Goal: Task Accomplishment & Management: Use online tool/utility

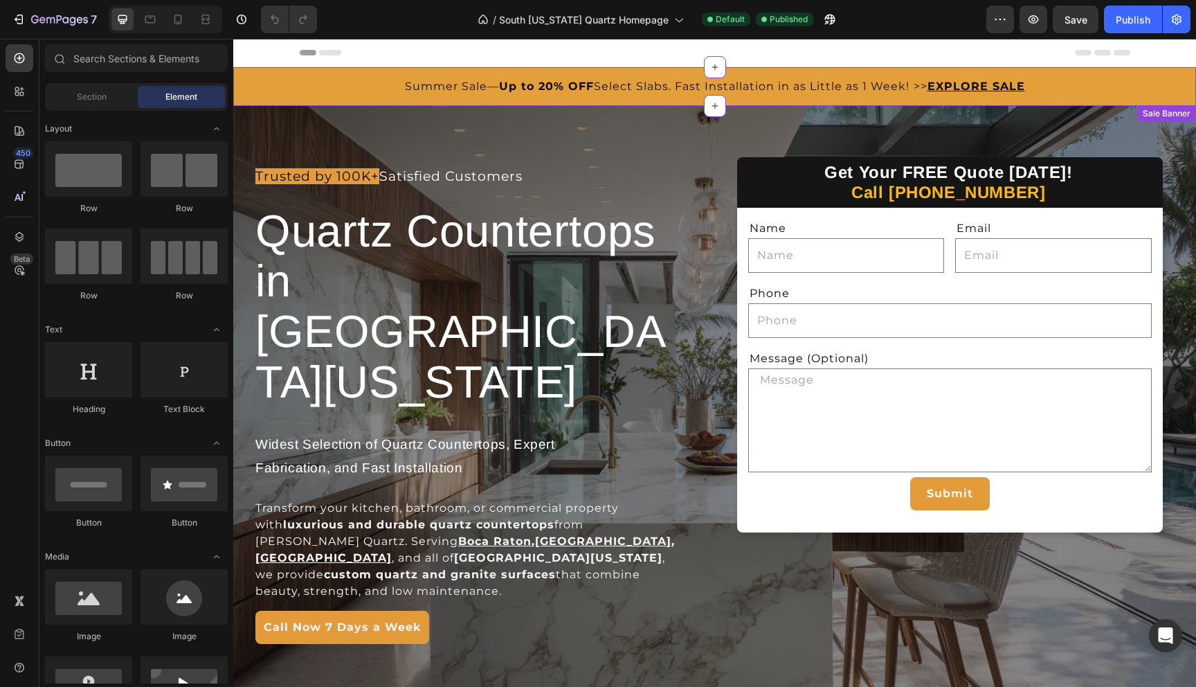
click at [597, 84] on span "Summer Sale— Up to 20% OFF Select Slabs. Fast Installation in as Little as 1 We…" at bounding box center [666, 86] width 523 height 13
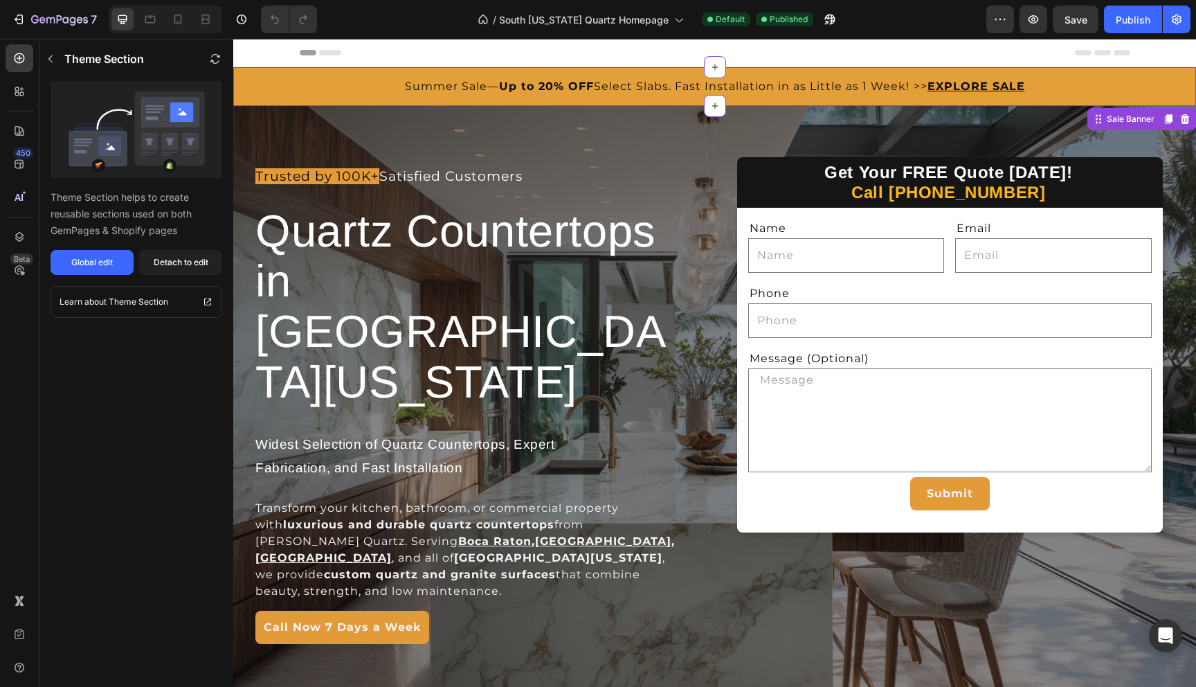
click at [818, 86] on span "Summer Sale— Up to 20% OFF Select Slabs. Fast Installation in as Little as 1 We…" at bounding box center [666, 86] width 523 height 13
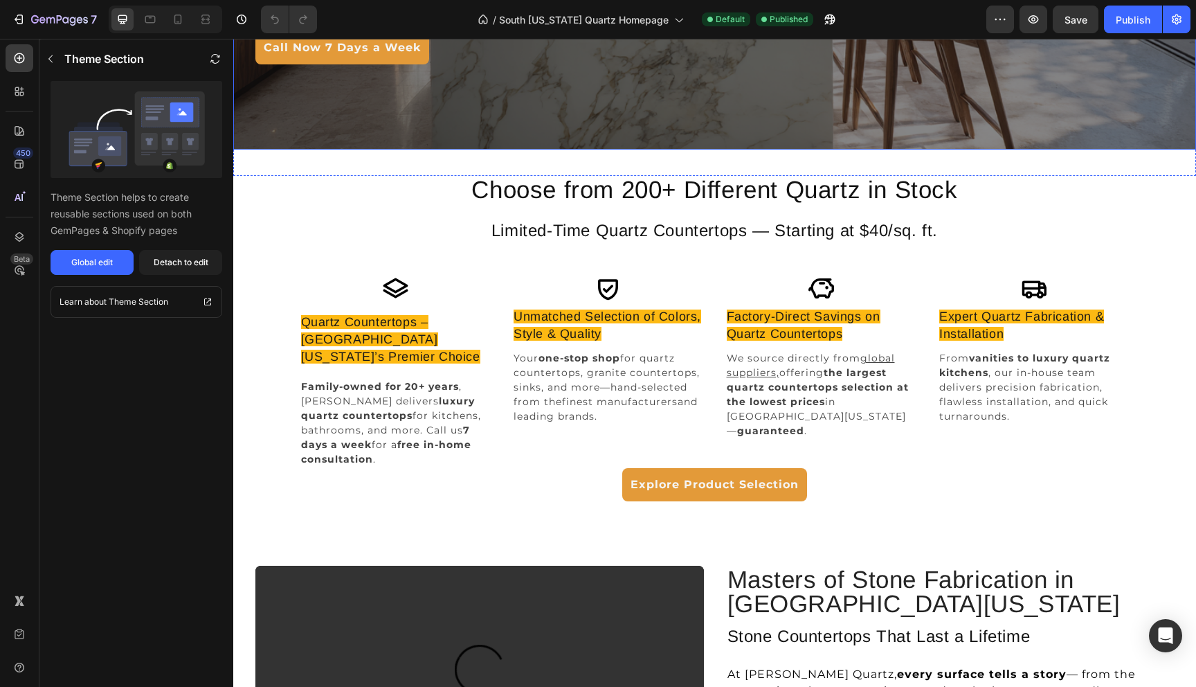
scroll to position [587, 0]
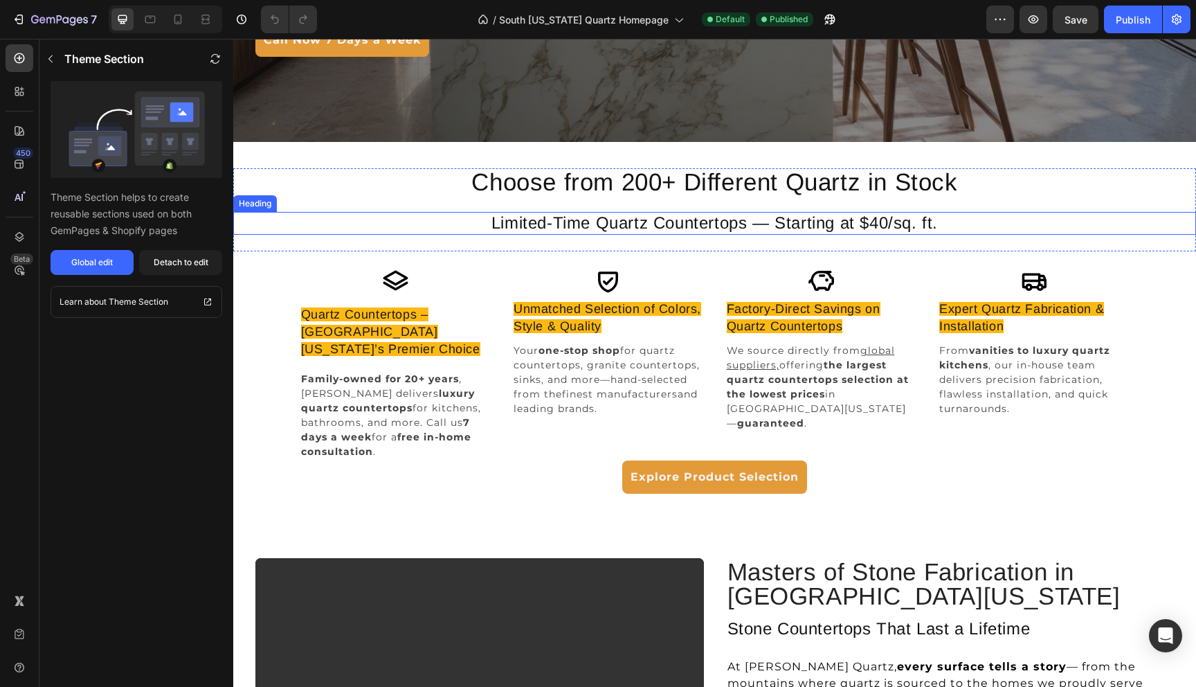
click at [749, 220] on h2 "Limited-Time Quartz Countertops — Starting at $40/sq. ft." at bounding box center [714, 223] width 623 height 23
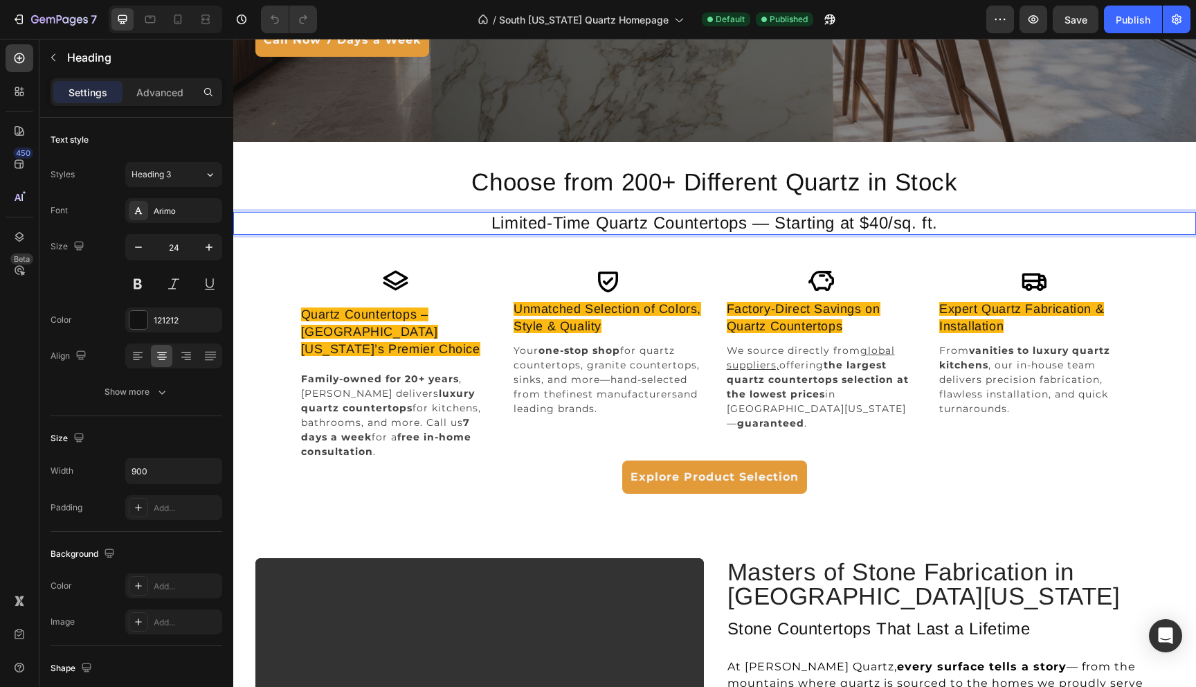
click at [779, 220] on h2 "Limited-Time Quartz Countertops — Starting at $40/sq. ft." at bounding box center [714, 223] width 623 height 23
drag, startPoint x: 775, startPoint y: 224, endPoint x: 642, endPoint y: 212, distance: 134.0
click at [642, 212] on h2 "Limited-Time Quartz Countertops — Starting at $40/sq. ft." at bounding box center [714, 223] width 623 height 23
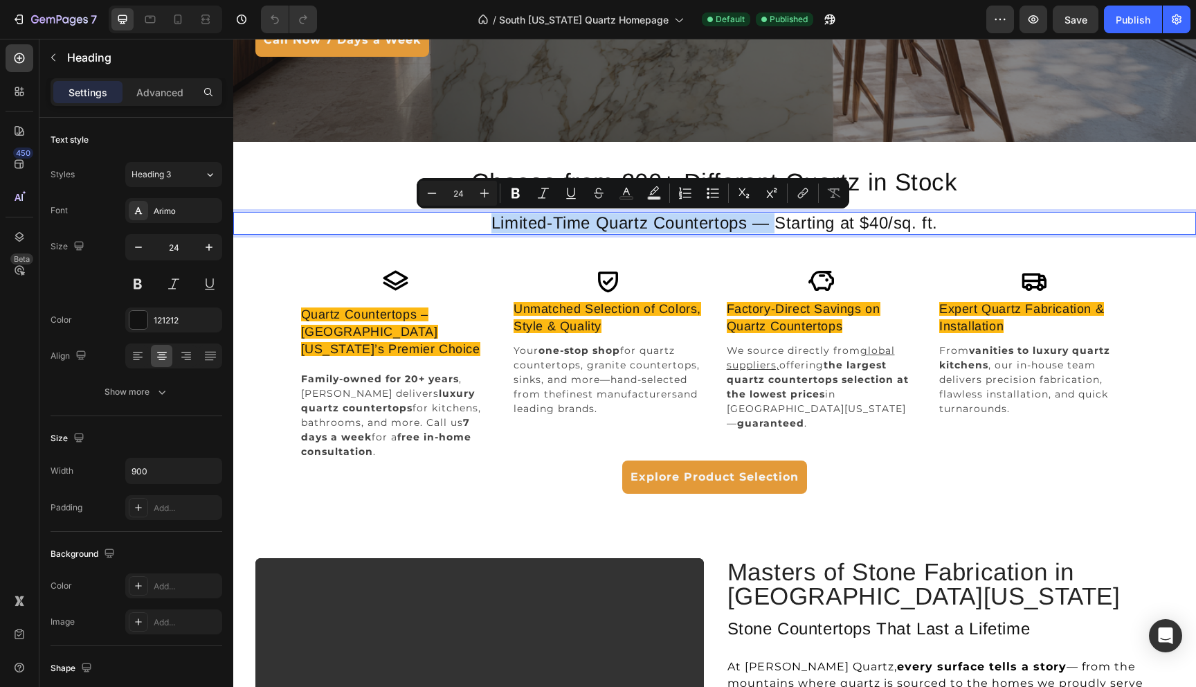
click at [589, 225] on p "Limited-Time Quartz Countertops — Starting at $40/sq. ft." at bounding box center [715, 223] width 620 height 20
click at [600, 225] on p "Limited-Time Quartz Countertops — Starting at $40/sq. ft." at bounding box center [715, 223] width 620 height 20
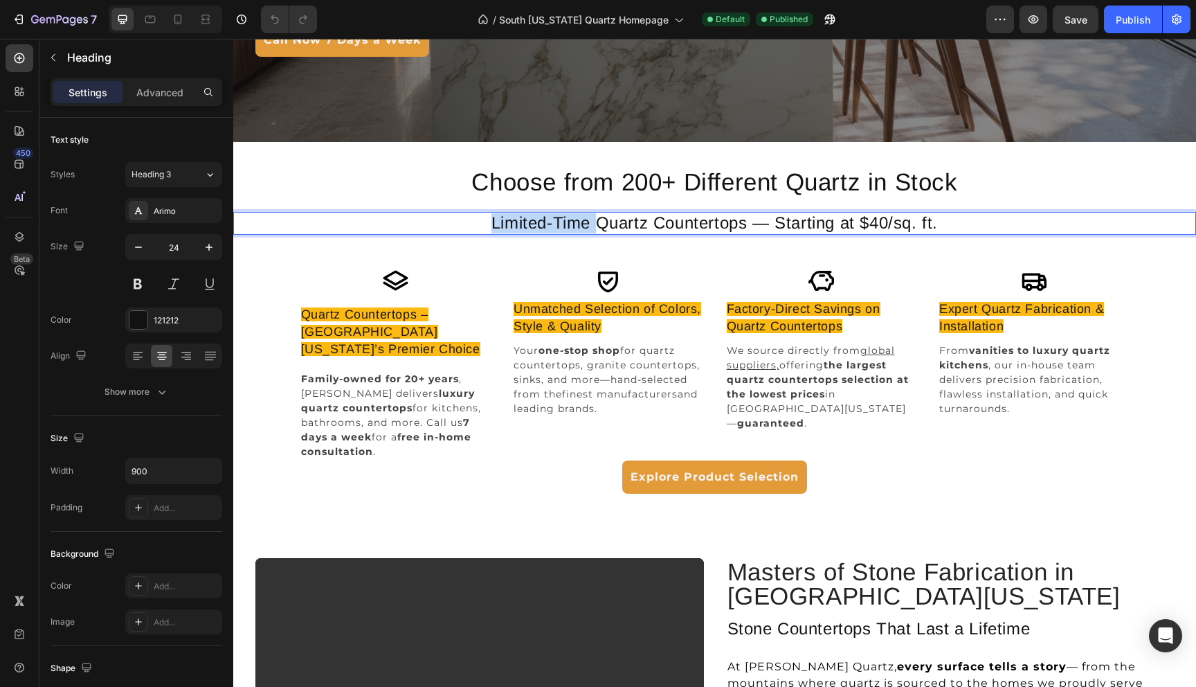
drag, startPoint x: 597, startPoint y: 225, endPoint x: 487, endPoint y: 217, distance: 109.6
click at [487, 217] on p "Limited-Time Quartz Countertops — Starting at $40/sq. ft." at bounding box center [715, 223] width 620 height 20
drag, startPoint x: 725, startPoint y: 224, endPoint x: 700, endPoint y: 224, distance: 24.2
click at [700, 224] on p "Quartz Countertops — Starting at $40/sq. ft." at bounding box center [715, 223] width 620 height 20
click at [875, 221] on p "Quartz Countertops Starting at $40/sq. ft." at bounding box center [715, 223] width 620 height 20
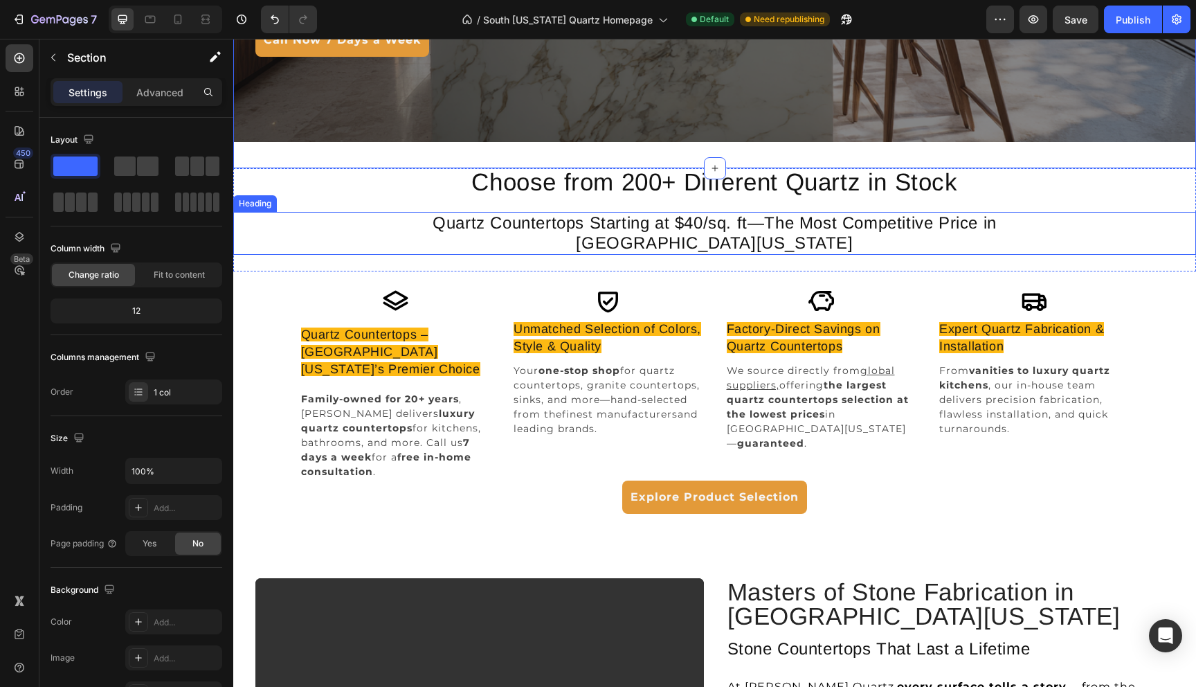
click at [684, 228] on p "Quartz Countertops Starting at $40/sq. ft—The Most Competitive Price in [GEOGRA…" at bounding box center [715, 233] width 620 height 40
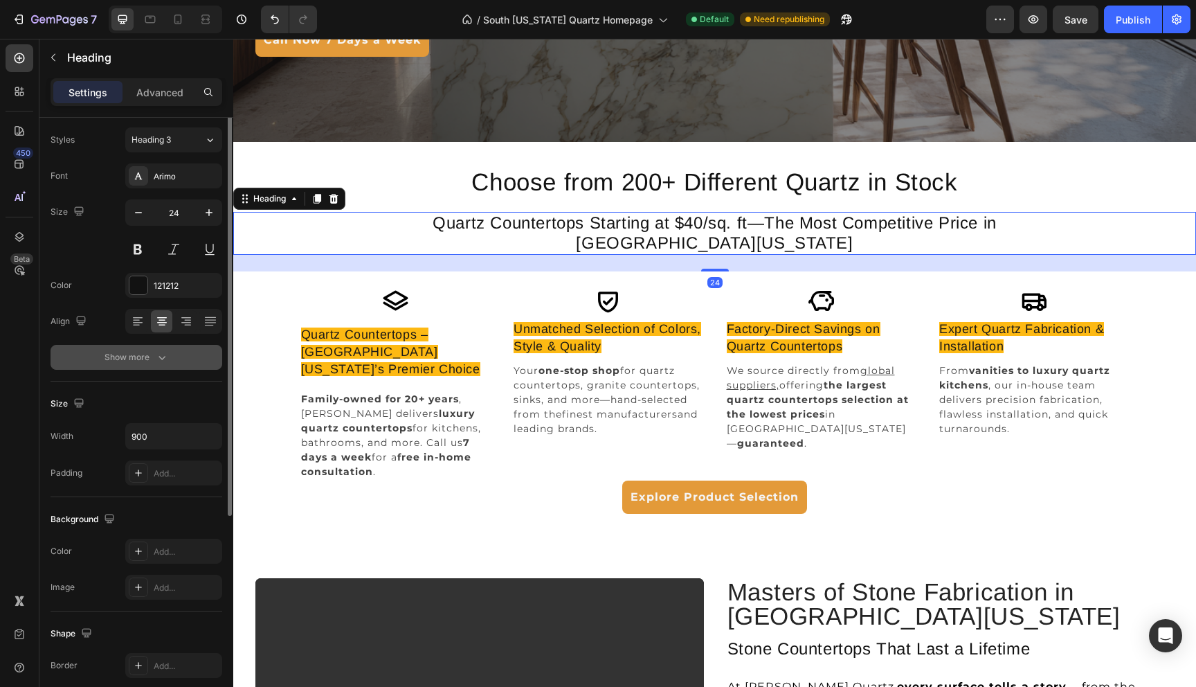
scroll to position [38, 0]
drag, startPoint x: 165, startPoint y: 430, endPoint x: 93, endPoint y: 430, distance: 72.0
click at [93, 430] on div "Width 900" at bounding box center [137, 432] width 172 height 26
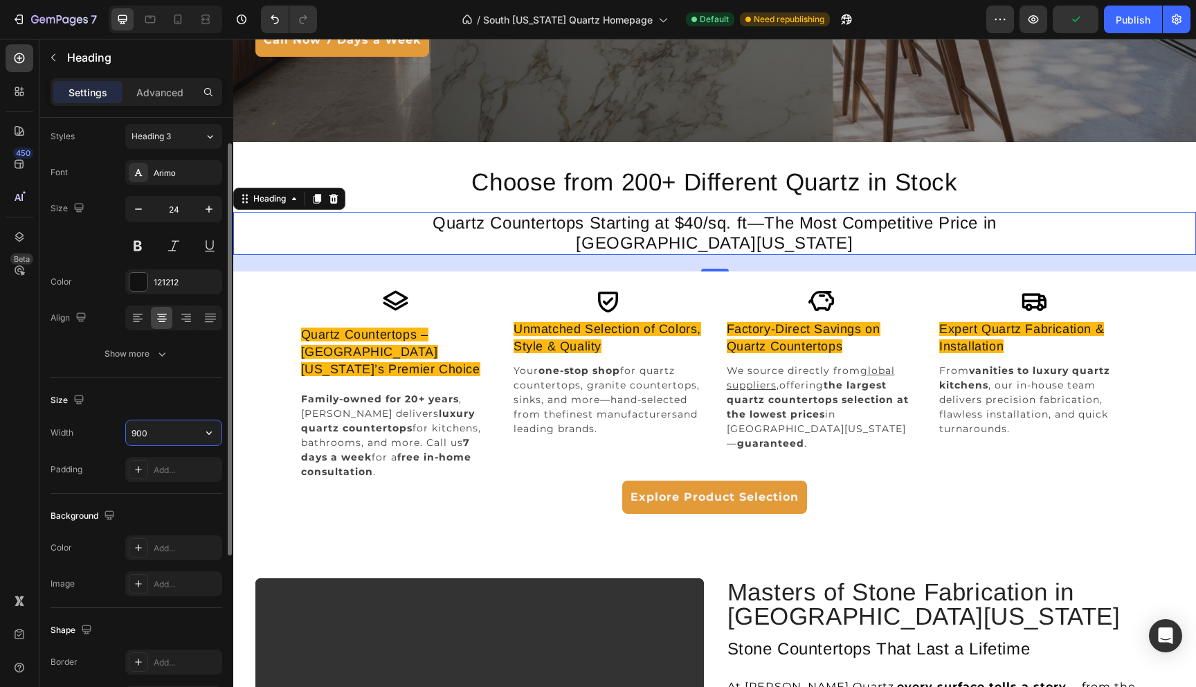
drag, startPoint x: 165, startPoint y: 435, endPoint x: 129, endPoint y: 433, distance: 35.3
click at [129, 433] on input "900" at bounding box center [174, 432] width 96 height 25
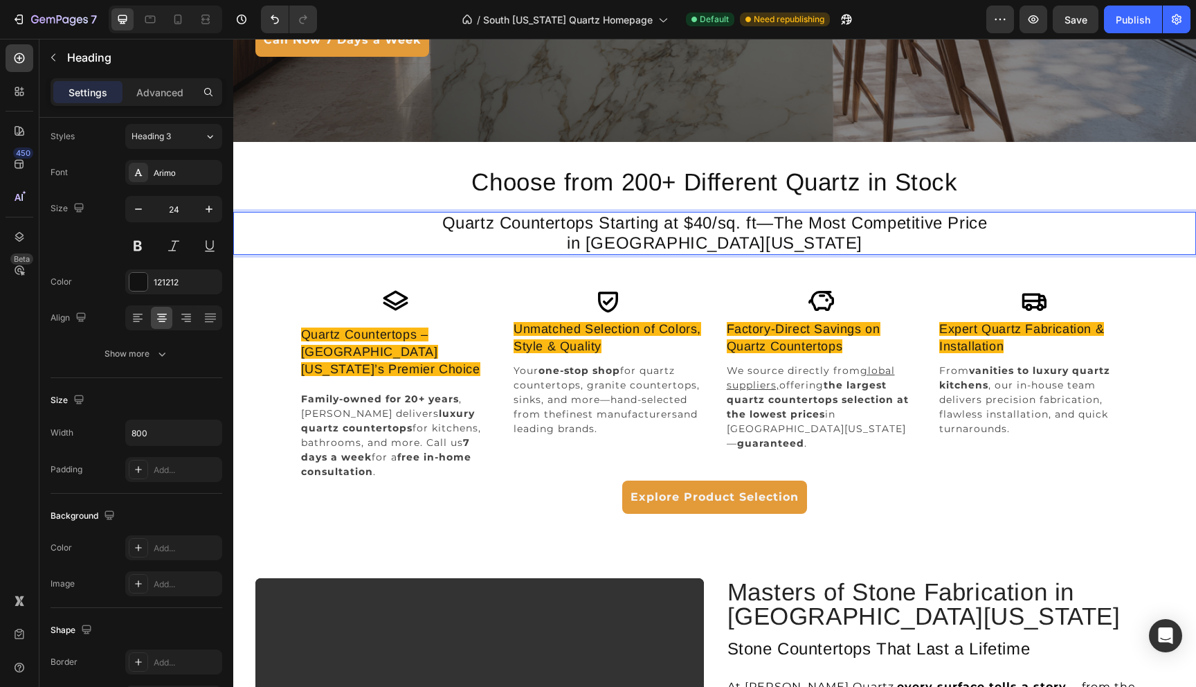
click at [809, 230] on p "Quartz Countertops Starting at $40/sq. ft—The Most Competitive Price in [GEOGRA…" at bounding box center [714, 233] width 551 height 40
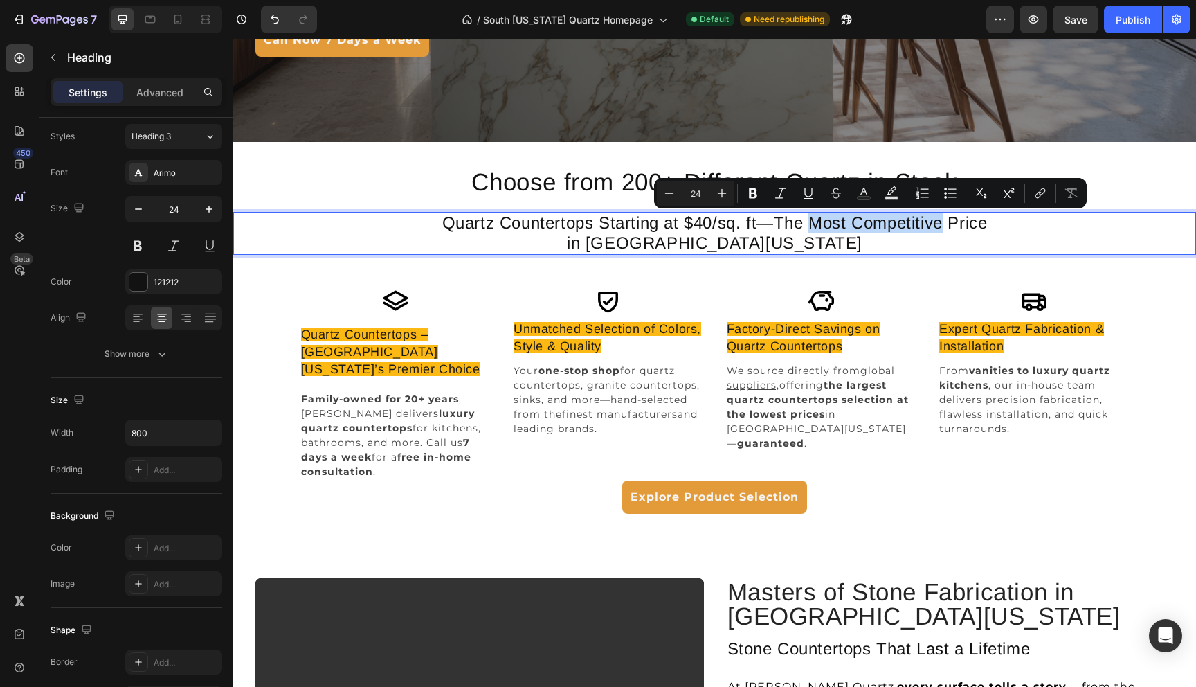
drag, startPoint x: 807, startPoint y: 222, endPoint x: 943, endPoint y: 224, distance: 135.7
click at [943, 224] on p "Quartz Countertops Starting at $40/sq. ft—The Most Competitive Price in [GEOGRA…" at bounding box center [714, 233] width 551 height 40
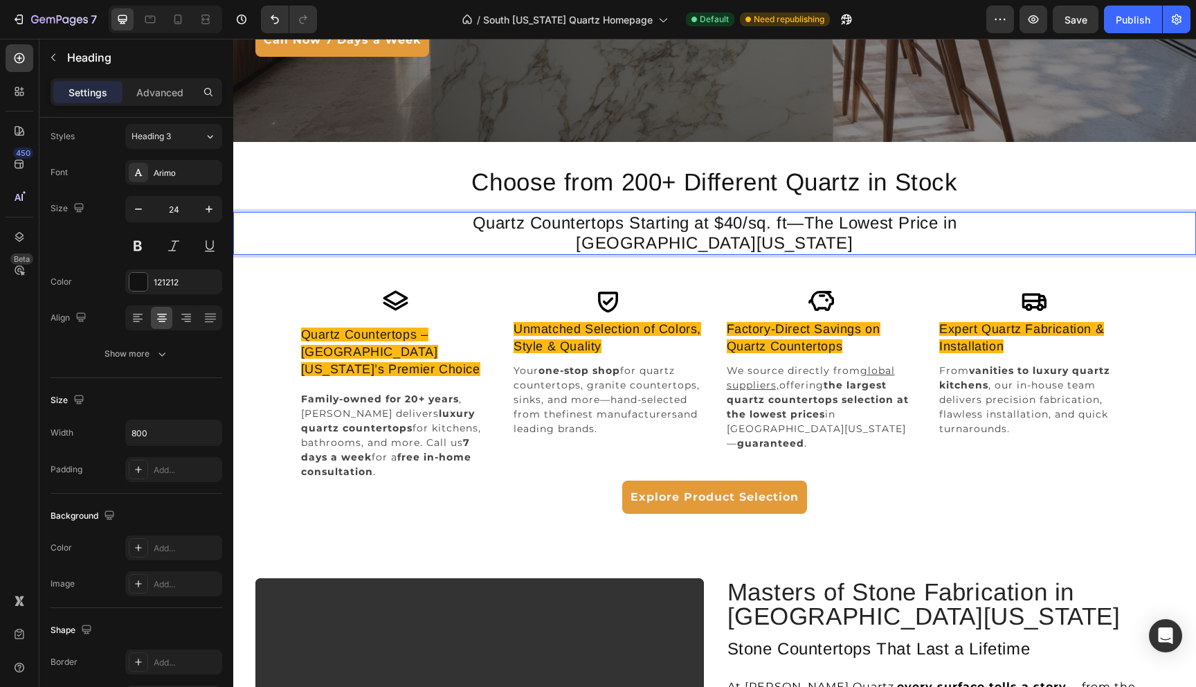
click at [778, 237] on p "Quartz Countertops Starting at $40/sq. ft—The Lowest Price in [GEOGRAPHIC_DATA]…" at bounding box center [714, 233] width 551 height 40
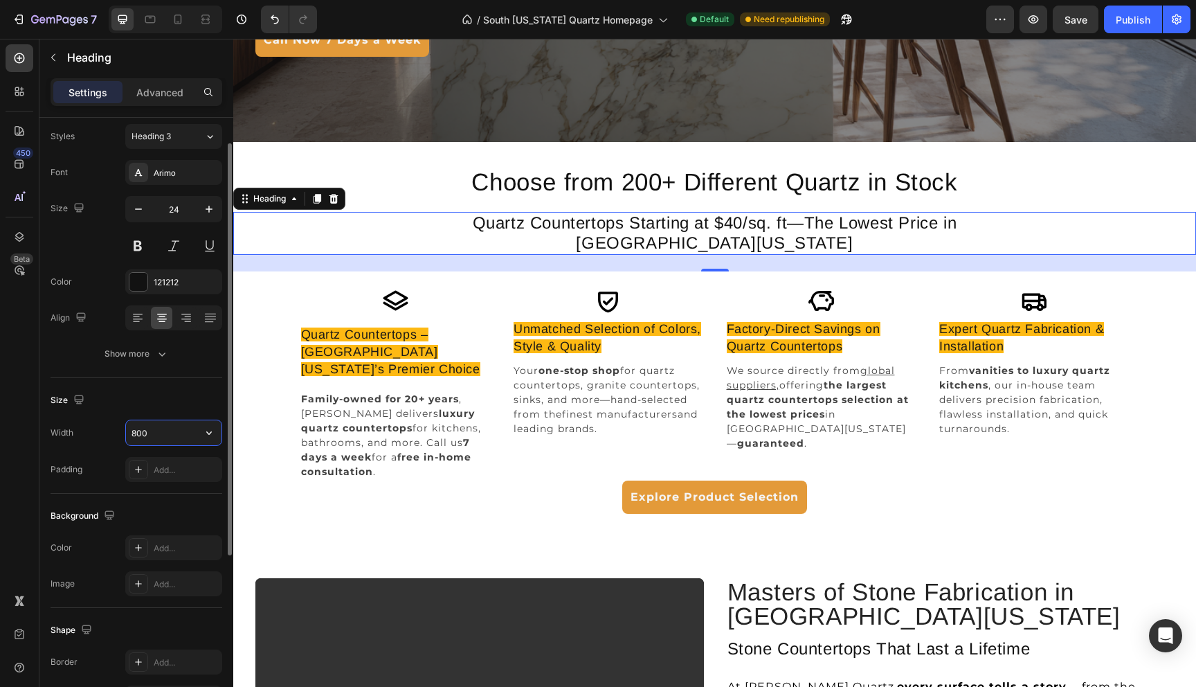
drag, startPoint x: 163, startPoint y: 429, endPoint x: 141, endPoint y: 429, distance: 21.5
click at [141, 429] on input "800" at bounding box center [174, 432] width 96 height 25
drag, startPoint x: 158, startPoint y: 430, endPoint x: 130, endPoint y: 430, distance: 27.7
click at [130, 430] on input "800" at bounding box center [174, 432] width 96 height 25
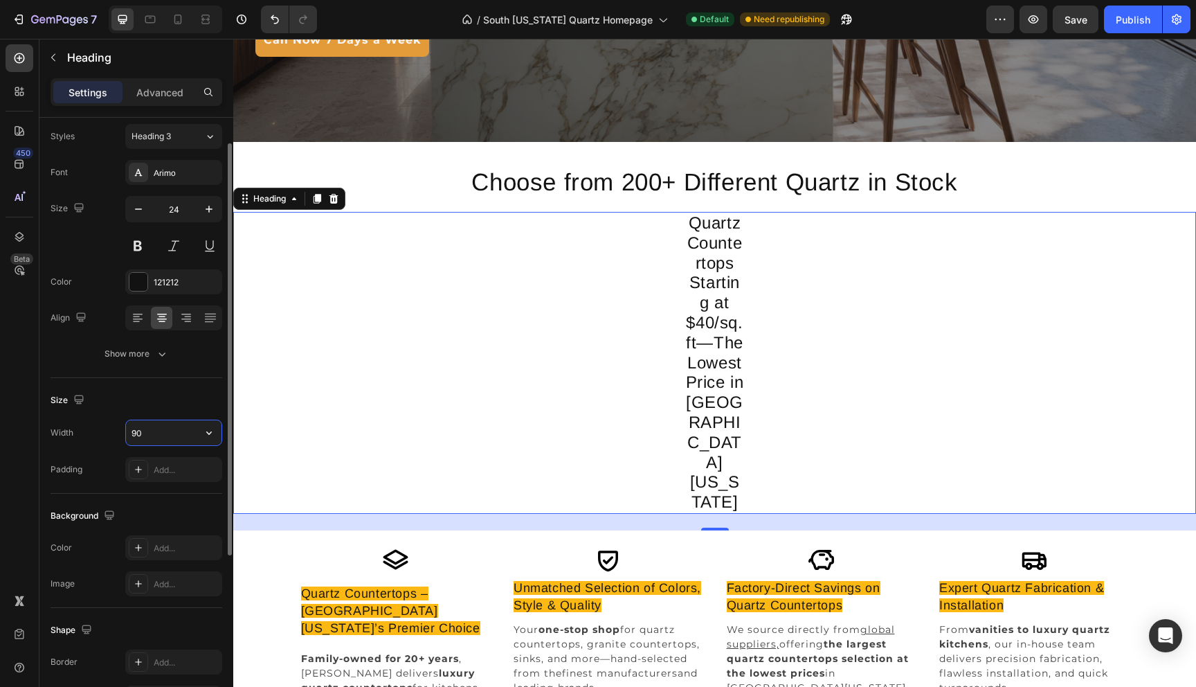
type input "900"
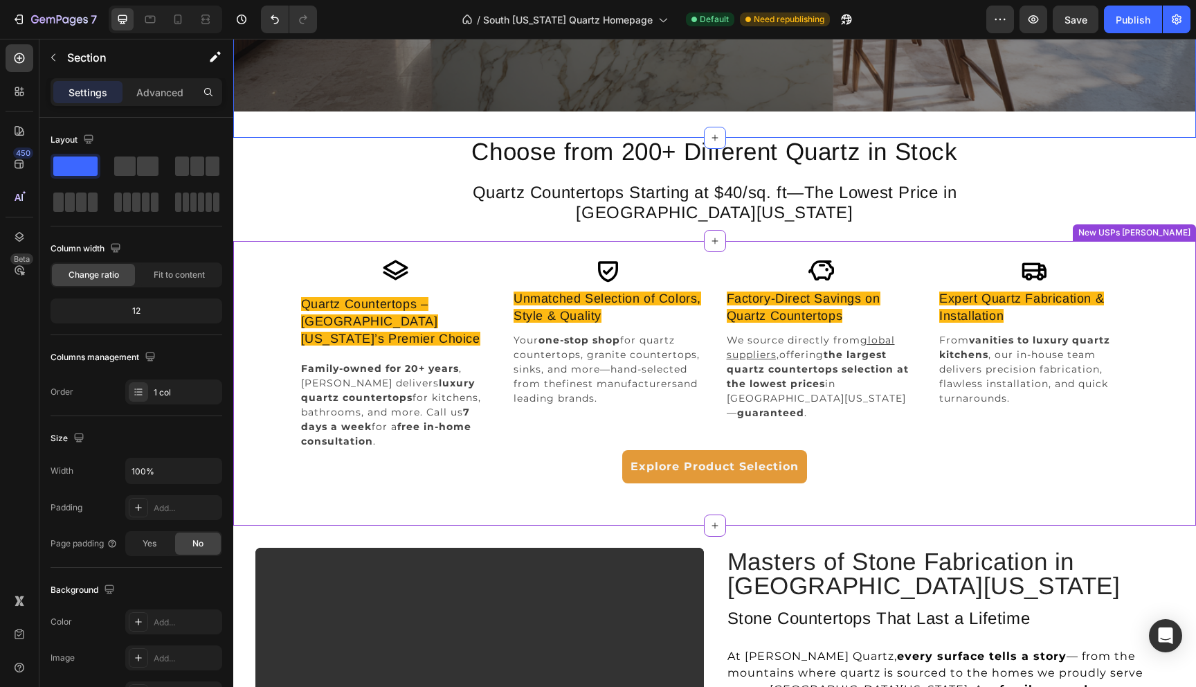
scroll to position [621, 0]
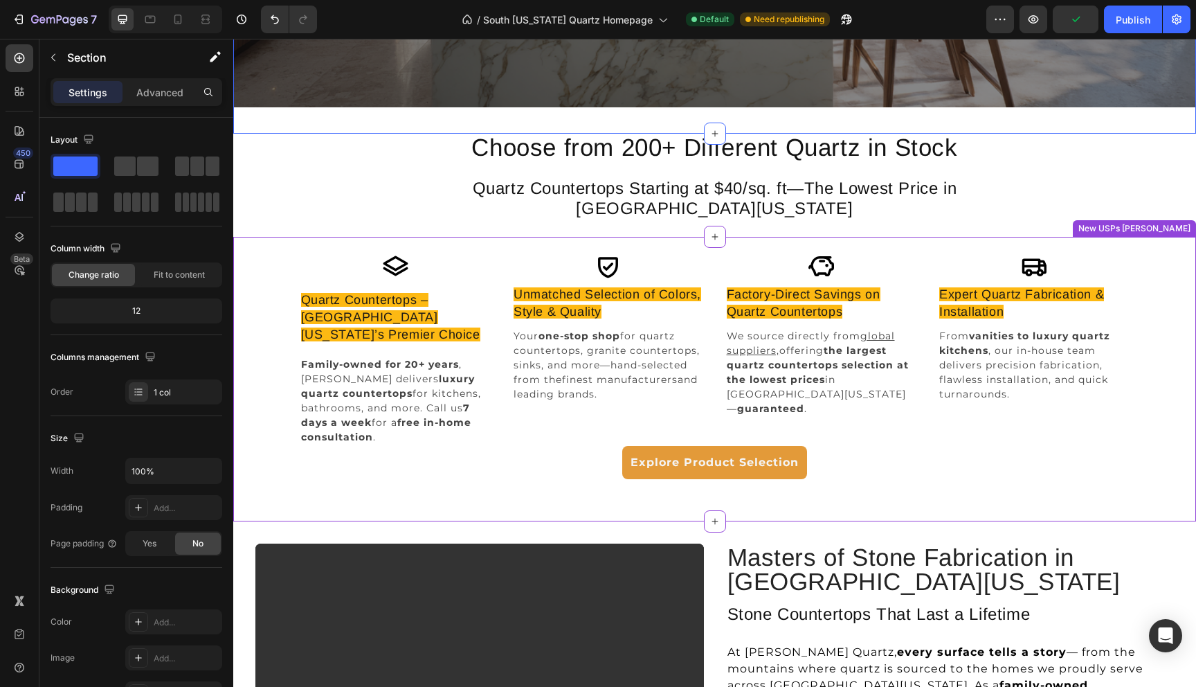
click at [396, 293] on span "Quartz Countertops – [GEOGRAPHIC_DATA][US_STATE]’s Premier Choice" at bounding box center [390, 317] width 179 height 48
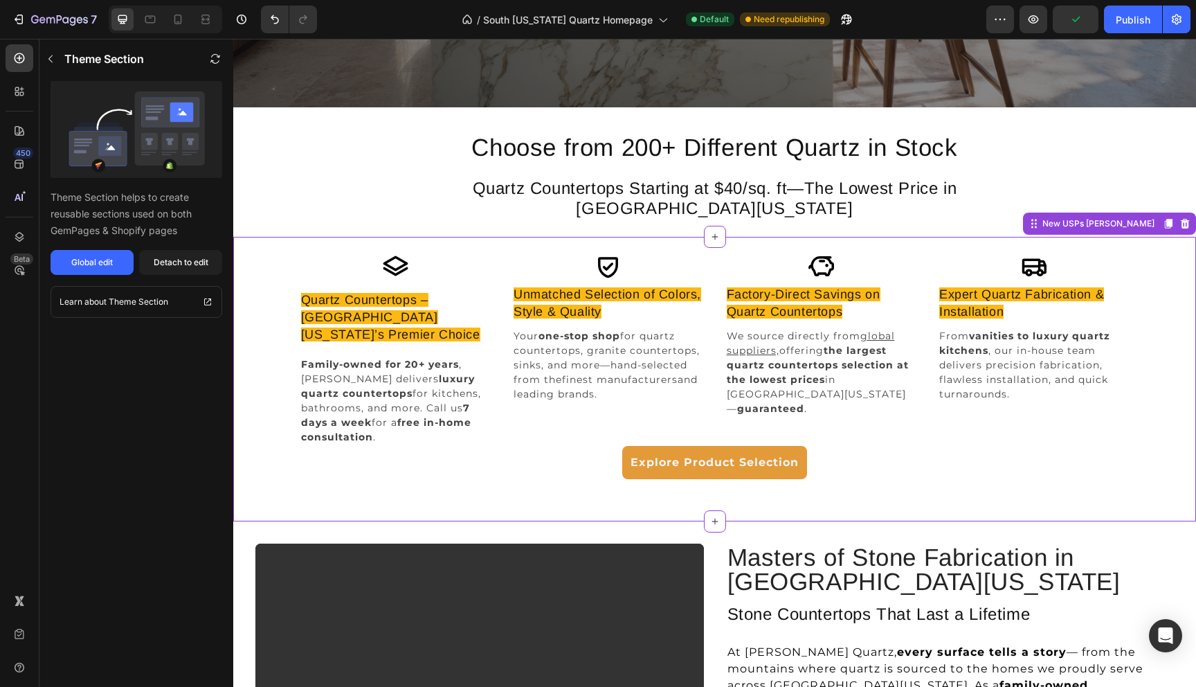
click at [396, 293] on span "Quartz Countertops – [GEOGRAPHIC_DATA][US_STATE]’s Premier Choice" at bounding box center [390, 317] width 179 height 48
click at [1073, 18] on span "Save" at bounding box center [1075, 20] width 23 height 12
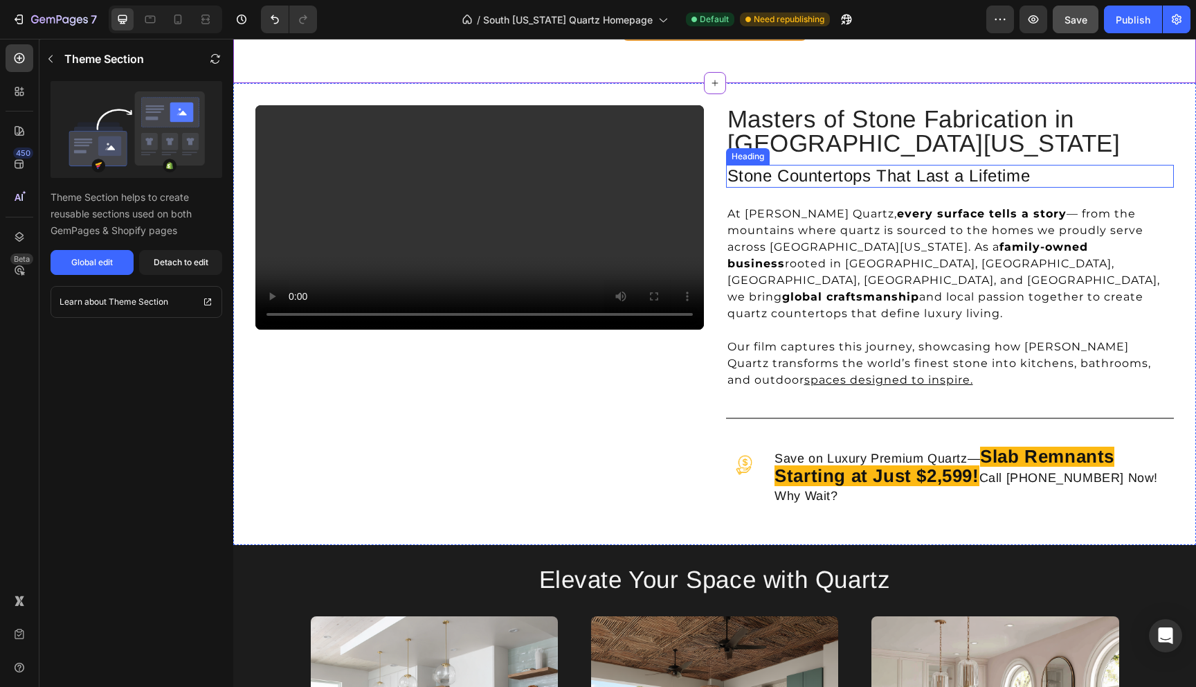
scroll to position [1045, 0]
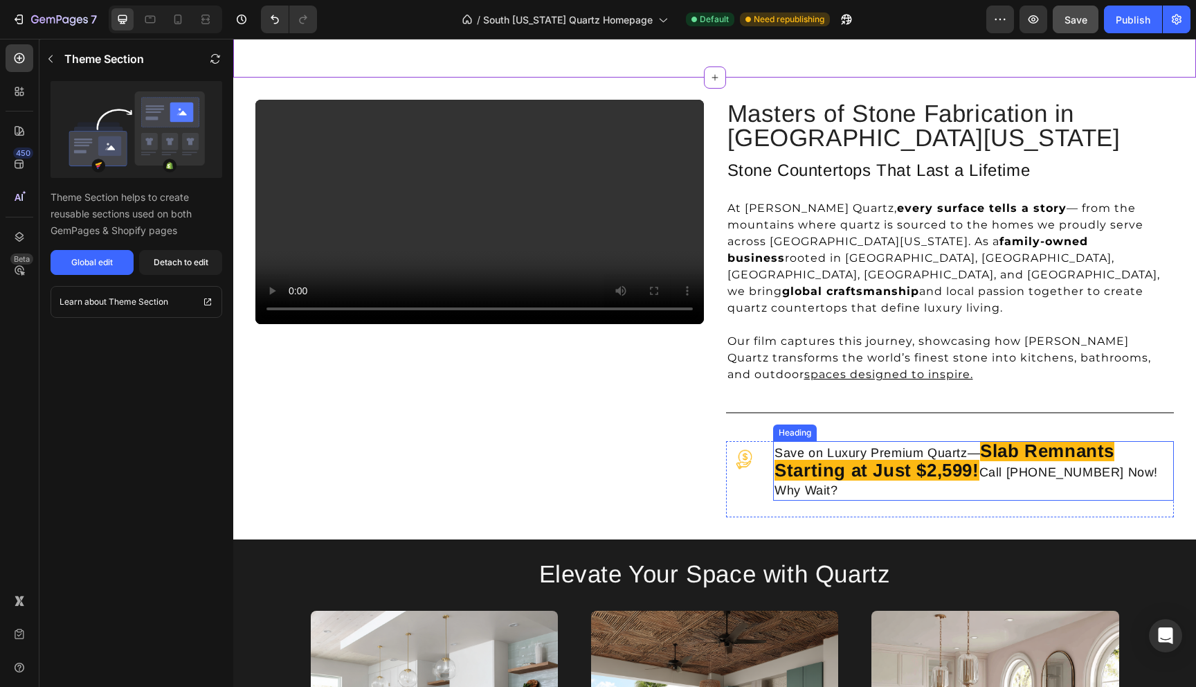
click at [943, 440] on strong "Slab Remnants Starting at Just $2,599!" at bounding box center [944, 460] width 340 height 40
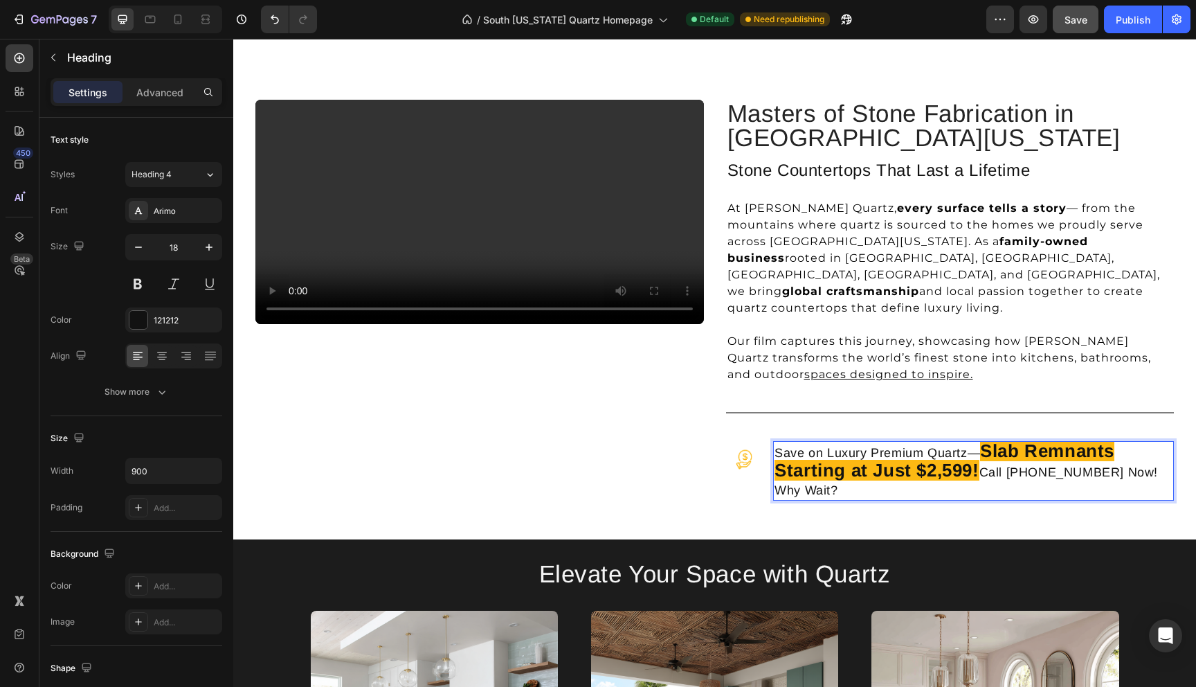
click at [917, 440] on strong "Slab Remnants Starting at Just $2,599!" at bounding box center [944, 460] width 340 height 40
click at [878, 440] on strong "Slab Remnants Starting at Just $2,599!" at bounding box center [944, 460] width 340 height 40
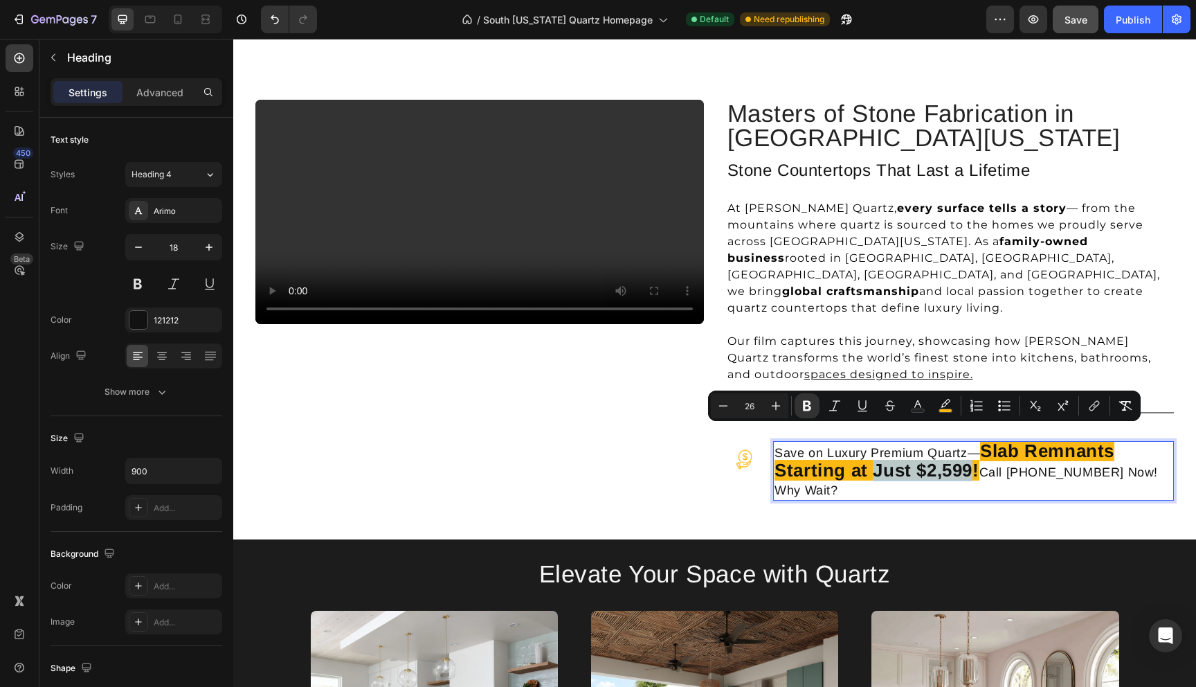
drag, startPoint x: 875, startPoint y: 438, endPoint x: 972, endPoint y: 433, distance: 96.3
click at [972, 440] on strong "Slab Remnants Starting at Just $2,599!" at bounding box center [944, 460] width 340 height 40
click at [978, 440] on strong "Slab Remnants Starting at Just $2,599!" at bounding box center [944, 460] width 340 height 40
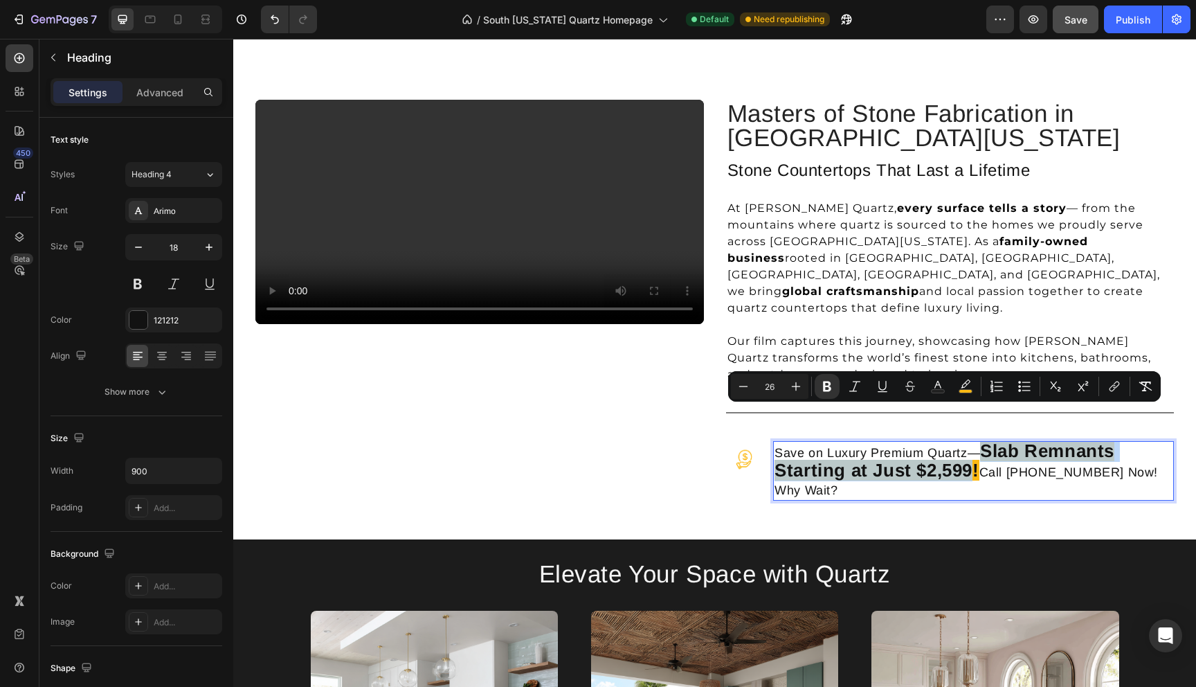
drag, startPoint x: 981, startPoint y: 419, endPoint x: 976, endPoint y: 435, distance: 16.2
click at [976, 440] on strong "Slab Remnants Starting at Just $2,599!" at bounding box center [944, 460] width 340 height 40
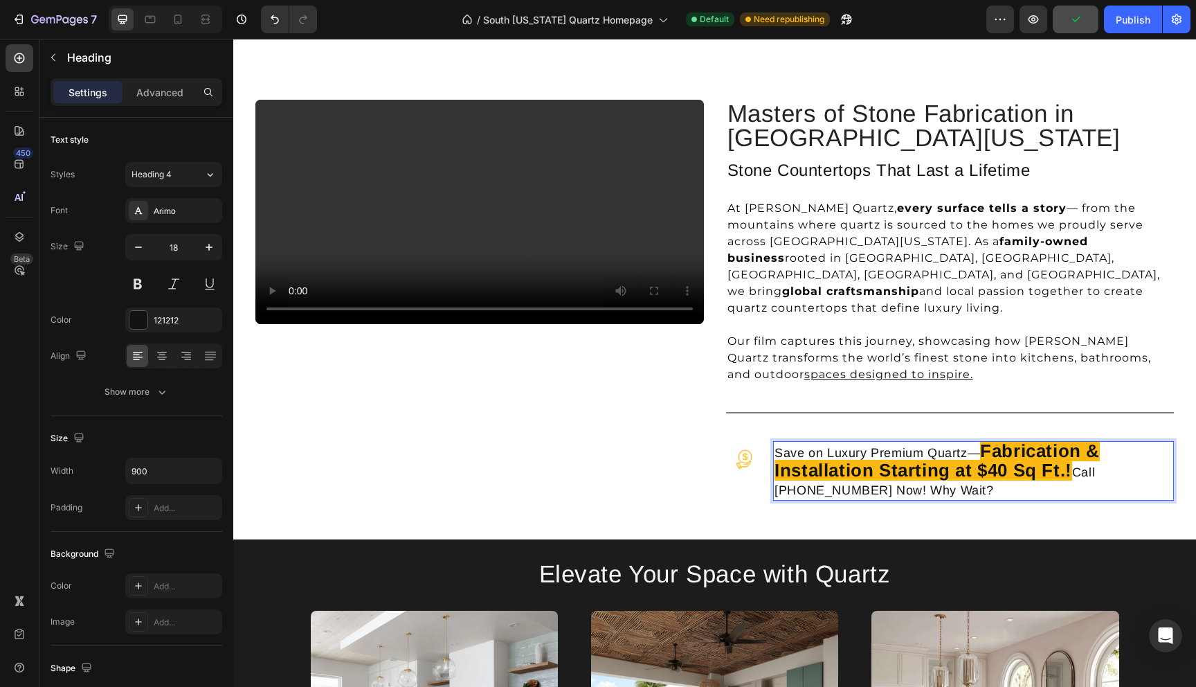
click at [1040, 440] on strong "Fabrication & Installation Starting at $40 Sq Ft.!" at bounding box center [936, 460] width 325 height 40
click at [1019, 440] on strong "Fabrication & Installation Starting at $40 Sq Ft.!" at bounding box center [936, 460] width 325 height 40
drag, startPoint x: 1042, startPoint y: 435, endPoint x: 1020, endPoint y: 435, distance: 22.1
click at [1020, 440] on strong "Fabrication & Installation Starting at $40/Sq Ft.!" at bounding box center [936, 460] width 325 height 40
click at [1054, 440] on strong "Fabrication & Installation Starting at $40/sq Ft.!" at bounding box center [936, 460] width 325 height 40
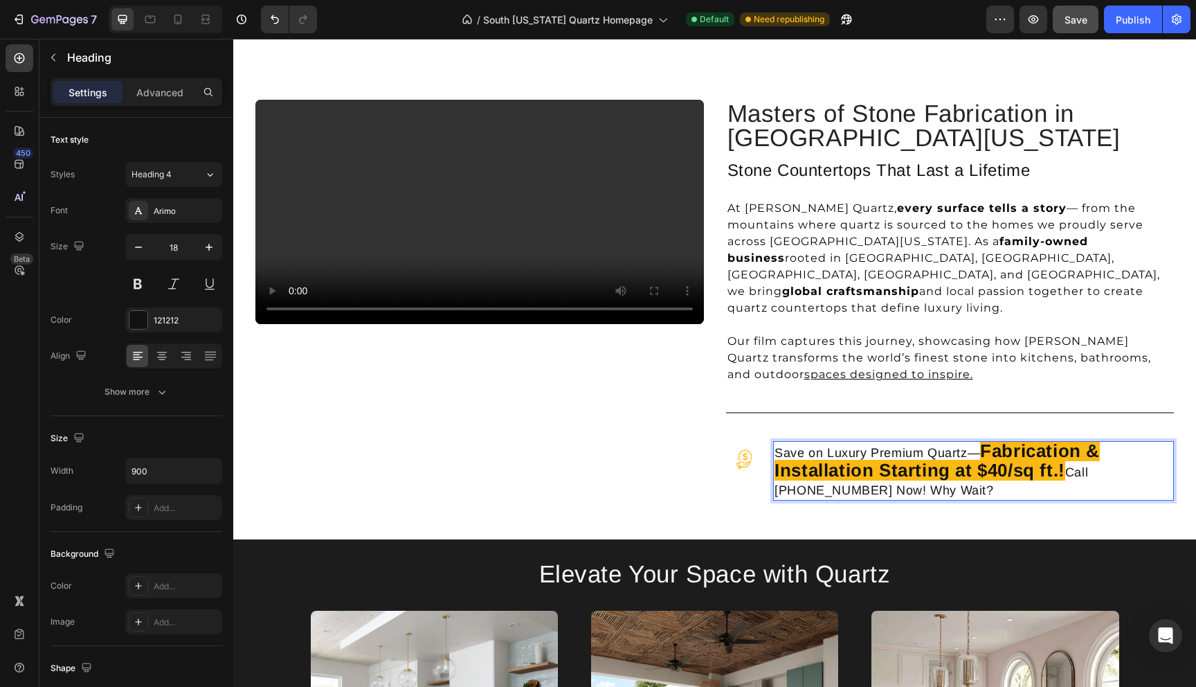
click at [1062, 440] on strong "Fabrication & Installation Starting at $40/sq ft.!" at bounding box center [936, 460] width 325 height 40
click at [1084, 442] on p "Save on Luxury Premium Quartz— Fabrication & Installation Starting at $40/sq ft…" at bounding box center [973, 470] width 398 height 57
click at [1056, 448] on p "Save on Luxury Premium Quartz— Fabrication & Installation Starting at $40/sq ft…" at bounding box center [973, 470] width 398 height 57
click at [973, 452] on p "Save on Luxury Premium Quartz— Fabrication & Installation Starting at $40/sq ft…" at bounding box center [973, 470] width 398 height 57
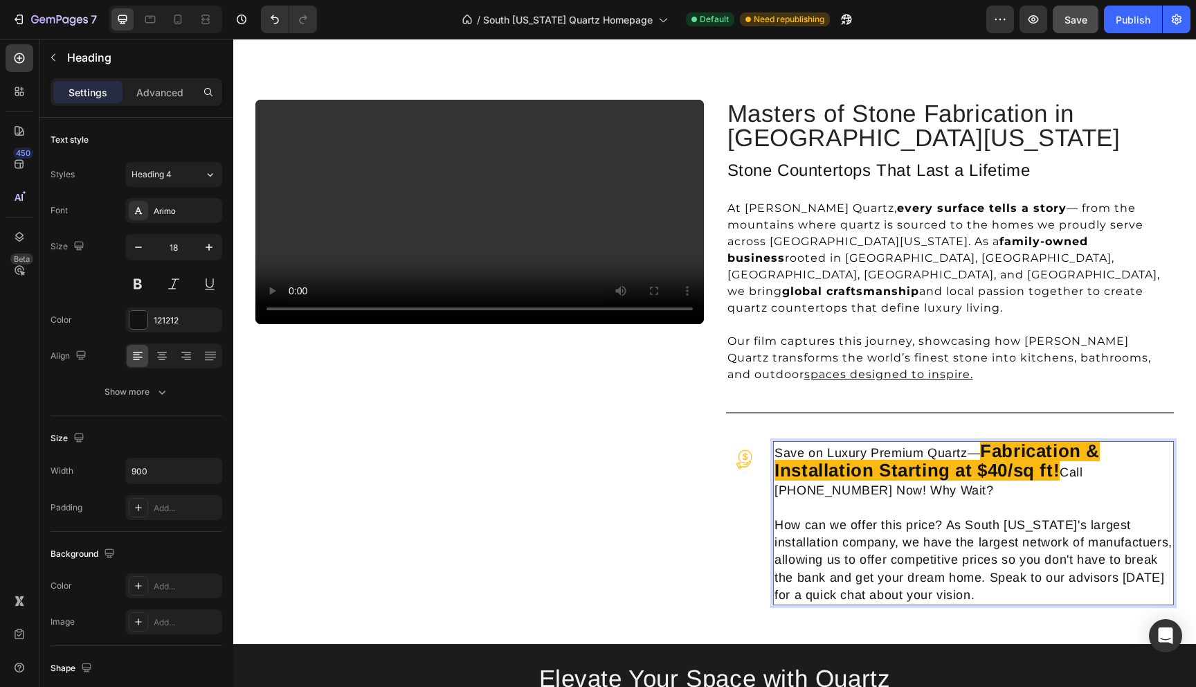
click at [935, 538] on p "Save on Luxury Premium Quartz— Fabrication & Installation Starting at $40/sq ft…" at bounding box center [973, 522] width 398 height 161
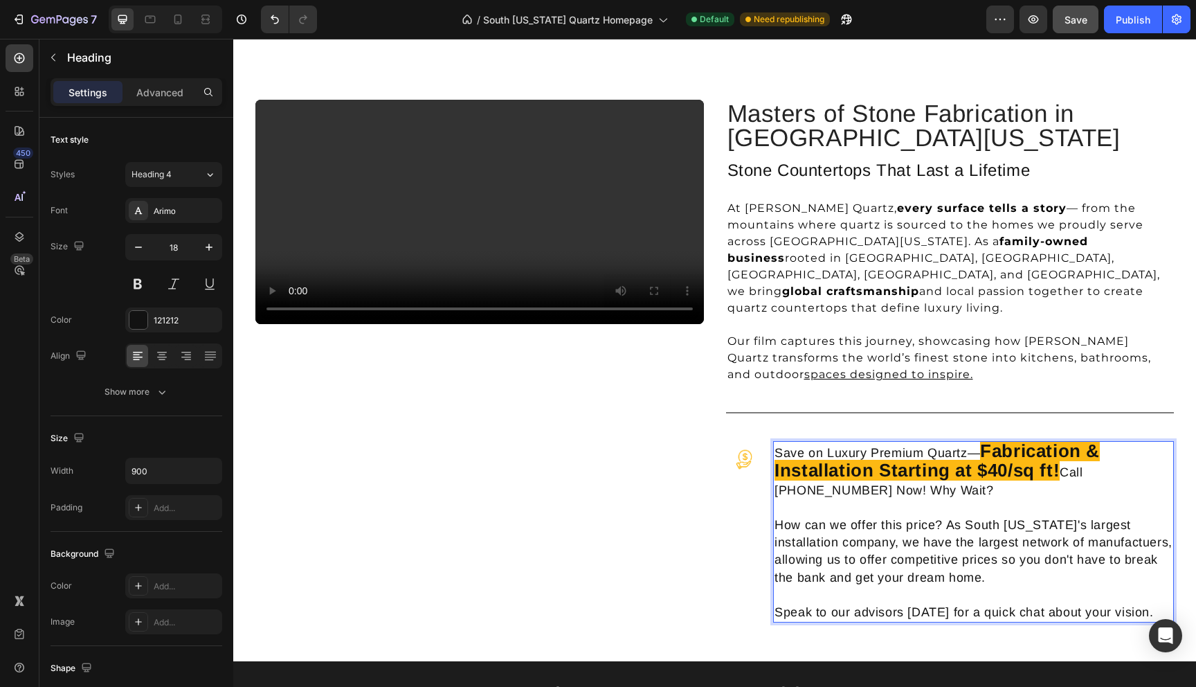
click at [1057, 575] on p "Save on Luxury Premium Quartz— Fabrication & Installation Starting at $40/sq ft…" at bounding box center [973, 531] width 398 height 179
click at [1141, 581] on p "Save on Luxury Premium Quartz— Fabrication & Installation Starting at $40/sq ft…" at bounding box center [973, 531] width 398 height 179
click at [1153, 580] on p "Save on Luxury Premium Quartz— Fabrication & Installation Starting at $40/sq ft…" at bounding box center [973, 531] width 398 height 179
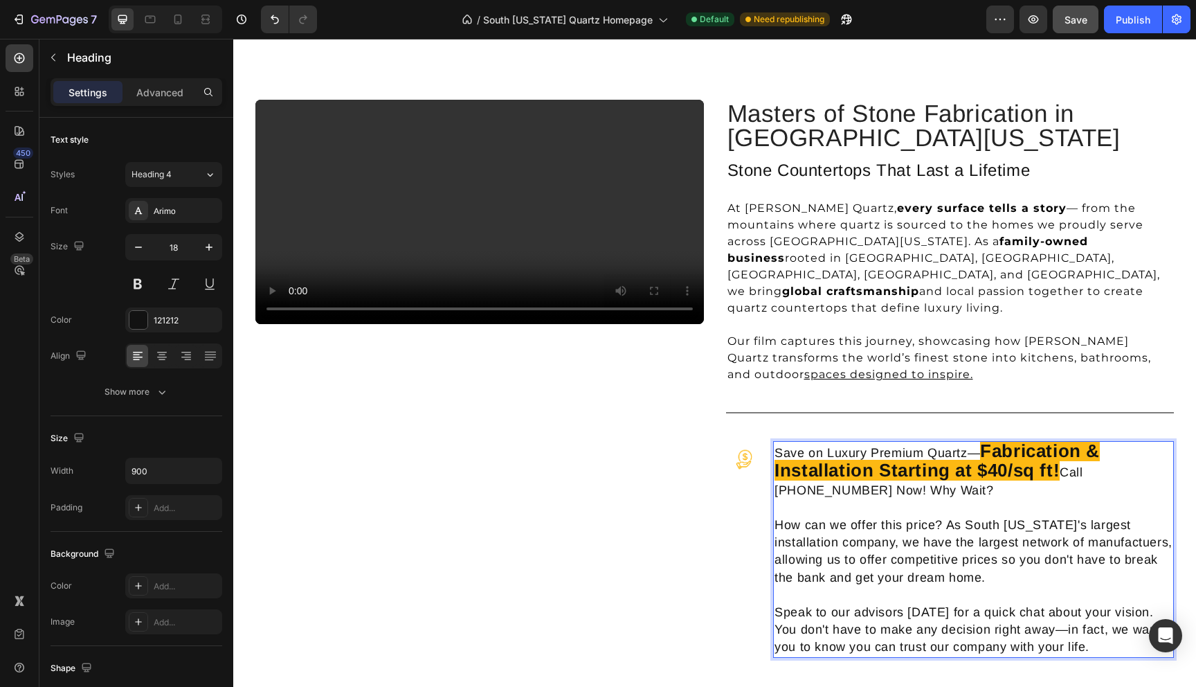
click at [906, 444] on strong "Fabrication & Installation Starting at $40/sq ft!" at bounding box center [936, 460] width 325 height 40
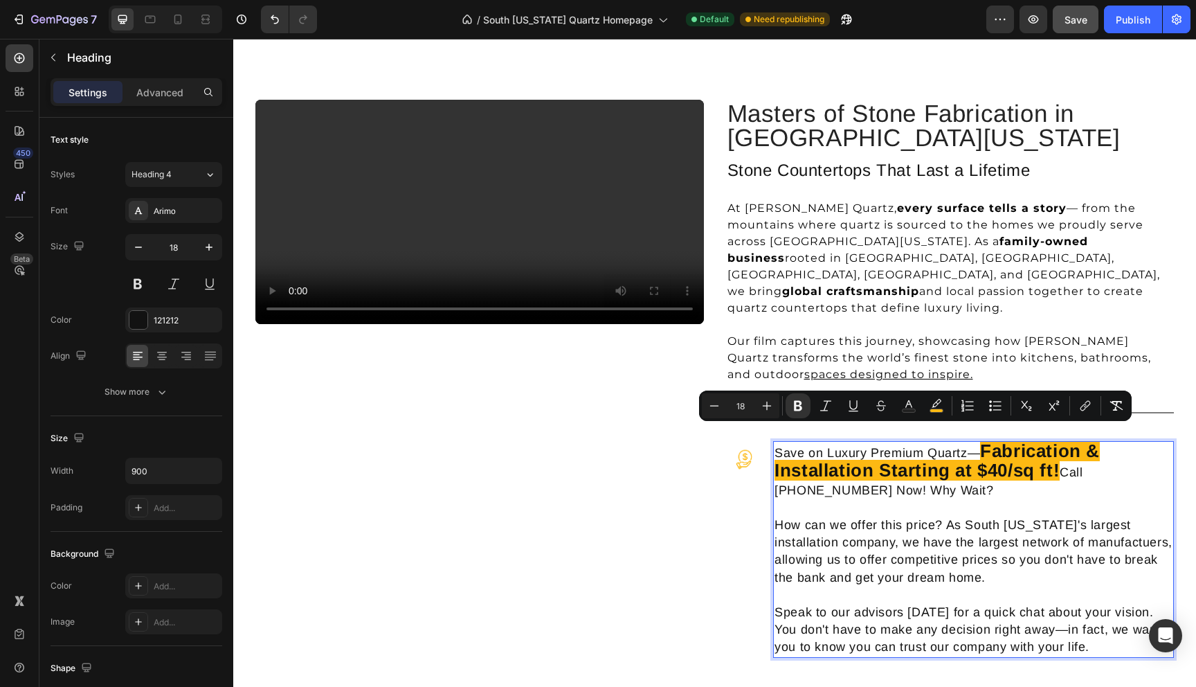
click at [889, 494] on p "Save on Luxury Premium Quartz— Fabrication & Installation Starting at $40/sq ft…" at bounding box center [973, 548] width 398 height 213
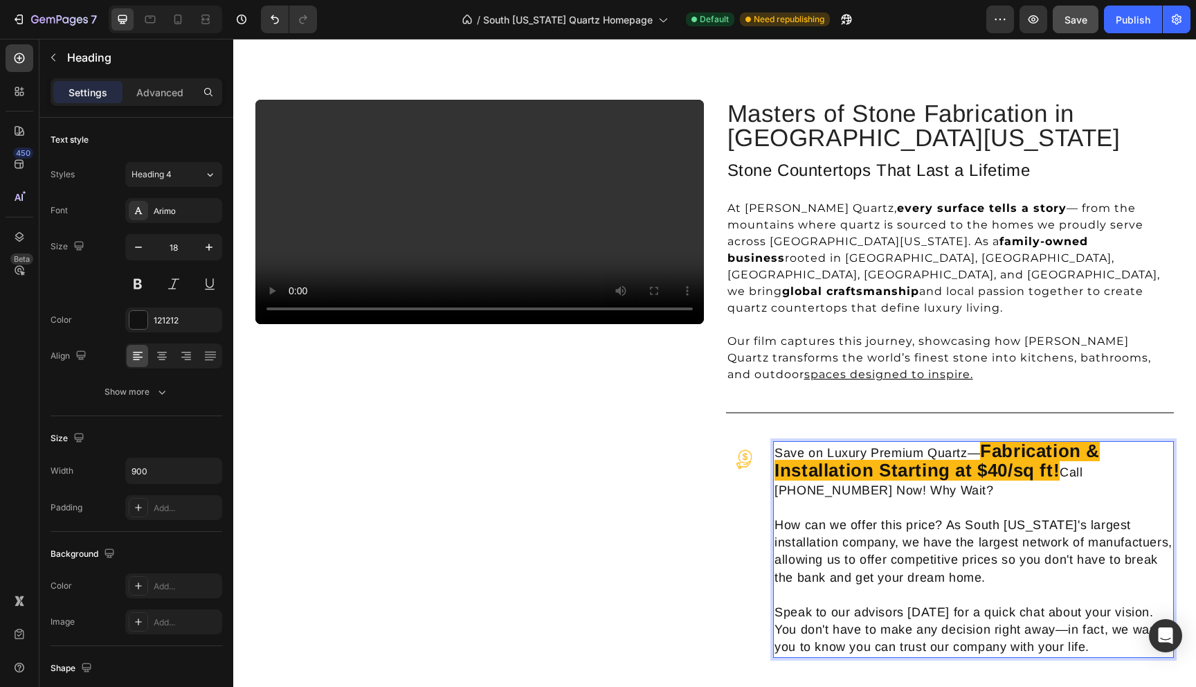
click at [904, 451] on p "Save on Luxury Premium Quartz— Fabrication & Installation Starting at $40/sq ft…" at bounding box center [973, 548] width 398 height 213
click at [904, 491] on p "Save on Luxury Premium Quartz— Fabrication & Installation Starting at $40/sq ft…" at bounding box center [973, 548] width 398 height 213
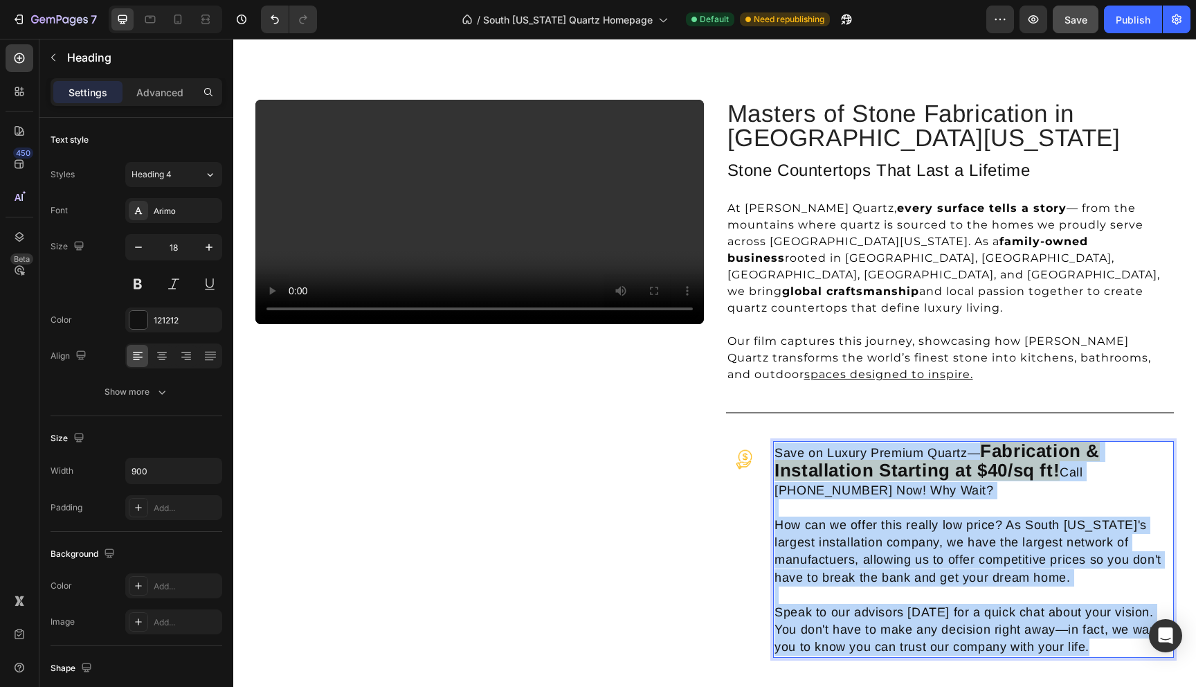
drag, startPoint x: 1069, startPoint y: 608, endPoint x: 772, endPoint y: 413, distance: 354.9
click at [773, 441] on h4 "Save on Luxury Premium Quartz— Fabrication & Installation Starting at $40/sq ft…" at bounding box center [973, 549] width 401 height 216
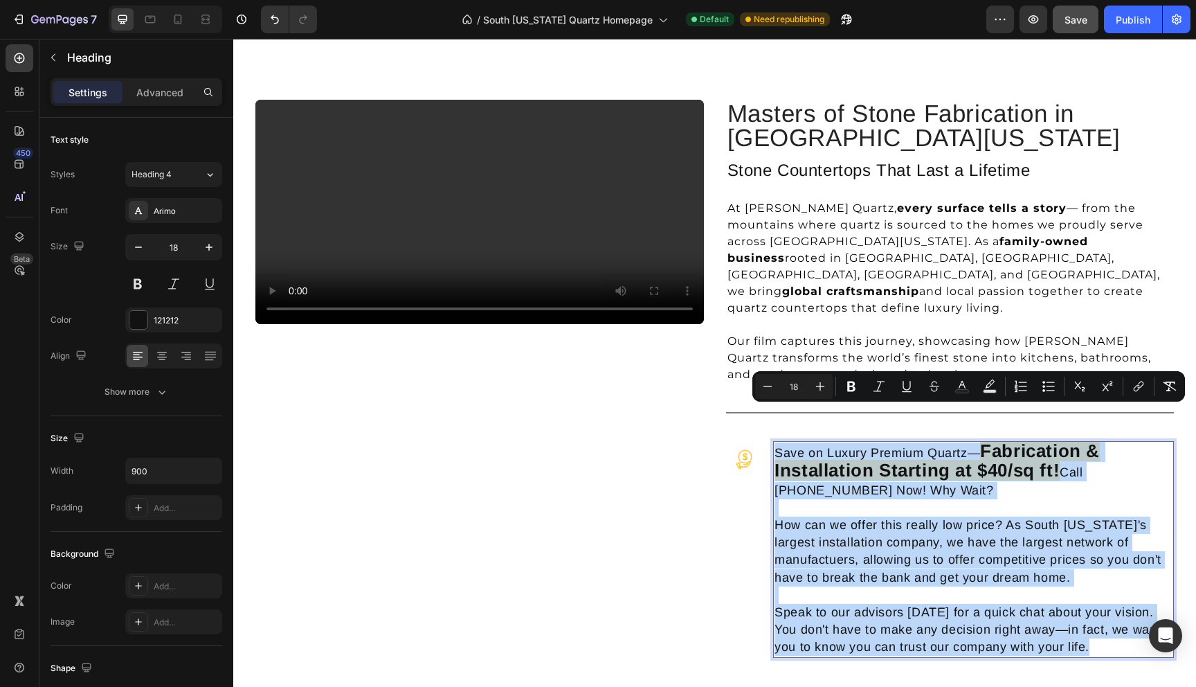
copy p "Save on Luxury Premium Quartz— Fabrication & Installation Starting at $40/sq ft…"
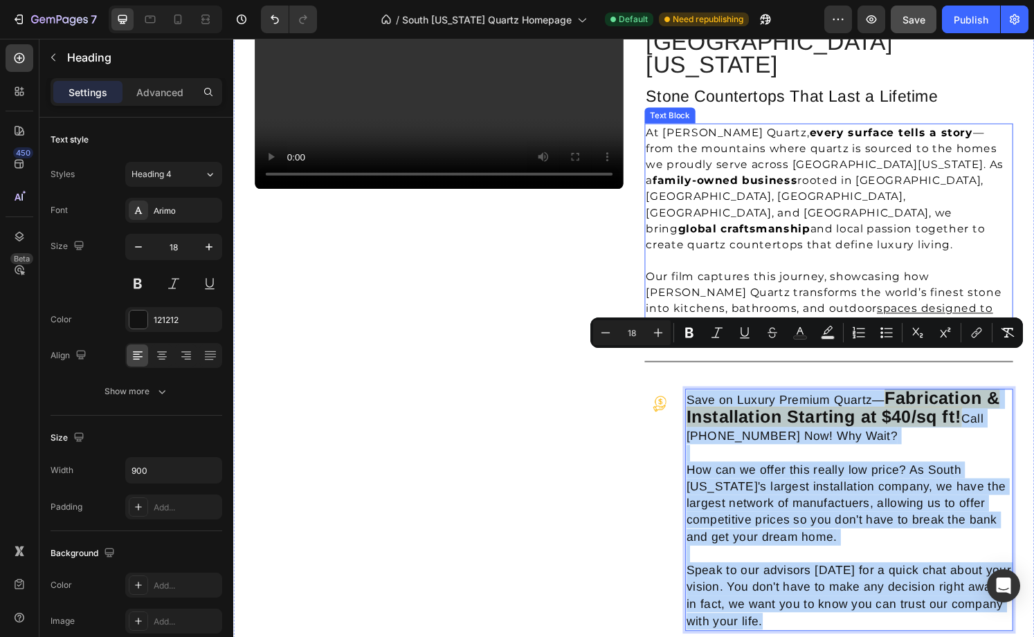
scroll to position [1155, 0]
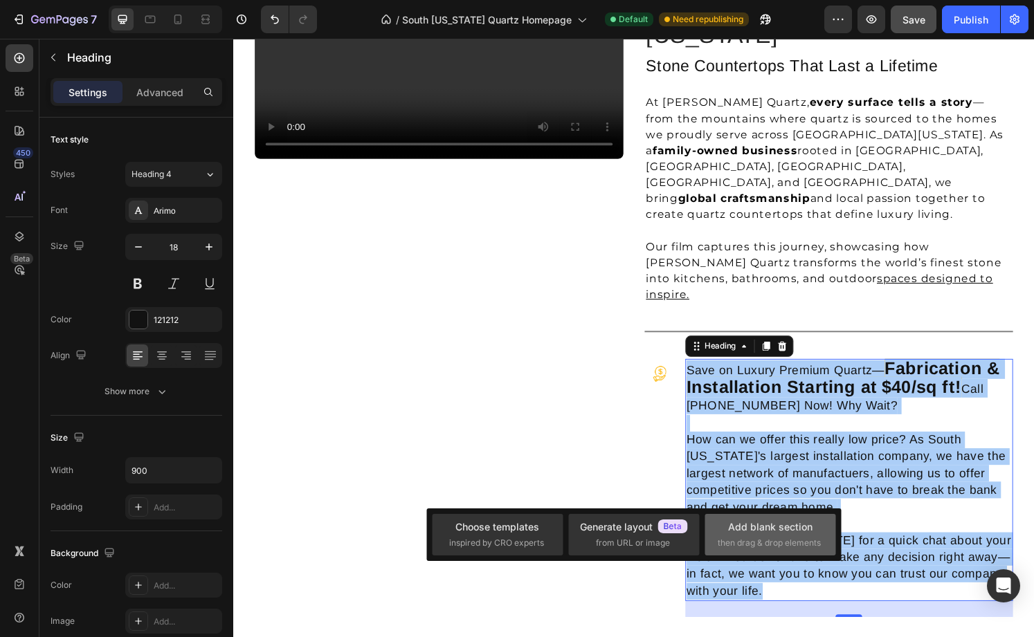
click at [755, 552] on div "Add blank section then drag & drop elements" at bounding box center [770, 535] width 131 height 42
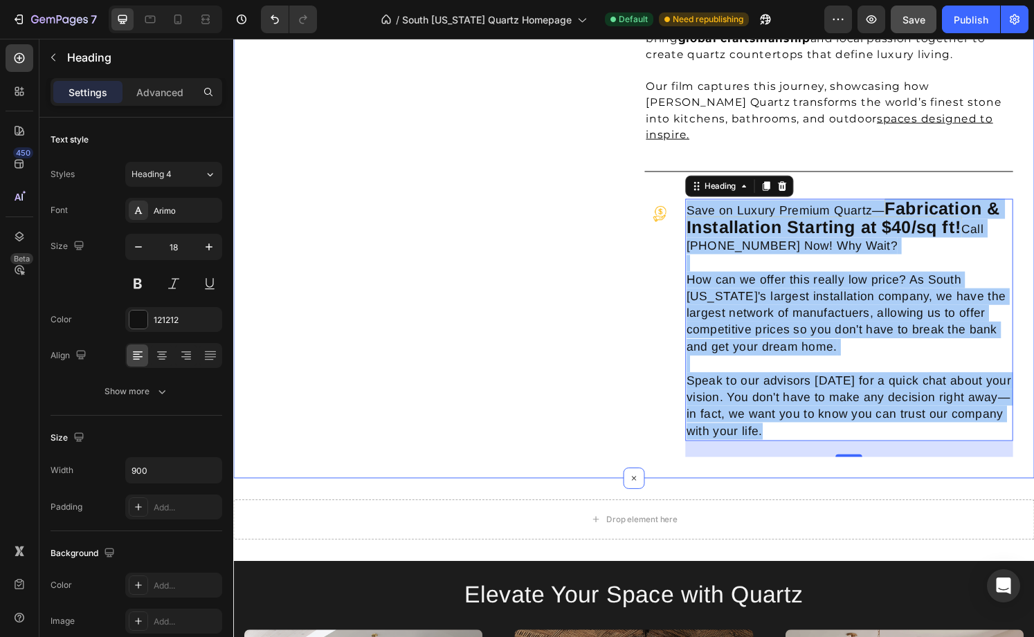
scroll to position [1346, 0]
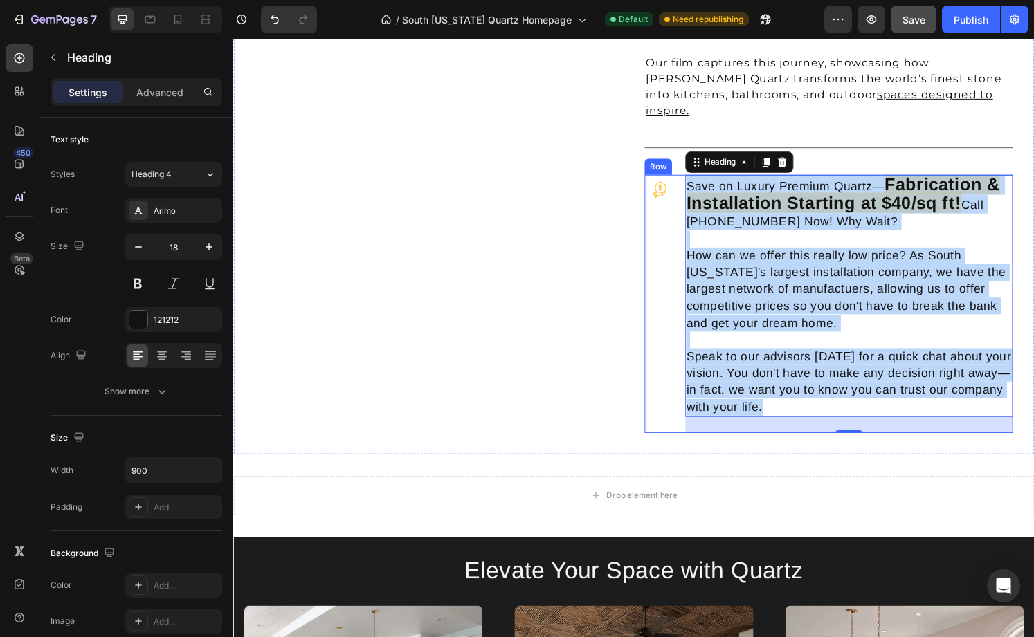
click at [693, 180] on div "Image Save on Luxury Premium Quartz— Fabrication & Installation Starting at $40…" at bounding box center [851, 314] width 382 height 268
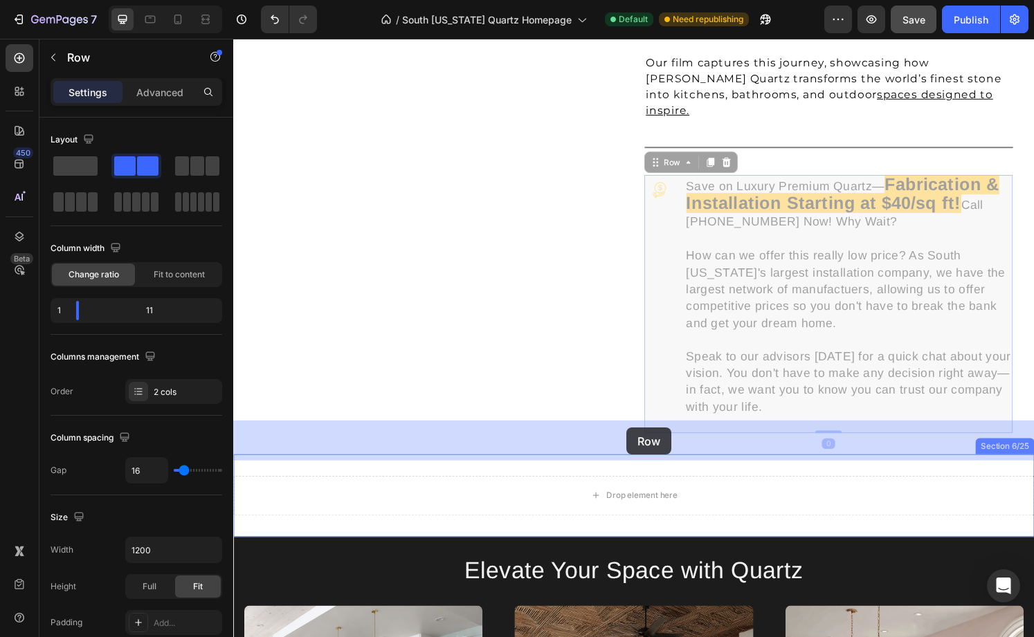
drag, startPoint x: 678, startPoint y: 113, endPoint x: 641, endPoint y: 442, distance: 331.5
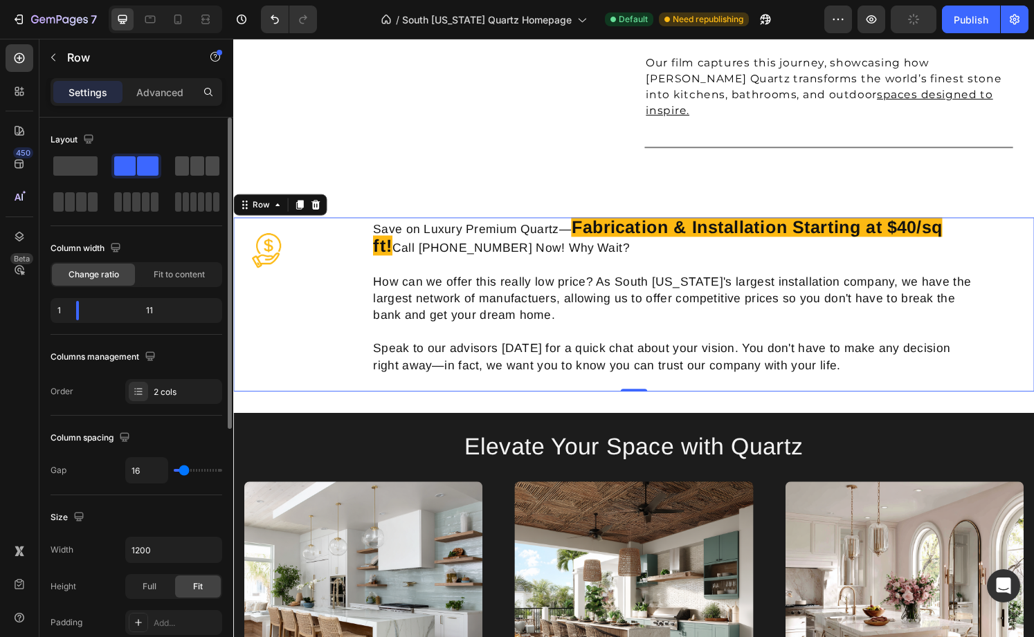
click at [199, 167] on span at bounding box center [197, 165] width 14 height 19
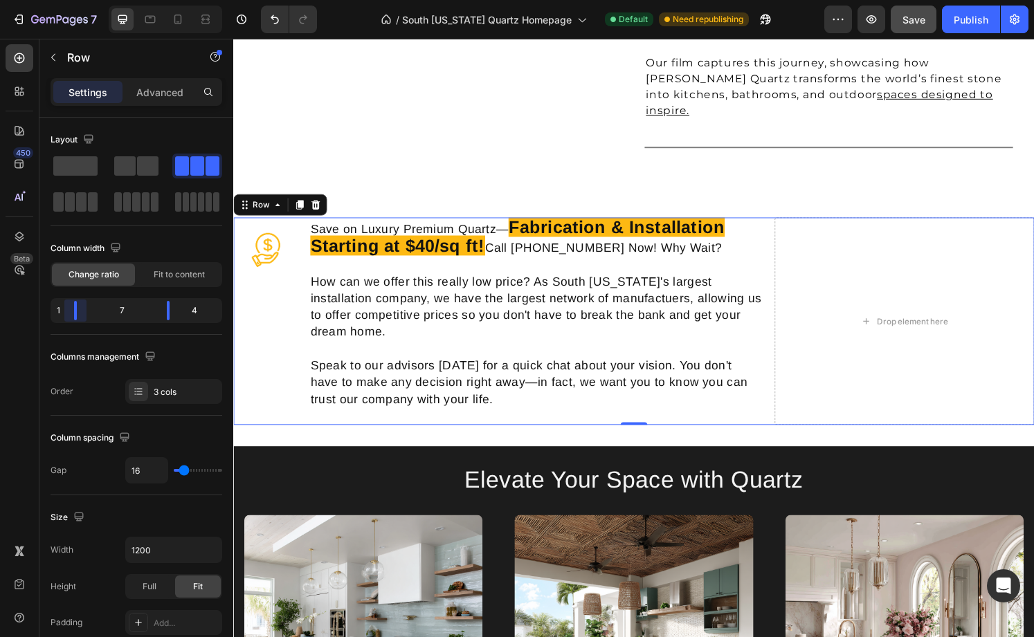
drag, startPoint x: 102, startPoint y: 309, endPoint x: 62, endPoint y: 309, distance: 40.1
click at [62, 0] on body "7 Version history / [GEOGRAPHIC_DATA][US_STATE] Quartz Homepage Default Need re…" at bounding box center [517, 0] width 1034 height 0
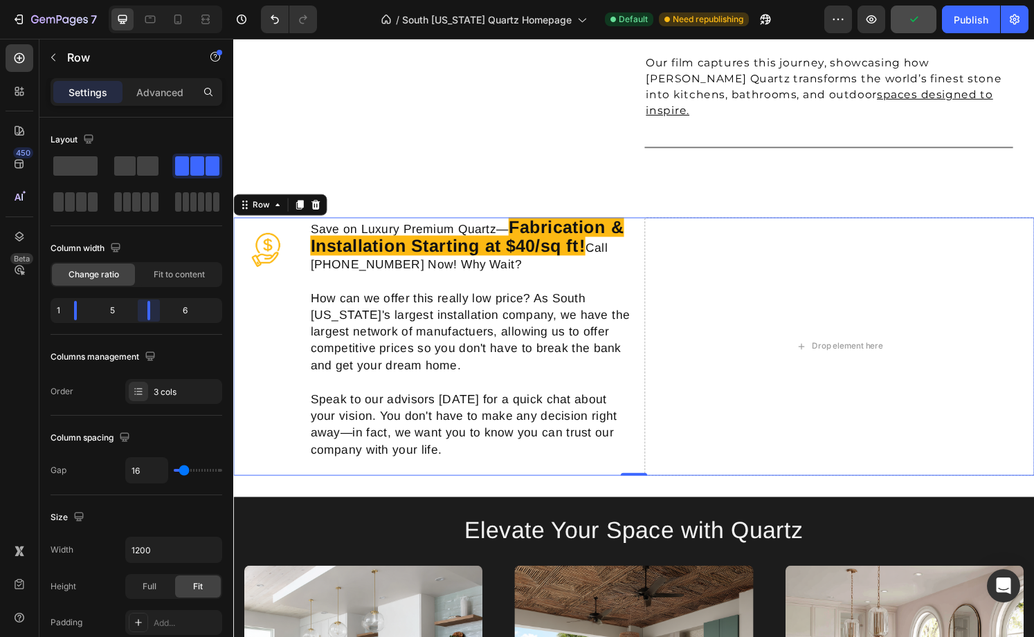
drag, startPoint x: 166, startPoint y: 314, endPoint x: 140, endPoint y: 311, distance: 25.7
click at [140, 0] on body "7 Version history / [GEOGRAPHIC_DATA][US_STATE] Quartz Homepage Default Need re…" at bounding box center [517, 0] width 1034 height 0
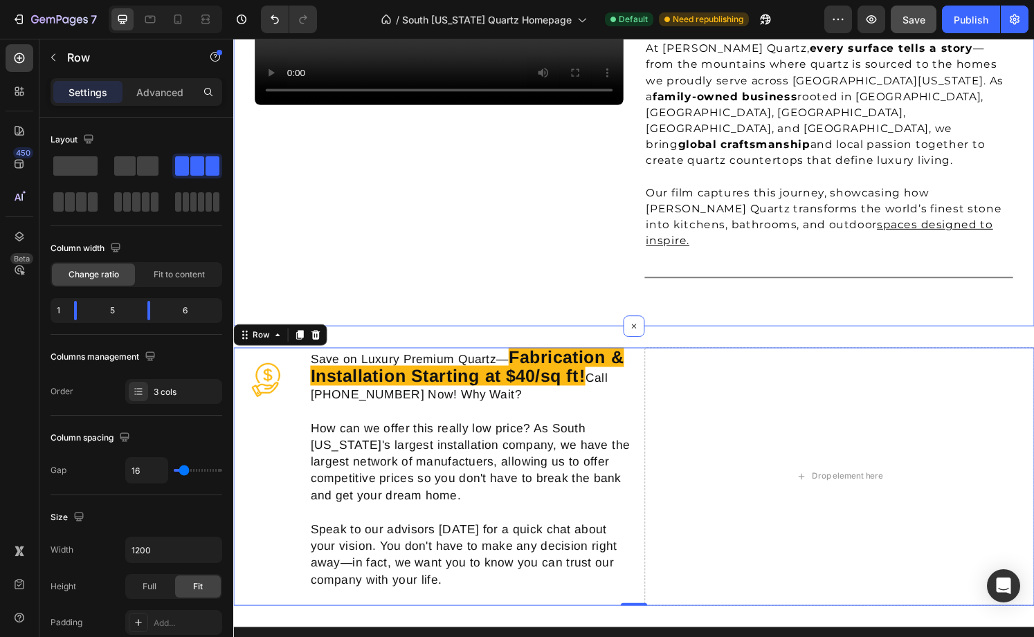
scroll to position [1233, 0]
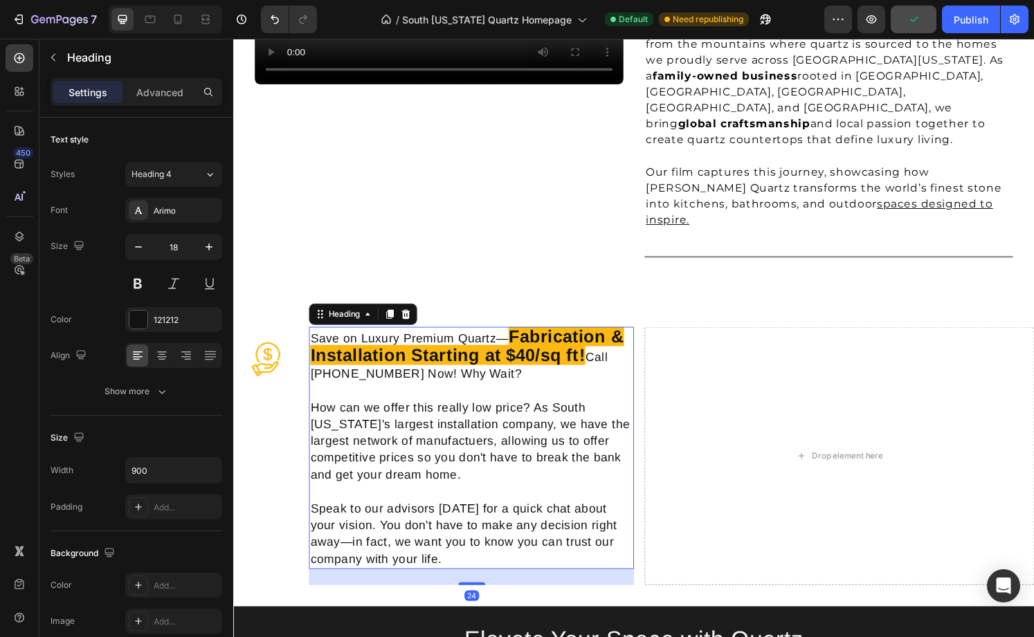
click at [445, 337] on strong "Fabrication & Installation Starting at $40/sq ft!" at bounding box center [475, 357] width 325 height 40
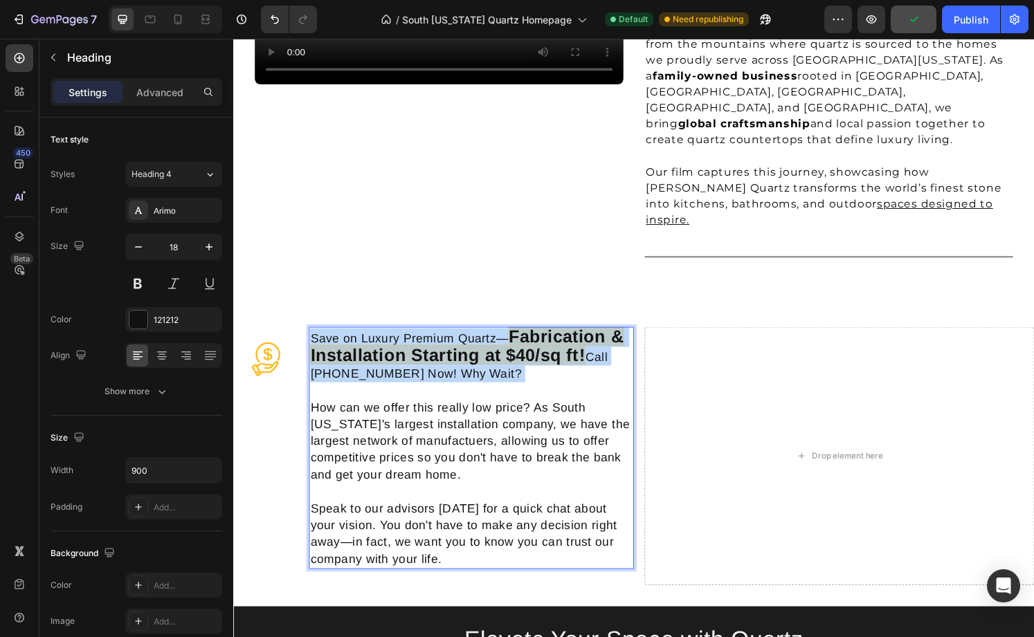
click at [445, 337] on strong "Fabrication & Installation Starting at $40/sq ft!" at bounding box center [475, 357] width 325 height 40
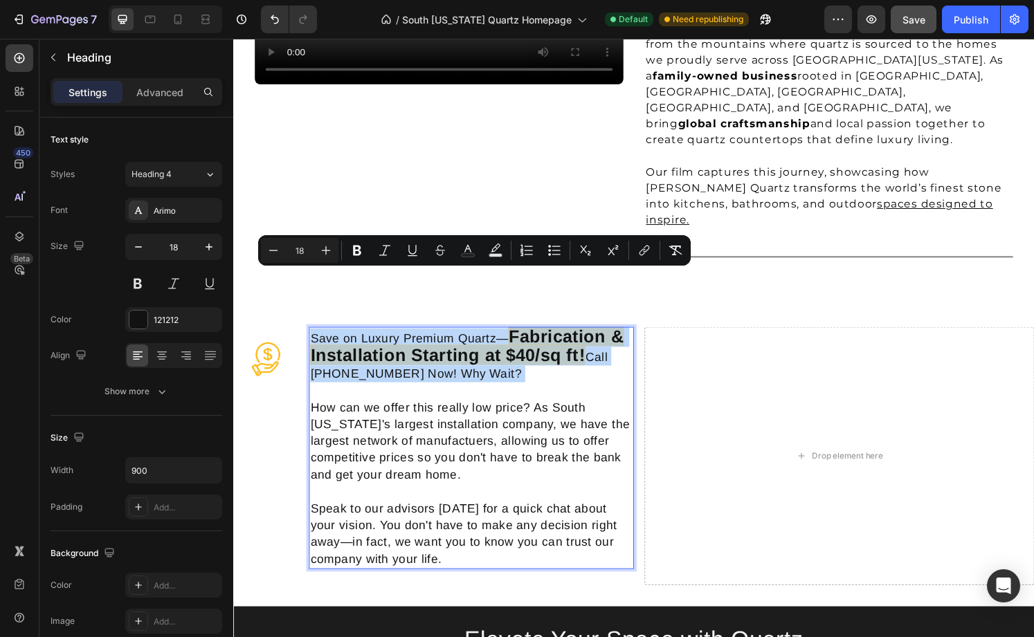
click at [529, 337] on strong "Fabrication & Installation Starting at $40/sq ft!" at bounding box center [475, 357] width 325 height 40
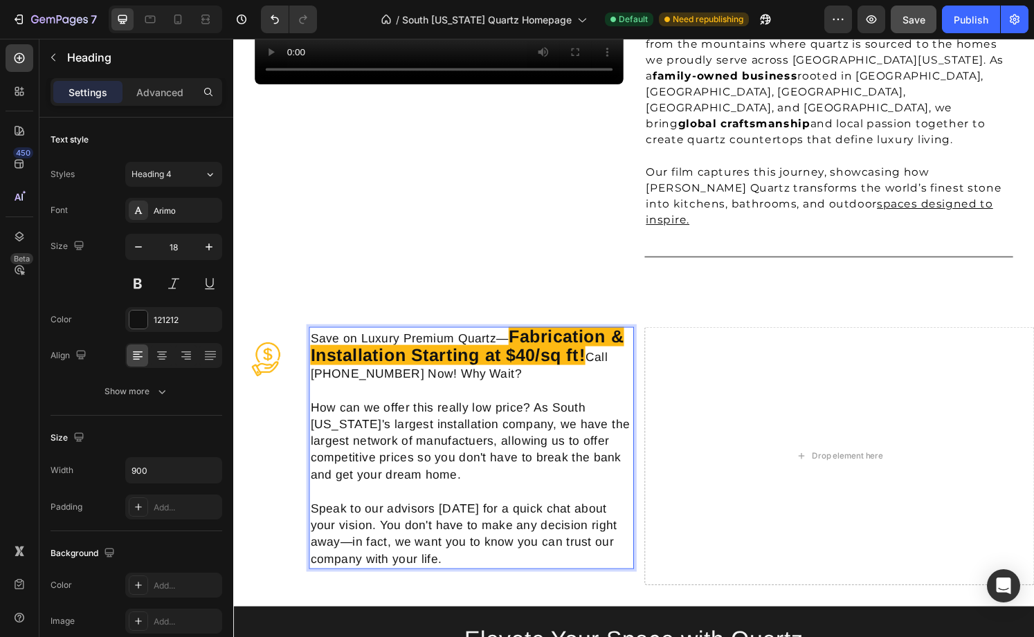
drag, startPoint x: 516, startPoint y: 323, endPoint x: 497, endPoint y: 318, distance: 19.3
click at [497, 339] on p "Save on Luxury Premium Quartz— Fabrication & Installation Starting at $40/sq ft…" at bounding box center [480, 463] width 334 height 248
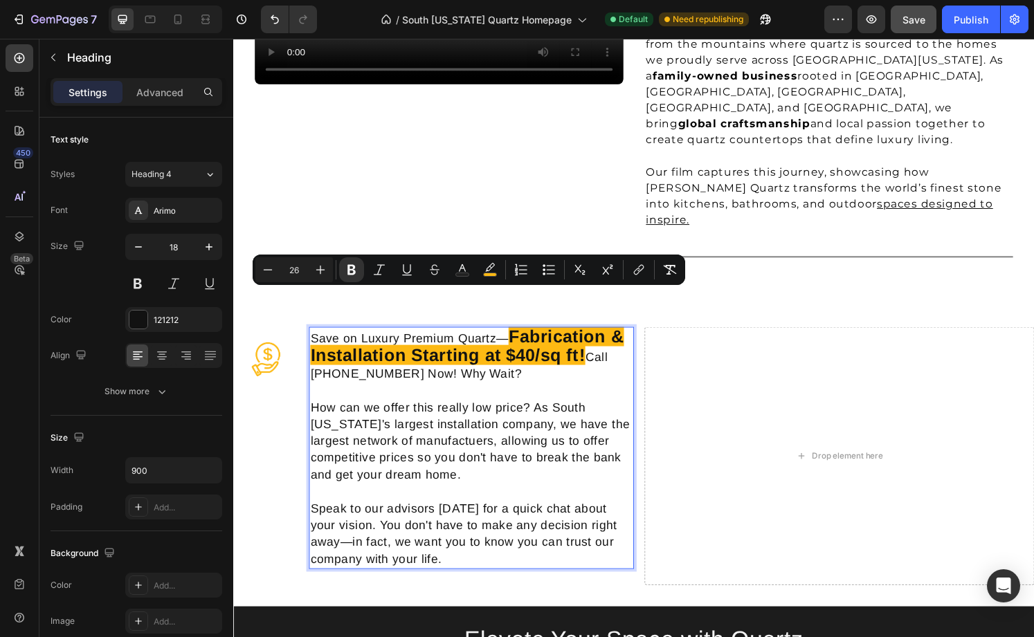
click at [536, 337] on strong "Fabrication & Installation Starting at $40/sq ft!" at bounding box center [475, 357] width 325 height 40
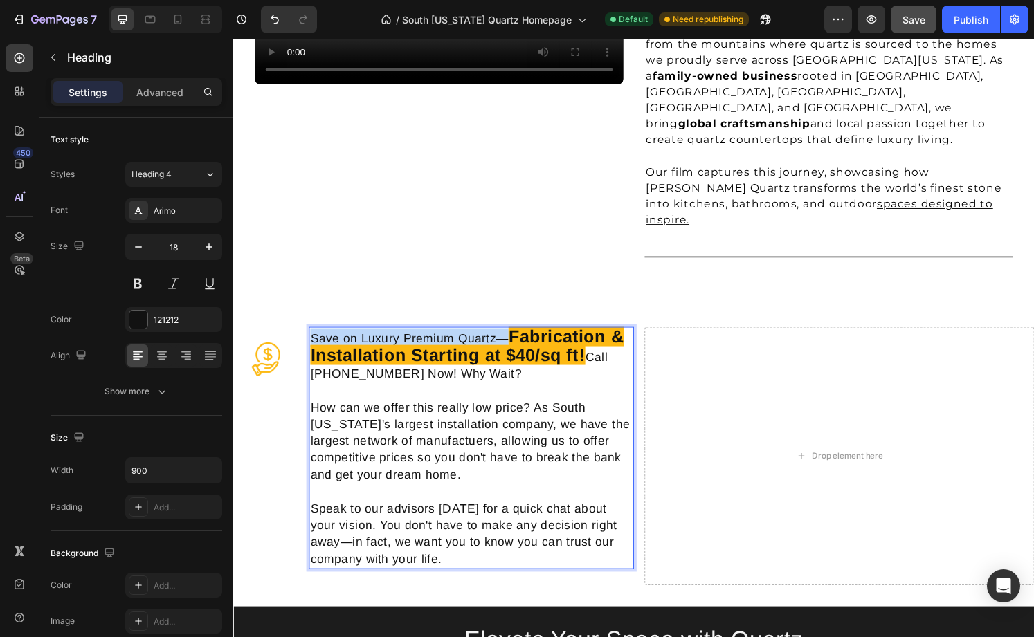
drag, startPoint x: 518, startPoint y: 296, endPoint x: 314, endPoint y: 284, distance: 204.5
click at [314, 339] on p "Save on Luxury Premium Quartz— Fabrication & Installation Starting at $40/sq ft…" at bounding box center [480, 463] width 334 height 248
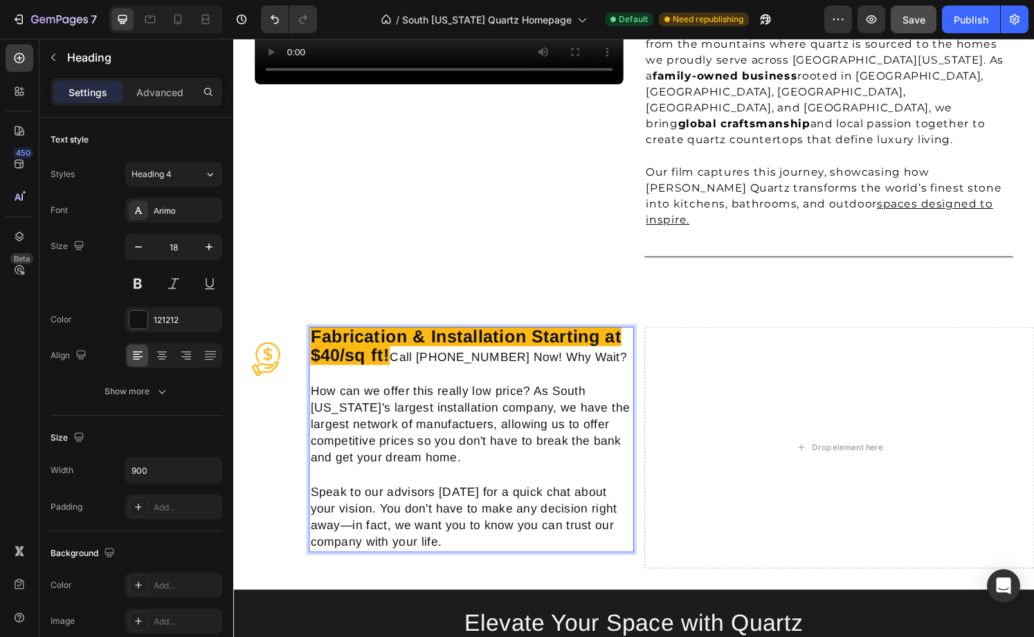
drag, startPoint x: 399, startPoint y: 310, endPoint x: 621, endPoint y: 309, distance: 222.2
click at [617, 339] on p "Fabrication & Installation Starting at $40/sq ft! Call [PHONE_NUMBER] Now! Why …" at bounding box center [480, 454] width 334 height 231
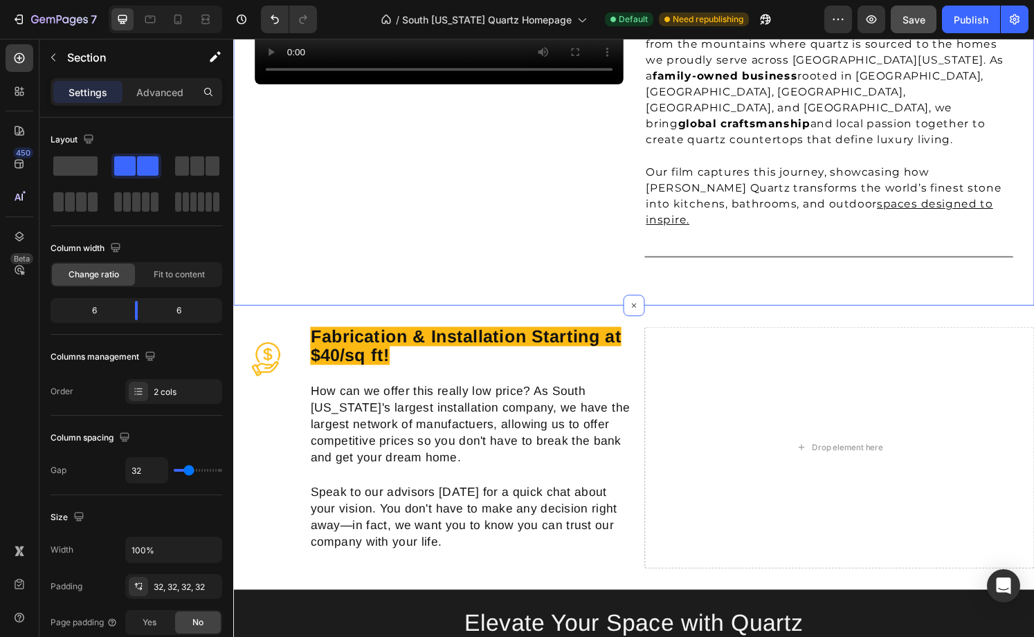
click at [774, 231] on div "Masters of Stone Fabrication in [GEOGRAPHIC_DATA][US_STATE] Heading Stone Count…" at bounding box center [851, 94] width 382 height 399
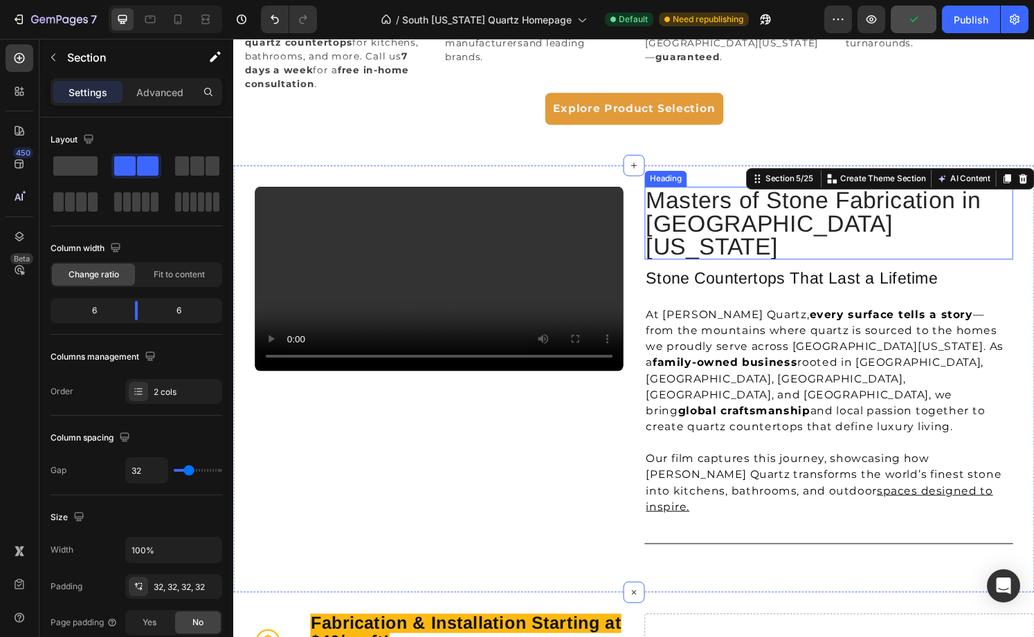
scroll to position [951, 0]
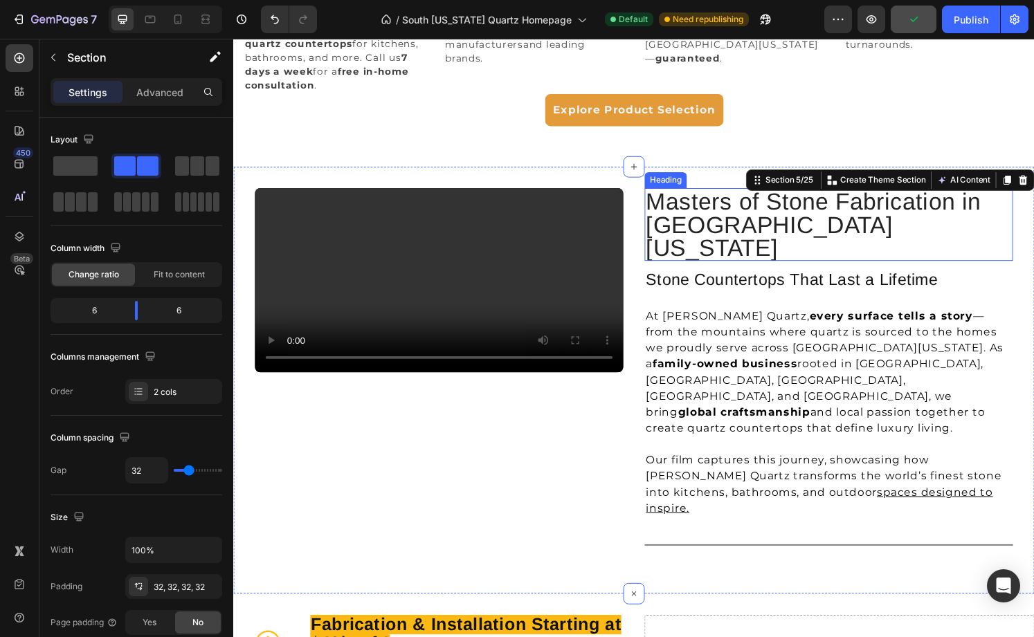
click at [812, 198] on h2 "Masters of Stone Fabrication in [GEOGRAPHIC_DATA][US_STATE]" at bounding box center [851, 231] width 382 height 75
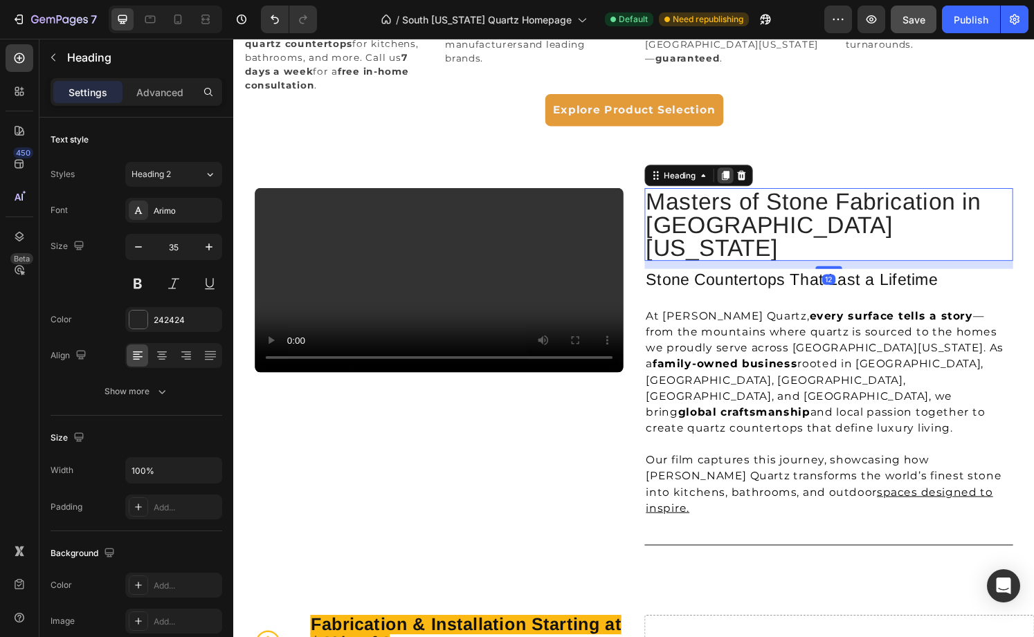
click at [741, 176] on icon at bounding box center [744, 181] width 8 height 10
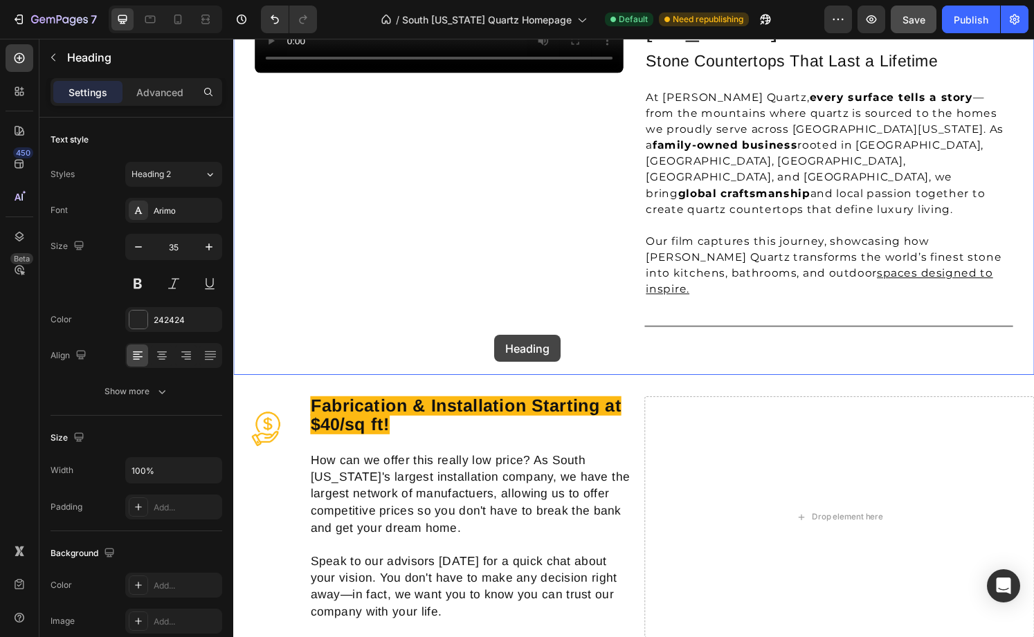
scroll to position [1280, 0]
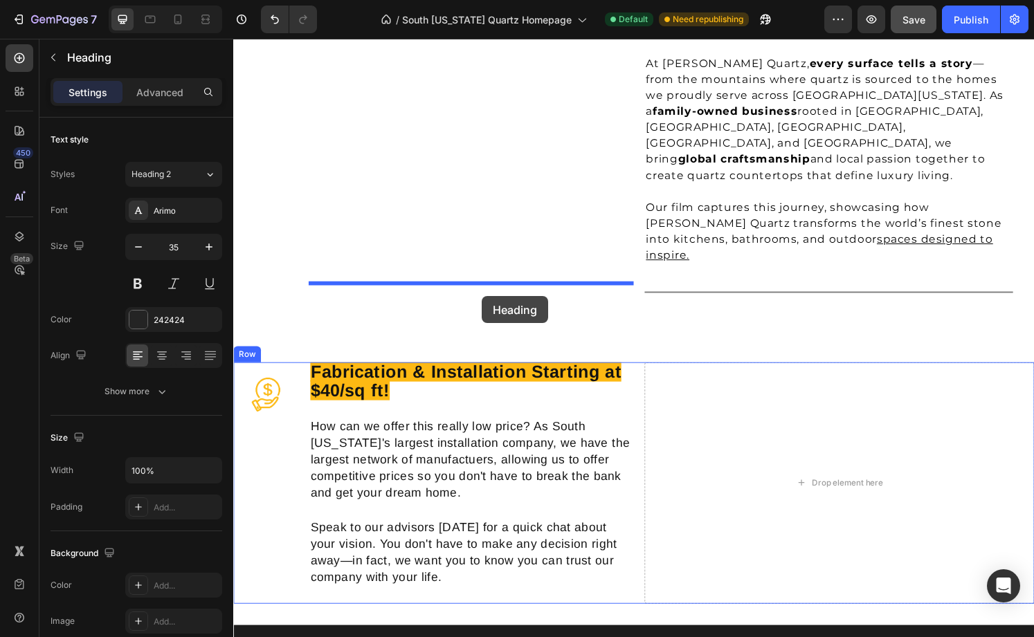
drag, startPoint x: 673, startPoint y: 226, endPoint x: 491, endPoint y: 305, distance: 198.4
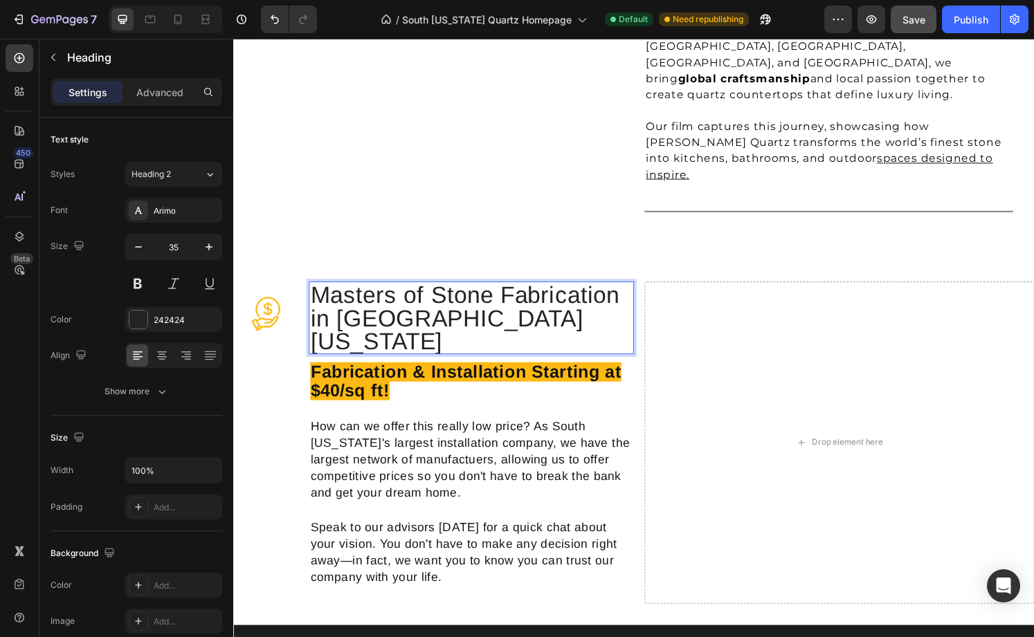
click at [418, 291] on h2 "Masters of Stone Fabrication in [GEOGRAPHIC_DATA][US_STATE]" at bounding box center [479, 328] width 337 height 75
click at [418, 292] on p "Masters of Stone Fabrication in [GEOGRAPHIC_DATA][US_STATE]" at bounding box center [480, 328] width 334 height 73
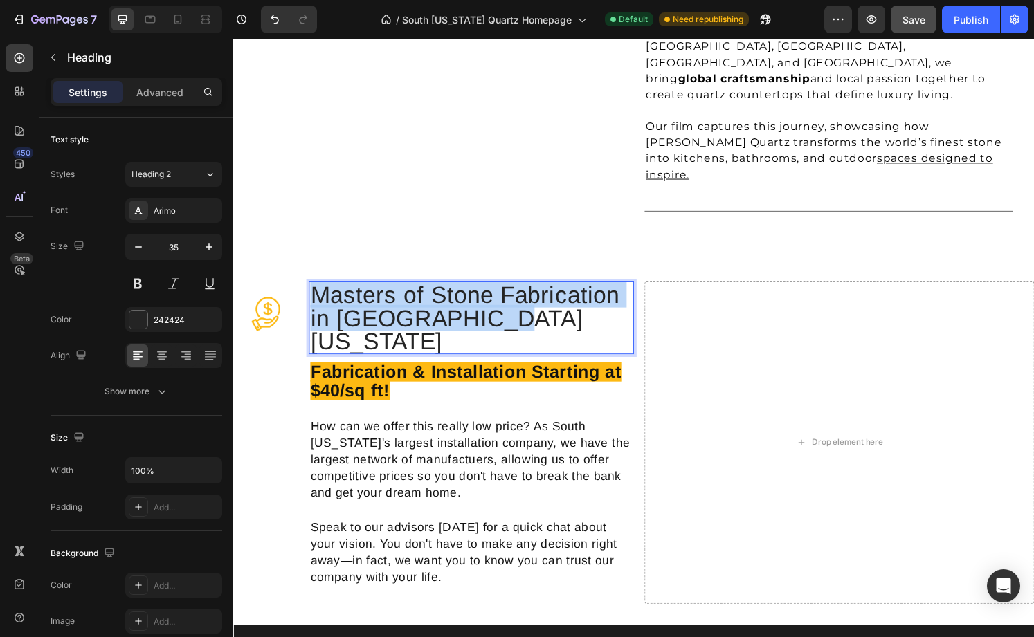
click at [418, 292] on p "Masters of Stone Fabrication in [GEOGRAPHIC_DATA][US_STATE]" at bounding box center [480, 328] width 334 height 73
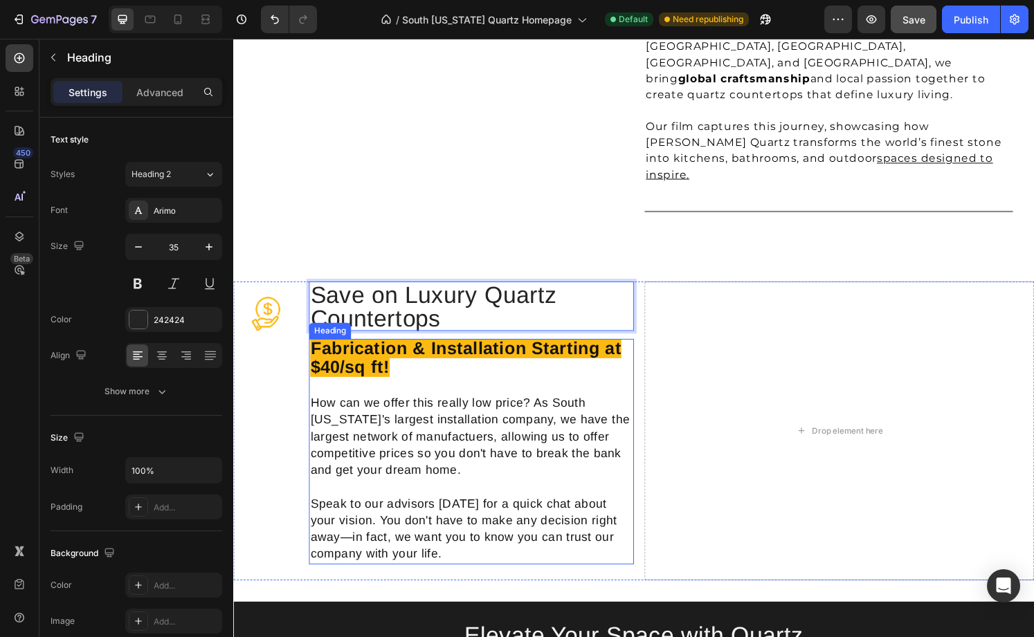
click at [464, 350] on strong "Fabrication & Installation Starting at $40/sq ft!" at bounding box center [474, 370] width 323 height 40
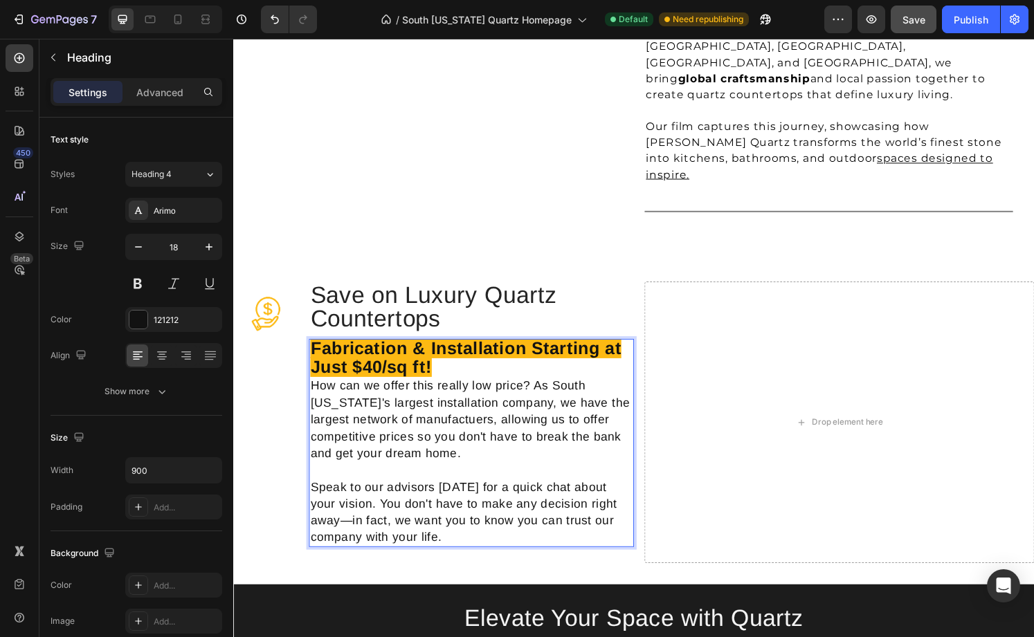
click at [491, 352] on p "Fabrication & Installation Starting at Just $40/sq ft! How can we offer this re…" at bounding box center [480, 458] width 334 height 213
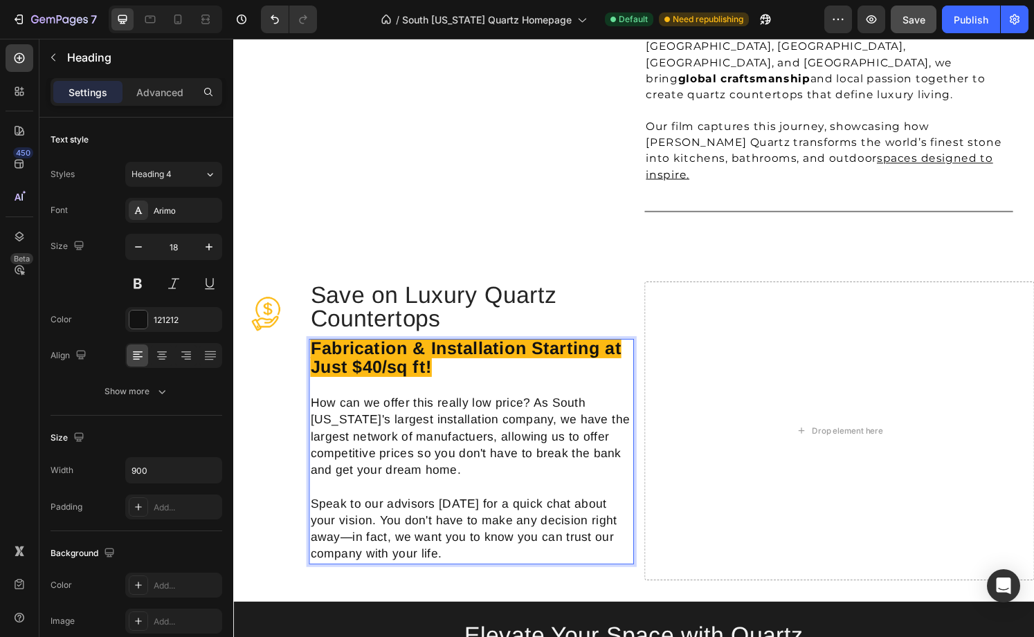
click at [446, 412] on p "Fabrication & Installation Starting at Just $40/sq ft! How can we offer this re…" at bounding box center [480, 467] width 334 height 231
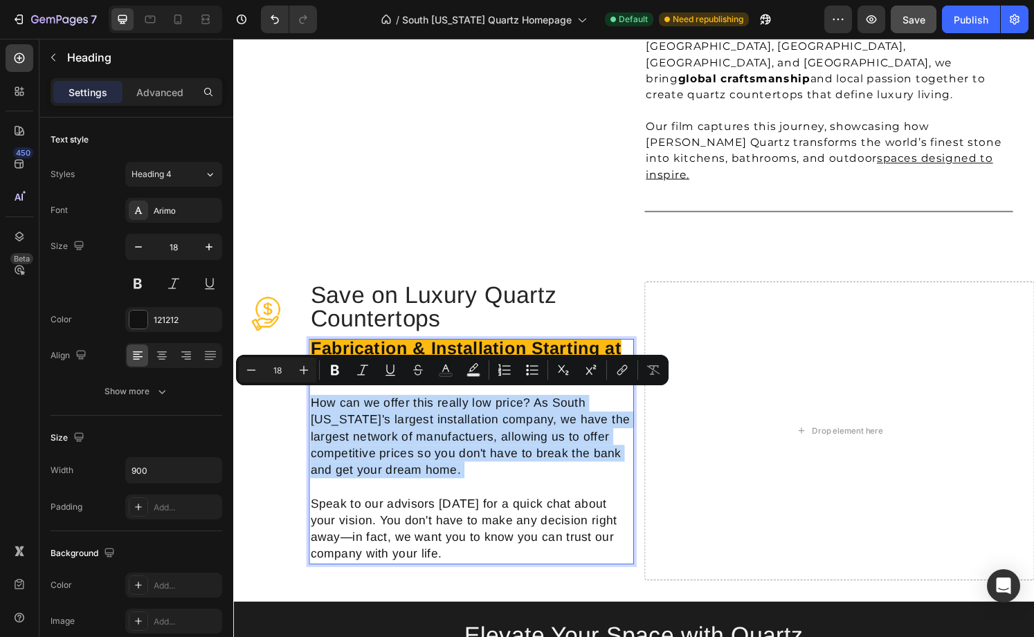
click at [446, 412] on p "Fabrication & Installation Starting at Just $40/sq ft! How can we offer this re…" at bounding box center [480, 467] width 334 height 231
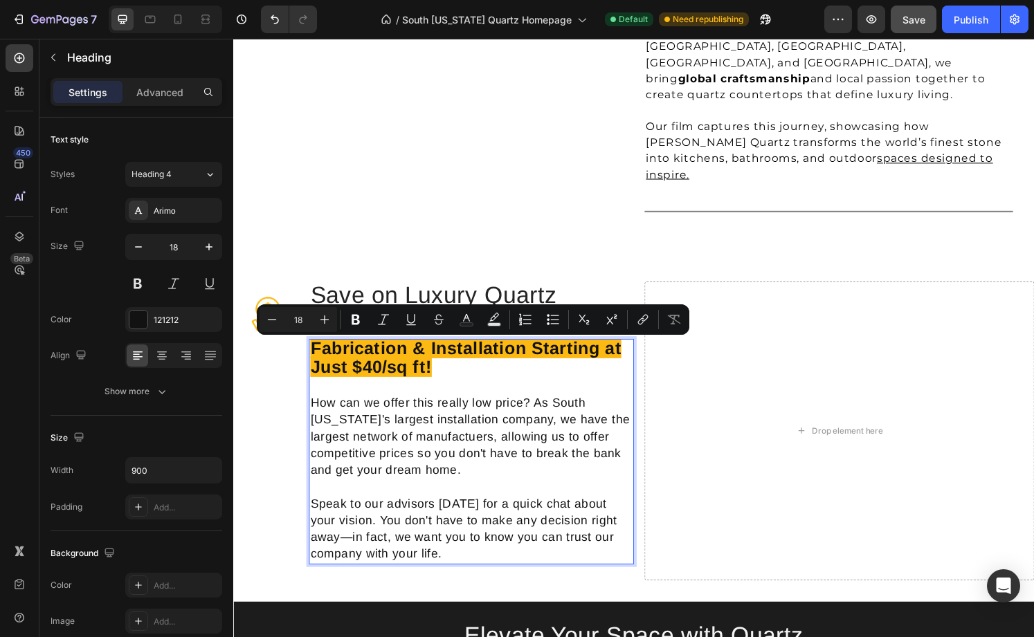
click at [446, 478] on p "Fabrication & Installation Starting at Just $40/sq ft! How can we offer this re…" at bounding box center [480, 467] width 334 height 231
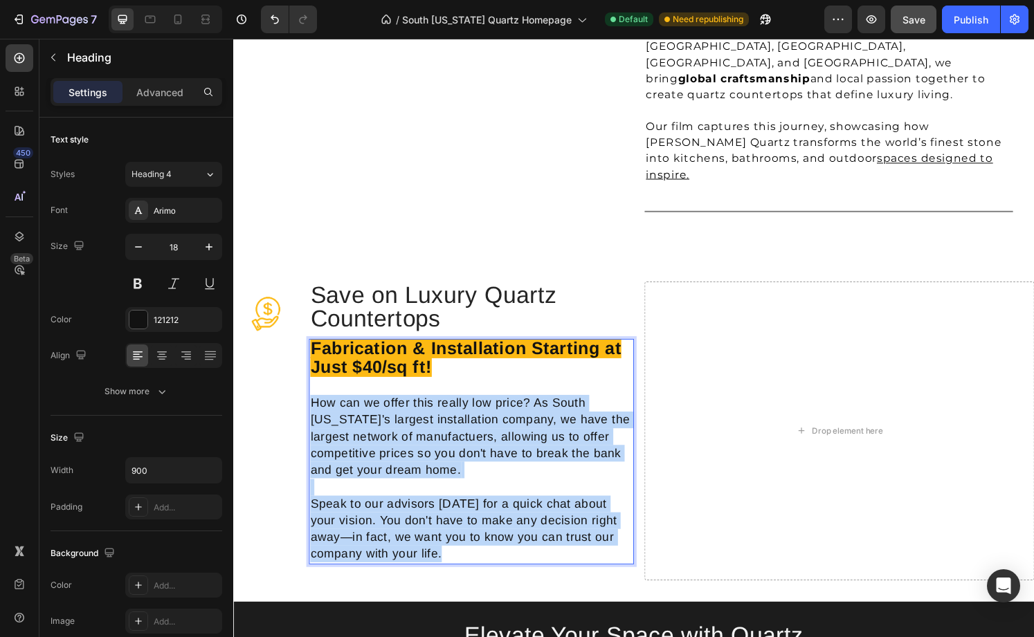
drag, startPoint x: 452, startPoint y: 516, endPoint x: 311, endPoint y: 363, distance: 207.7
click at [311, 363] on h4 "Fabrication & Installation Starting at Just $40/sq ft! How can we offer this re…" at bounding box center [479, 467] width 337 height 234
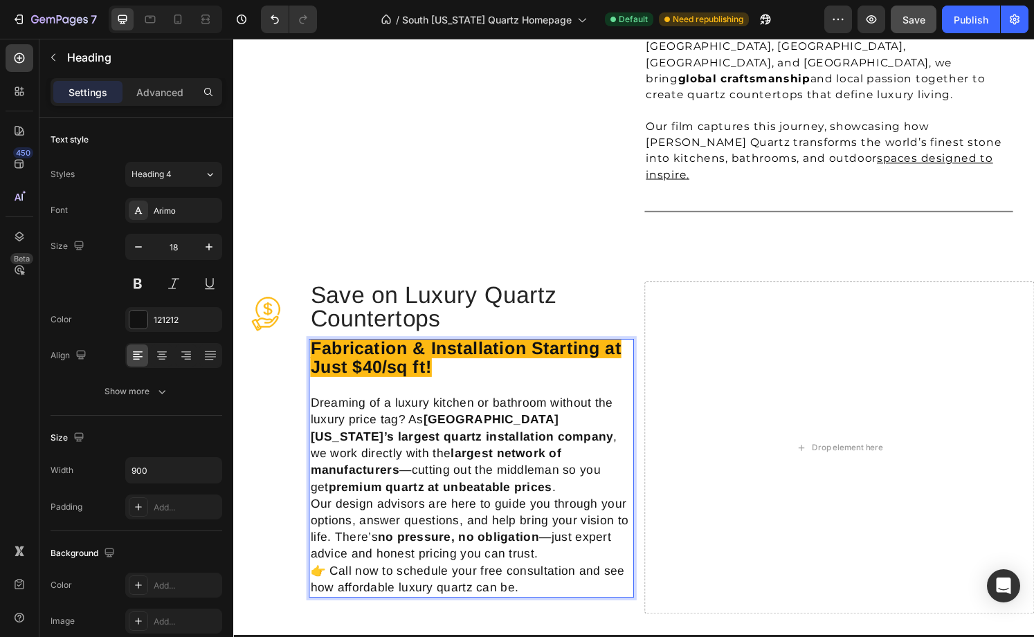
click at [615, 435] on p "Fabrication & Installation Starting at Just $40/sq ft! Dreaming of a luxury kit…" at bounding box center [480, 432] width 334 height 161
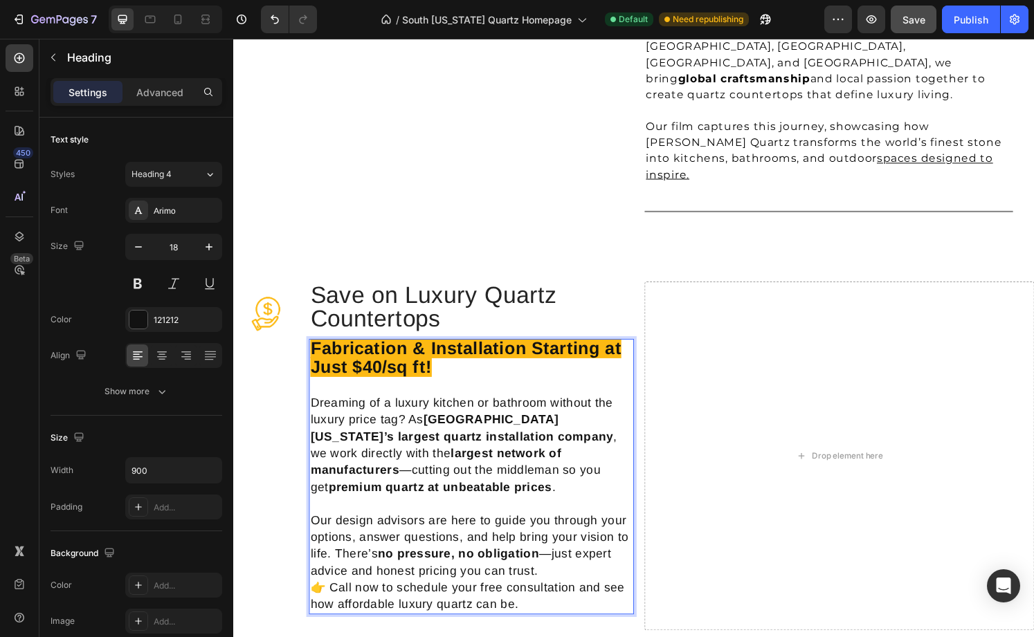
click at [570, 530] on p "Our design advisors are here to guide you through your options, answer question…" at bounding box center [480, 565] width 334 height 70
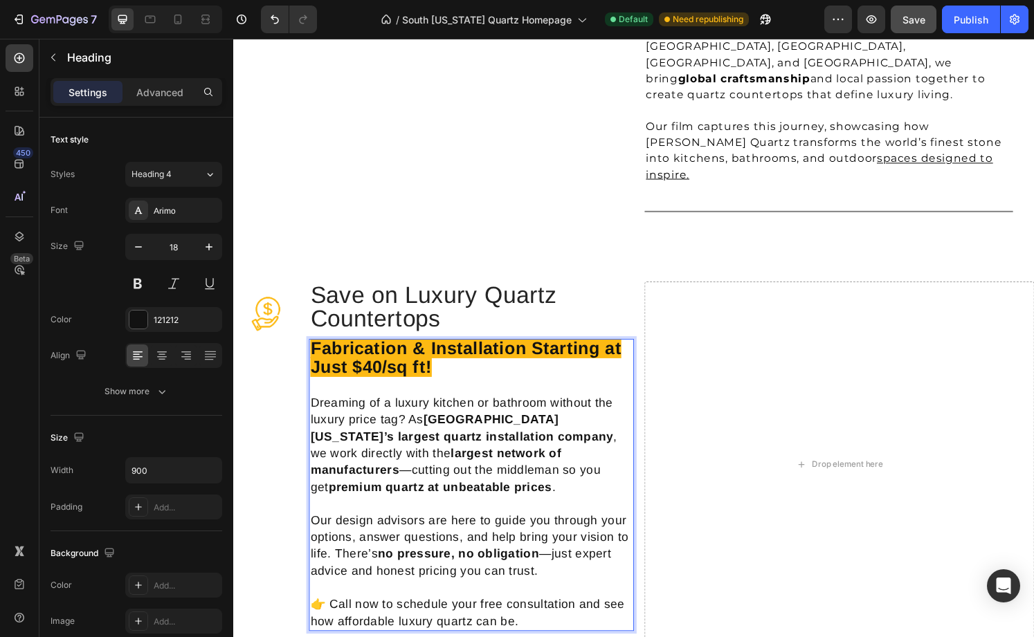
click at [332, 617] on p "👉 Call now to schedule your free consultation and see how affordable luxury qua…" at bounding box center [480, 634] width 334 height 35
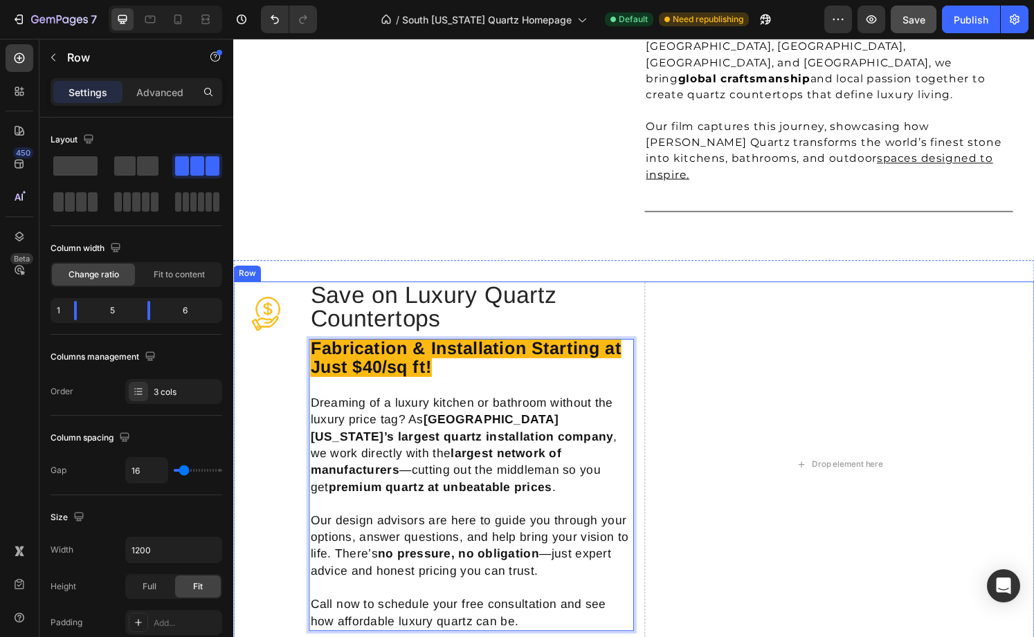
click at [244, 525] on div "Image" at bounding box center [266, 480] width 67 height 379
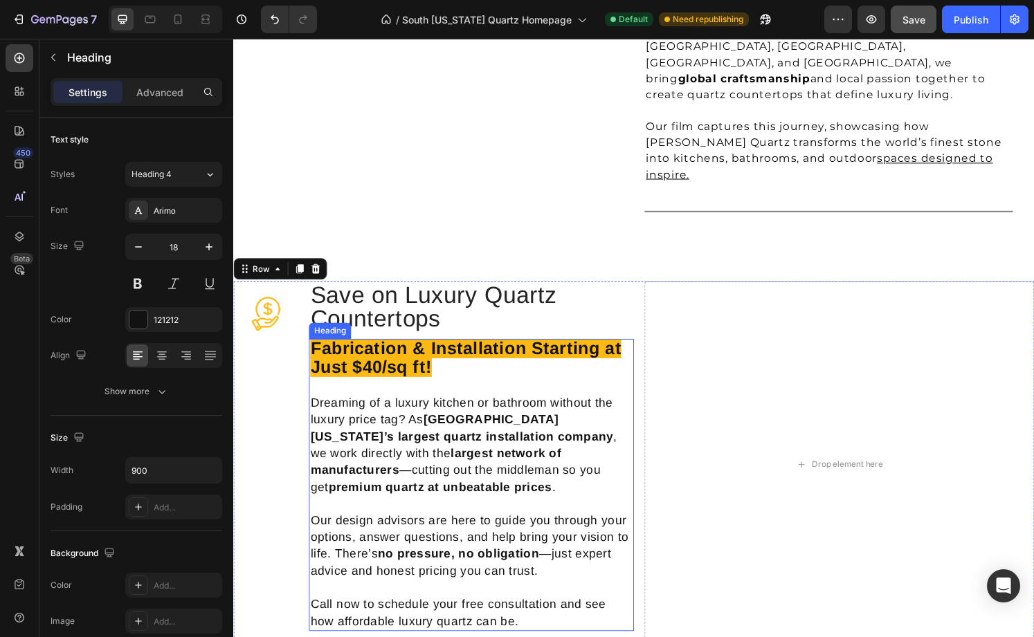
click at [360, 558] on p "⁠⁠⁠⁠⁠⁠⁠ Fabrication & Installation Starting at Just $40/sq ft! Dreaming of a lu…" at bounding box center [480, 502] width 334 height 300
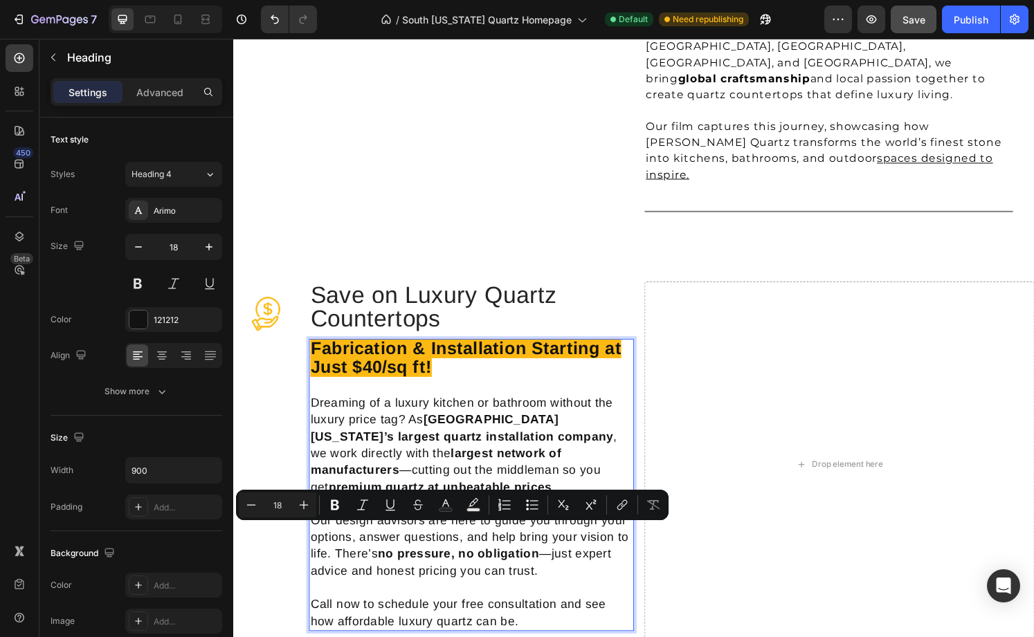
click at [365, 554] on p "Fabrication & Installation Starting at Just $40/sq ft! Dreaming of a luxury kit…" at bounding box center [480, 502] width 334 height 300
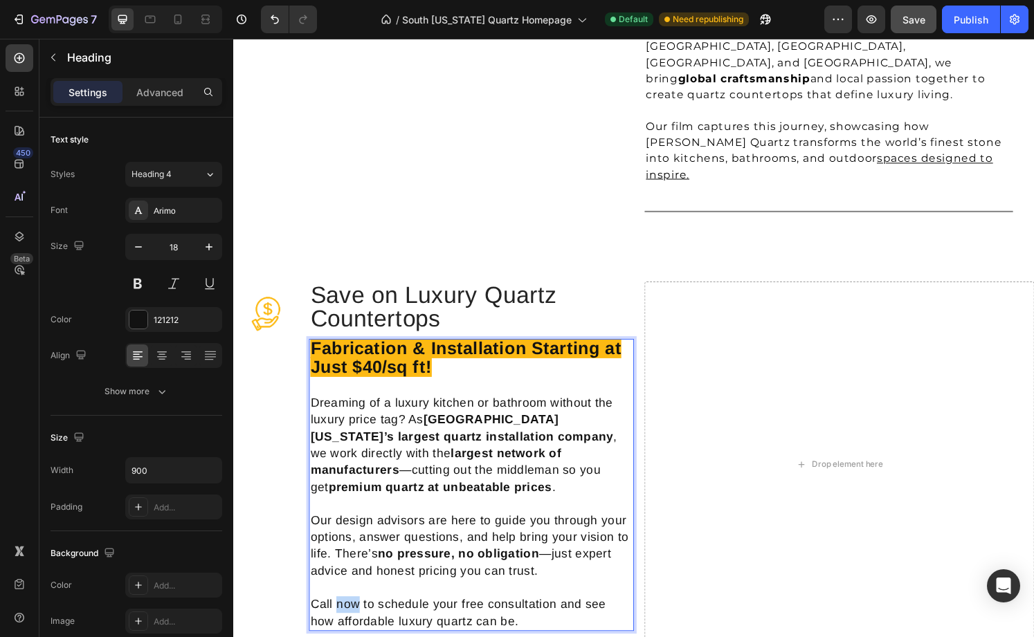
drag, startPoint x: 340, startPoint y: 551, endPoint x: 365, endPoint y: 551, distance: 25.6
click at [365, 551] on p "Fabrication & Installation Starting at Just $40/sq ft! Dreaming of a luxury kit…" at bounding box center [480, 502] width 334 height 300
click at [500, 560] on p "Fabrication & Installation Starting at Just $40/sq ft! Dreaming of a luxury kit…" at bounding box center [480, 511] width 334 height 318
drag, startPoint x: 433, startPoint y: 550, endPoint x: 380, endPoint y: 550, distance: 52.6
click at [380, 550] on p "Fabrication & Installation Starting at Just $40/sq ft! Dreaming of a luxury kit…" at bounding box center [480, 511] width 334 height 318
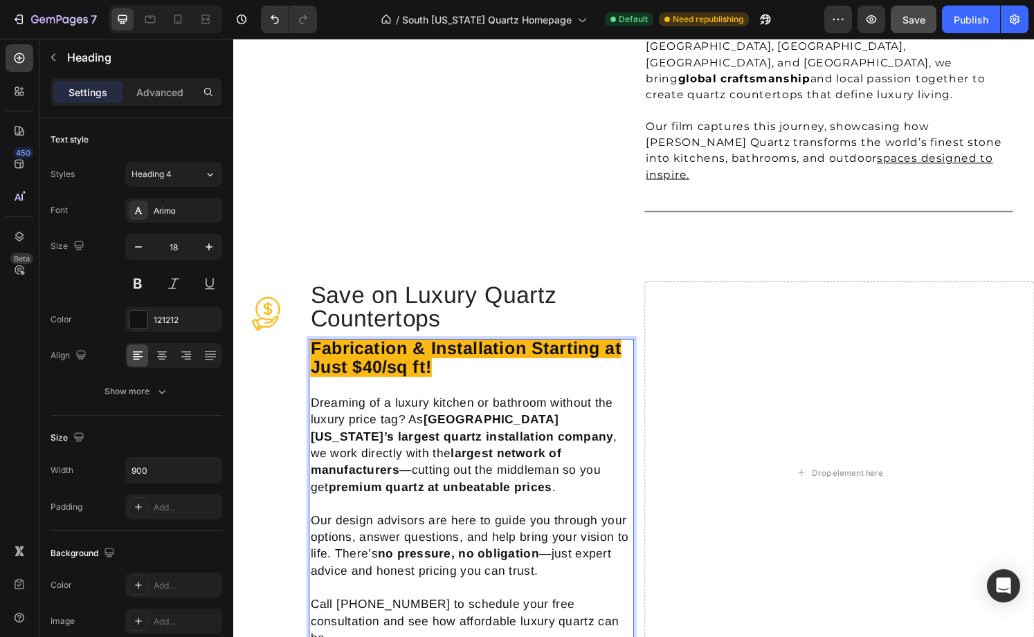
click at [375, 550] on p "Fabrication & Installation Starting at Just $40/sq ft! Dreaming of a luxury kit…" at bounding box center [480, 511] width 334 height 318
click at [466, 549] on p "Fabrication & Installation Starting at Just $40/sq ft! Dreaming of a luxury kit…" at bounding box center [480, 511] width 334 height 318
click at [589, 565] on p "Fabrication & Installation Starting at Just $40/sq ft! Dreaming of a luxury kit…" at bounding box center [480, 511] width 334 height 318
click at [490, 599] on div "Image Save on Luxury Quartz Countertops Heading Fabrication & Installation Star…" at bounding box center [648, 490] width 831 height 442
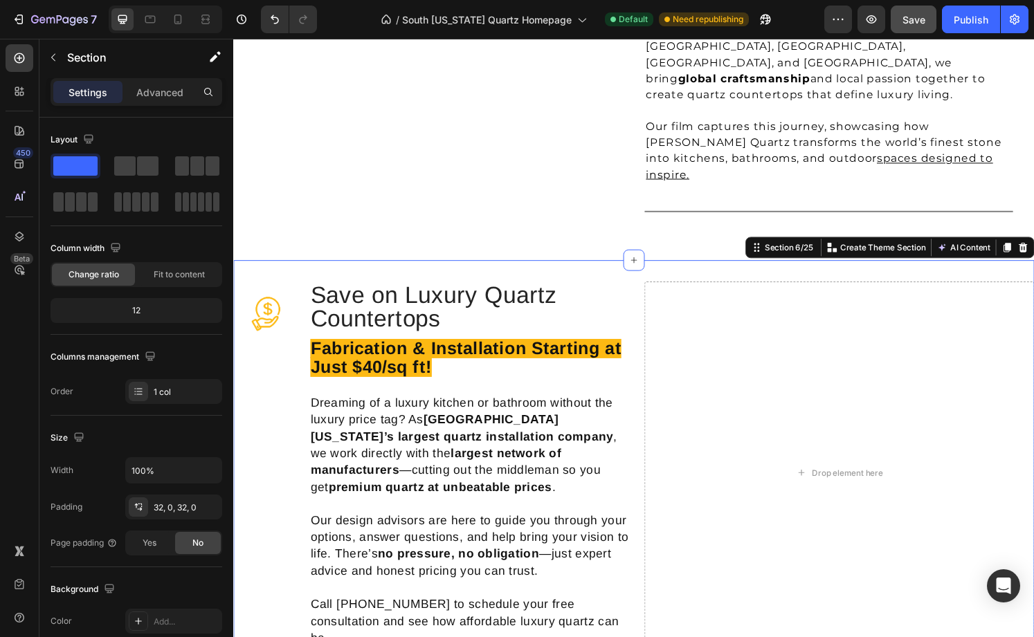
scroll to position [1300, 0]
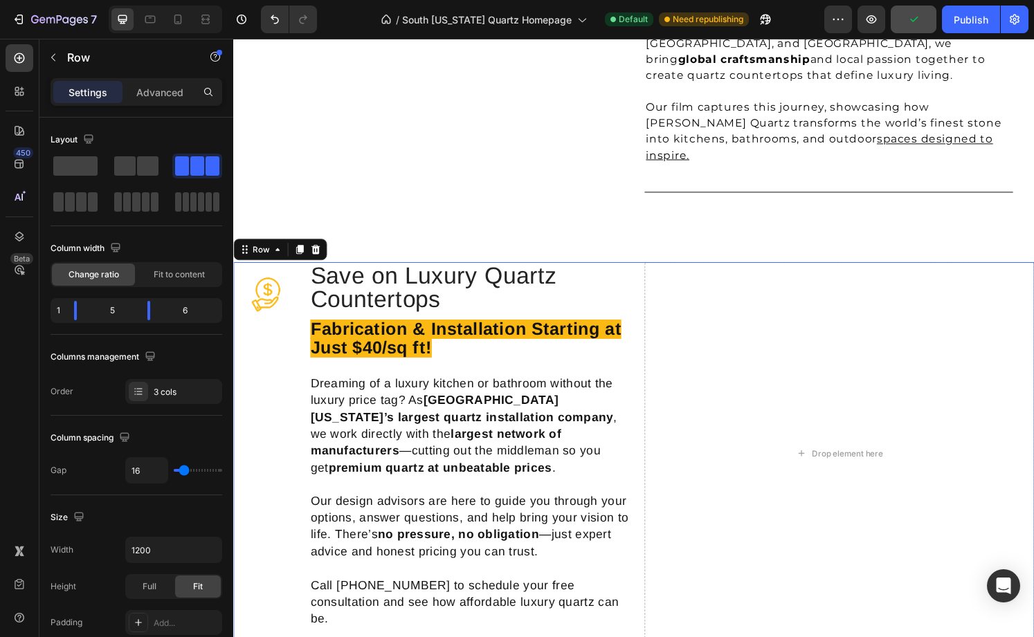
click at [284, 336] on div "Image" at bounding box center [266, 469] width 67 height 397
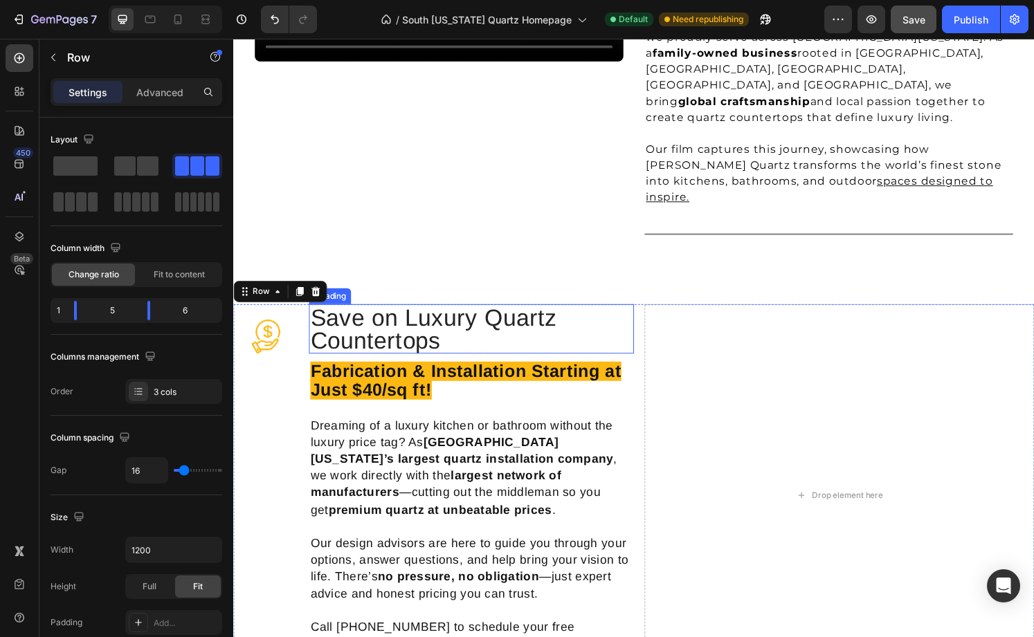
scroll to position [1260, 0]
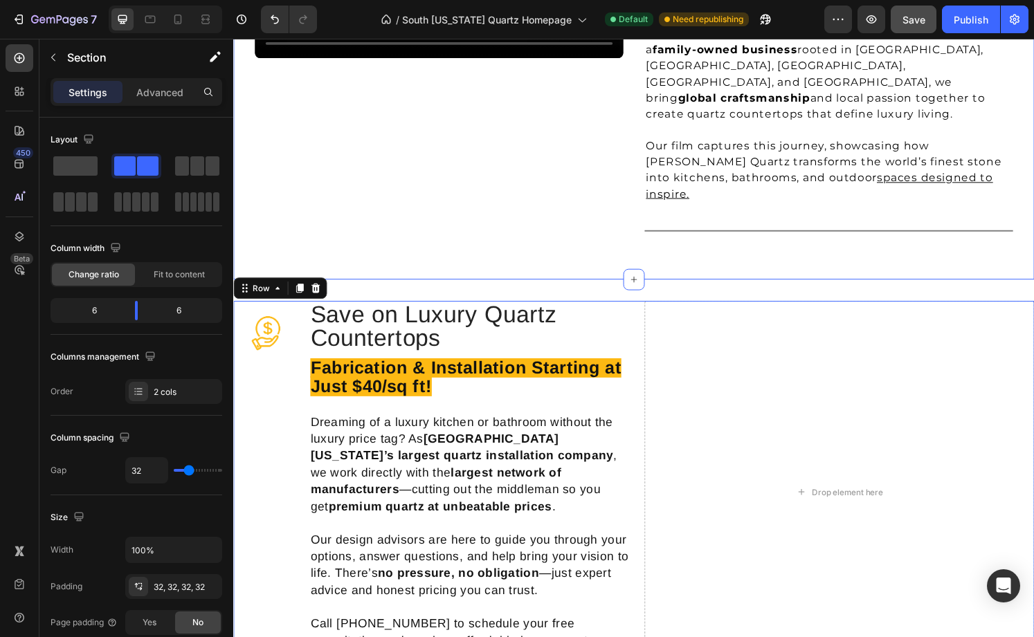
click at [482, 212] on div "Video Row Masters of Stone Fabrication in [GEOGRAPHIC_DATA][US_STATE] Heading S…" at bounding box center [648, 67] width 831 height 443
click at [836, 504] on div "Drop element here" at bounding box center [869, 509] width 73 height 11
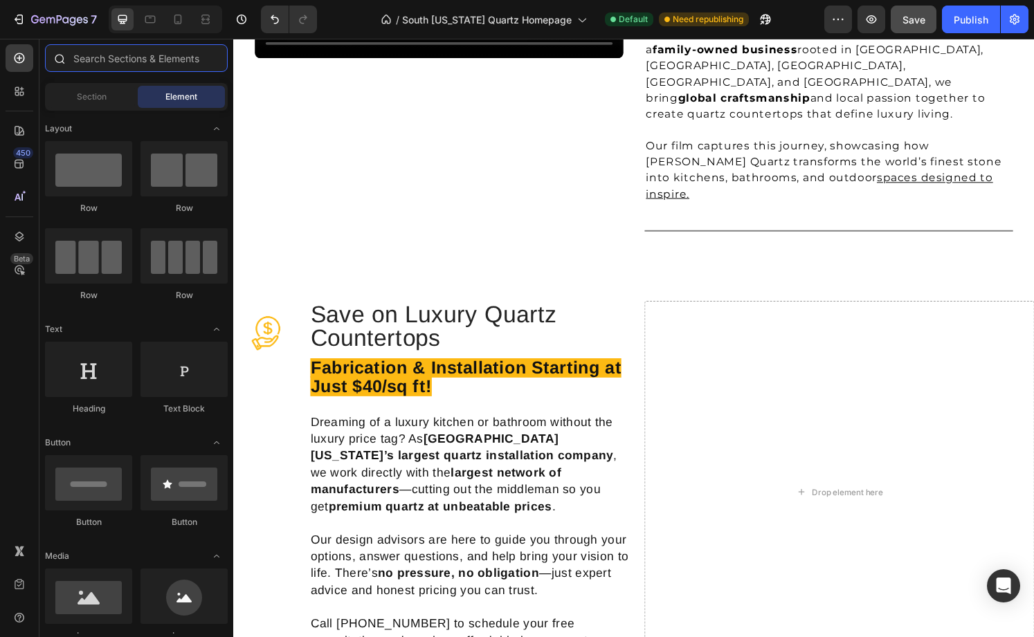
click at [170, 61] on input "text" at bounding box center [136, 58] width 183 height 28
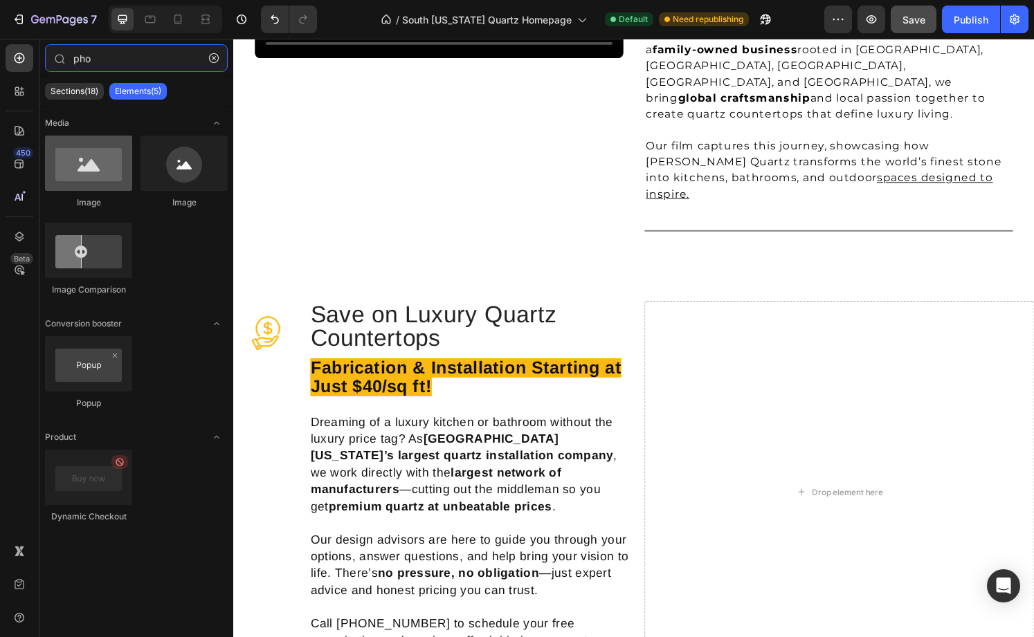
type input "pho"
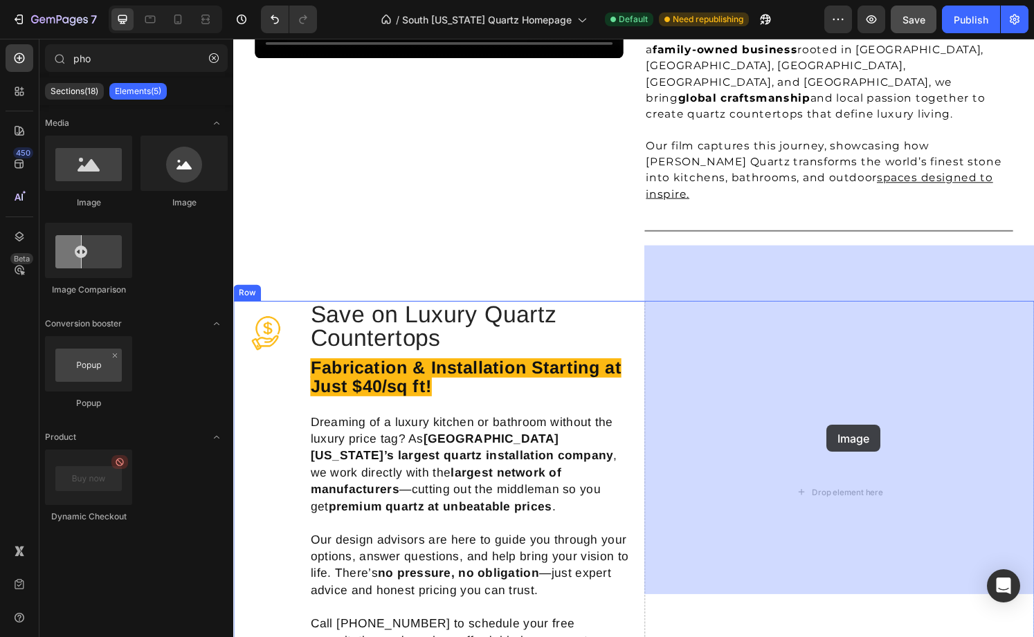
drag, startPoint x: 336, startPoint y: 210, endPoint x: 848, endPoint y: 439, distance: 561.0
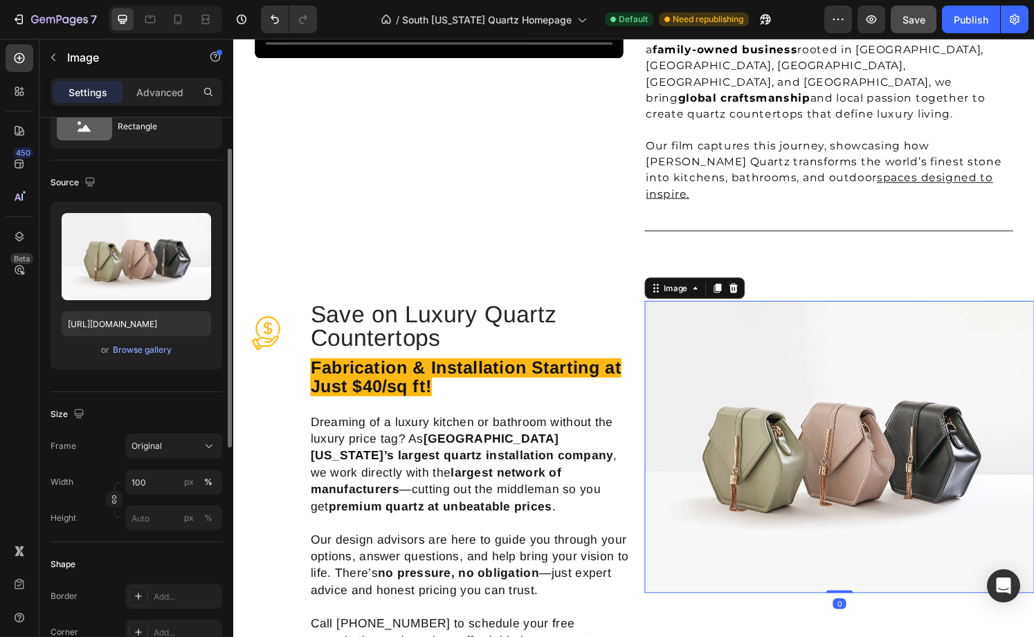
scroll to position [59, 0]
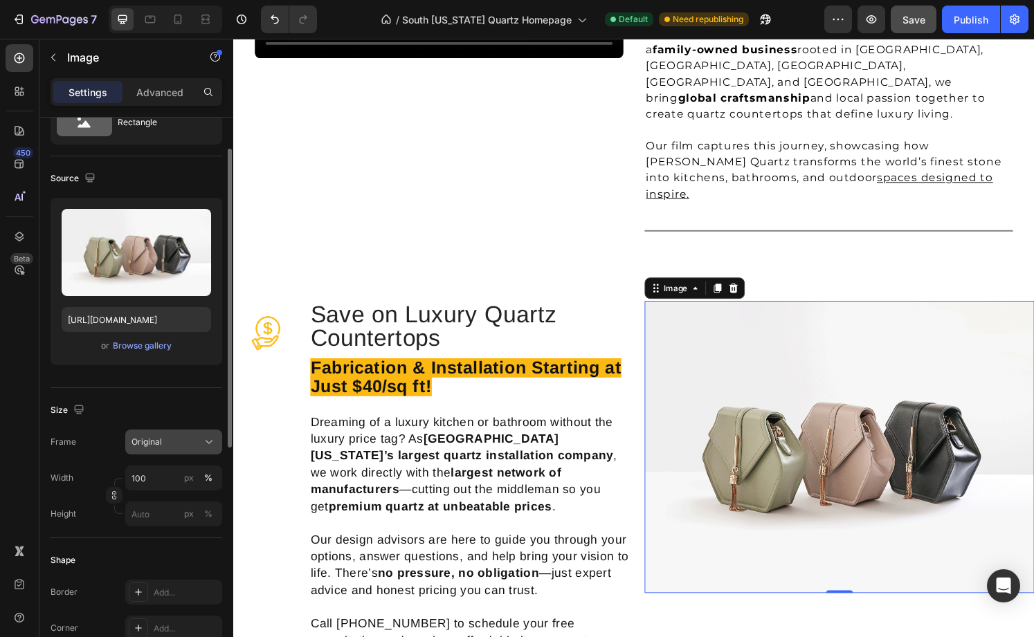
click at [167, 439] on div "Original" at bounding box center [165, 442] width 68 height 12
click at [156, 408] on div "Size" at bounding box center [137, 410] width 172 height 22
click at [152, 348] on div "Browse gallery" at bounding box center [142, 346] width 59 height 12
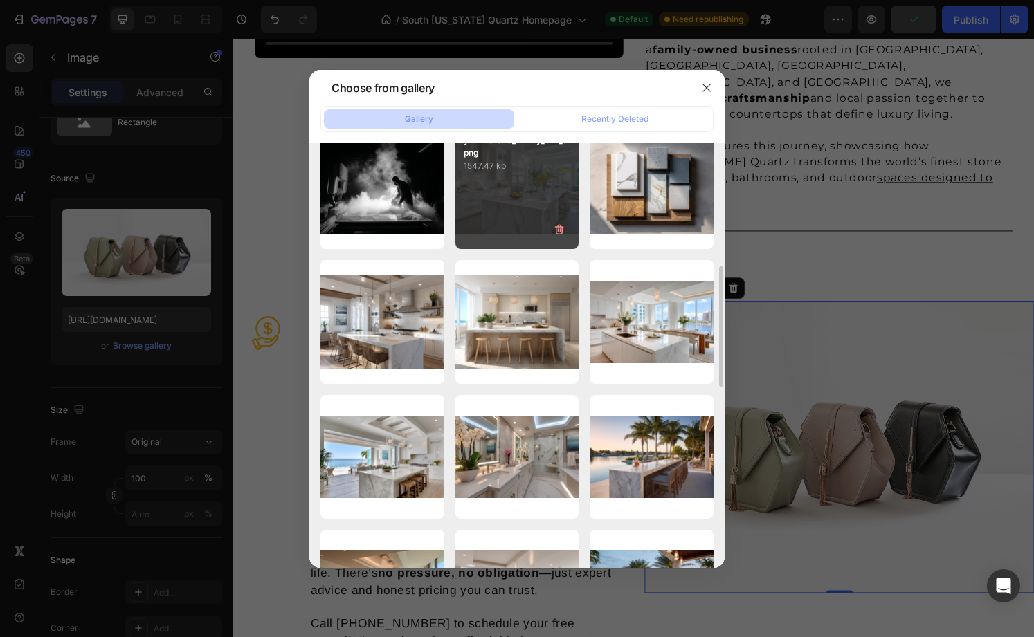
scroll to position [447, 0]
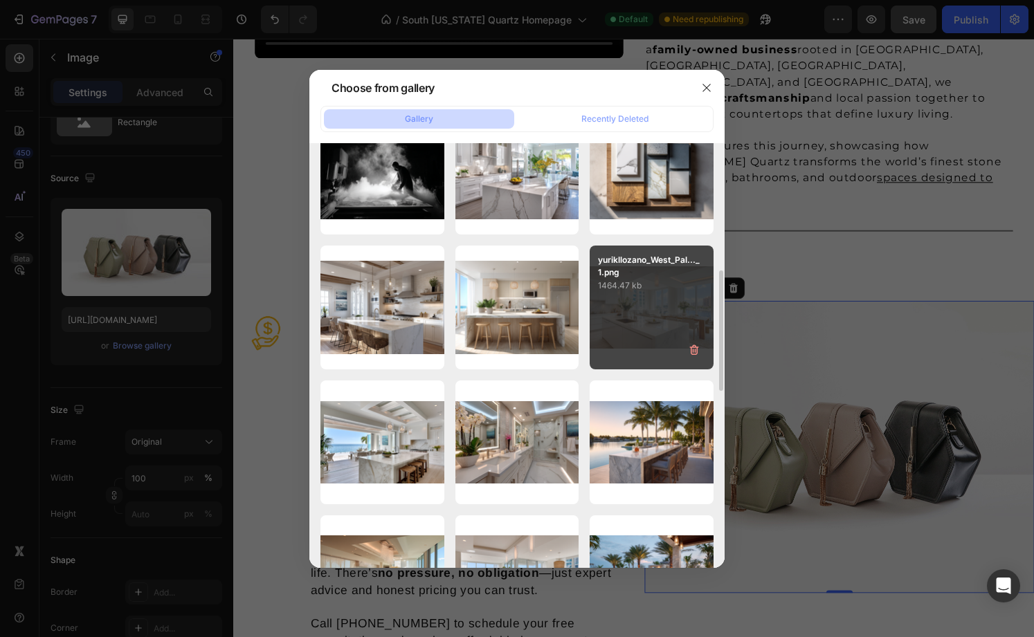
click at [664, 311] on div "yurikllozano_West_Pal..._1.png 1464.47 kb" at bounding box center [652, 308] width 124 height 124
type input "[URL][DOMAIN_NAME]"
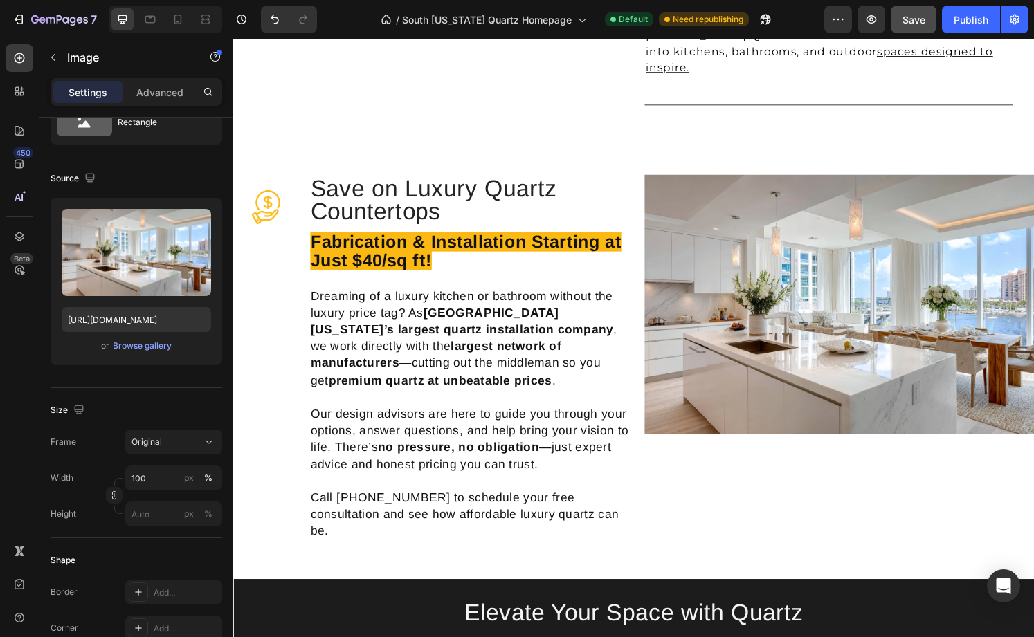
scroll to position [1366, 0]
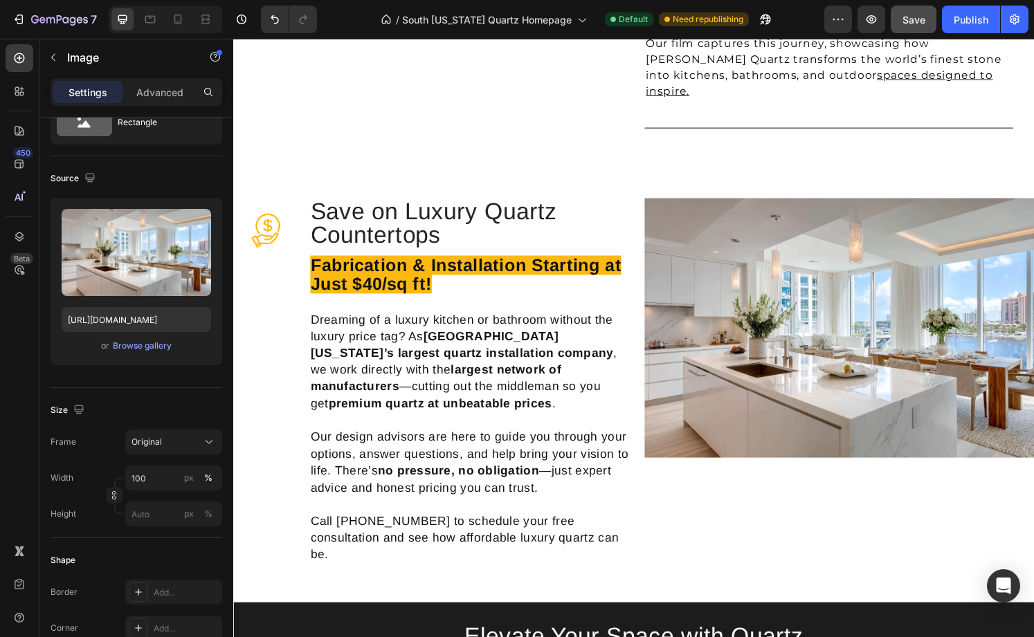
click at [771, 312] on img at bounding box center [862, 338] width 404 height 269
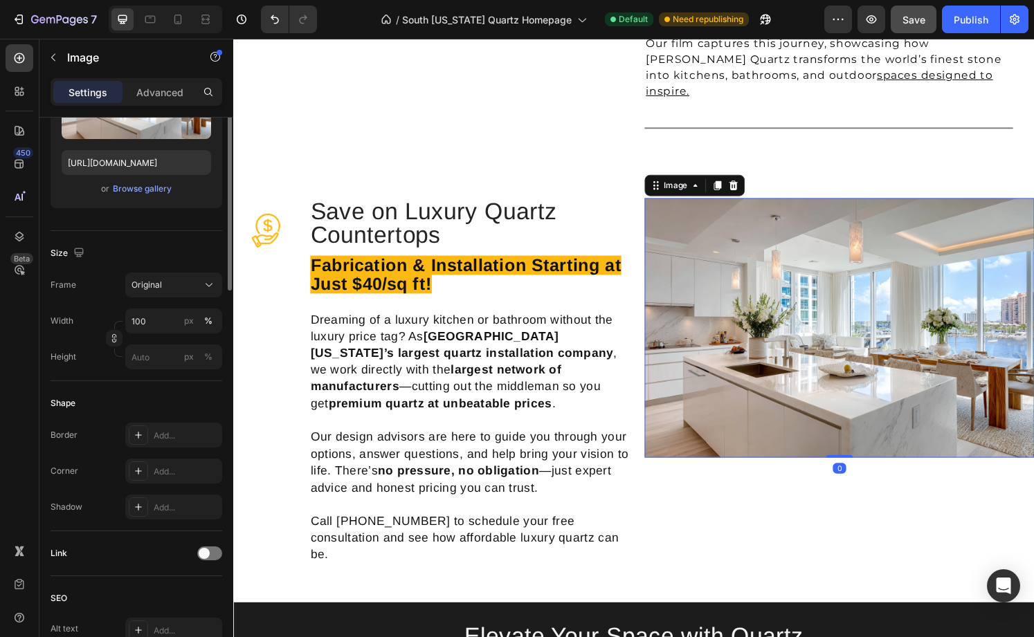
scroll to position [323, 0]
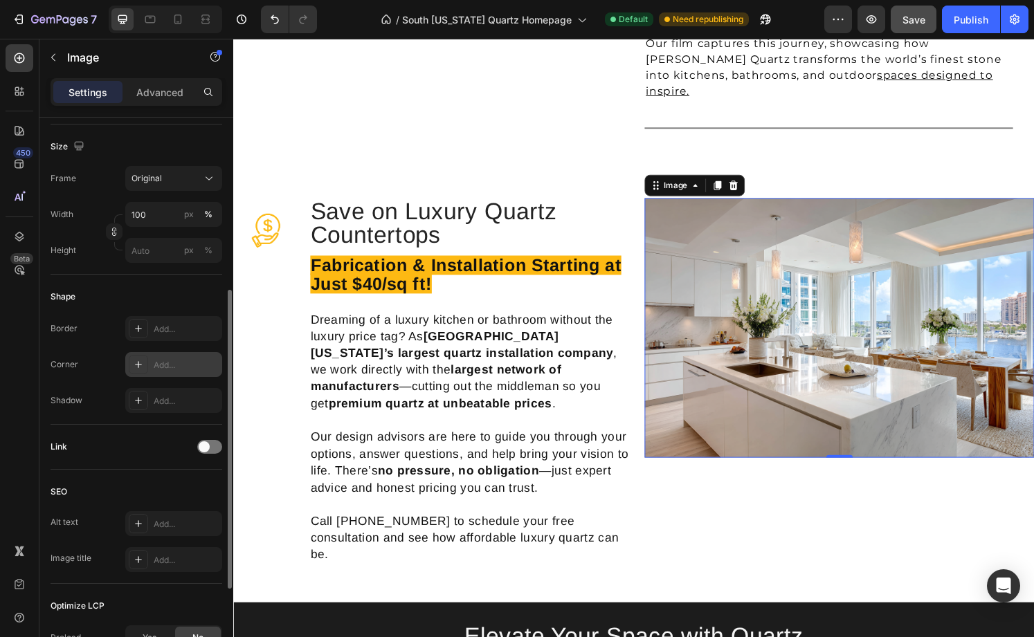
click at [143, 364] on icon at bounding box center [138, 364] width 11 height 11
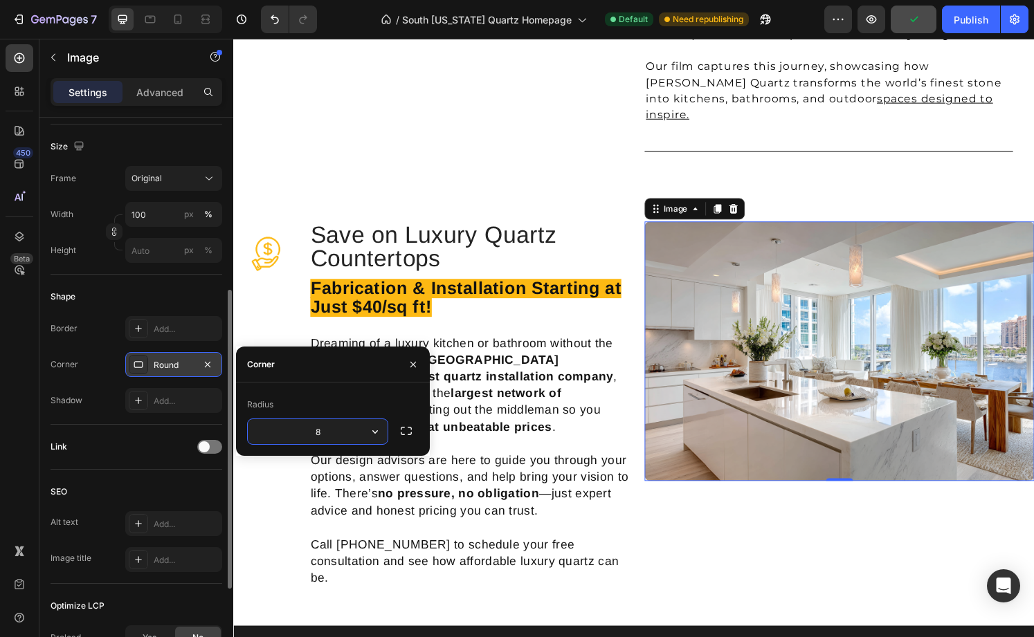
scroll to position [1333, 0]
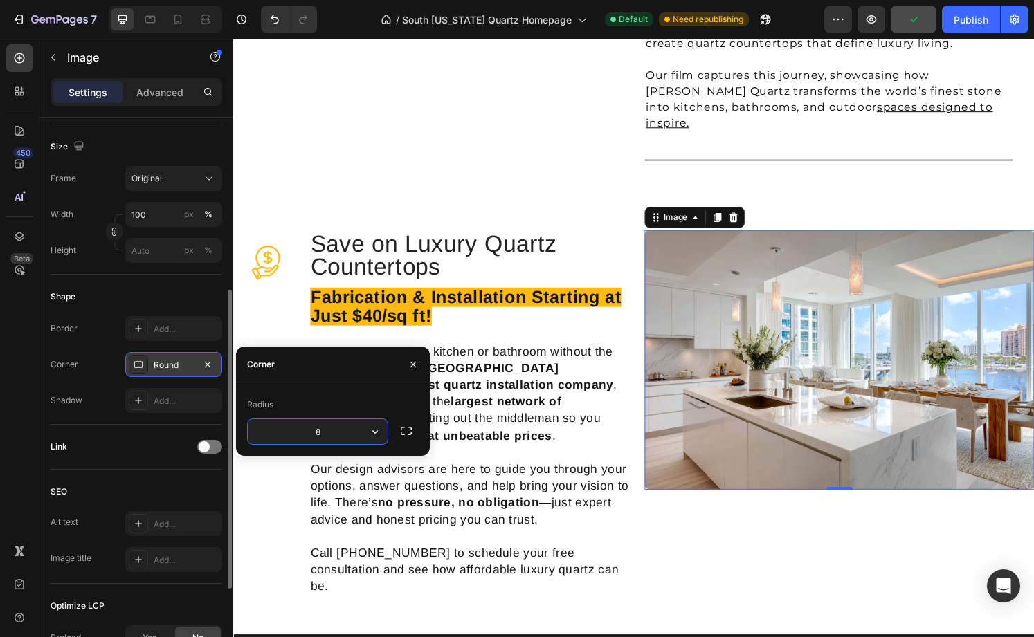
click at [701, 269] on img at bounding box center [862, 371] width 404 height 269
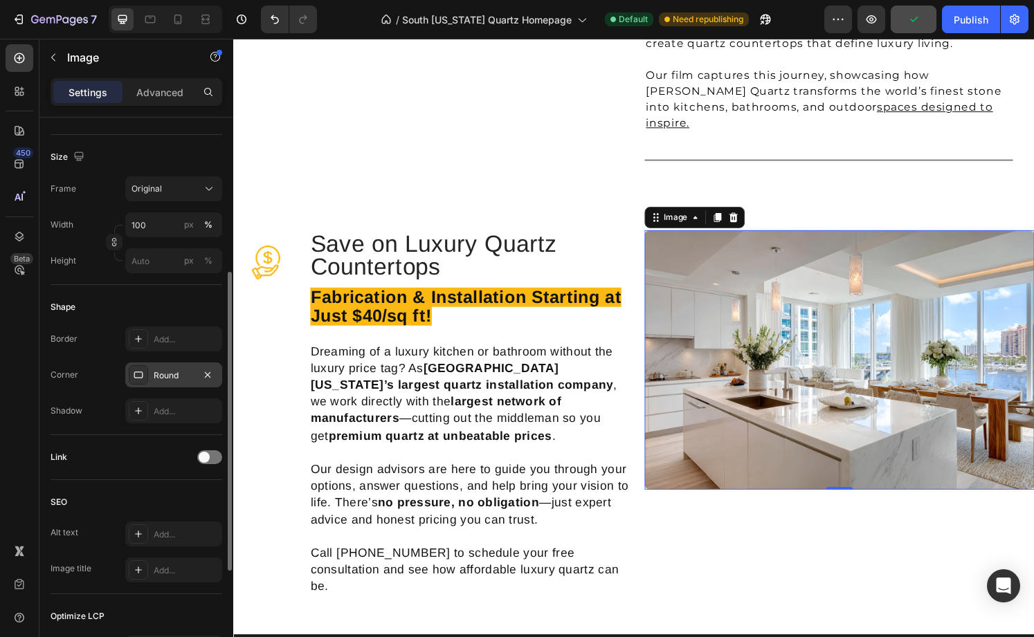
scroll to position [304, 0]
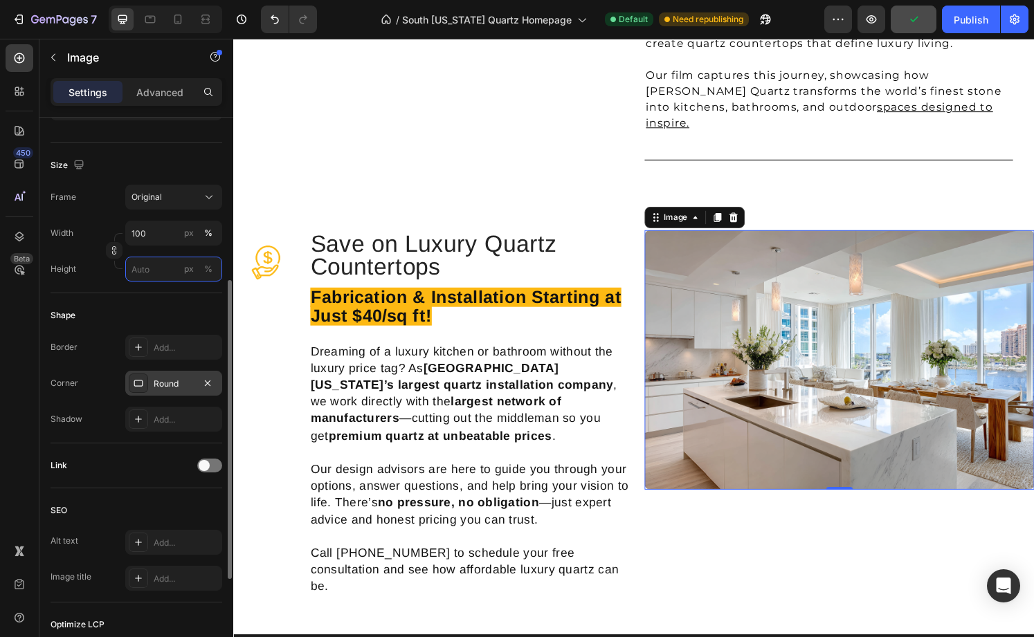
click at [154, 265] on input "px %" at bounding box center [173, 269] width 97 height 25
click at [149, 307] on p "Full 100%" at bounding box center [171, 302] width 80 height 12
type input "100"
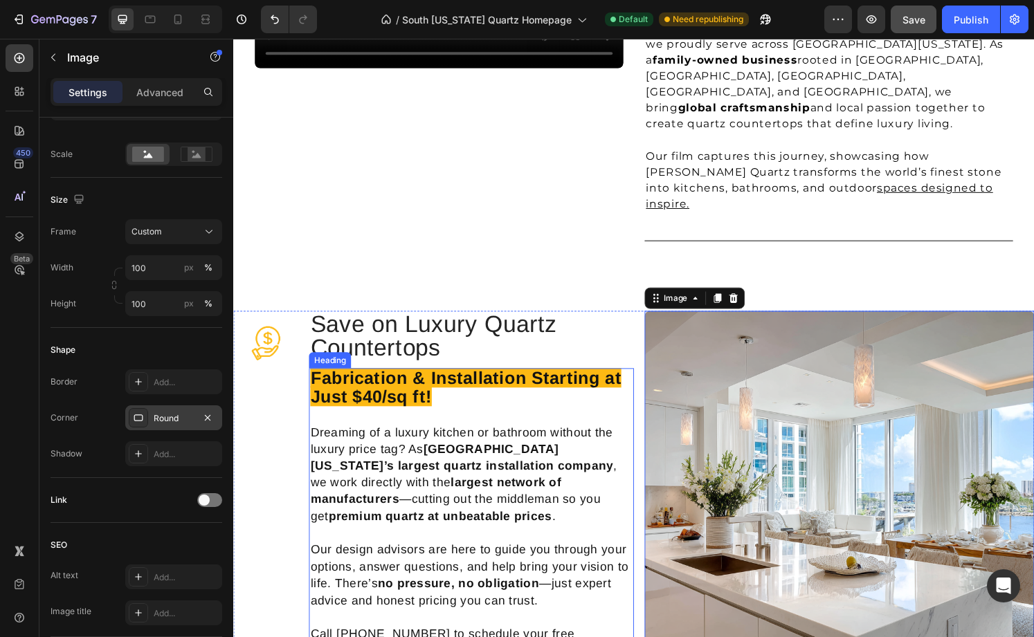
scroll to position [1252, 0]
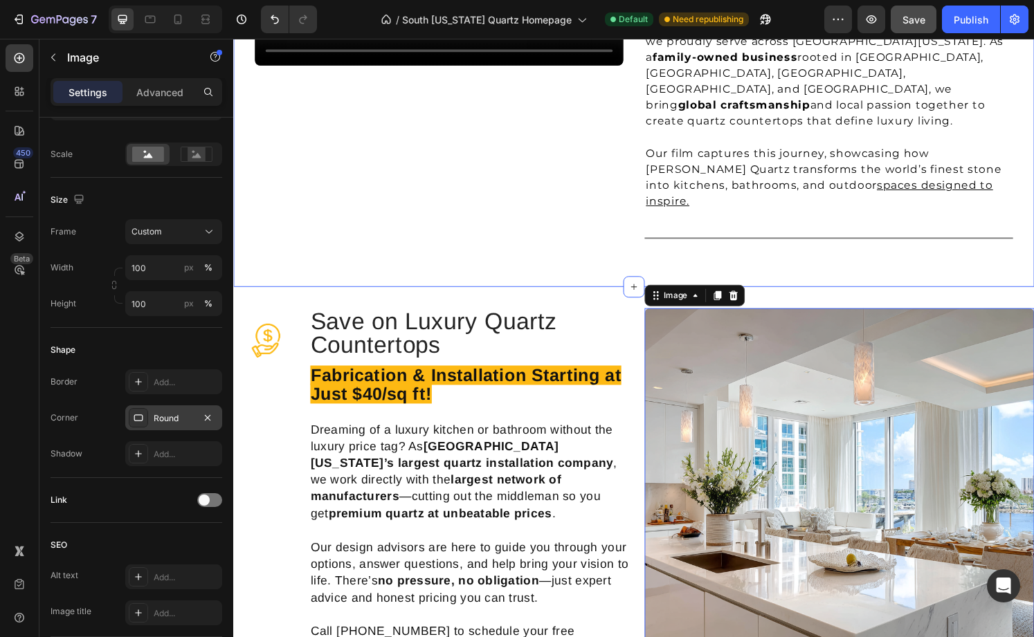
click at [638, 215] on div "Video Row Masters of Stone Fabrication in [GEOGRAPHIC_DATA][US_STATE] Heading S…" at bounding box center [648, 74] width 831 height 443
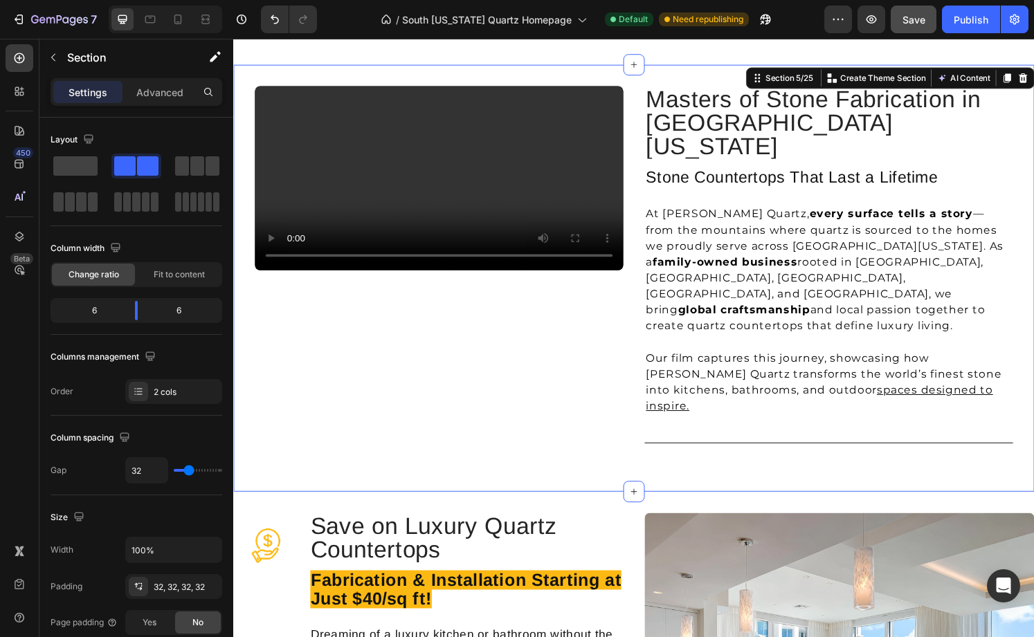
scroll to position [1058, 0]
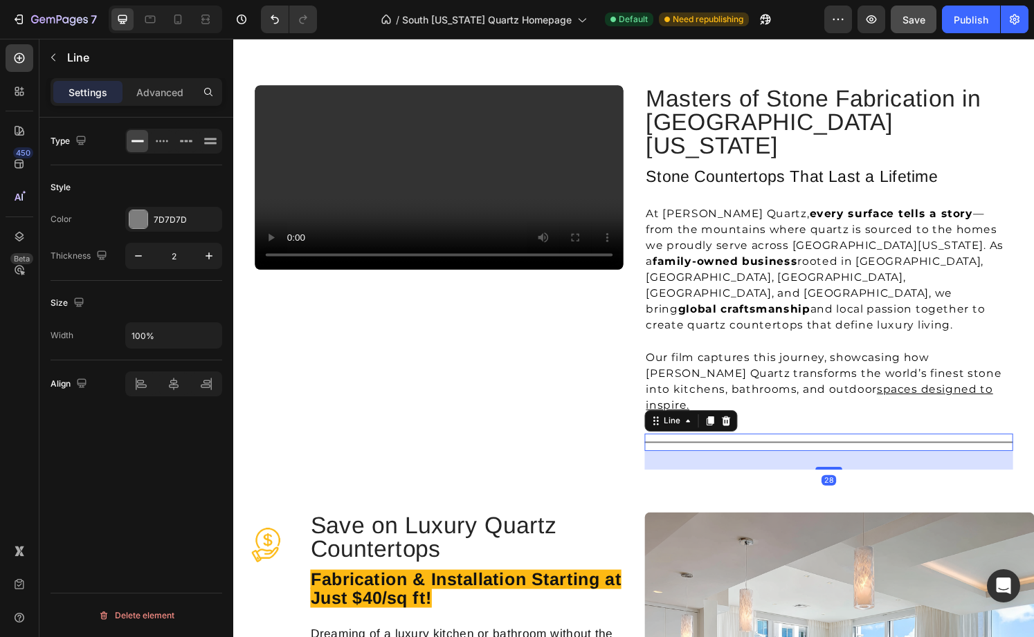
click at [871, 448] on div "Title Line 28" at bounding box center [851, 457] width 382 height 18
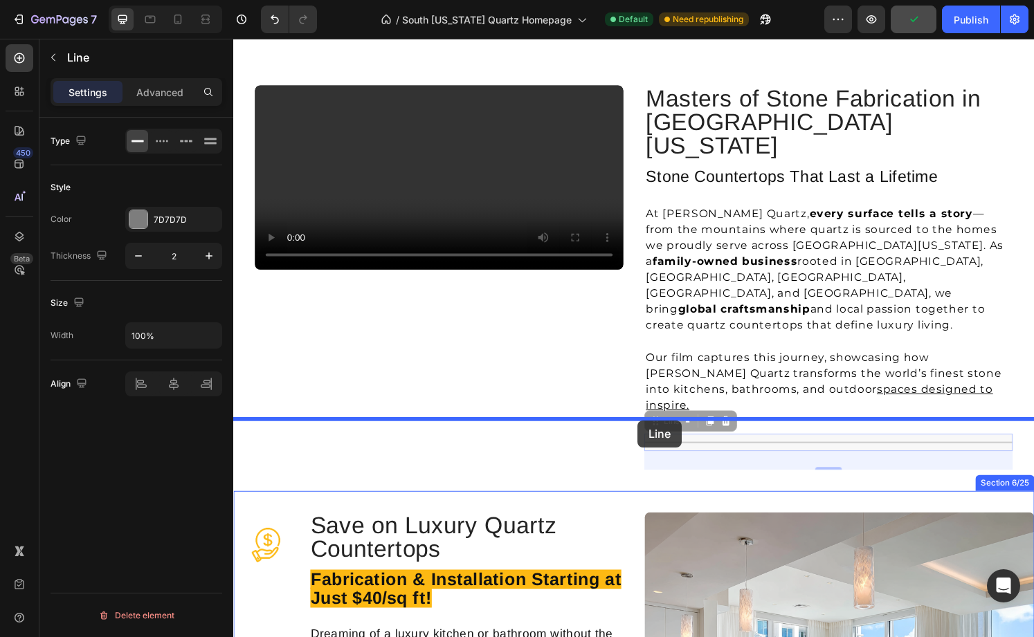
drag, startPoint x: 677, startPoint y: 361, endPoint x: 653, endPoint y: 435, distance: 77.9
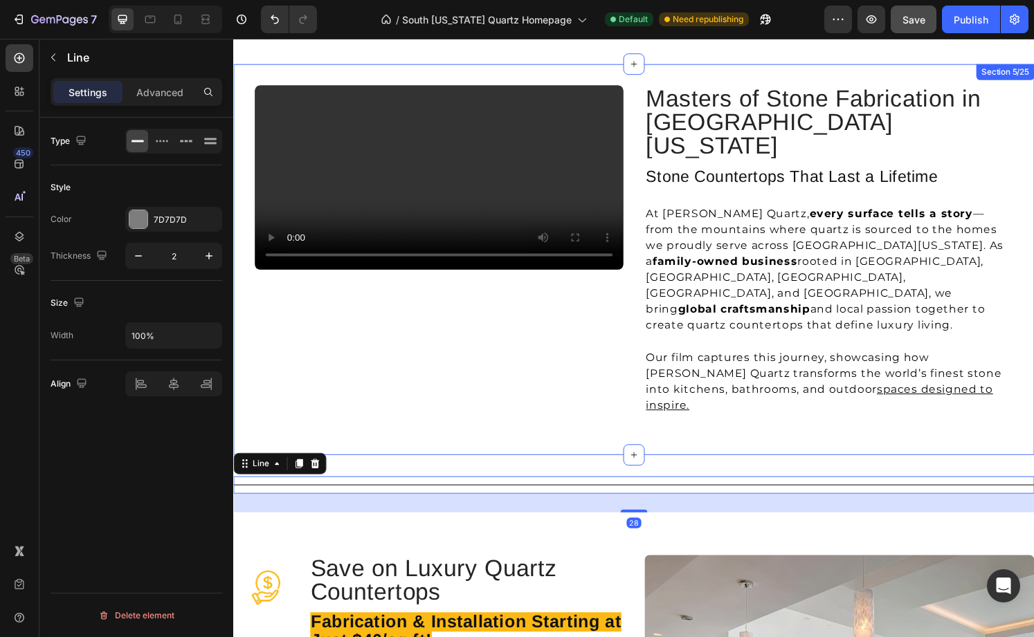
click at [543, 392] on div "Video Row Masters of Stone Fabrication in [GEOGRAPHIC_DATA][US_STATE] Heading S…" at bounding box center [648, 268] width 831 height 406
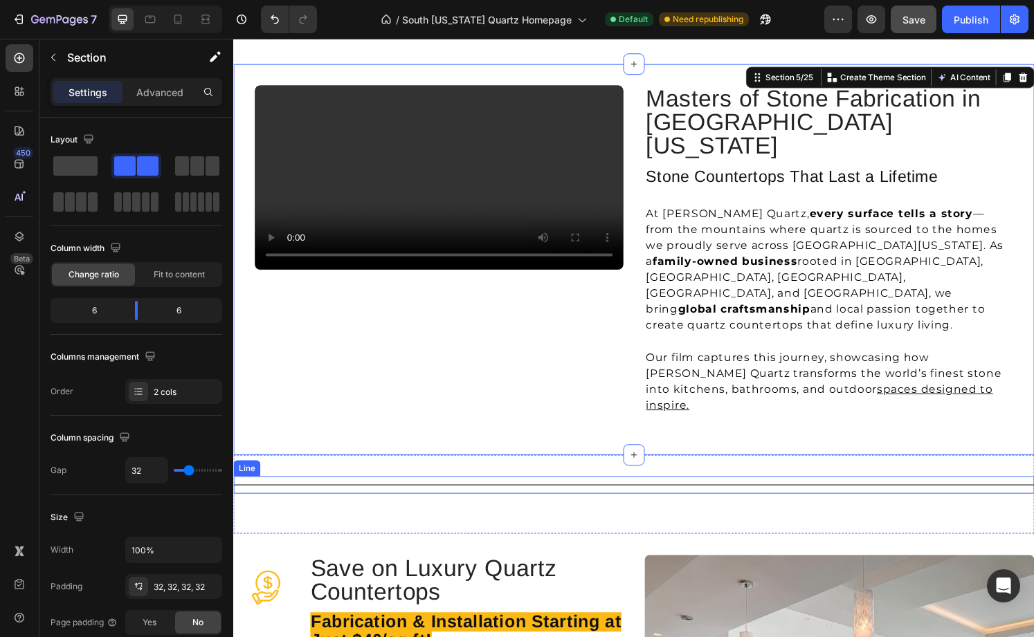
click at [642, 501] on div at bounding box center [648, 501] width 831 height 1
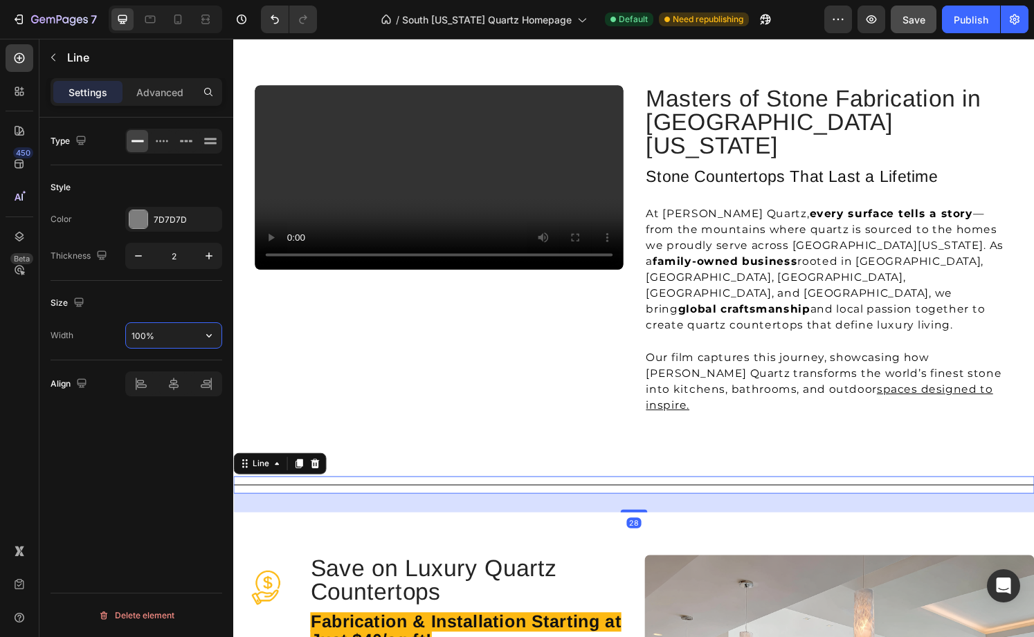
click at [173, 335] on input "100%" at bounding box center [174, 335] width 96 height 25
drag, startPoint x: 185, startPoint y: 336, endPoint x: 150, endPoint y: 335, distance: 35.3
click at [150, 335] on input "800%" at bounding box center [174, 335] width 96 height 25
drag, startPoint x: 147, startPoint y: 331, endPoint x: 120, endPoint y: 331, distance: 26.3
click at [120, 331] on div "Width 800px" at bounding box center [137, 336] width 172 height 26
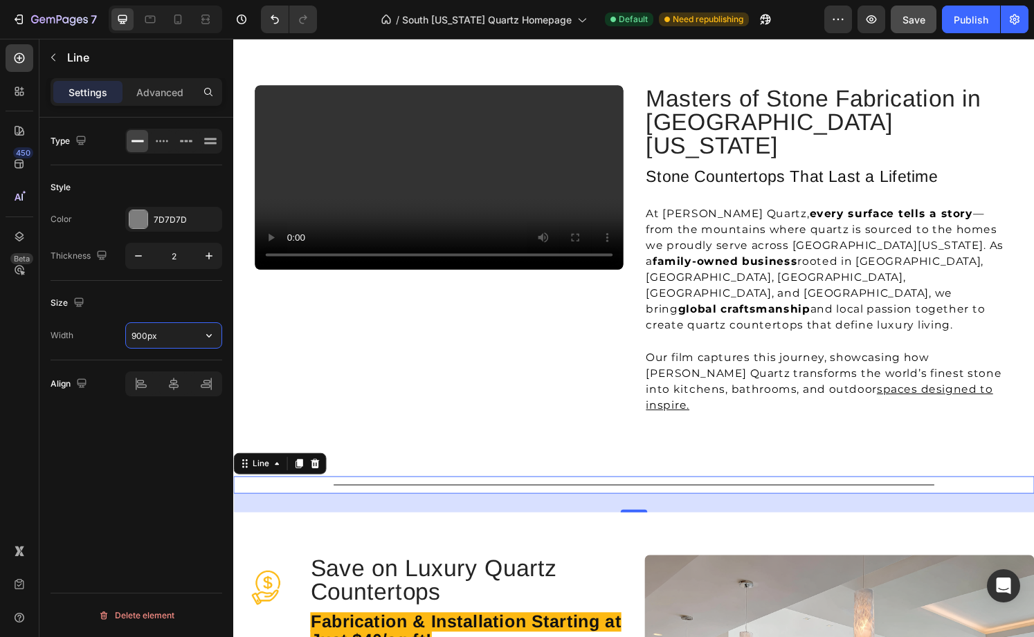
drag, startPoint x: 148, startPoint y: 334, endPoint x: 122, endPoint y: 334, distance: 25.6
click at [122, 334] on div "Width 900px" at bounding box center [137, 336] width 172 height 26
drag, startPoint x: 151, startPoint y: 334, endPoint x: 100, endPoint y: 334, distance: 51.2
click at [100, 334] on div "Width 1000px" at bounding box center [137, 336] width 172 height 26
type input "950px"
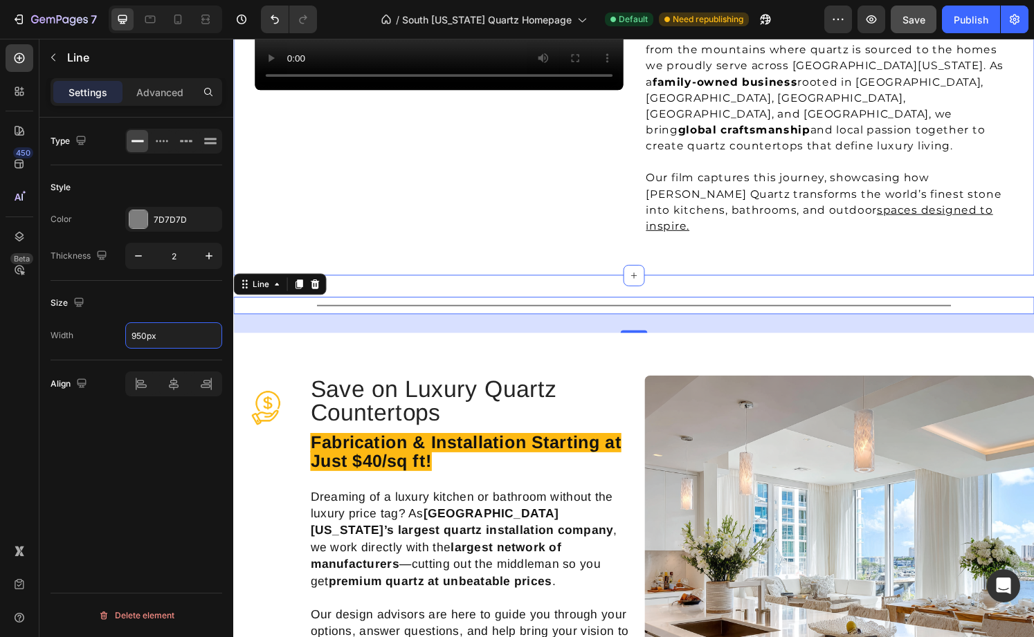
scroll to position [1253, 0]
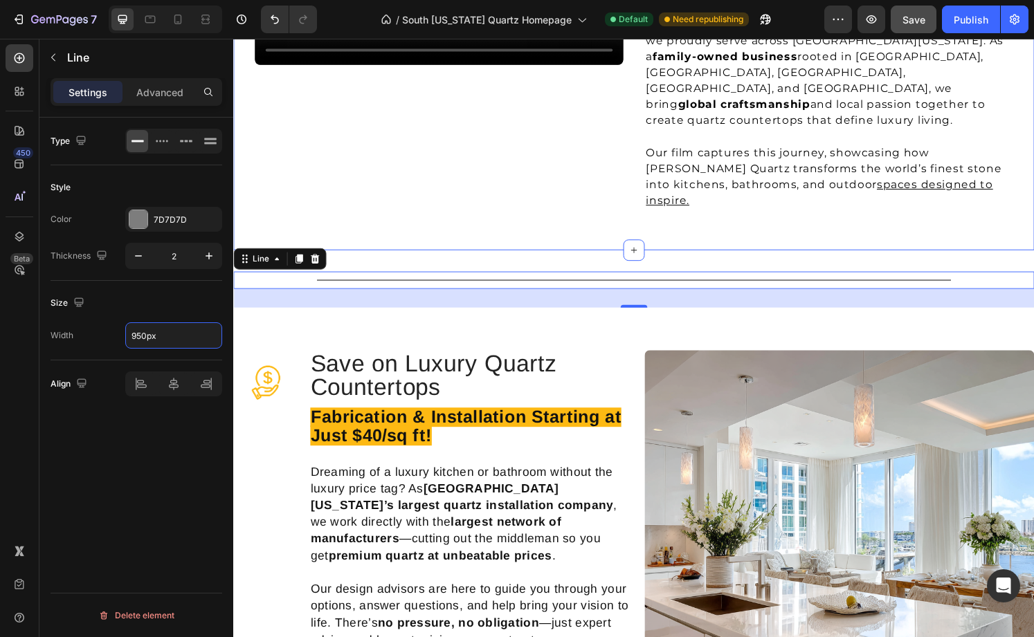
click at [851, 188] on div "Video Row Masters of Stone Fabrication in [GEOGRAPHIC_DATA][US_STATE] Heading S…" at bounding box center [648, 56] width 831 height 406
click at [843, 289] on div at bounding box center [648, 289] width 657 height 1
click at [140, 258] on icon "button" at bounding box center [138, 256] width 14 height 14
type input "1"
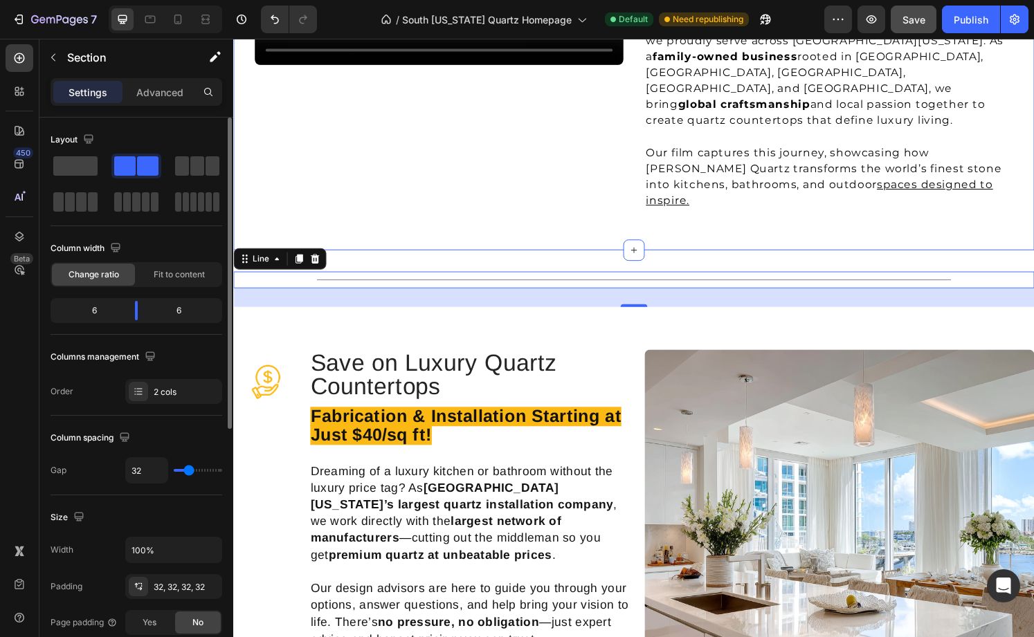
click at [473, 180] on div "Video Row Masters of Stone Fabrication in [GEOGRAPHIC_DATA][US_STATE] Heading S…" at bounding box center [648, 56] width 831 height 406
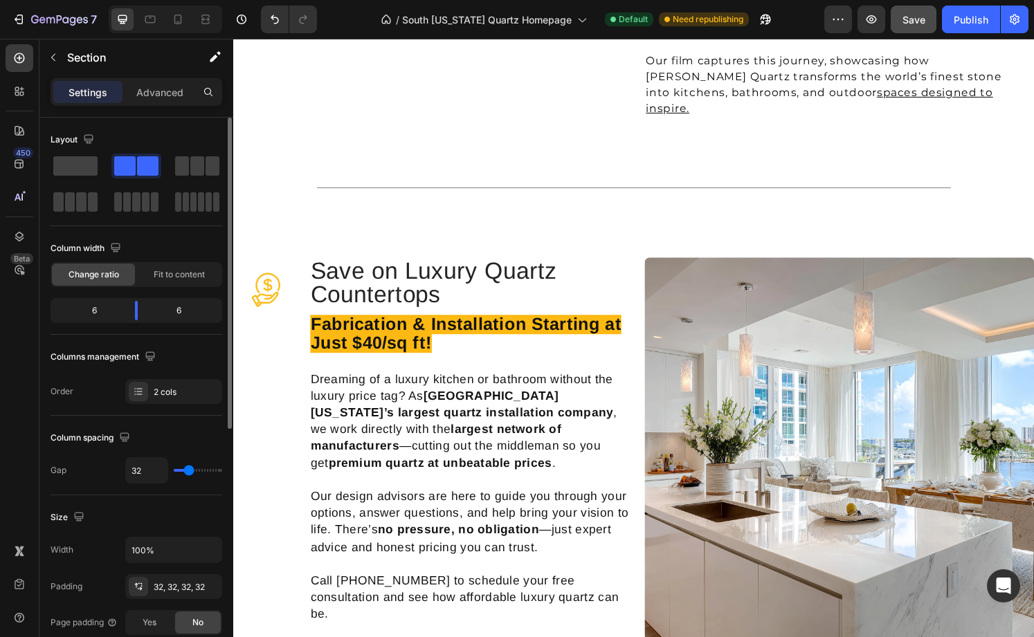
scroll to position [1288, 0]
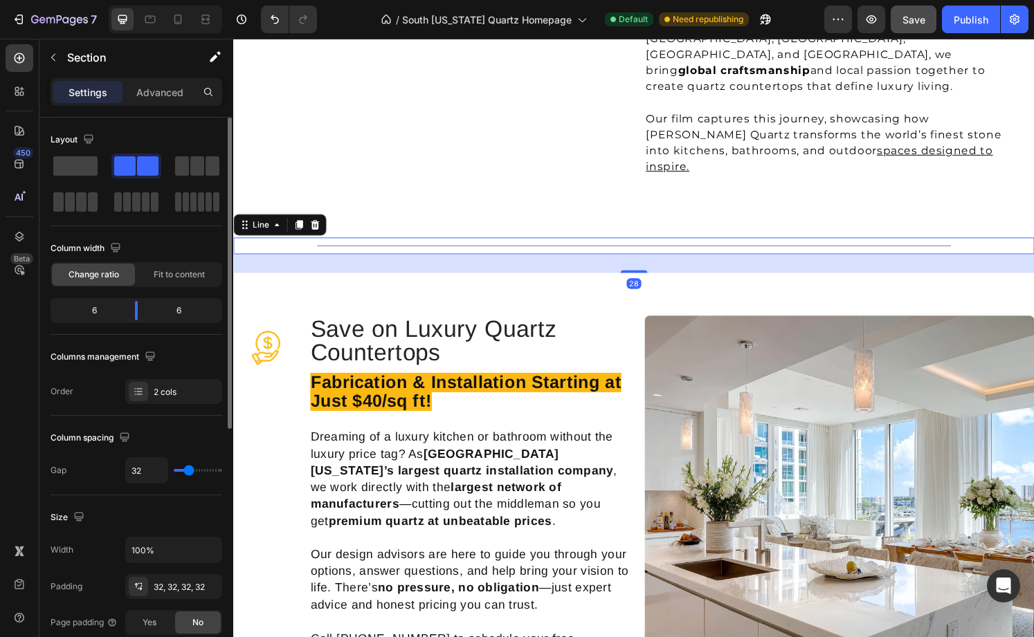
click at [833, 245] on div "Title Line 28" at bounding box center [648, 253] width 831 height 17
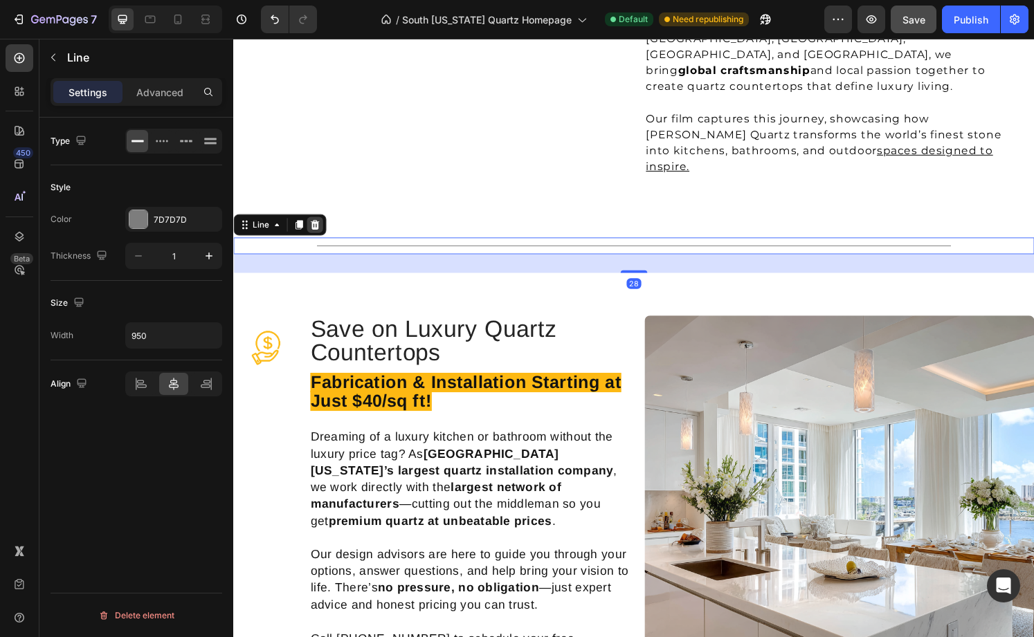
click at [318, 226] on icon at bounding box center [317, 231] width 11 height 11
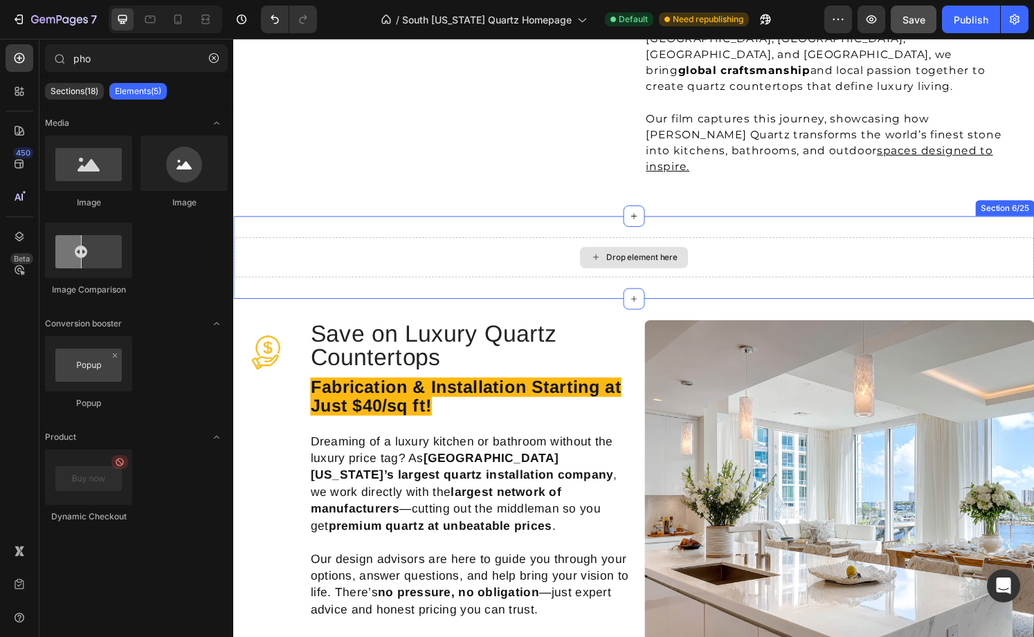
click at [511, 245] on div "Drop element here" at bounding box center [648, 266] width 831 height 42
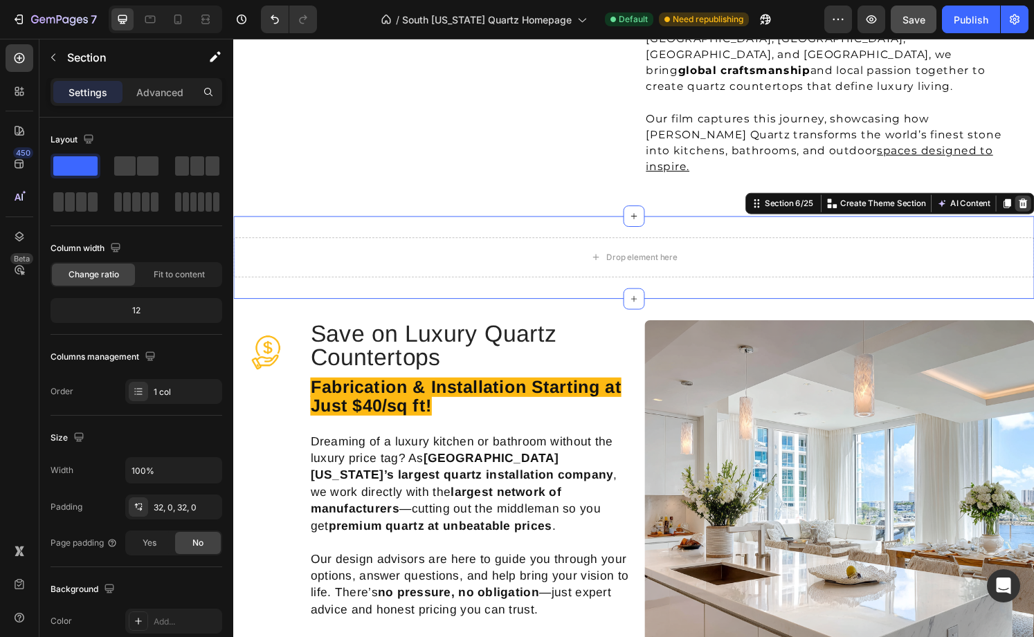
click at [1046, 204] on icon at bounding box center [1051, 209] width 11 height 11
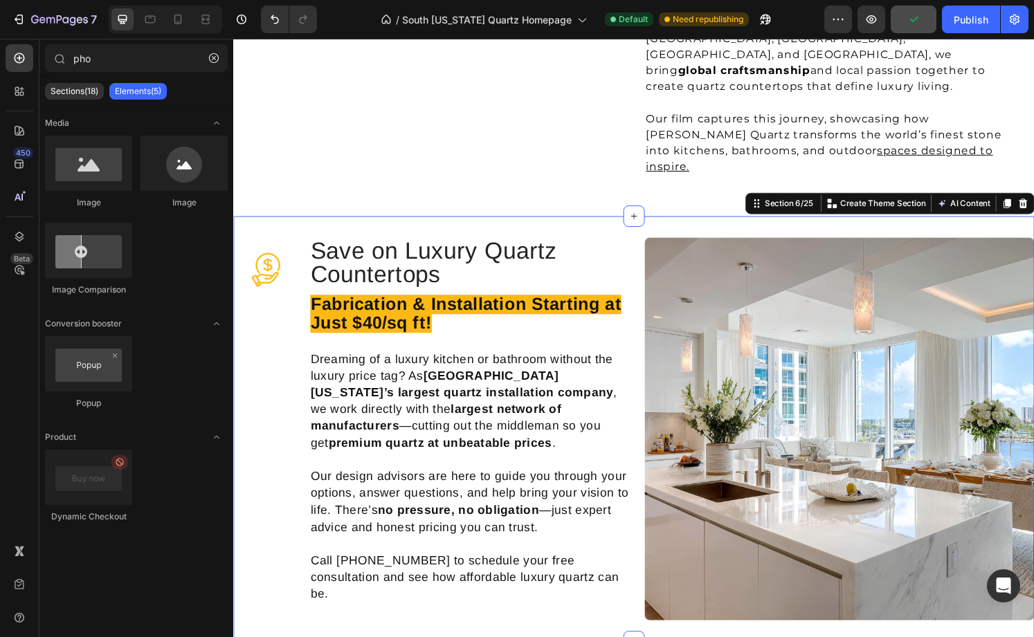
click at [612, 223] on div "Image Save on Luxury Quartz Countertops Heading Fabrication & Installation Star…" at bounding box center [648, 444] width 831 height 442
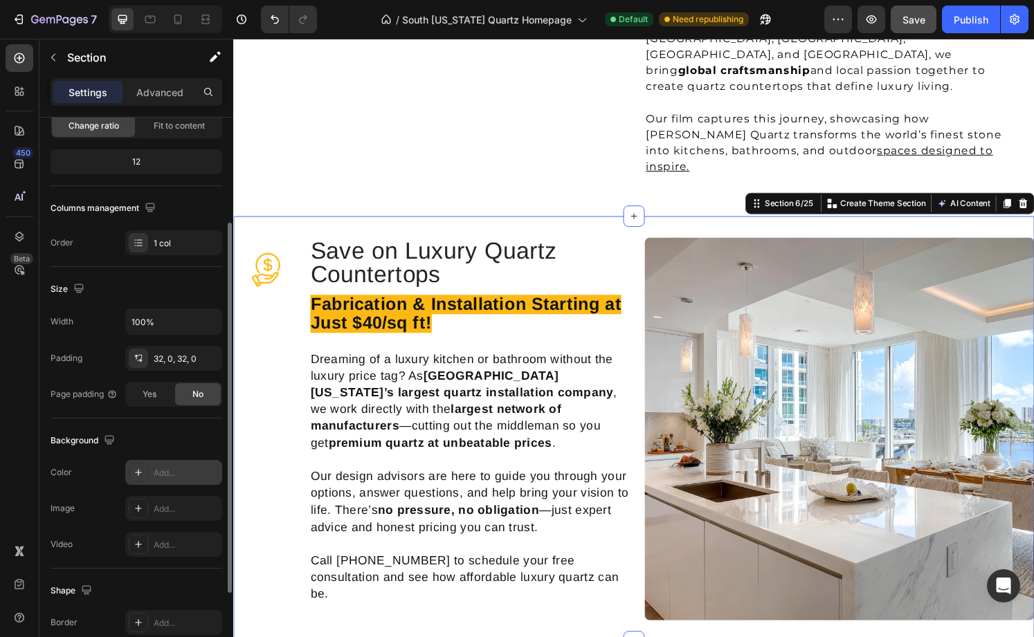
scroll to position [157, 0]
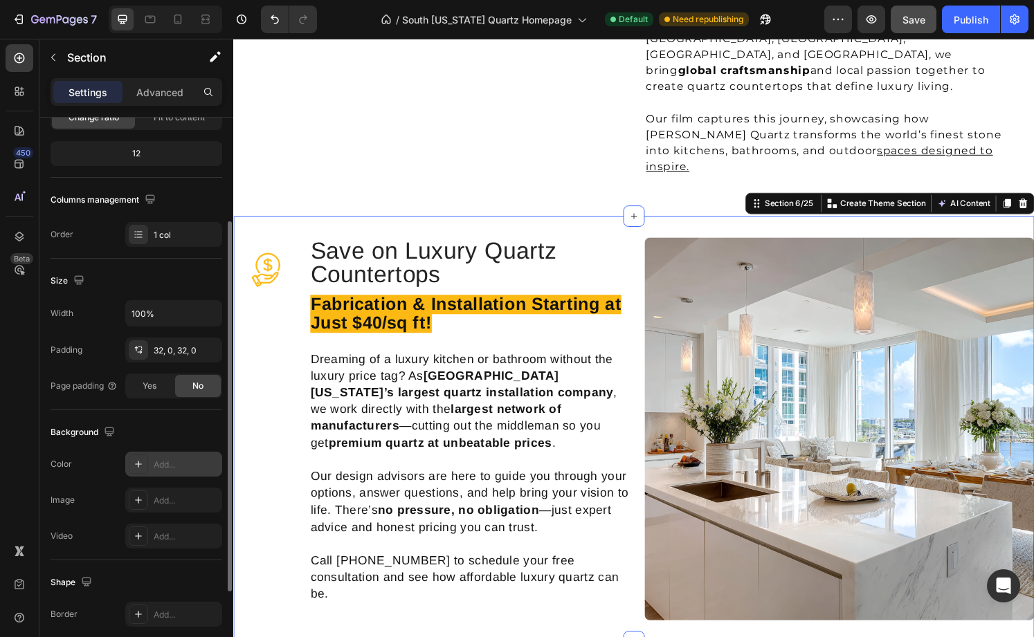
click at [161, 469] on div "Add..." at bounding box center [186, 465] width 65 height 12
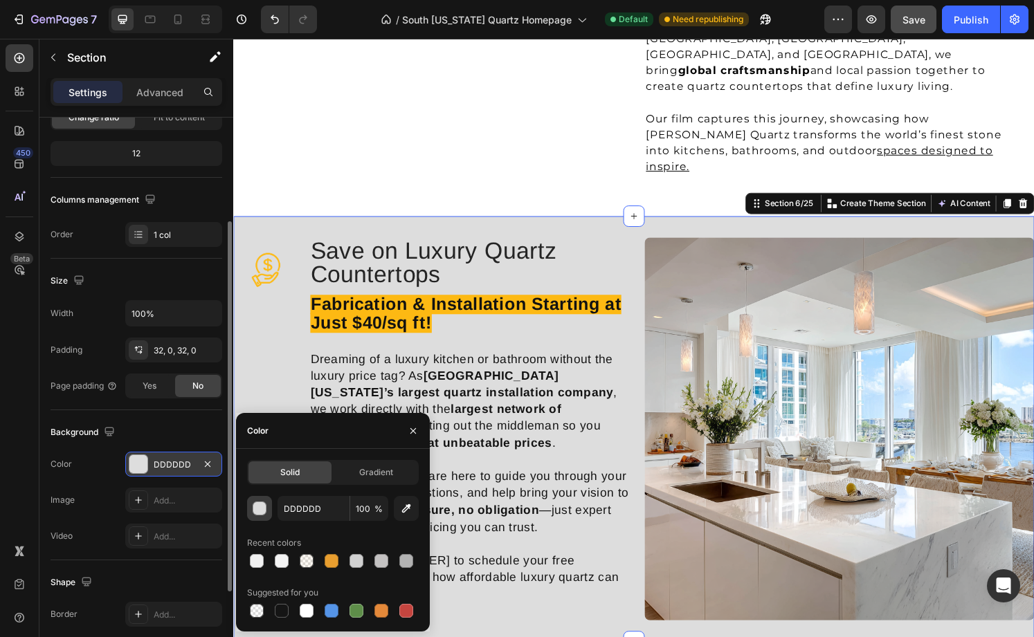
click at [260, 508] on div "button" at bounding box center [260, 509] width 14 height 14
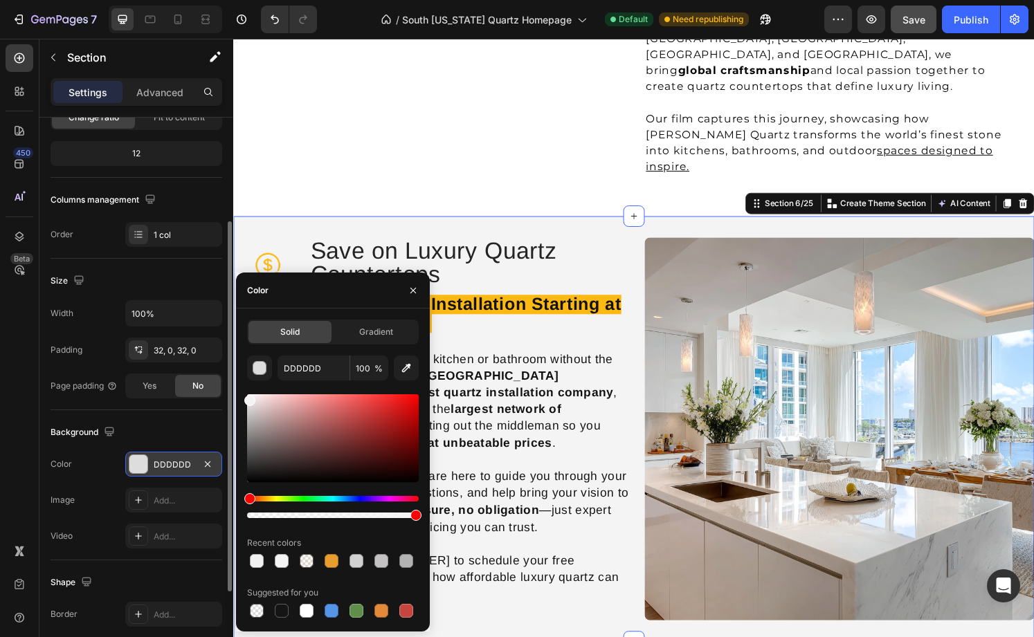
drag, startPoint x: 250, startPoint y: 406, endPoint x: 238, endPoint y: 398, distance: 14.0
click at [238, 398] on div "Solid Gradient DDDDDD 100 % Recent colors Suggested for you" at bounding box center [333, 470] width 194 height 301
type input "F4F4F4"
click at [514, 136] on div "Video Row" at bounding box center [446, 19] width 382 height 361
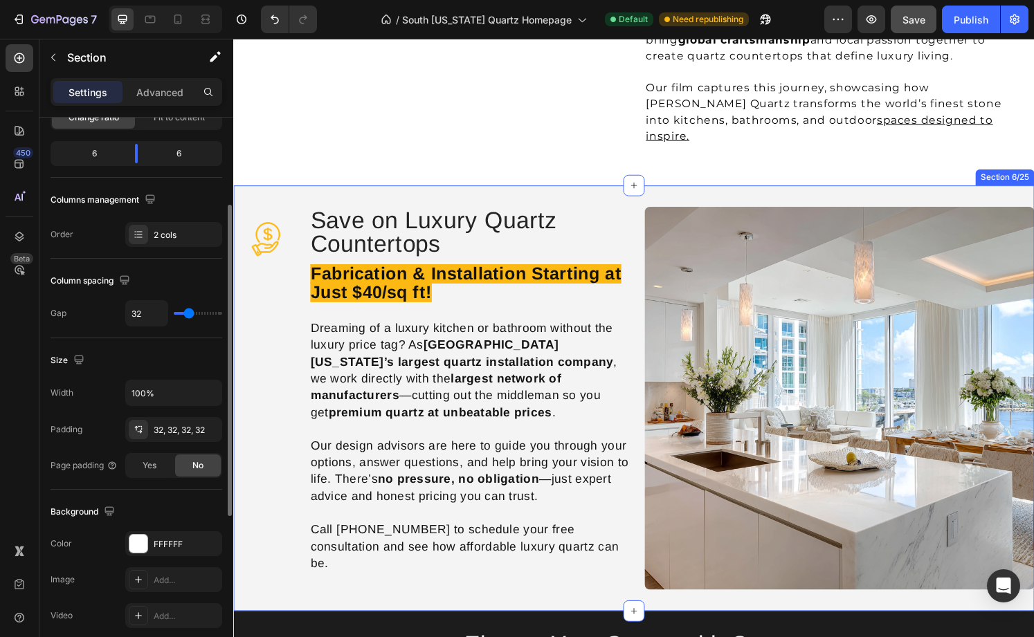
scroll to position [1317, 0]
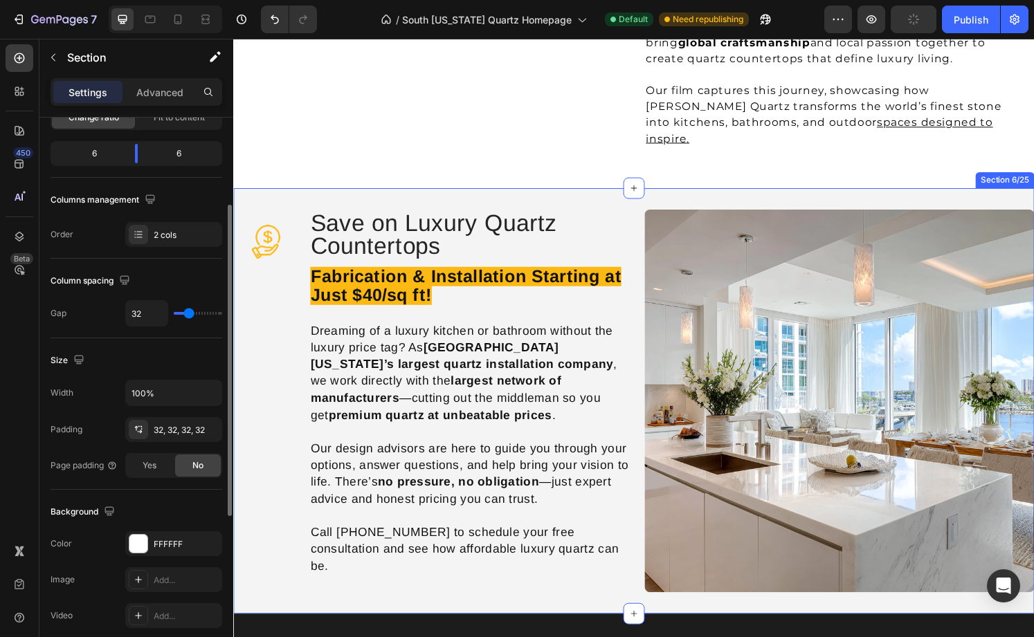
click at [644, 194] on div "Image Save on Luxury Quartz Countertops Heading Fabrication & Installation Star…" at bounding box center [648, 415] width 831 height 442
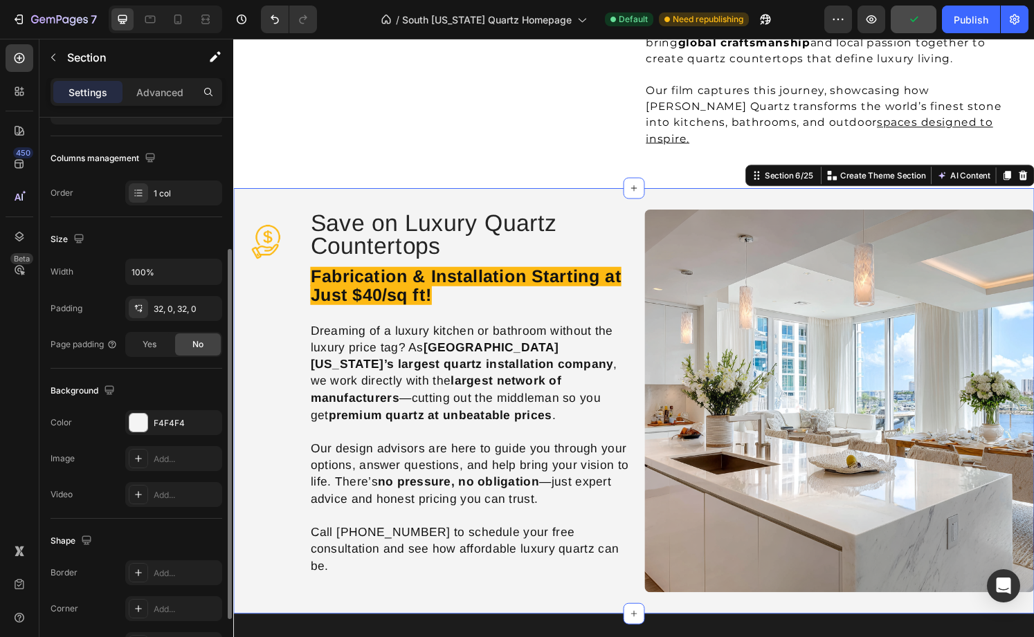
scroll to position [231, 0]
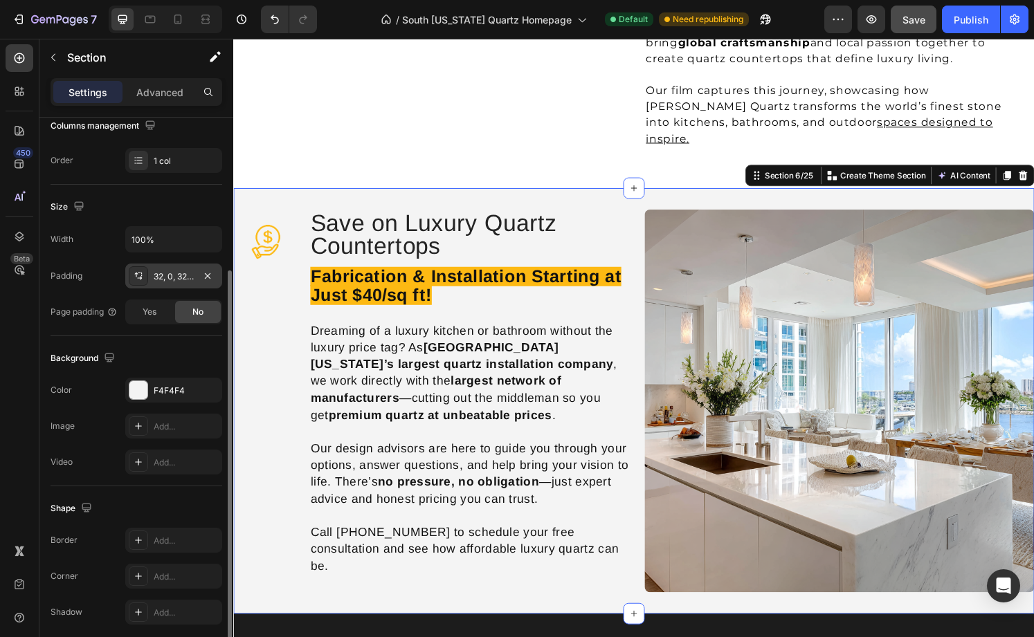
click at [180, 274] on div "32, 0, 32, 0" at bounding box center [174, 277] width 40 height 12
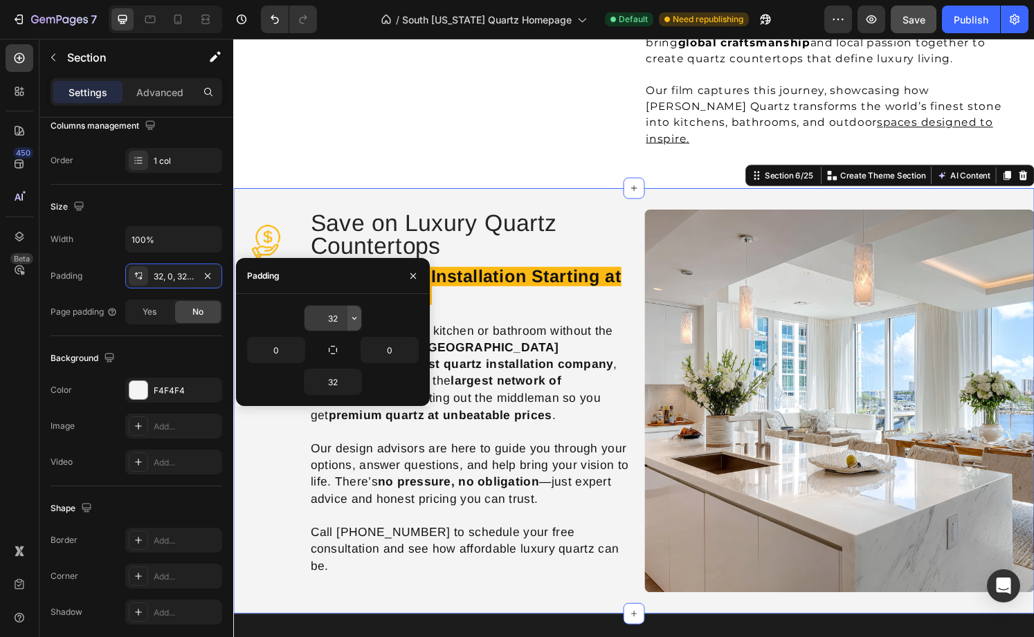
click at [351, 316] on icon "button" at bounding box center [354, 318] width 11 height 11
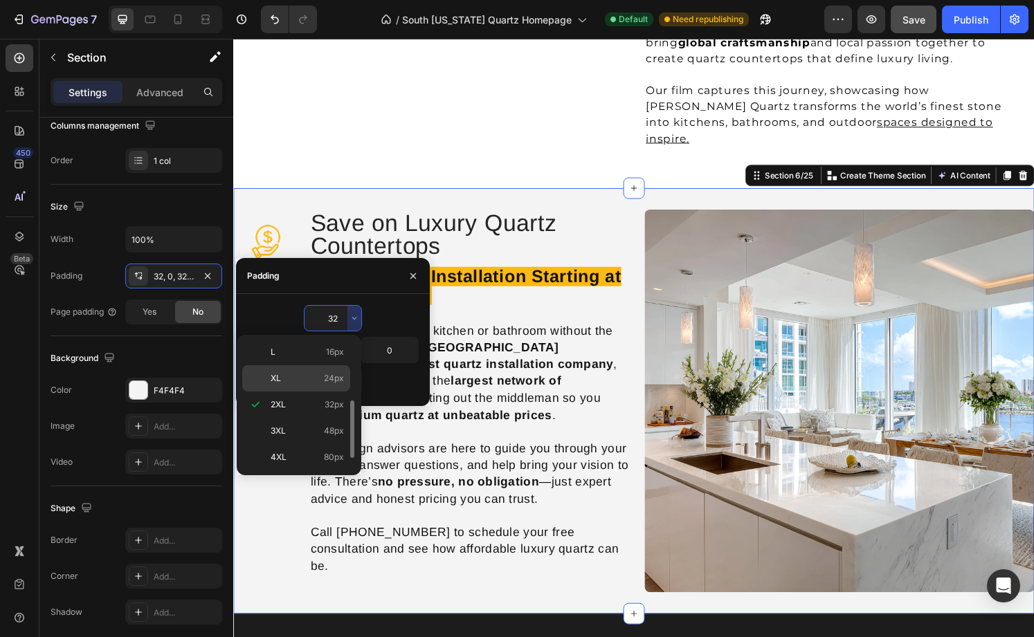
scroll to position [138, 0]
click at [297, 424] on p "3XL 48px" at bounding box center [307, 425] width 73 height 12
type input "48"
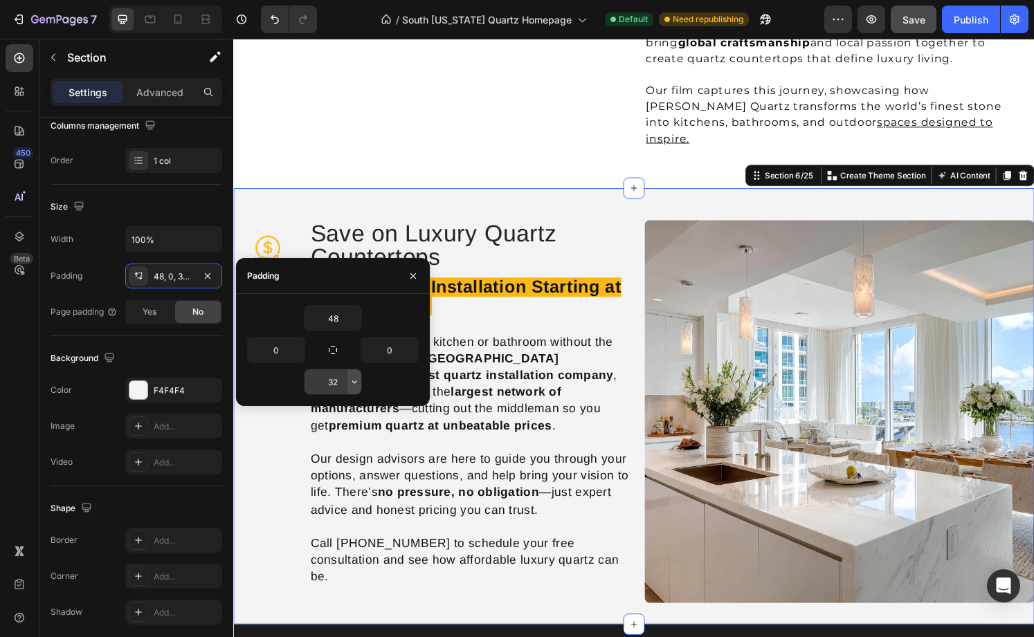
click at [356, 381] on icon "button" at bounding box center [354, 381] width 11 height 11
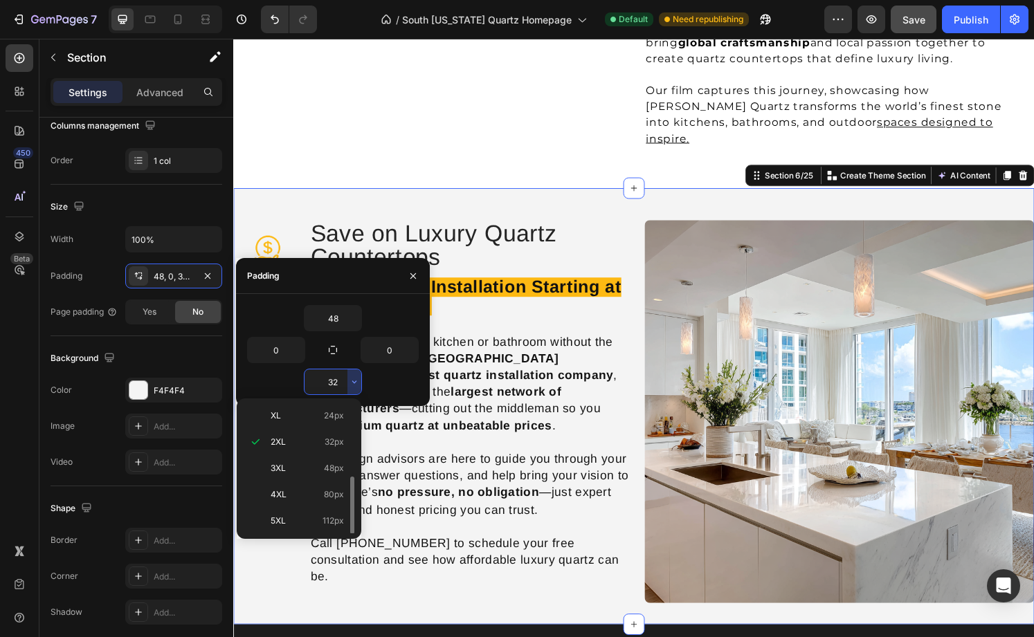
scroll to position [160, 0]
click at [302, 465] on p "3XL 48px" at bounding box center [307, 468] width 73 height 12
type input "48"
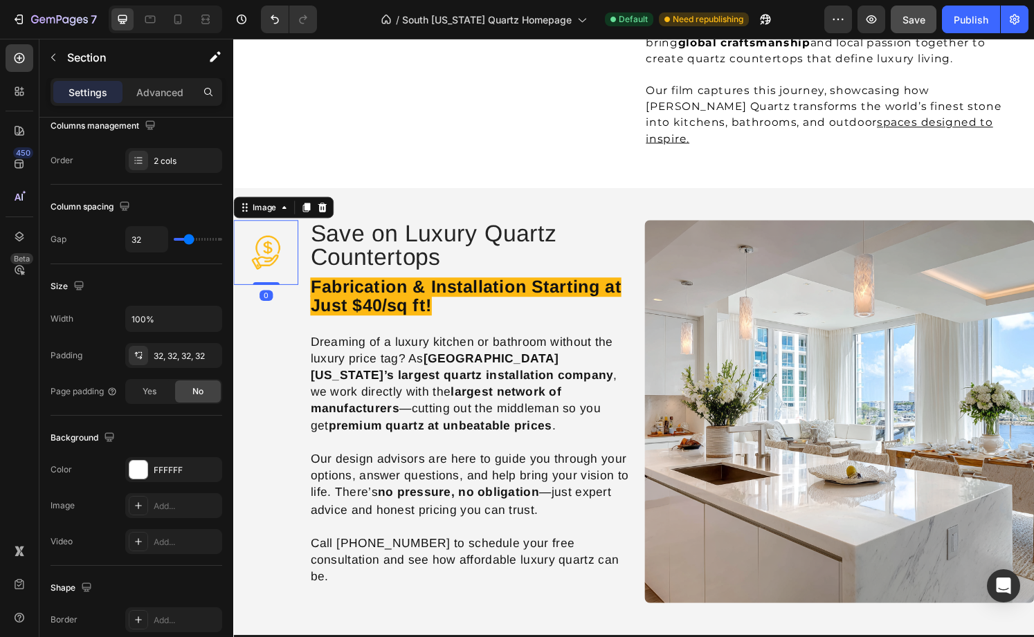
click at [299, 227] on img at bounding box center [266, 260] width 67 height 67
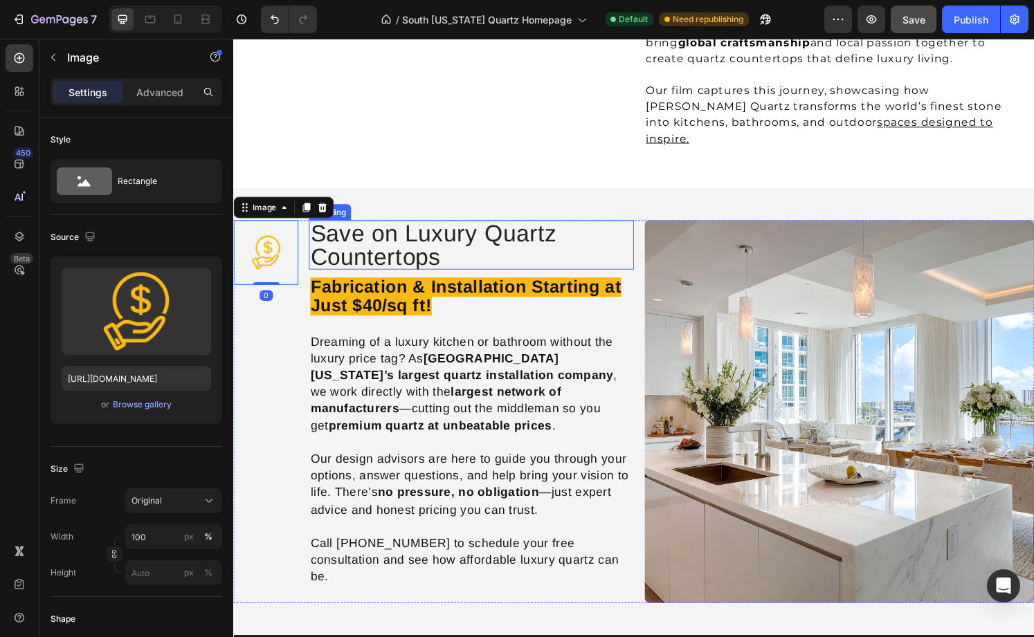
click at [340, 227] on h2 "Save on Luxury Quartz Countertops" at bounding box center [479, 252] width 337 height 51
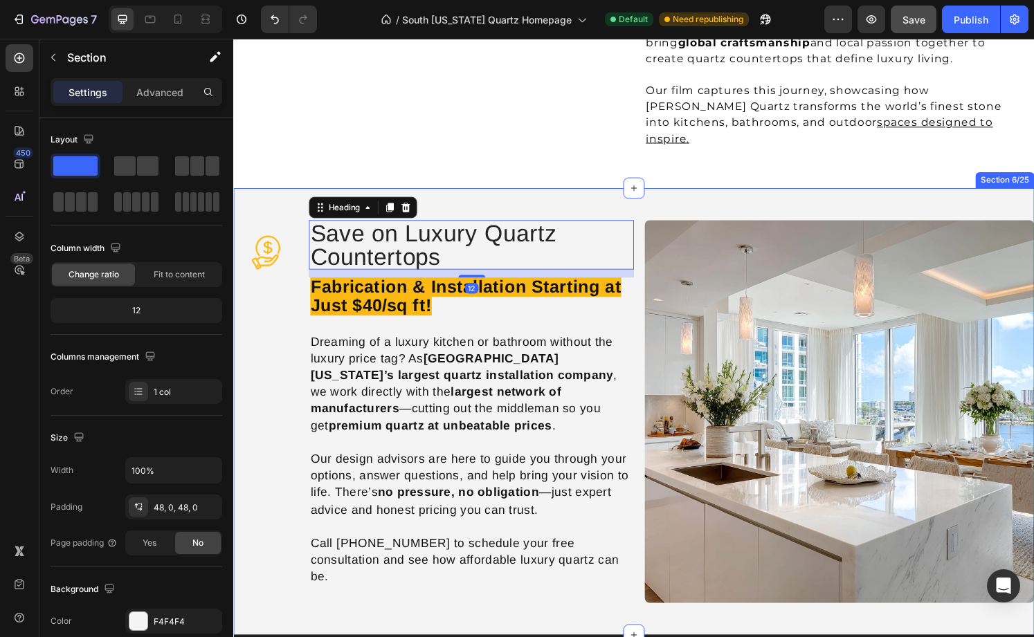
click at [298, 194] on div "Image Save on Luxury Quartz Countertops Heading 12 Fabrication & Installation S…" at bounding box center [648, 426] width 831 height 464
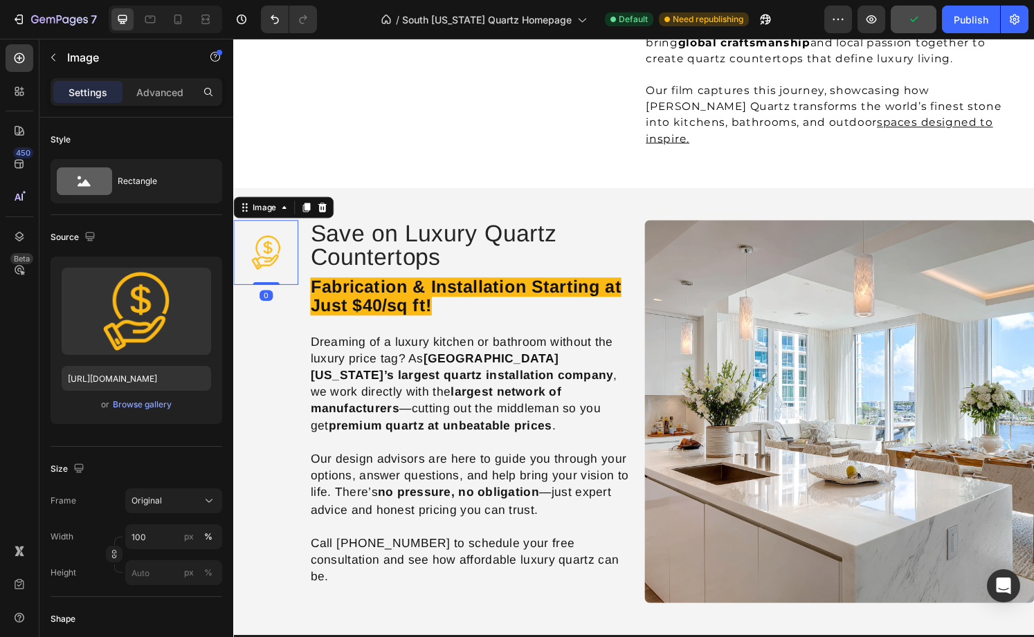
click at [272, 227] on img at bounding box center [266, 260] width 67 height 67
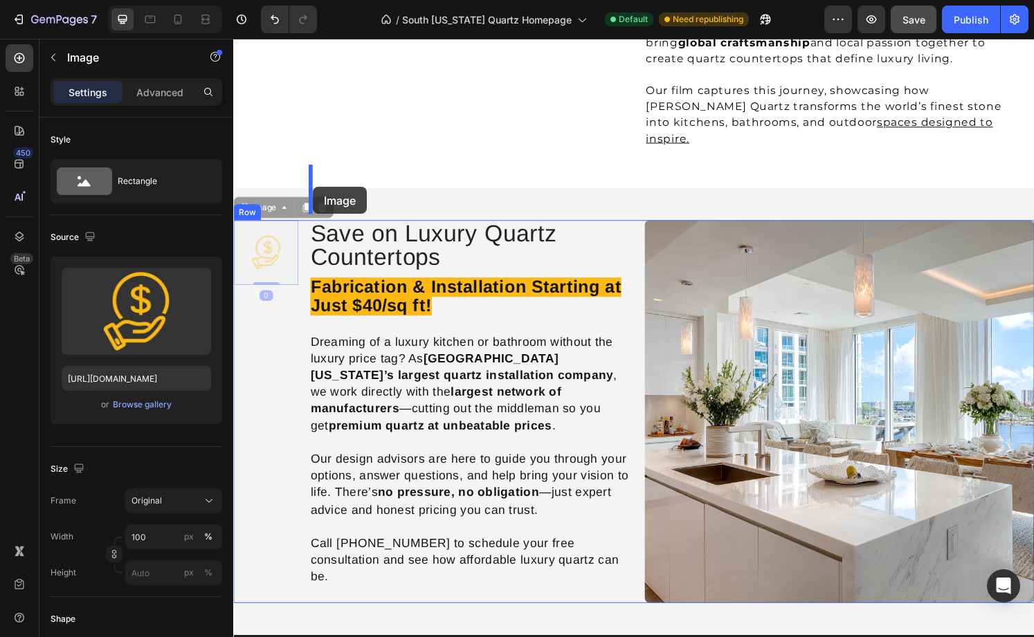
drag, startPoint x: 249, startPoint y: 161, endPoint x: 316, endPoint y: 192, distance: 73.7
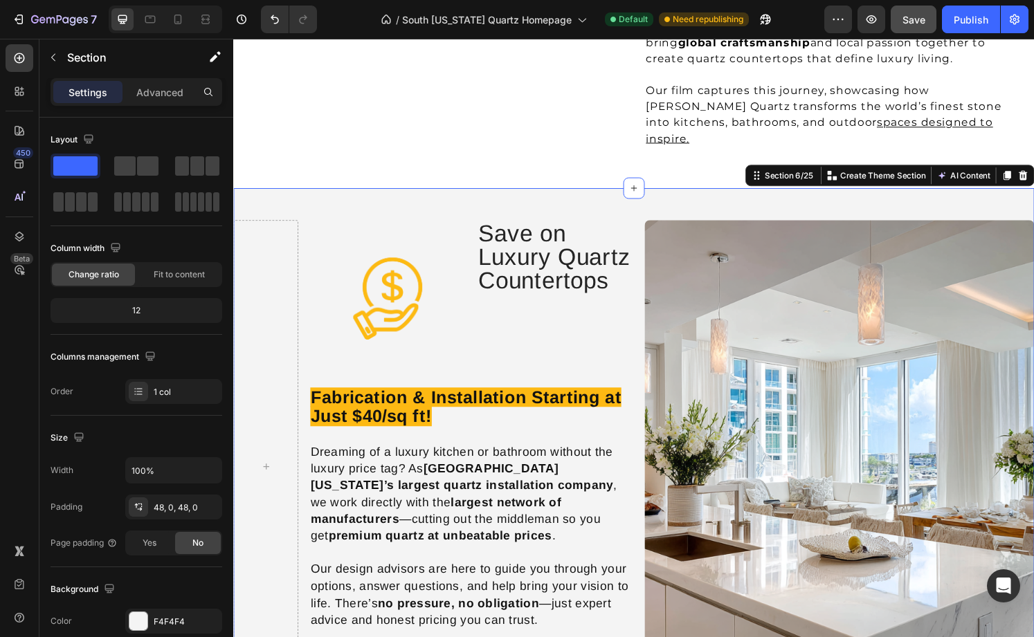
click at [599, 194] on div "Image Save on Luxury Quartz Countertops Heading Row Fabrication & Installation …" at bounding box center [648, 483] width 831 height 578
click at [146, 168] on span at bounding box center [147, 165] width 21 height 19
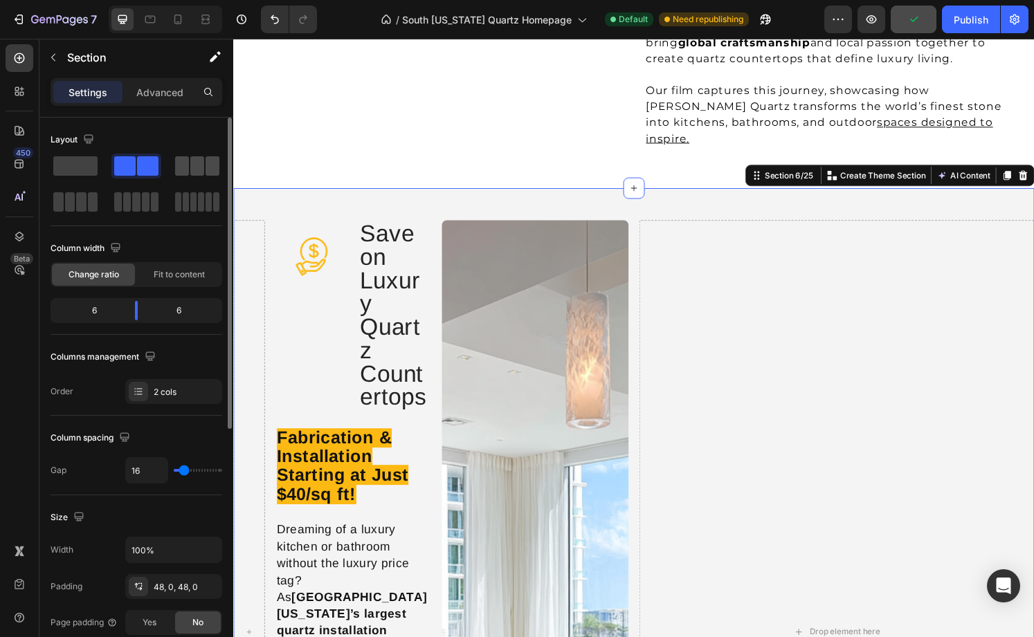
click at [179, 167] on span at bounding box center [182, 165] width 14 height 19
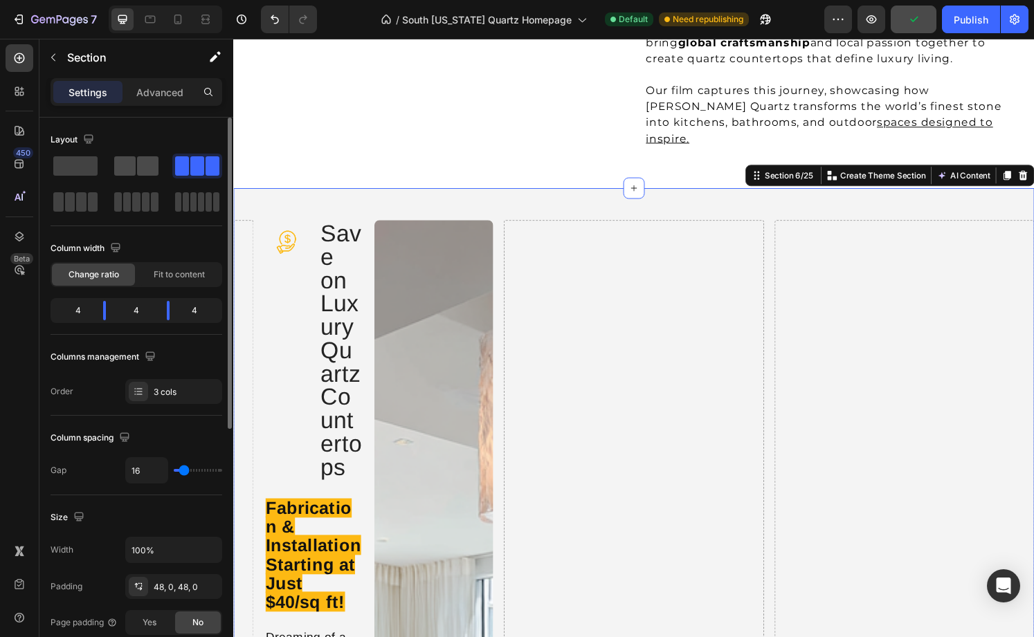
click at [117, 167] on span at bounding box center [124, 165] width 21 height 19
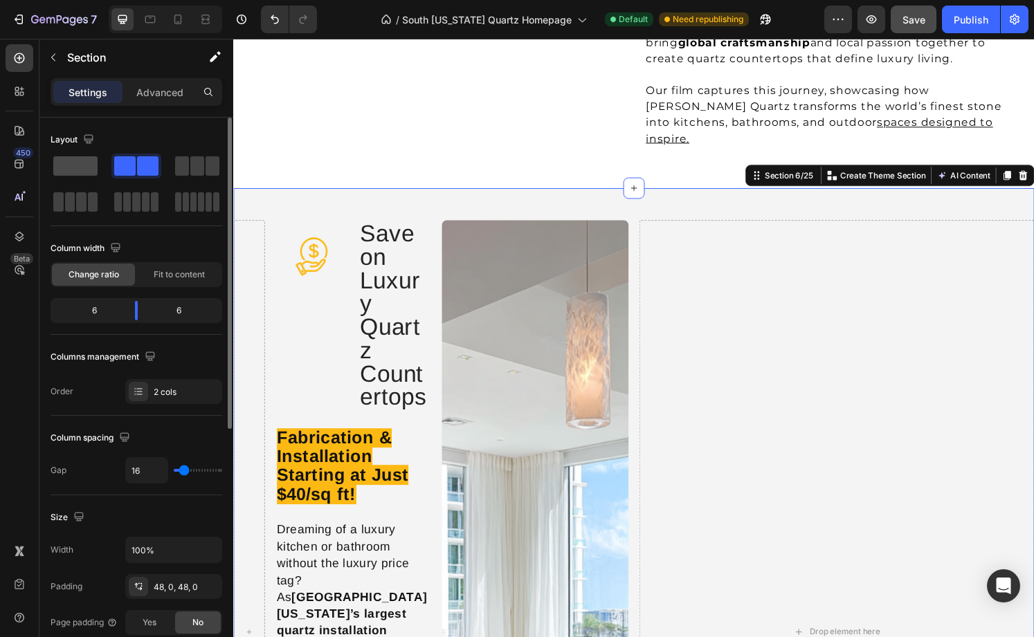
click at [73, 167] on span at bounding box center [75, 165] width 44 height 19
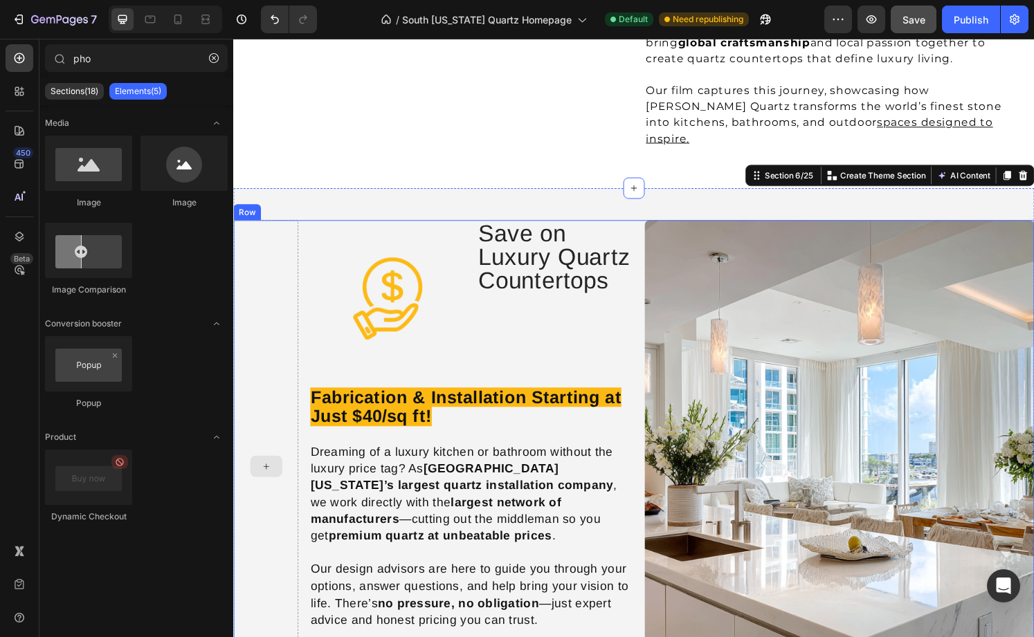
click at [269, 477] on icon at bounding box center [267, 483] width 11 height 12
click at [276, 227] on div at bounding box center [266, 482] width 67 height 511
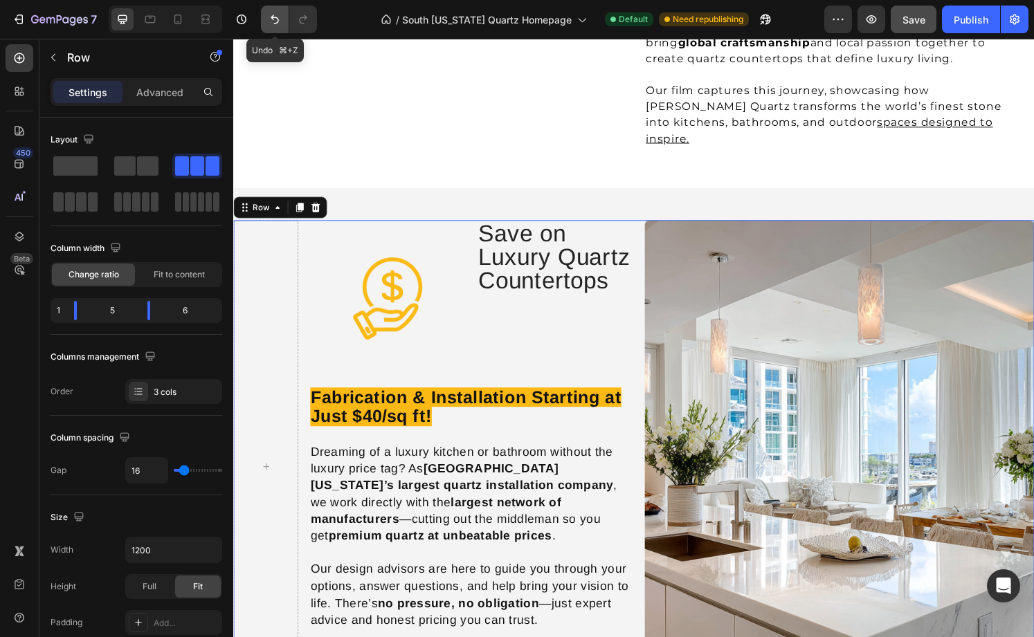
click at [278, 19] on icon "Undo/Redo" at bounding box center [275, 19] width 8 height 9
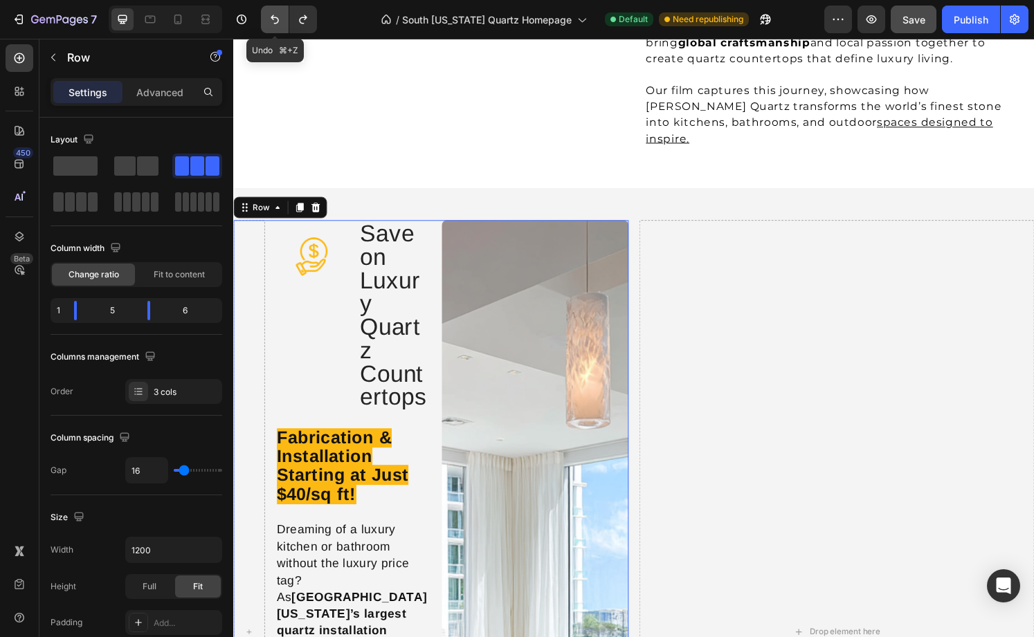
click at [278, 19] on icon "Undo/Redo" at bounding box center [275, 19] width 8 height 9
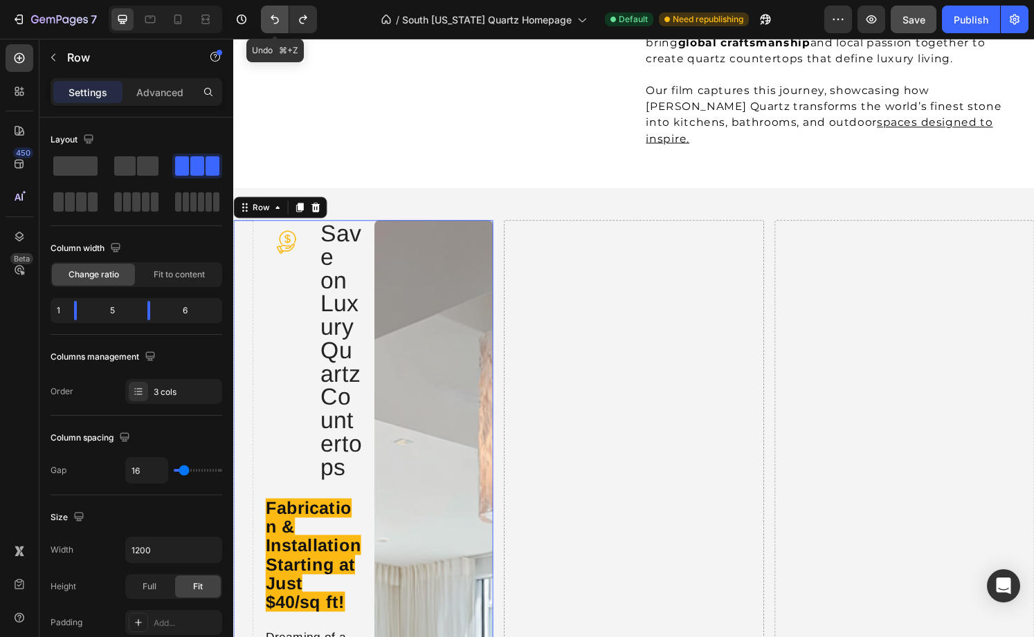
click at [278, 19] on icon "Undo/Redo" at bounding box center [275, 19] width 8 height 9
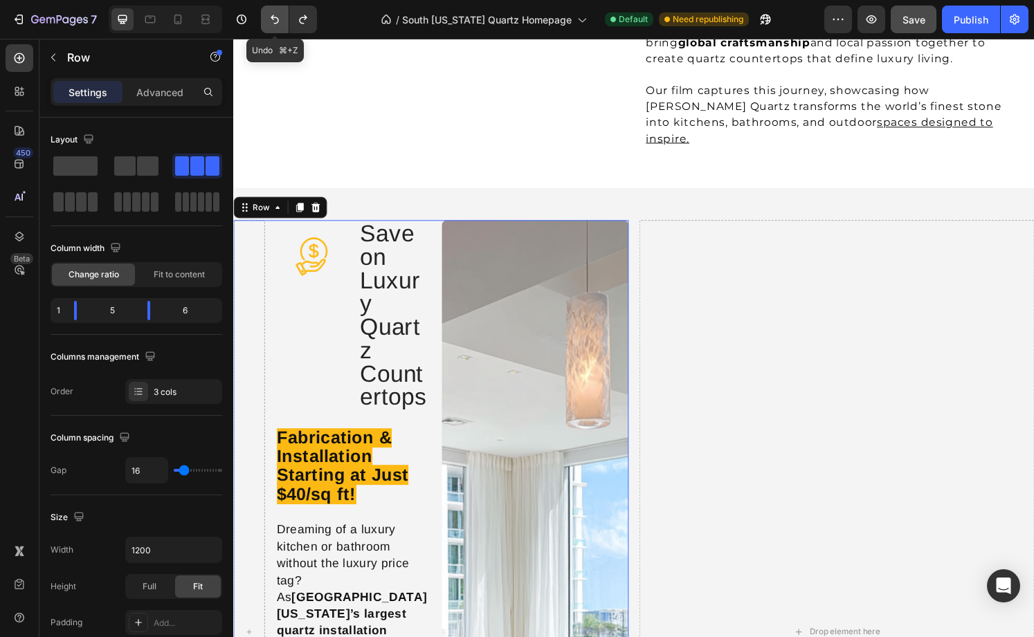
click at [278, 19] on icon "Undo/Redo" at bounding box center [275, 19] width 8 height 9
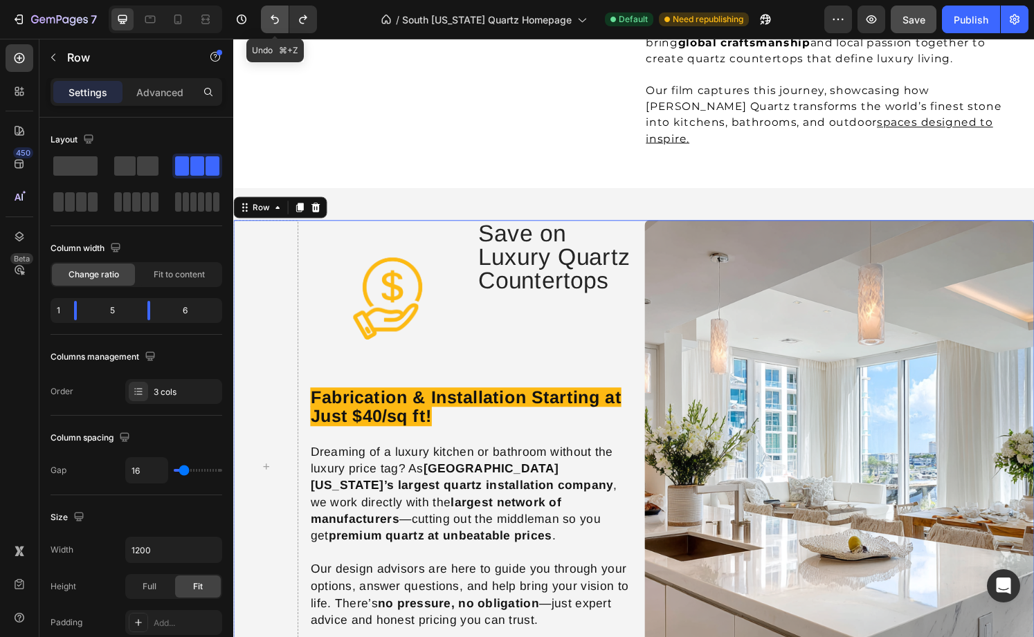
click at [278, 19] on icon "Undo/Redo" at bounding box center [275, 19] width 8 height 9
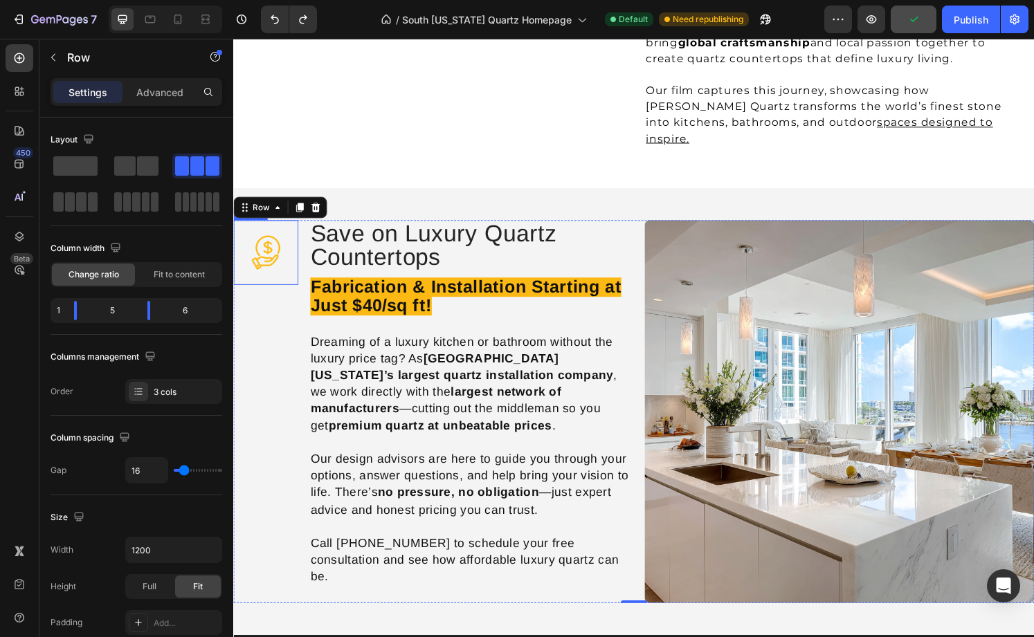
click at [279, 227] on img at bounding box center [266, 260] width 67 height 67
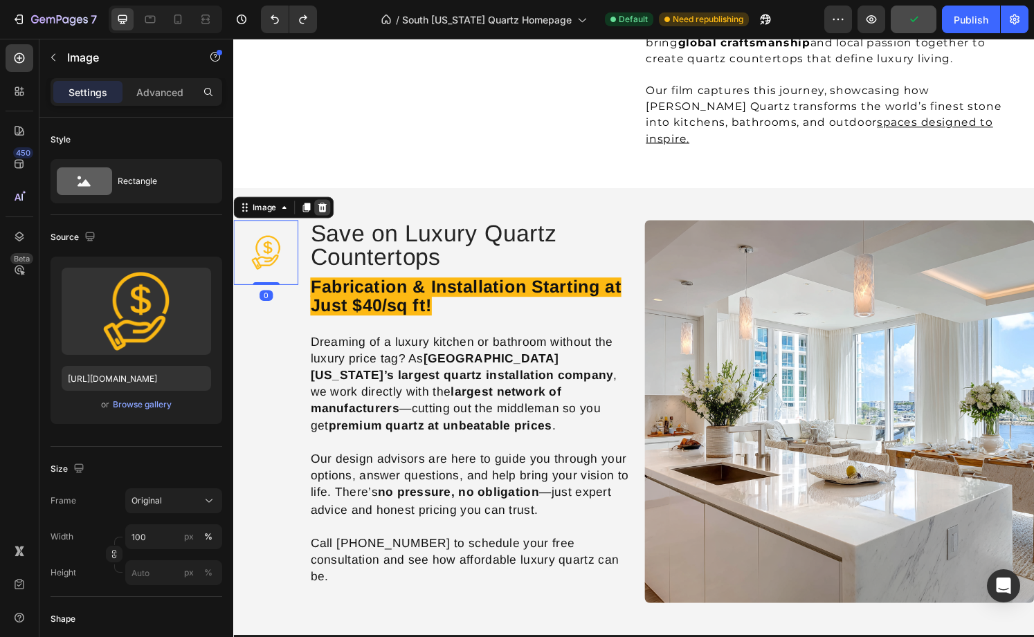
click at [328, 209] on icon at bounding box center [325, 214] width 9 height 10
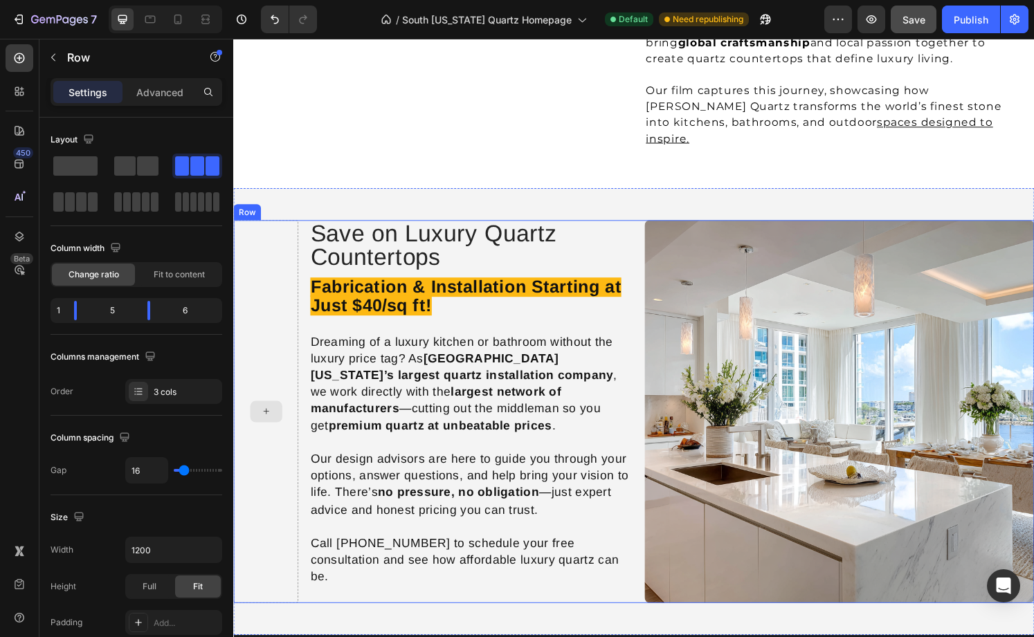
click at [284, 227] on div at bounding box center [266, 425] width 67 height 397
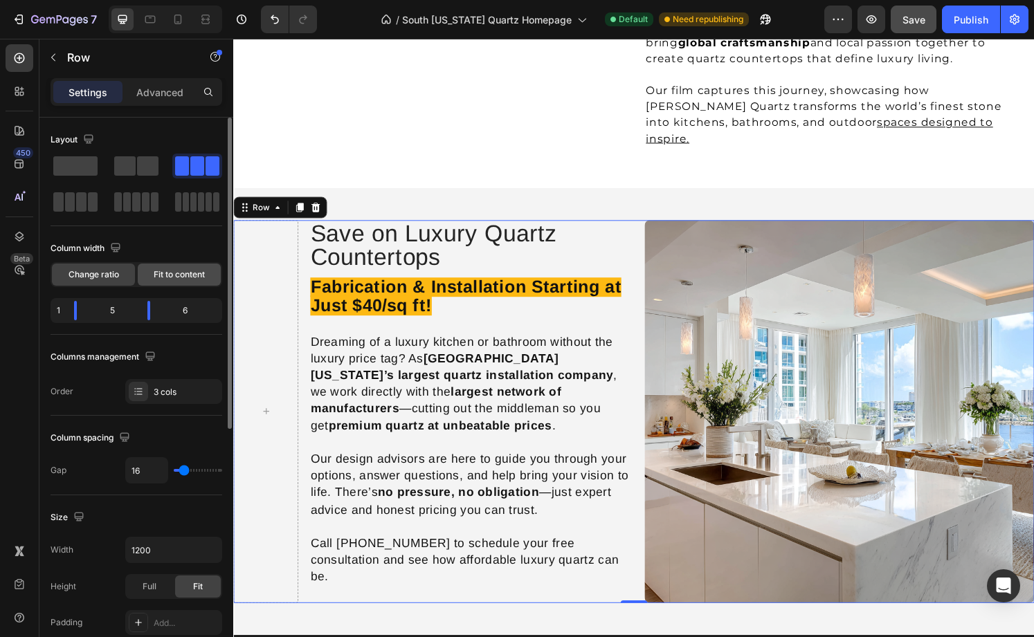
click at [178, 281] on div "Fit to content" at bounding box center [179, 275] width 83 height 22
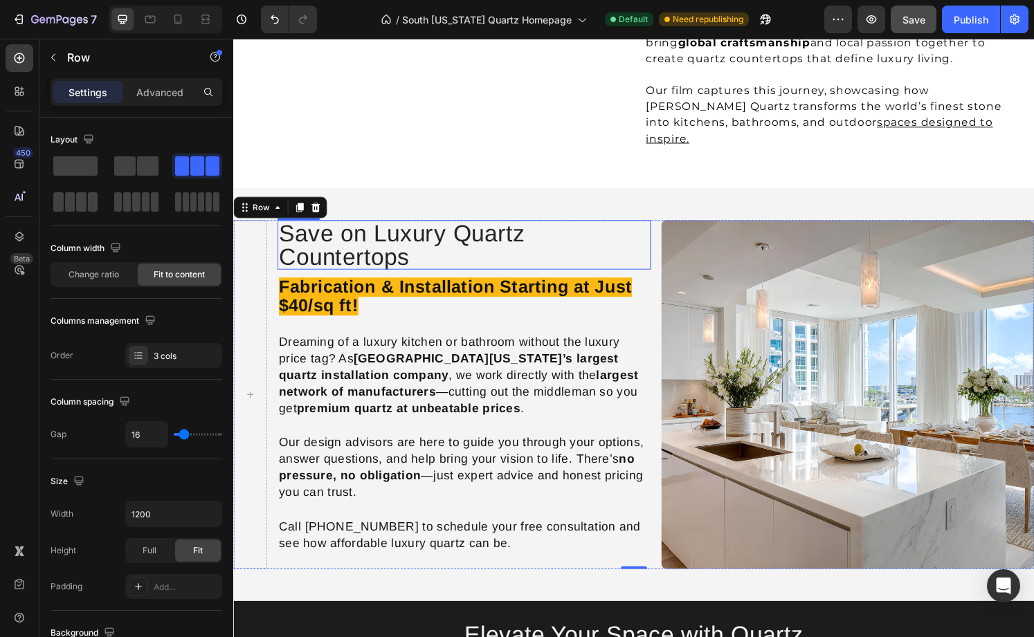
click at [315, 227] on h2 "Save on Luxury Quartz Countertops" at bounding box center [472, 252] width 387 height 51
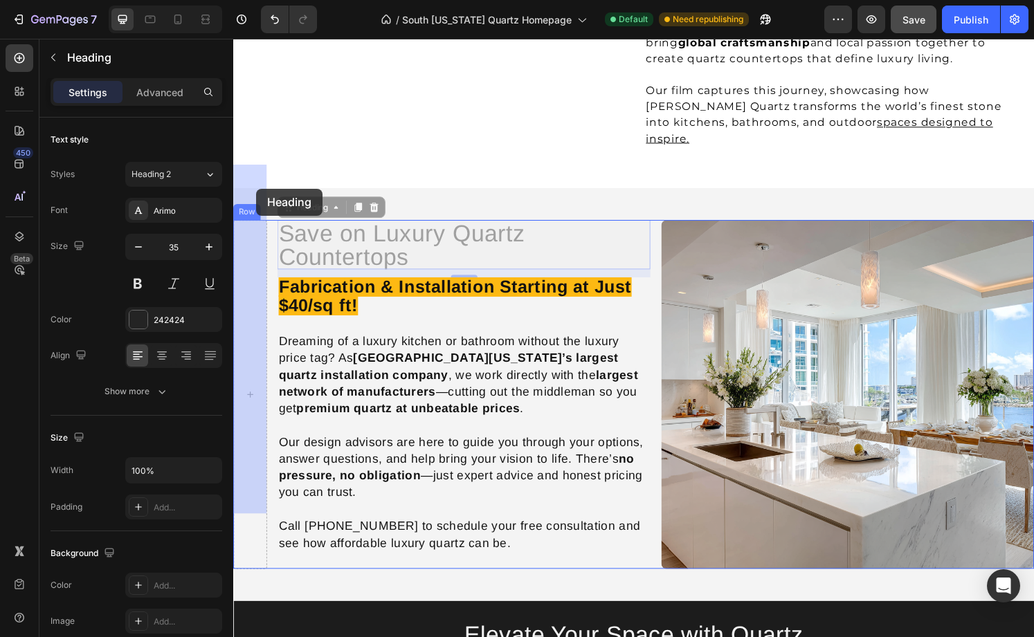
drag, startPoint x: 305, startPoint y: 157, endPoint x: 257, endPoint y: 194, distance: 60.1
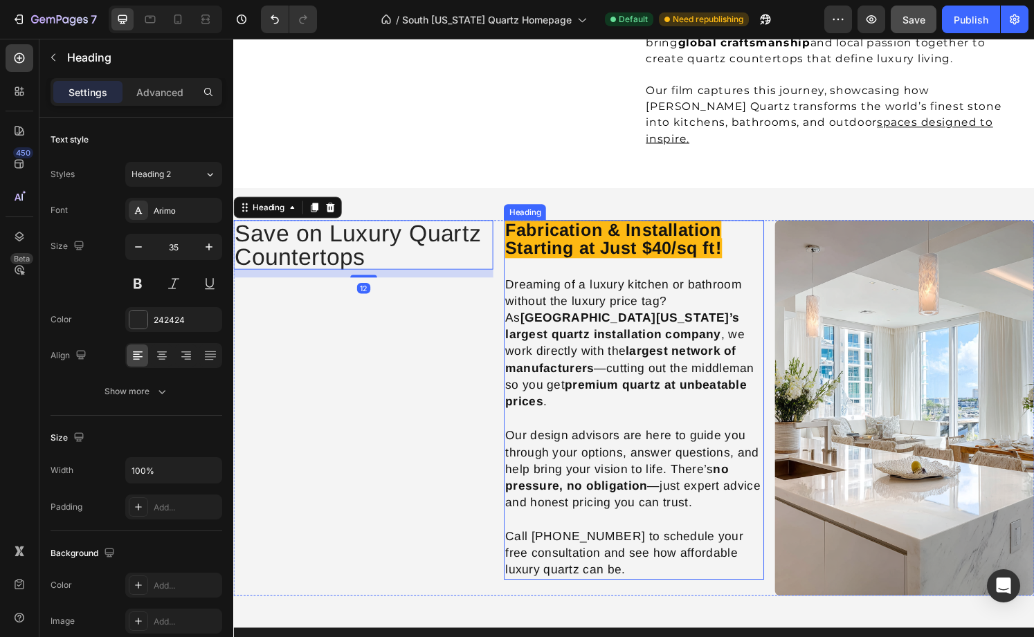
click at [525, 226] on strong "Fabrication & Installation Starting at Just $40/sq ft!" at bounding box center [627, 246] width 224 height 40
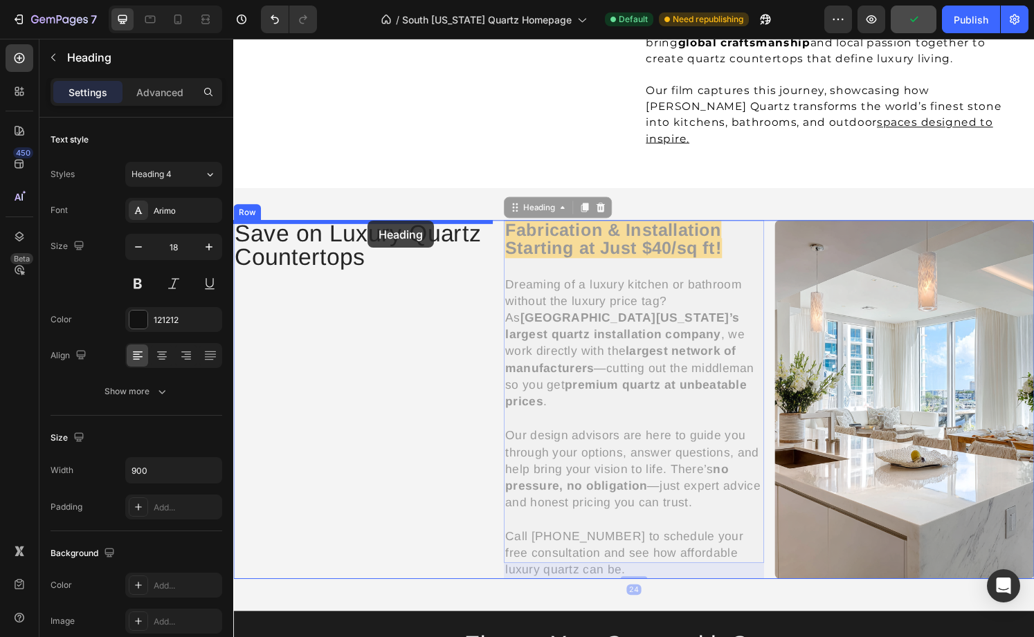
drag, startPoint x: 525, startPoint y: 158, endPoint x: 372, endPoint y: 228, distance: 168.2
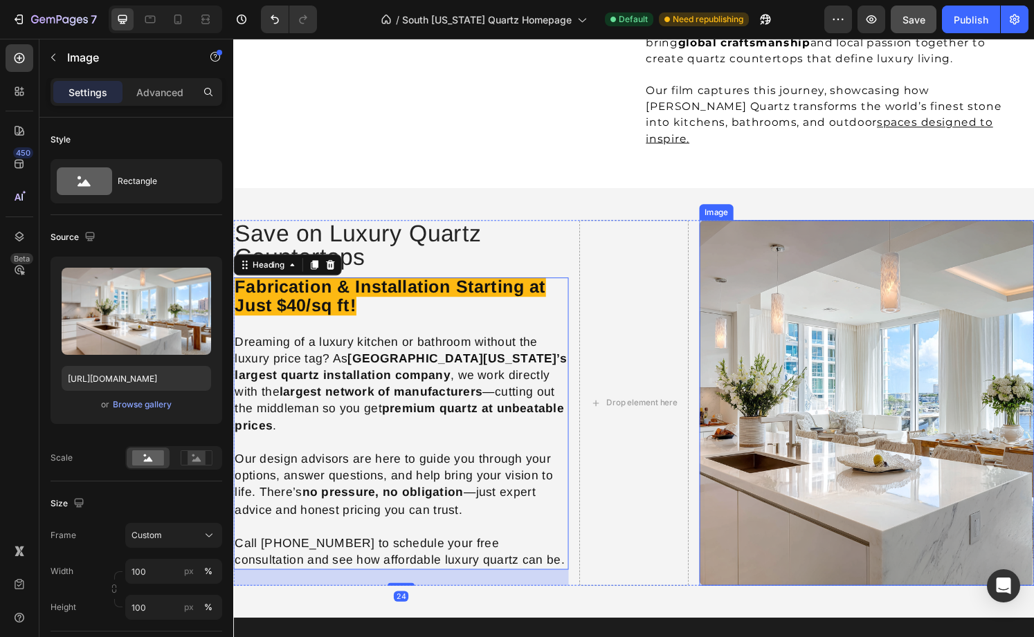
click at [751, 227] on img at bounding box center [889, 416] width 347 height 379
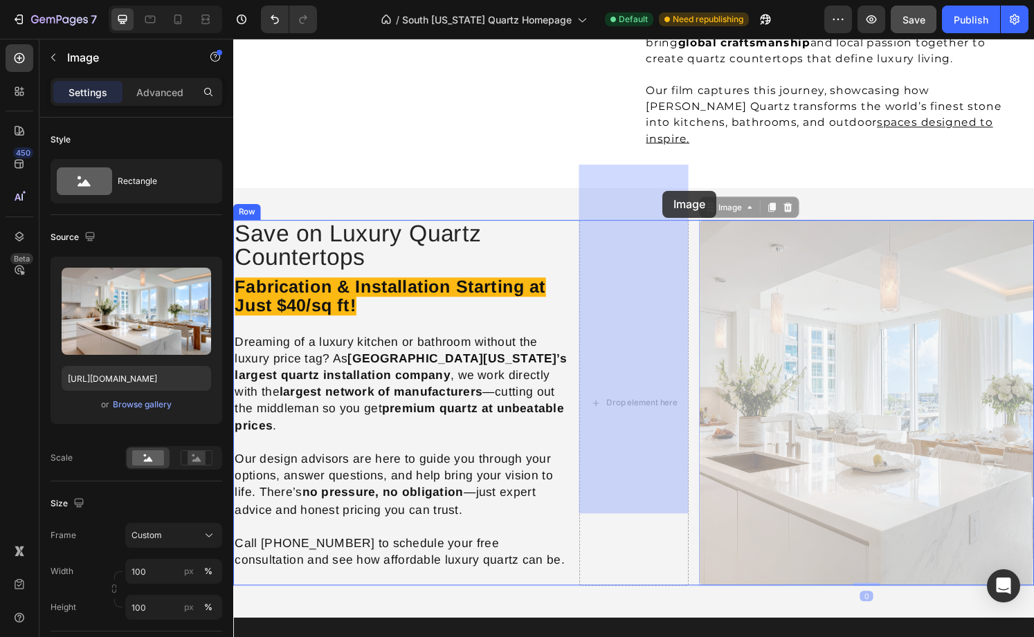
drag, startPoint x: 729, startPoint y: 158, endPoint x: 689, endPoint y: 190, distance: 51.7
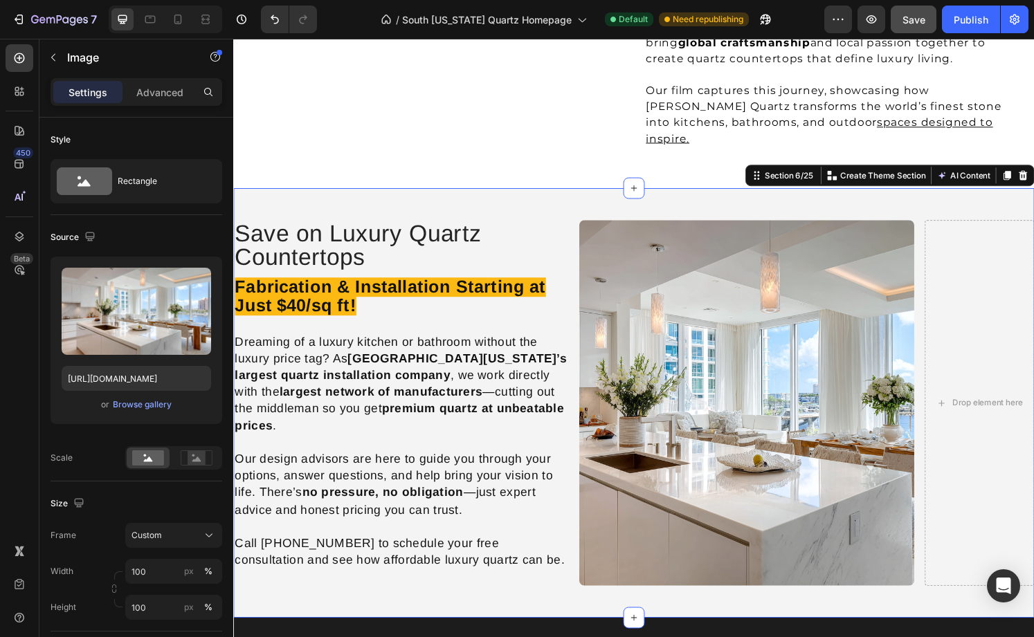
click at [736, 194] on div "Save on Luxury Quartz Countertops Heading Fabrication & Installation Starting a…" at bounding box center [648, 417] width 831 height 446
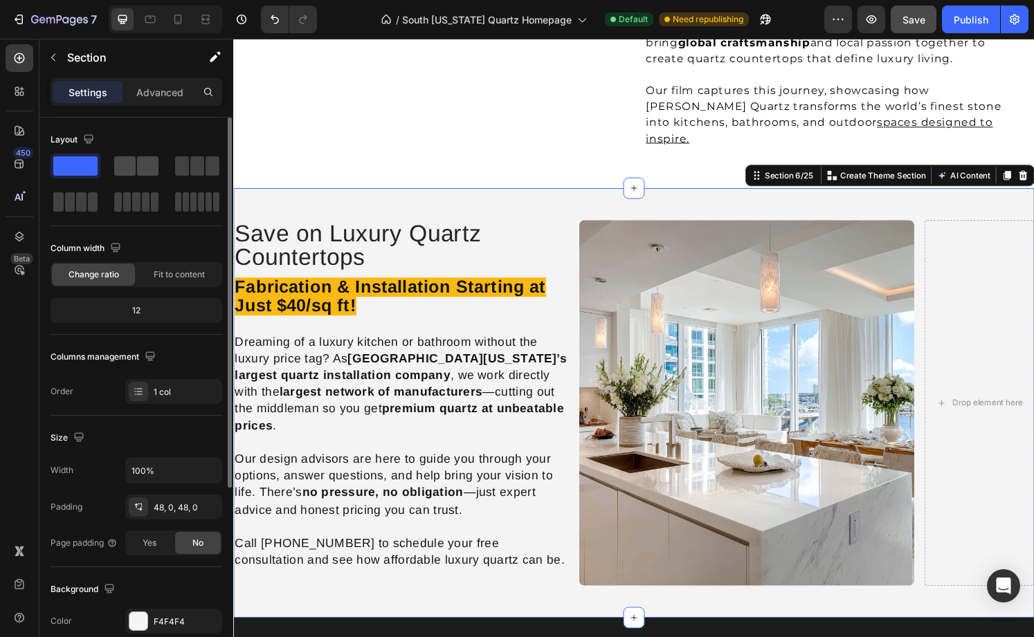
click at [172, 162] on div at bounding box center [197, 166] width 50 height 25
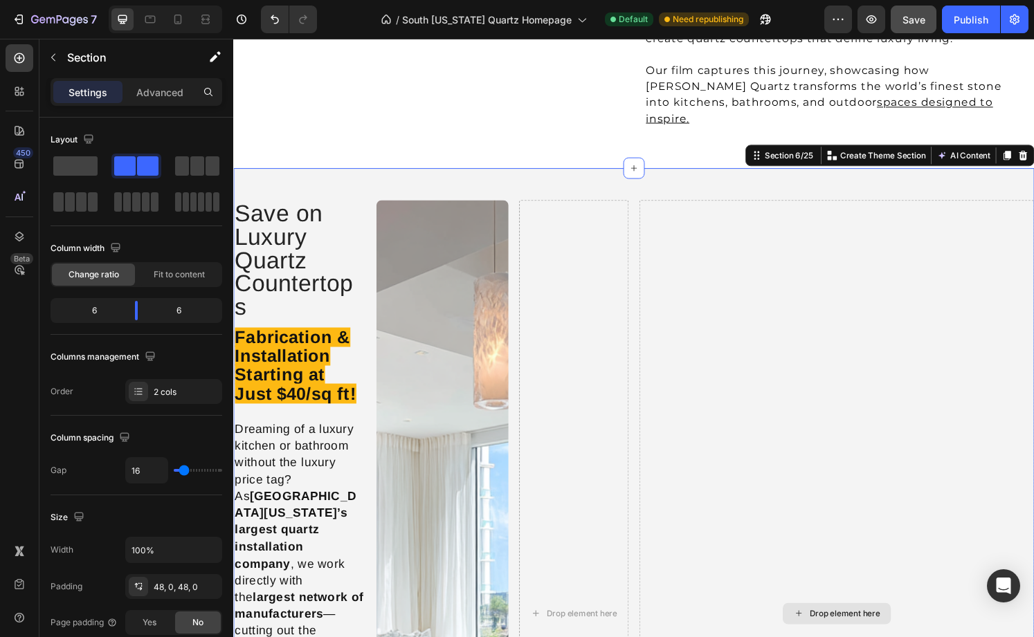
scroll to position [1381, 0]
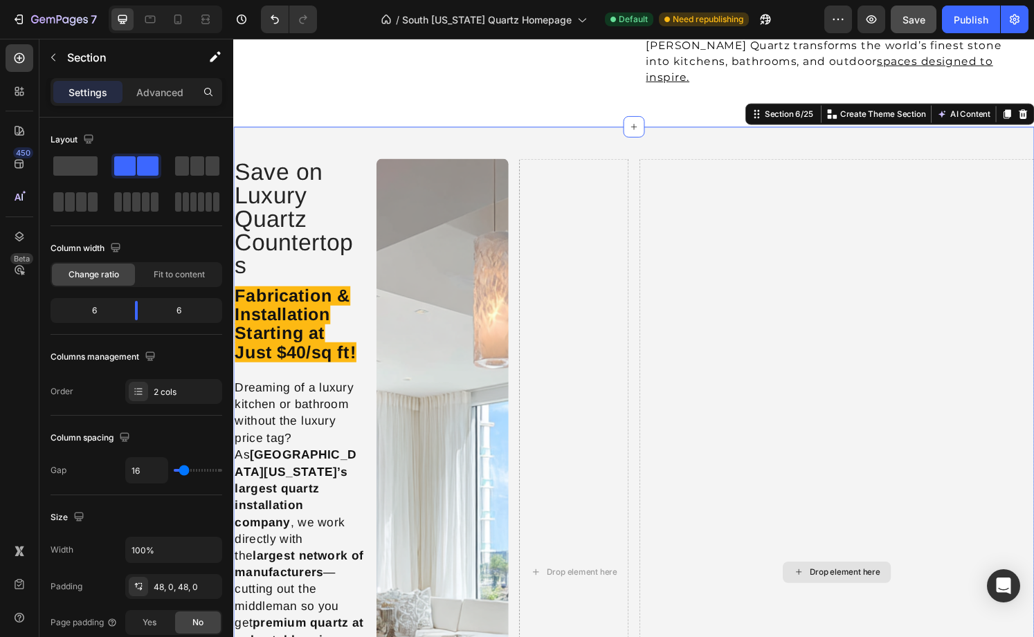
click at [782, 345] on div "Drop element here" at bounding box center [859, 591] width 410 height 857
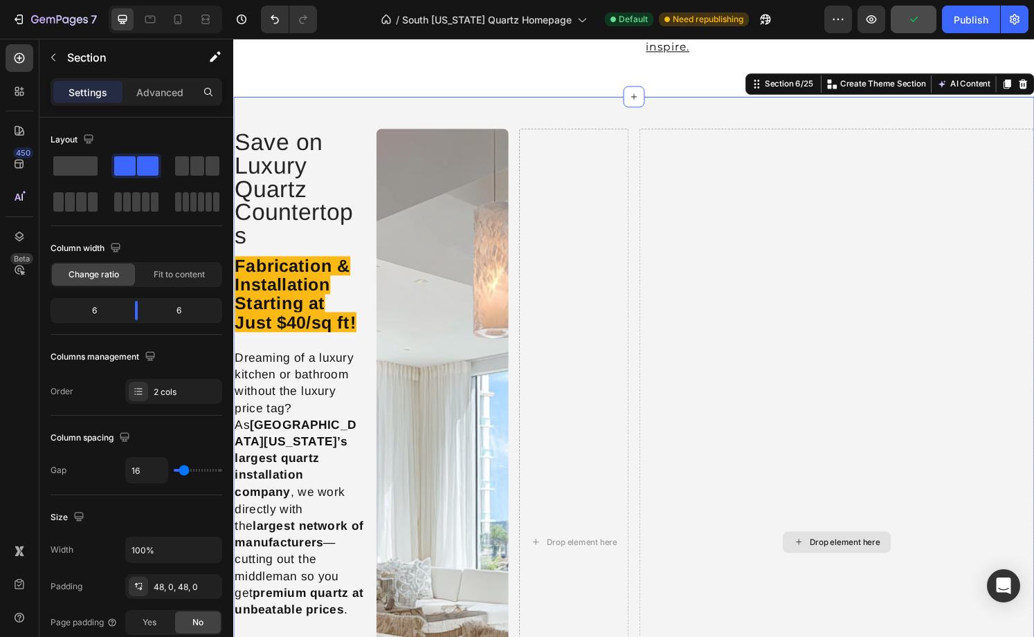
scroll to position [1430, 0]
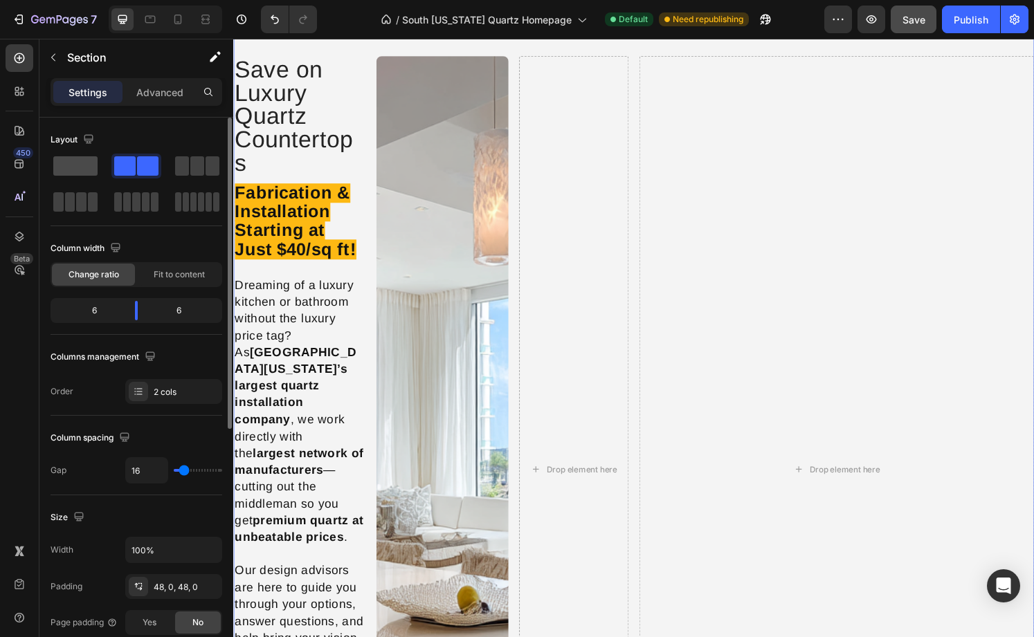
click at [83, 167] on span at bounding box center [75, 165] width 44 height 19
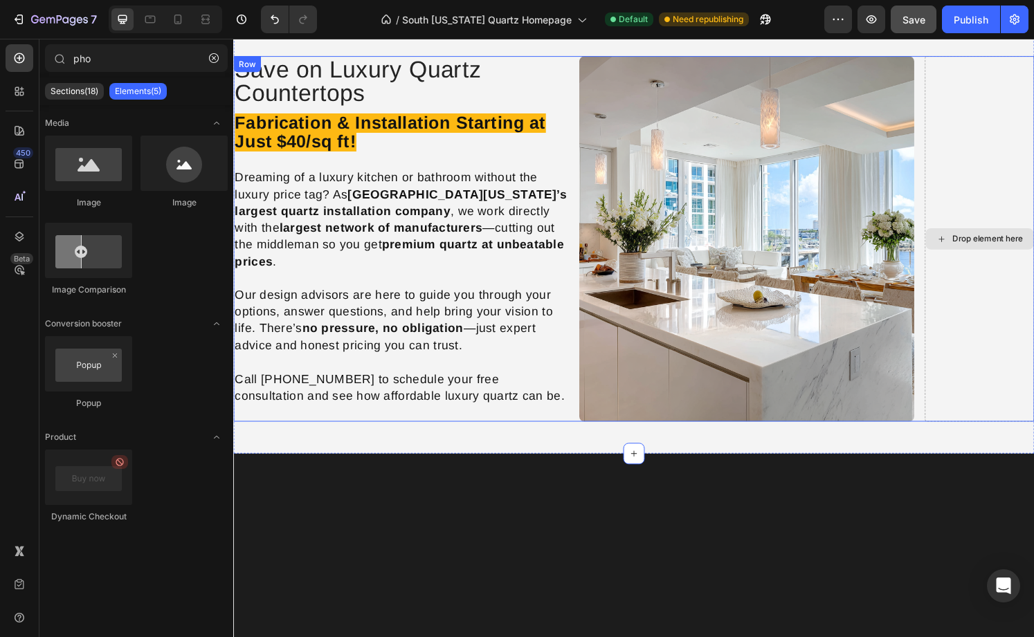
click at [1009, 241] on div "Drop element here" at bounding box center [1015, 246] width 73 height 11
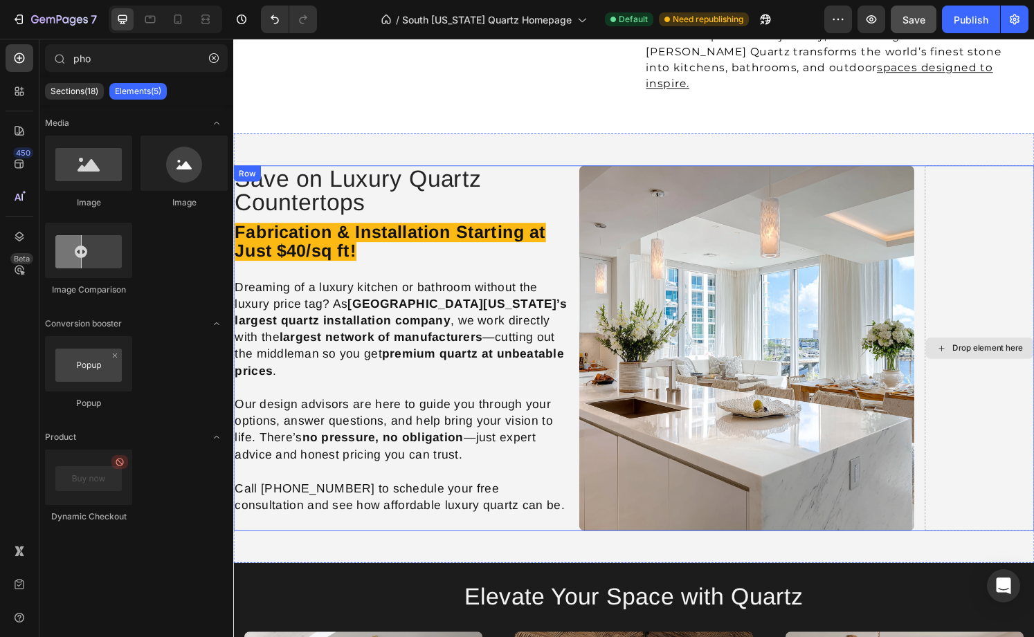
scroll to position [1368, 0]
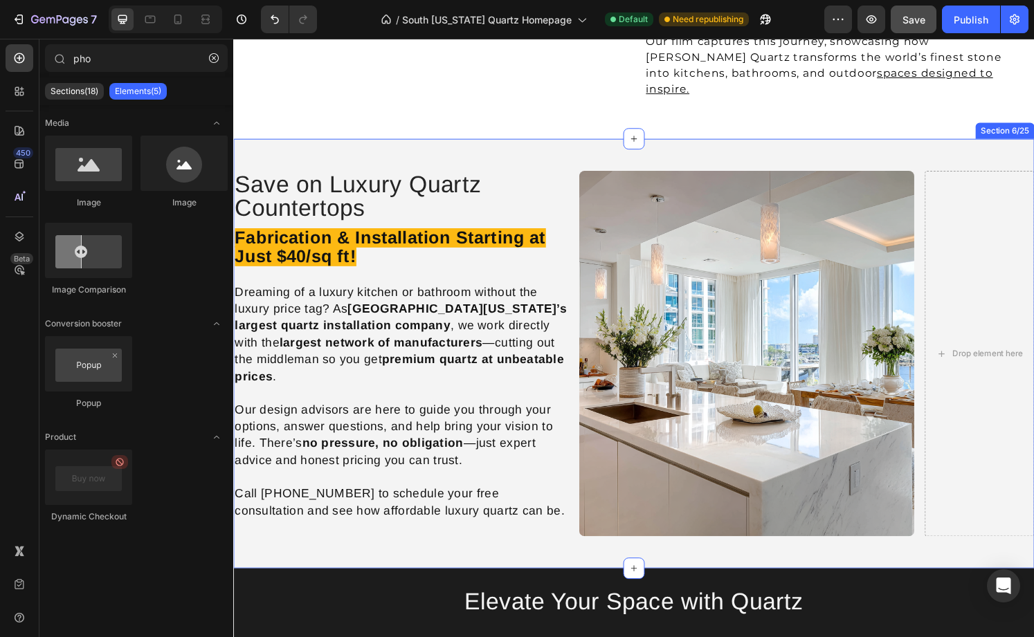
click at [944, 496] on div "Save on Luxury Quartz Countertops Heading Fabrication & Installation Starting a…" at bounding box center [648, 366] width 831 height 446
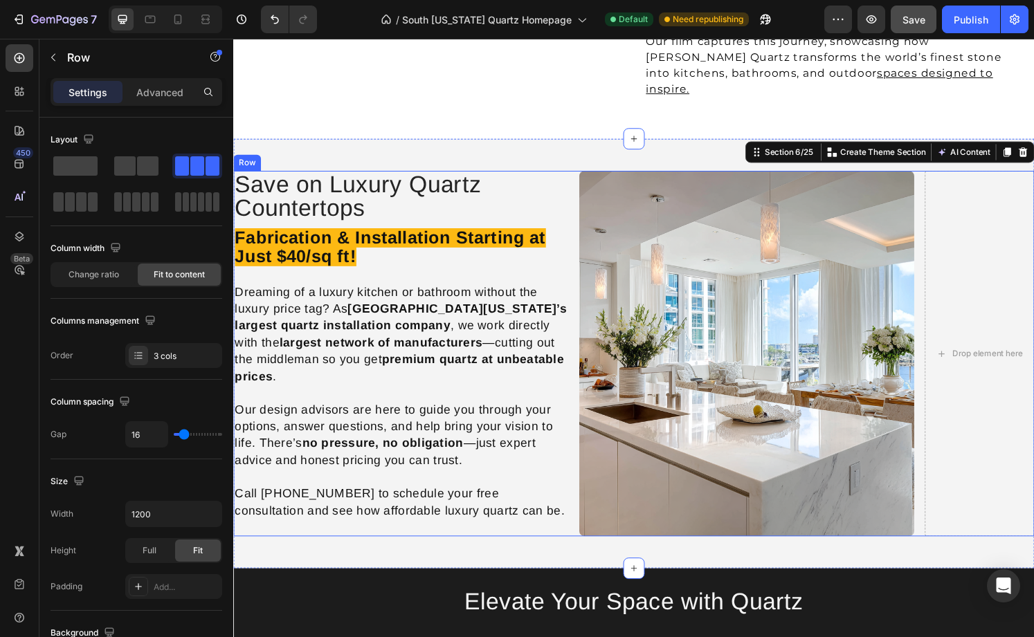
click at [583, 176] on div "Save on Luxury Quartz Countertops Heading Fabrication & Installation Starting a…" at bounding box center [648, 365] width 831 height 379
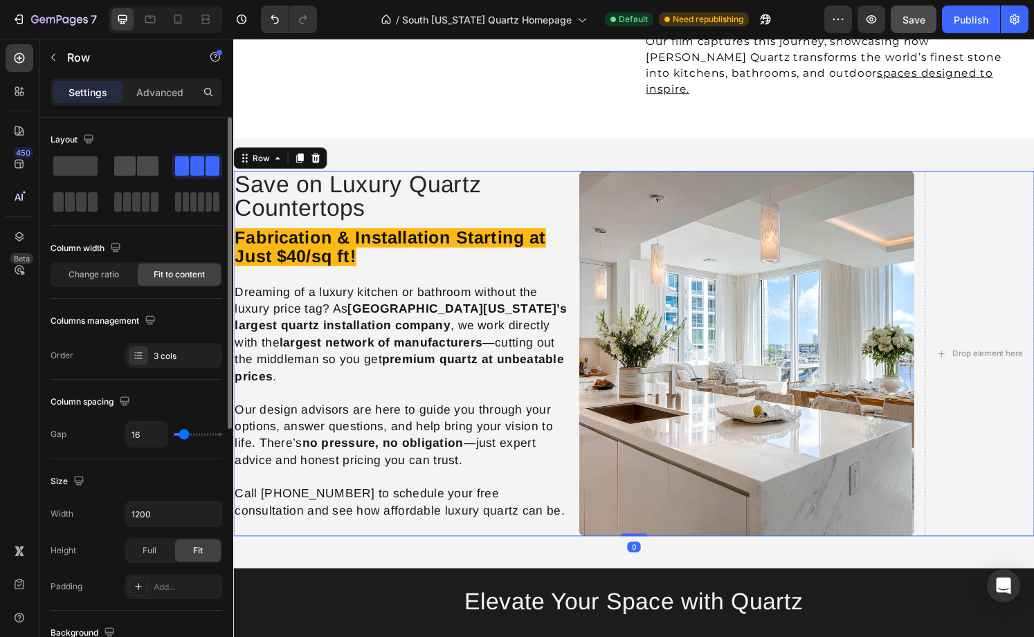
click at [137, 171] on span at bounding box center [147, 165] width 21 height 19
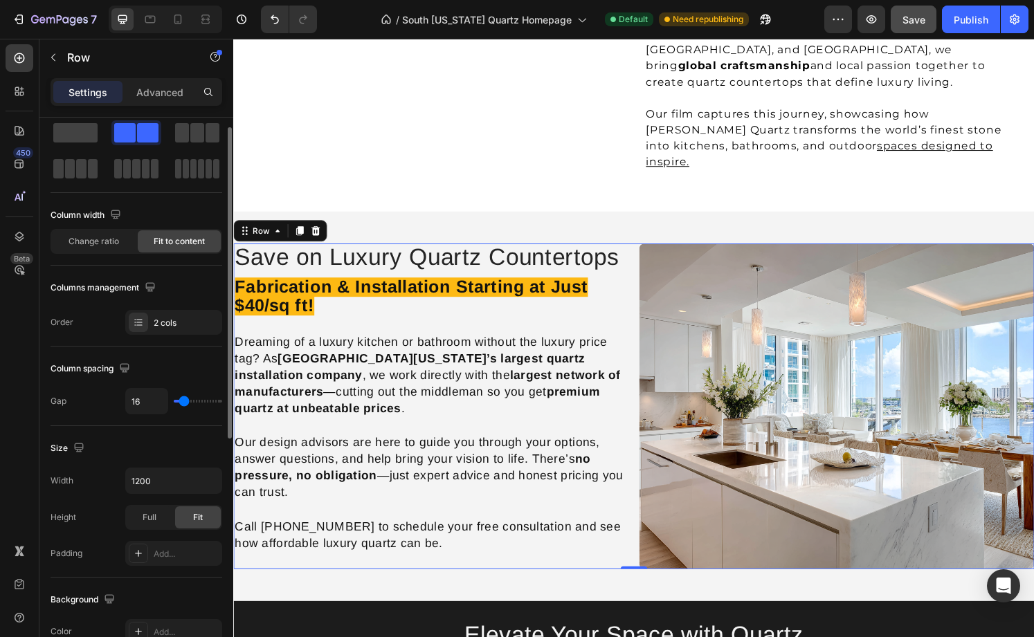
scroll to position [0, 0]
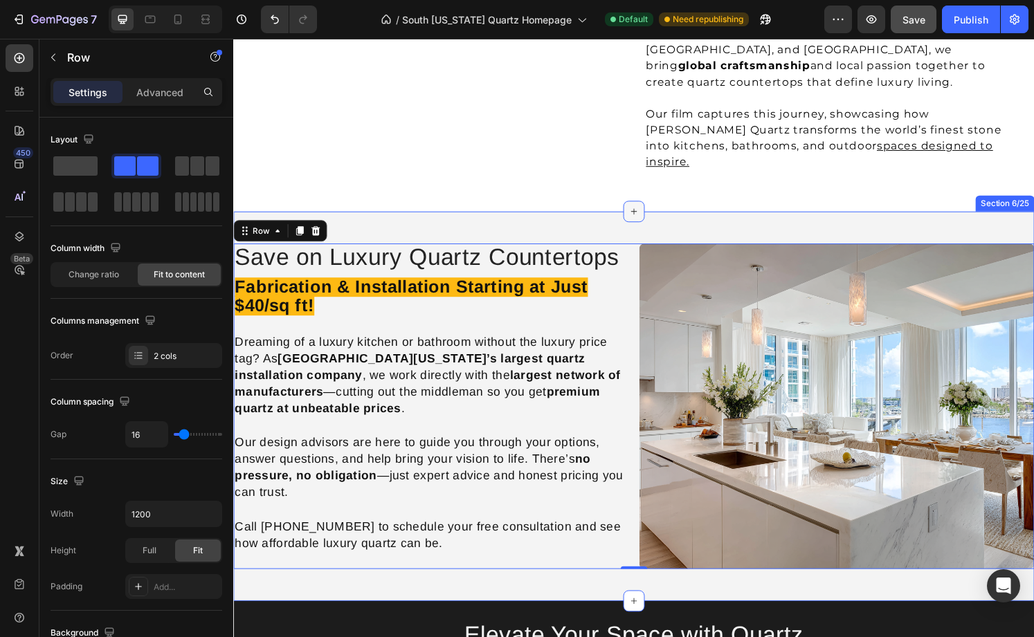
click at [639, 207] on div at bounding box center [648, 218] width 22 height 22
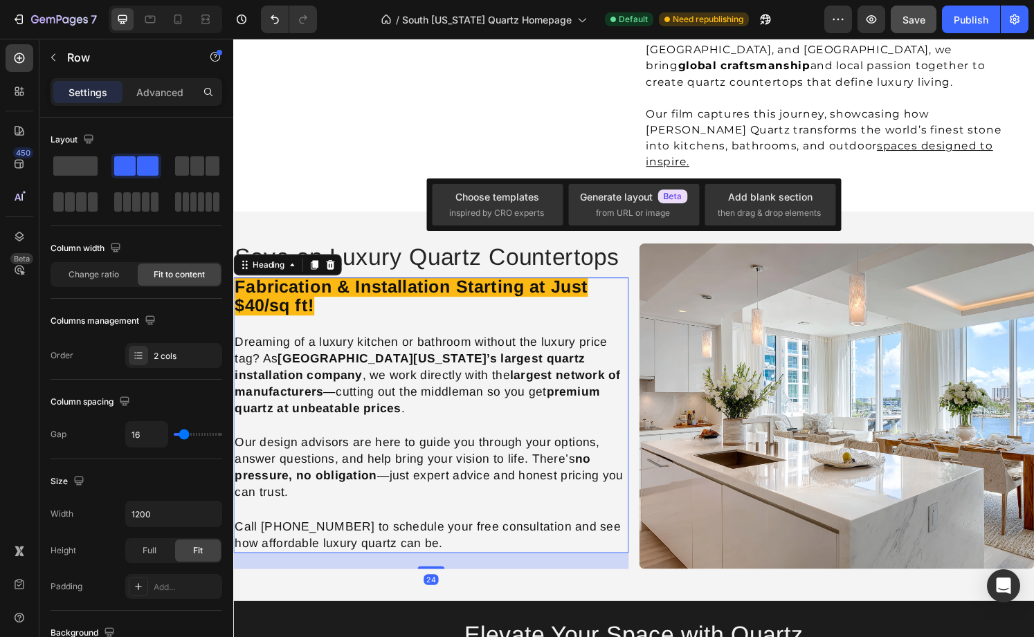
click at [639, 287] on h4 "Fabrication & Installation Starting at Just $40/sq ft! Dreaming of a luxury kit…" at bounding box center [438, 430] width 410 height 286
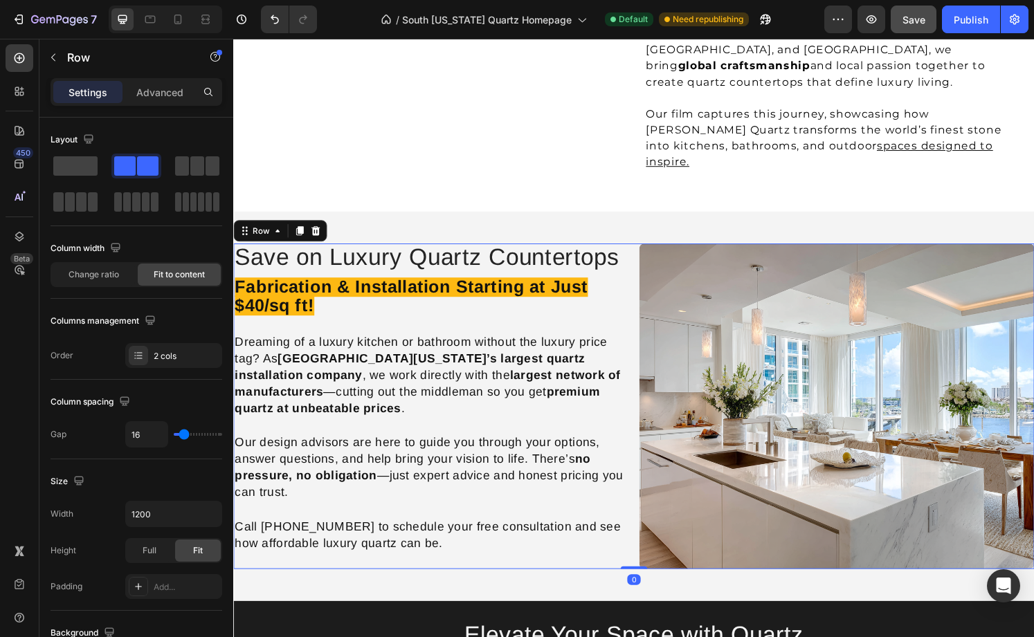
click at [648, 267] on div "Save on Luxury Quartz Countertops Heading Fabrication & Installation Starting a…" at bounding box center [648, 420] width 831 height 338
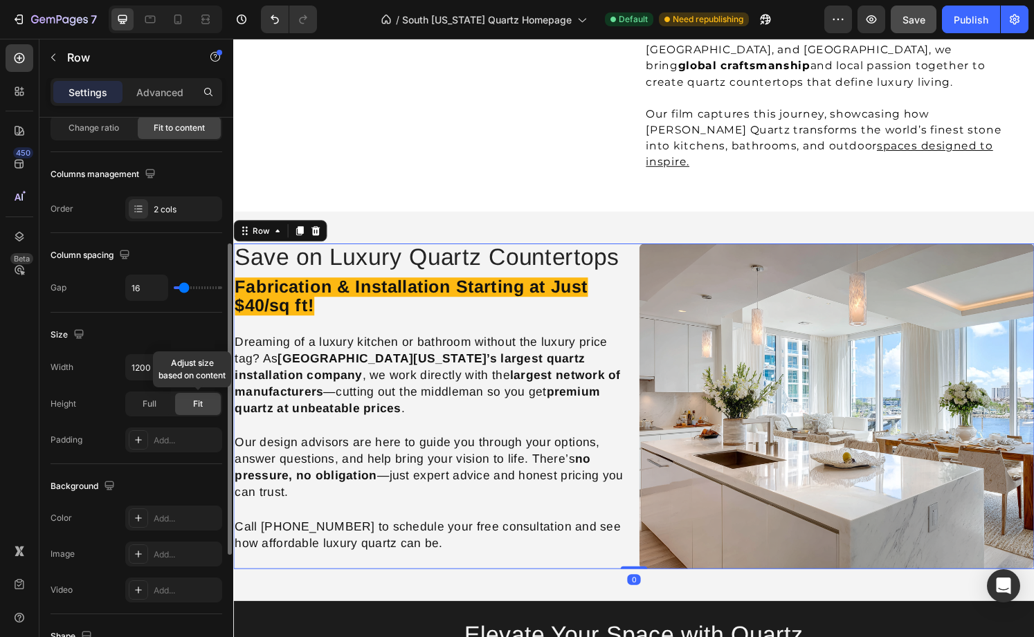
scroll to position [189, 0]
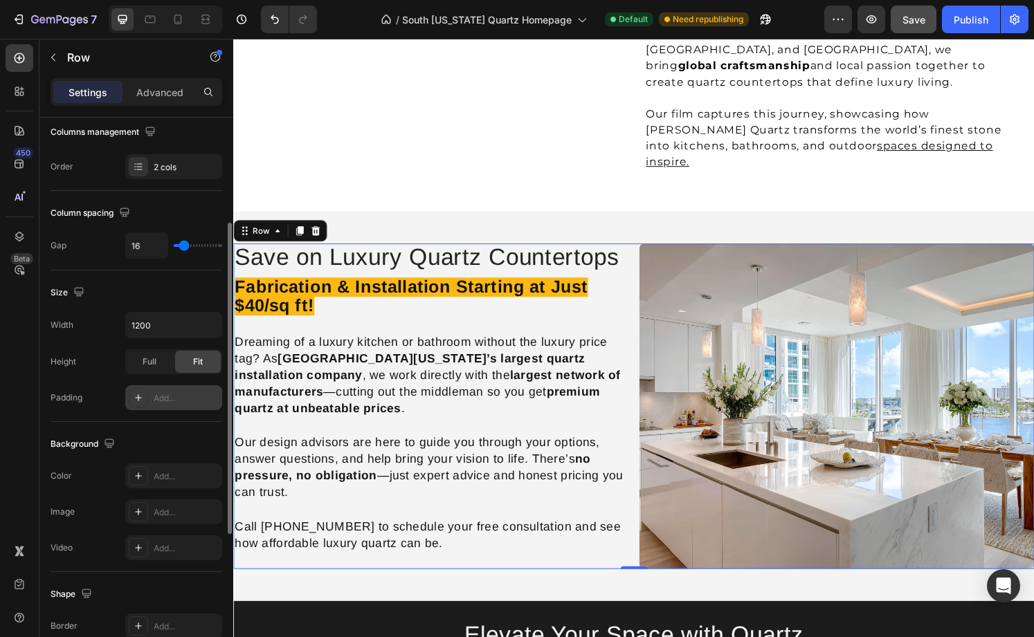
click at [144, 397] on div at bounding box center [138, 397] width 19 height 19
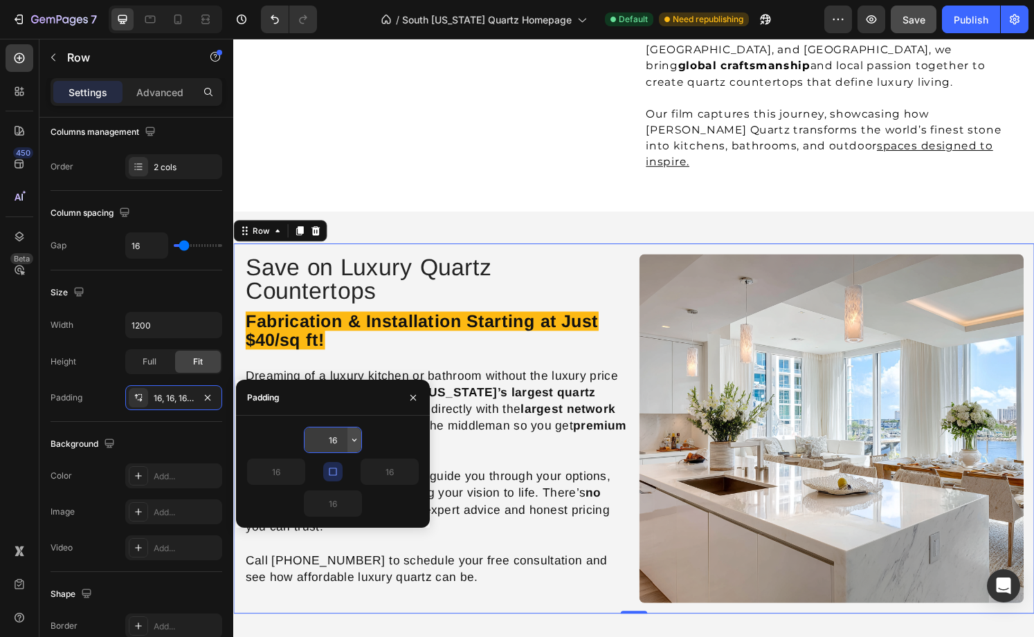
click at [351, 442] on icon "button" at bounding box center [354, 440] width 11 height 11
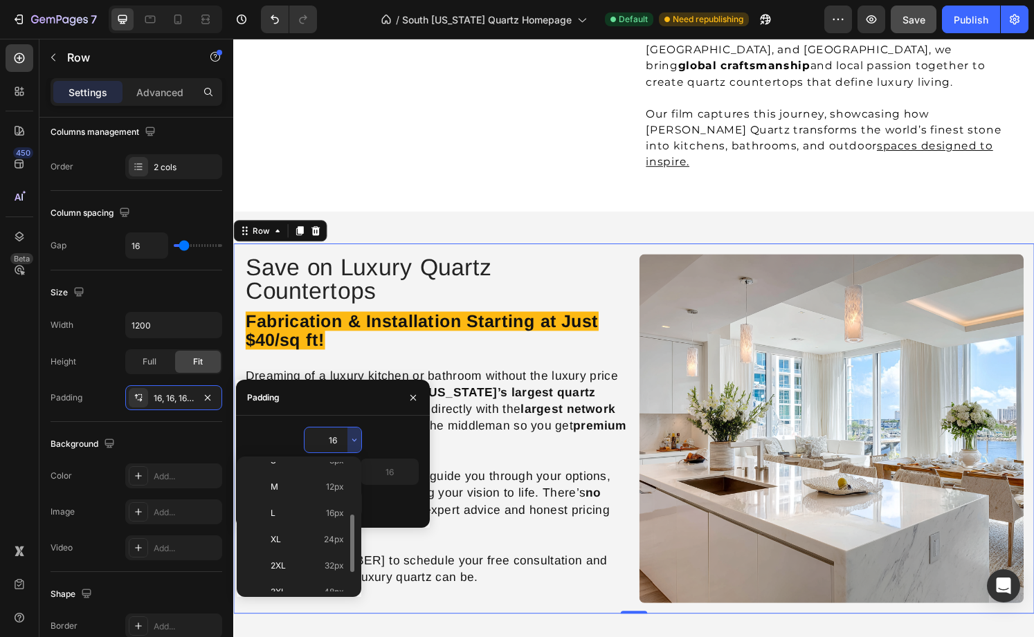
scroll to position [103, 0]
click at [311, 529] on p "XL 24px" at bounding box center [307, 530] width 73 height 12
type input "24"
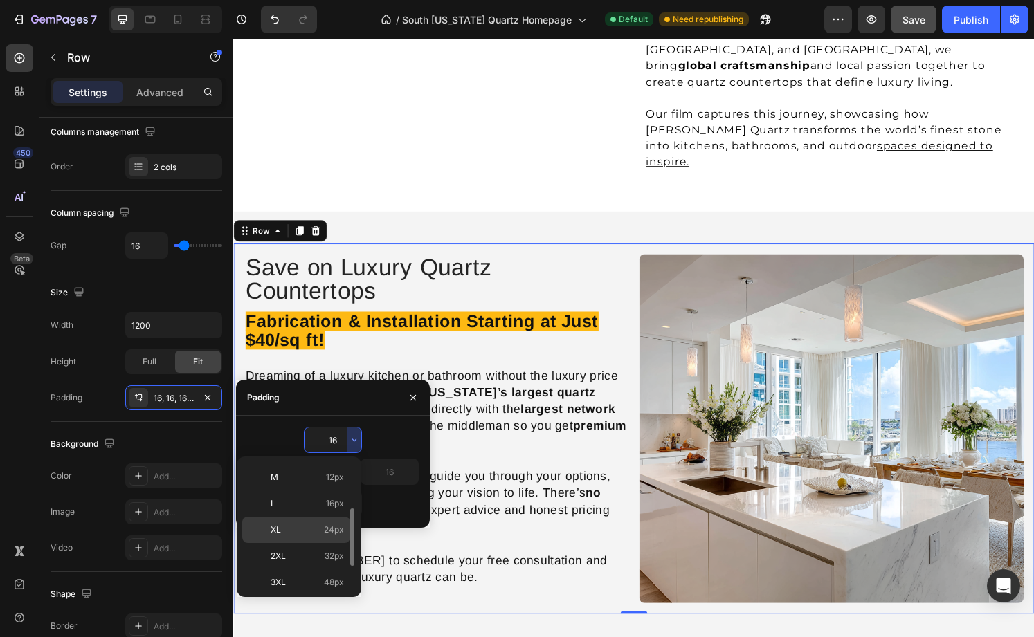
type input "24"
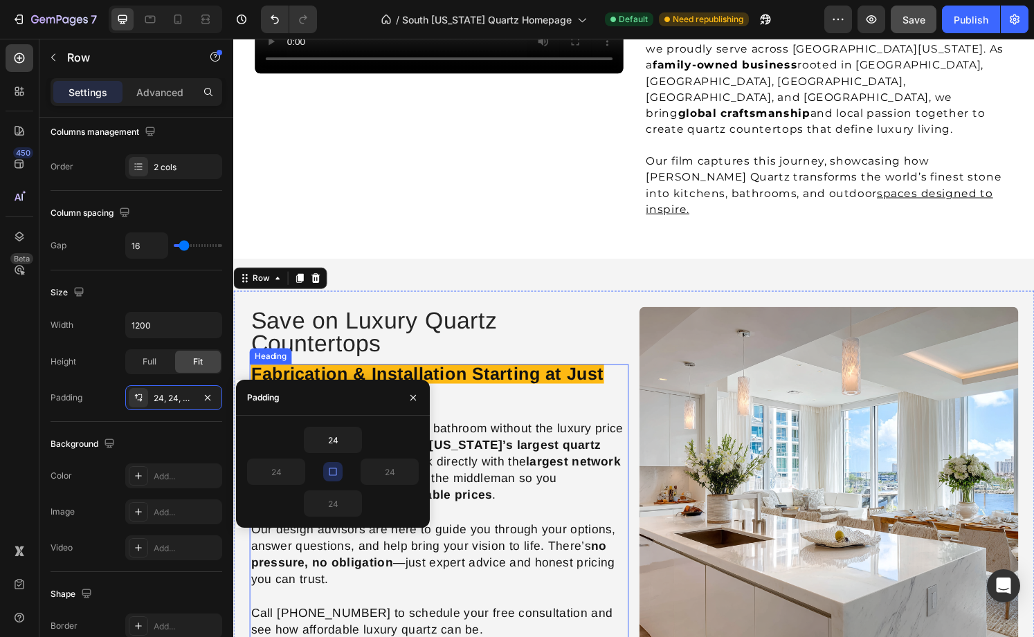
scroll to position [1258, 0]
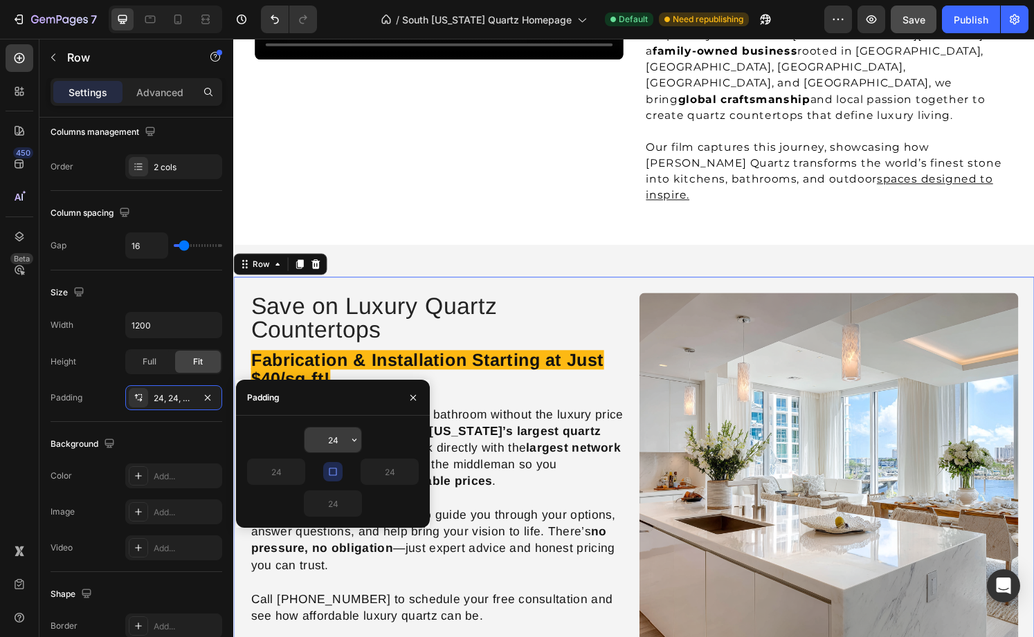
click at [352, 427] on div "24" at bounding box center [333, 440] width 58 height 26
click at [352, 441] on icon "button" at bounding box center [354, 440] width 11 height 11
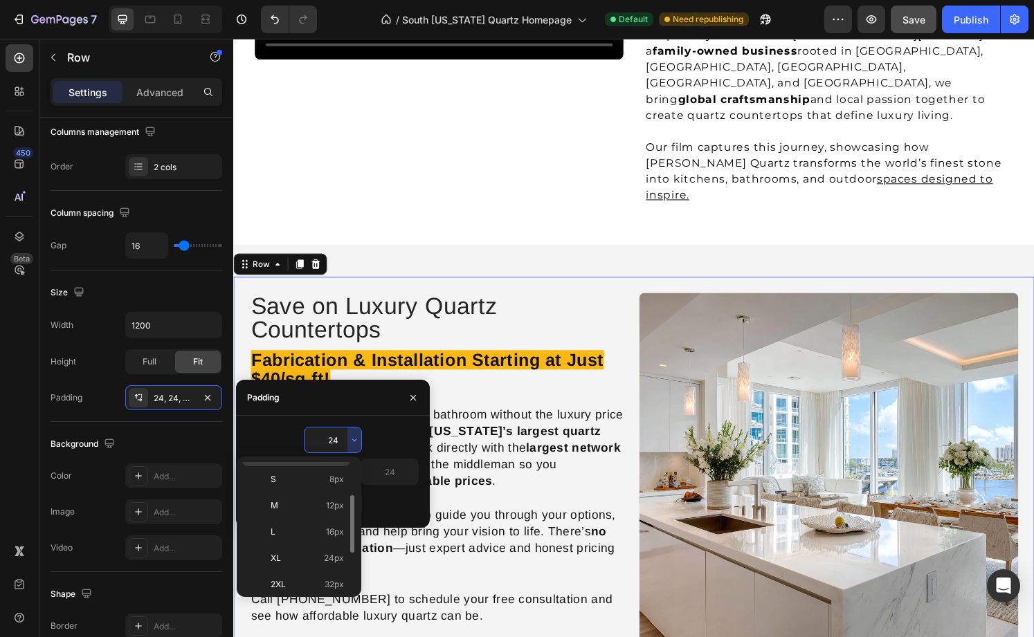
scroll to position [93, 0]
click at [320, 562] on p "2XL 32px" at bounding box center [307, 566] width 73 height 12
type input "32"
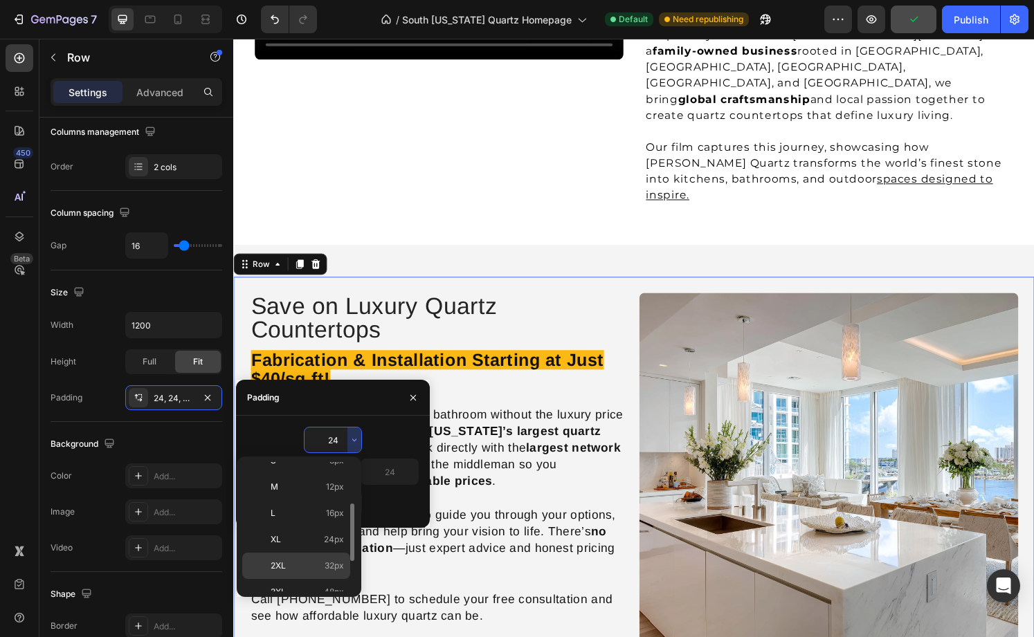
type input "32"
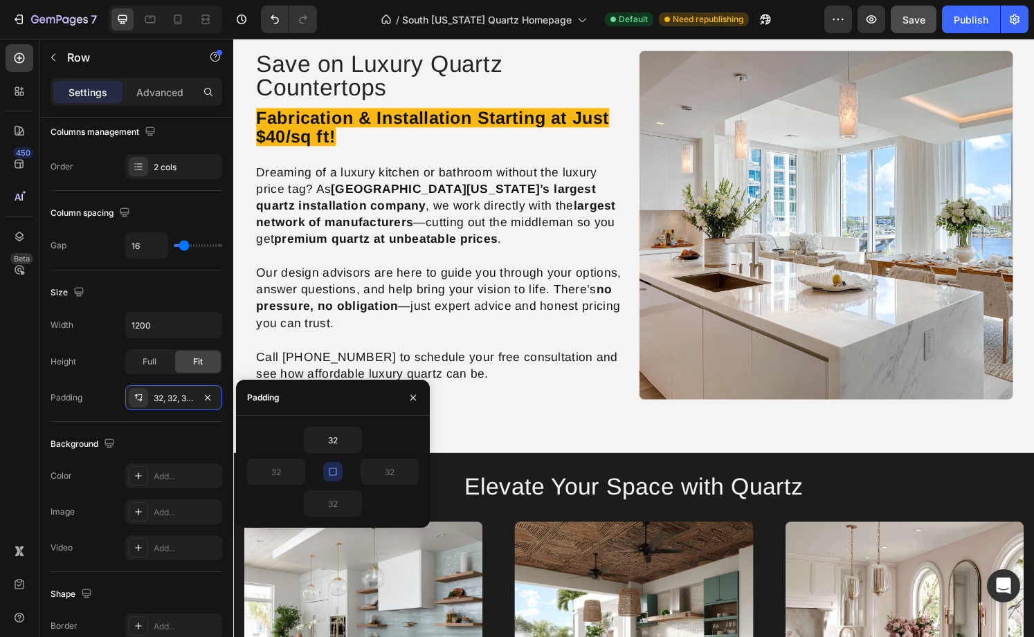
scroll to position [1464, 0]
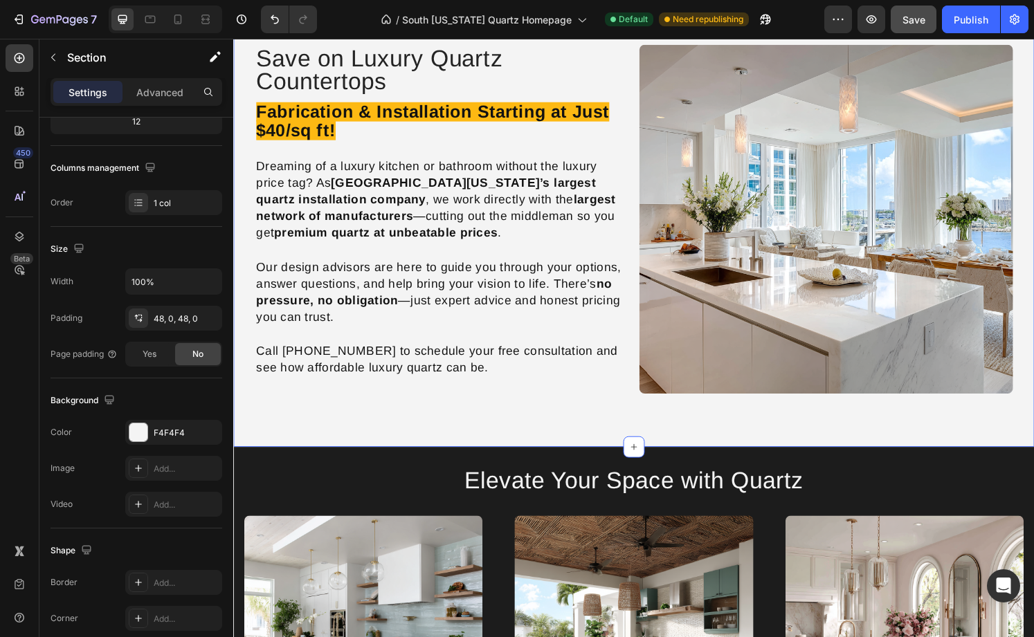
click at [691, 447] on div "Save on Luxury Quartz Countertops Heading Fabrication & Installation Starting a…" at bounding box center [648, 226] width 831 height 473
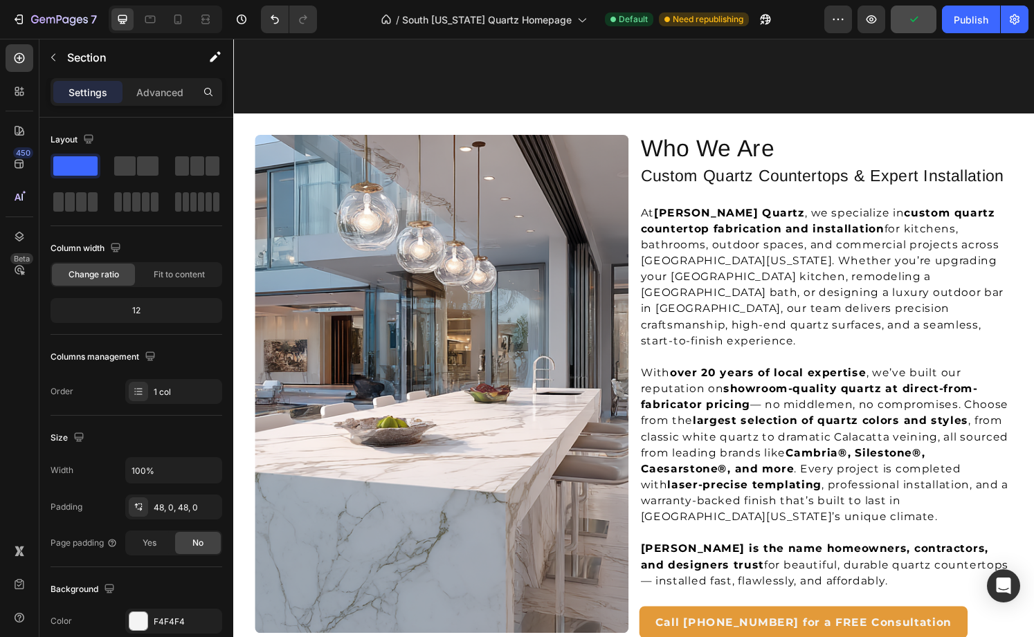
scroll to position [2442, 0]
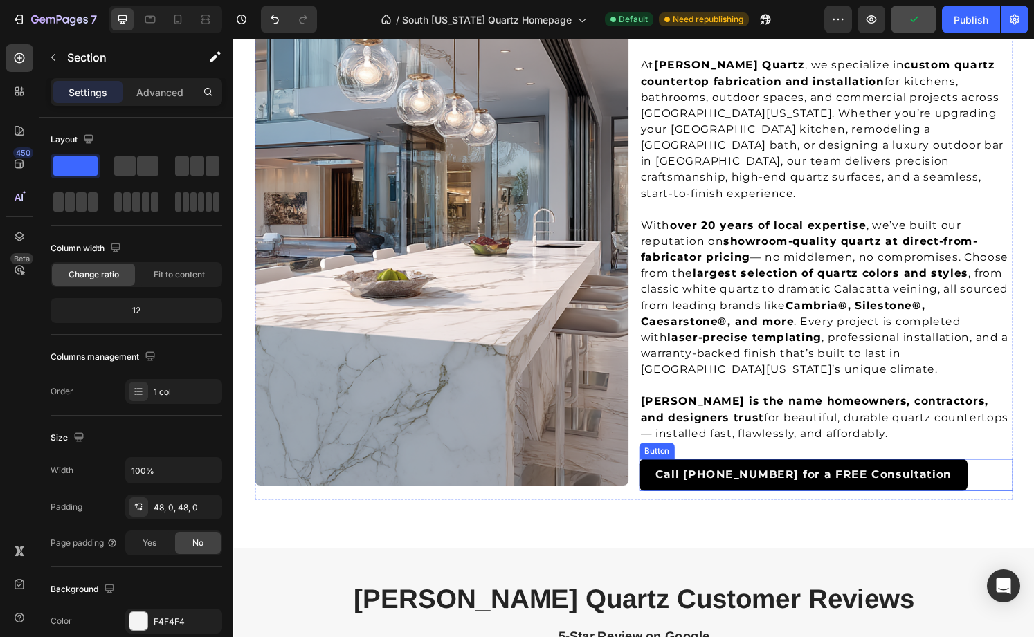
click at [887, 475] on link "Call [PHONE_NUMBER] for a FREE Consultation" at bounding box center [824, 491] width 341 height 33
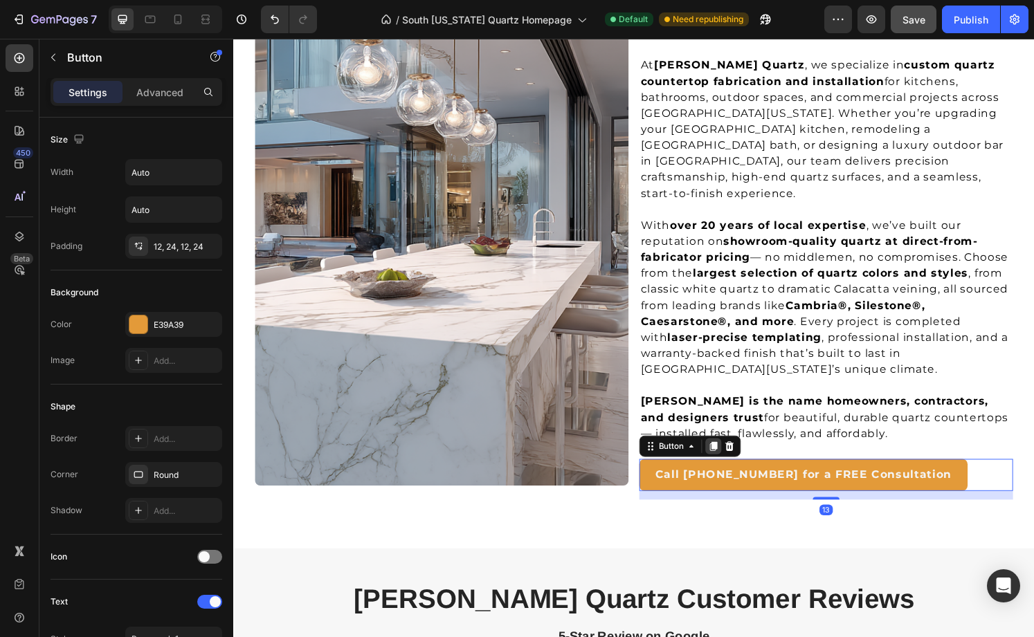
click at [734, 456] on icon at bounding box center [730, 461] width 11 height 11
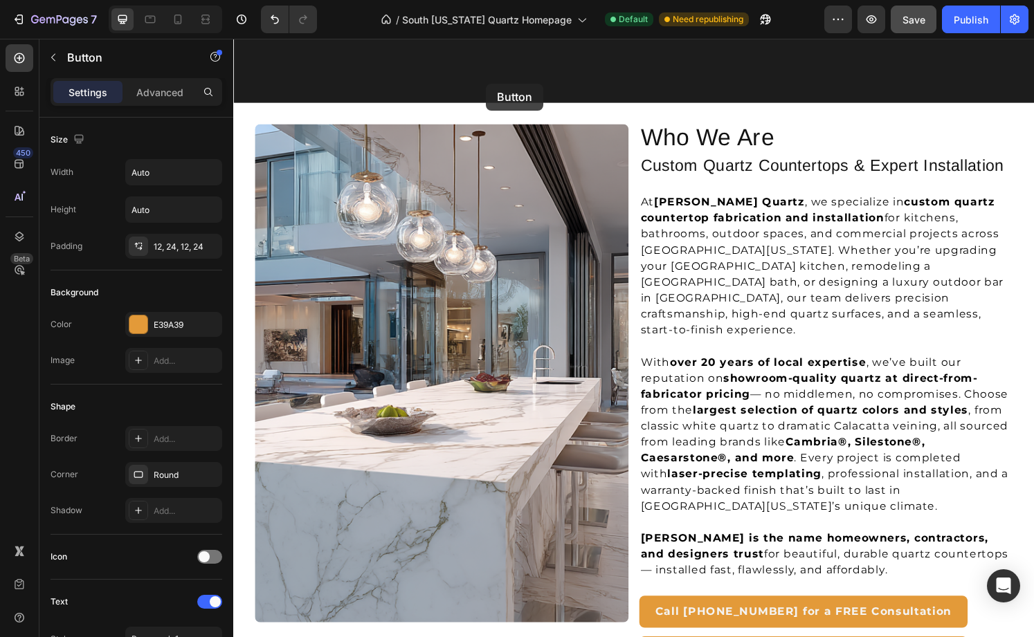
drag, startPoint x: 673, startPoint y: 490, endPoint x: 496, endPoint y: 86, distance: 441.3
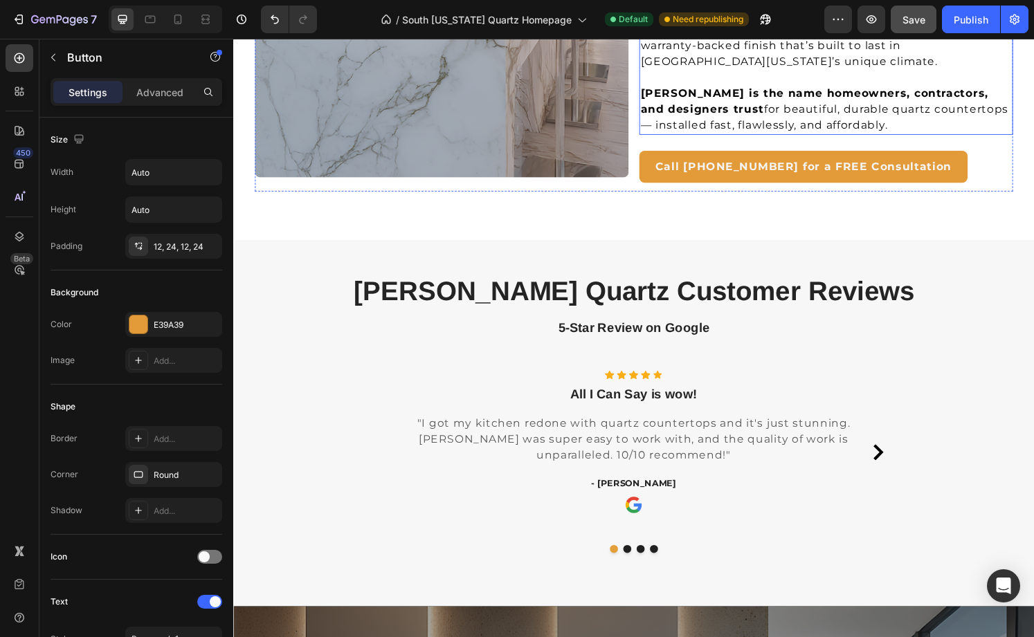
scroll to position [2760, 0]
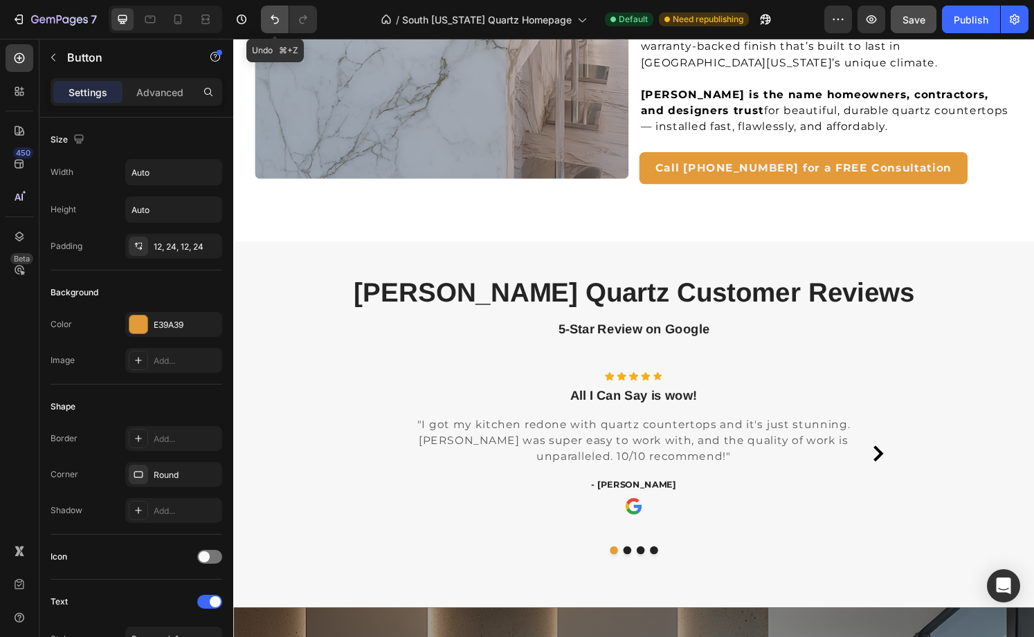
click at [263, 17] on button "Undo/Redo" at bounding box center [275, 20] width 28 height 28
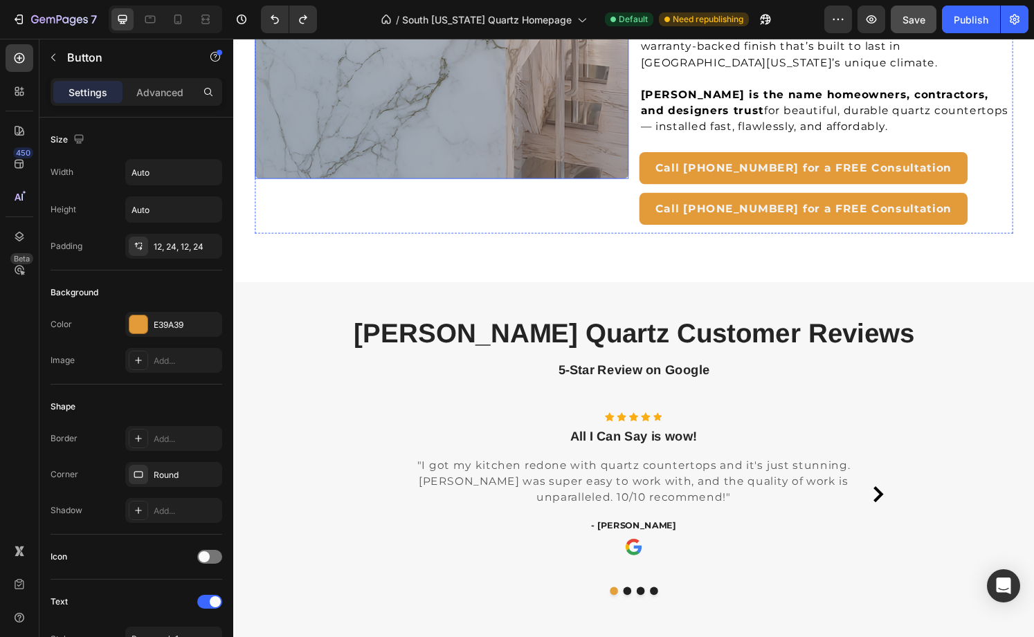
scroll to position [2736, 0]
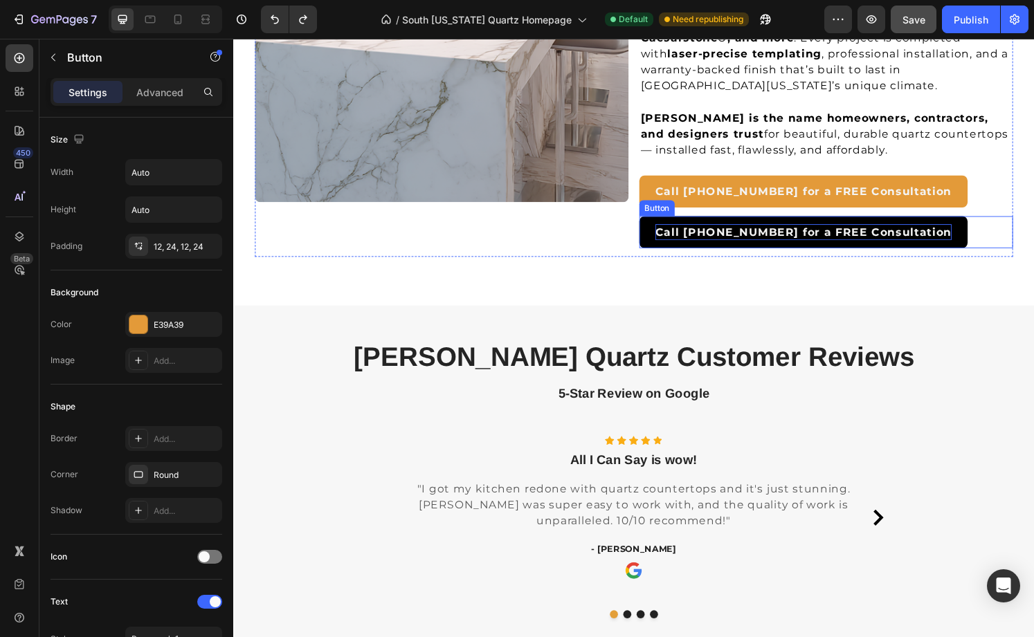
click at [848, 233] on strong "Call [PHONE_NUMBER] for a FREE Consultation" at bounding box center [824, 239] width 307 height 13
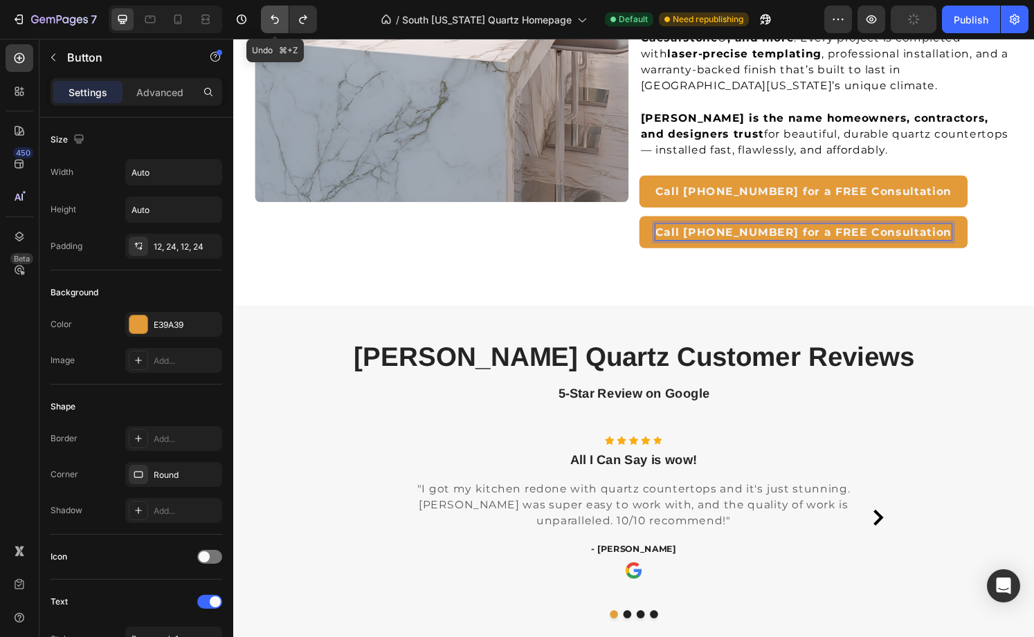
click at [280, 17] on icon "Undo/Redo" at bounding box center [275, 19] width 14 height 14
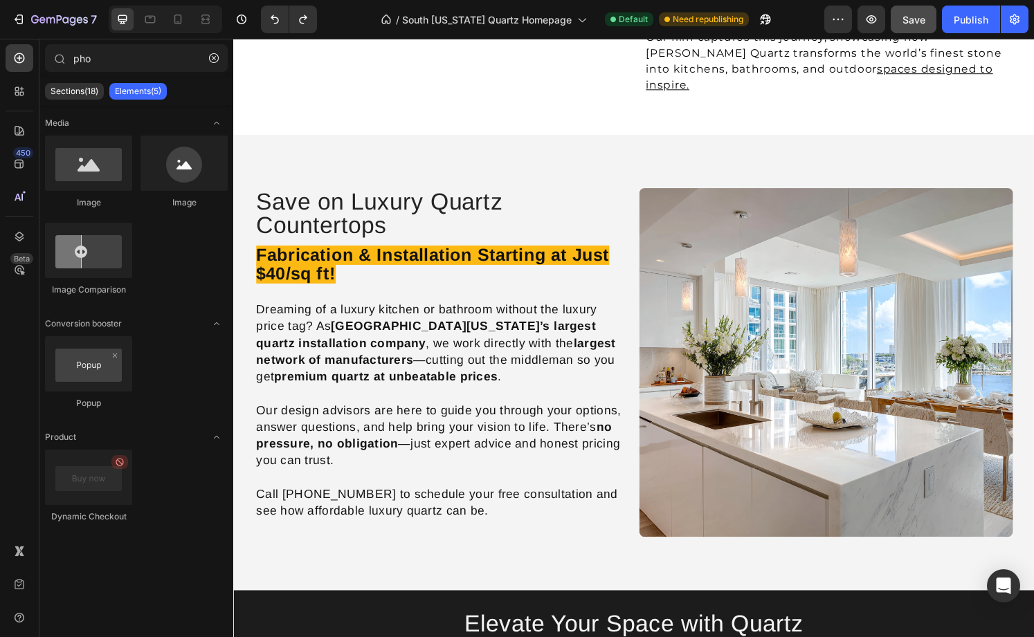
scroll to position [1388, 0]
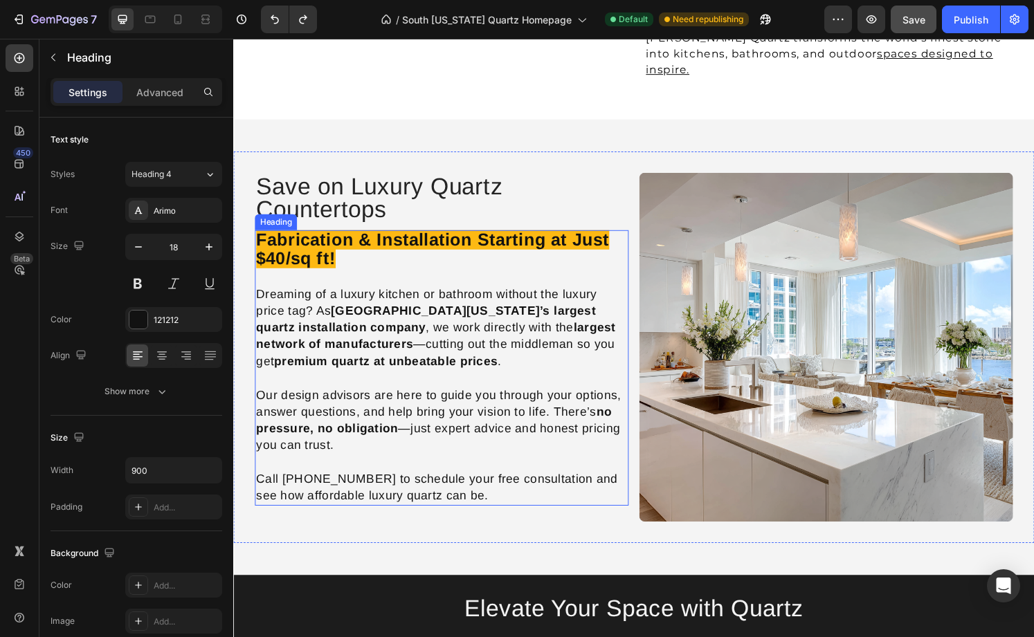
click at [464, 455] on h4 "Fabrication & Installation Starting at Just $40/sq ft! Dreaming of a luxury kit…" at bounding box center [449, 380] width 388 height 286
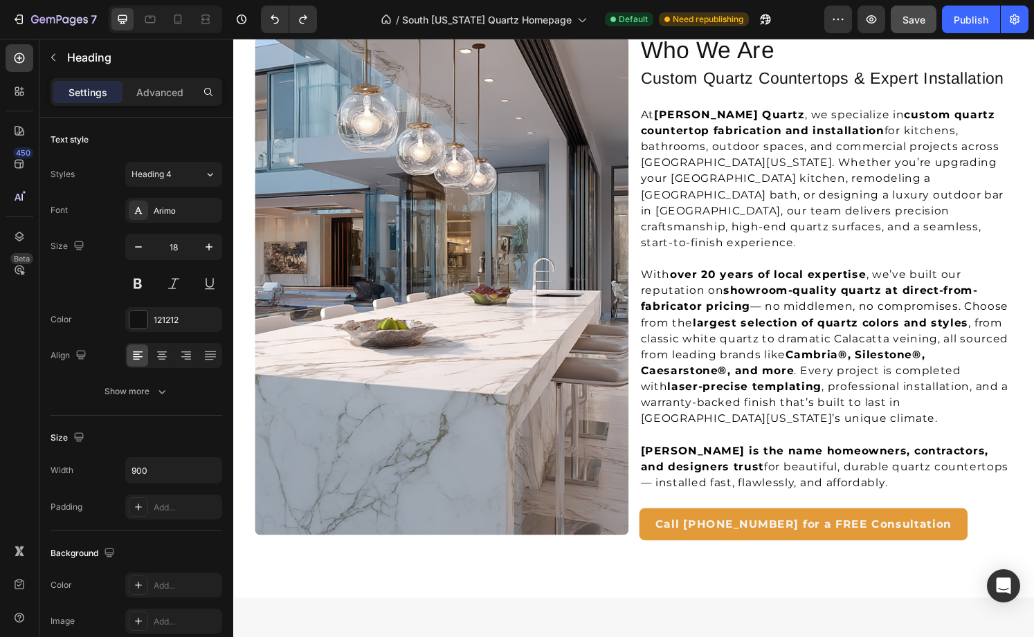
scroll to position [2401, 0]
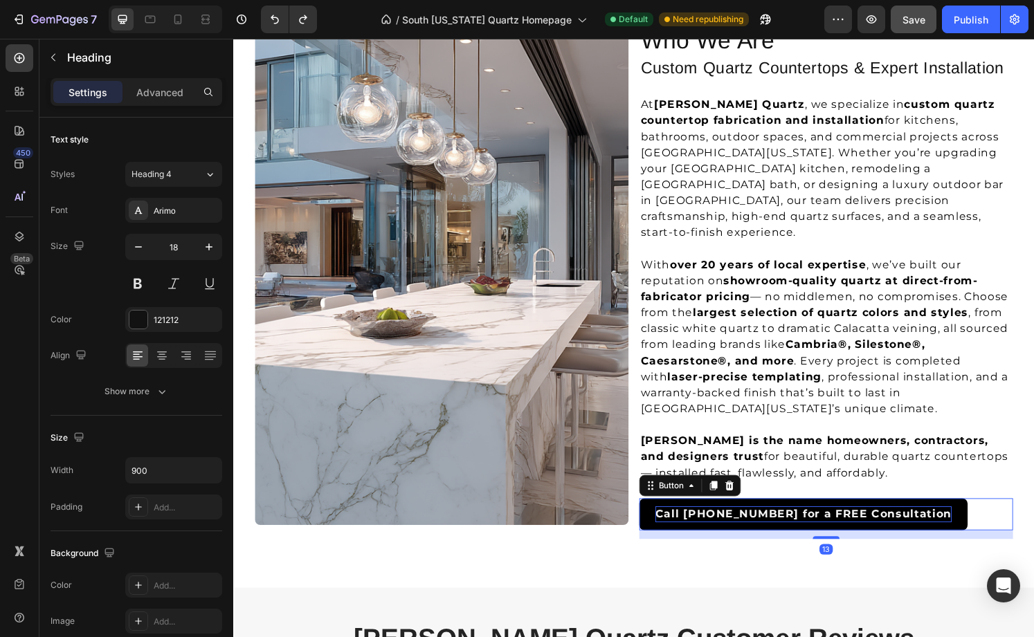
click at [868, 525] on strong "Call [PHONE_NUMBER] for a FREE Consultation" at bounding box center [824, 531] width 307 height 13
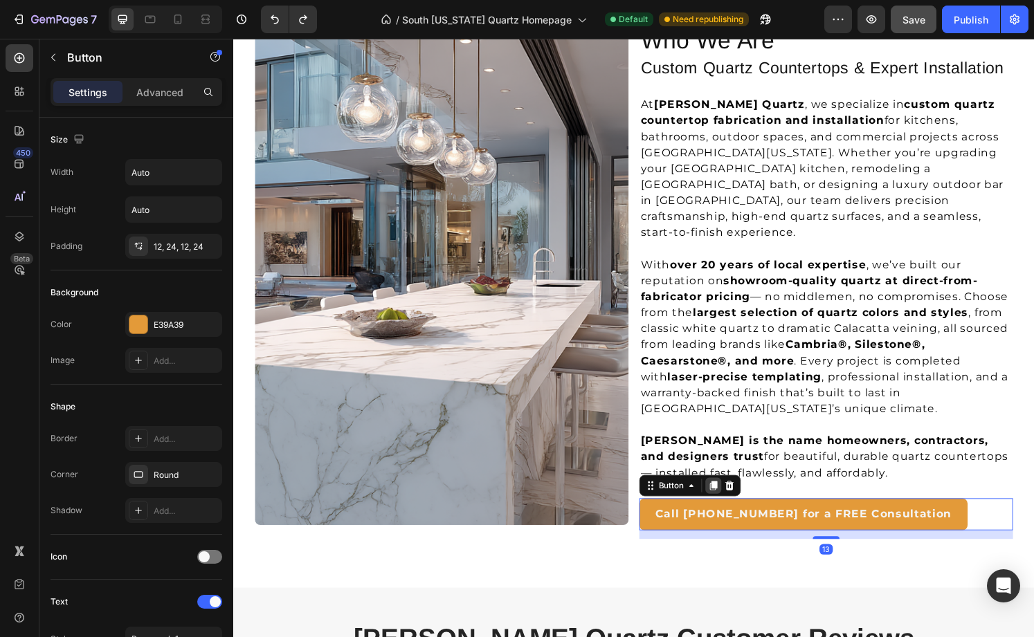
click at [732, 498] on icon at bounding box center [731, 503] width 8 height 10
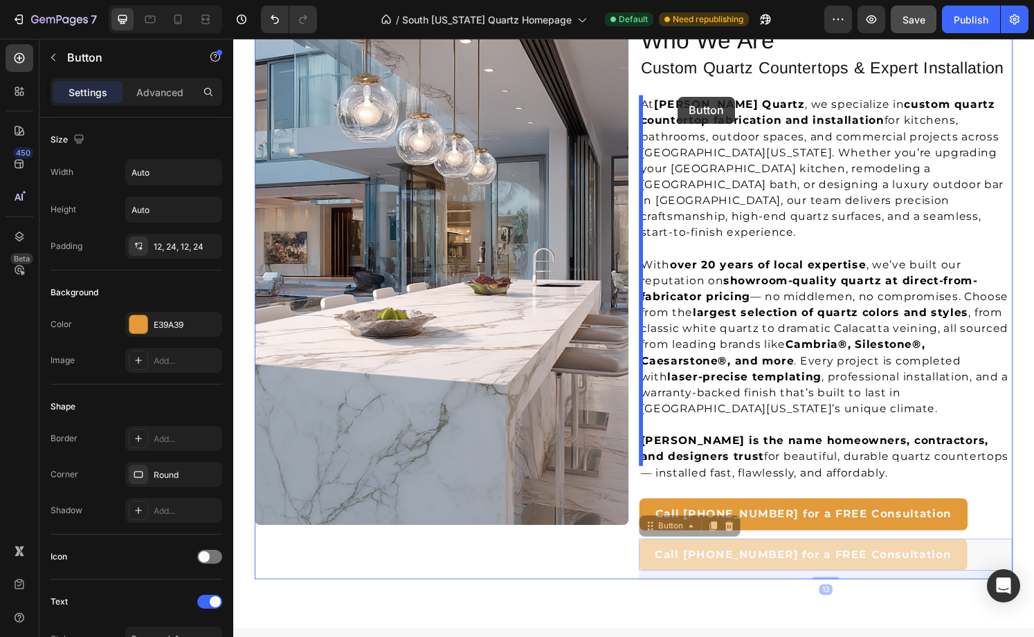
drag, startPoint x: 670, startPoint y: 532, endPoint x: 694, endPoint y: 100, distance: 431.8
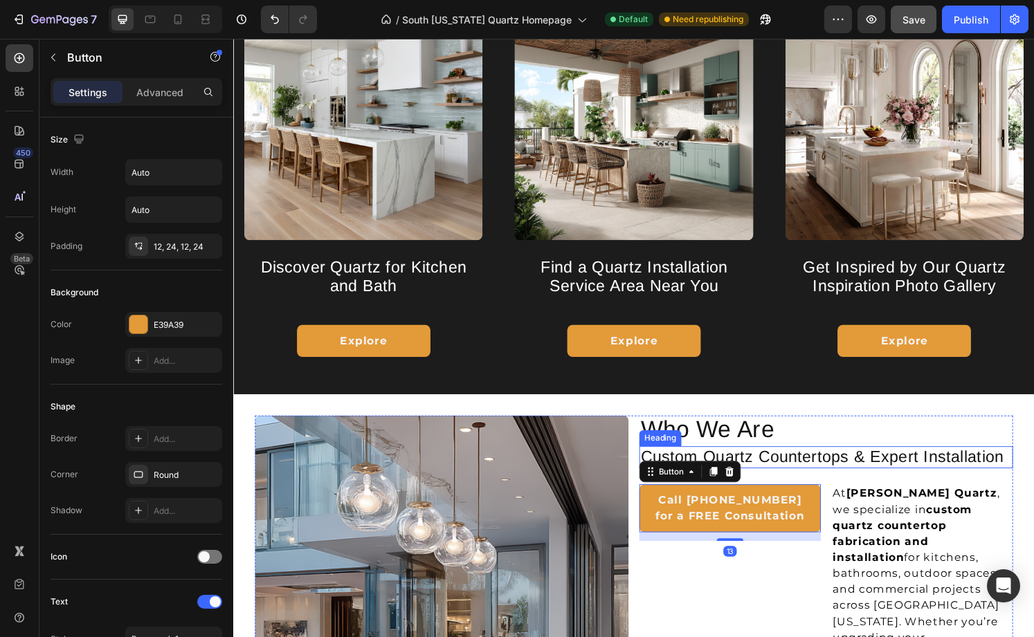
scroll to position [1910, 0]
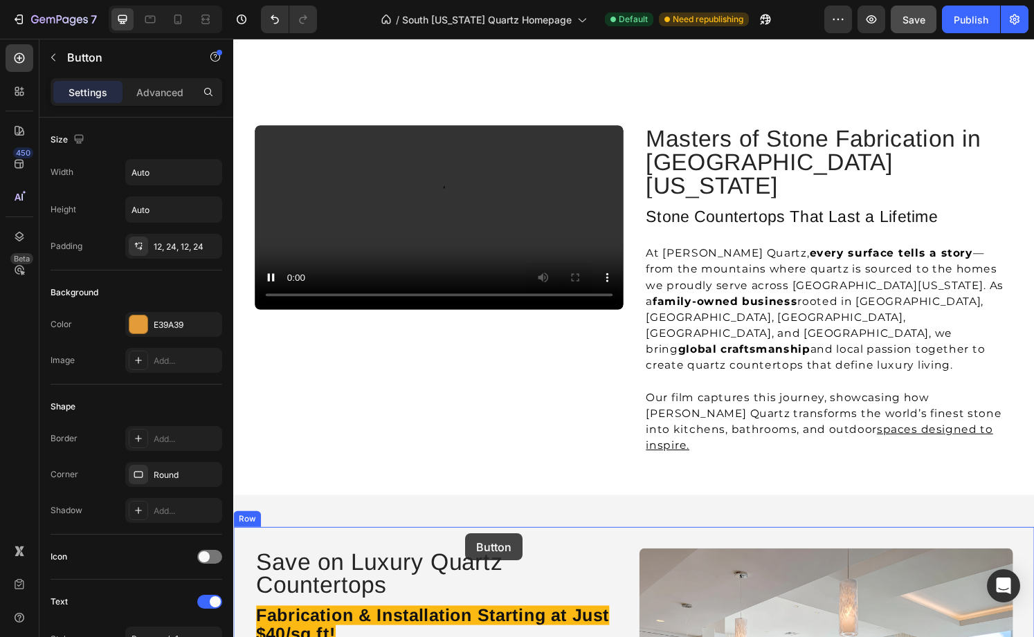
drag, startPoint x: 673, startPoint y: 577, endPoint x: 473, endPoint y: 552, distance: 201.0
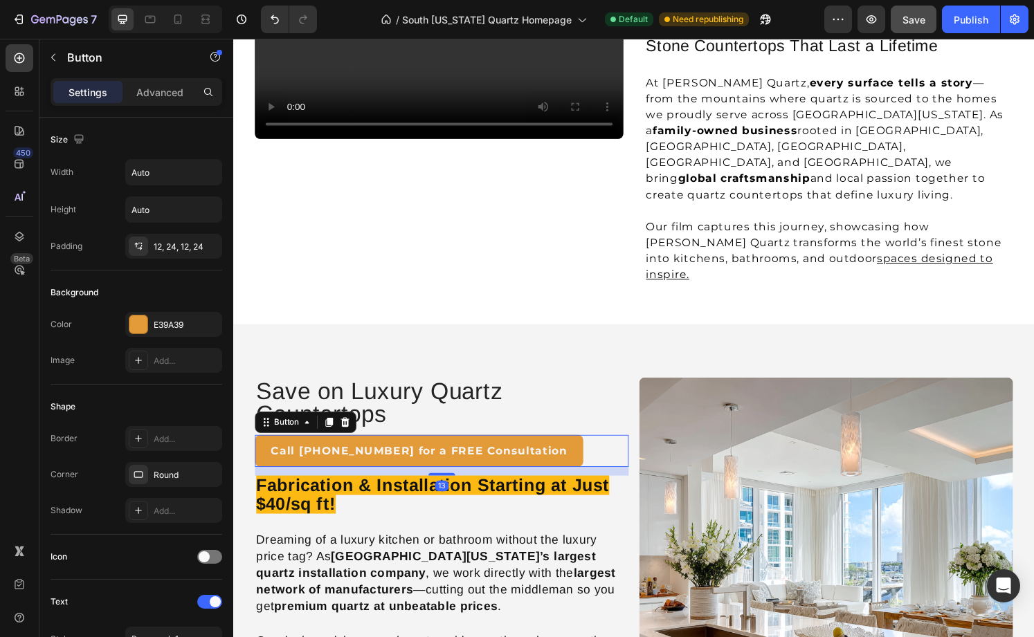
scroll to position [1241, 0]
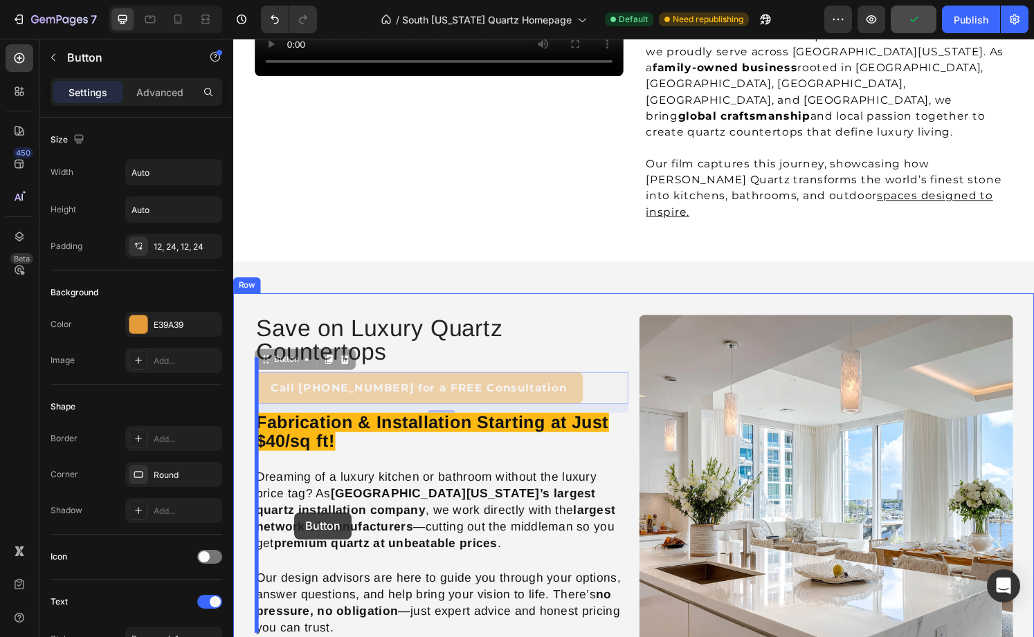
drag, startPoint x: 275, startPoint y: 316, endPoint x: 294, endPoint y: 529, distance: 214.0
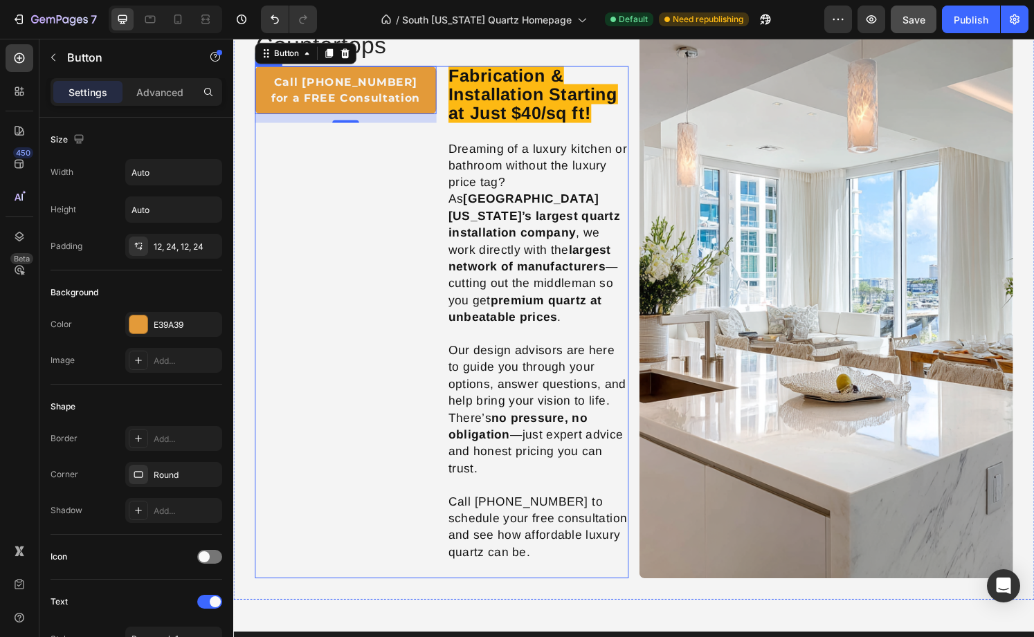
scroll to position [1496, 0]
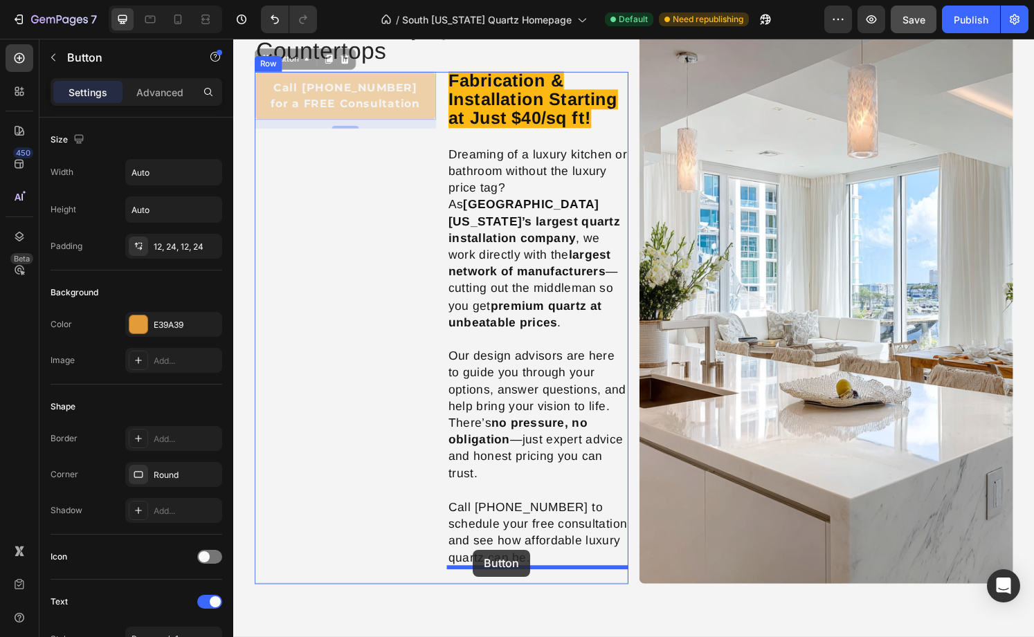
drag, startPoint x: 272, startPoint y: 62, endPoint x: 482, endPoint y: 569, distance: 548.9
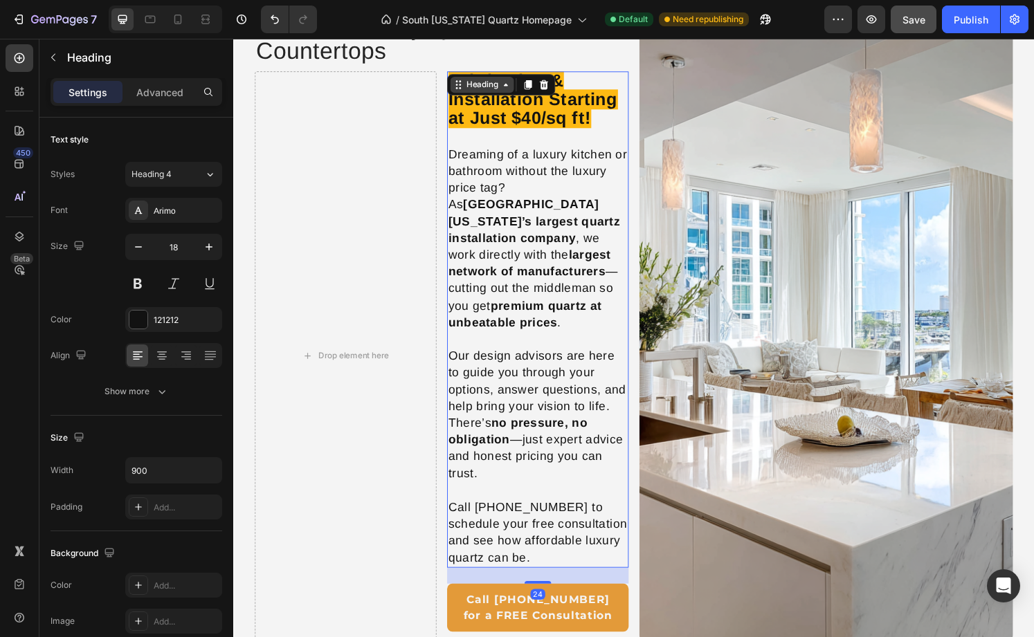
click at [473, 87] on div "Heading" at bounding box center [491, 86] width 38 height 12
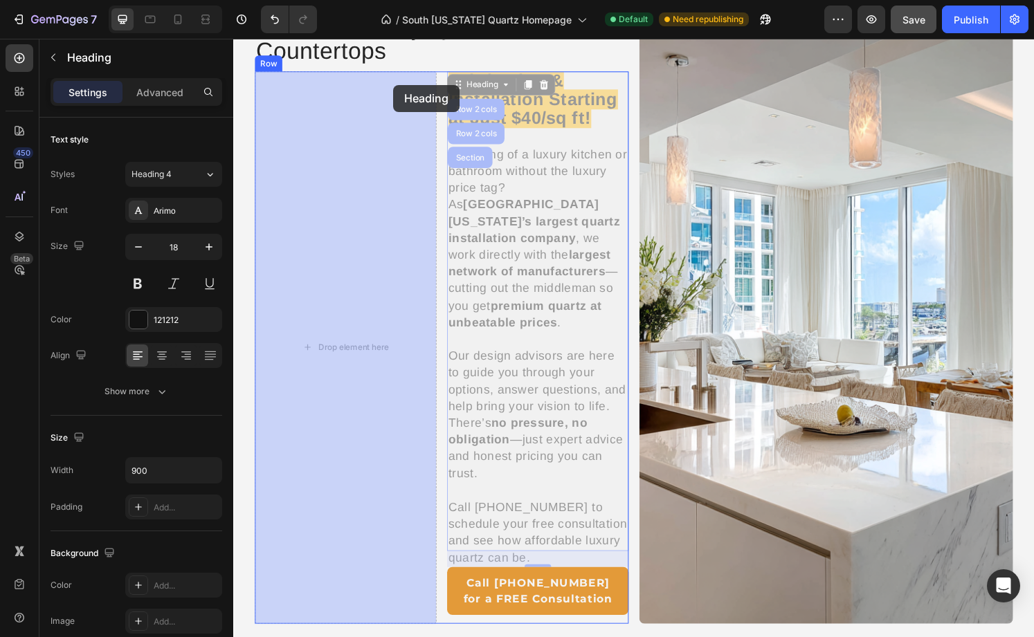
drag, startPoint x: 475, startPoint y: 86, endPoint x: 392, endPoint y: 87, distance: 83.1
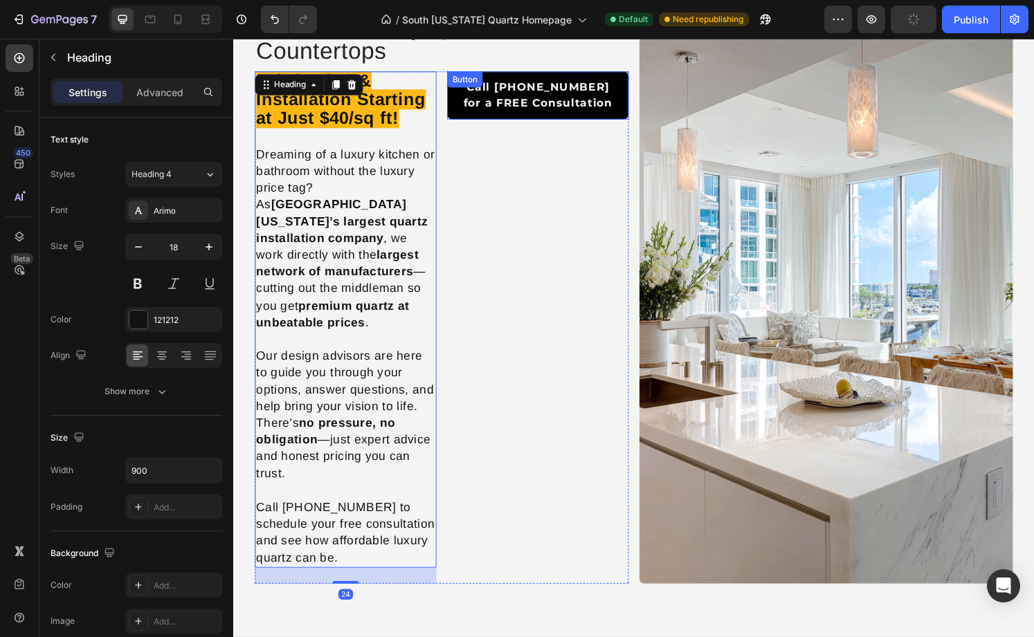
click at [518, 75] on div "Call [PHONE_NUMBER] for a FREE Consultation Button" at bounding box center [549, 98] width 188 height 50
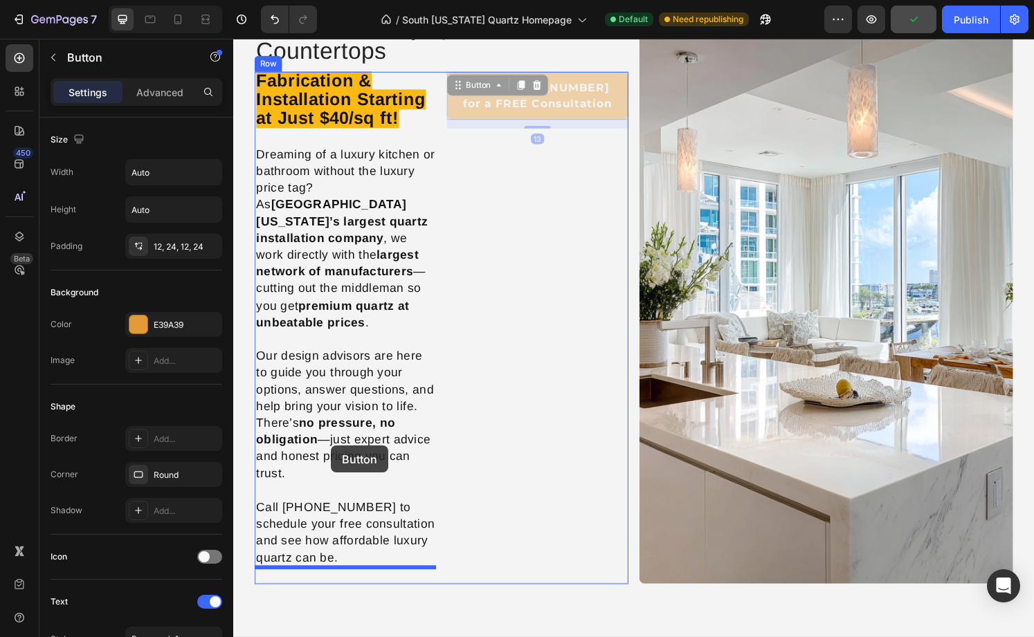
drag, startPoint x: 466, startPoint y: 89, endPoint x: 333, endPoint y: 466, distance: 399.5
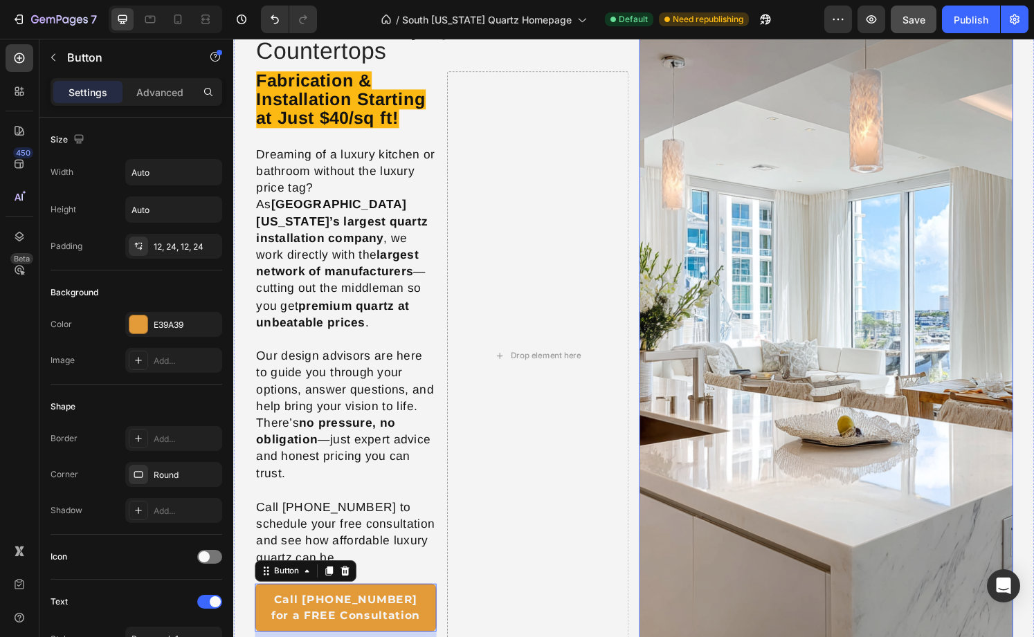
click at [675, 104] on img at bounding box center [848, 338] width 388 height 650
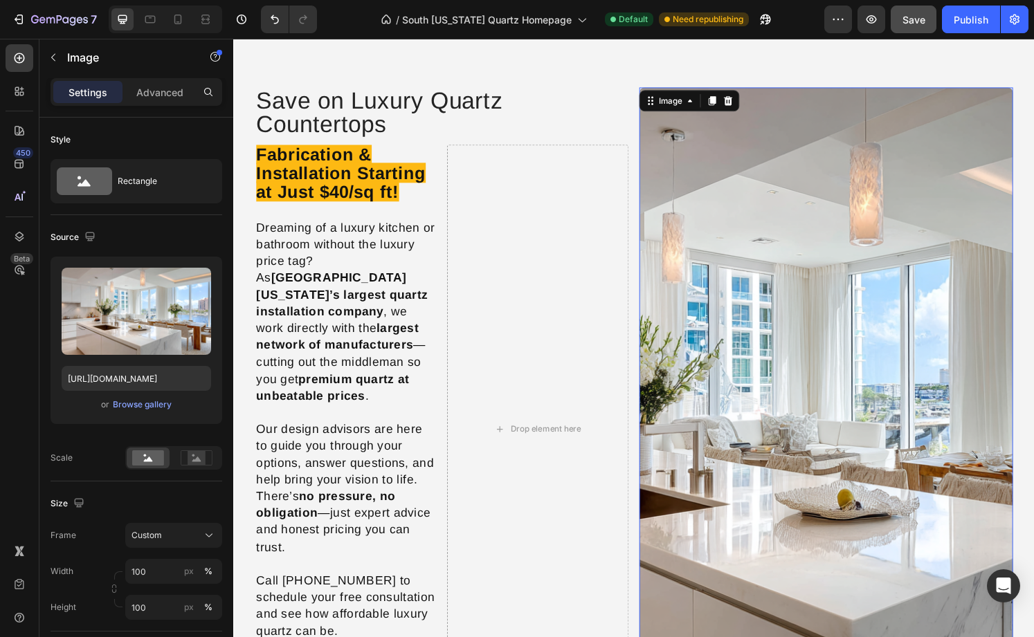
scroll to position [1417, 0]
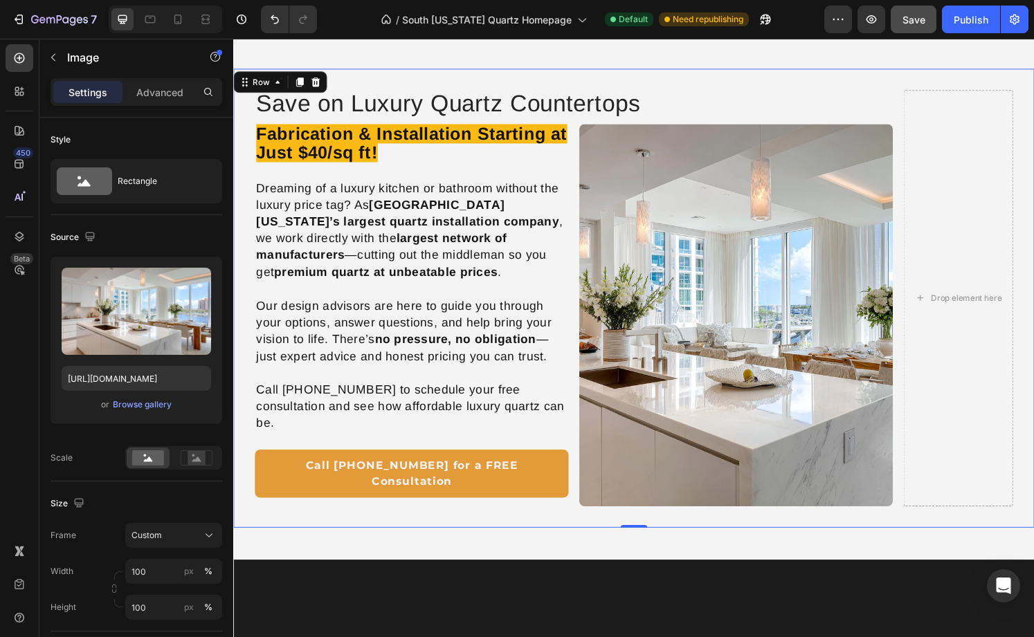
click at [792, 84] on div "Save on Luxury Quartz Countertops Heading Fabrication & Installation Starting a…" at bounding box center [648, 308] width 831 height 476
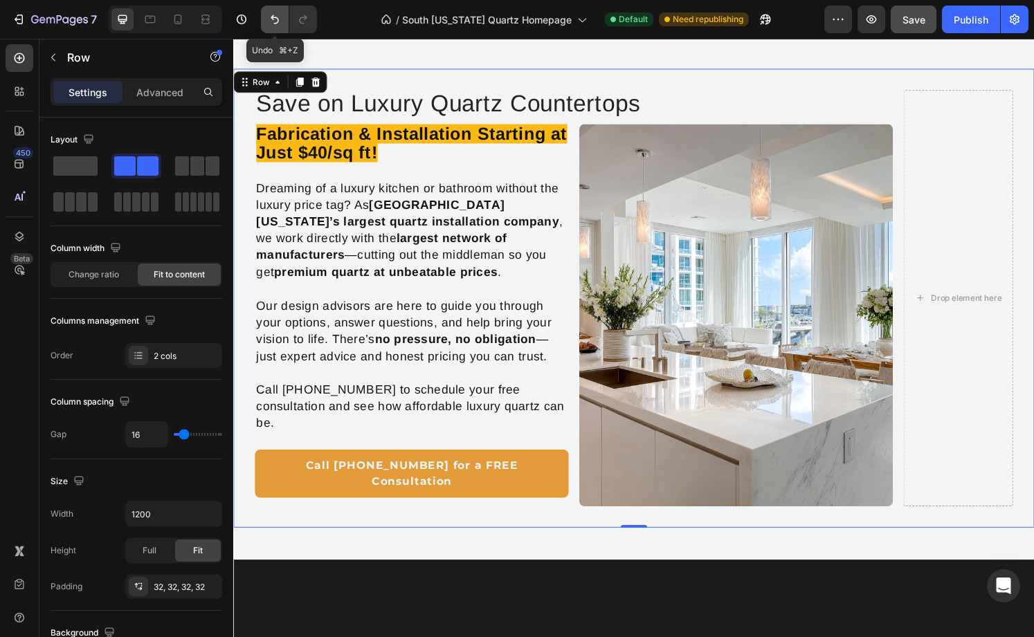
click at [278, 11] on button "Undo/Redo" at bounding box center [275, 20] width 28 height 28
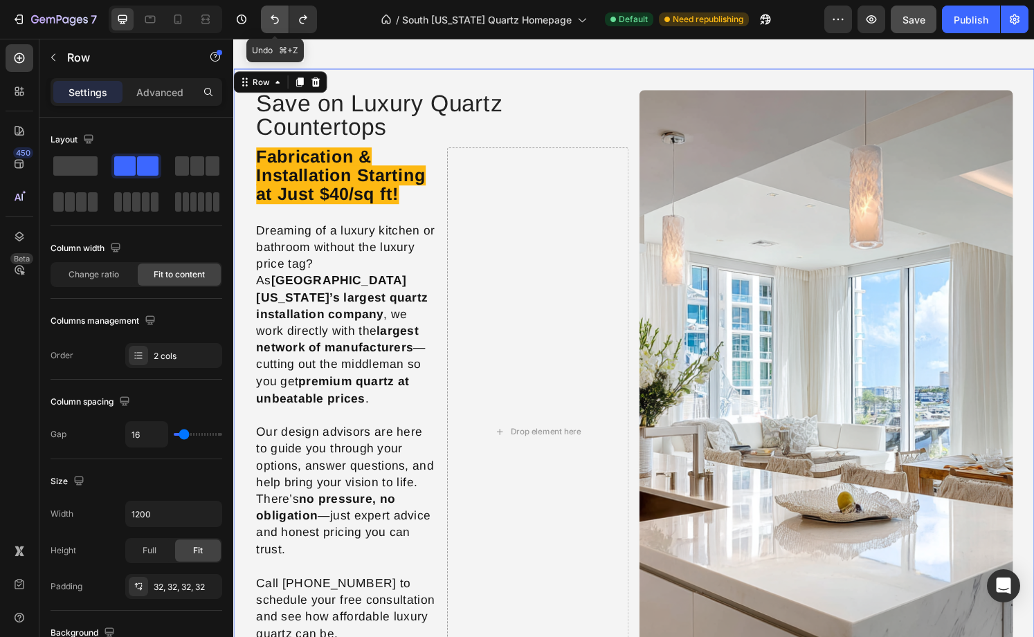
click at [273, 24] on icon "Undo/Redo" at bounding box center [275, 19] width 14 height 14
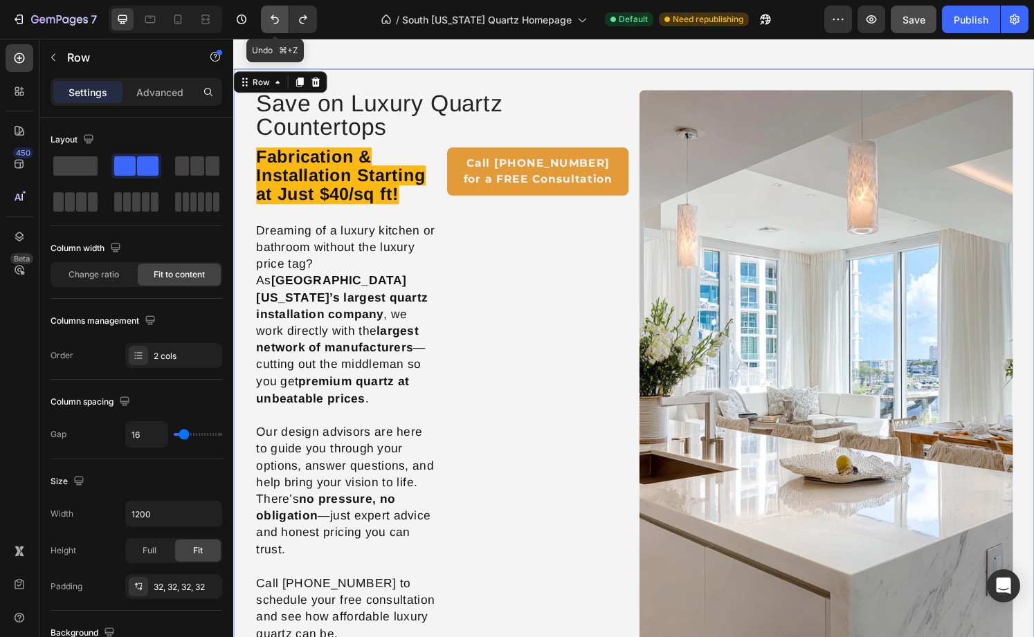
click at [273, 24] on icon "Undo/Redo" at bounding box center [275, 19] width 14 height 14
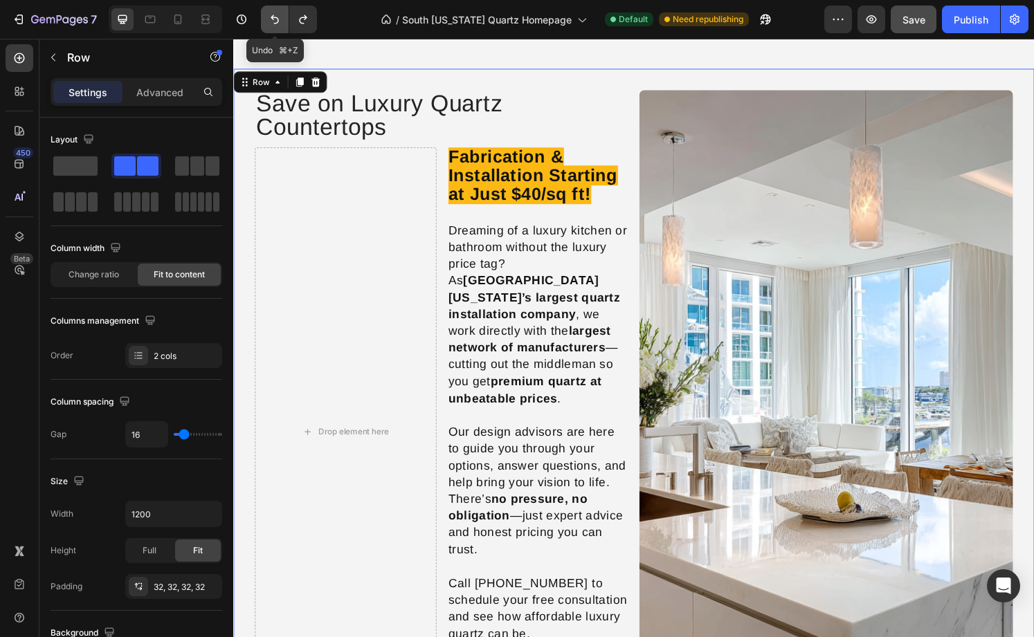
click at [273, 24] on icon "Undo/Redo" at bounding box center [275, 19] width 14 height 14
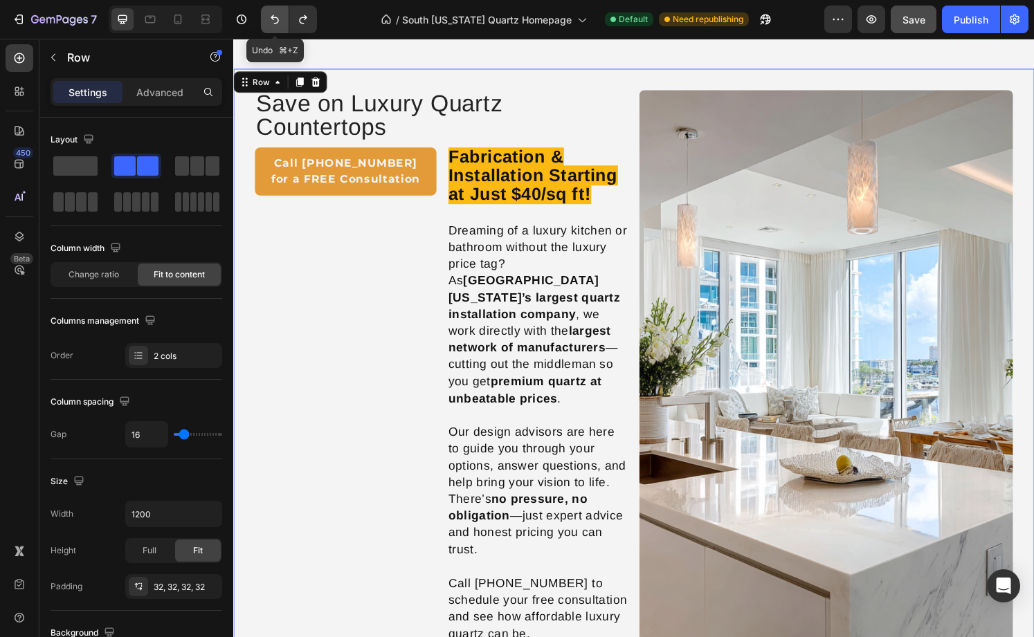
click at [273, 24] on icon "Undo/Redo" at bounding box center [275, 19] width 14 height 14
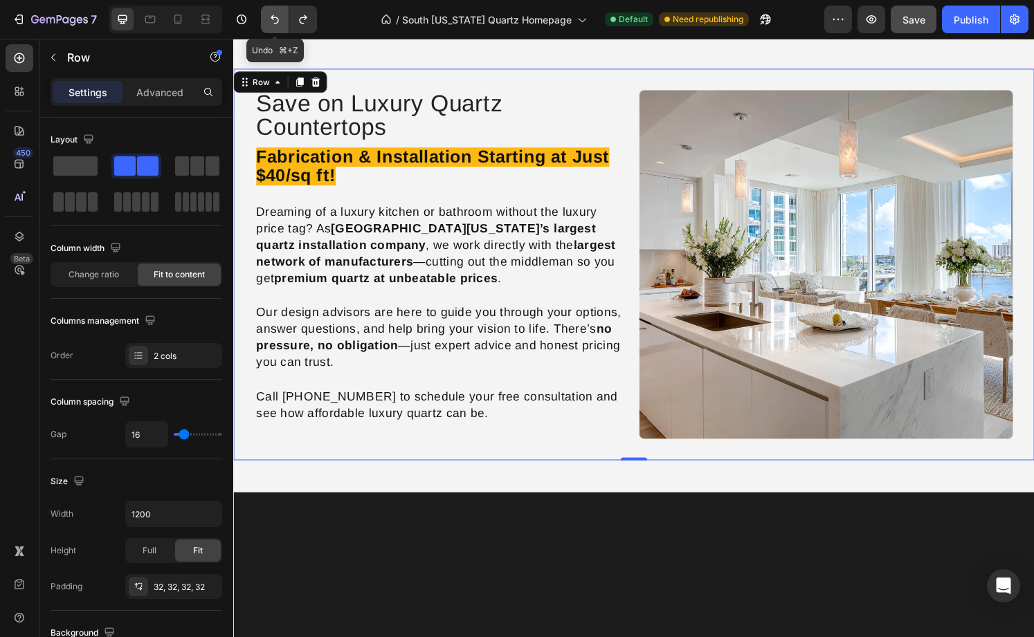
click at [273, 24] on icon "Undo/Redo" at bounding box center [275, 19] width 14 height 14
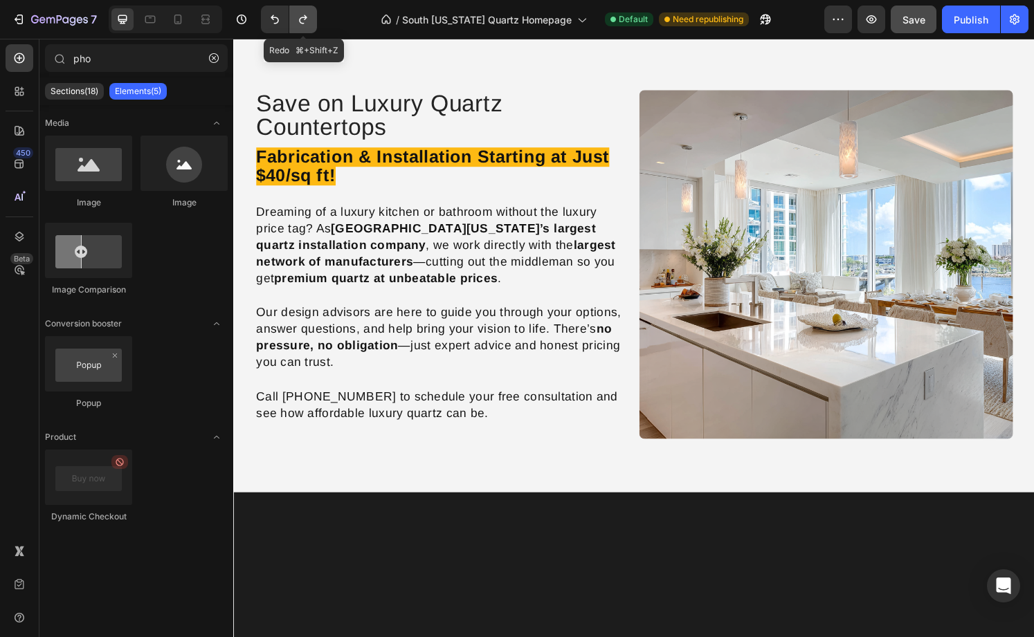
click at [301, 23] on icon "Undo/Redo" at bounding box center [303, 19] width 8 height 9
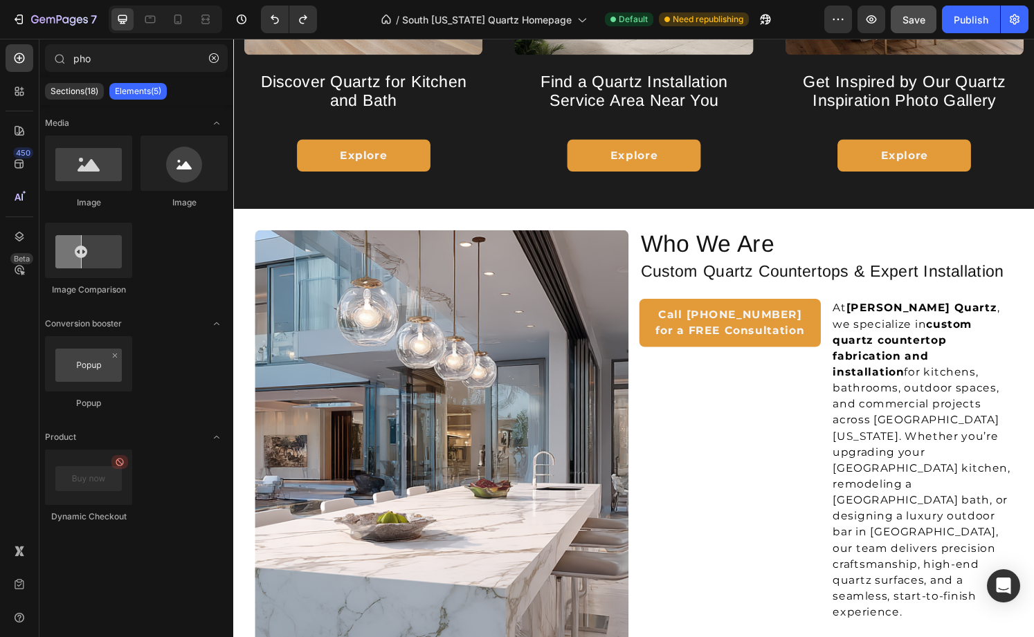
scroll to position [2258, 0]
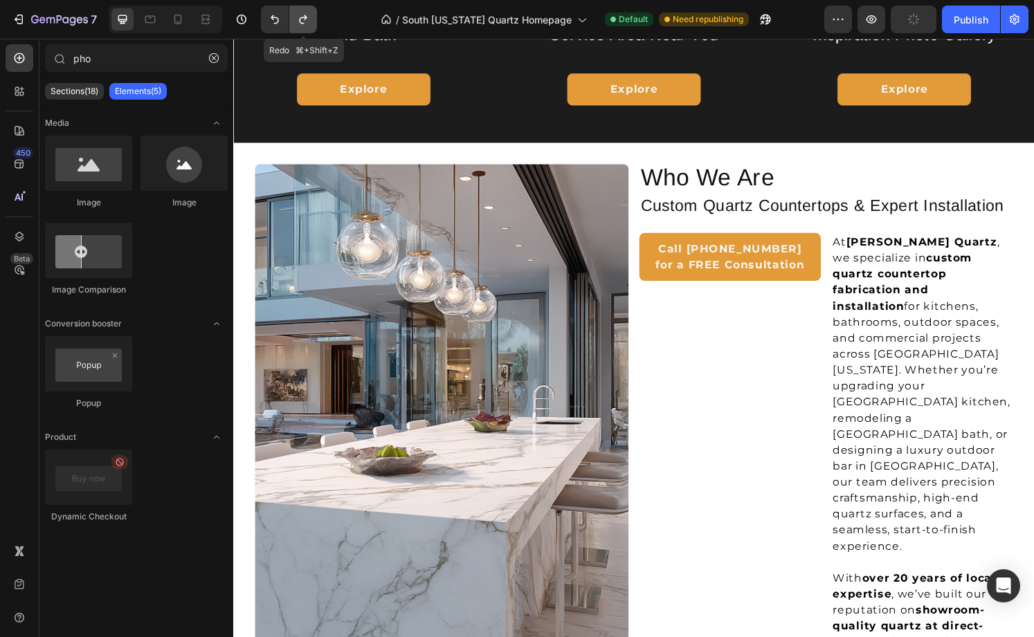
click at [309, 20] on icon "Undo/Redo" at bounding box center [303, 19] width 14 height 14
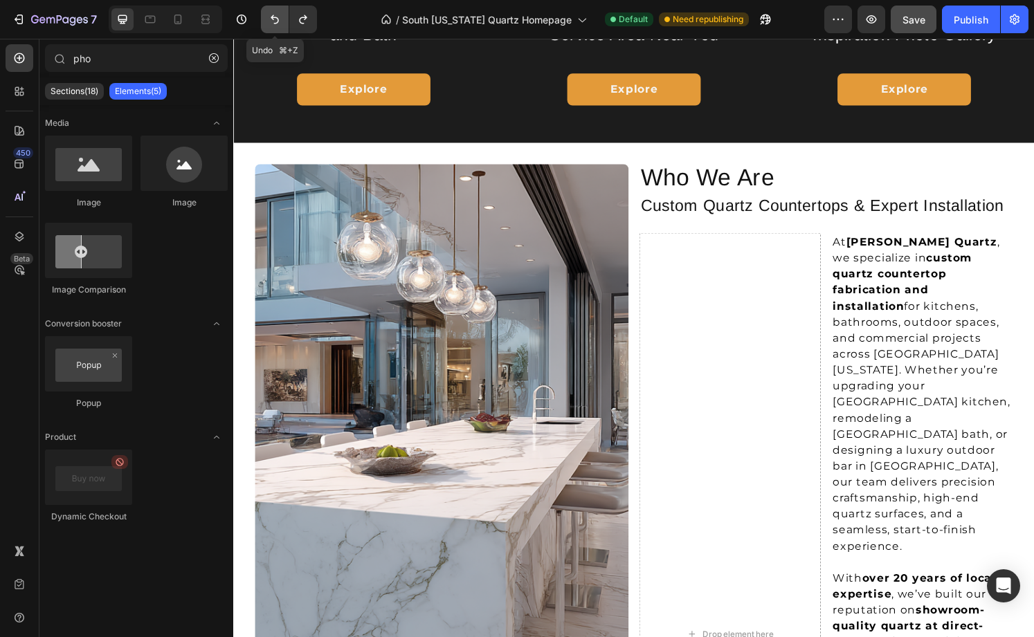
click at [266, 21] on button "Undo/Redo" at bounding box center [275, 20] width 28 height 28
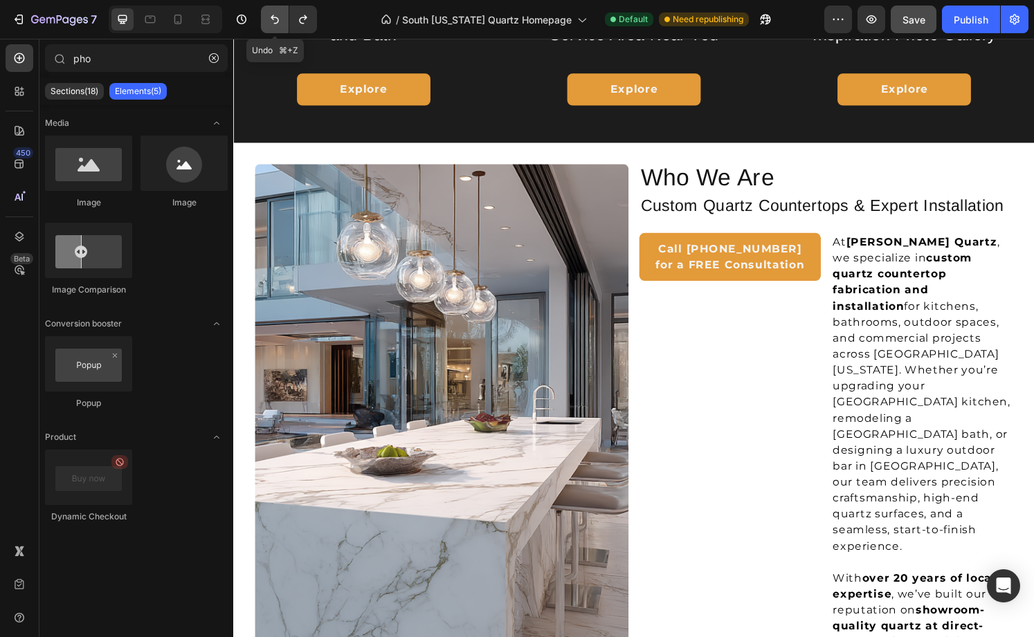
click at [266, 21] on button "Undo/Redo" at bounding box center [275, 20] width 28 height 28
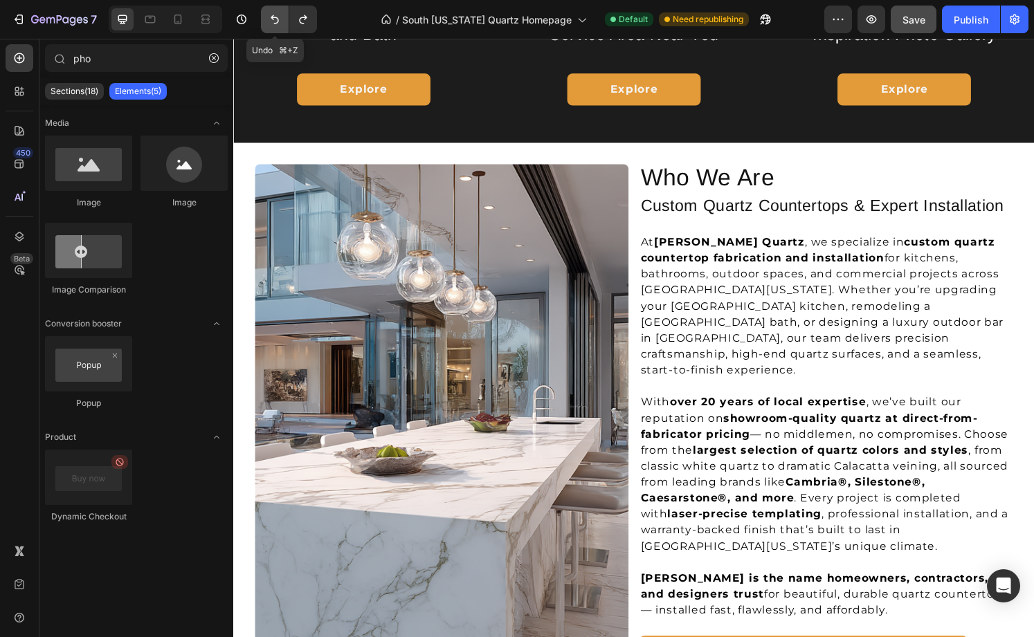
click at [266, 21] on button "Undo/Redo" at bounding box center [275, 20] width 28 height 28
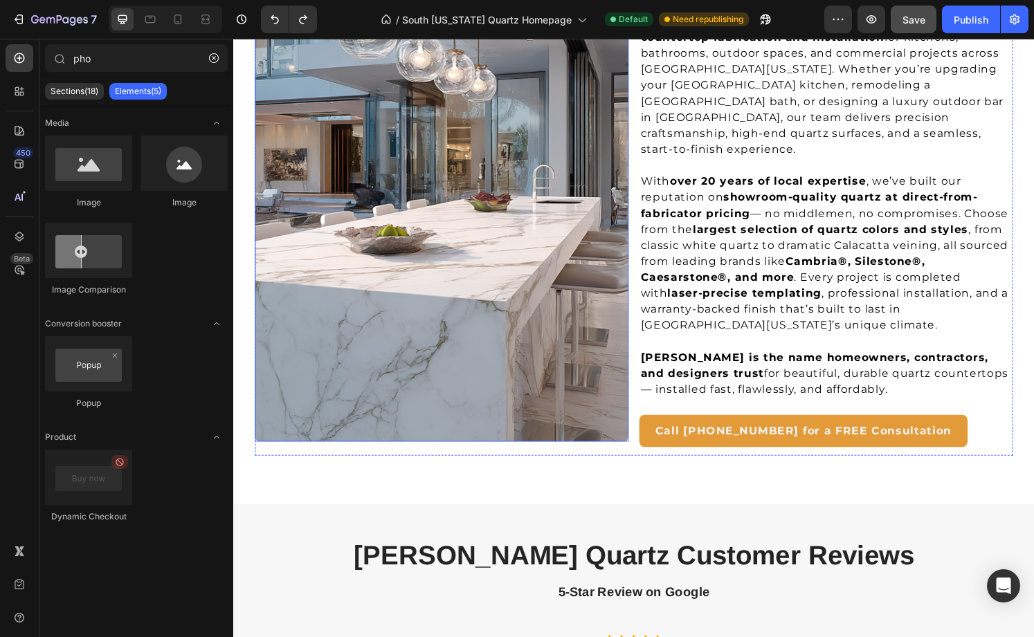
scroll to position [2492, 0]
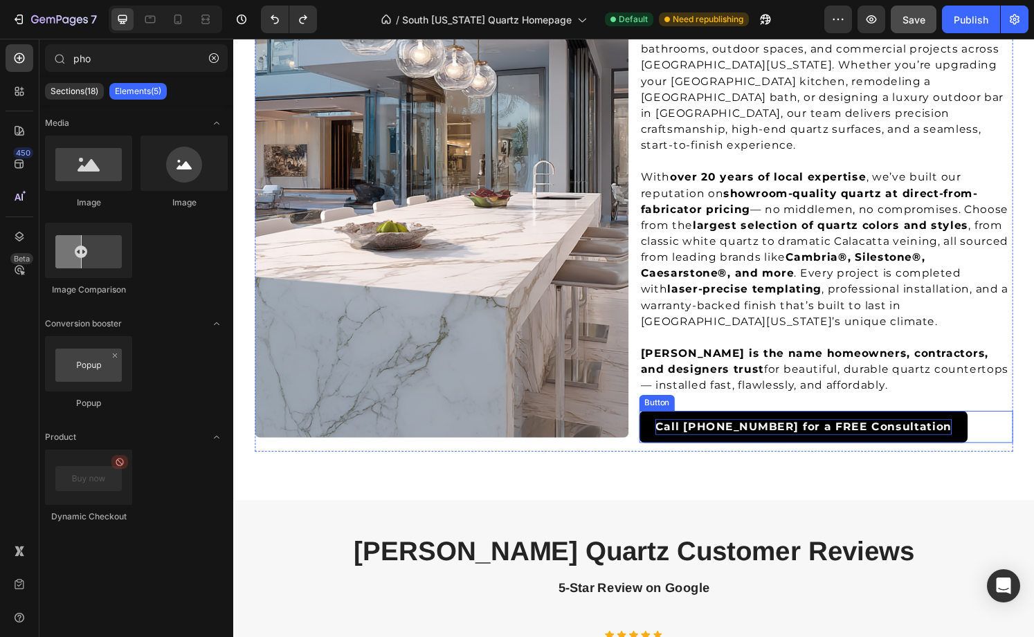
click at [687, 435] on strong "Call [PHONE_NUMBER] for a FREE Consultation" at bounding box center [824, 441] width 307 height 13
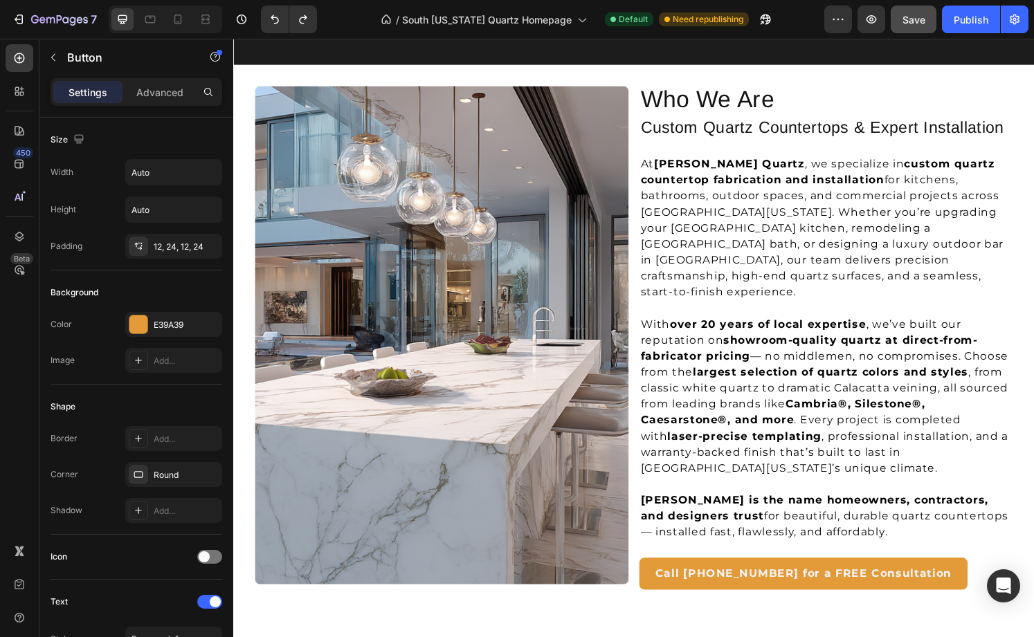
scroll to position [2483, 0]
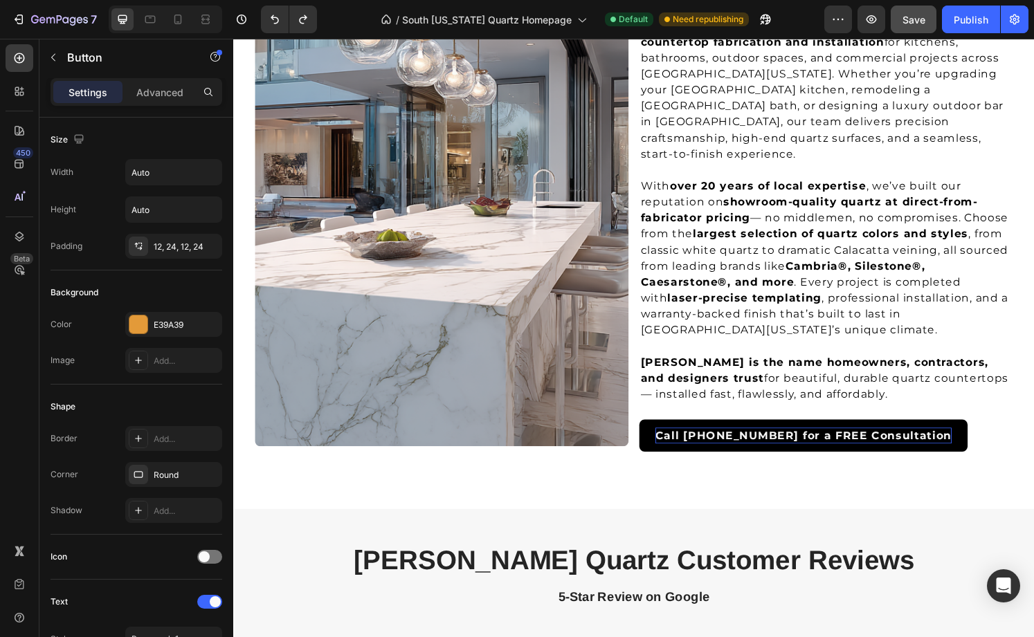
click at [736, 444] on strong "Call [PHONE_NUMBER] for a FREE Consultation" at bounding box center [824, 450] width 307 height 13
click at [727, 434] on link "Call [PHONE_NUMBER] for a FREE Consultation" at bounding box center [824, 450] width 341 height 33
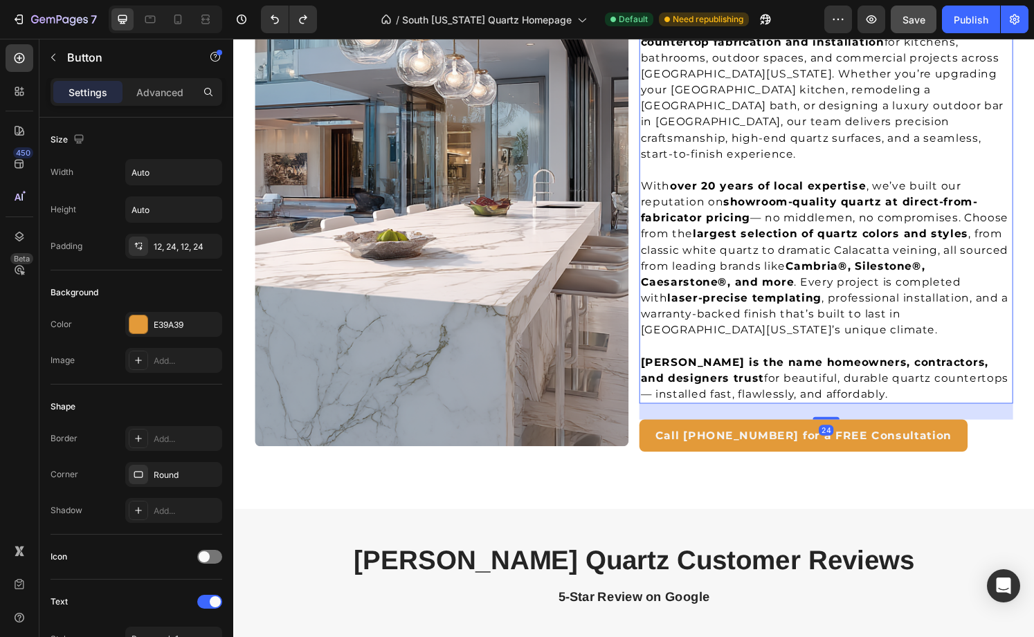
click at [896, 323] on p "With over 20 years of local expertise , we’ve built our reputation on showroom-…" at bounding box center [847, 266] width 385 height 166
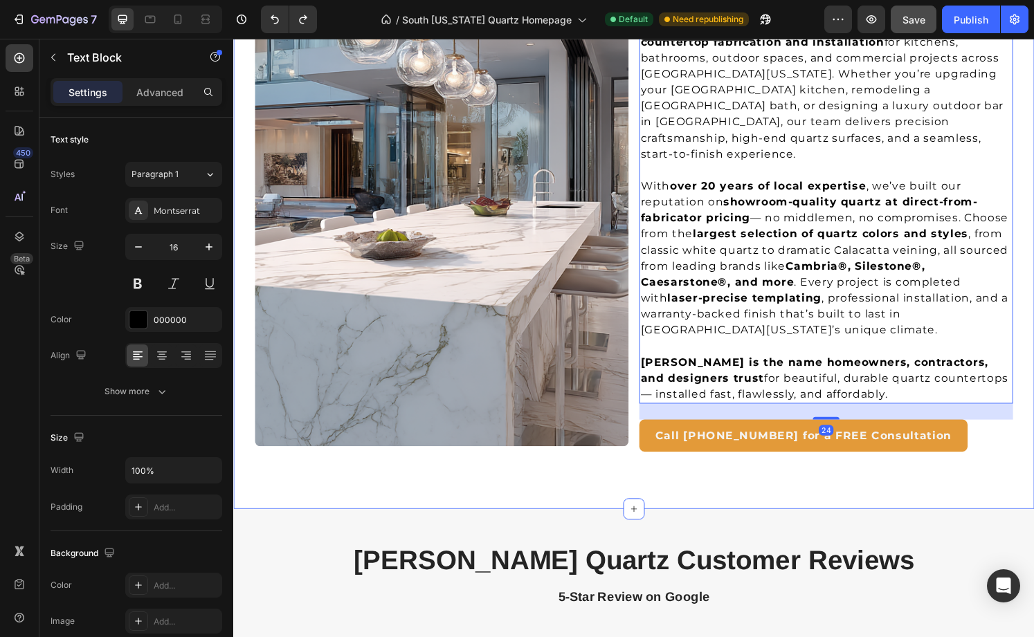
click at [1025, 488] on div "Image Who We Are Heading Custom Quartz Countertops & Expert Installation Headin…" at bounding box center [648, 225] width 786 height 560
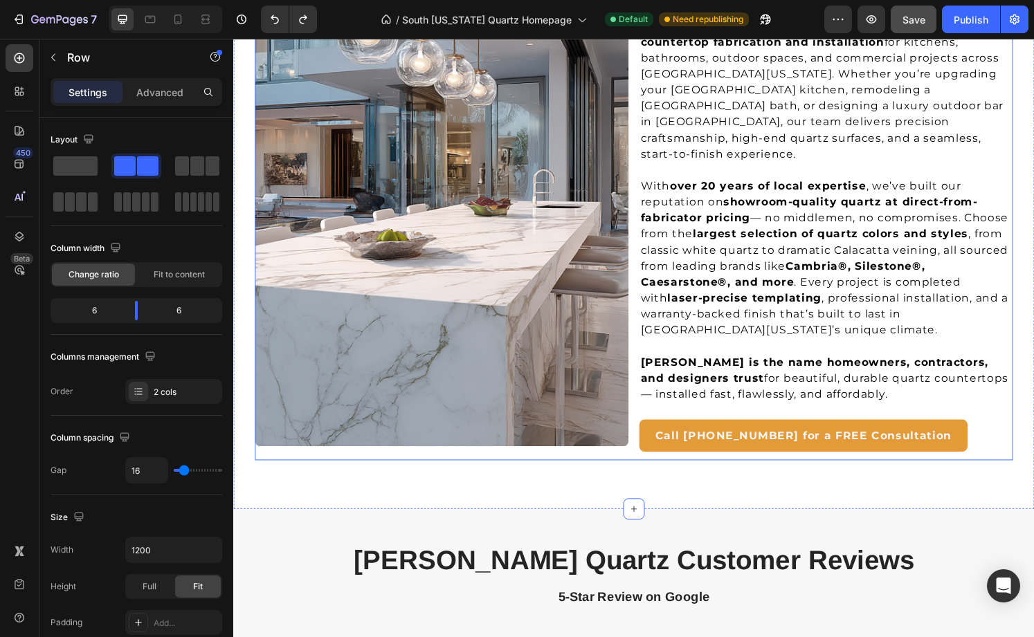
click at [929, 412] on div "Who We Are Heading Custom Quartz Countertops & Expert Installation Heading At […" at bounding box center [848, 211] width 388 height 532
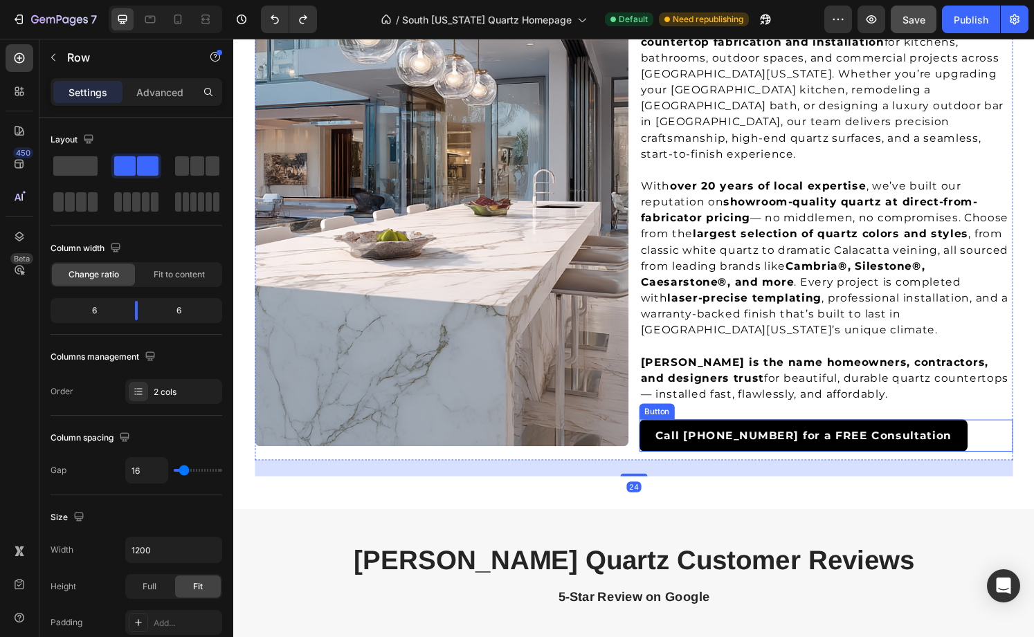
click at [939, 434] on link "Call [PHONE_NUMBER] for a FREE Consultation" at bounding box center [824, 450] width 341 height 33
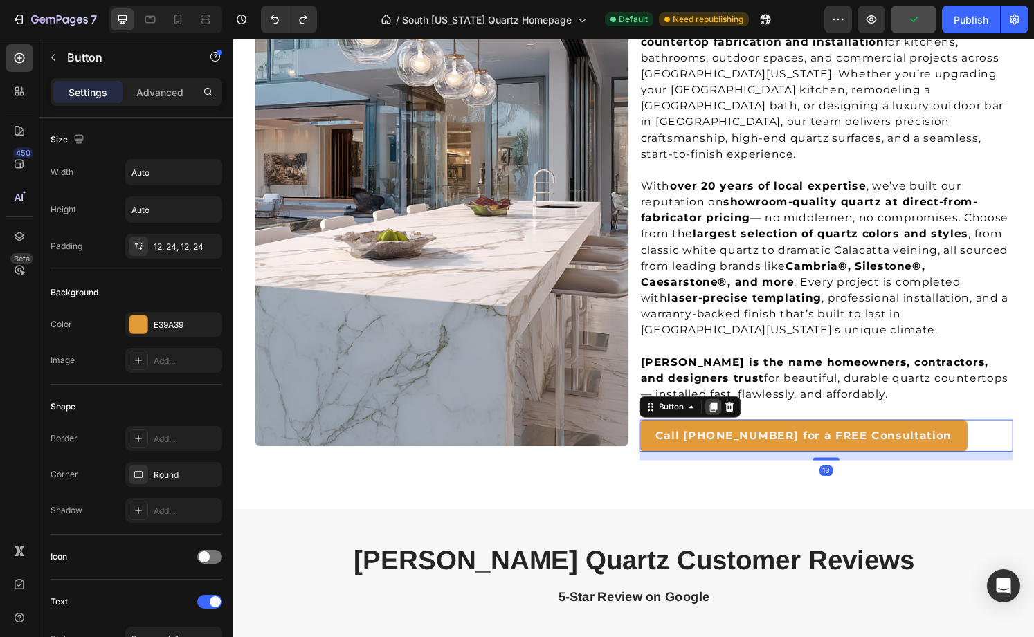
click at [728, 415] on icon at bounding box center [730, 420] width 11 height 11
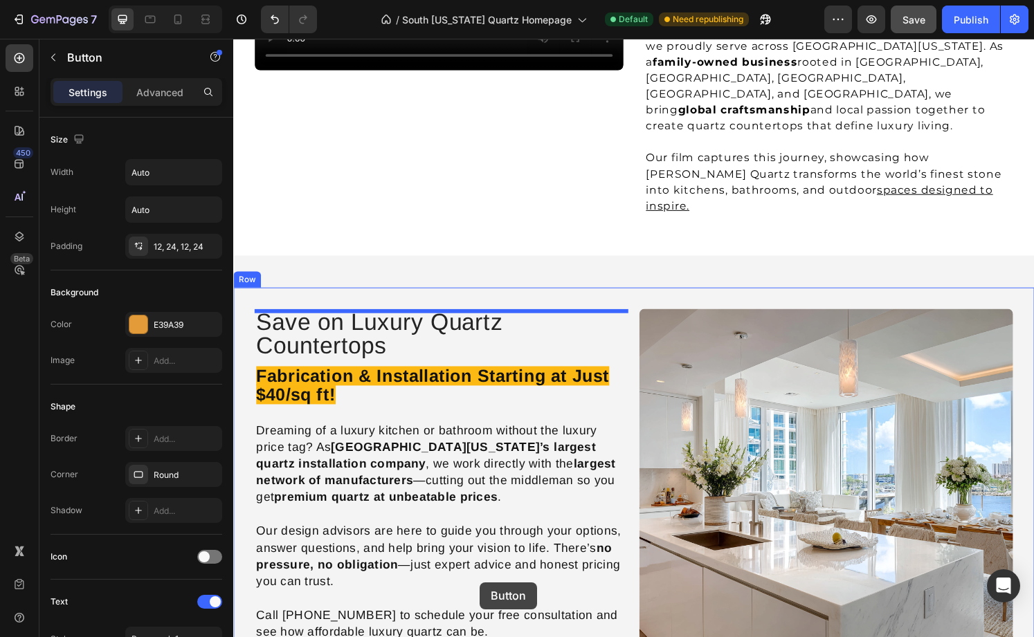
scroll to position [1337, 0]
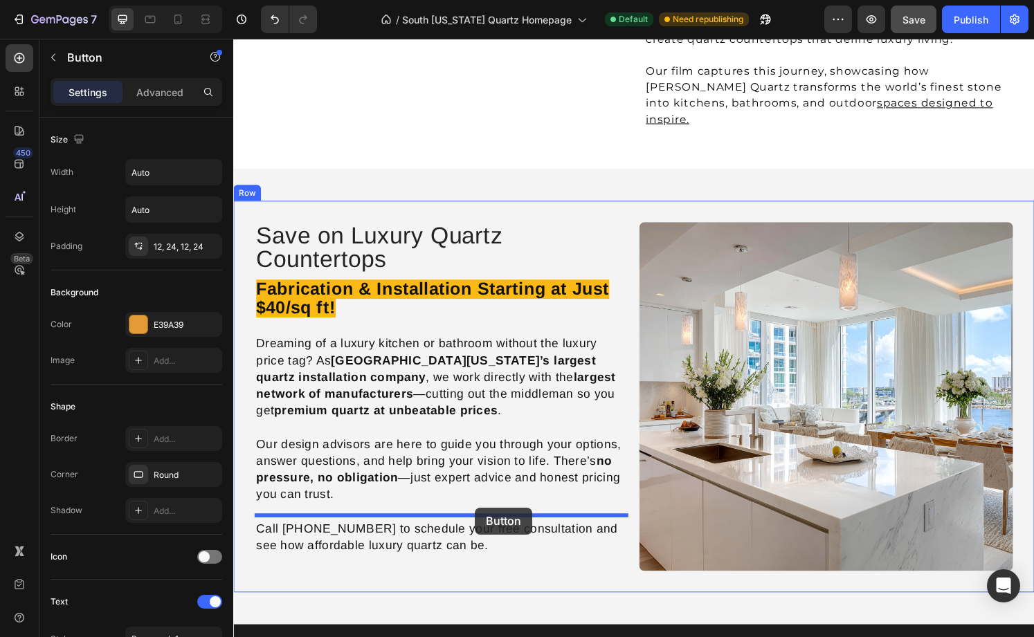
drag, startPoint x: 672, startPoint y: 449, endPoint x: 484, endPoint y: 525, distance: 203.1
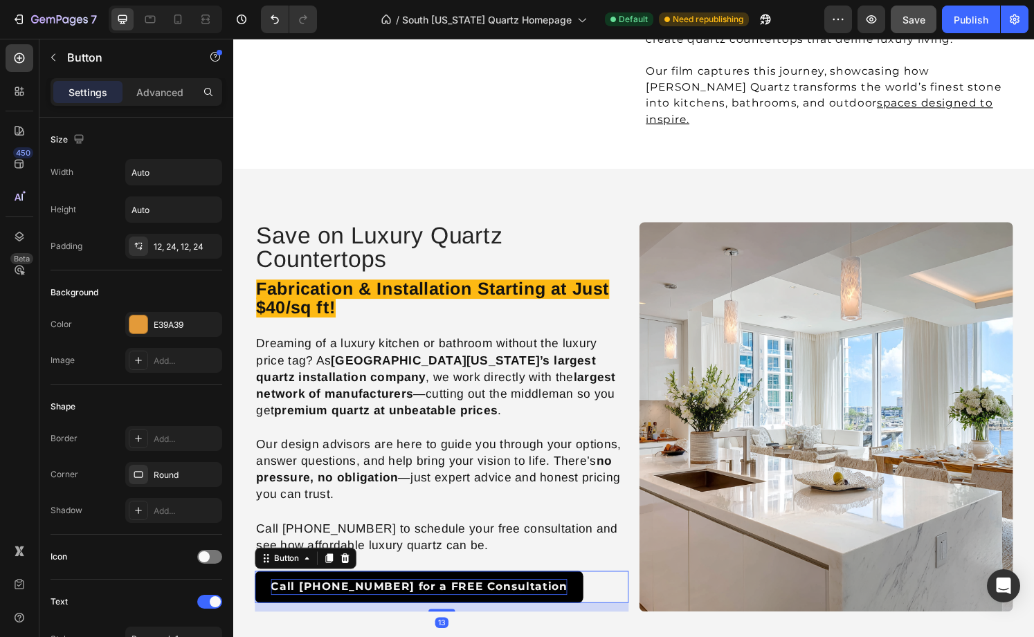
click at [452, 601] on strong "Call [PHONE_NUMBER] for a FREE Consultation" at bounding box center [425, 607] width 307 height 13
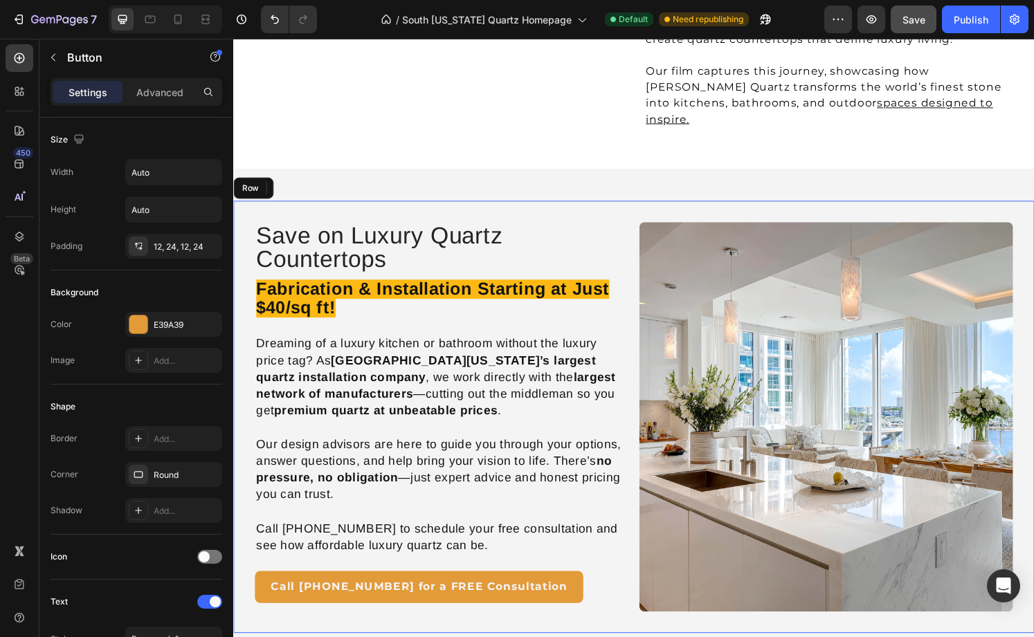
click at [581, 597] on div "Save on Luxury Quartz Countertops Heading Fabrication & Installation Starting a…" at bounding box center [648, 431] width 831 height 448
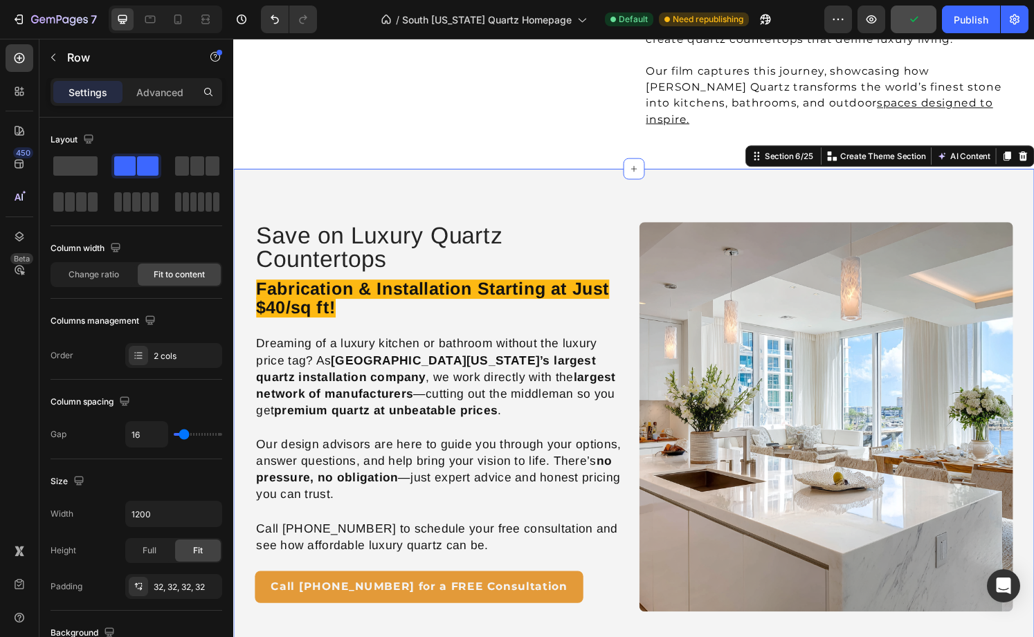
click at [588, 606] on div "Save on Luxury Quartz Countertops Heading Fabrication & Installation Starting a…" at bounding box center [648, 431] width 831 height 515
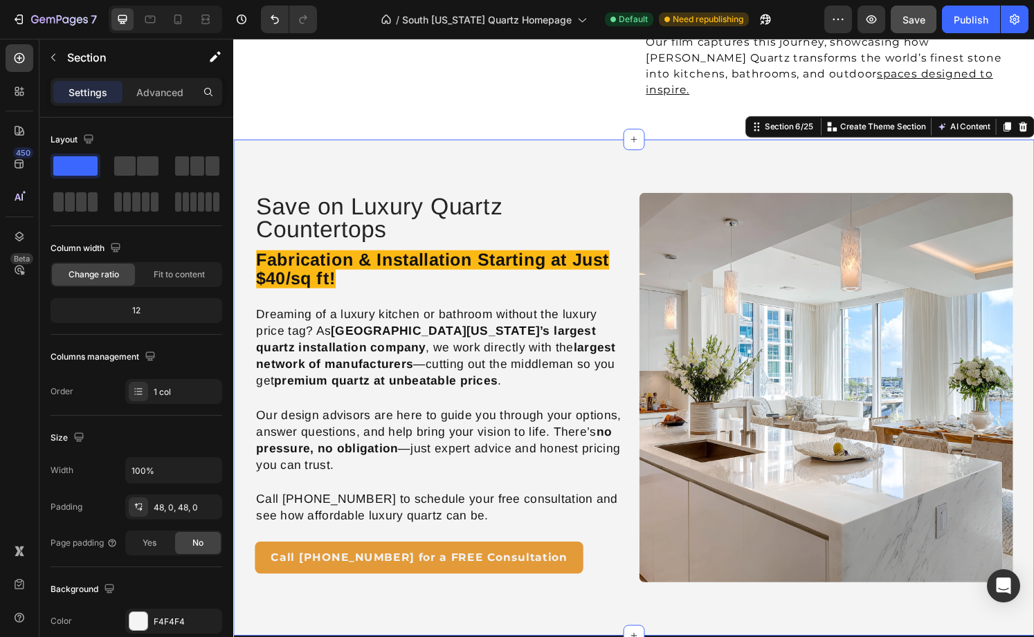
scroll to position [1380, 0]
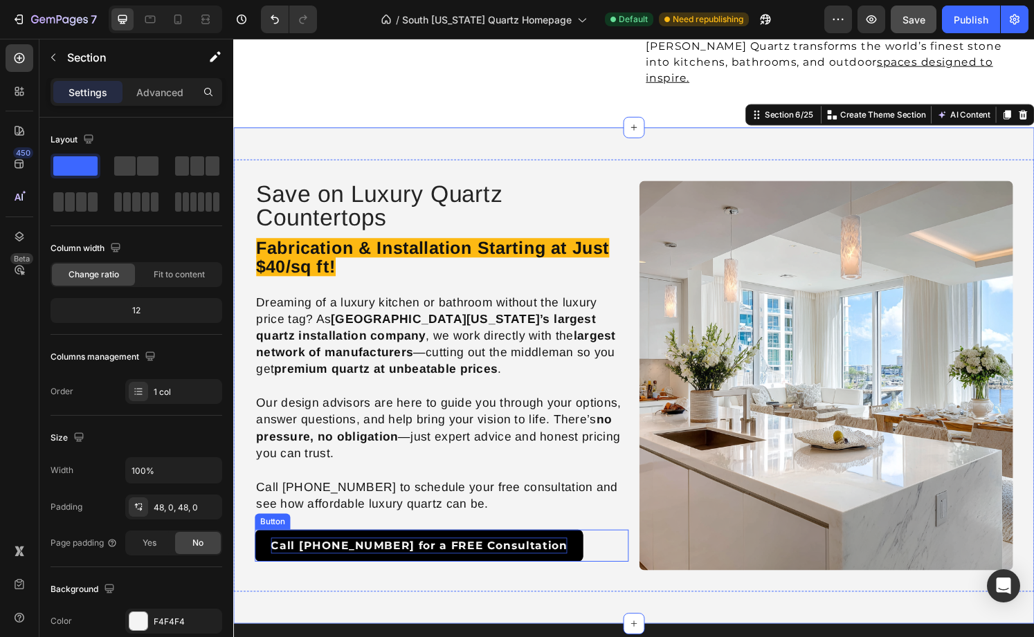
click at [501, 558] on strong "Call [PHONE_NUMBER] for a FREE Consultation" at bounding box center [425, 564] width 307 height 13
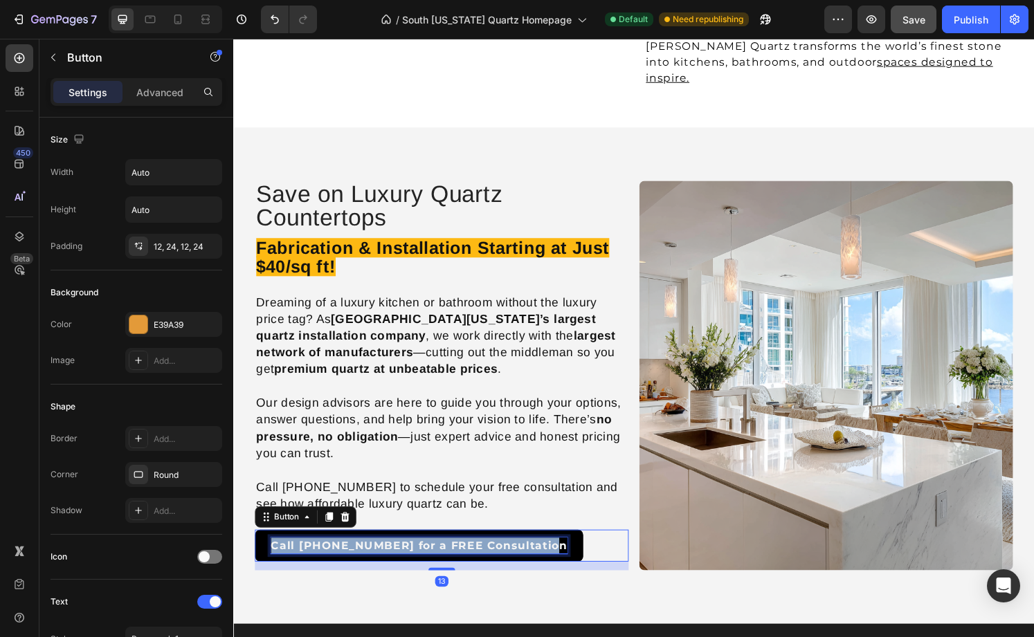
click at [501, 558] on strong "Call [PHONE_NUMBER] for a FREE Consultation" at bounding box center [425, 564] width 307 height 13
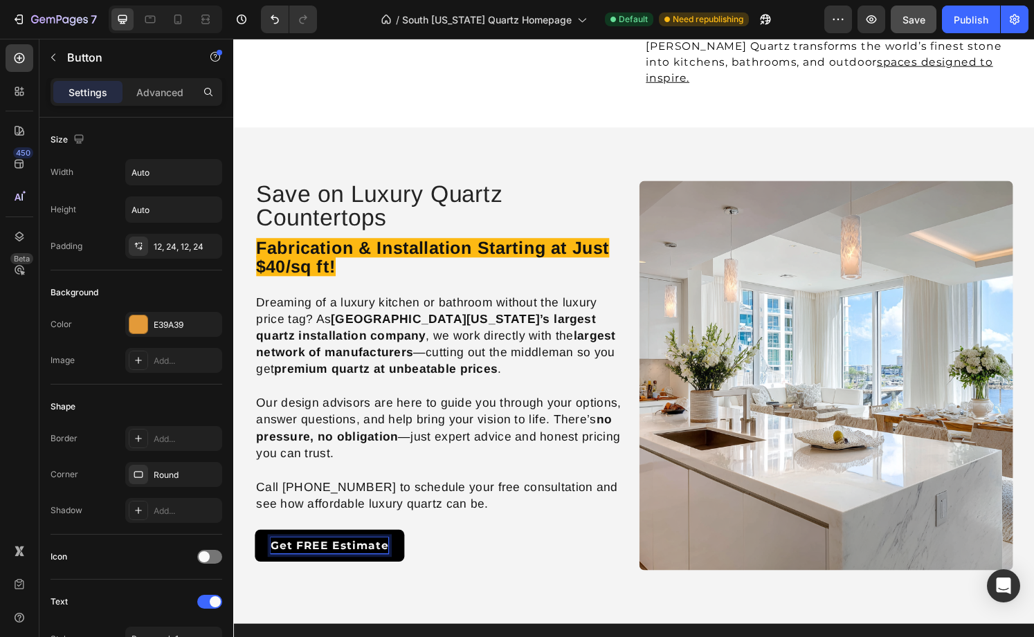
click at [579, 548] on div "Get FREE Estimate Button 13" at bounding box center [449, 564] width 388 height 33
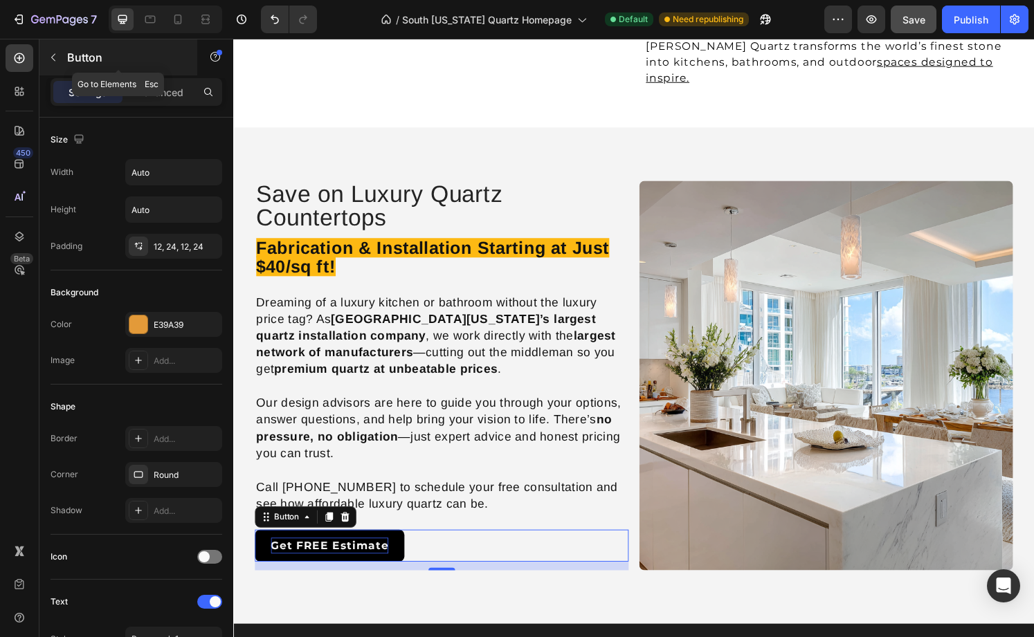
click at [58, 57] on icon "button" at bounding box center [53, 57] width 11 height 11
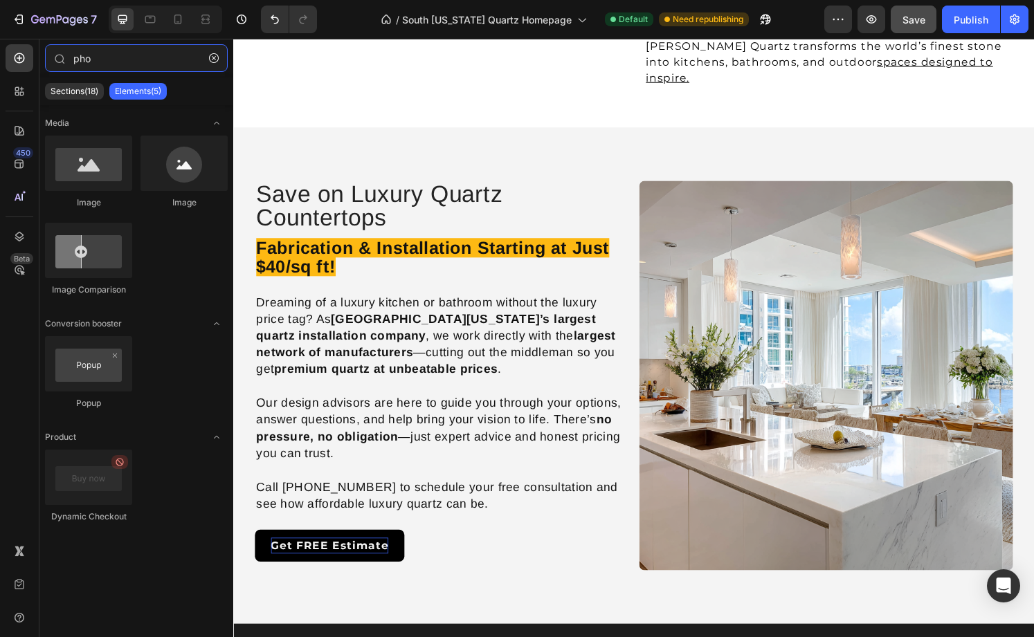
drag, startPoint x: 100, startPoint y: 63, endPoint x: 34, endPoint y: 54, distance: 66.4
click at [34, 54] on div "450 Beta pho Sections(18) Elements(5) Media Image Image Image Comparison Conver…" at bounding box center [116, 338] width 233 height 599
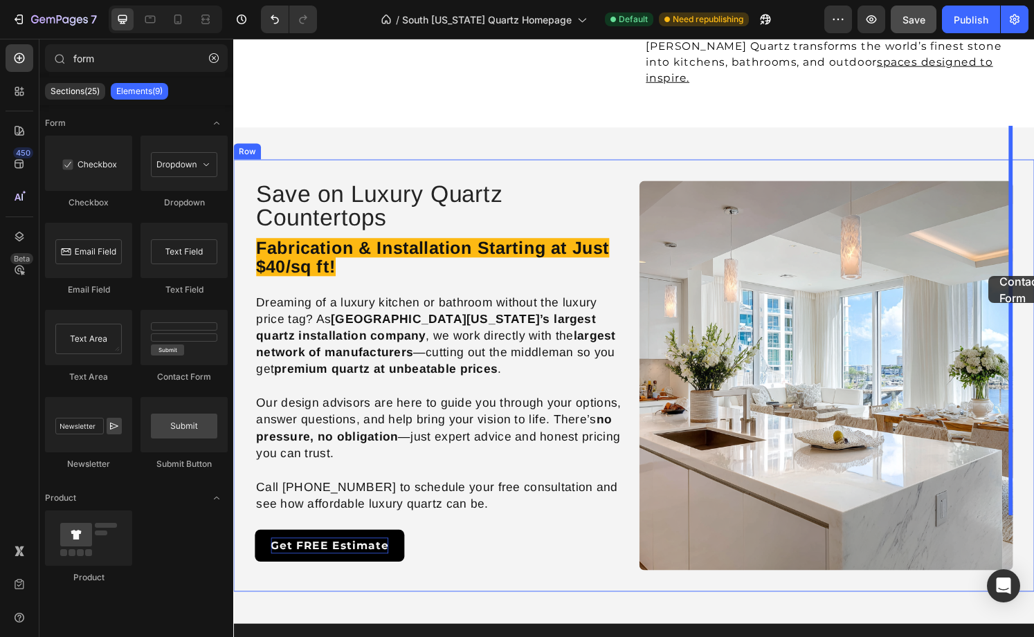
drag, startPoint x: 412, startPoint y: 393, endPoint x: 1017, endPoint y: 285, distance: 613.8
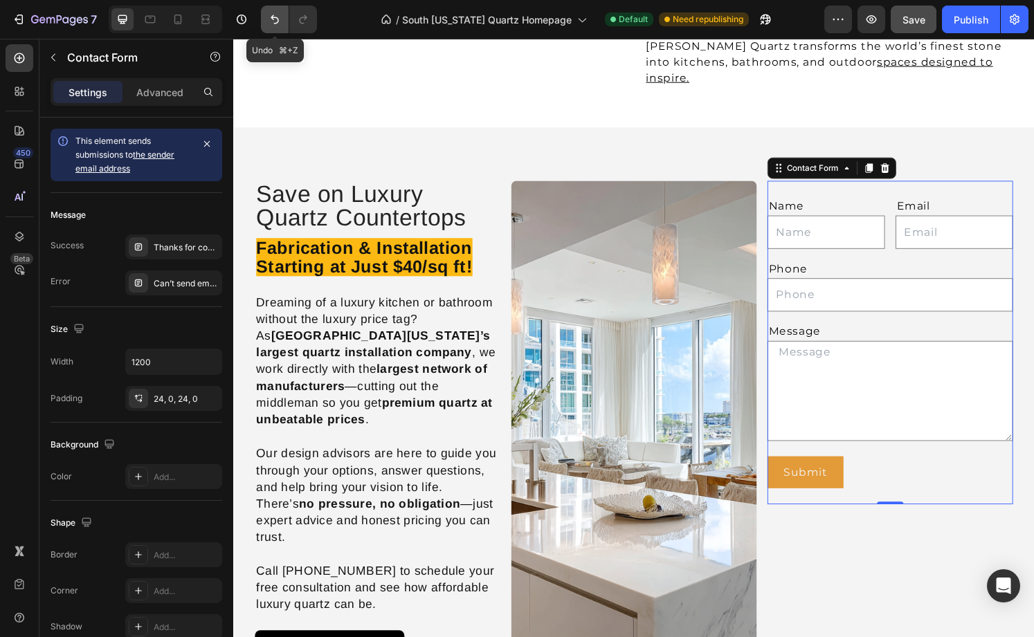
click at [272, 19] on icon "Undo/Redo" at bounding box center [275, 19] width 8 height 9
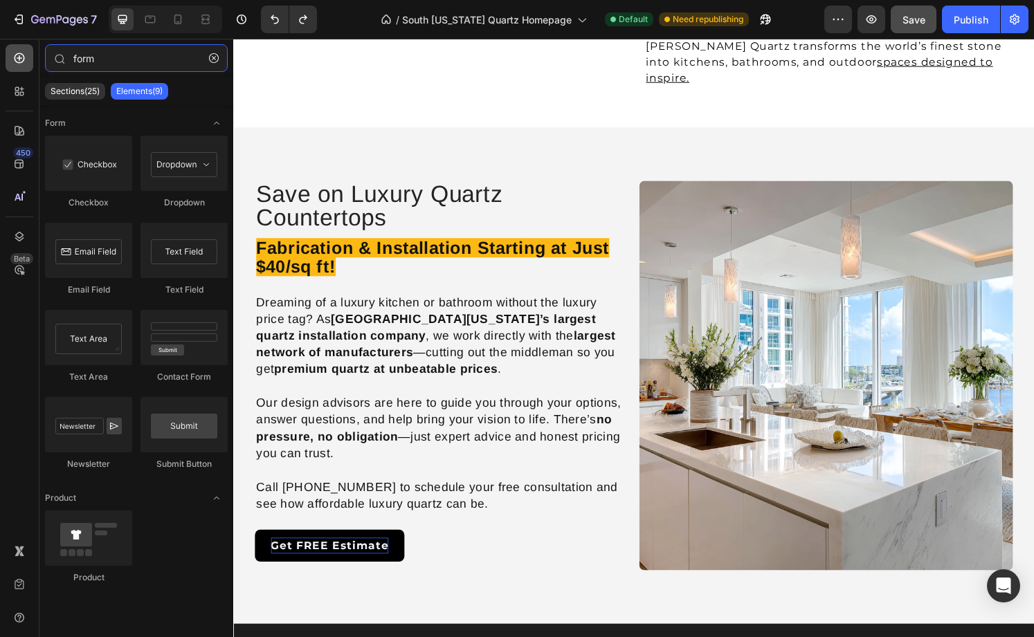
drag, startPoint x: 108, startPoint y: 60, endPoint x: 33, endPoint y: 53, distance: 75.8
click at [33, 53] on div "450 Beta form Sections(25) Elements(9) Form Checkbox Dropdown Email Field Text …" at bounding box center [116, 338] width 233 height 599
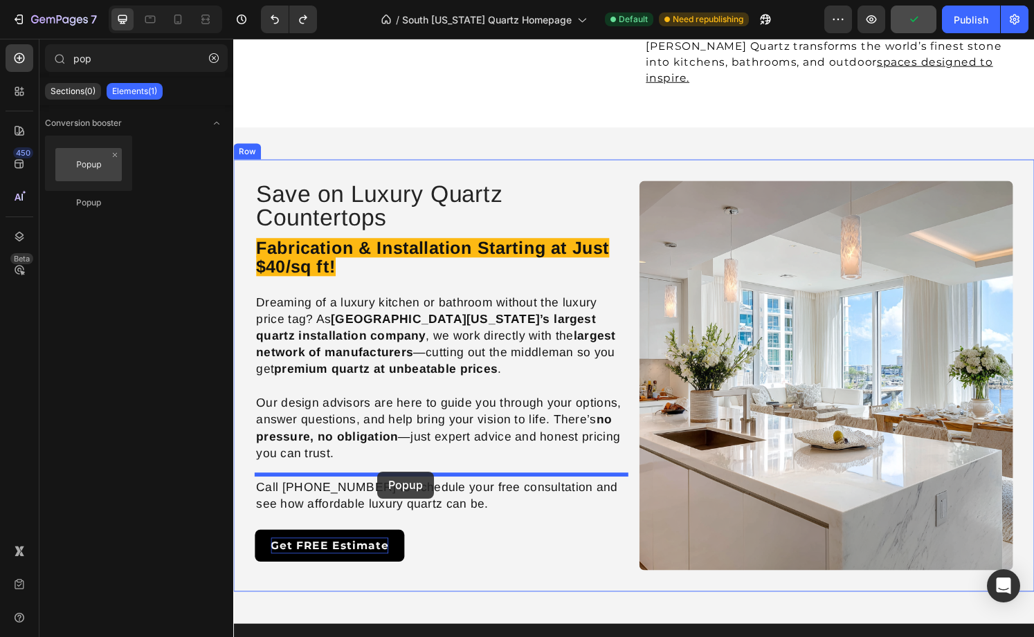
drag, startPoint x: 318, startPoint y: 208, endPoint x: 383, endPoint y: 482, distance: 281.7
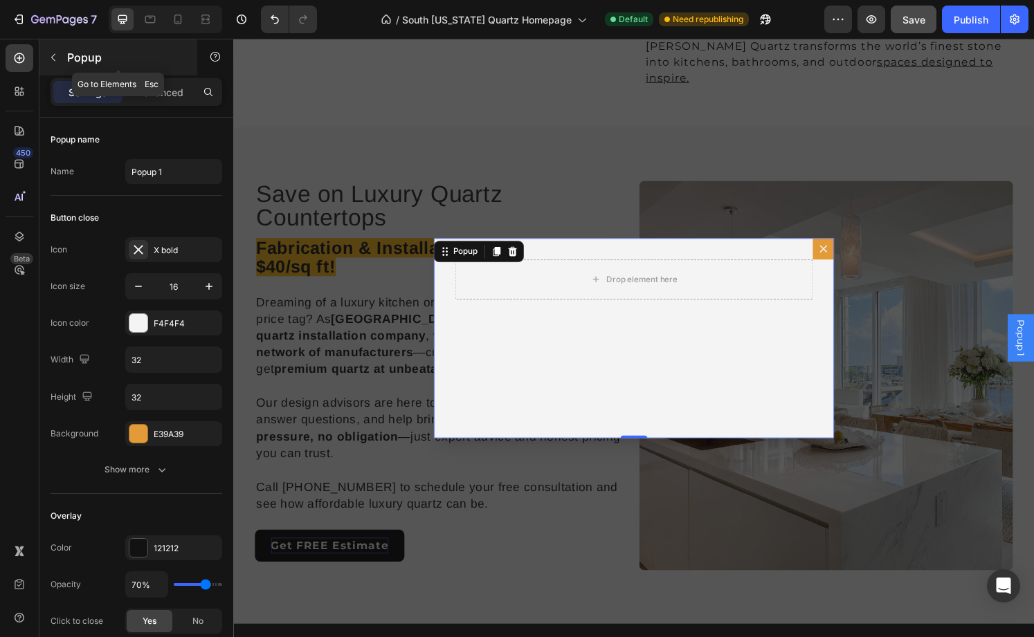
click at [76, 60] on p "Popup" at bounding box center [126, 57] width 118 height 17
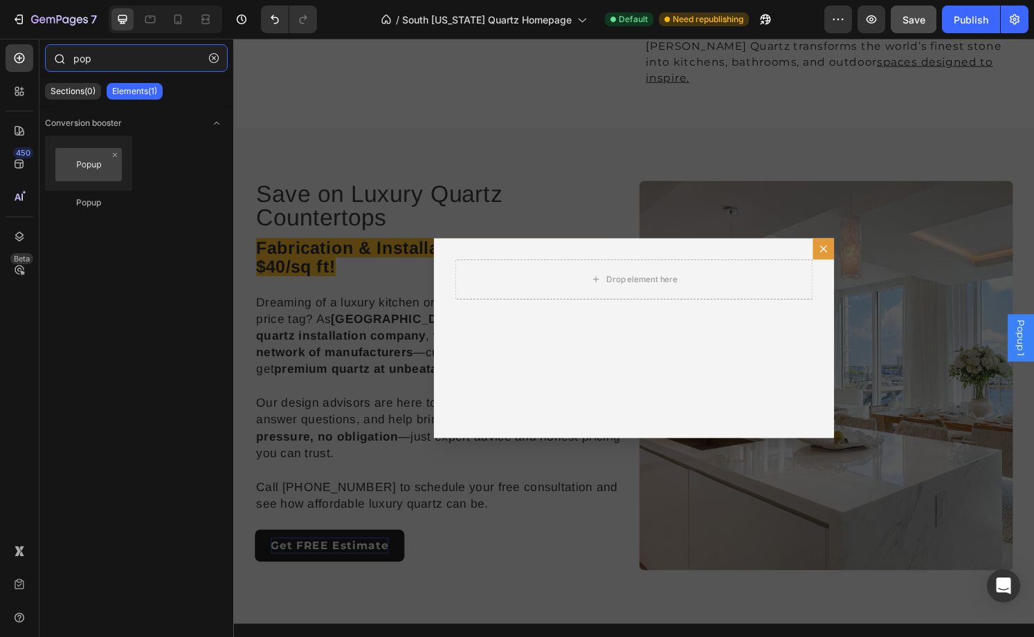
drag, startPoint x: 109, startPoint y: 65, endPoint x: 46, endPoint y: 53, distance: 63.5
click at [46, 53] on div "pop" at bounding box center [136, 60] width 194 height 33
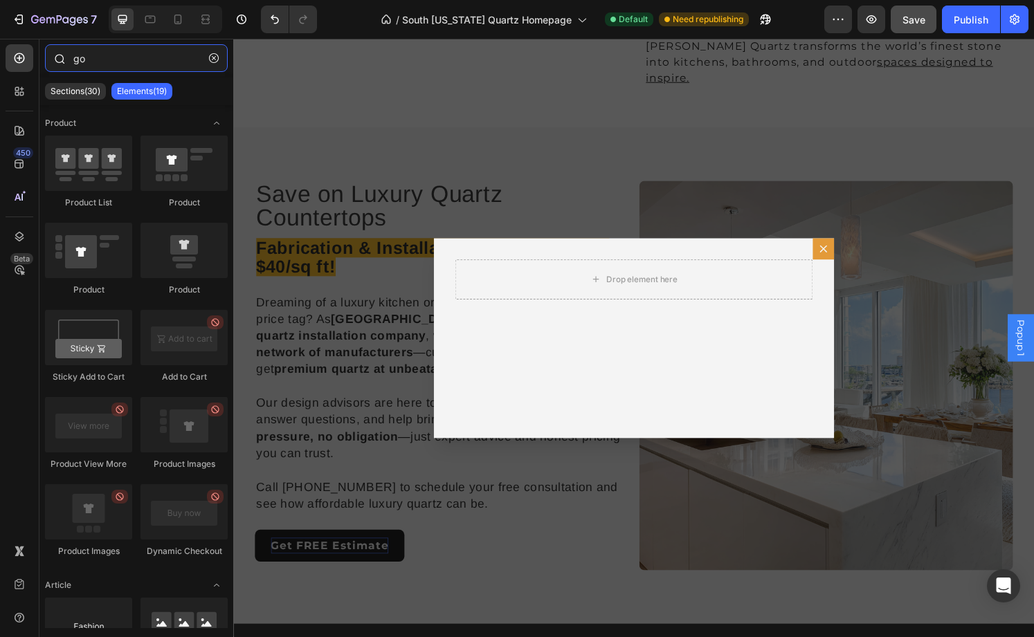
type input "g"
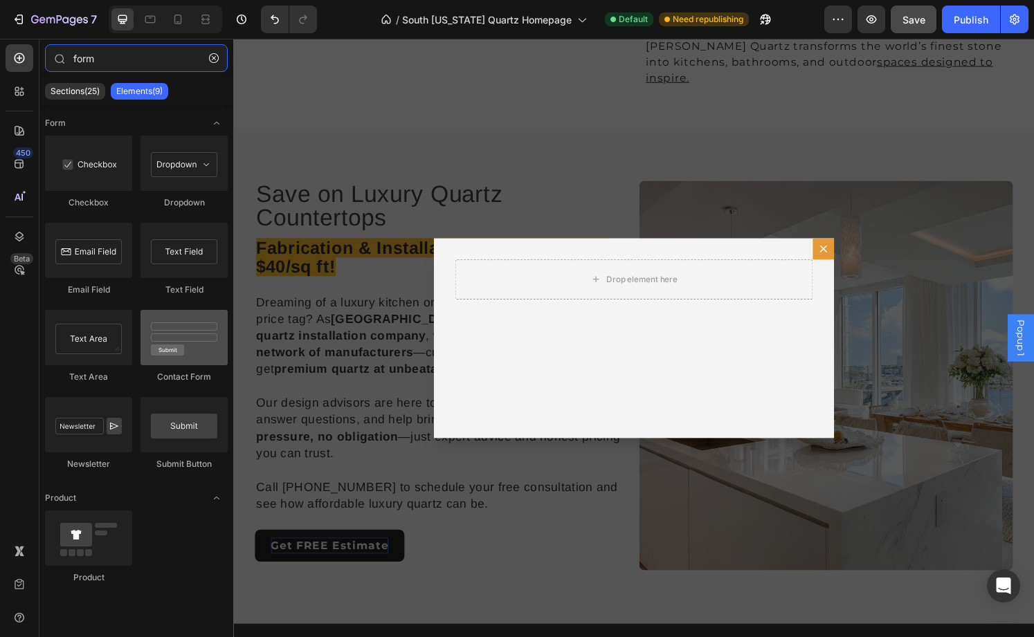
type input "form"
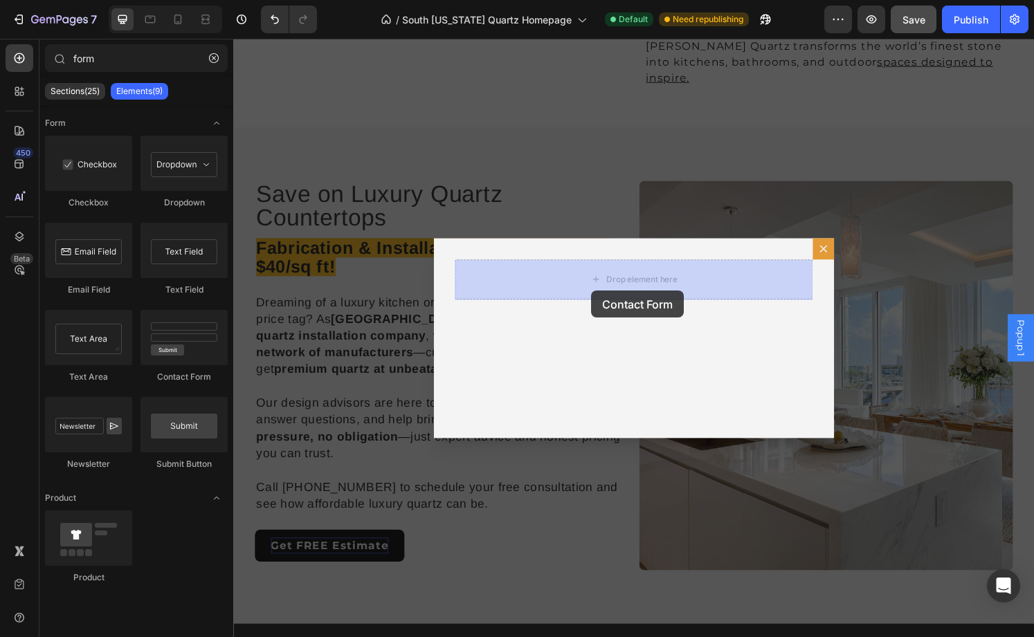
drag, startPoint x: 415, startPoint y: 374, endPoint x: 604, endPoint y: 300, distance: 202.9
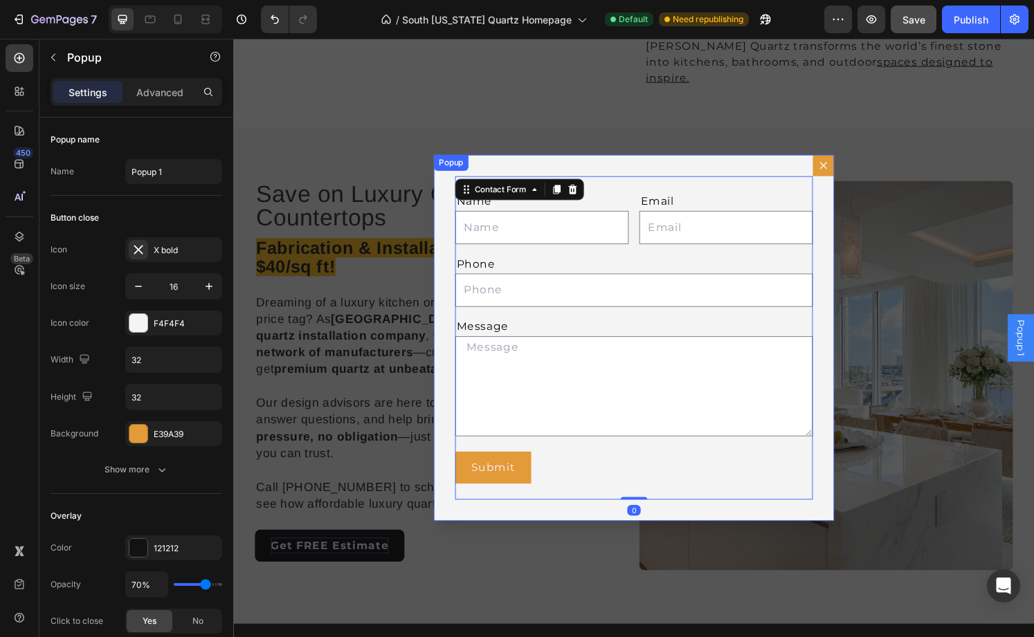
click at [451, 400] on div "Name Text Block Text Field Email Text Block Email Field Row Phone Text Block Te…" at bounding box center [648, 349] width 415 height 380
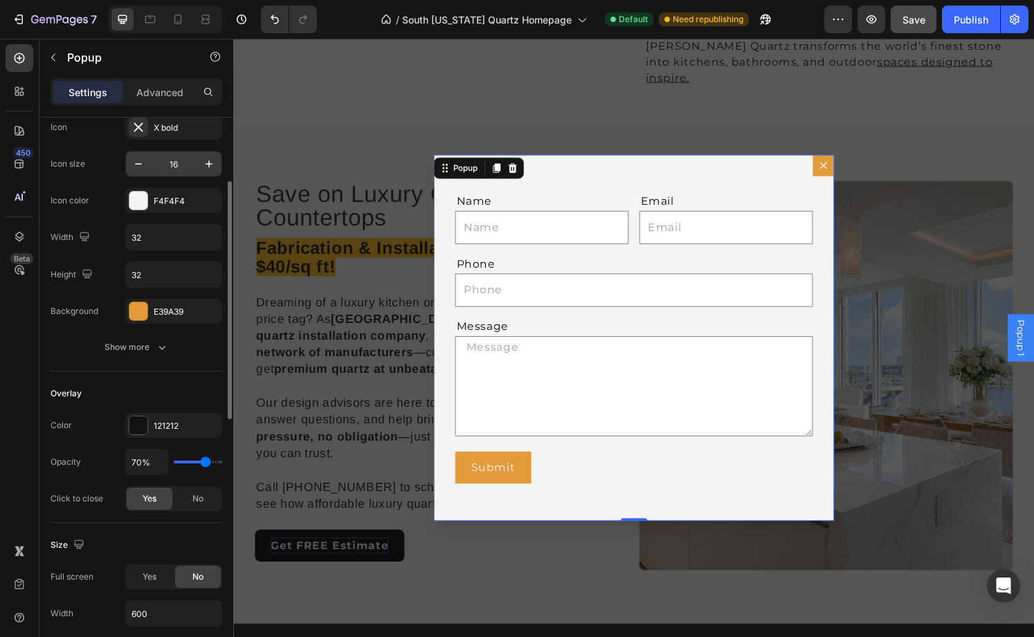
scroll to position [143, 0]
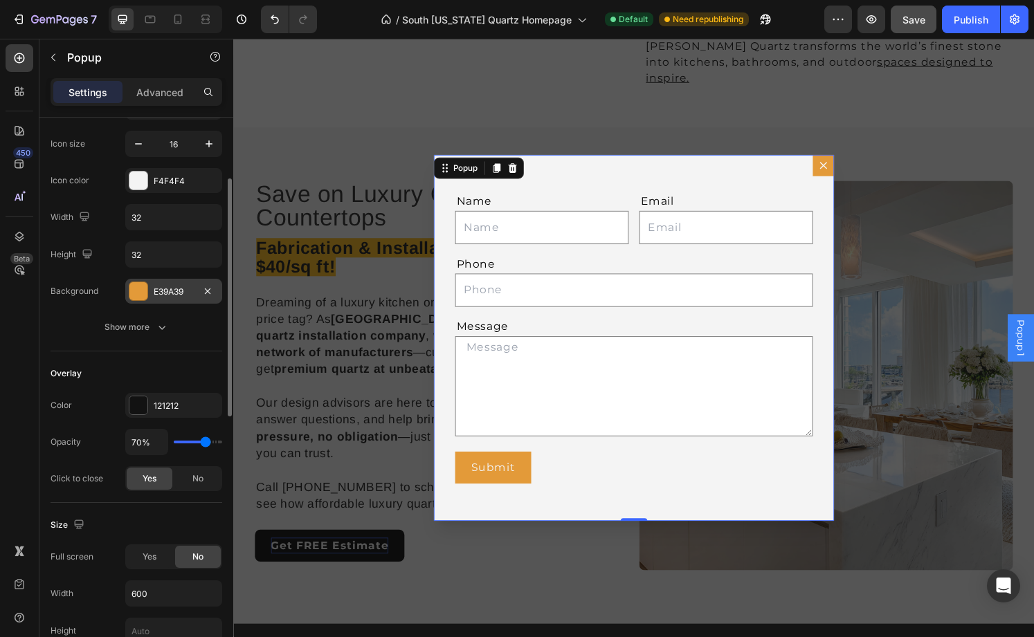
click at [142, 294] on div at bounding box center [138, 291] width 18 height 18
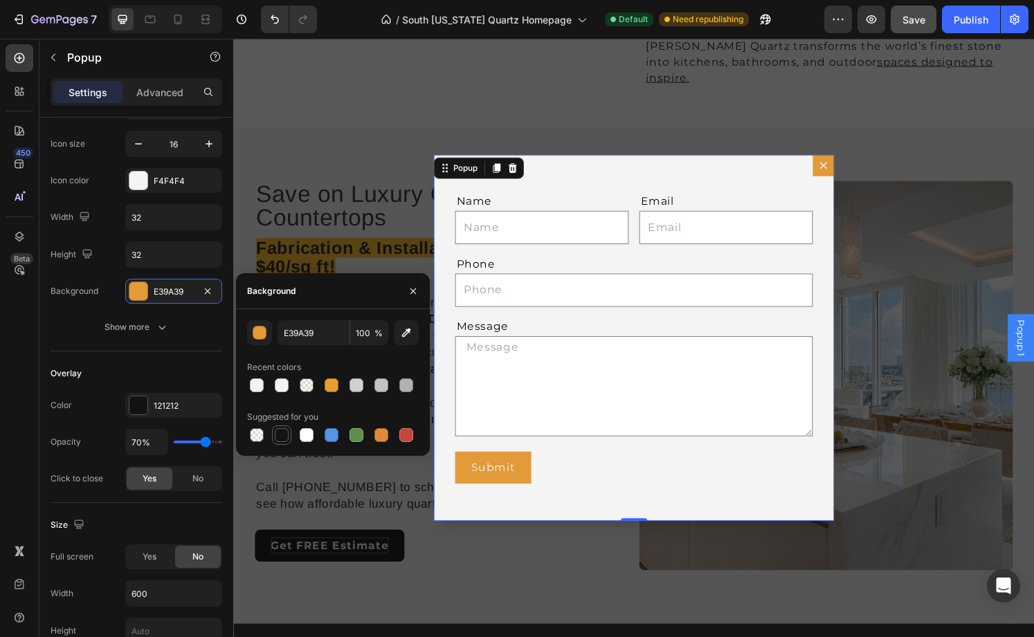
click at [282, 432] on div at bounding box center [282, 435] width 14 height 14
type input "151515"
click at [606, 171] on div "Name Text Block Text Field Email Text Block Email Field Row Phone Text Block Te…" at bounding box center [648, 349] width 415 height 380
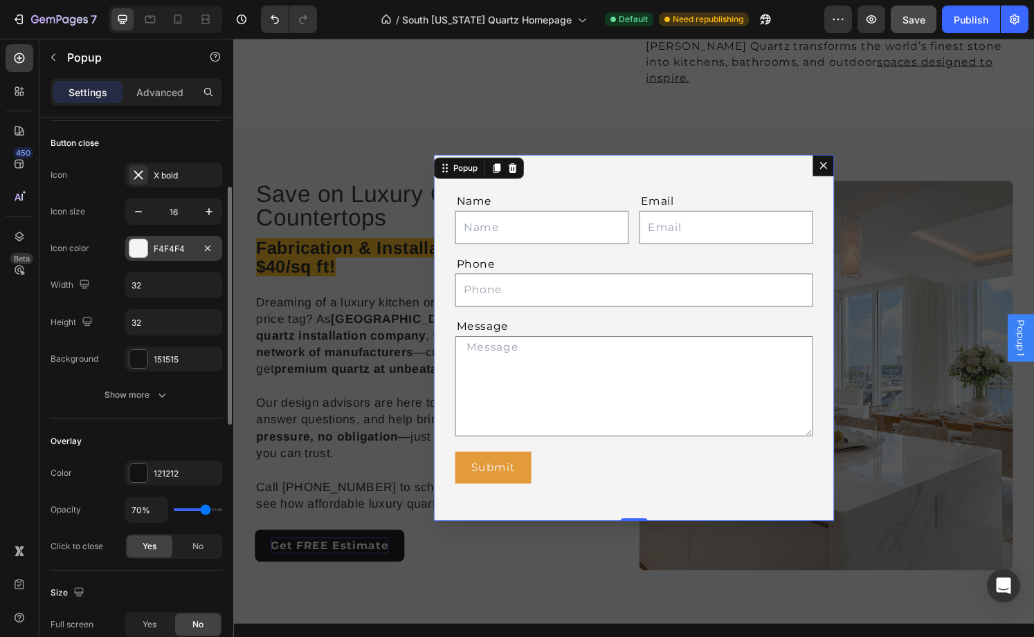
scroll to position [0, 0]
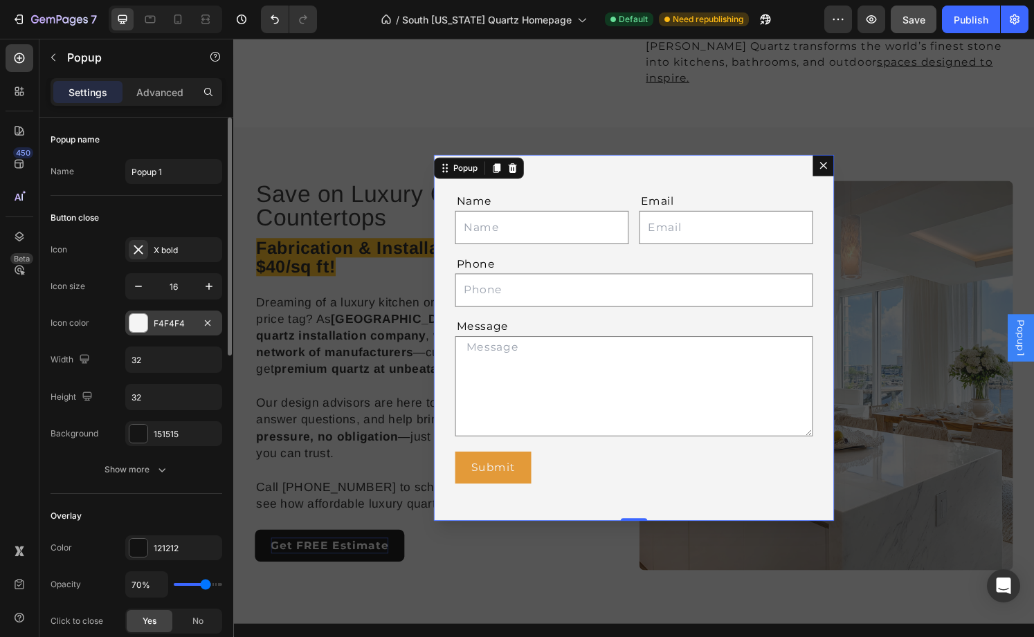
click at [135, 327] on div at bounding box center [138, 323] width 18 height 18
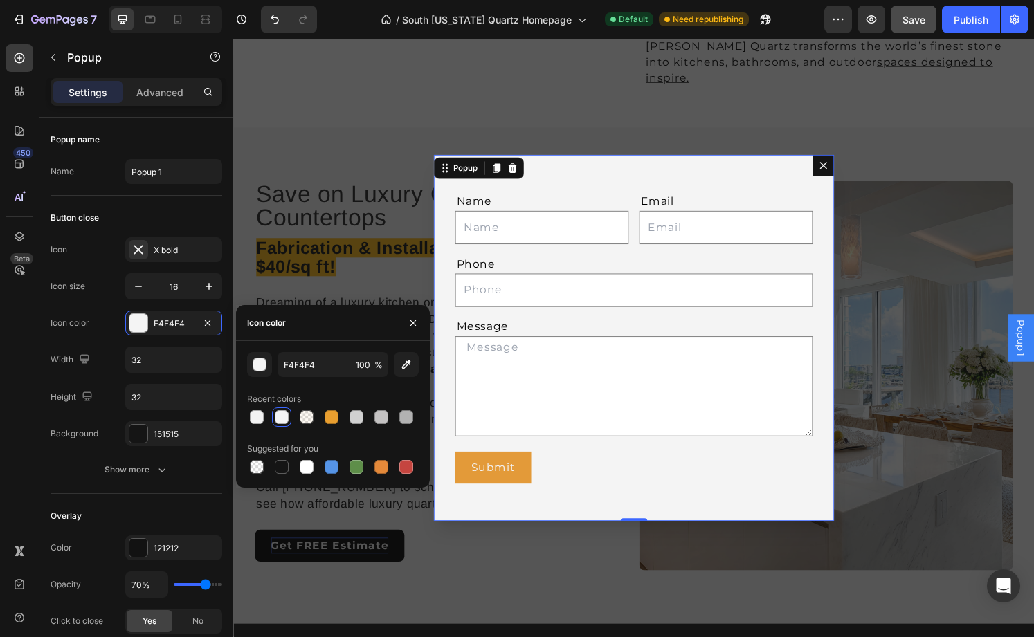
click at [273, 366] on div "F4F4F4 100 %" at bounding box center [333, 364] width 172 height 25
click at [263, 366] on div "button" at bounding box center [260, 365] width 14 height 14
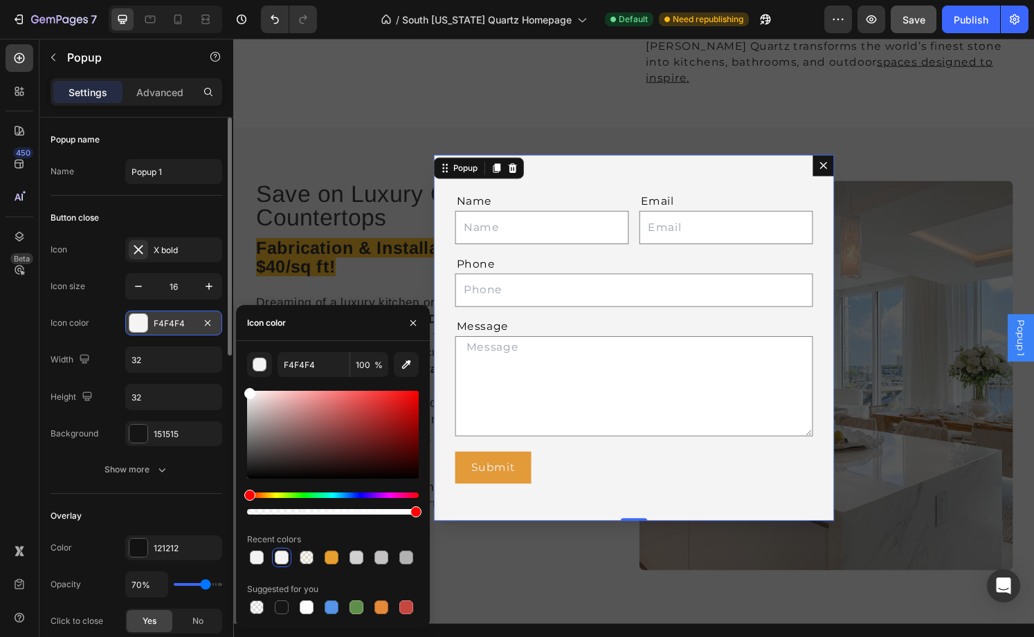
drag, startPoint x: 269, startPoint y: 412, endPoint x: 185, endPoint y: 320, distance: 124.4
click at [185, 320] on div "450 Beta form Sections(25) Elements(9) Form Checkbox Dropdown Email Field Text …" at bounding box center [116, 338] width 233 height 599
type input "FFFFFF"
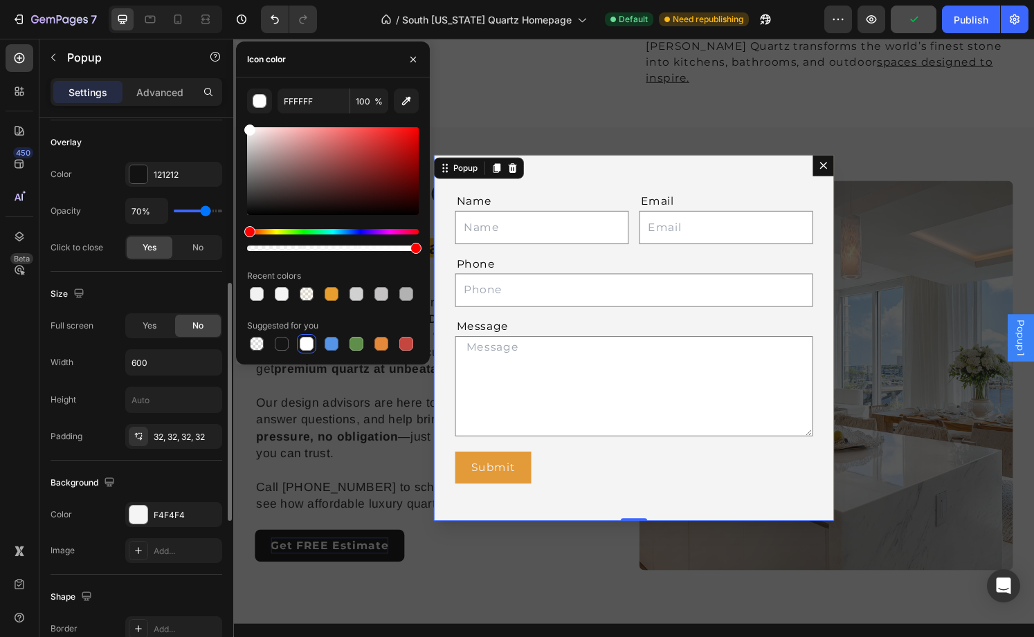
scroll to position [378, 0]
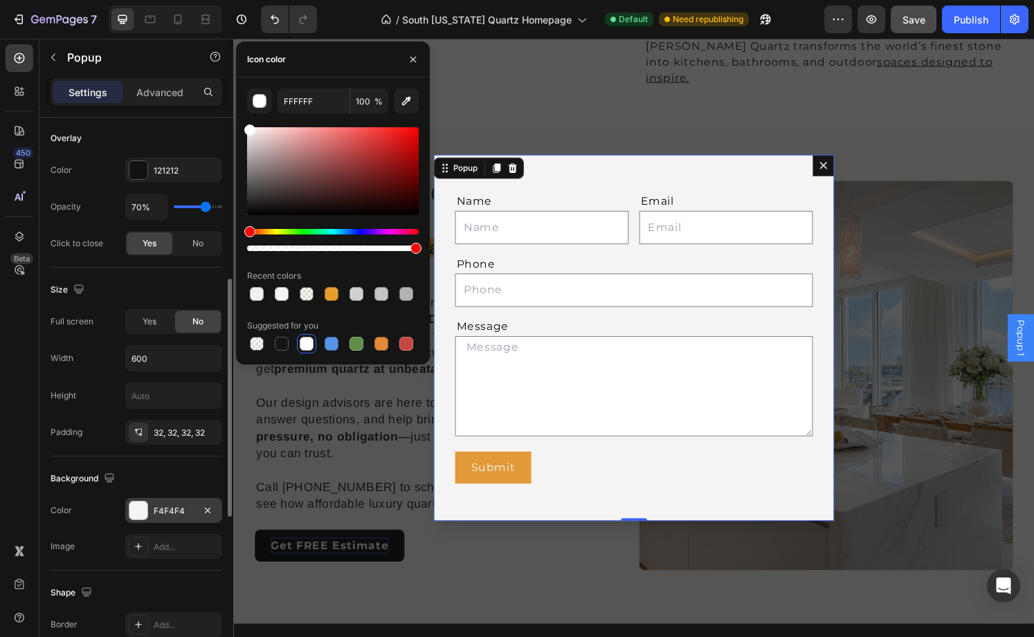
click at [138, 518] on div at bounding box center [138, 511] width 18 height 18
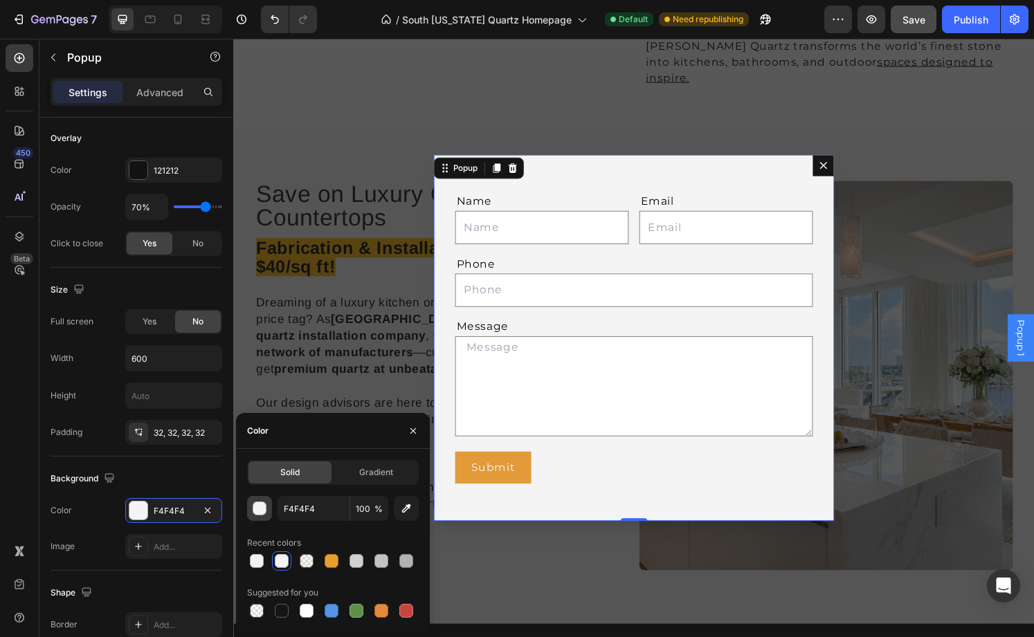
click at [260, 508] on div "button" at bounding box center [260, 509] width 14 height 14
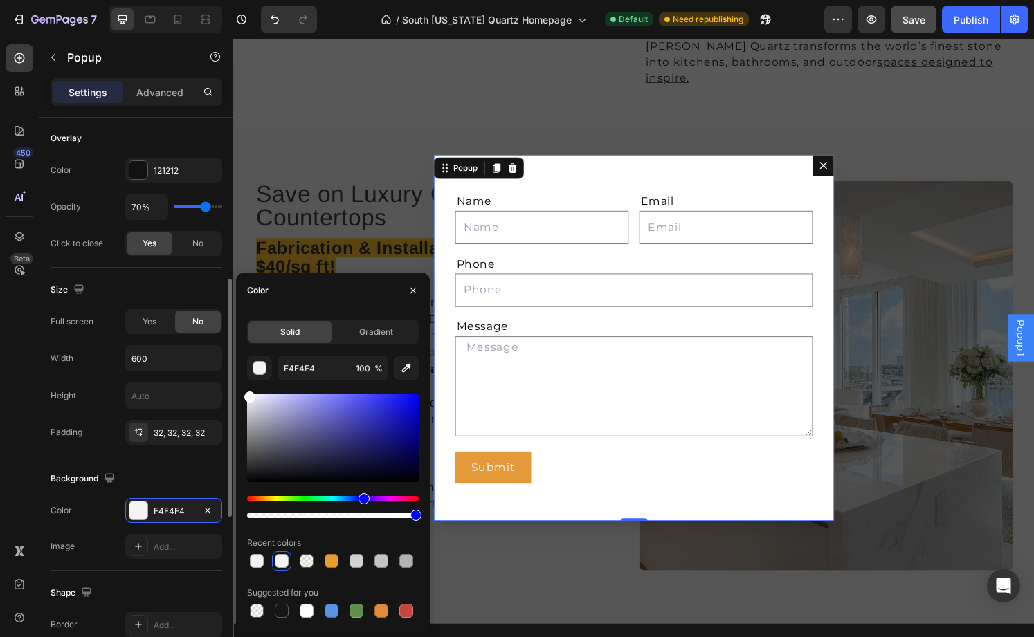
drag, startPoint x: 266, startPoint y: 418, endPoint x: 191, endPoint y: 306, distance: 134.7
click at [191, 306] on div "450 Beta form Sections(25) Elements(9) Form Checkbox Dropdown Email Field Text …" at bounding box center [116, 338] width 233 height 599
type input "FFFFFF"
click at [607, 180] on div "Name Text Block Text Field Email Text Block Email Field Row Phone Text Block Te…" at bounding box center [648, 349] width 415 height 380
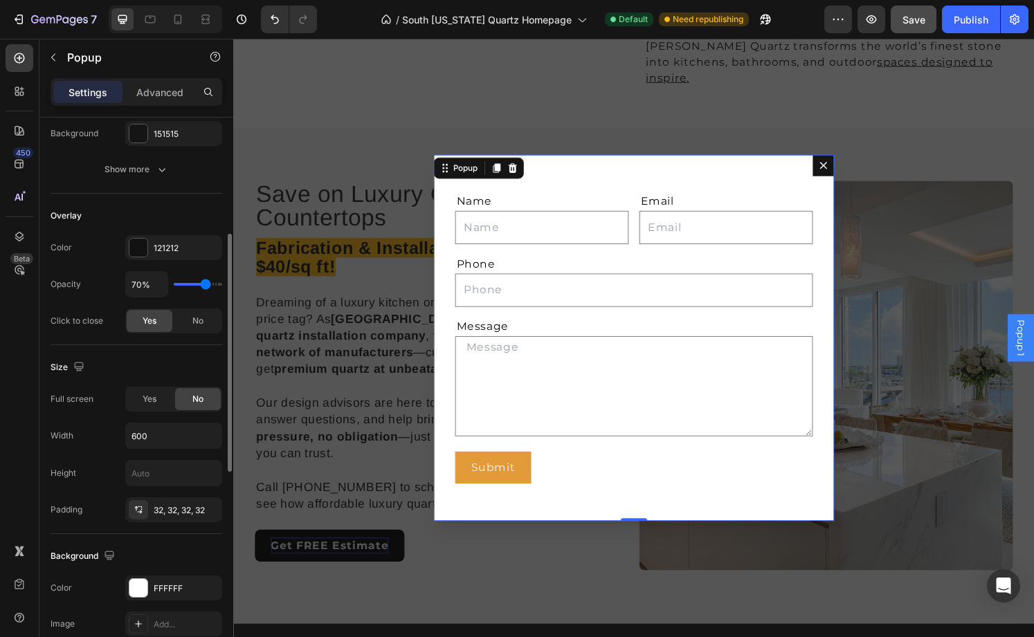
scroll to position [282, 0]
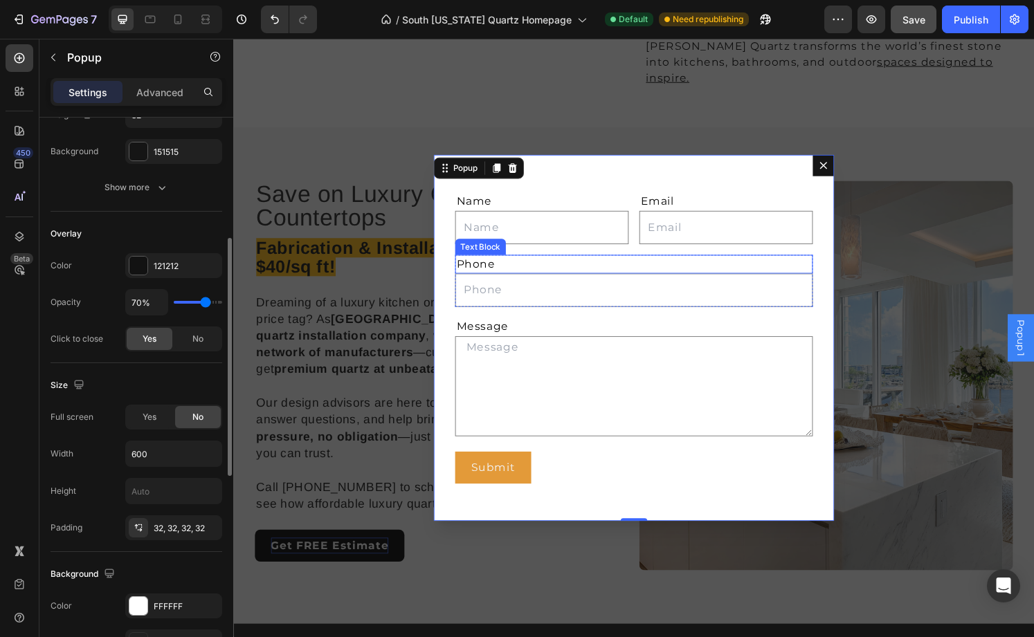
click at [550, 277] on div "Phone" at bounding box center [648, 272] width 371 height 19
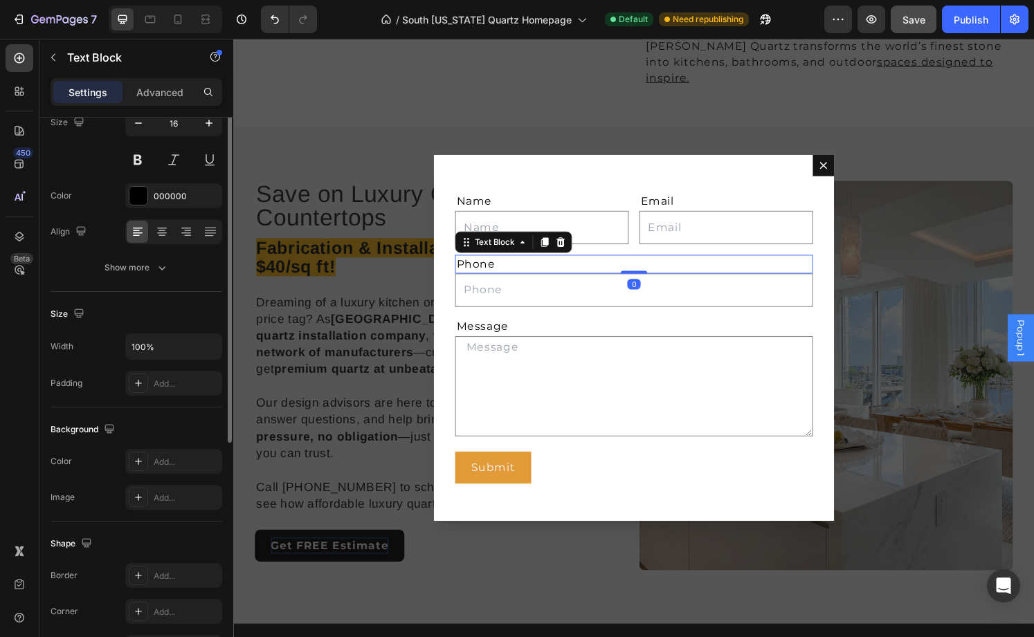
scroll to position [261, 0]
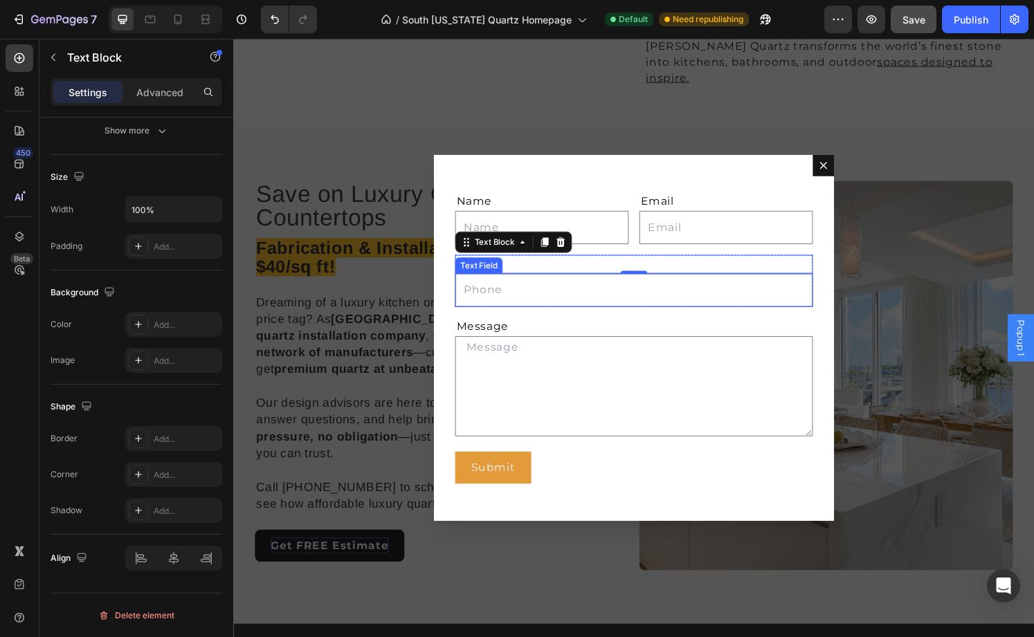
click at [565, 305] on input "Dialog body" at bounding box center [648, 299] width 371 height 35
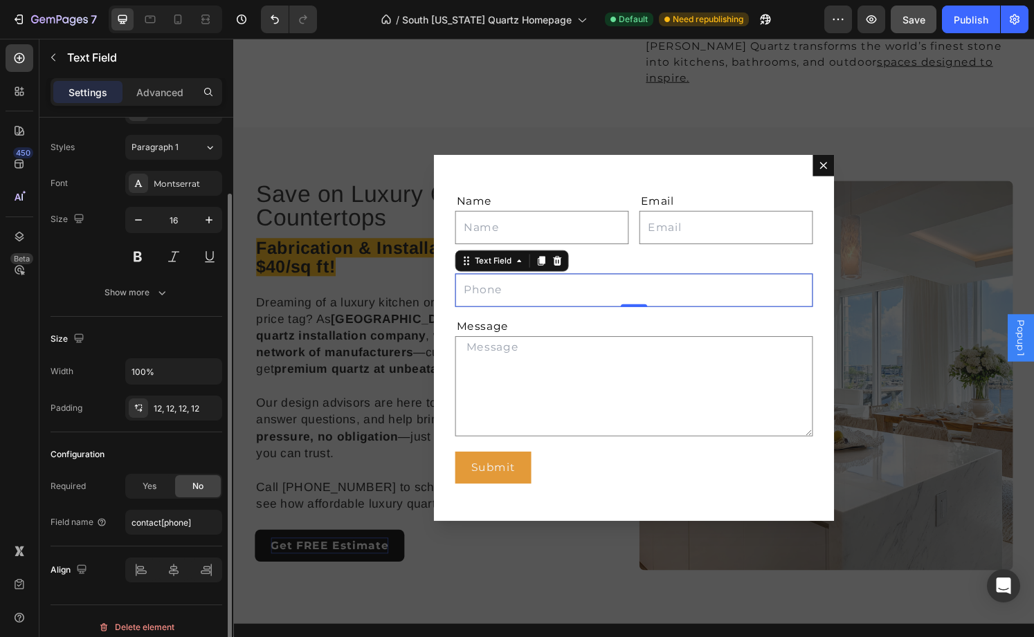
scroll to position [72, 0]
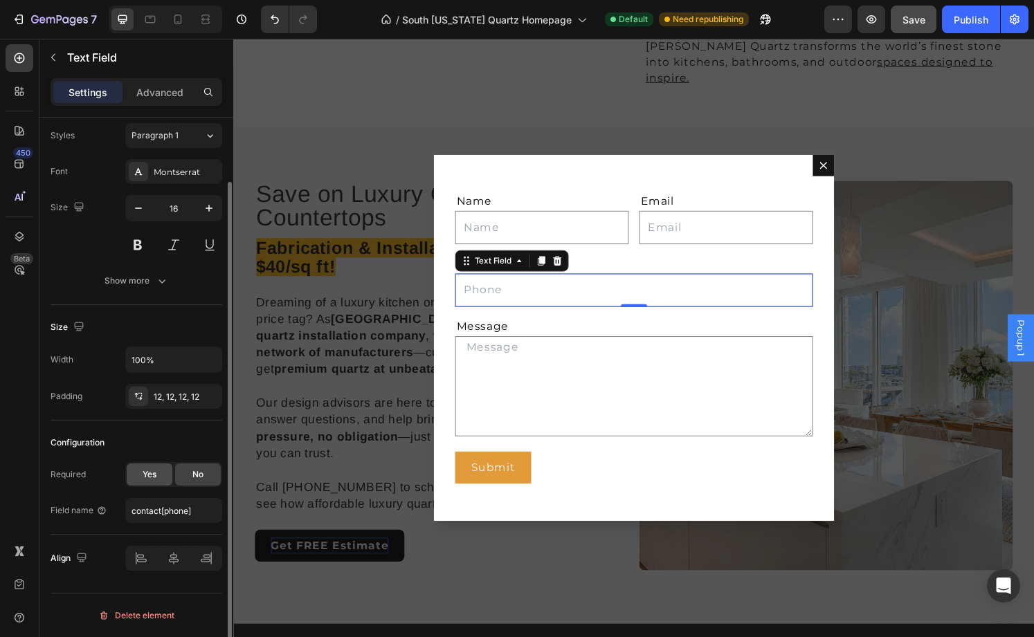
click at [156, 473] on span "Yes" at bounding box center [150, 475] width 14 height 12
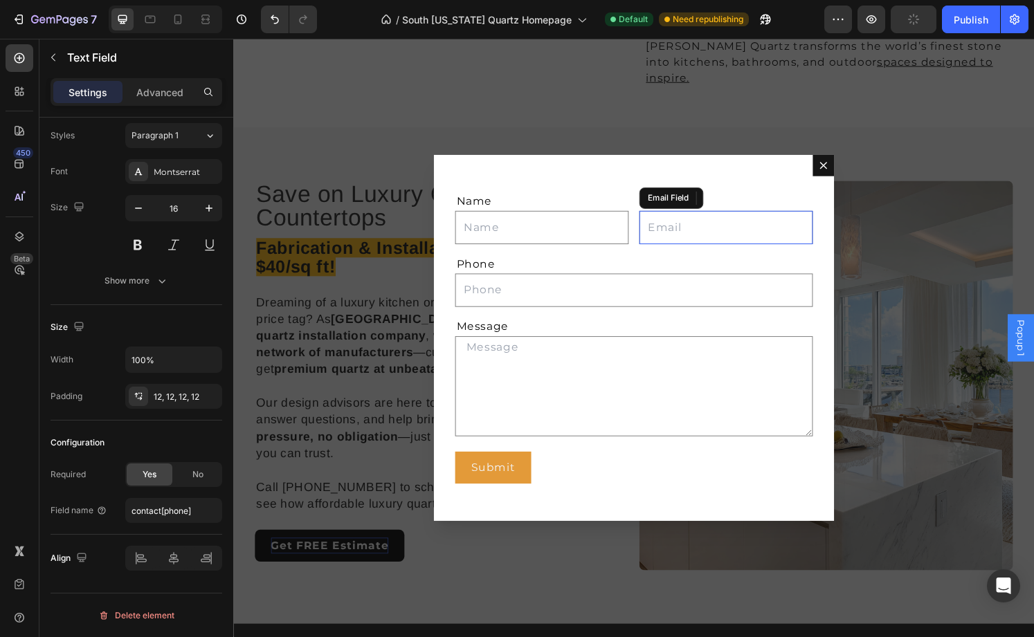
click at [736, 235] on input "Dialog body" at bounding box center [744, 234] width 180 height 35
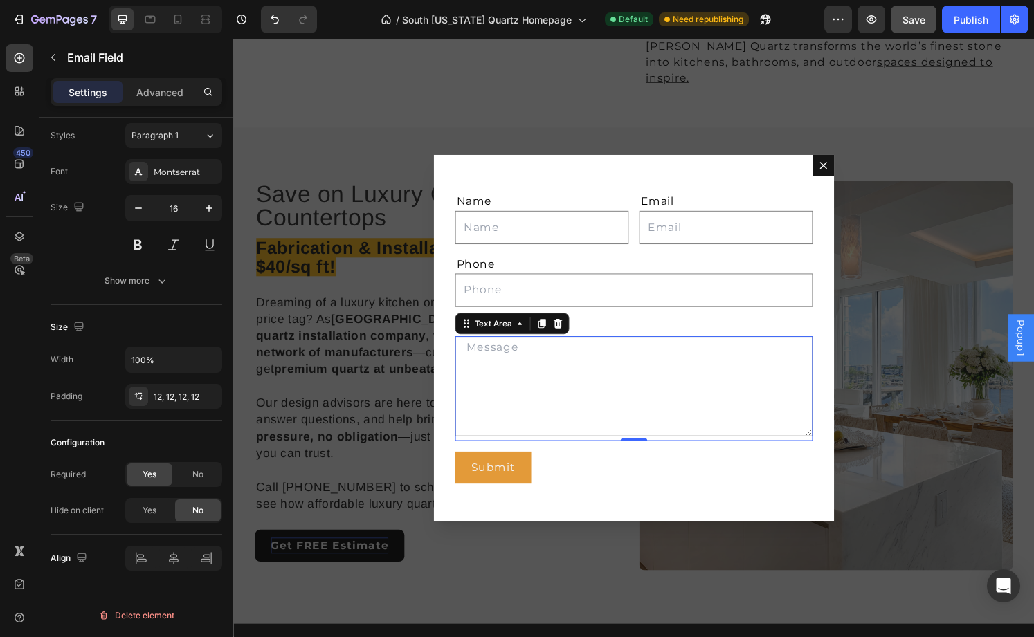
click at [531, 366] on textarea "Dialog body" at bounding box center [648, 399] width 371 height 104
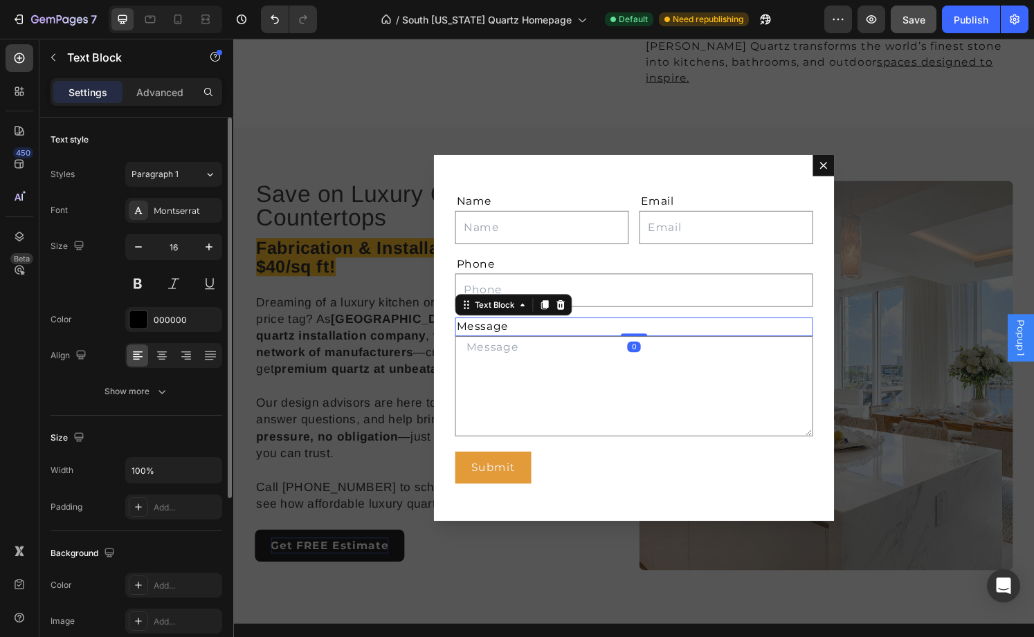
click at [624, 336] on div "Message" at bounding box center [648, 337] width 371 height 19
click at [515, 338] on div "Message" at bounding box center [648, 337] width 371 height 19
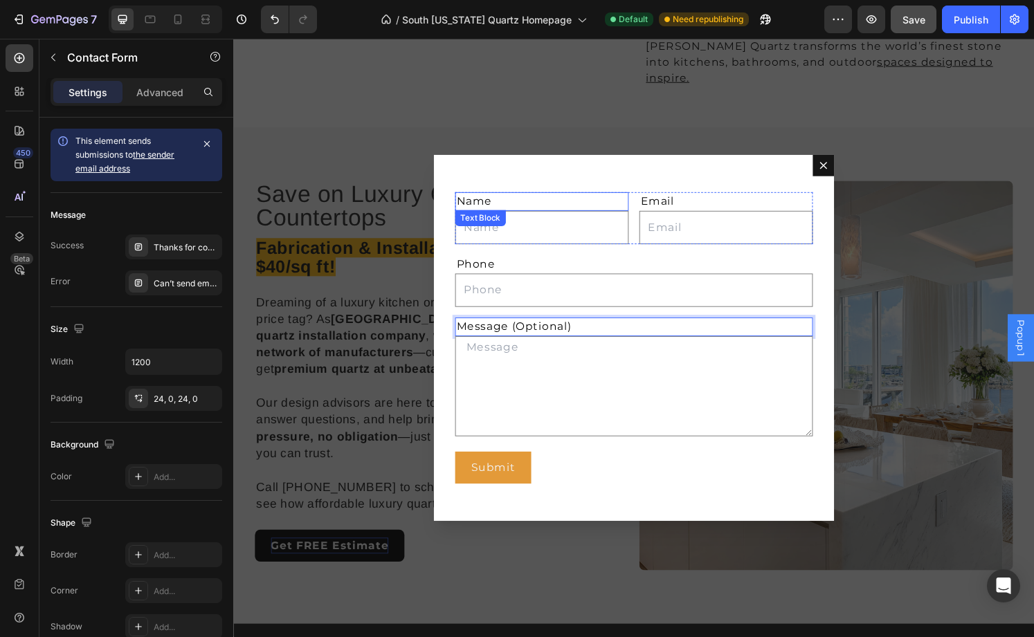
click at [603, 194] on div "Name Text Block Text Field Email Text Block Email Field Row Phone Text Block Te…" at bounding box center [648, 349] width 371 height 336
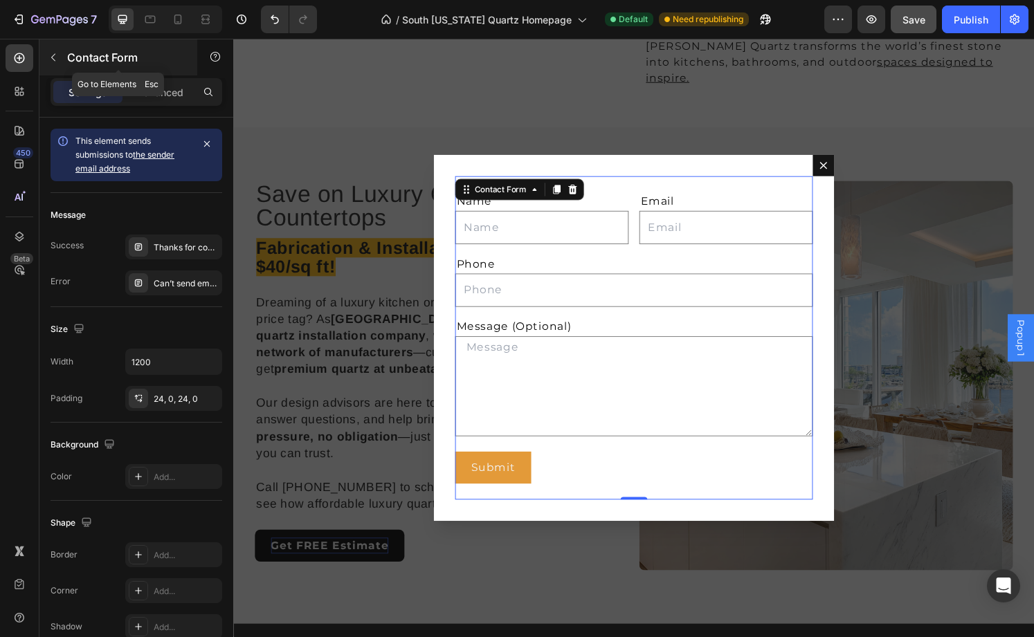
click at [52, 61] on icon "button" at bounding box center [53, 57] width 11 height 11
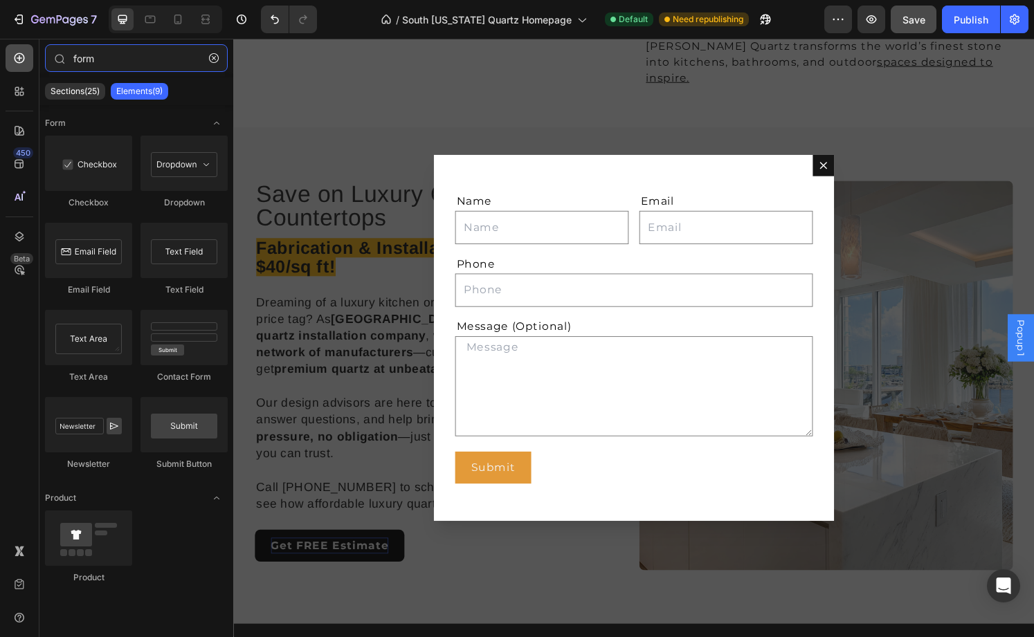
drag, startPoint x: 108, startPoint y: 61, endPoint x: 33, endPoint y: 58, distance: 75.5
click at [33, 58] on div "450 Beta form Sections(25) Elements(9) Form Checkbox Dropdown Email Field Text …" at bounding box center [116, 338] width 233 height 599
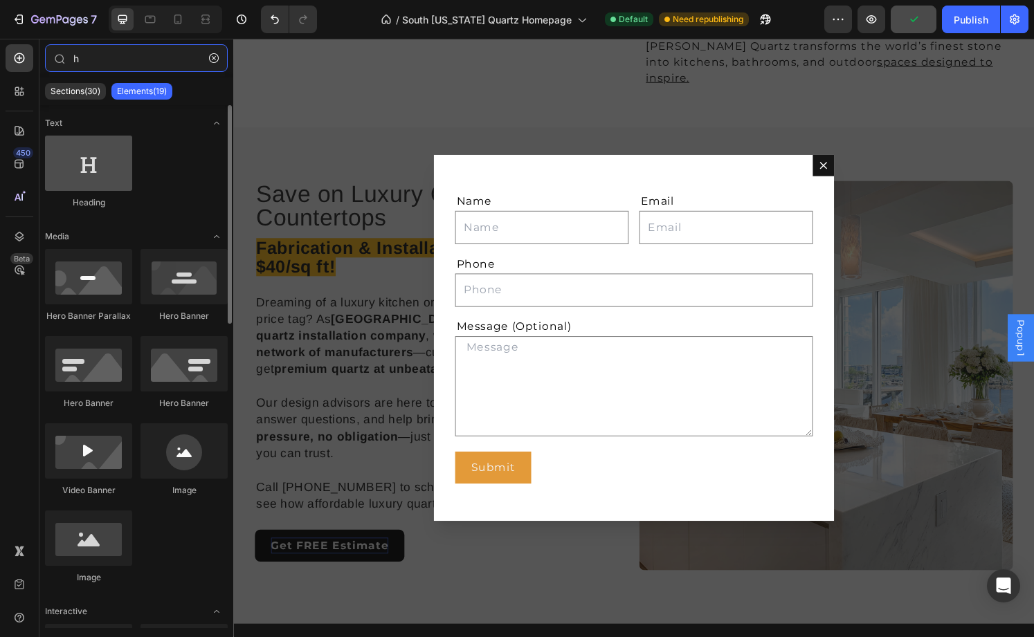
type input "h"
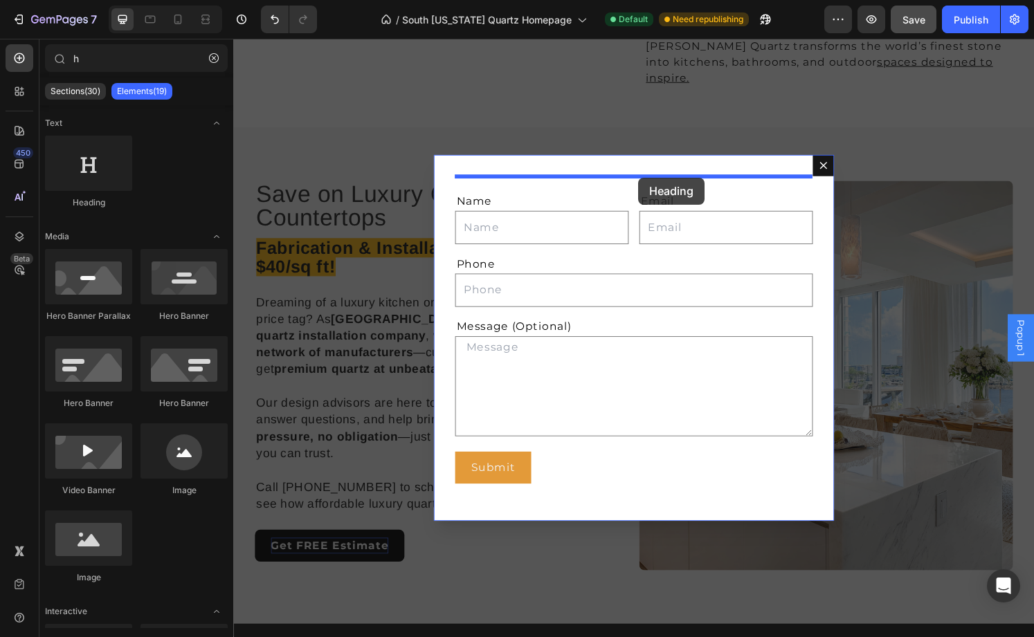
drag, startPoint x: 341, startPoint y: 214, endPoint x: 653, endPoint y: 183, distance: 314.4
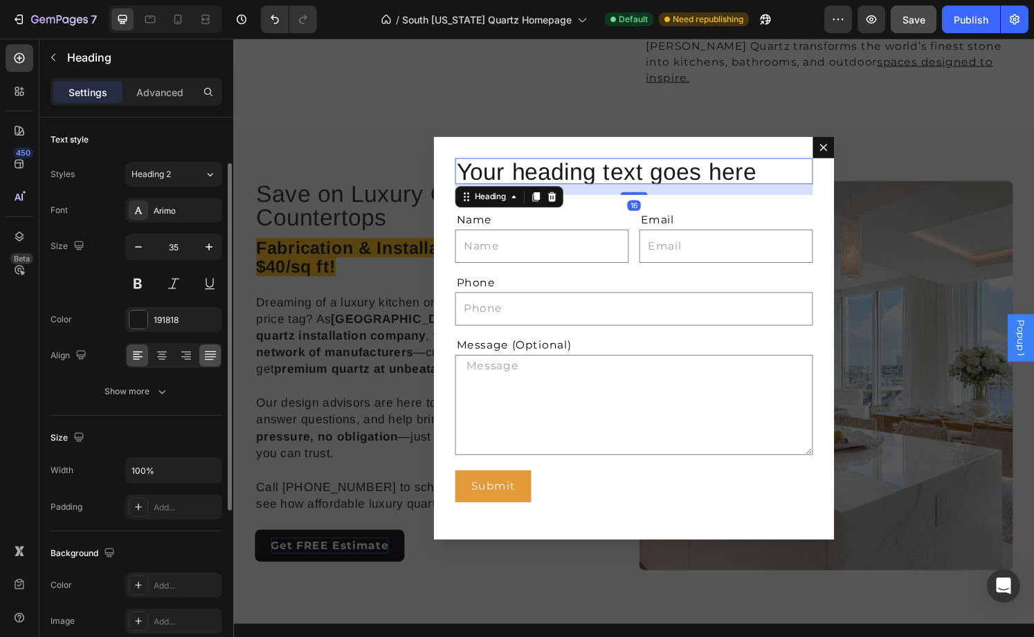
scroll to position [339, 0]
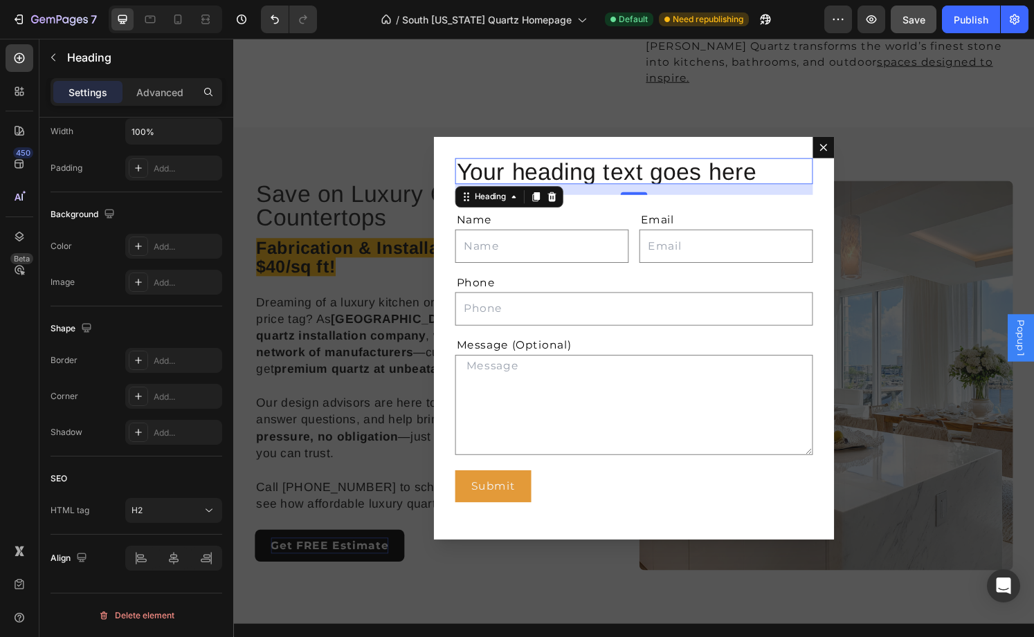
click at [630, 179] on h2 "Your heading text goes here" at bounding box center [648, 176] width 371 height 27
click at [630, 179] on p "Your heading text goes here" at bounding box center [648, 176] width 368 height 24
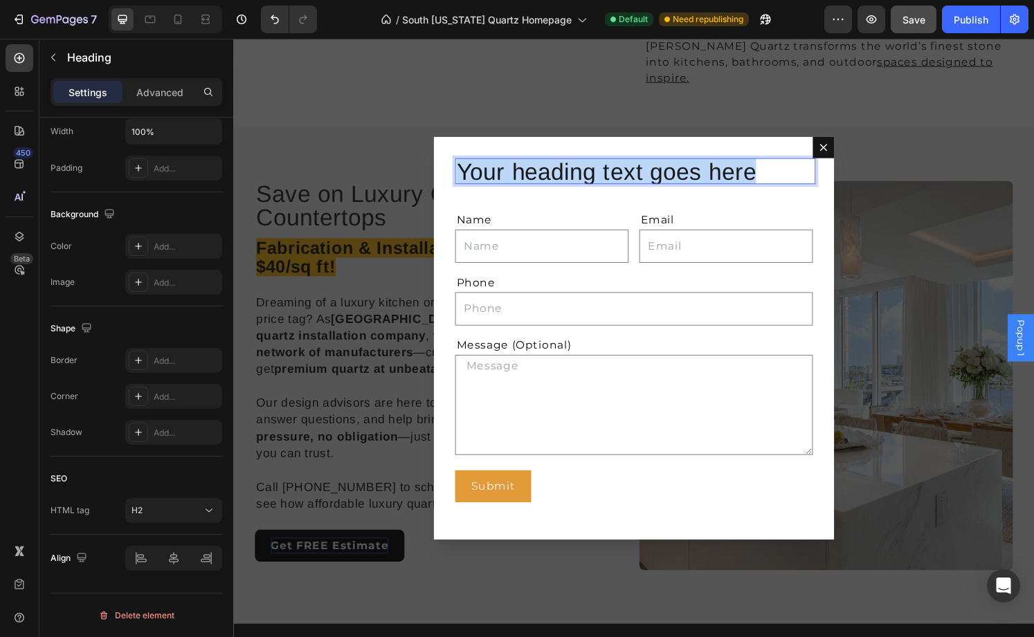
click at [630, 179] on p "Your heading text goes here" at bounding box center [648, 176] width 368 height 24
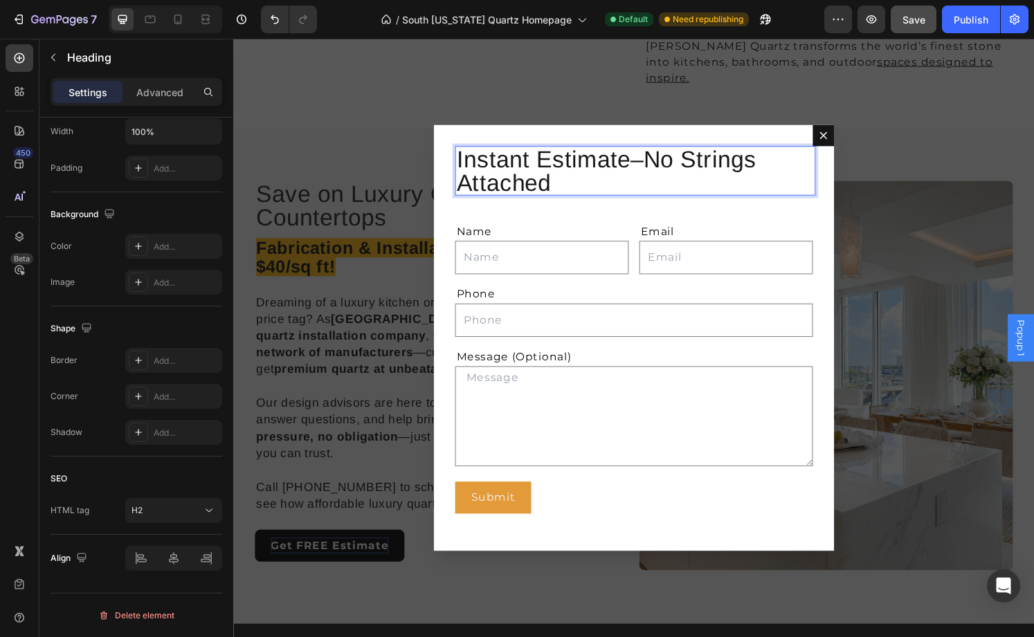
click at [465, 163] on p "Instant Estimate–No Strings Attached" at bounding box center [648, 176] width 368 height 48
click at [663, 186] on p "Get an Instant Estimate–No Strings Attached" at bounding box center [648, 176] width 368 height 48
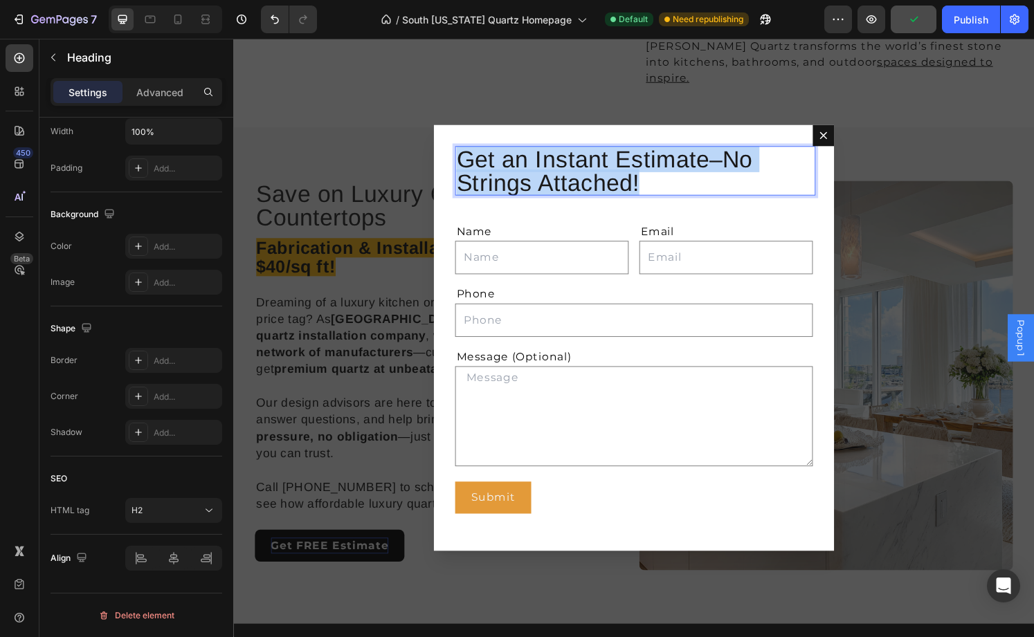
drag, startPoint x: 670, startPoint y: 188, endPoint x: 439, endPoint y: 140, distance: 235.9
click at [439, 140] on div "Get an Instant Estimate–No Strings Attached! Heading 16 Name Text Block Text Fi…" at bounding box center [648, 349] width 831 height 621
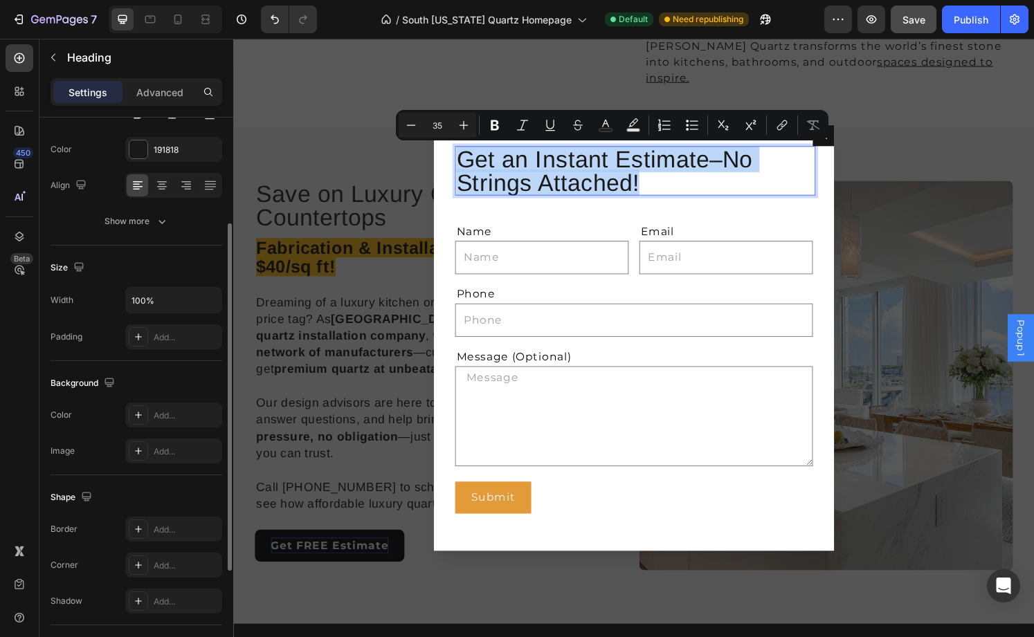
scroll to position [140, 0]
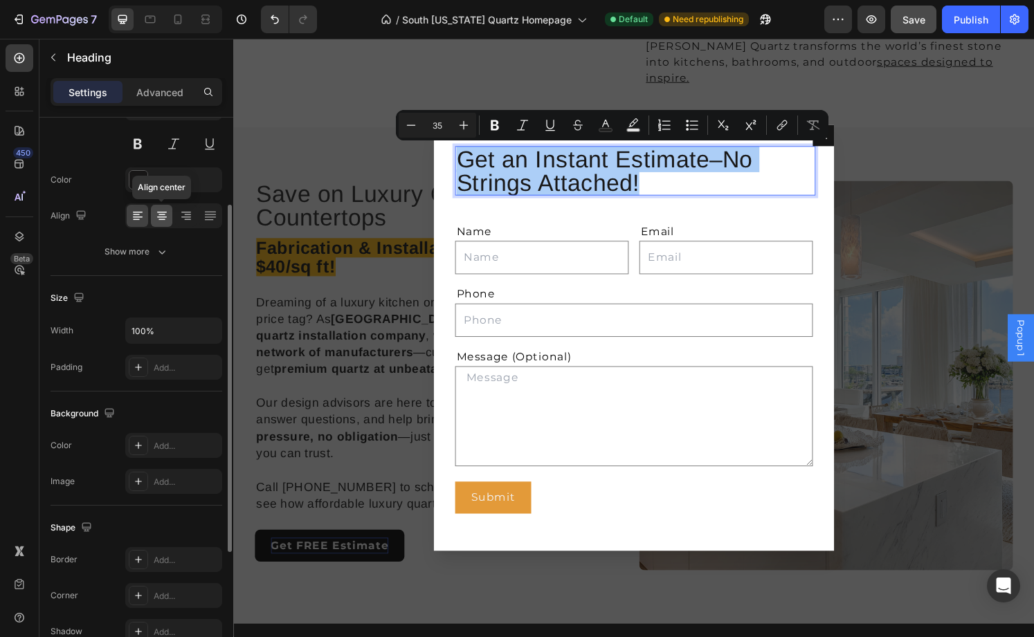
click at [161, 219] on icon at bounding box center [162, 216] width 14 height 14
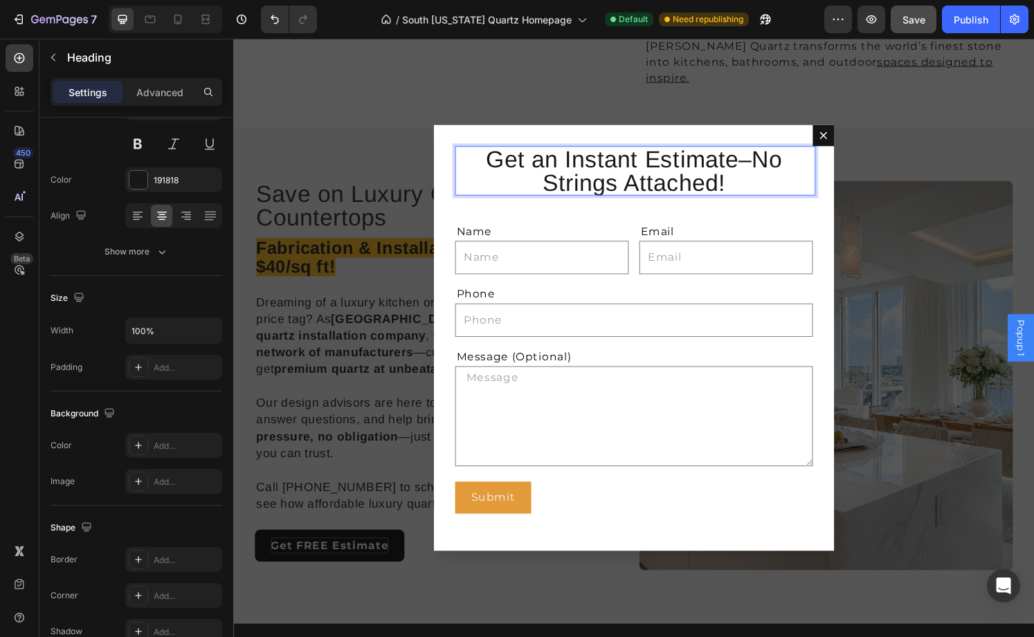
click at [717, 183] on p "Get an Instant Estimate–No Strings Attached!" at bounding box center [648, 176] width 368 height 48
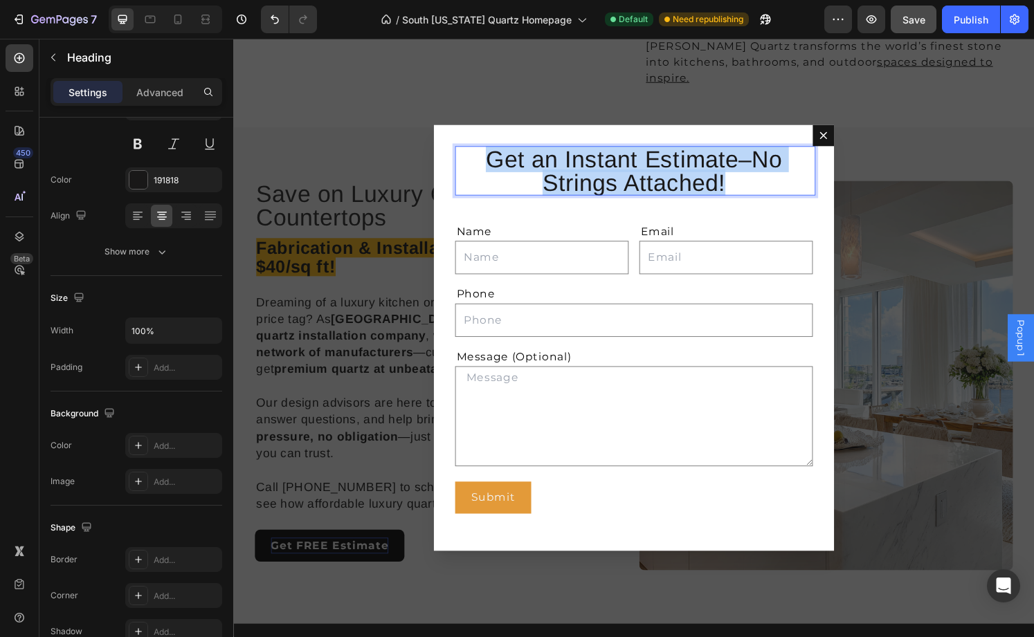
drag, startPoint x: 755, startPoint y: 185, endPoint x: 482, endPoint y: 150, distance: 275.6
click at [482, 150] on h2 "Get an Instant Estimate–No Strings Attached!" at bounding box center [648, 175] width 371 height 51
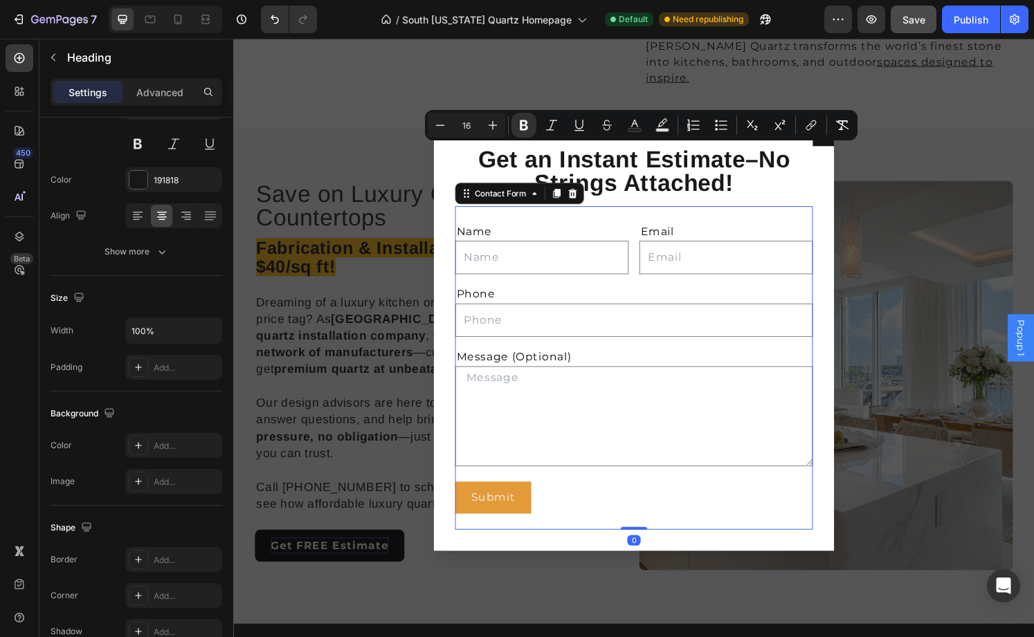
click at [752, 223] on div "Name Text Block Text Field Email Text Block Email Field Row Phone Text Block Te…" at bounding box center [648, 380] width 371 height 336
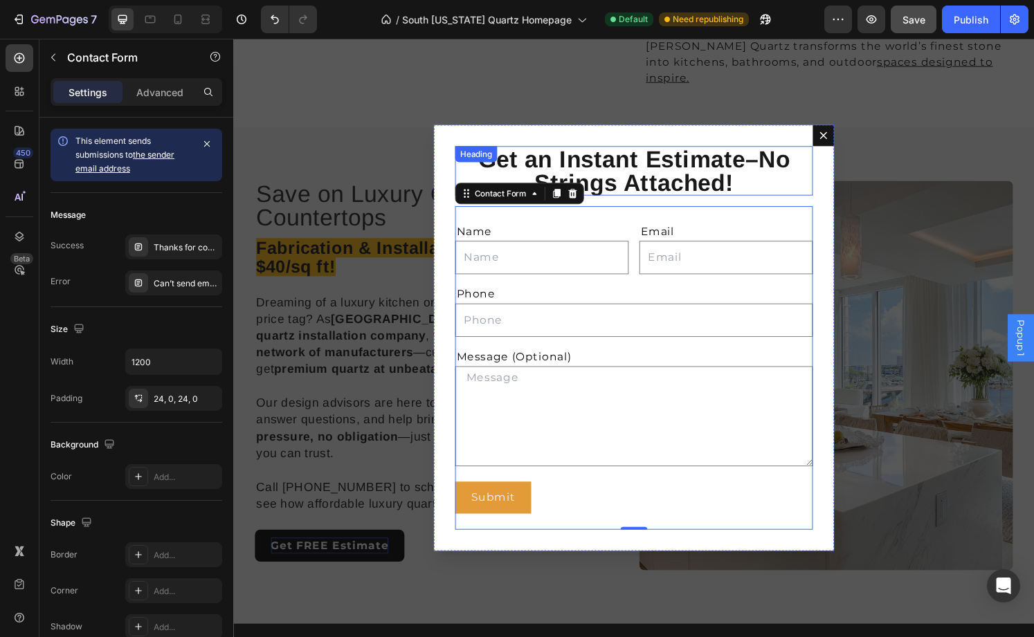
scroll to position [1405, 0]
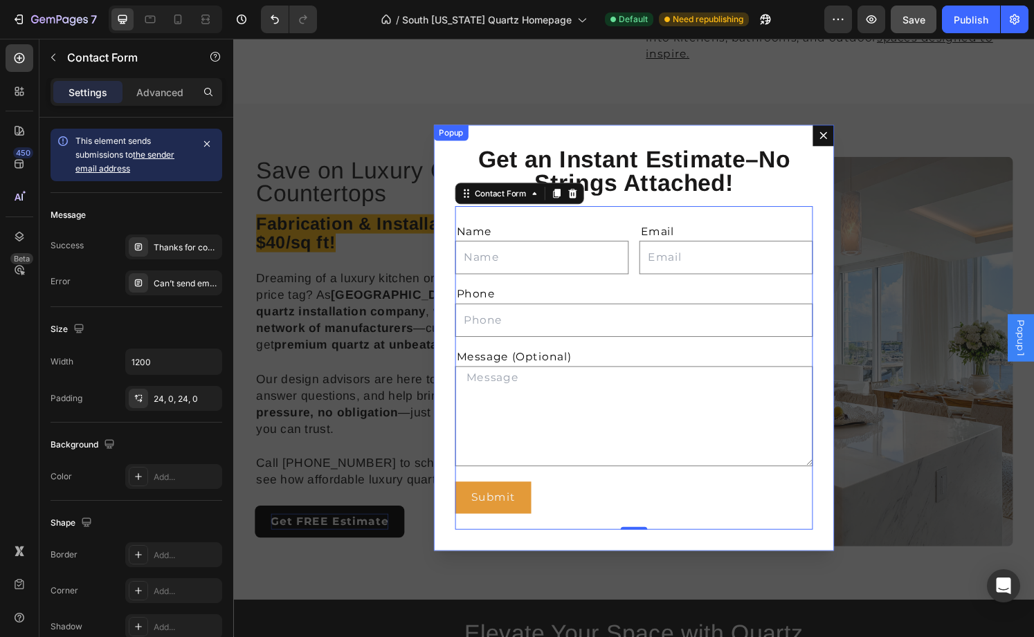
click at [708, 137] on div "⁠⁠⁠⁠⁠⁠⁠ Get an Instant Estimate–No Strings Attached! Heading Name Text Block Te…" at bounding box center [648, 349] width 415 height 442
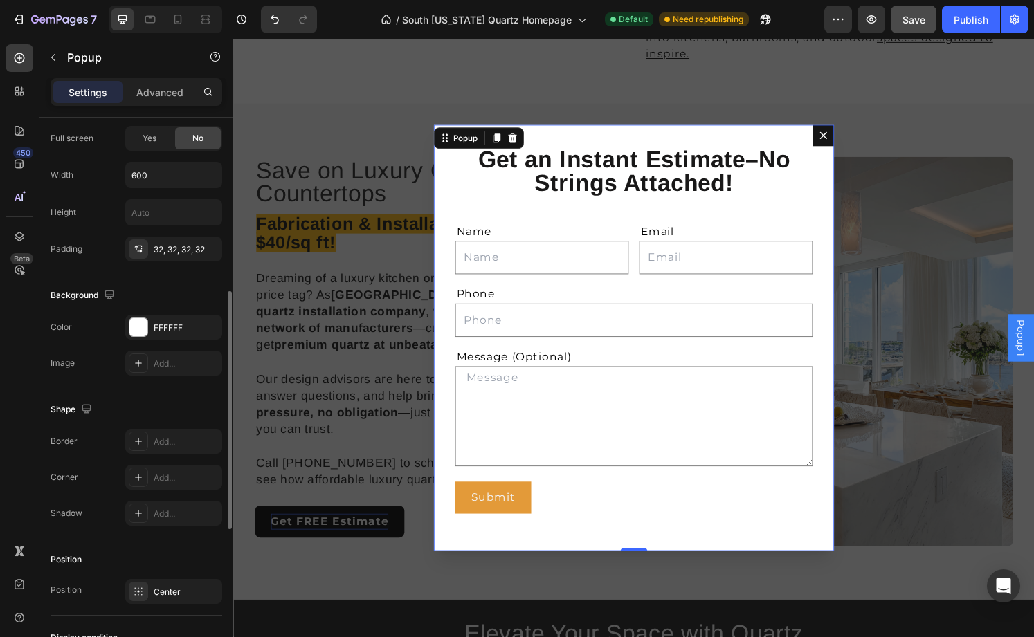
scroll to position [562, 0]
click at [173, 469] on div "Add..." at bounding box center [173, 476] width 97 height 25
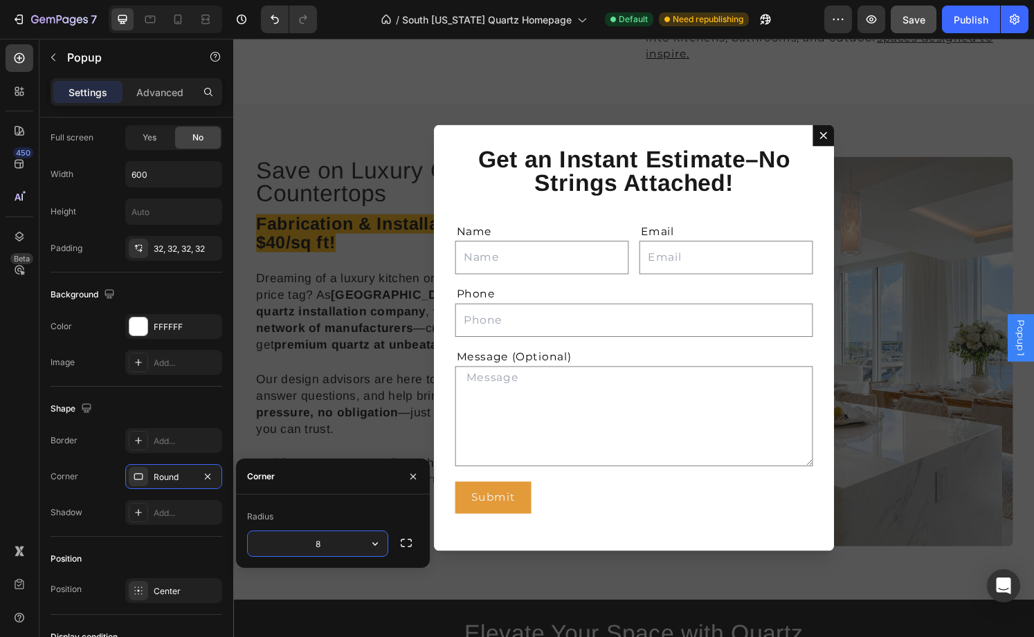
click at [397, 288] on div "Backdrop" at bounding box center [648, 349] width 831 height 621
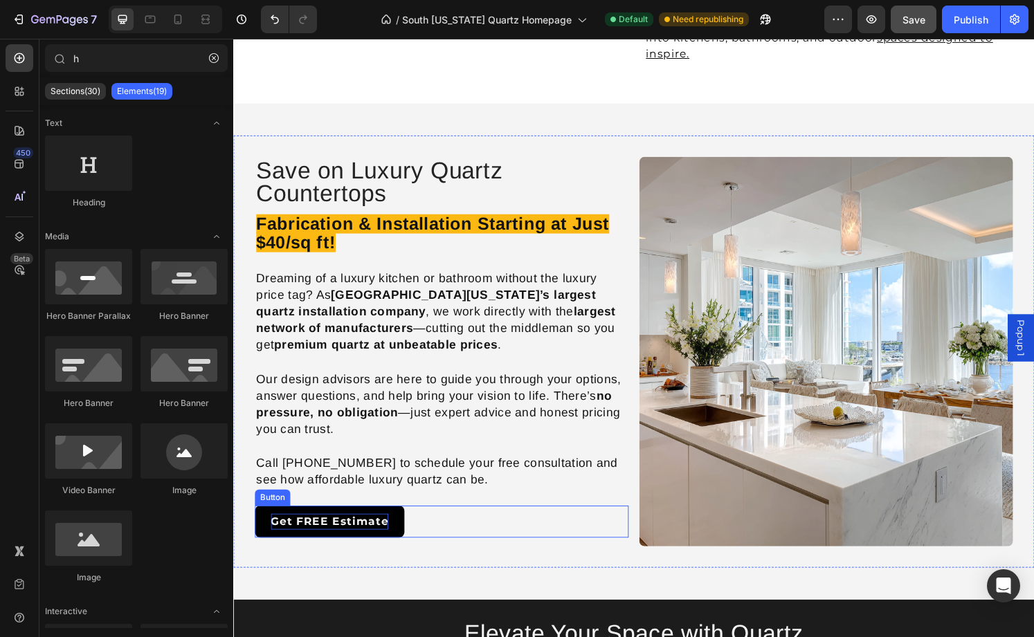
click at [391, 533] on strong "Get FREE Estimate" at bounding box center [333, 539] width 122 height 13
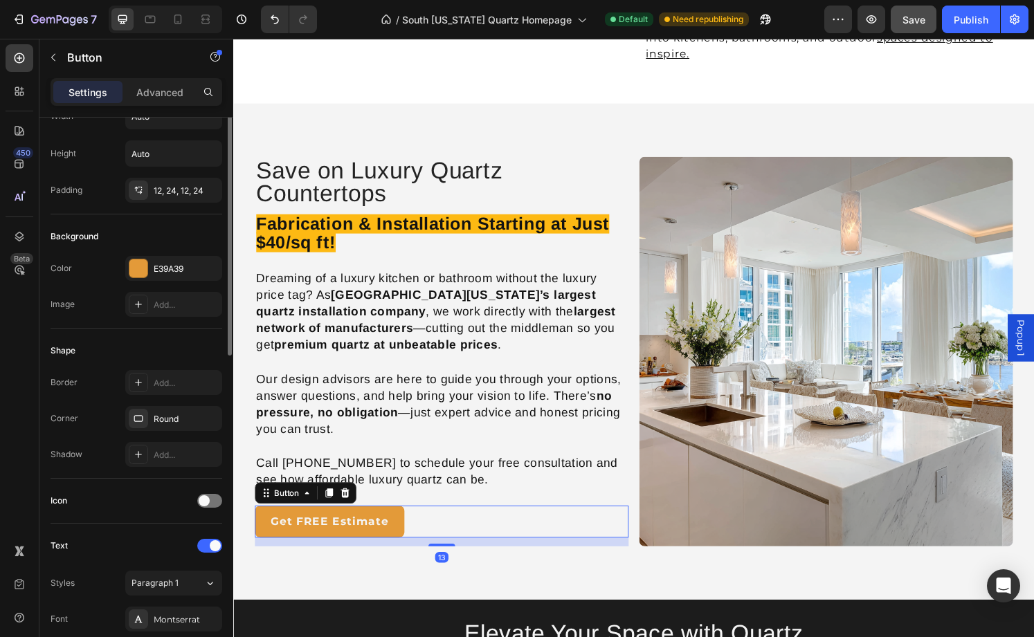
scroll to position [505, 0]
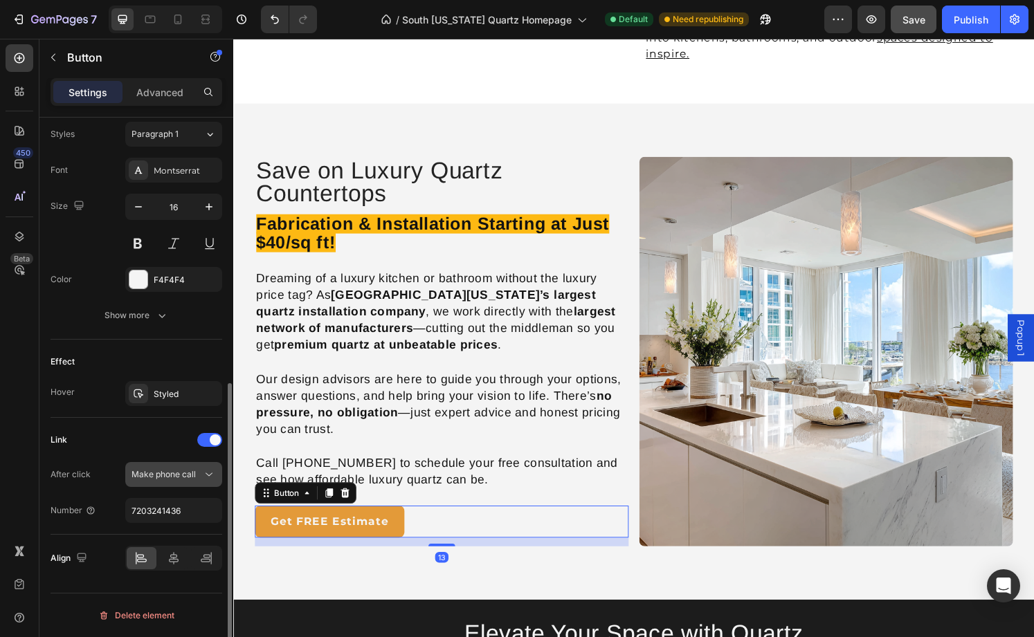
click at [177, 480] on span "Make phone call" at bounding box center [163, 475] width 64 height 12
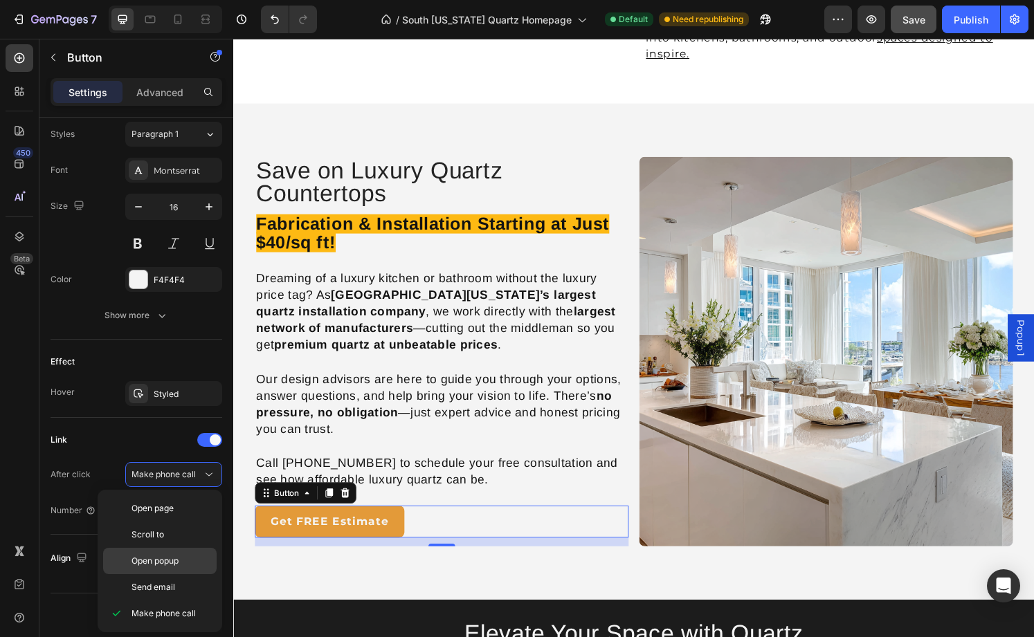
click at [159, 565] on span "Open popup" at bounding box center [154, 561] width 47 height 12
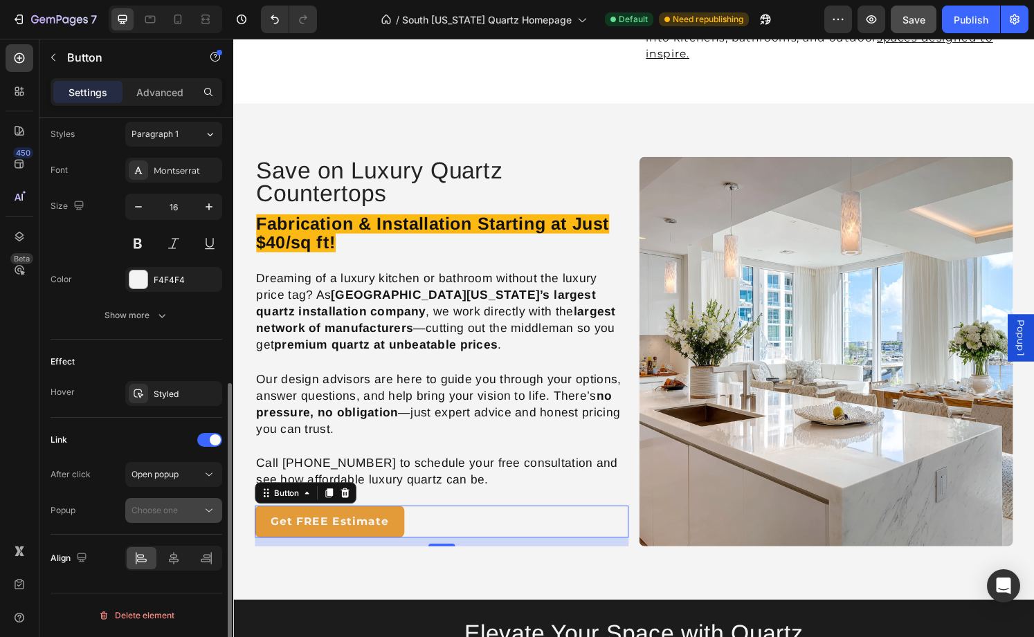
click at [193, 511] on div "Choose one" at bounding box center [166, 511] width 71 height 12
click at [168, 539] on p "Popup 1" at bounding box center [170, 544] width 79 height 12
click at [1043, 350] on span "Popup 1" at bounding box center [1050, 349] width 14 height 38
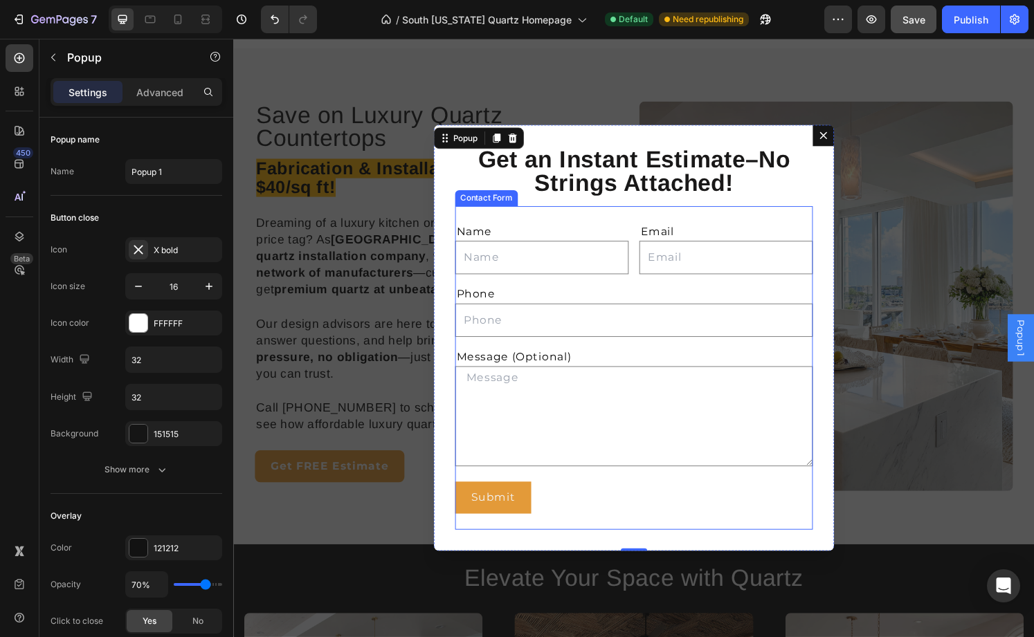
scroll to position [1426, 0]
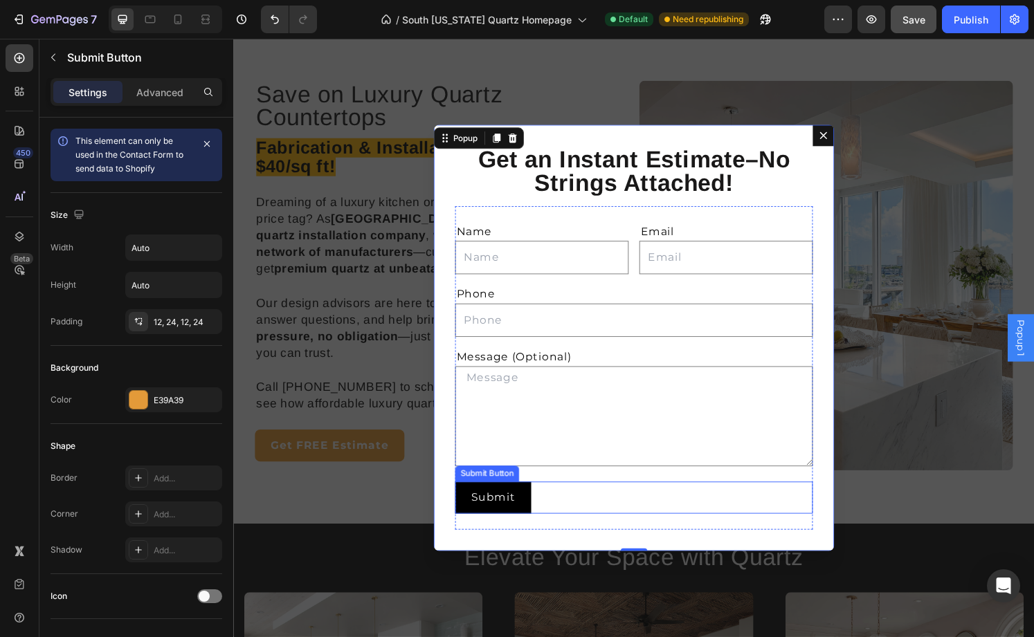
click at [526, 514] on button "Submit" at bounding box center [502, 514] width 79 height 33
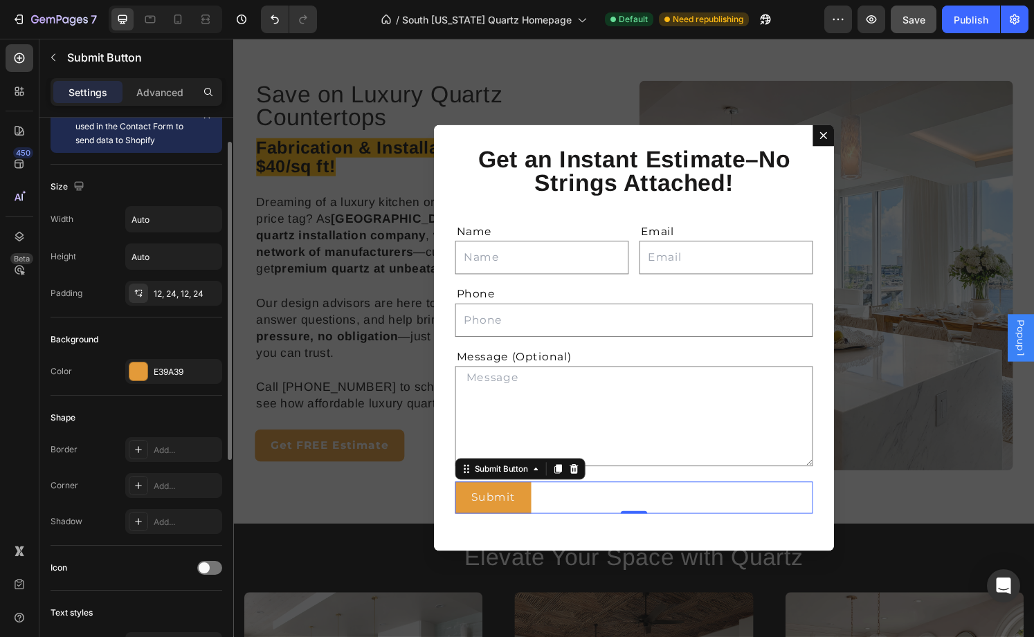
scroll to position [34, 0]
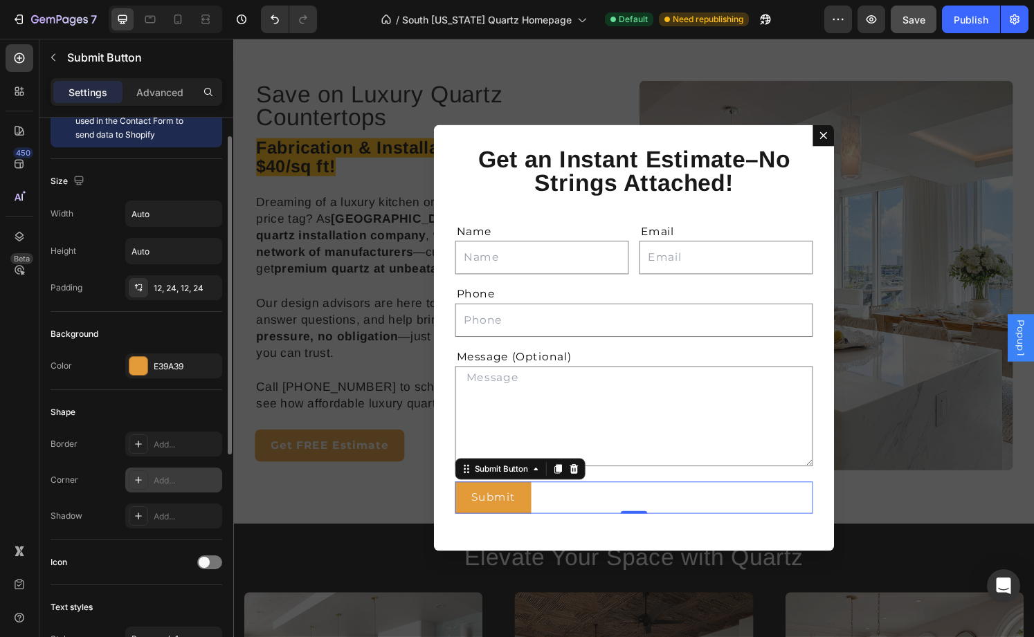
click at [162, 482] on div "Add..." at bounding box center [186, 481] width 65 height 12
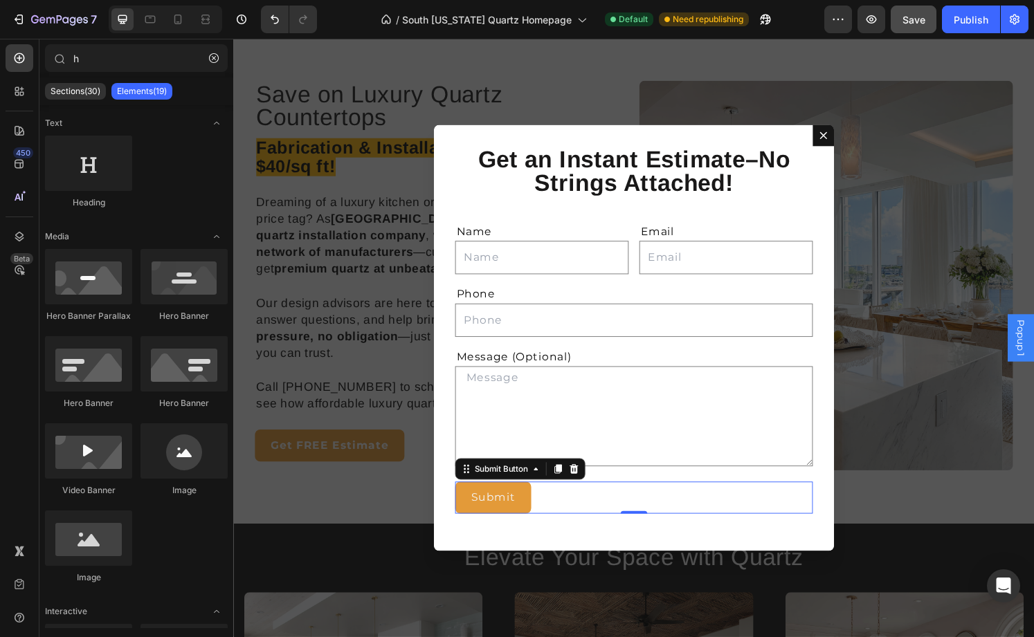
click at [734, 69] on div "Backdrop" at bounding box center [648, 349] width 831 height 621
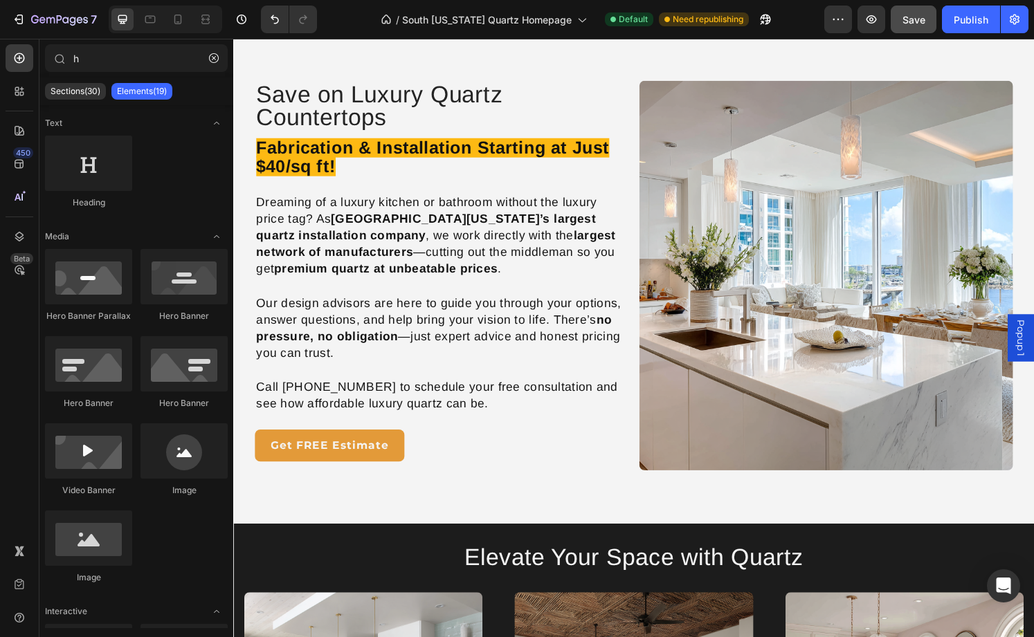
click at [1049, 338] on span "Popup 1" at bounding box center [1050, 349] width 14 height 38
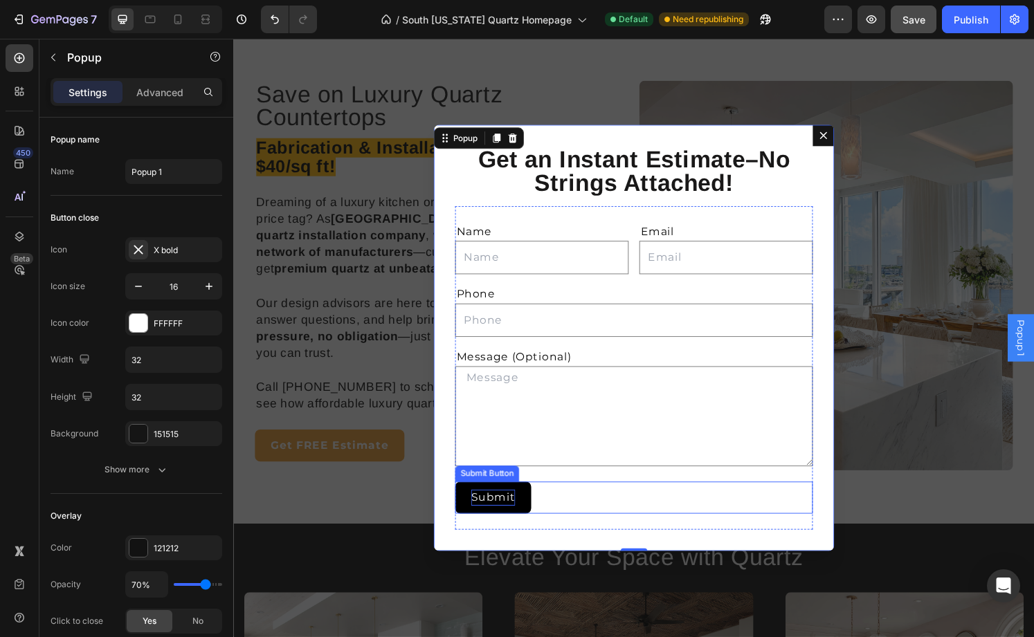
click at [503, 518] on div "Submit" at bounding box center [503, 515] width 46 height 17
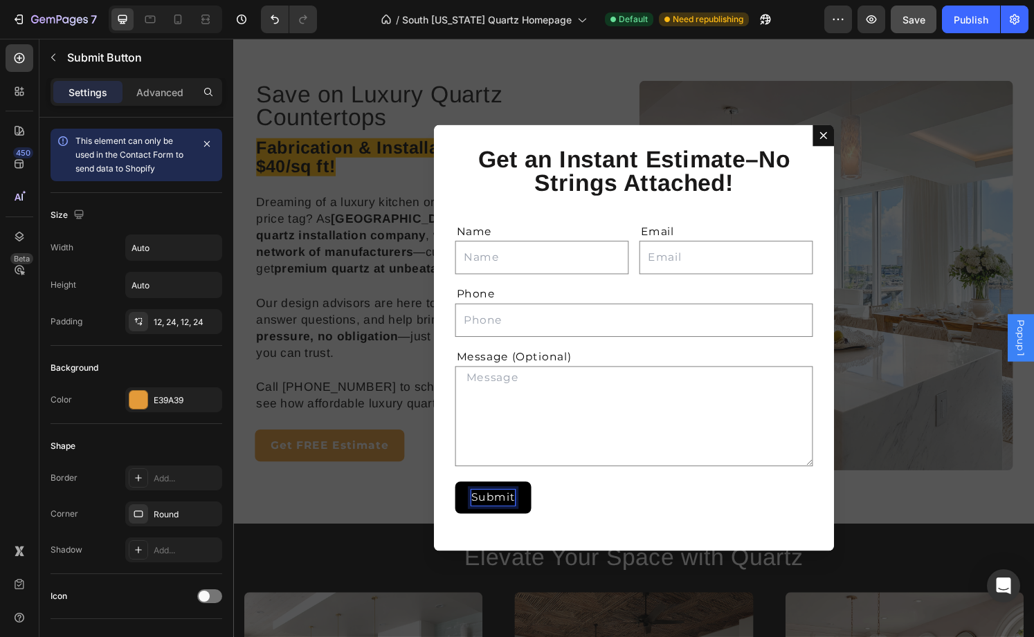
click at [503, 518] on div "Submit" at bounding box center [503, 515] width 46 height 17
click at [503, 518] on p "Submit" at bounding box center [503, 515] width 46 height 17
click at [728, 175] on strong "Get an Instant Estimate–No Strings Attached!" at bounding box center [649, 175] width 324 height 51
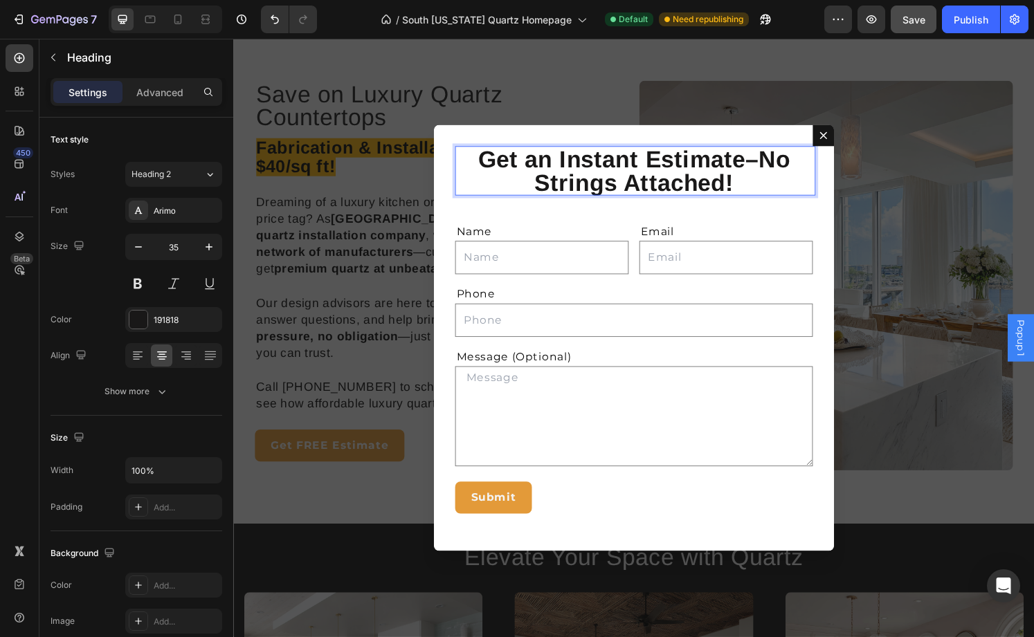
click at [728, 175] on strong "Get an Instant Estimate–No Strings Attached!" at bounding box center [649, 175] width 324 height 51
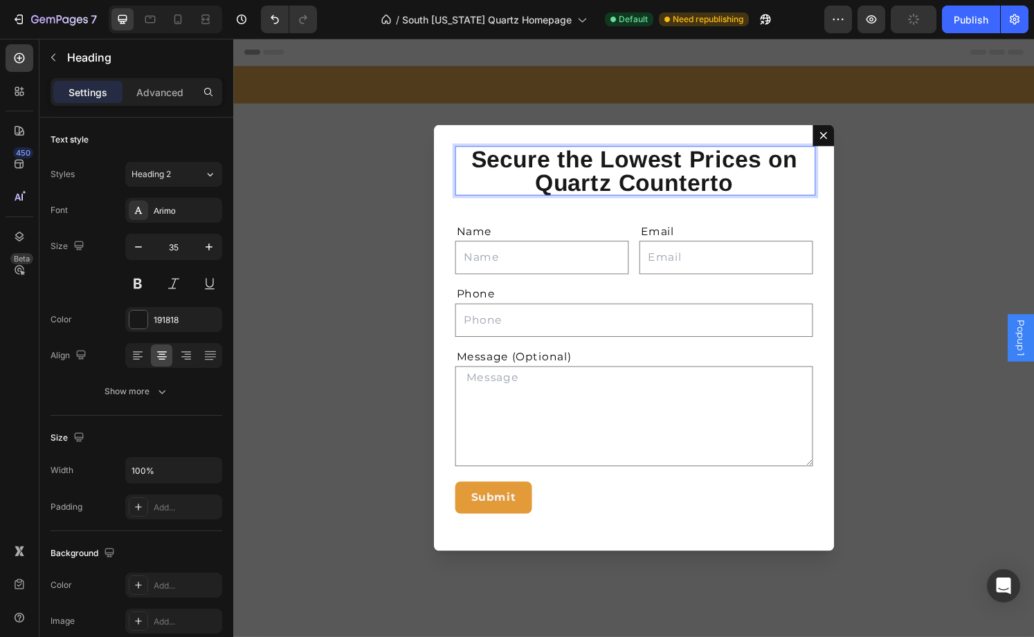
scroll to position [1426, 0]
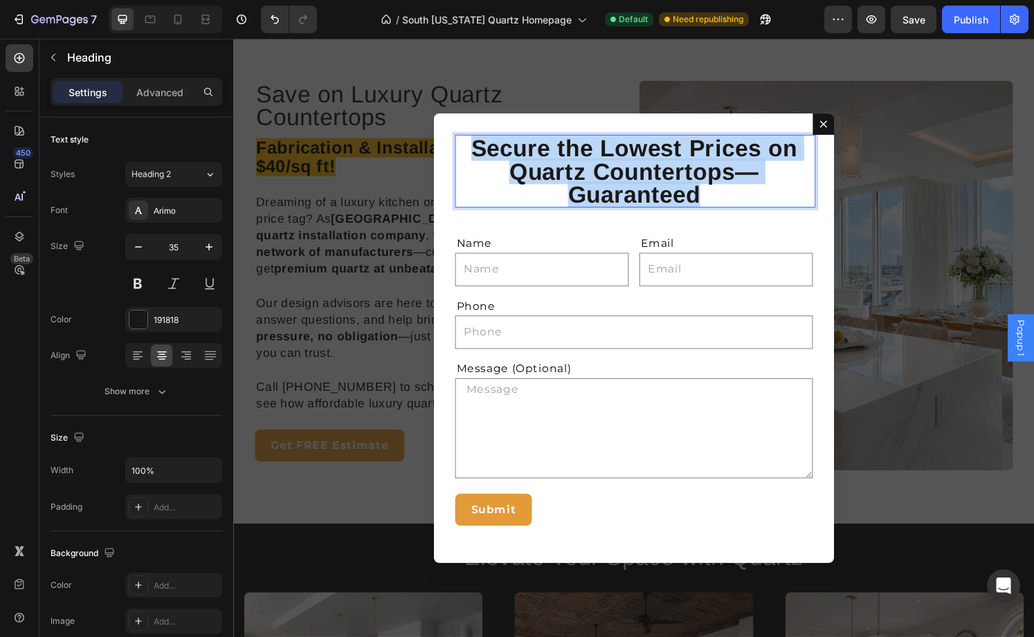
drag, startPoint x: 737, startPoint y: 197, endPoint x: 466, endPoint y: 138, distance: 277.1
click at [466, 138] on div "Secure the Lowest Prices on Quartz Countertops—Guaranteed Heading 16 Name Text …" at bounding box center [648, 349] width 415 height 466
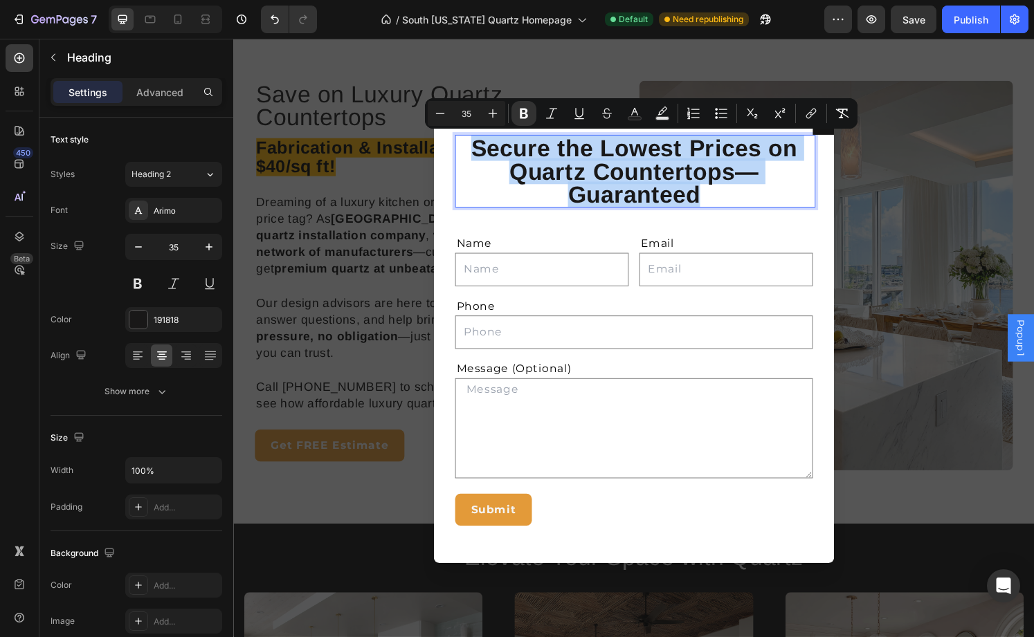
click at [755, 169] on strong "Secure the Lowest Prices on Quartz Countertops—Guaranteed" at bounding box center [649, 175] width 338 height 75
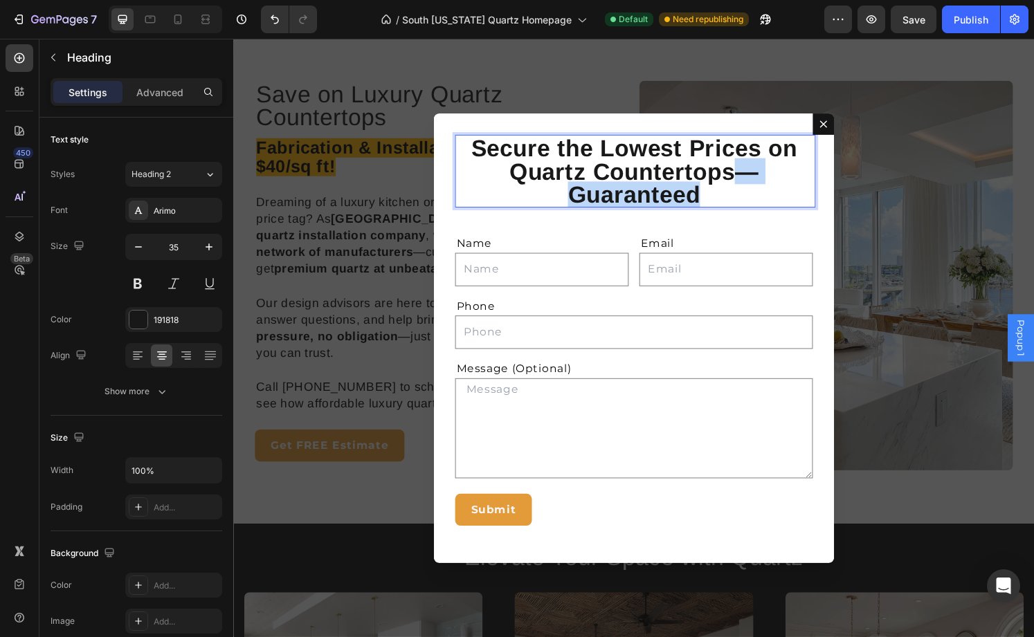
drag, startPoint x: 756, startPoint y: 174, endPoint x: 778, endPoint y: 204, distance: 37.1
click at [778, 204] on p "Secure the Lowest Prices on Quartz Countertops—Guaranteed" at bounding box center [648, 176] width 368 height 73
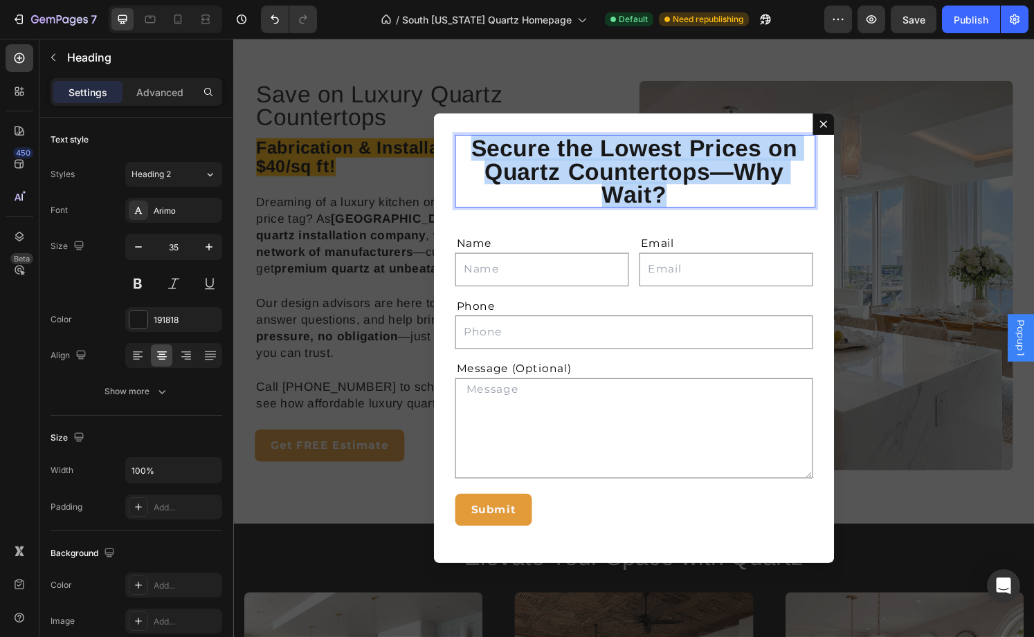
drag, startPoint x: 705, startPoint y: 195, endPoint x: 426, endPoint y: 120, distance: 289.4
click at [426, 120] on div "Secure the Lowest Prices on Quartz Countertops—Why Wait? Heading 16 Name Text B…" at bounding box center [648, 349] width 831 height 621
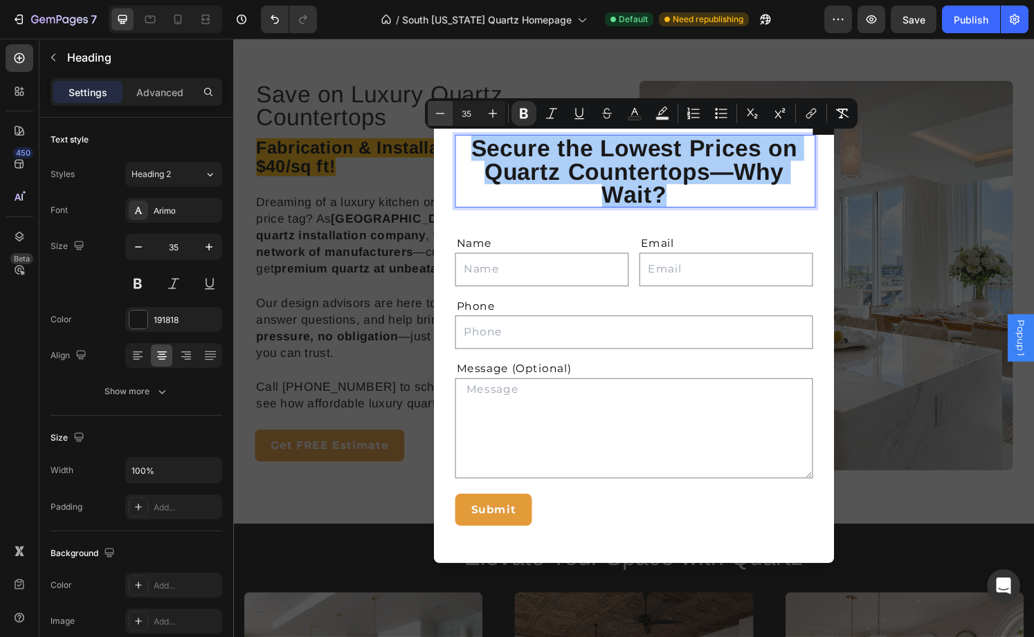
click at [446, 119] on button "Minus" at bounding box center [440, 113] width 25 height 25
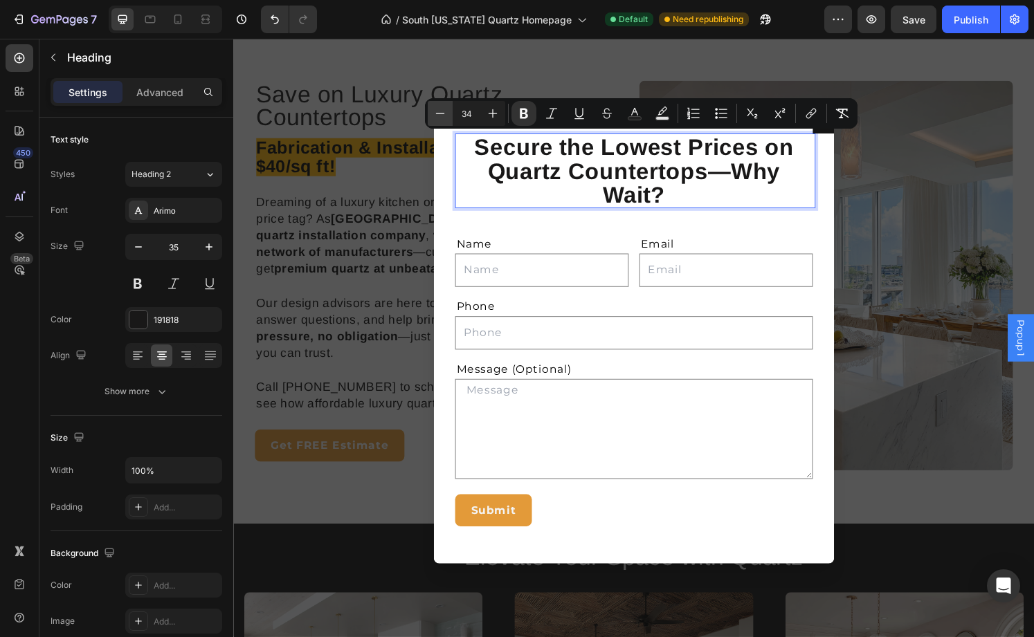
click at [446, 119] on icon "Editor contextual toolbar" at bounding box center [440, 114] width 14 height 14
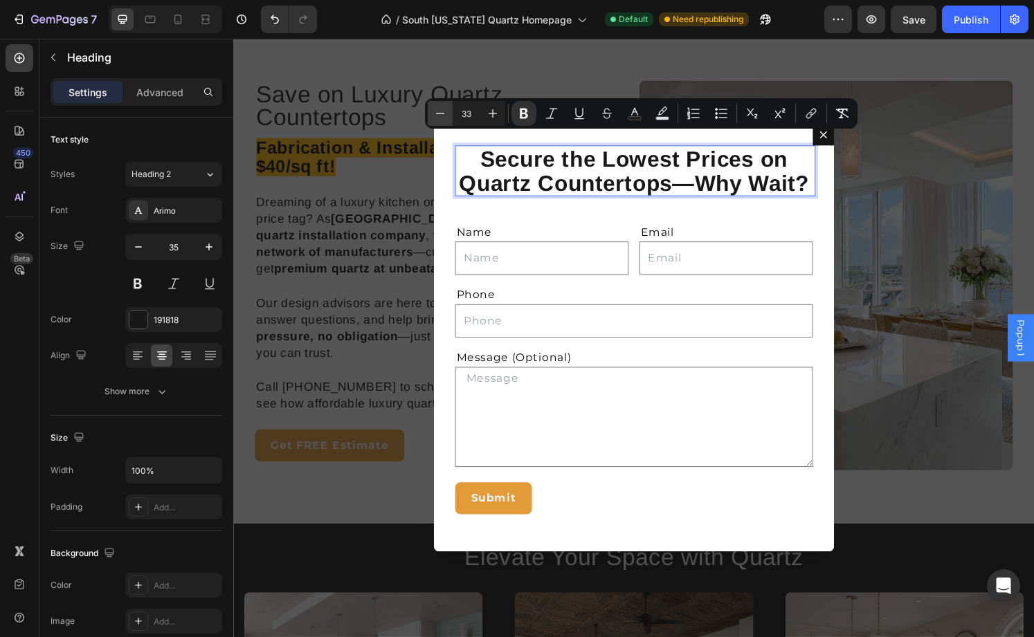
click at [446, 119] on icon "Editor contextual toolbar" at bounding box center [440, 114] width 14 height 14
type input "30"
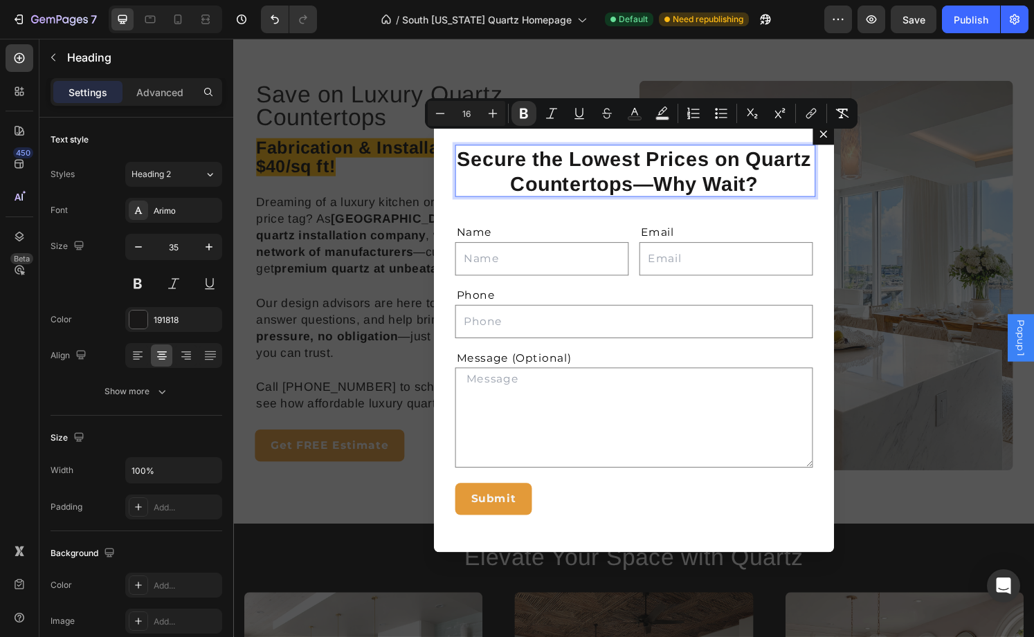
click at [799, 64] on div "Backdrop" at bounding box center [648, 349] width 831 height 621
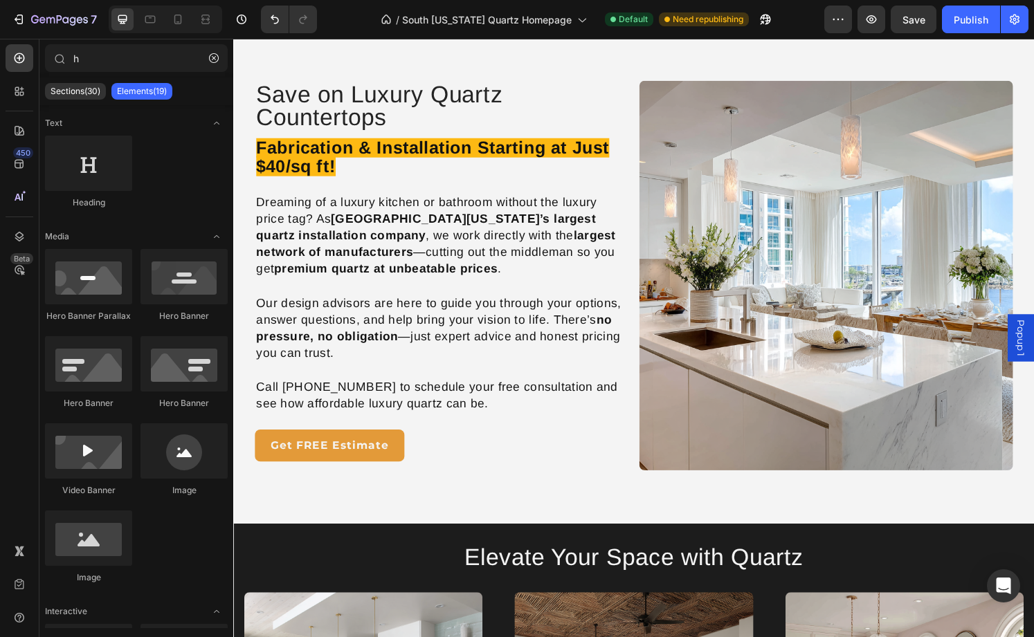
click at [1033, 350] on span "Popup 1" at bounding box center [1050, 349] width 14 height 38
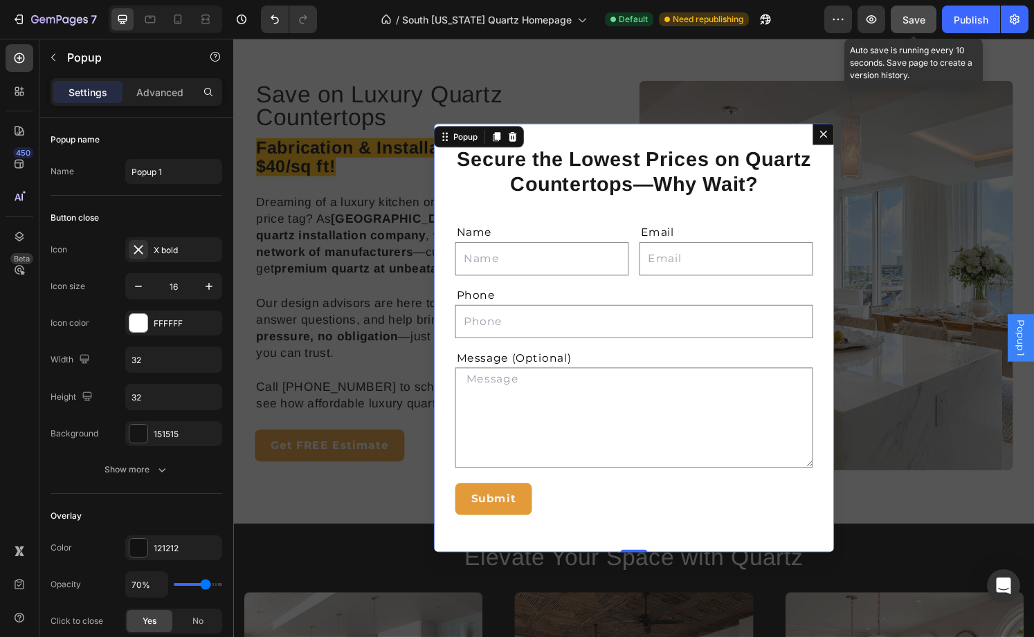
click at [920, 24] on span "Save" at bounding box center [913, 20] width 23 height 12
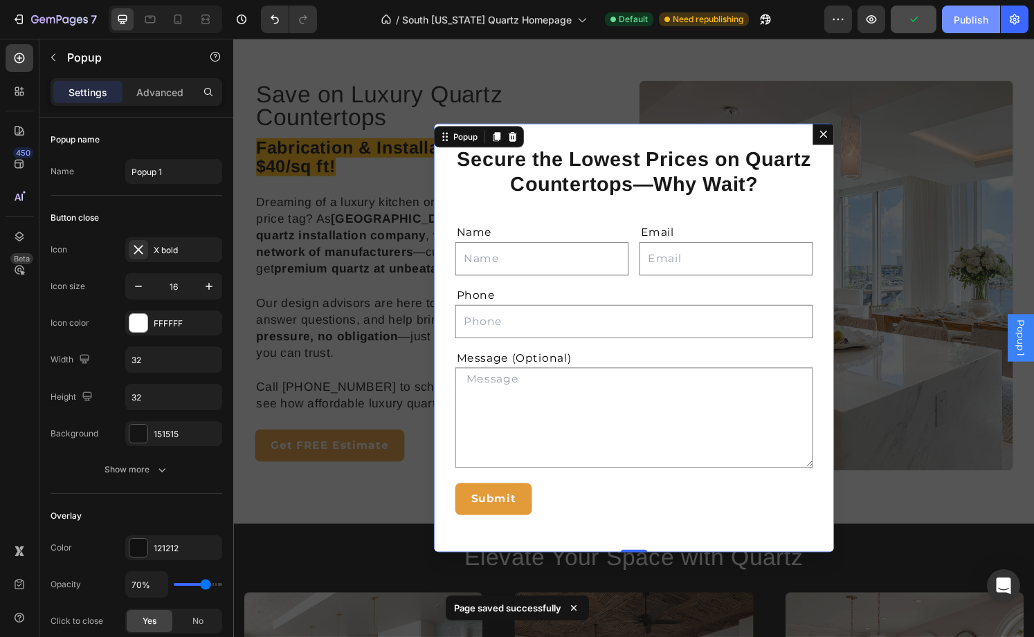
click at [964, 21] on div "Publish" at bounding box center [971, 19] width 35 height 15
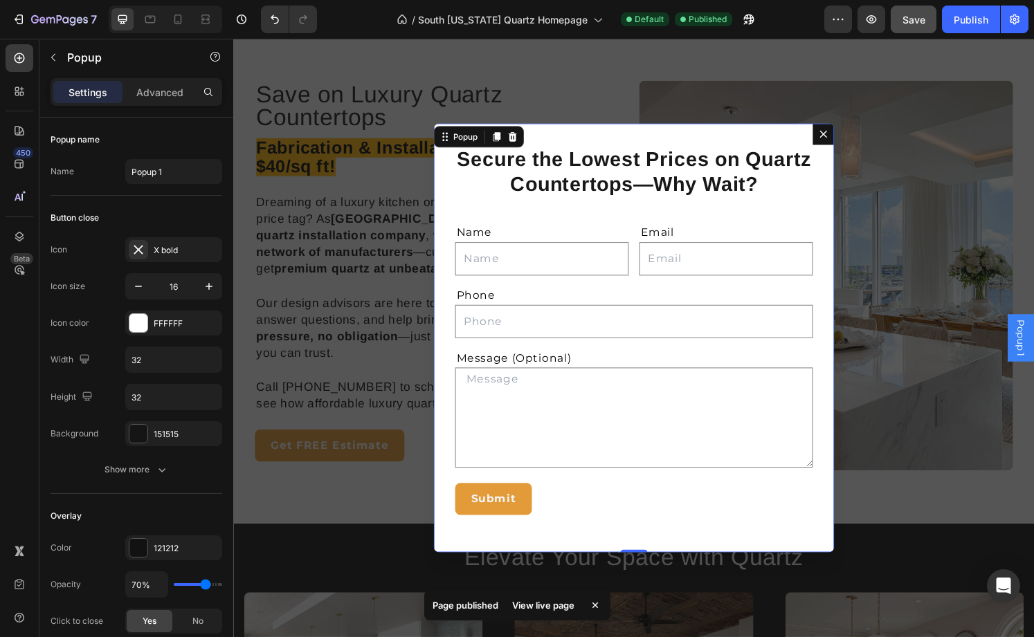
click at [848, 138] on icon "Dialog content" at bounding box center [844, 137] width 11 height 11
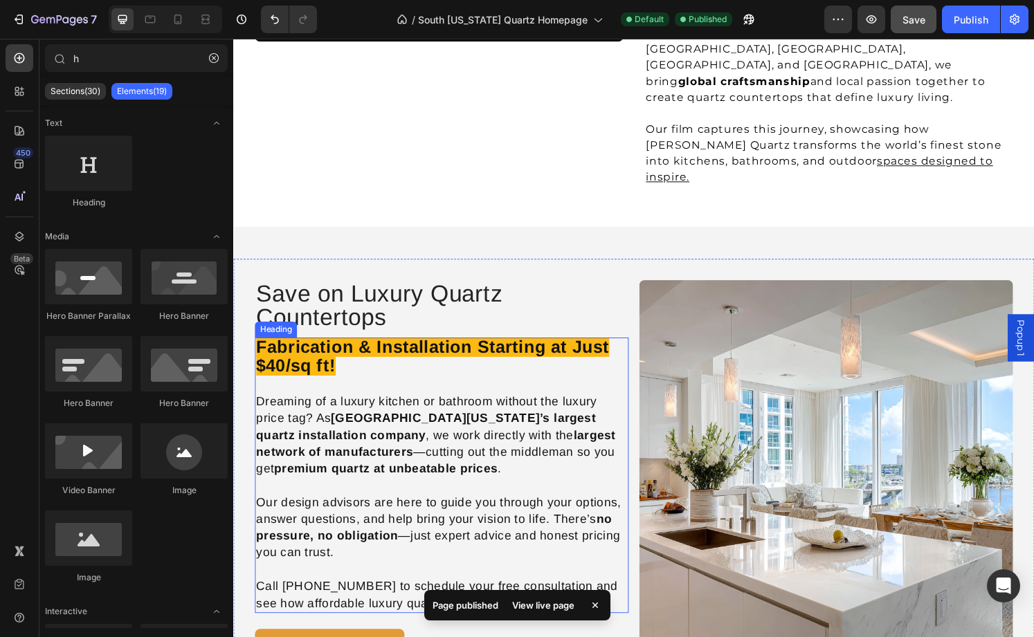
scroll to position [1364, 0]
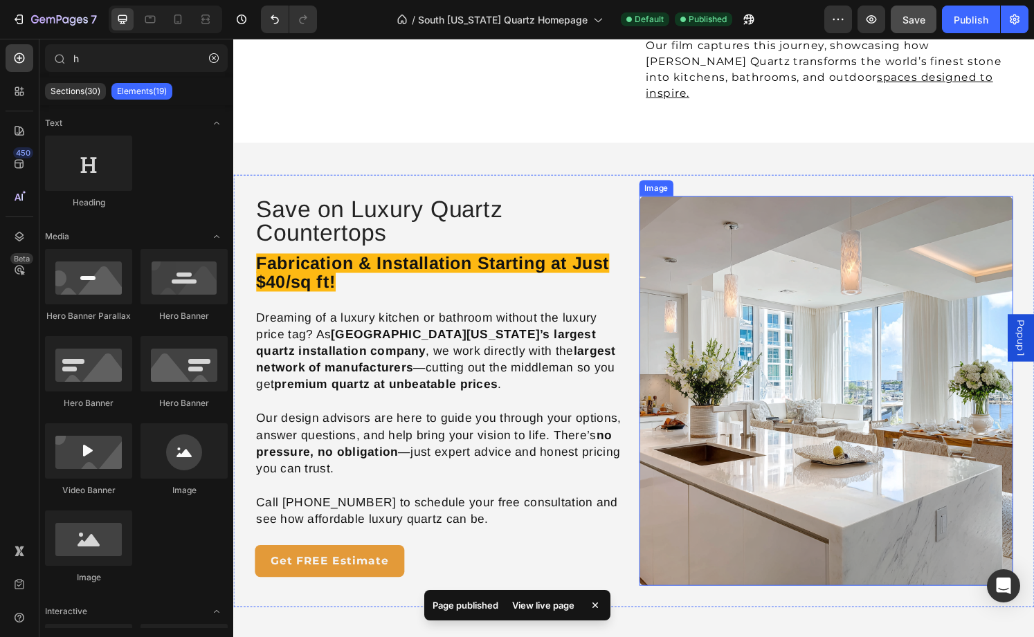
click at [831, 310] on img at bounding box center [848, 404] width 388 height 404
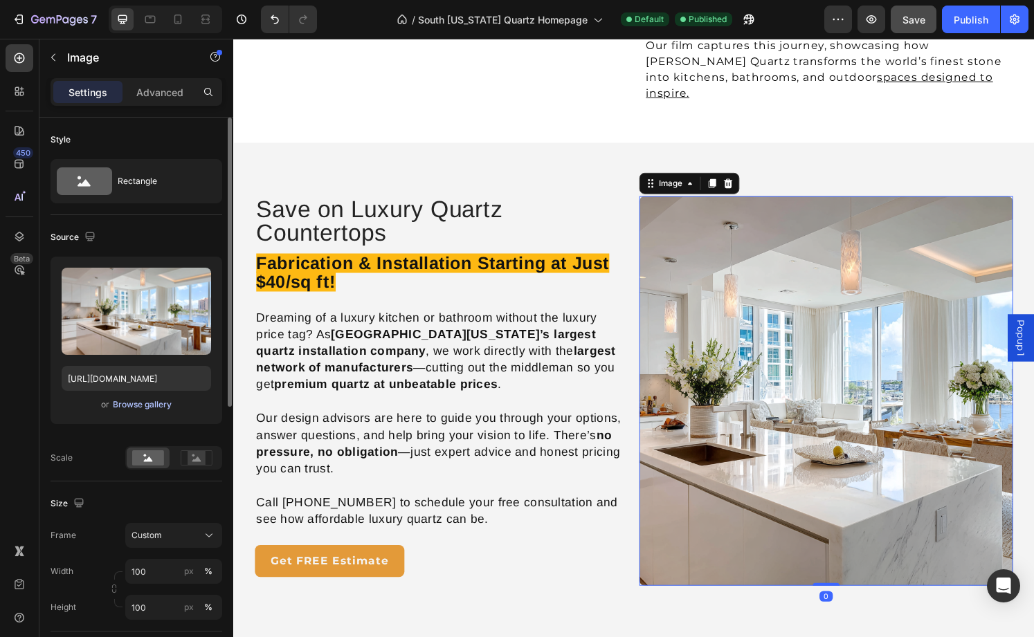
click at [131, 408] on div "Browse gallery" at bounding box center [142, 405] width 59 height 12
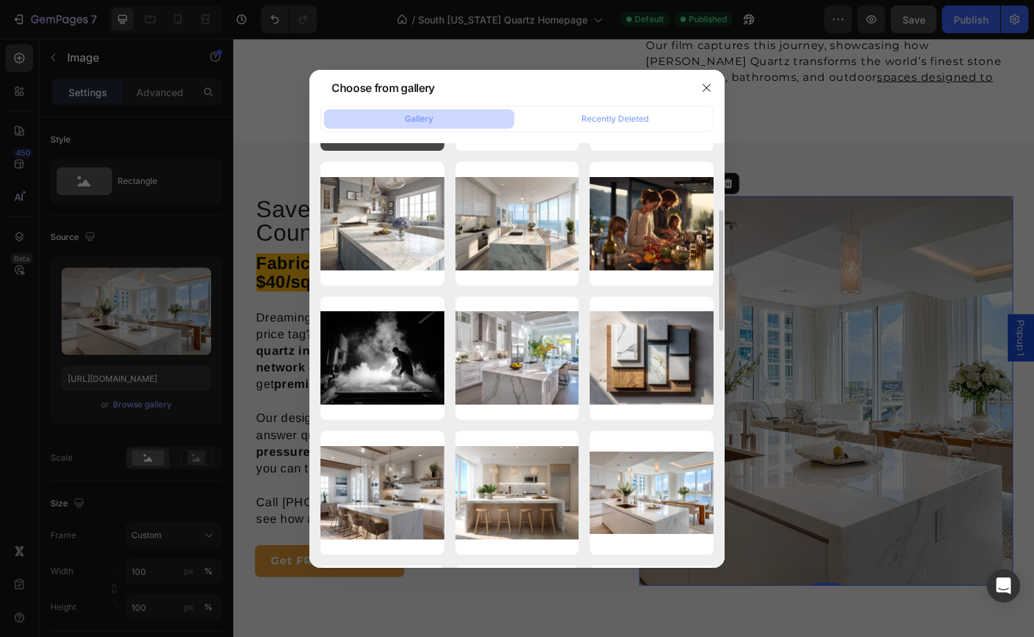
scroll to position [250, 0]
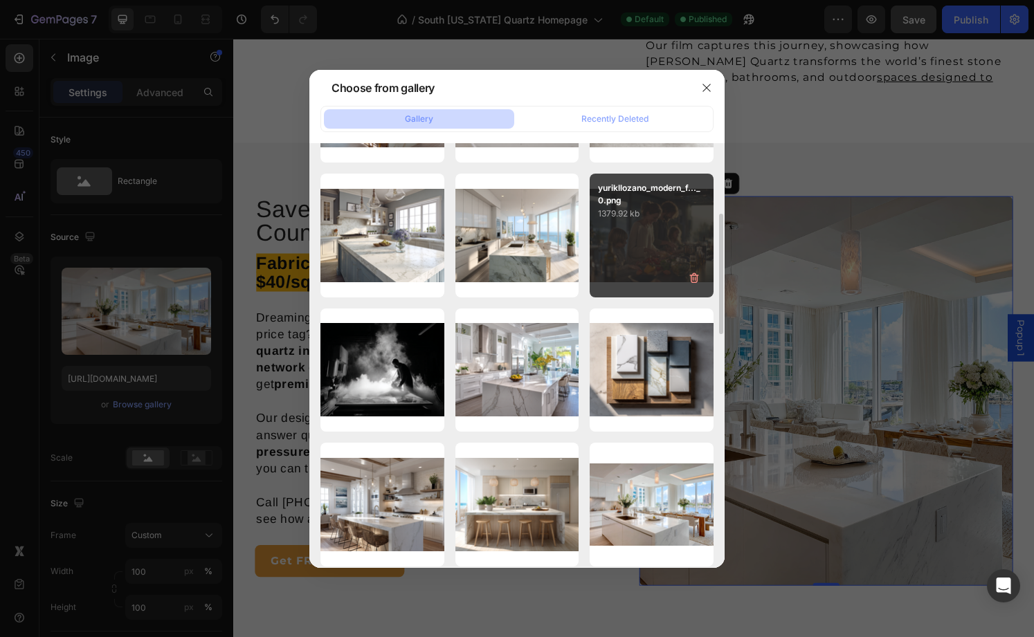
click at [628, 237] on div "yurikllozano_modern_f..._0.png 1379.92 kb" at bounding box center [652, 236] width 124 height 124
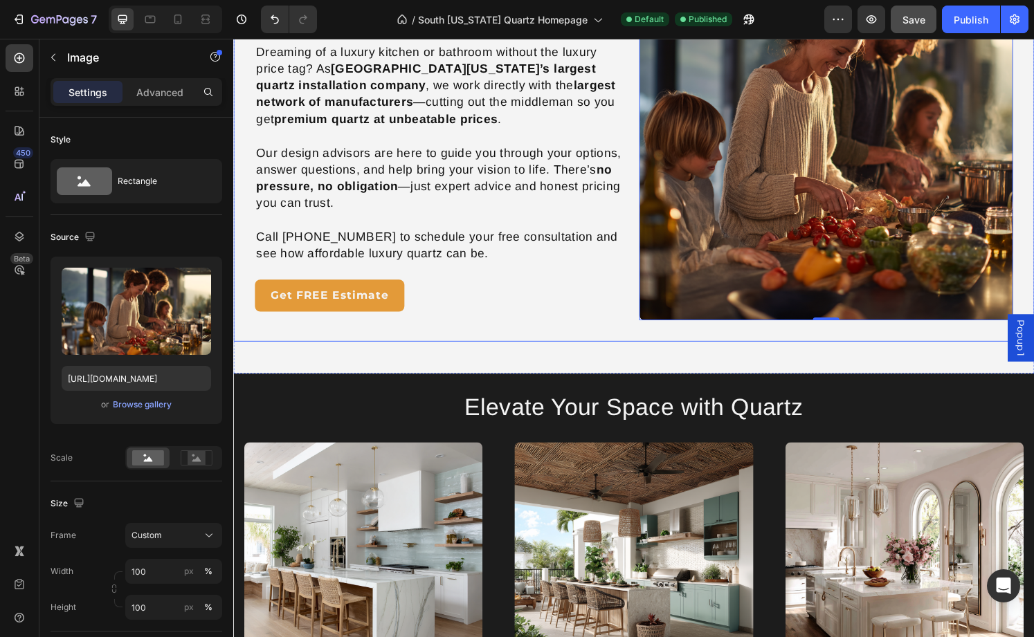
scroll to position [1406, 0]
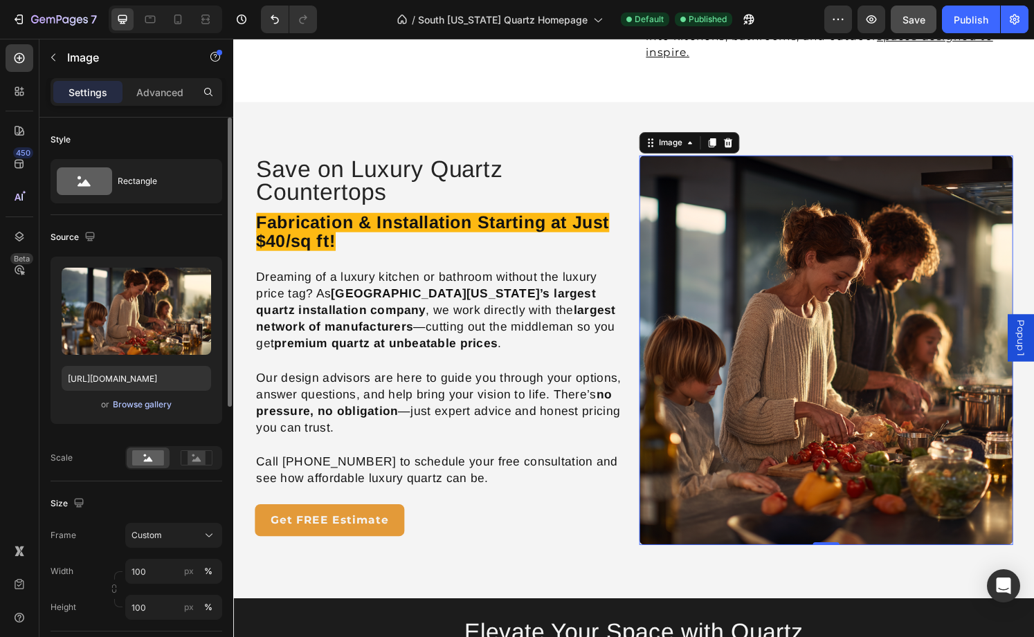
click at [138, 404] on div "Browse gallery" at bounding box center [142, 405] width 59 height 12
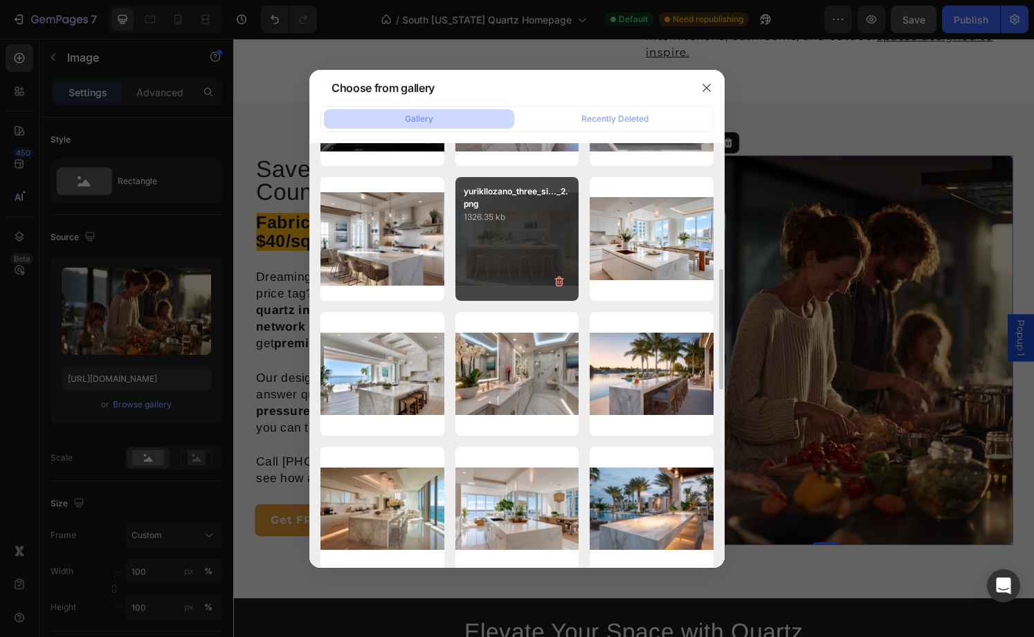
scroll to position [519, 0]
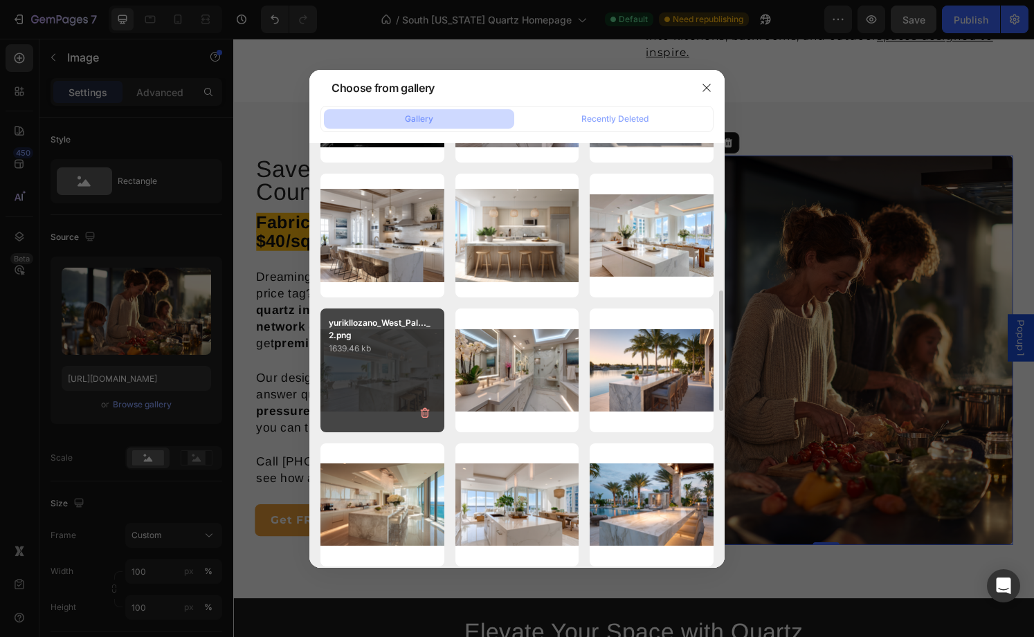
click at [408, 355] on p "1639.46 kb" at bounding box center [382, 349] width 107 height 14
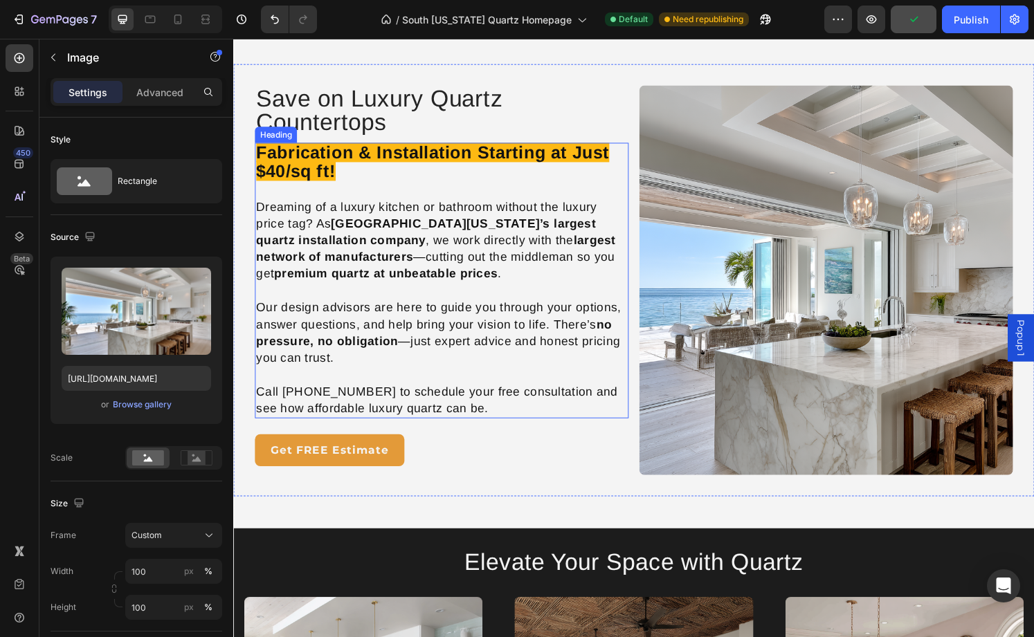
scroll to position [1408, 0]
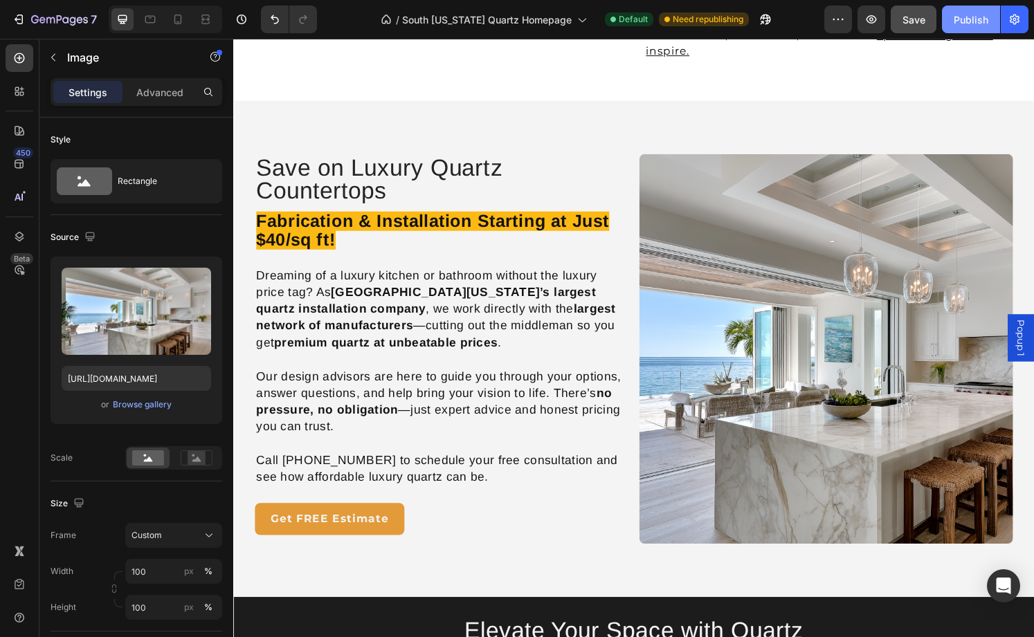
click at [976, 17] on div "Publish" at bounding box center [971, 19] width 35 height 15
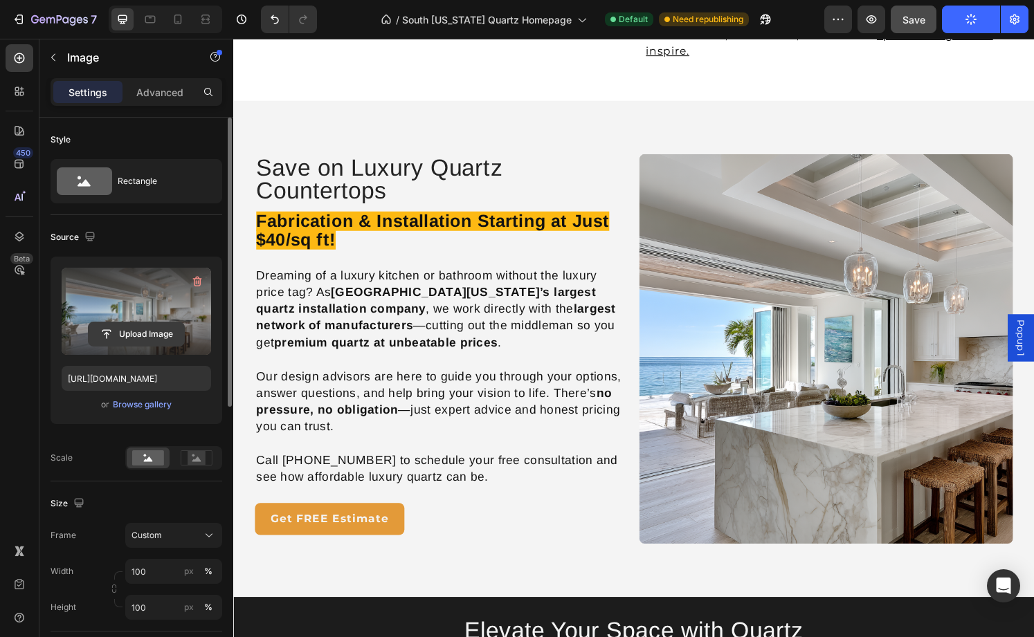
click at [149, 329] on input "file" at bounding box center [137, 335] width 96 height 24
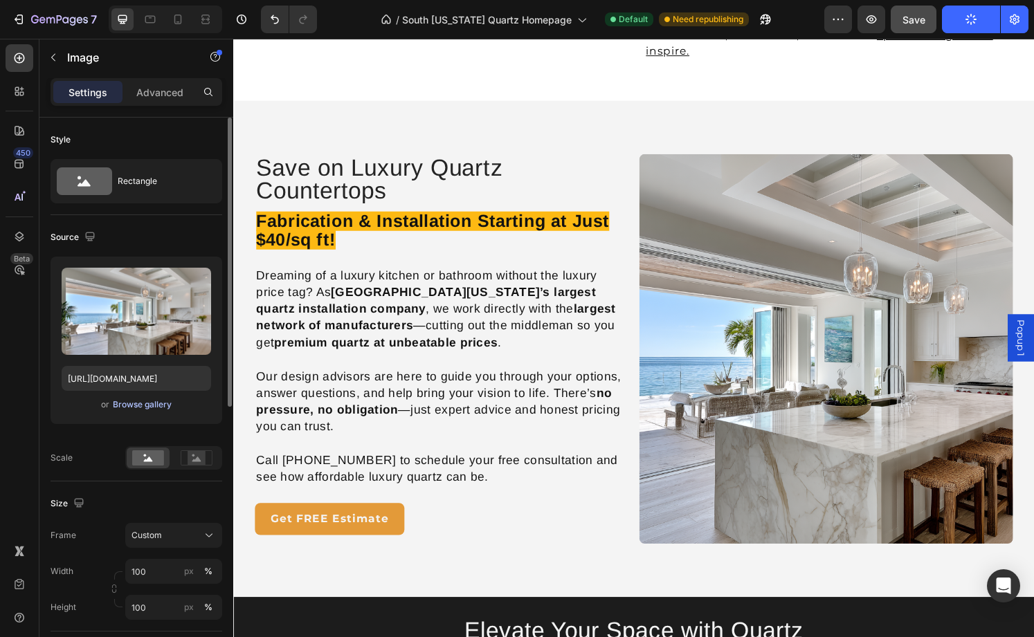
click at [154, 409] on div "Browse gallery" at bounding box center [142, 405] width 59 height 12
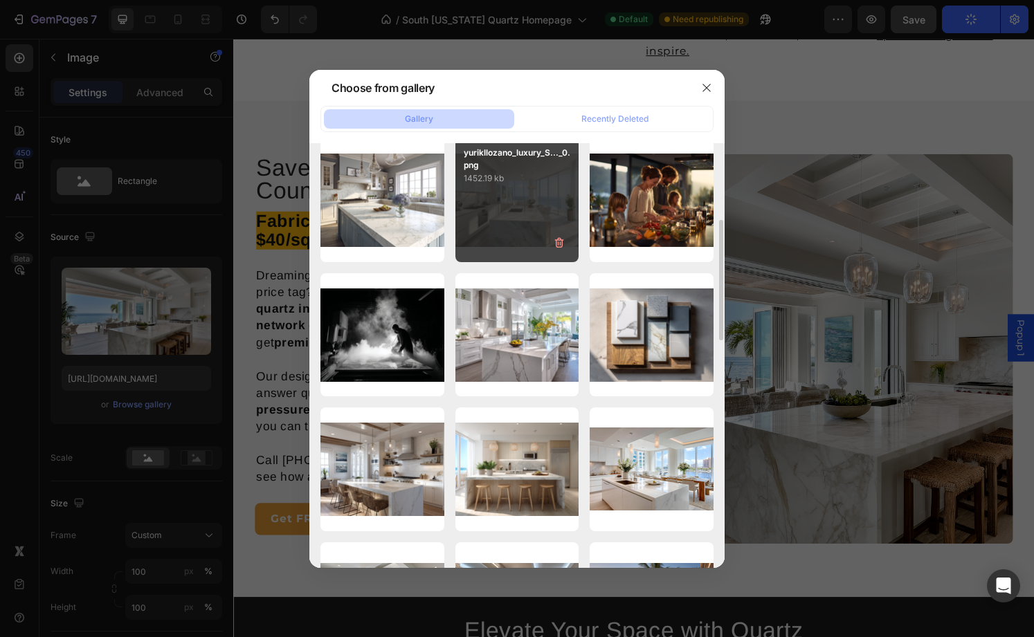
scroll to position [273, 0]
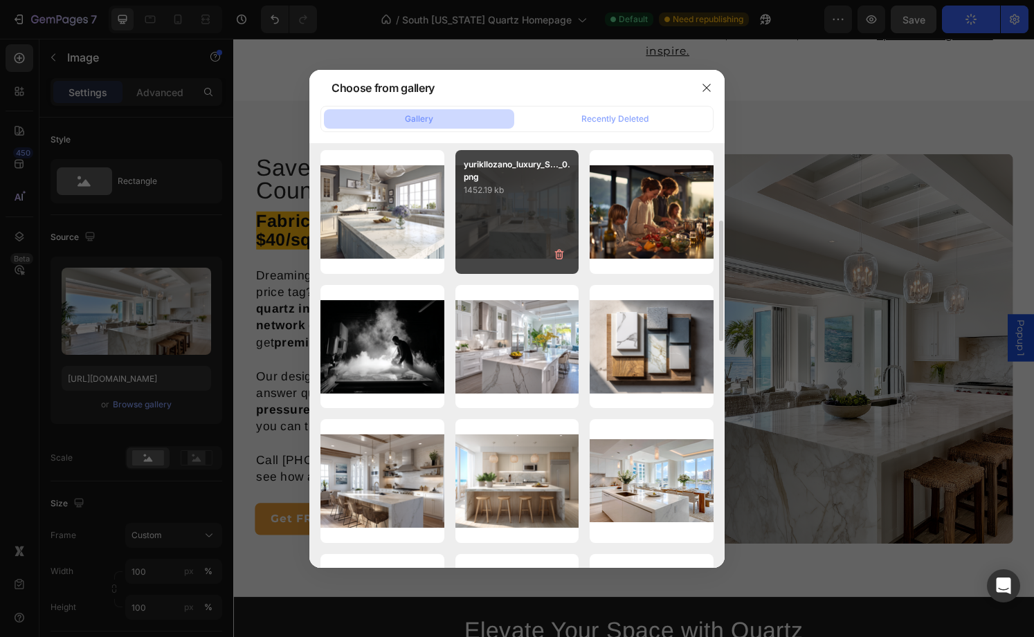
click at [527, 215] on div "yurikllozano_luxury_S..._0.png 1452.19 kb" at bounding box center [517, 212] width 124 height 124
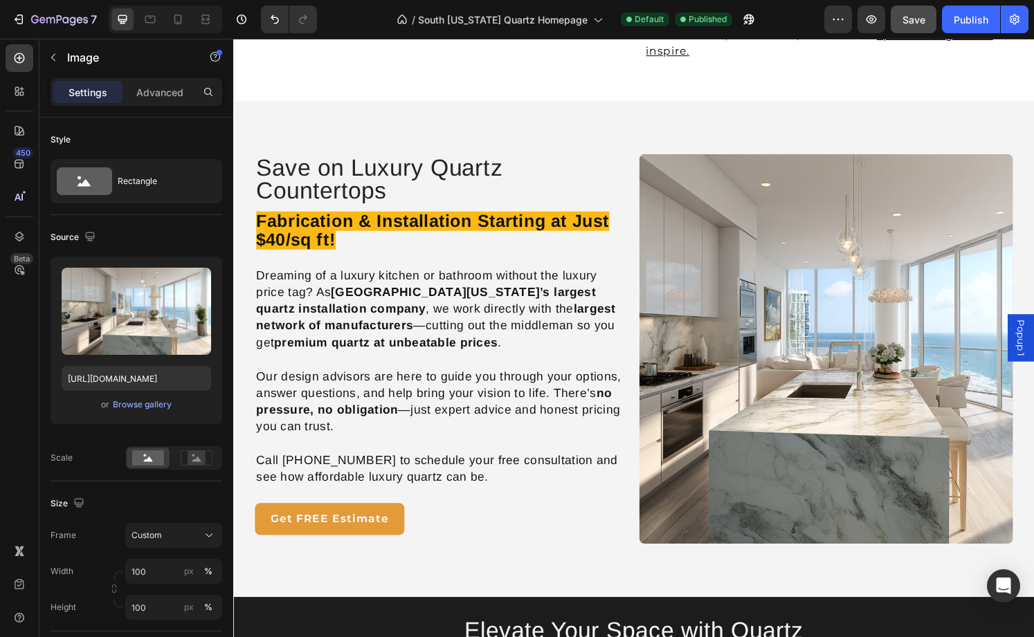
scroll to position [1396, 0]
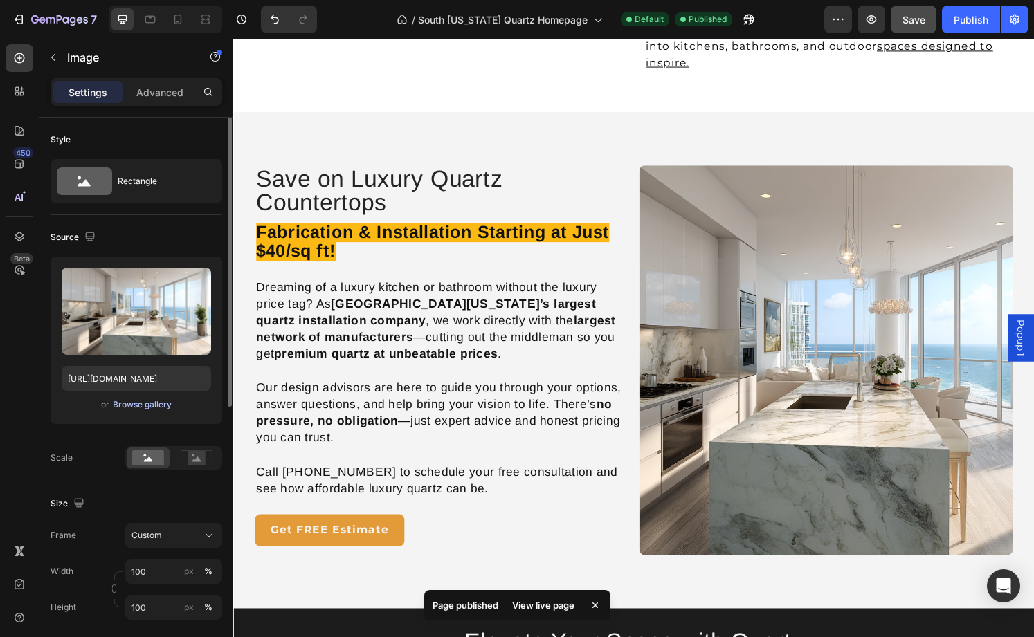
click at [131, 407] on div "Browse gallery" at bounding box center [142, 405] width 59 height 12
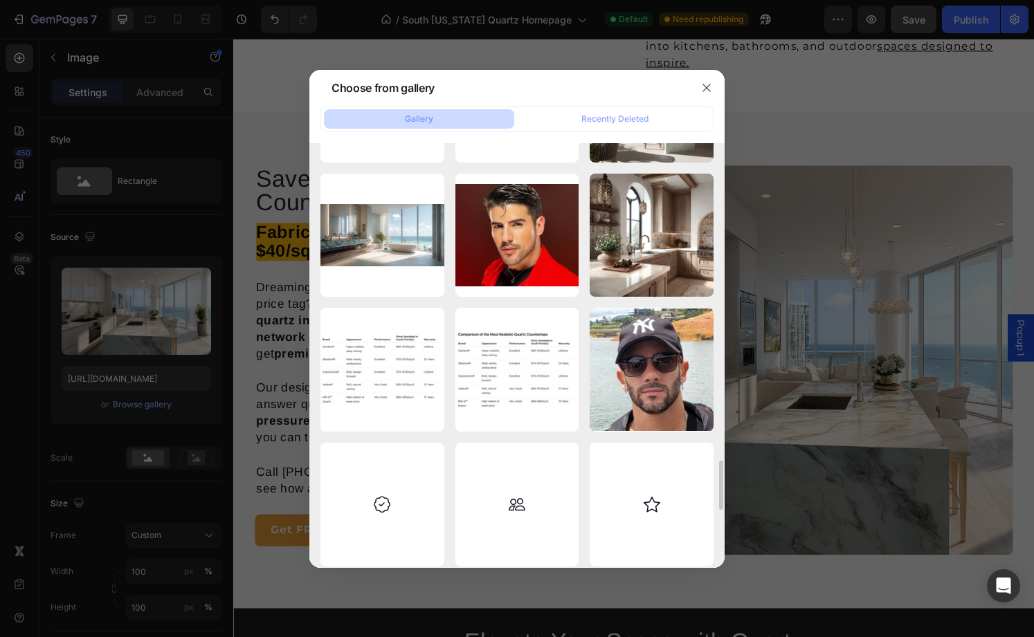
scroll to position [3226, 0]
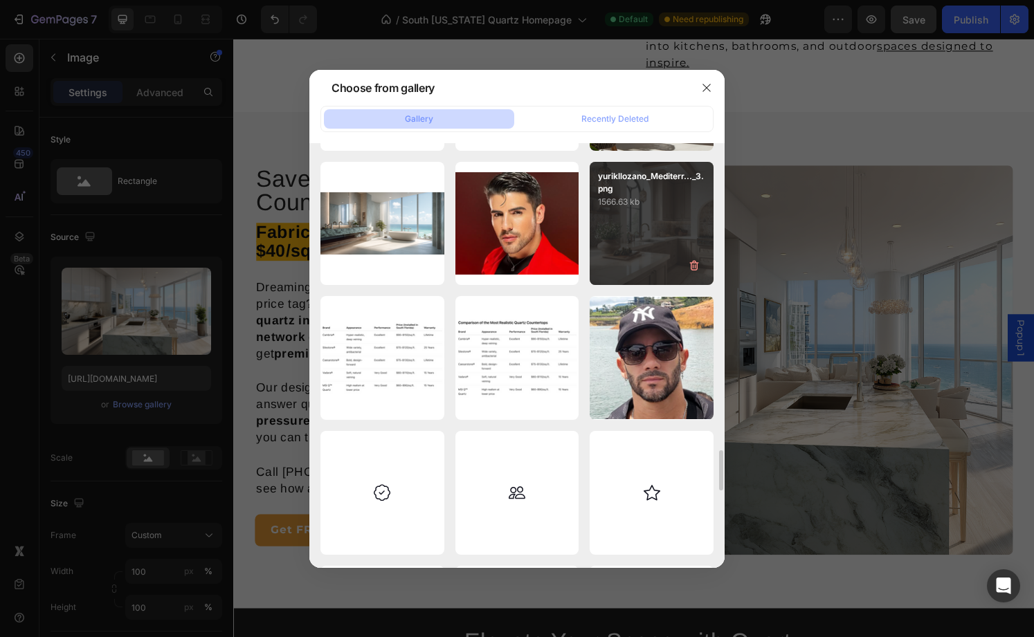
click at [646, 240] on div "yurikllozano_Mediterr..._3.png 1566.63 kb" at bounding box center [652, 224] width 124 height 124
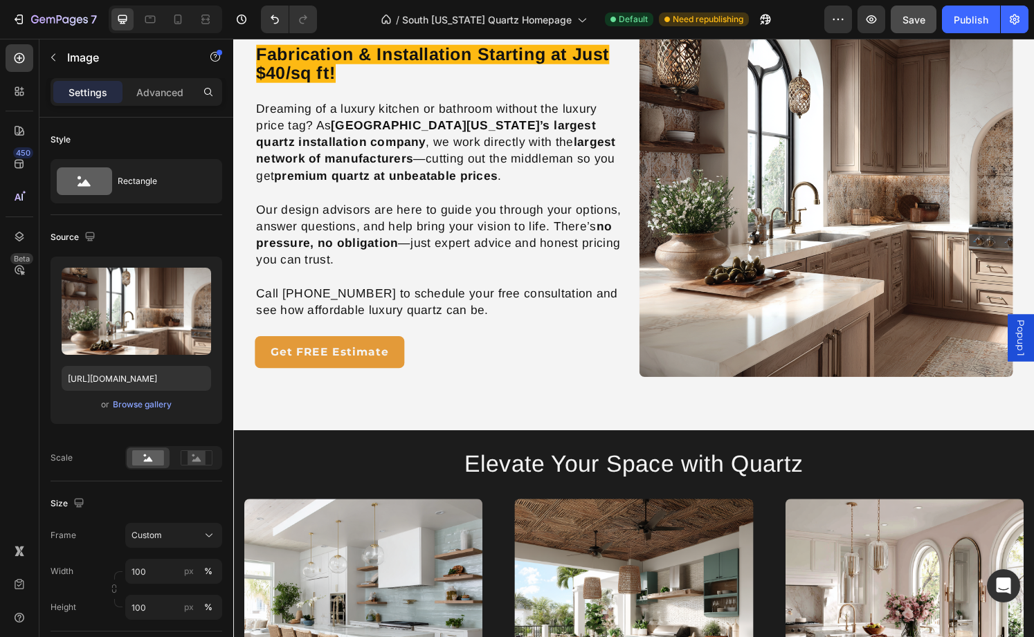
scroll to position [1534, 0]
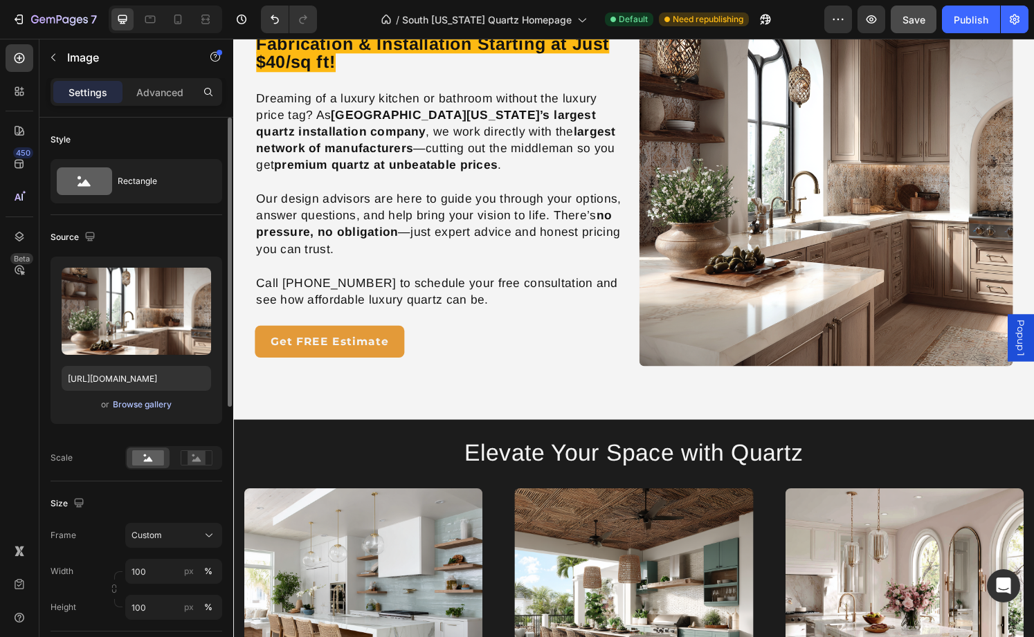
click at [150, 407] on div "Browse gallery" at bounding box center [142, 405] width 59 height 12
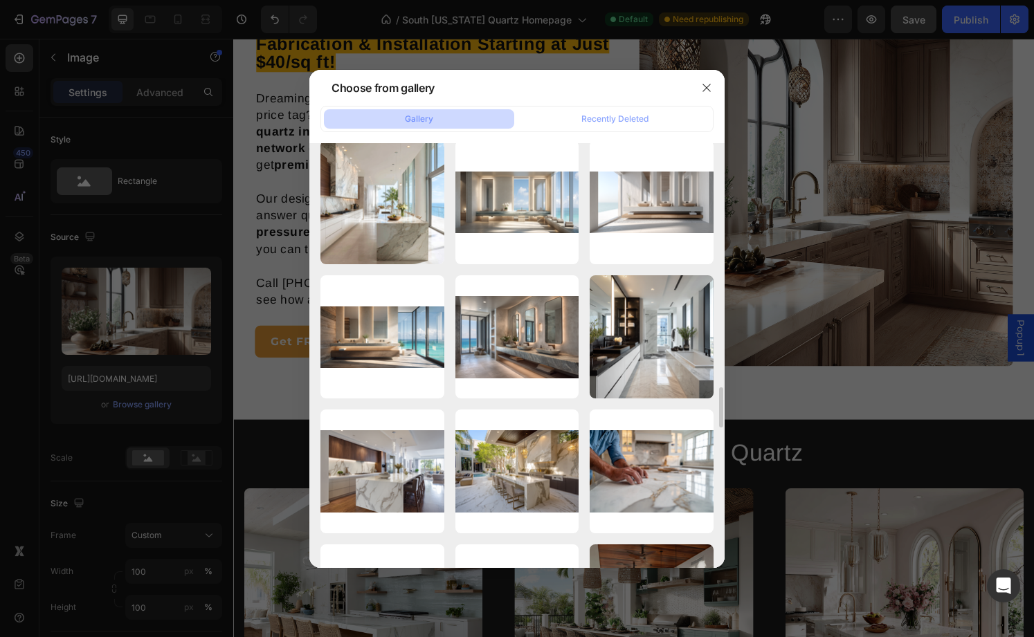
scroll to position [2729, 0]
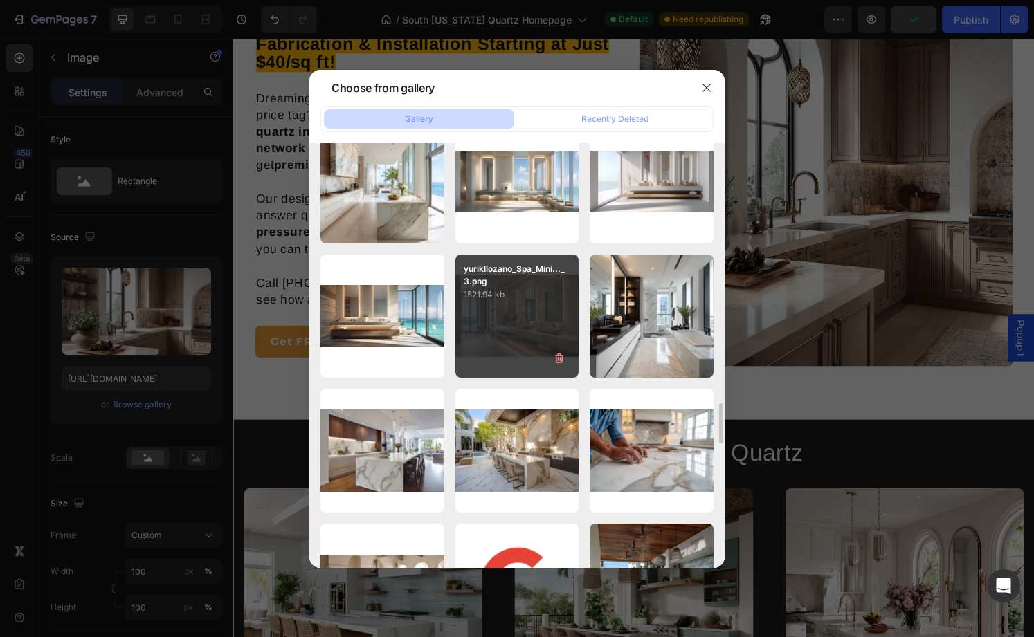
click at [532, 319] on div "yurikllozano_Spa_Mini..._3.png 1521.94 kb" at bounding box center [517, 317] width 124 height 124
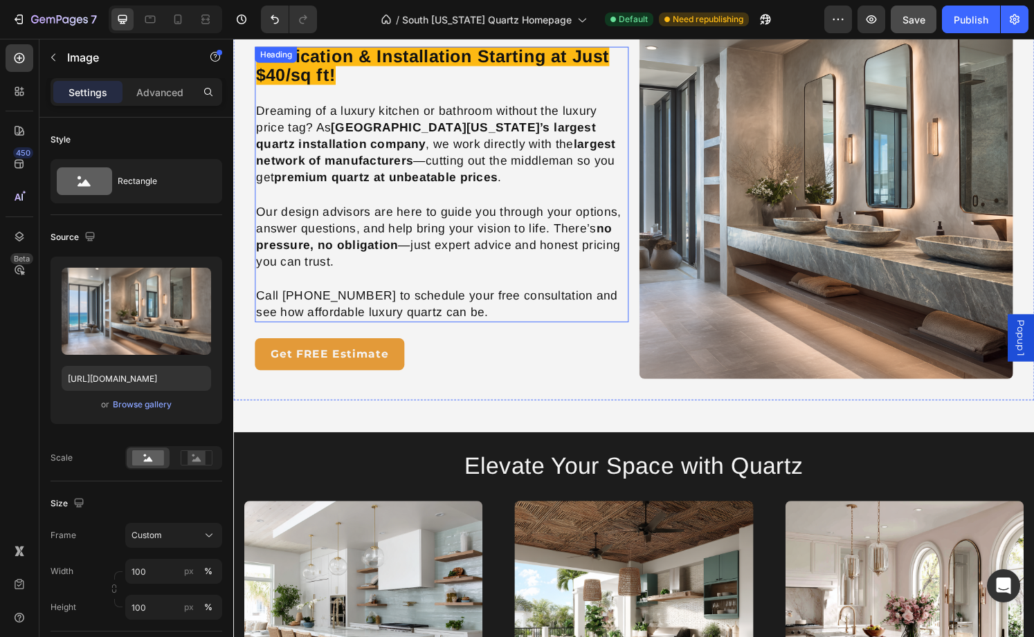
scroll to position [1508, 0]
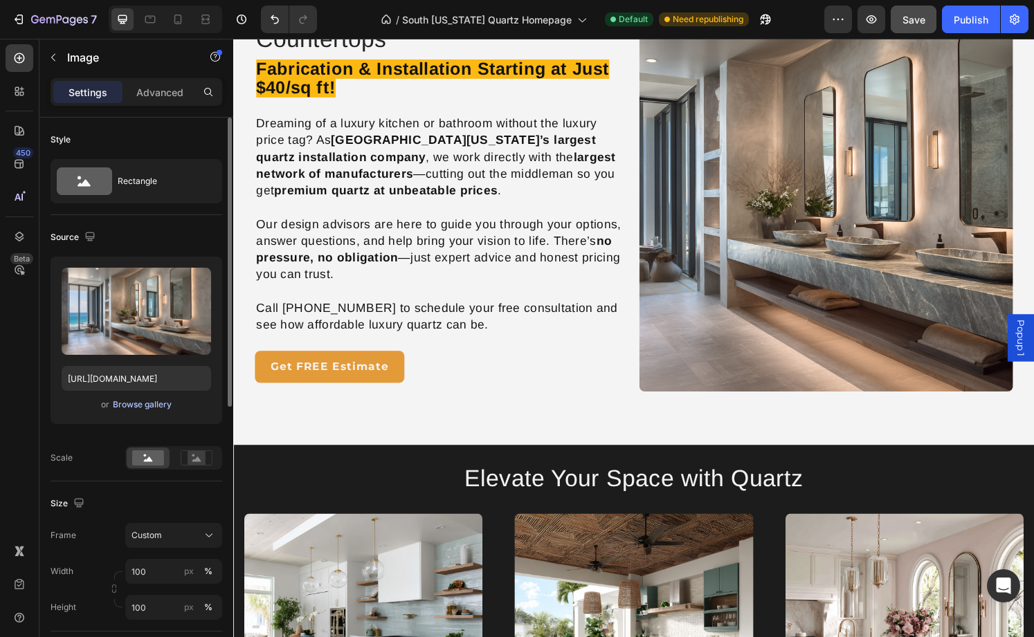
click at [145, 402] on div "Browse gallery" at bounding box center [142, 405] width 59 height 12
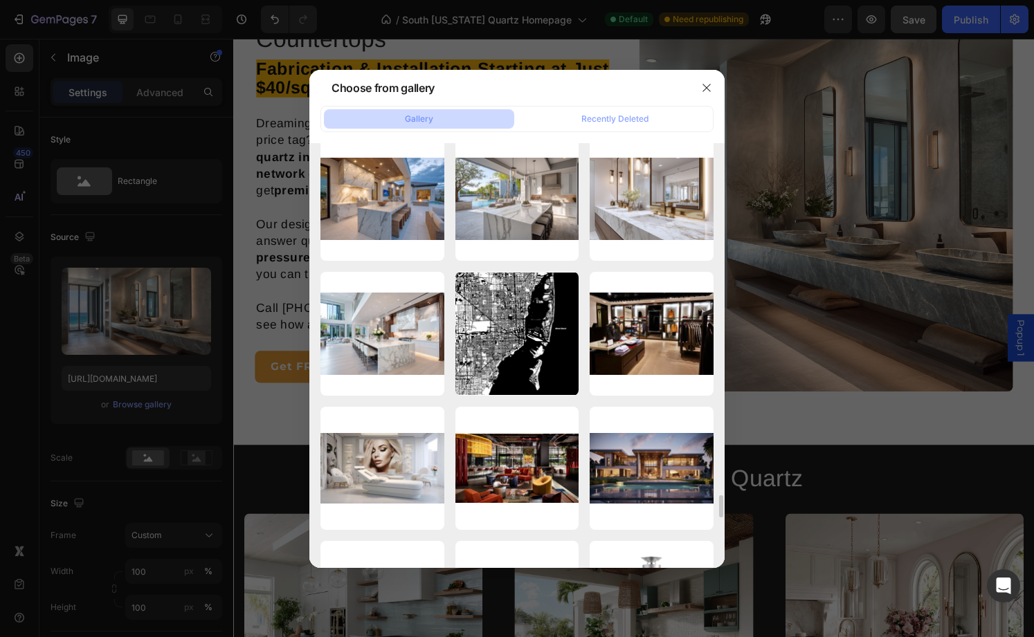
scroll to position [7431, 0]
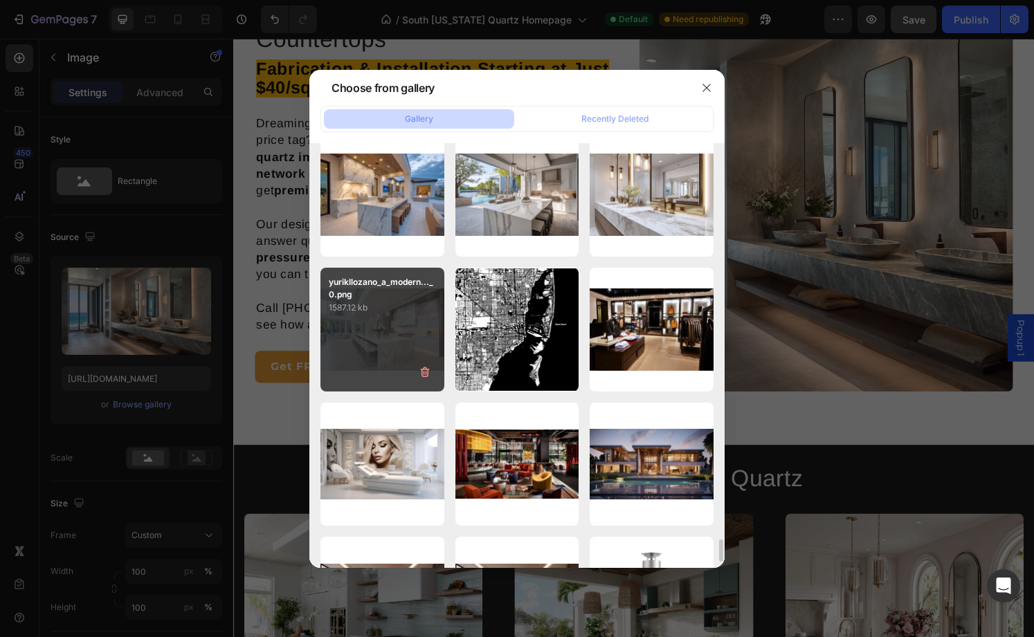
click at [405, 333] on div "yurikllozano_a_modern..._0.png 1587.12 kb" at bounding box center [382, 330] width 124 height 124
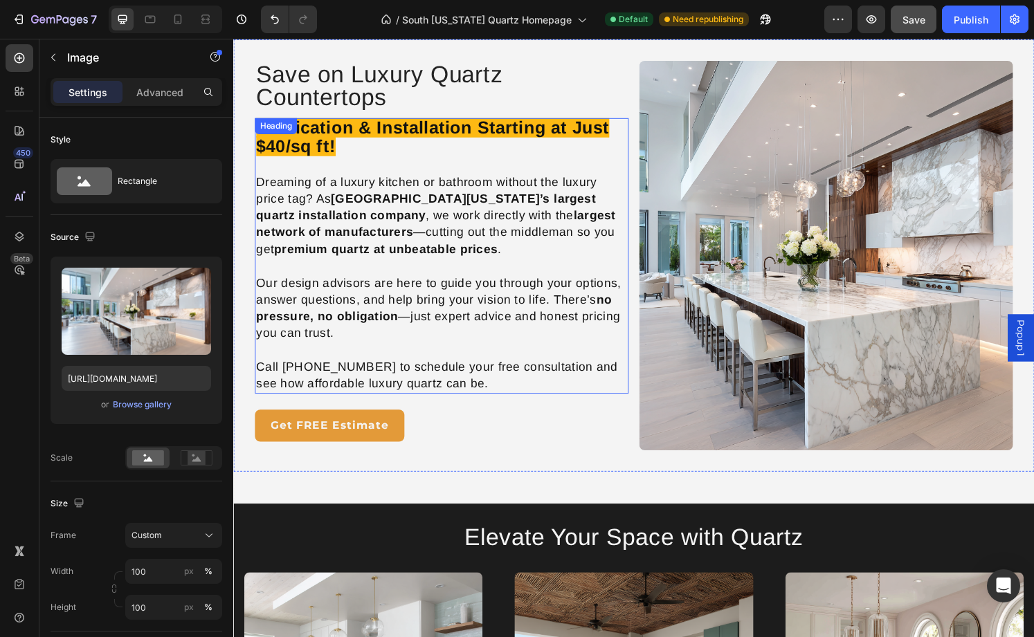
scroll to position [1508, 0]
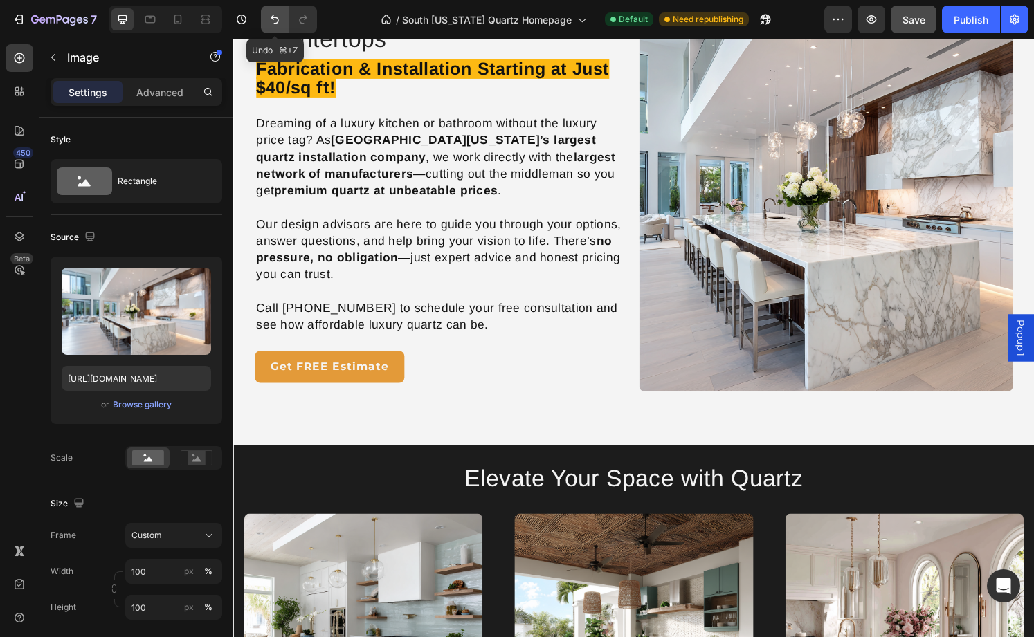
click at [273, 22] on icon "Undo/Redo" at bounding box center [275, 19] width 14 height 14
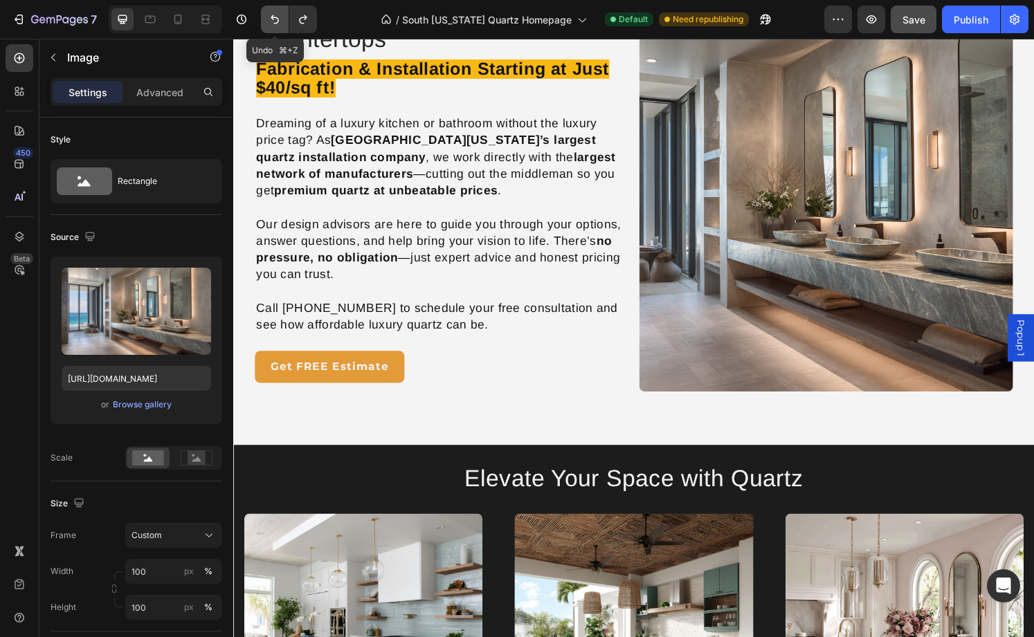
click at [273, 22] on icon "Undo/Redo" at bounding box center [275, 19] width 14 height 14
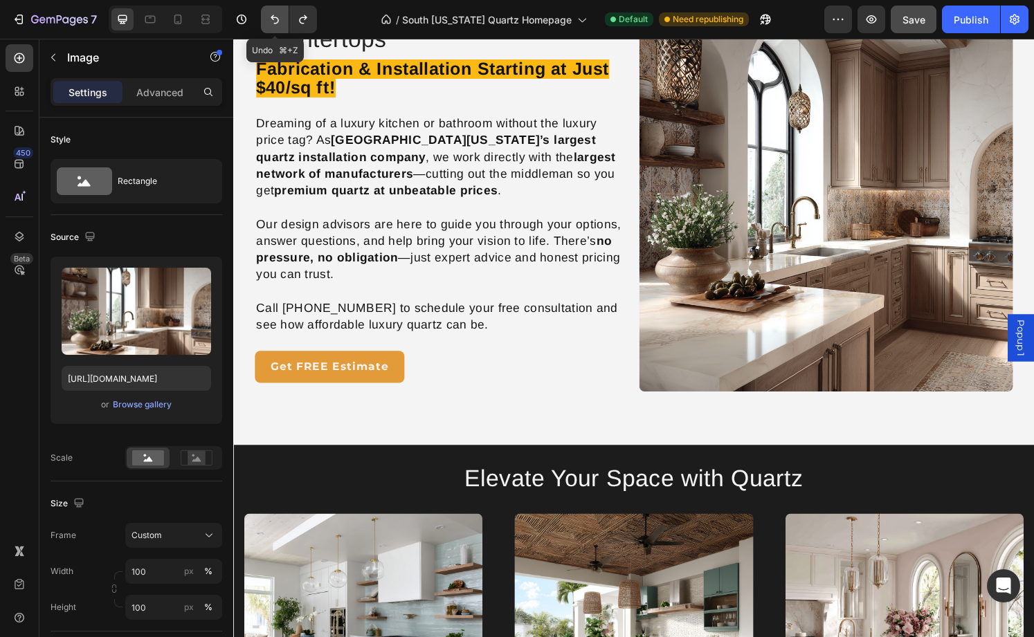
click at [273, 21] on icon "Undo/Redo" at bounding box center [275, 19] width 14 height 14
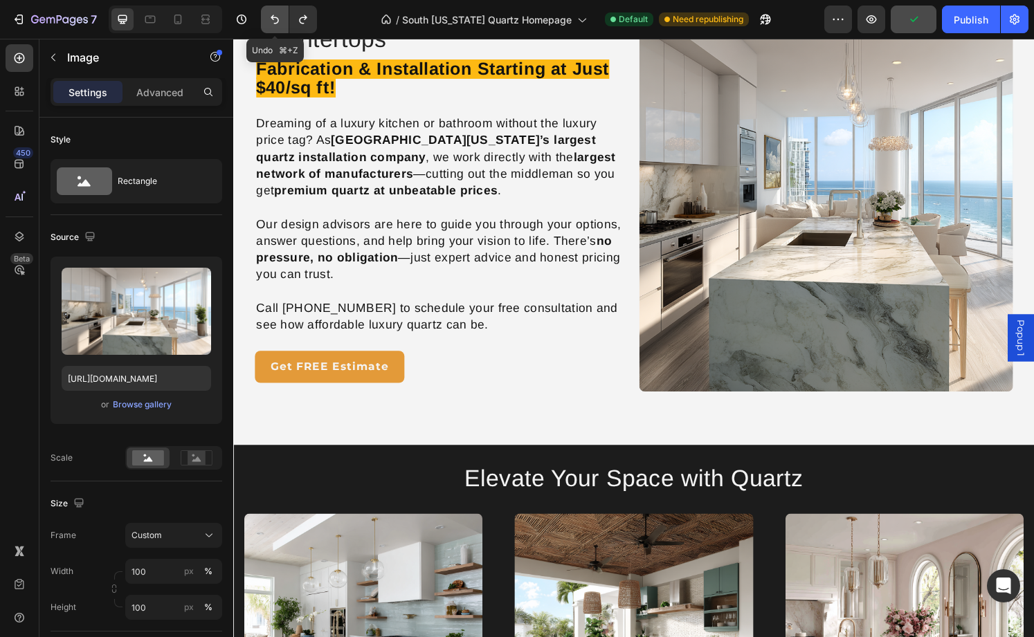
click at [273, 21] on icon "Undo/Redo" at bounding box center [275, 19] width 14 height 14
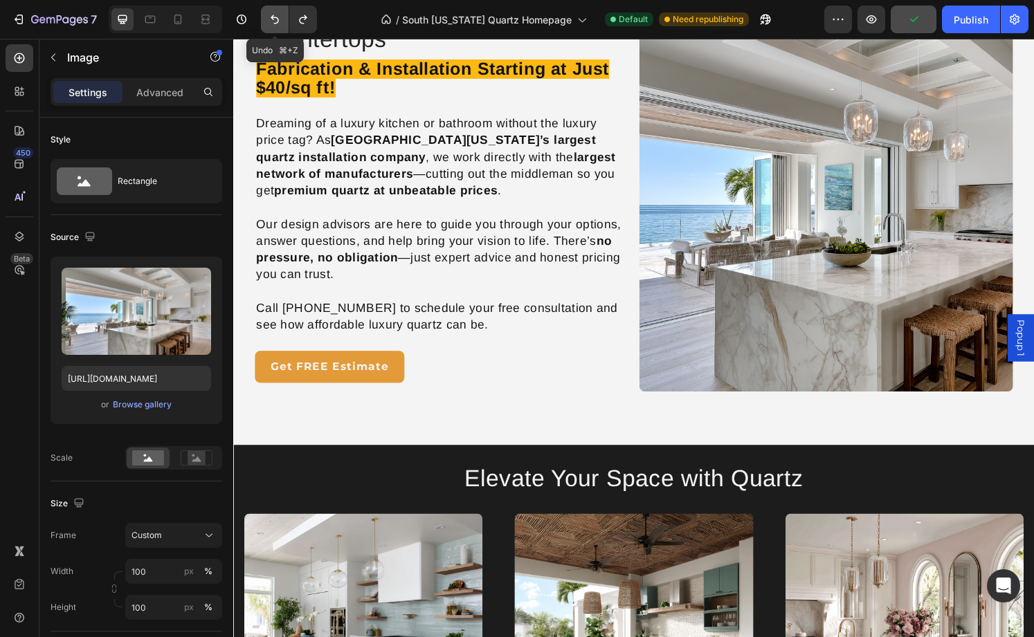
click at [273, 21] on icon "Undo/Redo" at bounding box center [275, 19] width 14 height 14
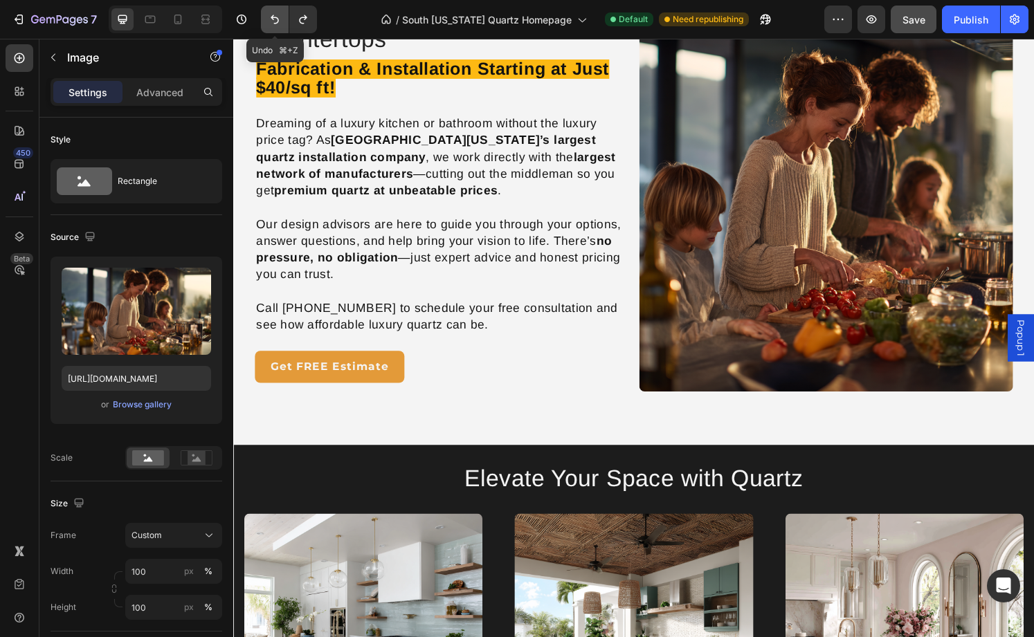
click at [275, 18] on icon "Undo/Redo" at bounding box center [275, 19] width 14 height 14
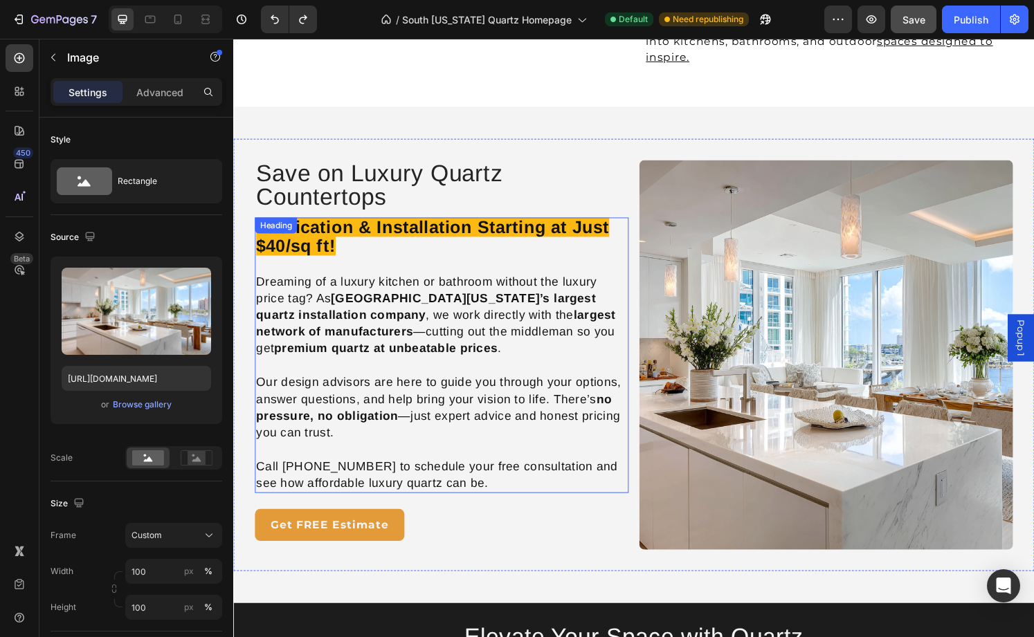
scroll to position [1382, 0]
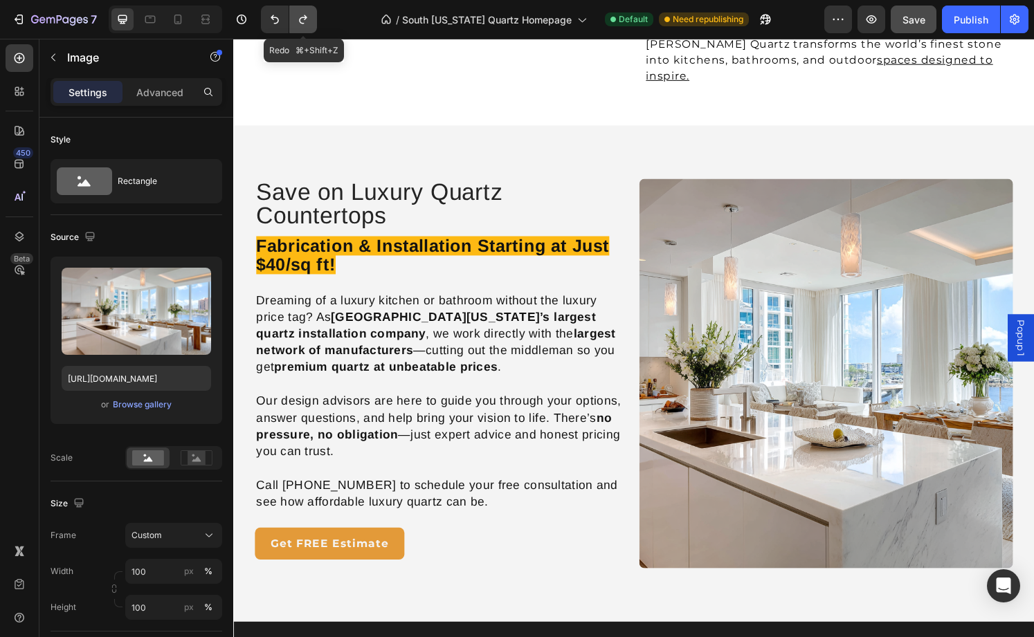
click at [301, 21] on icon "Undo/Redo" at bounding box center [303, 19] width 14 height 14
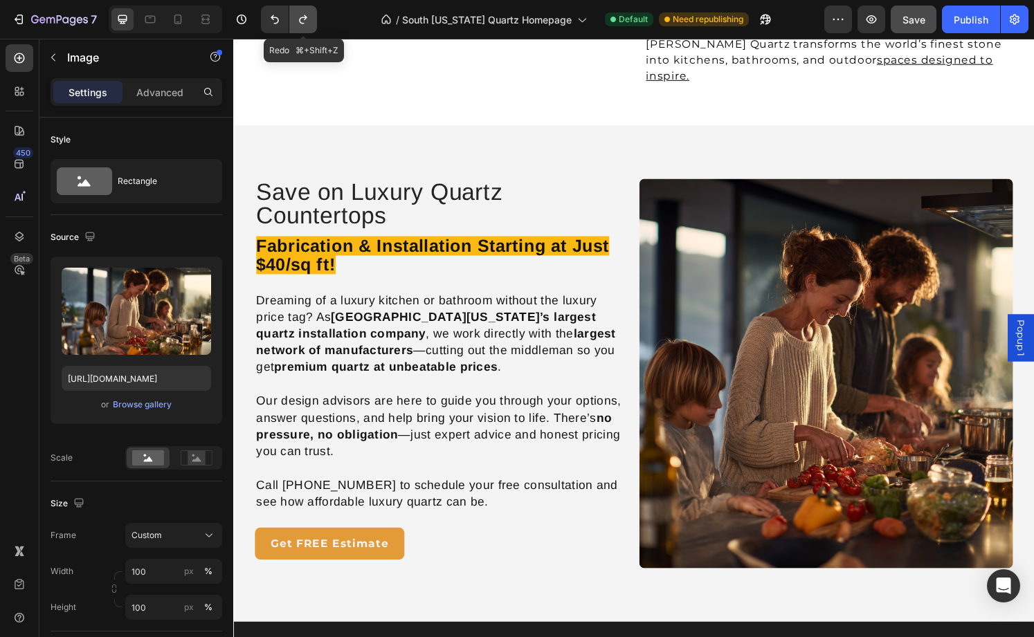
click at [301, 21] on icon "Undo/Redo" at bounding box center [303, 19] width 14 height 14
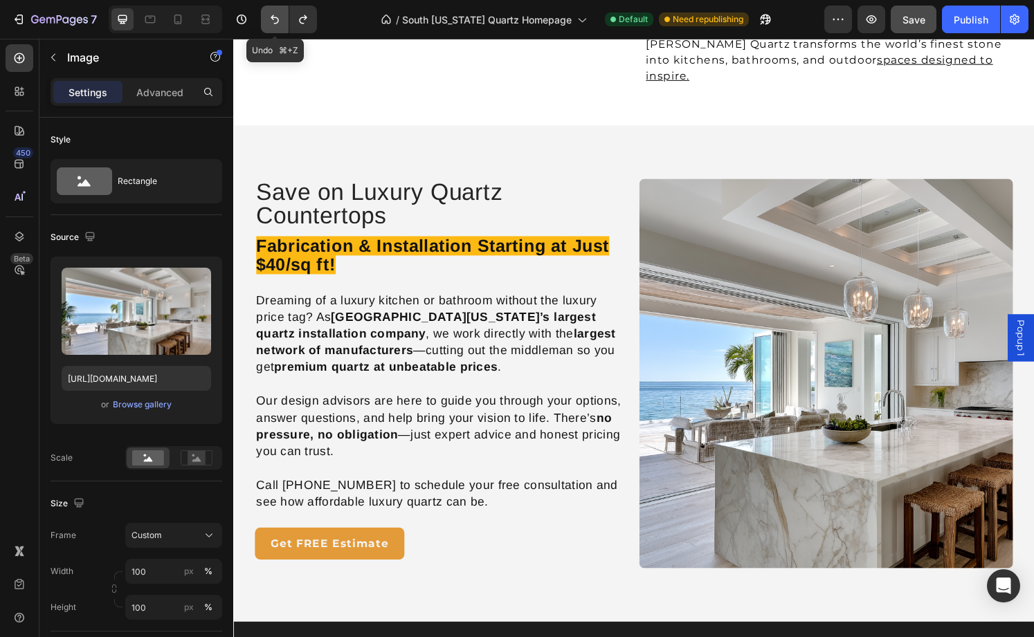
click at [272, 18] on icon "Undo/Redo" at bounding box center [275, 19] width 8 height 9
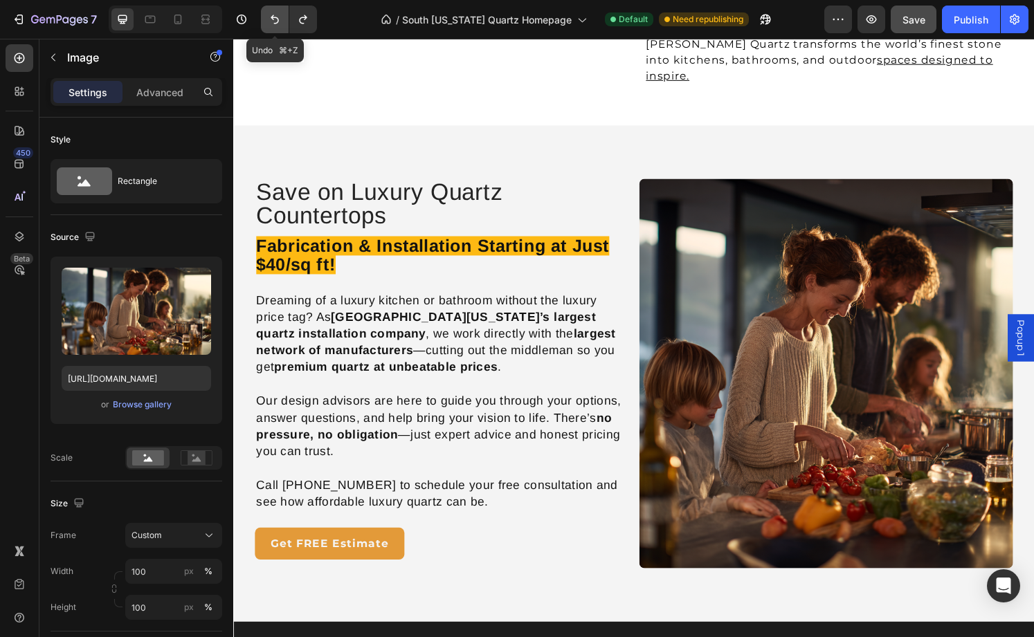
click at [272, 18] on icon "Undo/Redo" at bounding box center [275, 19] width 8 height 9
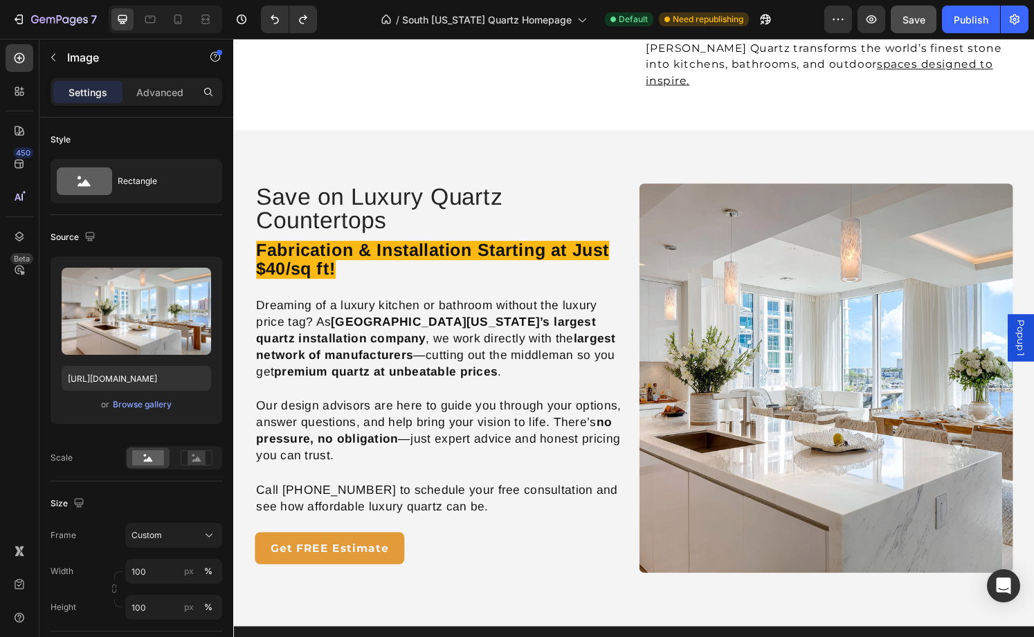
scroll to position [1372, 0]
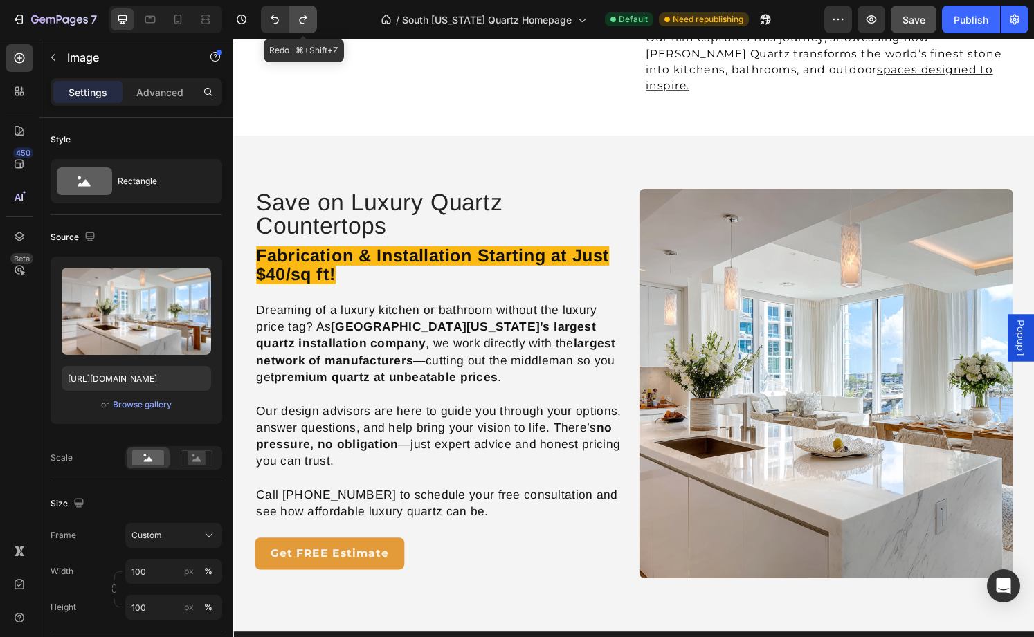
click at [301, 24] on icon "Undo/Redo" at bounding box center [303, 19] width 14 height 14
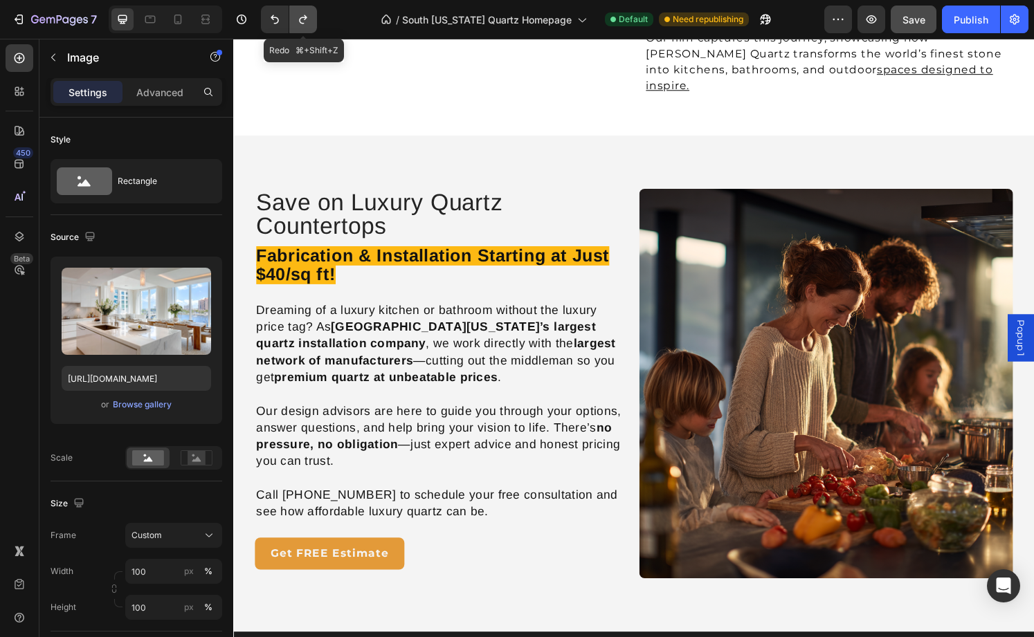
click at [301, 24] on icon "Undo/Redo" at bounding box center [303, 19] width 14 height 14
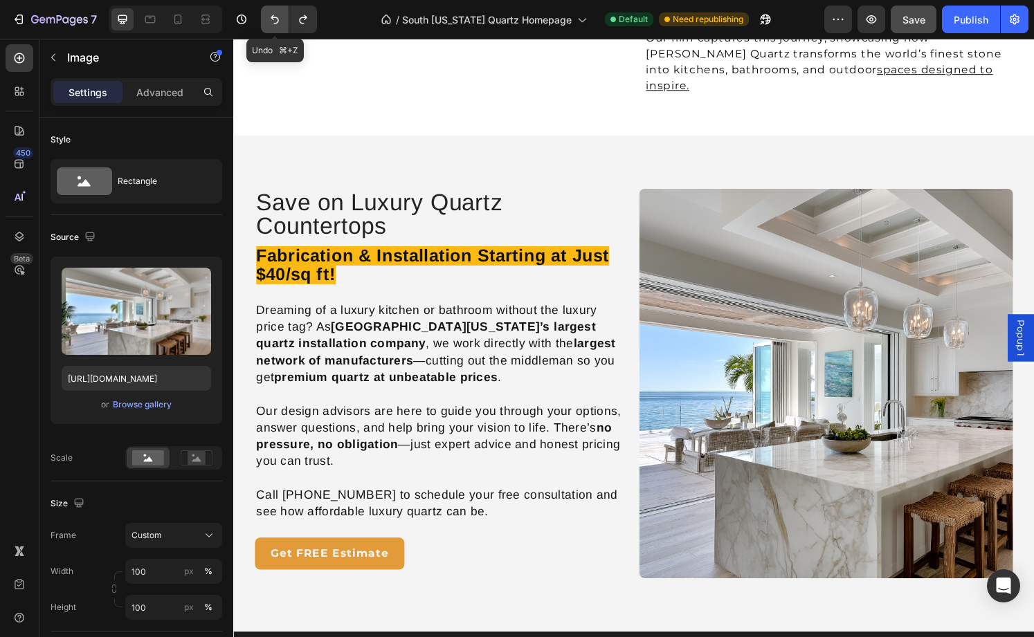
click at [264, 18] on button "Undo/Redo" at bounding box center [275, 20] width 28 height 28
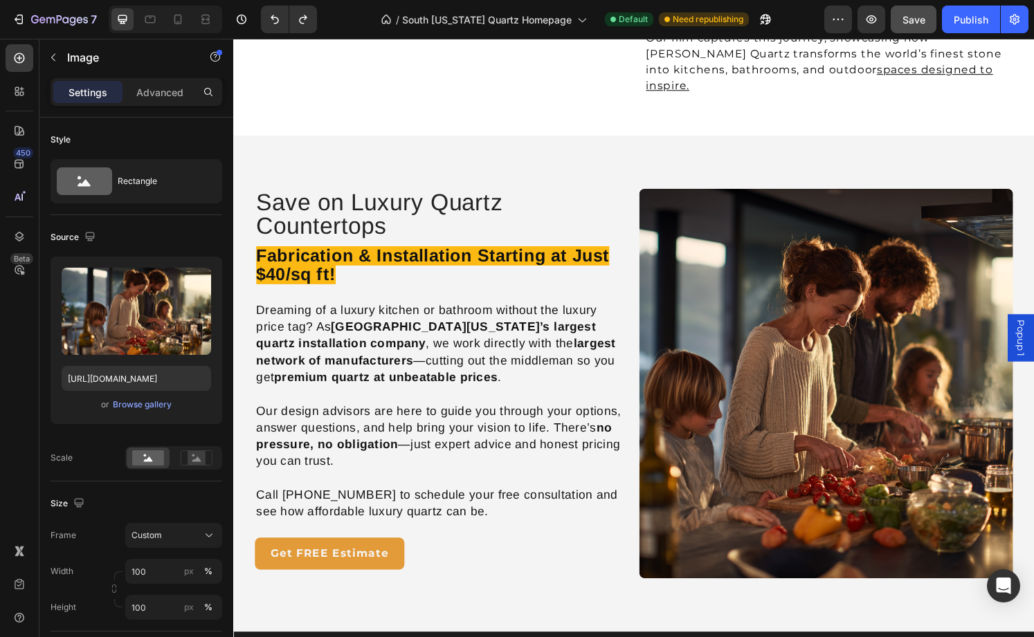
click at [327, 22] on div "7 Version history" at bounding box center [164, 20] width 328 height 28
click at [307, 24] on icon "Undo/Redo" at bounding box center [303, 19] width 14 height 14
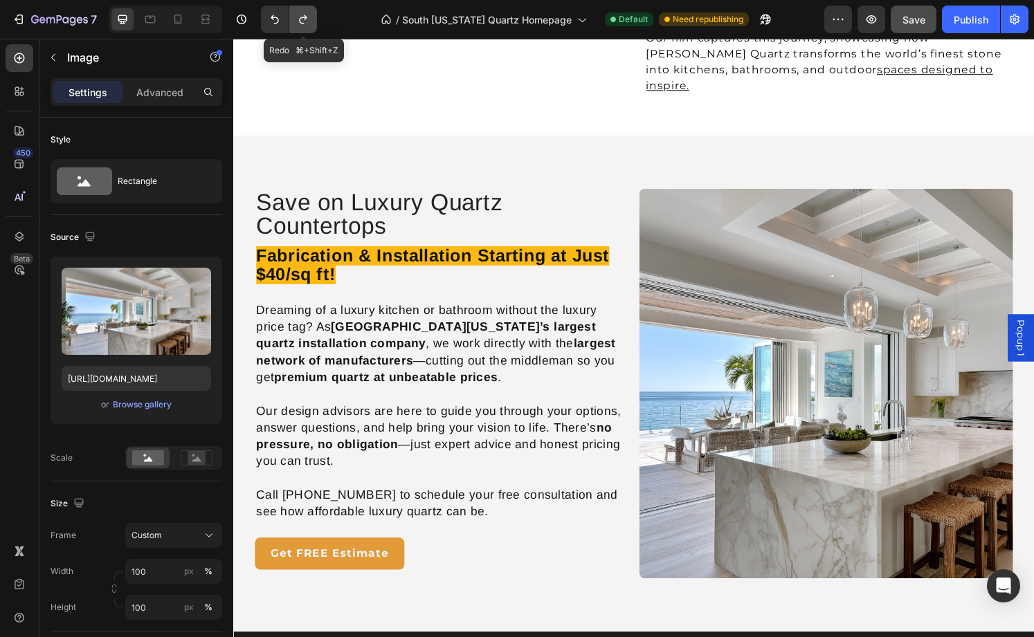
click at [307, 24] on icon "Undo/Redo" at bounding box center [303, 19] width 14 height 14
type input "https://cdn.shopify.com/s/files/1/0781/4607/6963/files/gempages_466492372277003…"
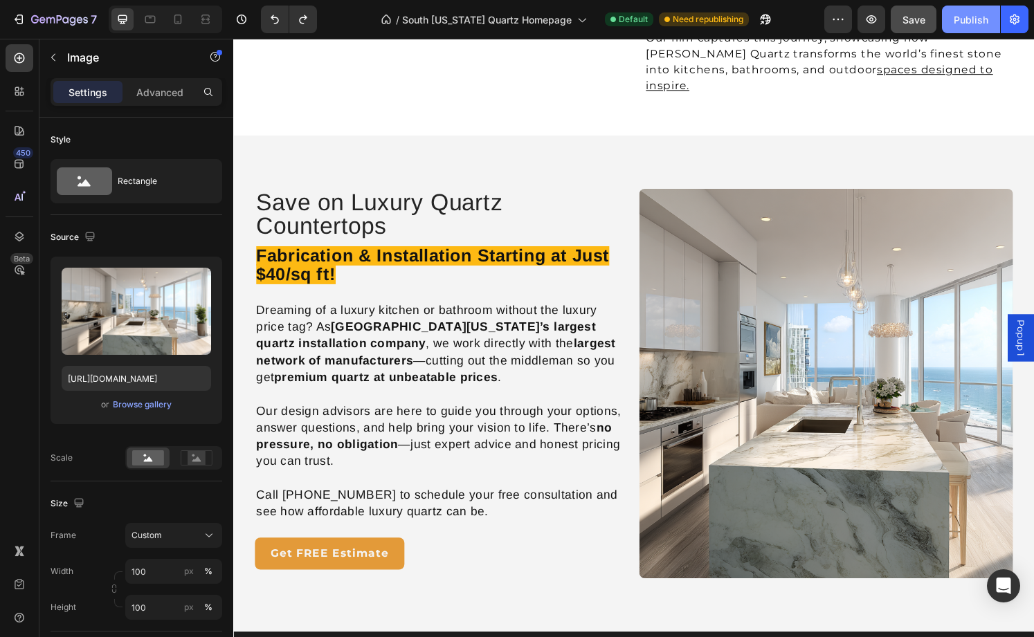
click at [963, 22] on div "Publish" at bounding box center [971, 19] width 35 height 15
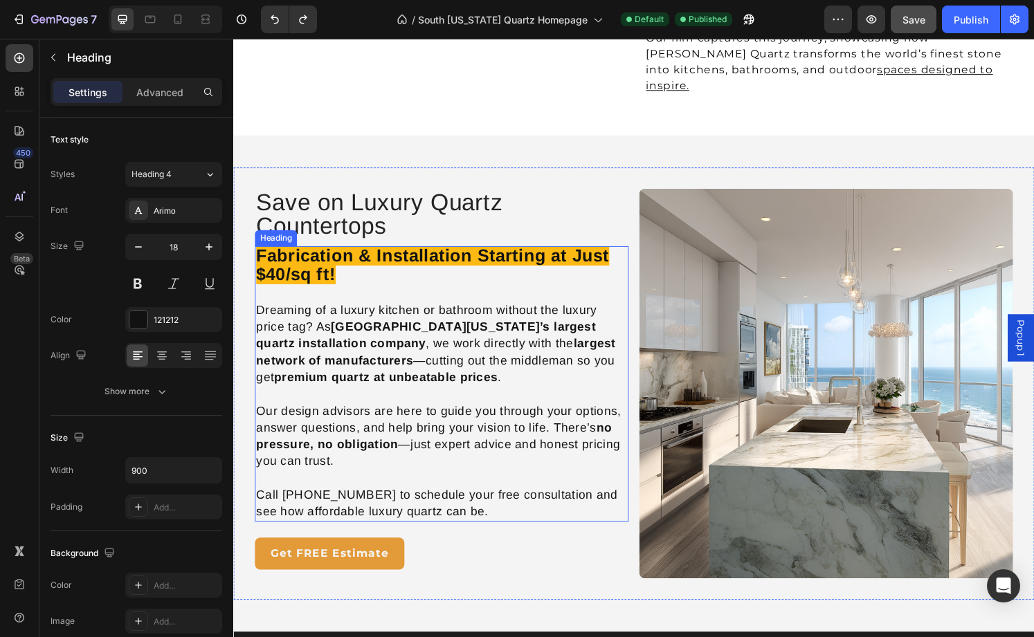
click at [370, 253] on strong "Fabrication & Installation Starting at Just $40/sq ft!" at bounding box center [440, 273] width 366 height 40
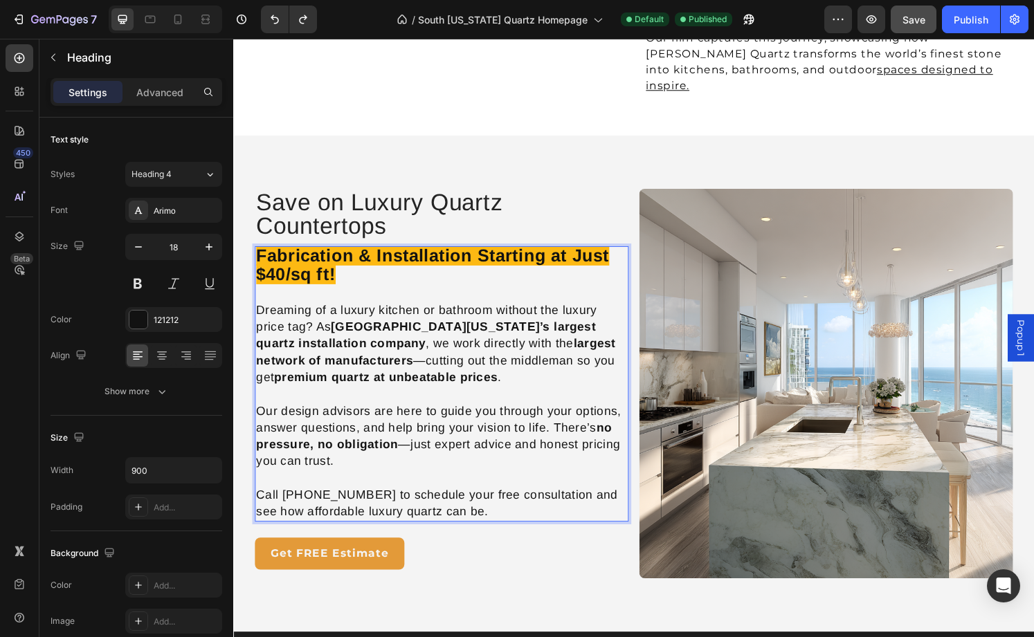
click at [434, 253] on strong "Fabrication & Installation Starting at Just $40/sq ft!" at bounding box center [440, 273] width 366 height 40
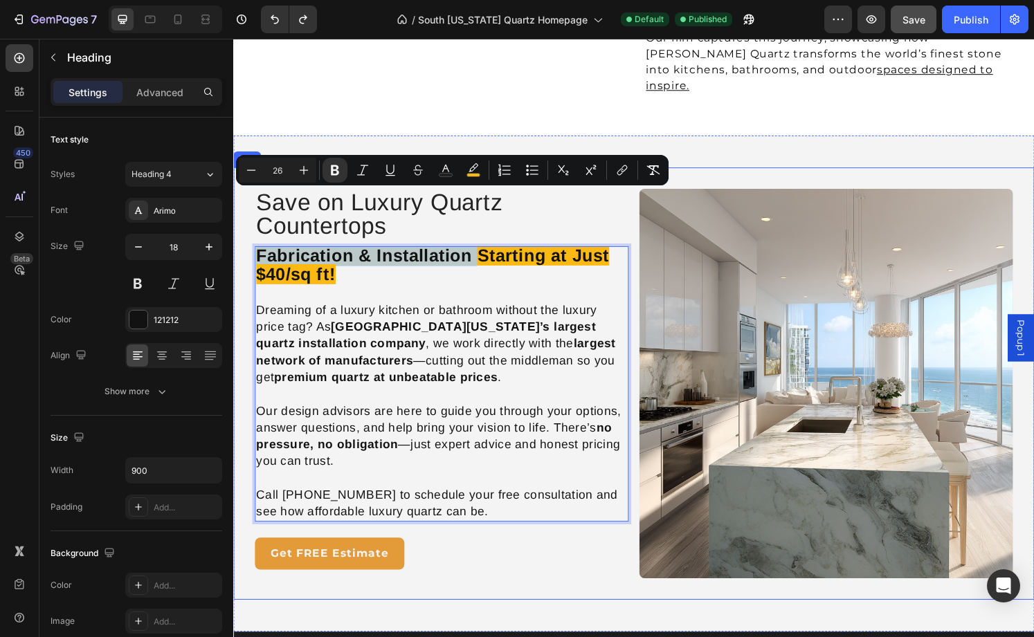
drag, startPoint x: 486, startPoint y: 206, endPoint x: 248, endPoint y: 199, distance: 238.2
click at [248, 199] on div "Save on Luxury Quartz Countertops Heading Fabrication & Installation Starting a…" at bounding box center [648, 396] width 831 height 448
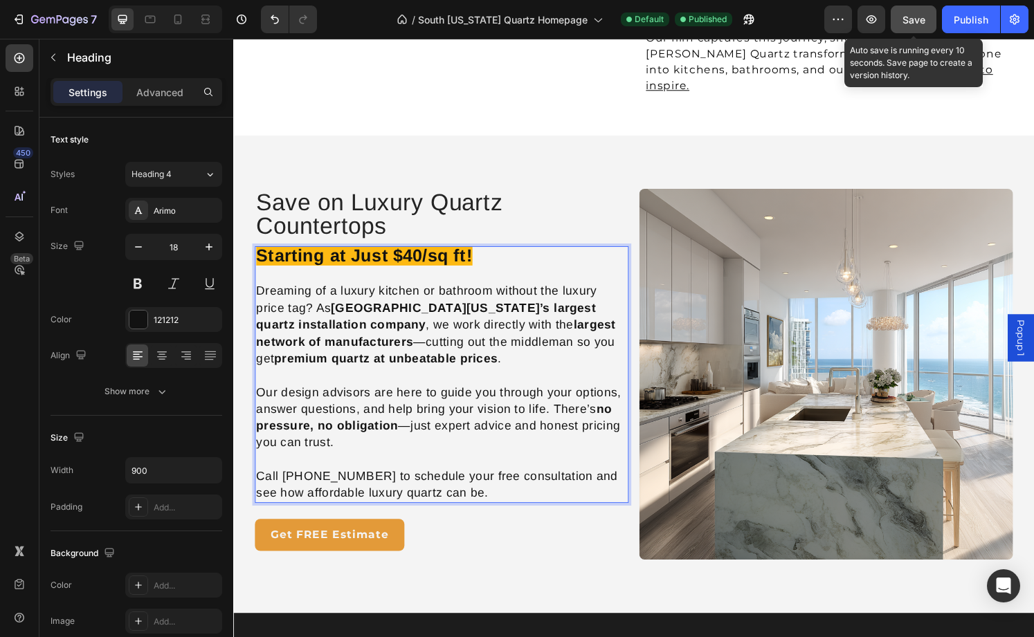
click at [915, 19] on span "Save" at bounding box center [913, 20] width 23 height 12
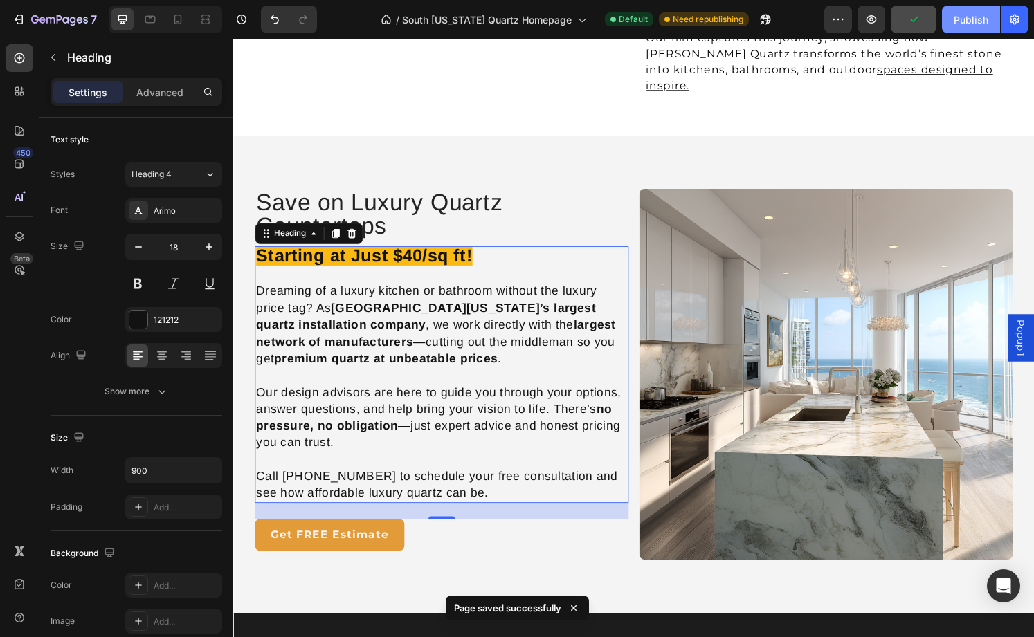
click at [976, 19] on div "Publish" at bounding box center [971, 19] width 35 height 15
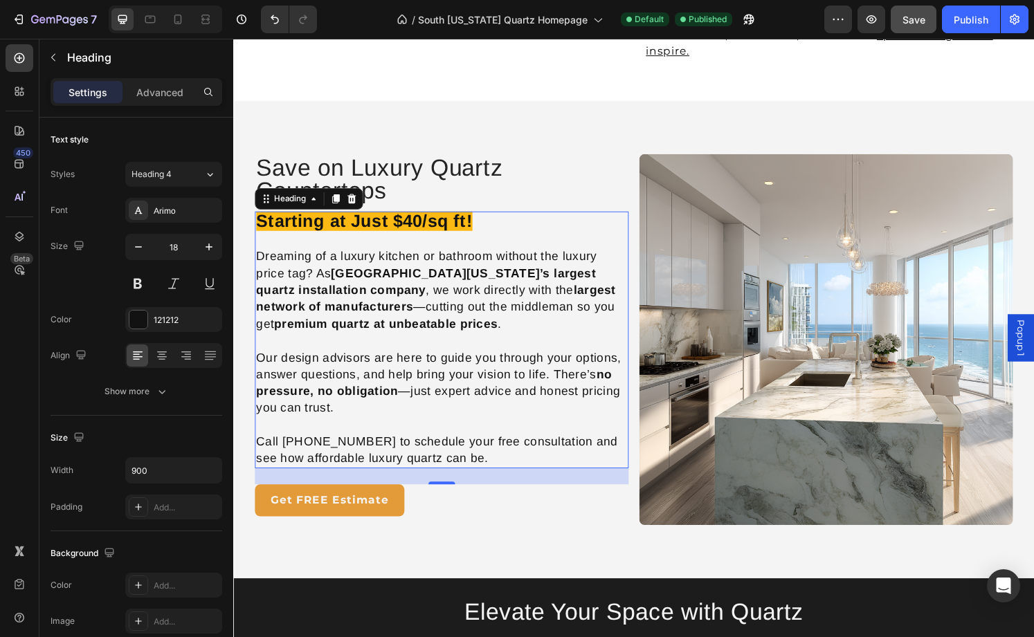
scroll to position [1424, 0]
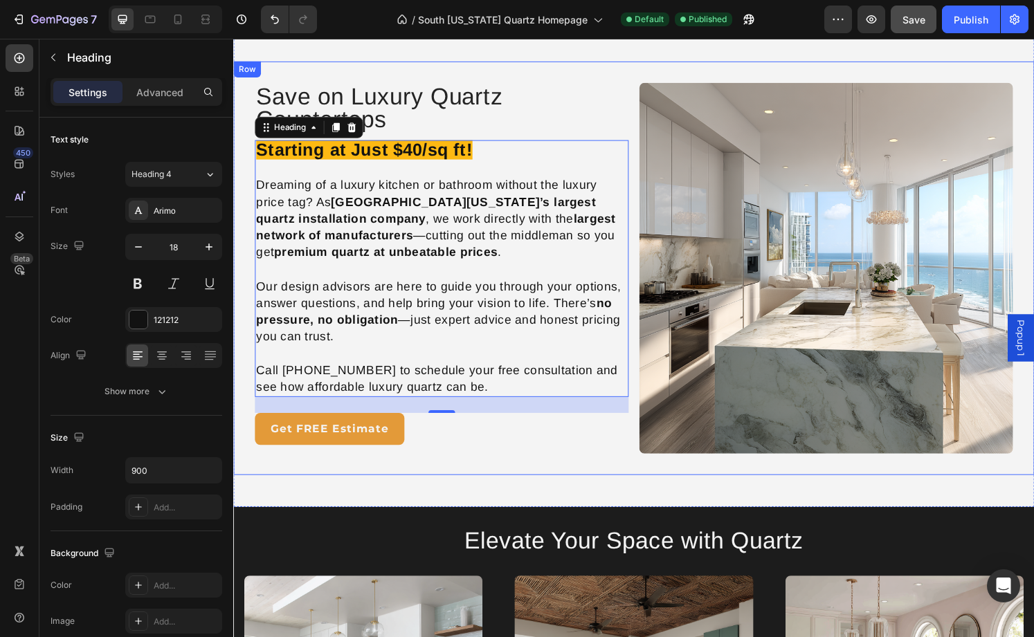
click at [540, 466] on div "Get FREE Estimate Button" at bounding box center [449, 448] width 388 height 42
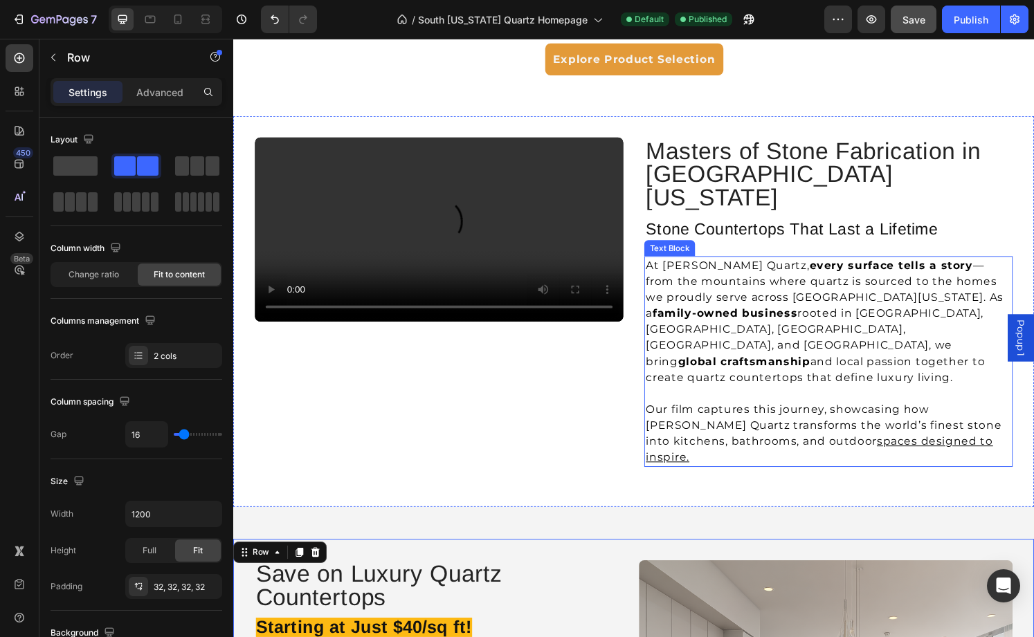
scroll to position [1006, 0]
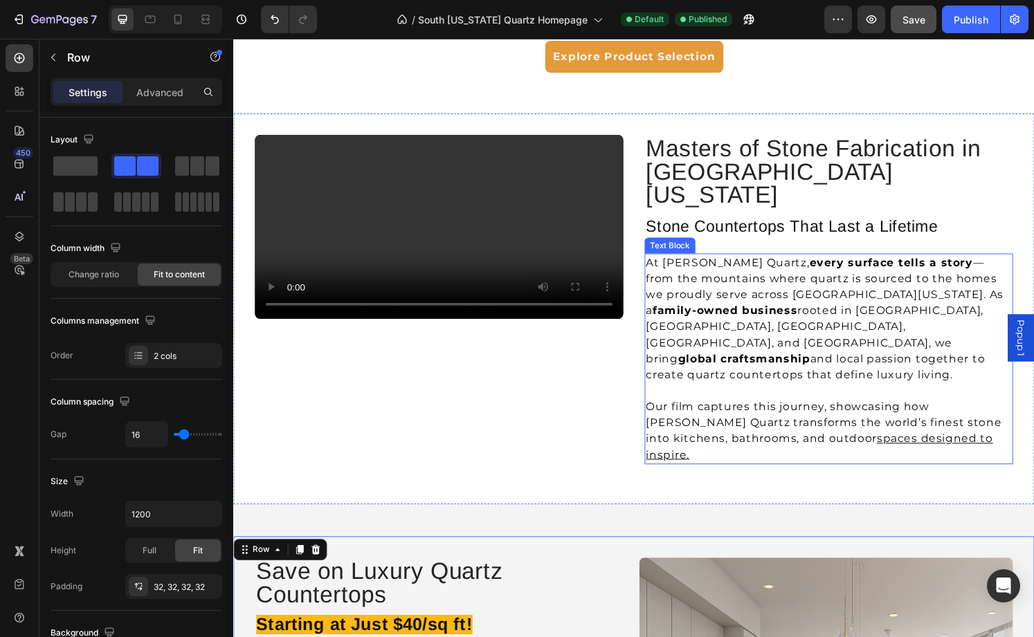
click at [769, 305] on p "At Griffin Quartz, every surface tells a story — from the mountains where quart…" at bounding box center [850, 329] width 379 height 133
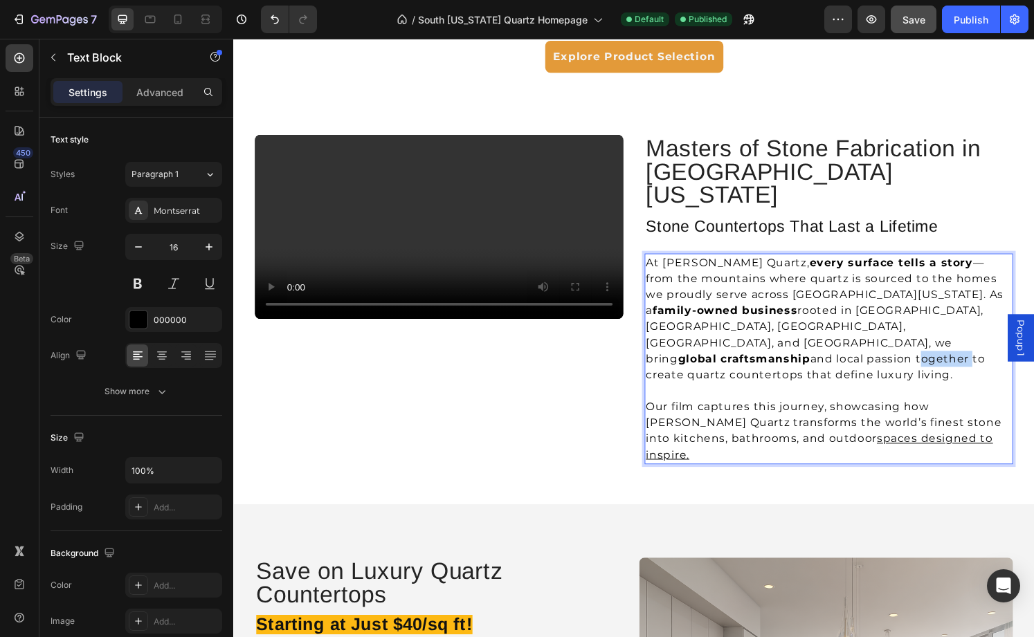
click at [769, 305] on p "At Griffin Quartz, every surface tells a story — from the mountains where quart…" at bounding box center [850, 329] width 379 height 133
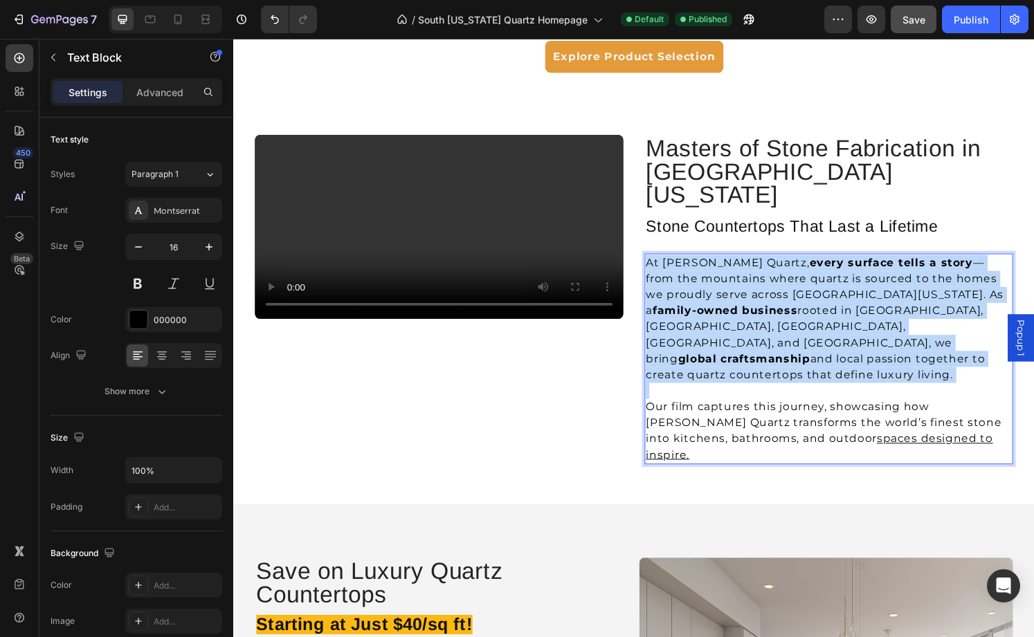
click at [769, 305] on p "At Griffin Quartz, every surface tells a story — from the mountains where quart…" at bounding box center [850, 329] width 379 height 133
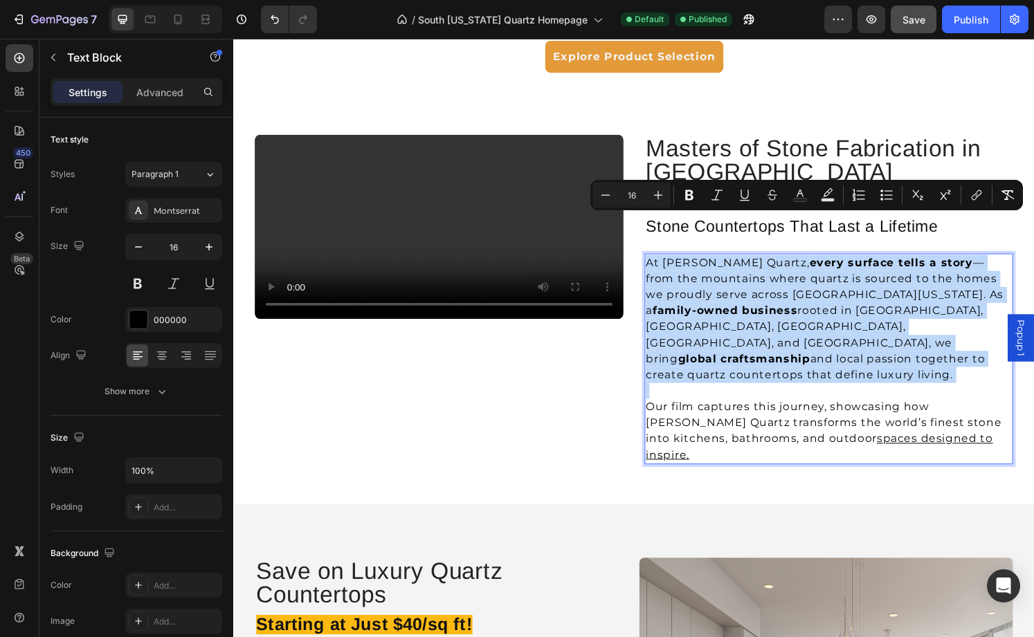
click at [882, 396] on p "Rich Text Editor. Editing area: main" at bounding box center [850, 404] width 379 height 17
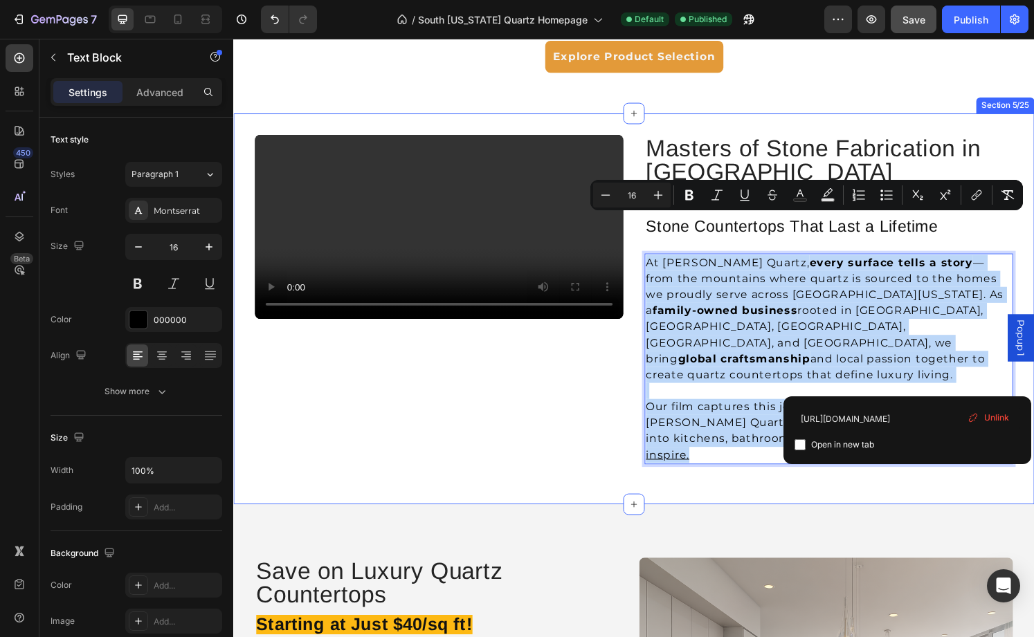
drag, startPoint x: 988, startPoint y: 395, endPoint x: 653, endPoint y: 210, distance: 382.6
click at [653, 210] on div "Video Row Masters of Stone Fabrication in South Florida Heading Stone Counterto…" at bounding box center [648, 319] width 831 height 406
copy div "At Griffin Quartz, every surface tells a story — from the mountains where quart…"
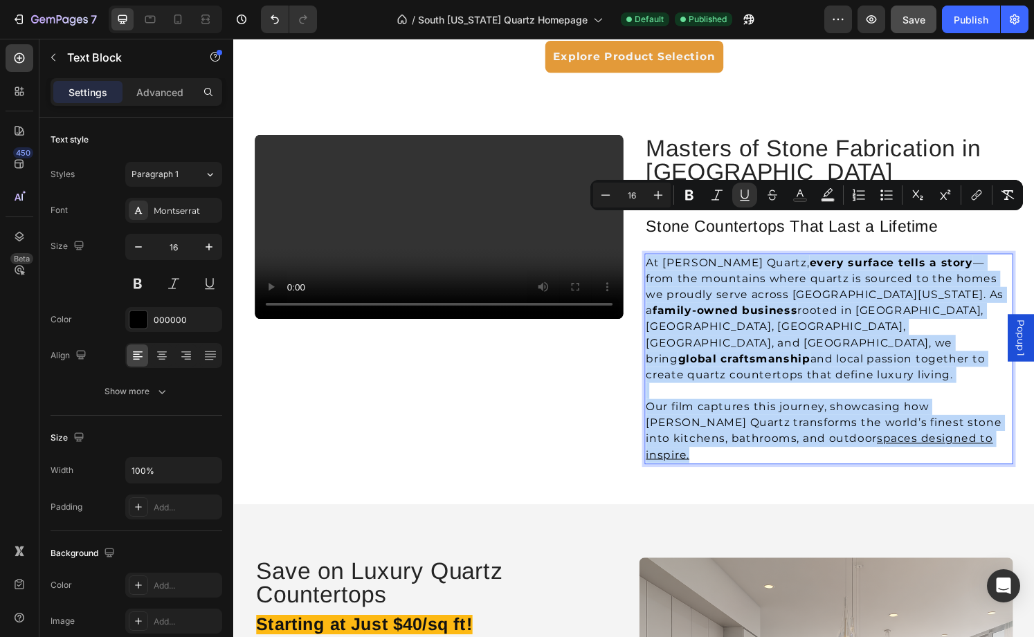
click at [796, 306] on p "At Griffin Quartz, every surface tells a story — from the mountains where quart…" at bounding box center [850, 329] width 379 height 133
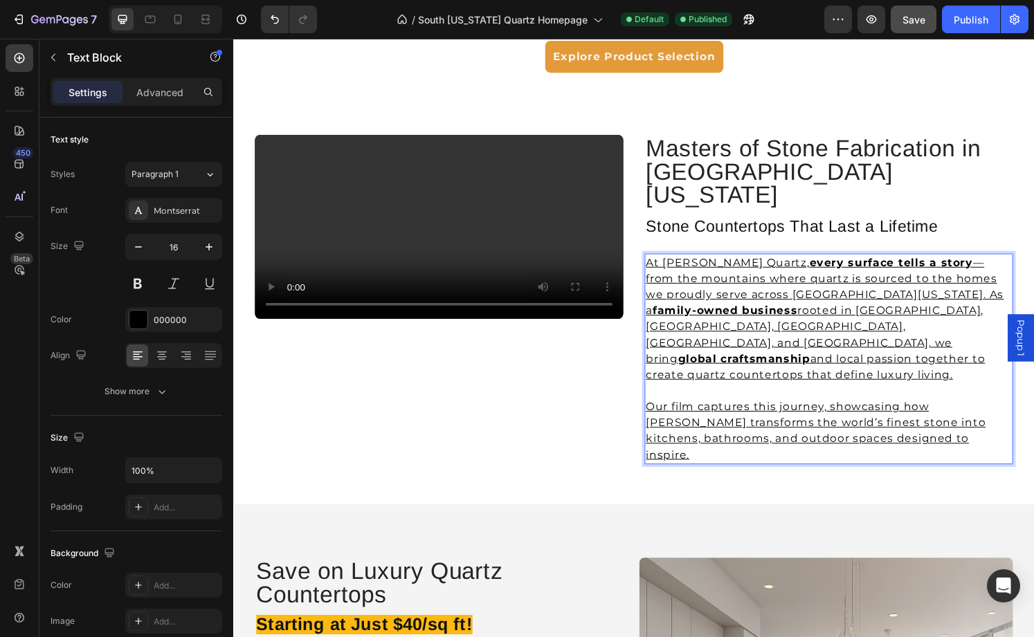
click at [796, 364] on u "and local passion together to create quartz countertops that define luxury livi…" at bounding box center [837, 379] width 352 height 30
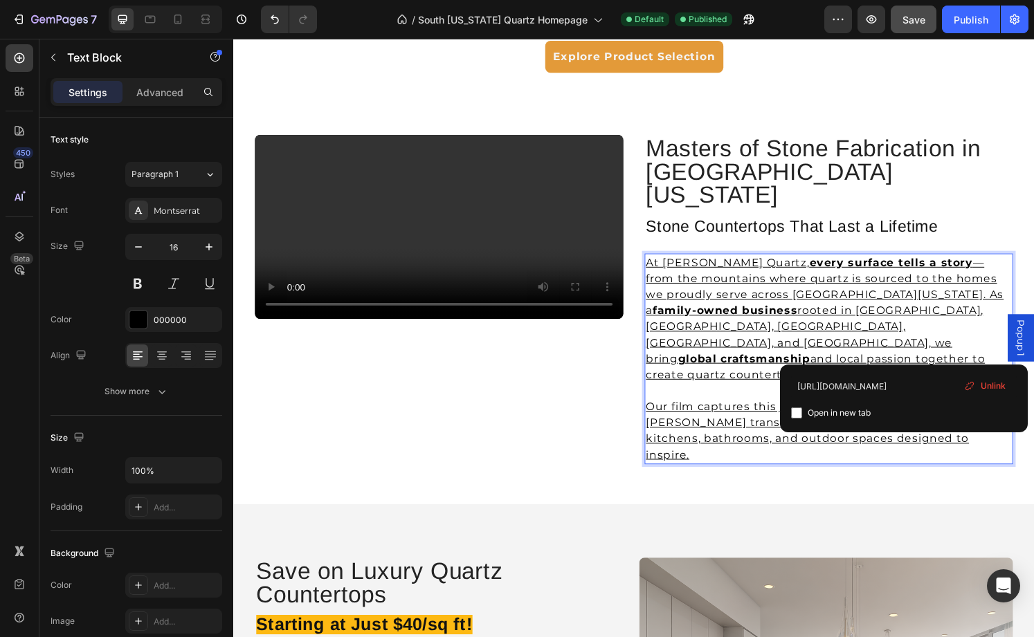
click at [927, 414] on u "Our film captures this journey, showcasing how Griffin Quartz transforms the wo…" at bounding box center [837, 445] width 352 height 63
click at [987, 396] on p "Rich Text Editor. Editing area: main" at bounding box center [850, 404] width 379 height 17
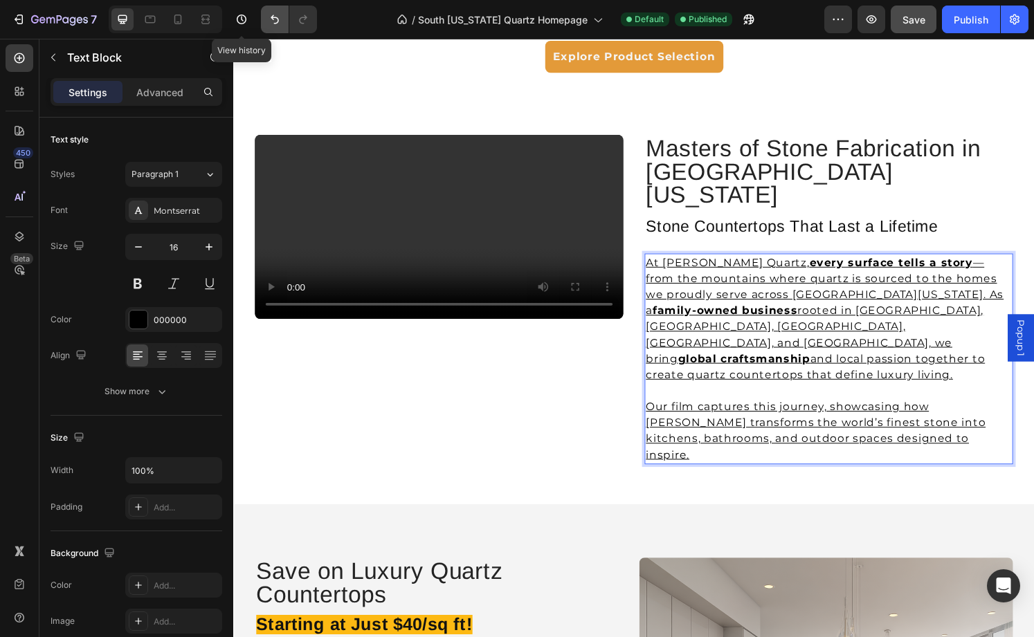
click at [280, 19] on icon "Undo/Redo" at bounding box center [275, 19] width 14 height 14
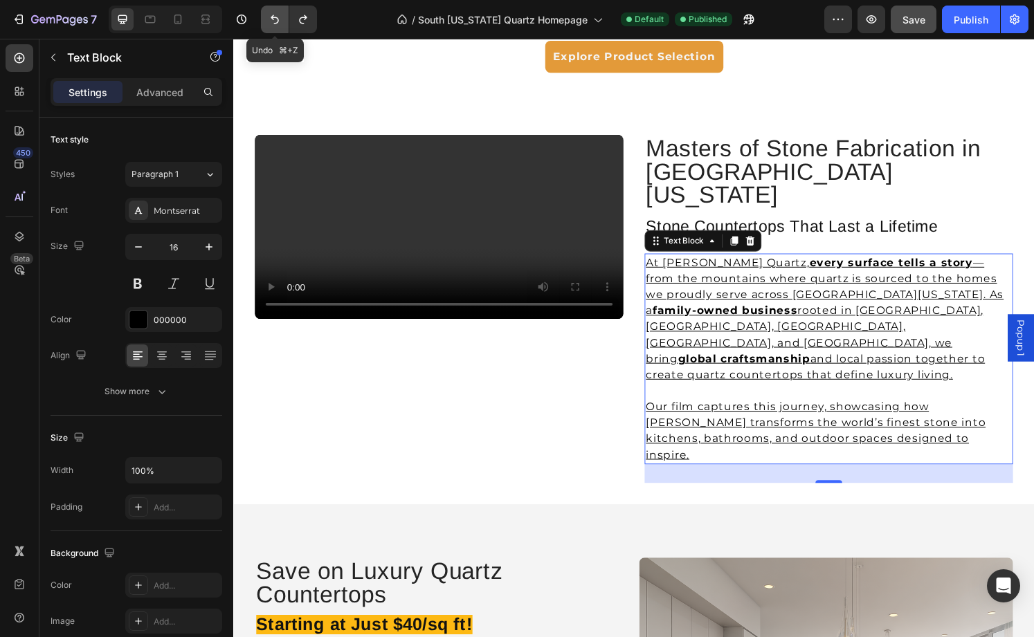
click at [280, 19] on icon "Undo/Redo" at bounding box center [275, 19] width 14 height 14
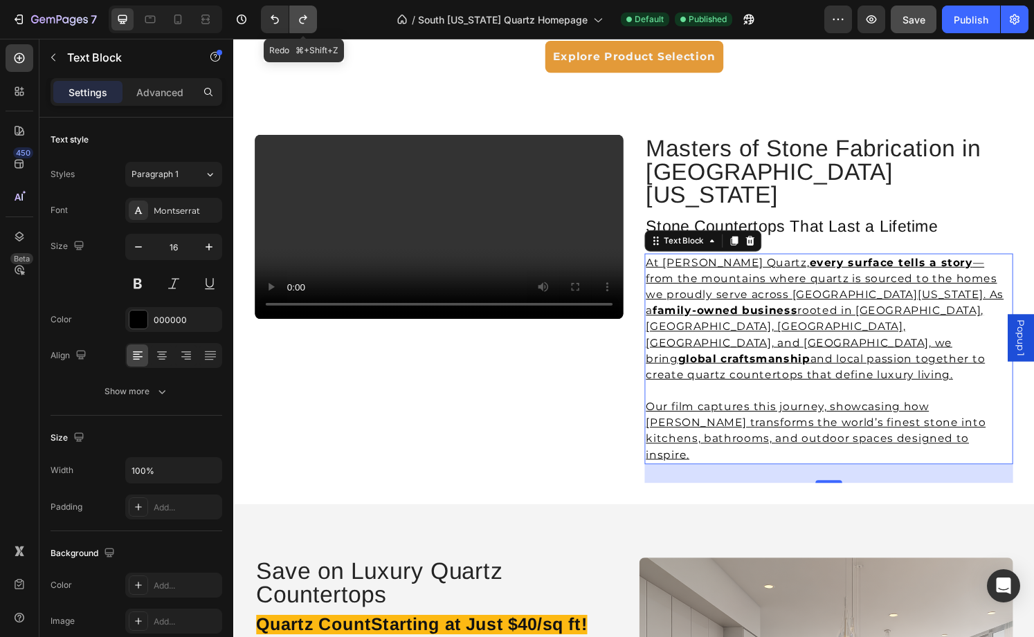
click at [303, 24] on icon "Undo/Redo" at bounding box center [303, 19] width 14 height 14
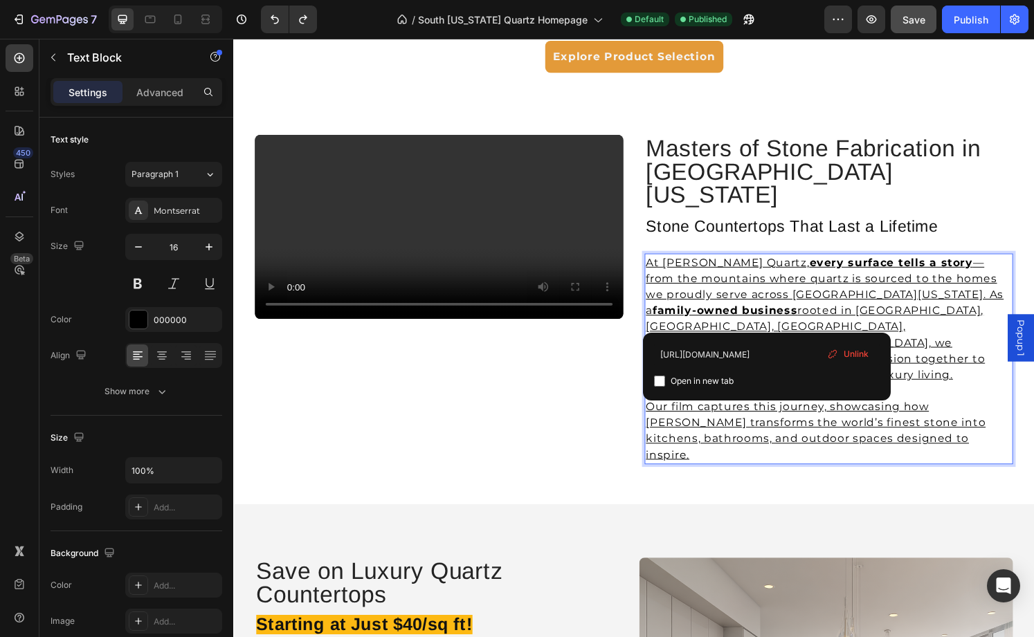
click at [848, 354] on span "Unlink" at bounding box center [856, 354] width 25 height 12
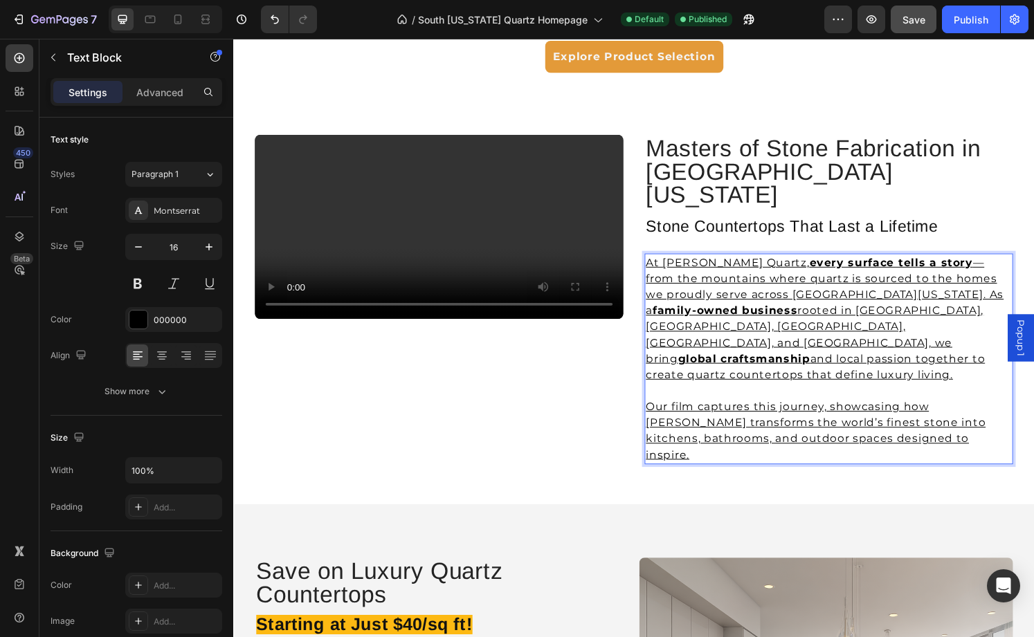
click at [891, 414] on u "Our film captures this journey, showcasing how Griffin Quartz transforms the wo…" at bounding box center [837, 445] width 352 height 63
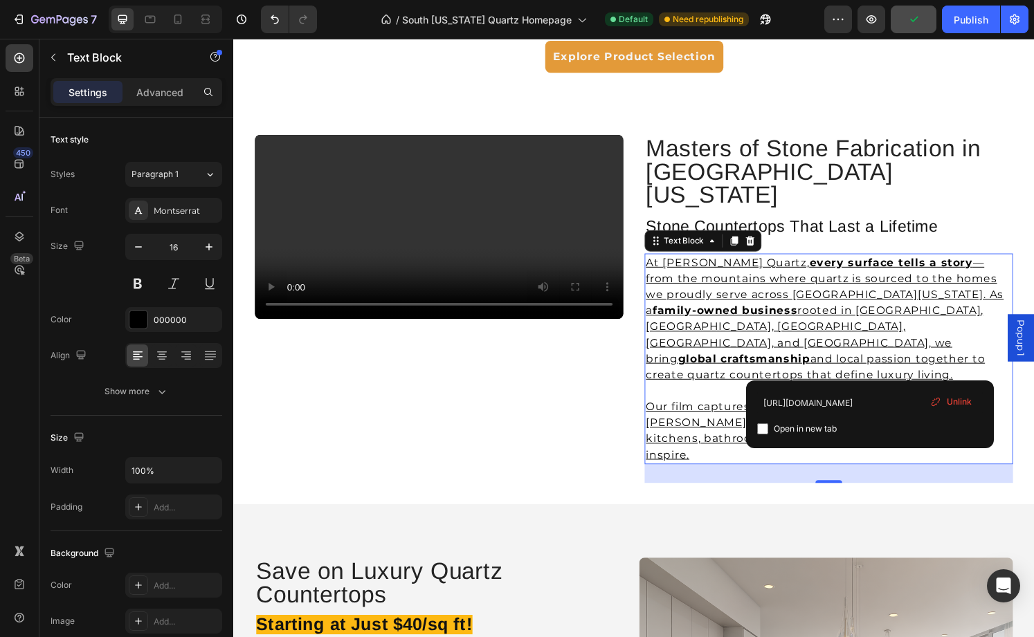
click at [959, 403] on span "Unlink" at bounding box center [959, 402] width 25 height 12
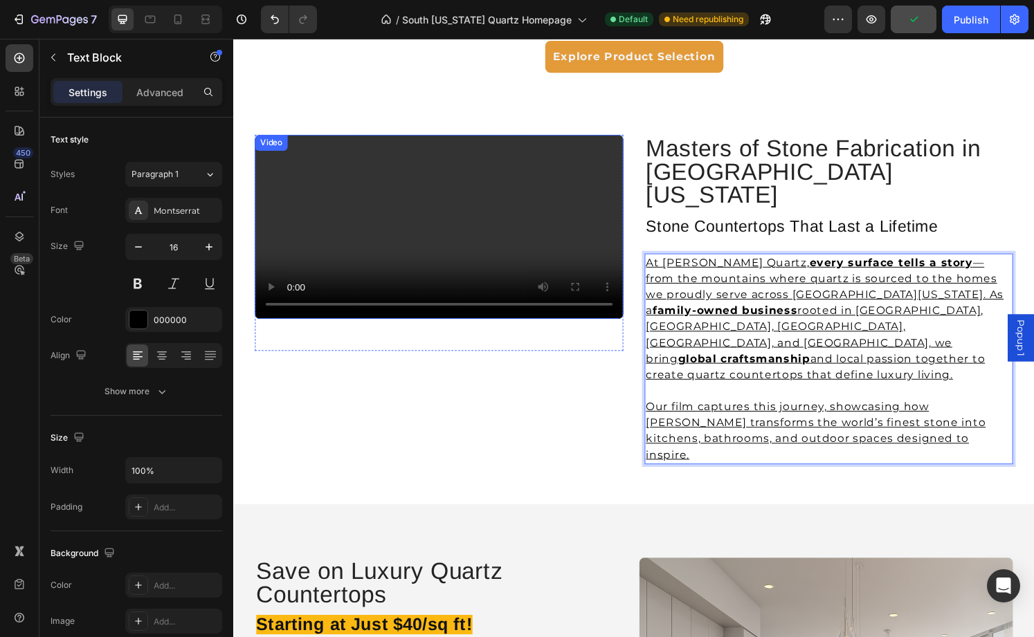
drag, startPoint x: 986, startPoint y: 393, endPoint x: 628, endPoint y: 181, distance: 416.1
click at [627, 181] on div "Video Row Masters of Stone Fabrication in South Florida Heading Stone Counterto…" at bounding box center [648, 319] width 831 height 406
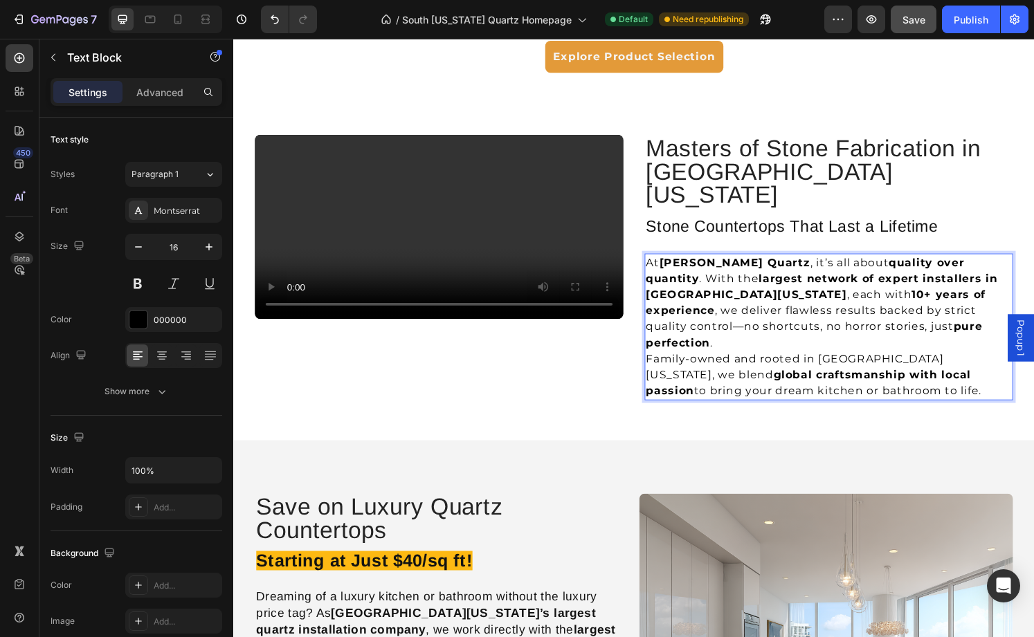
click at [881, 298] on p "At Griffin Quartz , it’s all about quality over quantity . With the largest net…" at bounding box center [850, 313] width 379 height 100
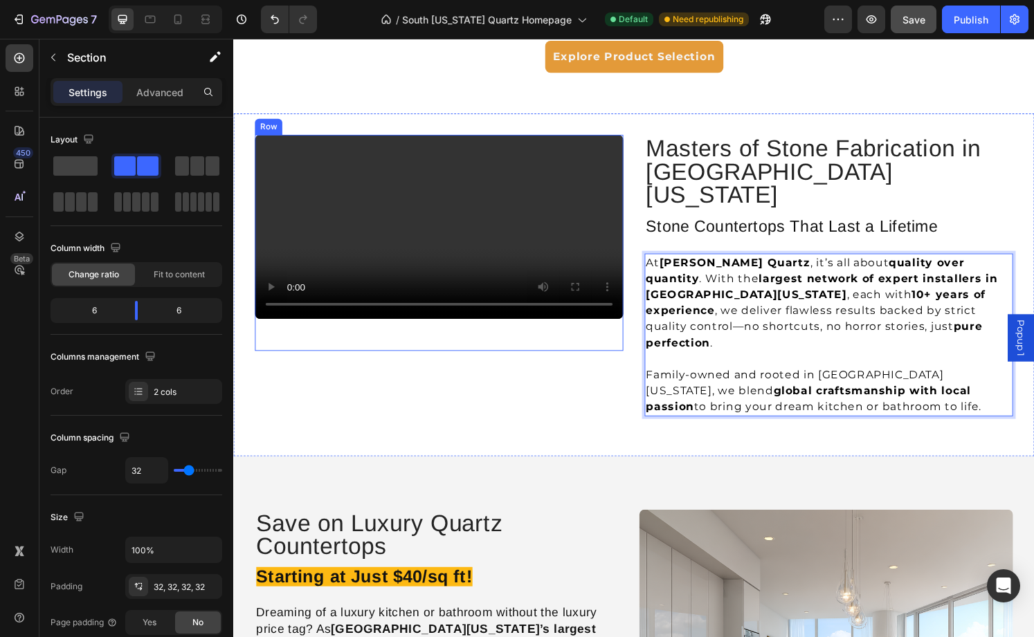
click at [628, 370] on div "Video Row" at bounding box center [446, 293] width 382 height 311
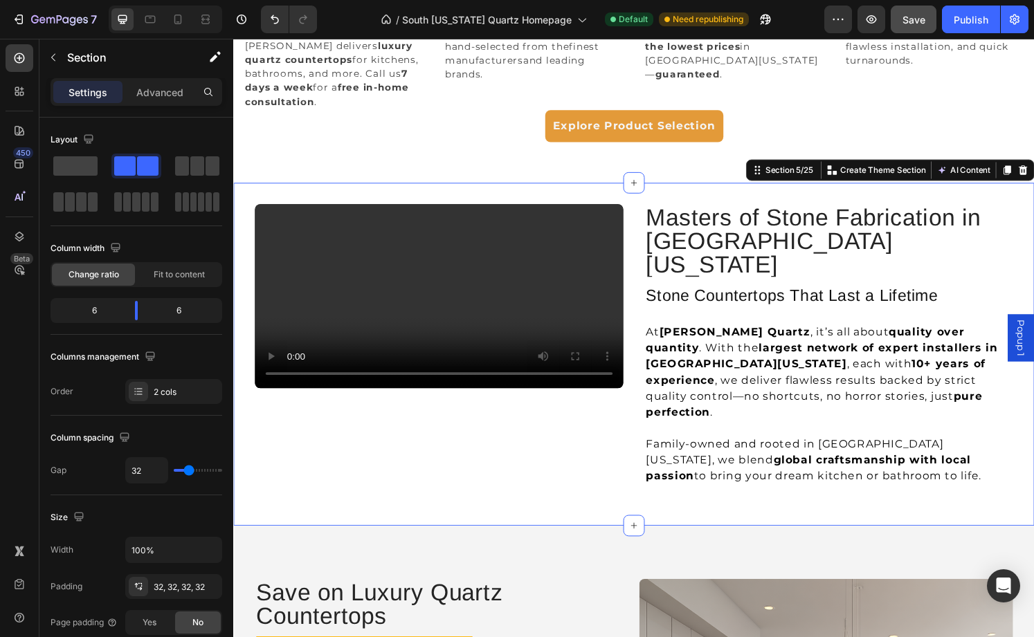
scroll to position [924, 0]
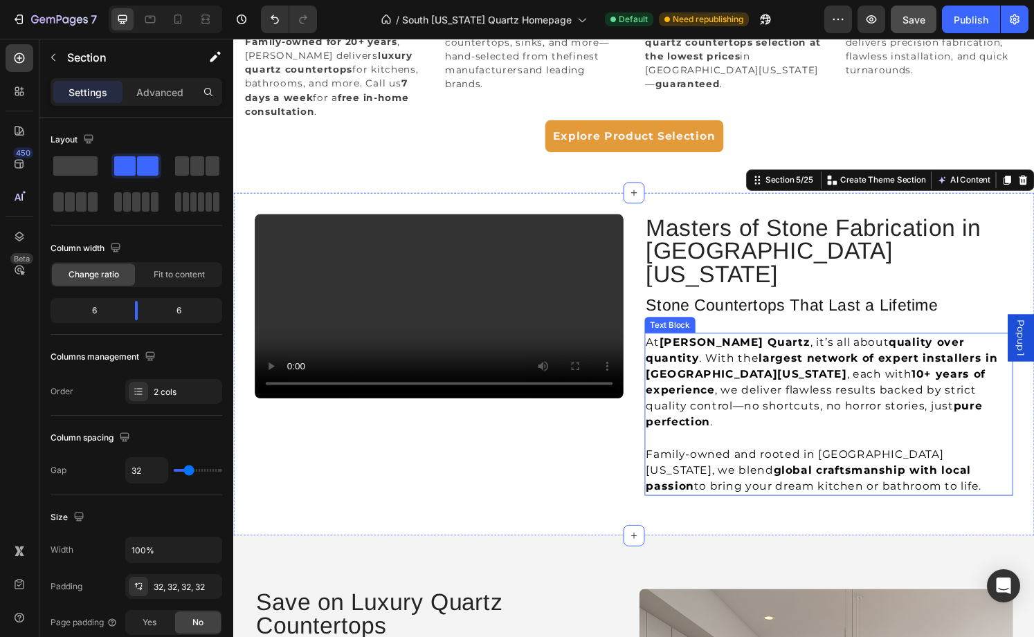
click at [797, 363] on strong "largest network of expert installers in South Florida" at bounding box center [843, 378] width 365 height 30
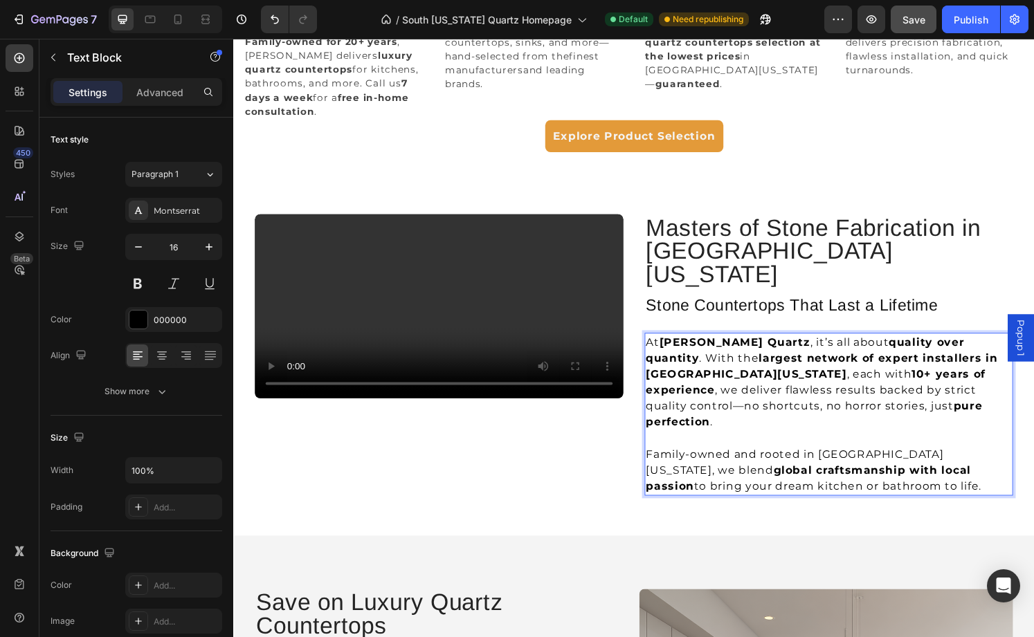
click at [756, 363] on strong "largest network of expert installers in South Florida" at bounding box center [843, 378] width 365 height 30
click at [705, 363] on strong "largest network of expert installers in South Florida" at bounding box center [843, 378] width 365 height 30
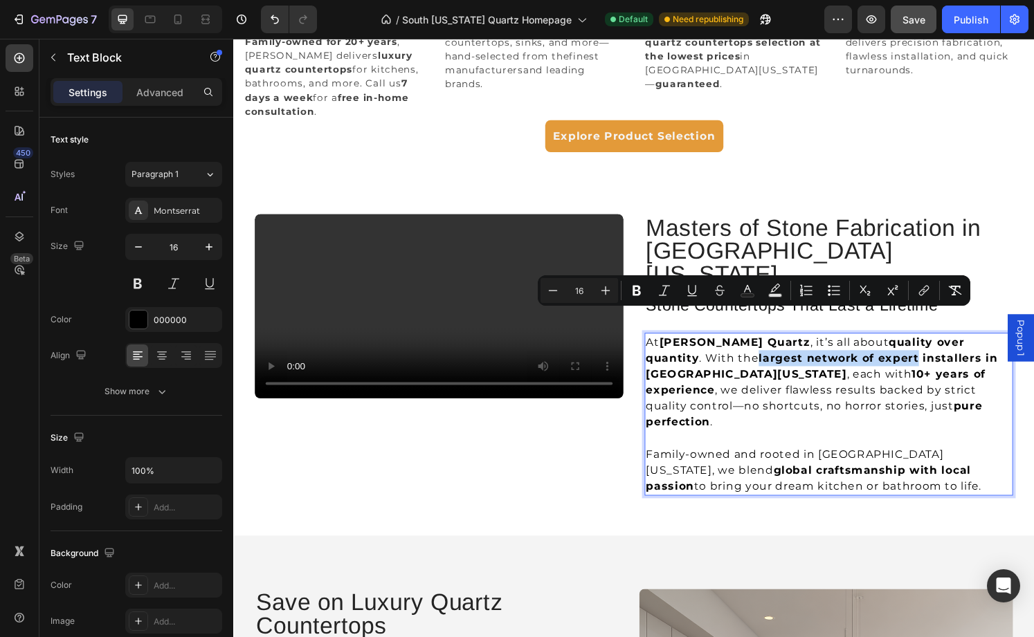
drag, startPoint x: 682, startPoint y: 329, endPoint x: 849, endPoint y: 333, distance: 166.8
click at [849, 345] on p "At Griffin Quartz , it’s all about quality over quantity . With the largest net…" at bounding box center [850, 395] width 379 height 100
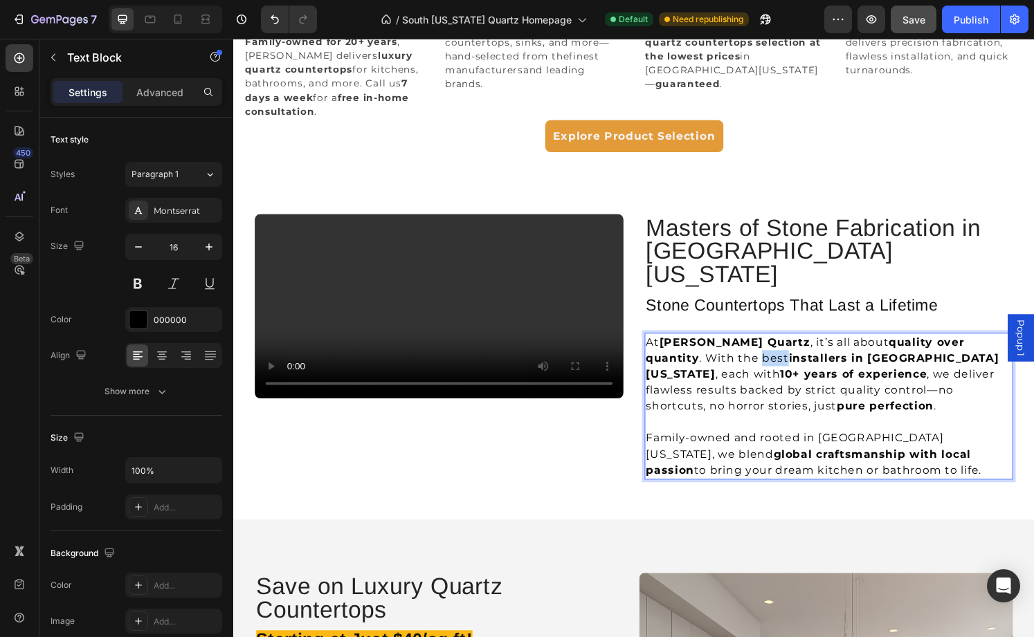
drag, startPoint x: 711, startPoint y: 331, endPoint x: 686, endPoint y: 329, distance: 25.6
click at [685, 345] on p "At Griffin Quartz , it’s all about quality over quantity . With the best instal…" at bounding box center [850, 386] width 379 height 83
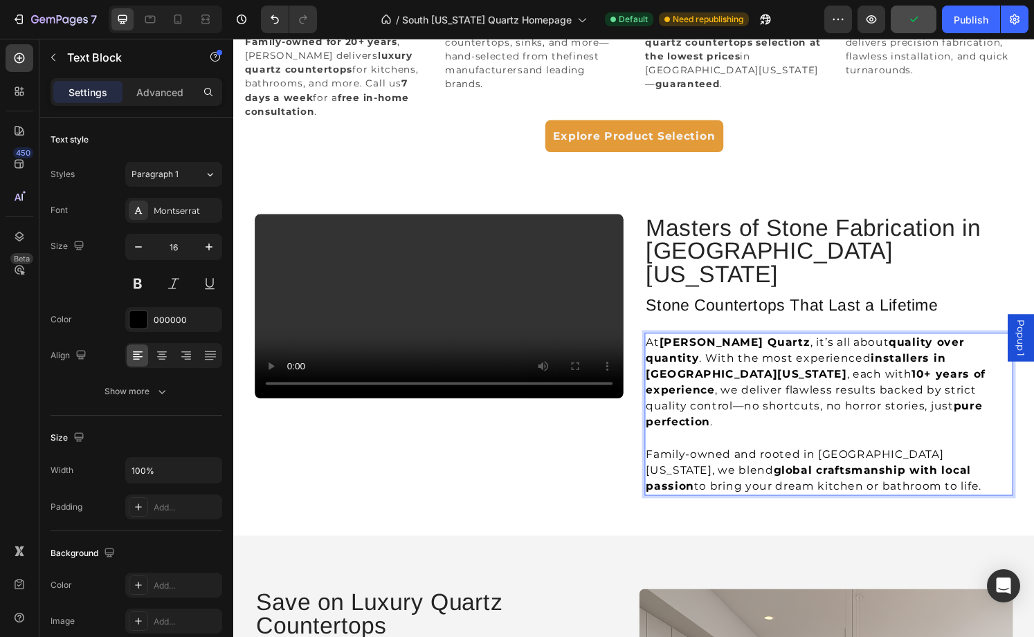
click at [743, 380] on strong "10+ years of experience" at bounding box center [837, 395] width 352 height 30
click at [842, 380] on strong "10+ years of hands-on experience" at bounding box center [837, 395] width 352 height 30
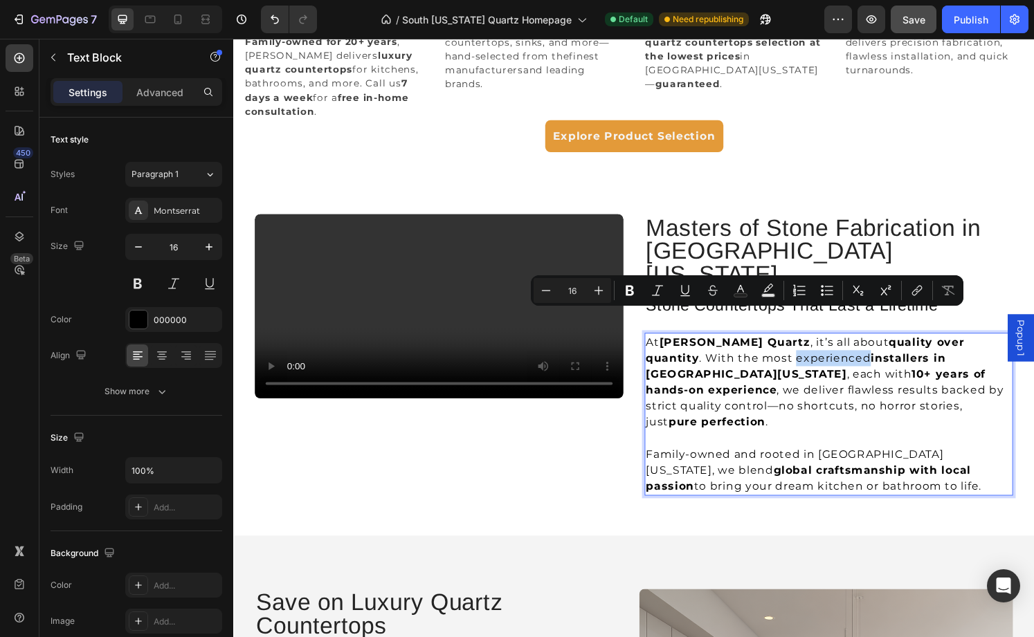
drag, startPoint x: 795, startPoint y: 329, endPoint x: 723, endPoint y: 332, distance: 72.0
click at [723, 345] on p "At Griffin Quartz , it’s all about quality over quantity . With the most experi…" at bounding box center [850, 395] width 379 height 100
click at [799, 445] on p "Rich Text Editor. Editing area: main" at bounding box center [850, 453] width 379 height 17
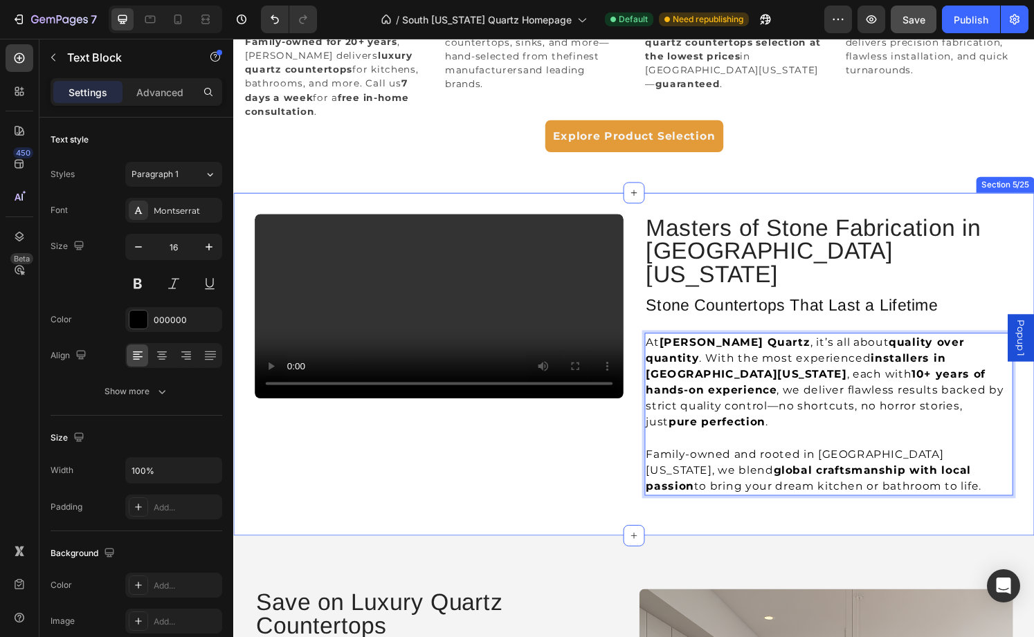
drag, startPoint x: 836, startPoint y: 446, endPoint x: 658, endPoint y: 303, distance: 228.4
click at [658, 303] on div "Video Row Masters of Stone Fabrication in South Florida Heading Stone Counterto…" at bounding box center [648, 377] width 831 height 356
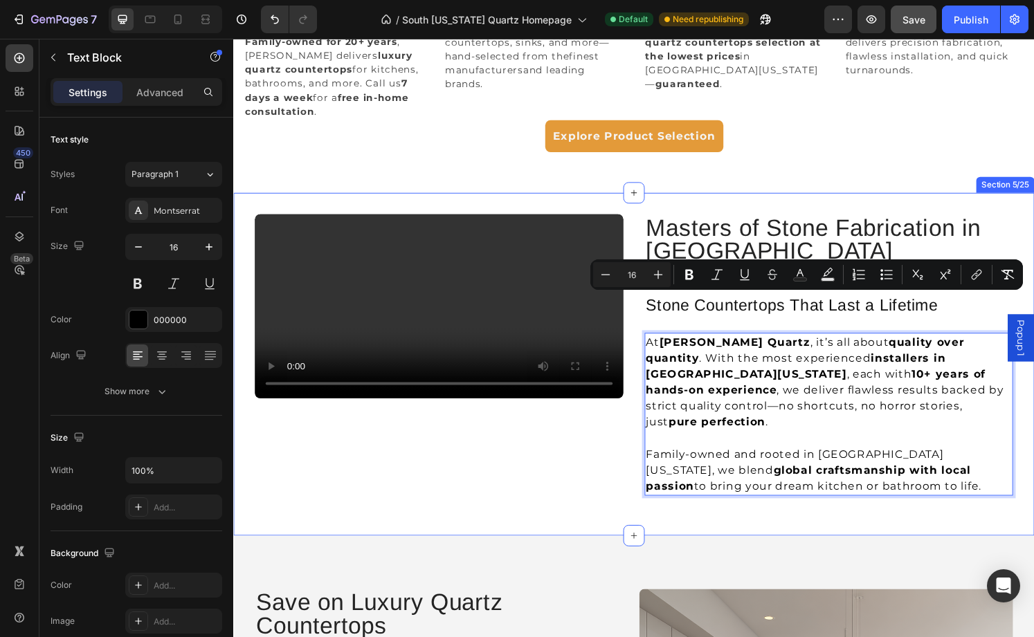
copy div "At Griffin Quartz , it’s all about quality over quantity . With the most experi…"
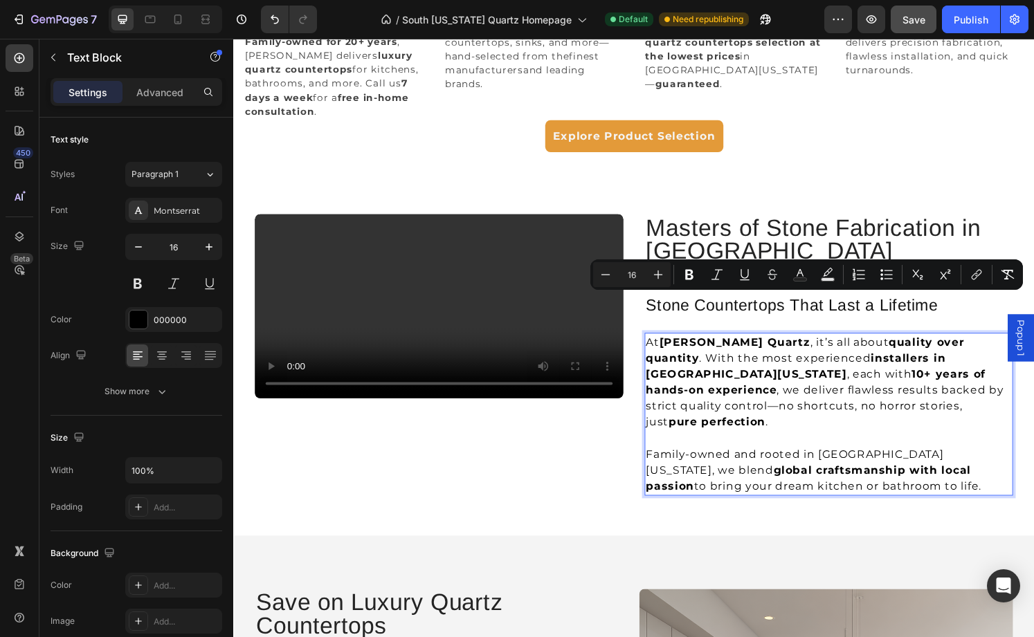
click at [772, 378] on p "At Griffin Quartz , it’s all about quality over quantity . With the most experi…" at bounding box center [850, 395] width 379 height 100
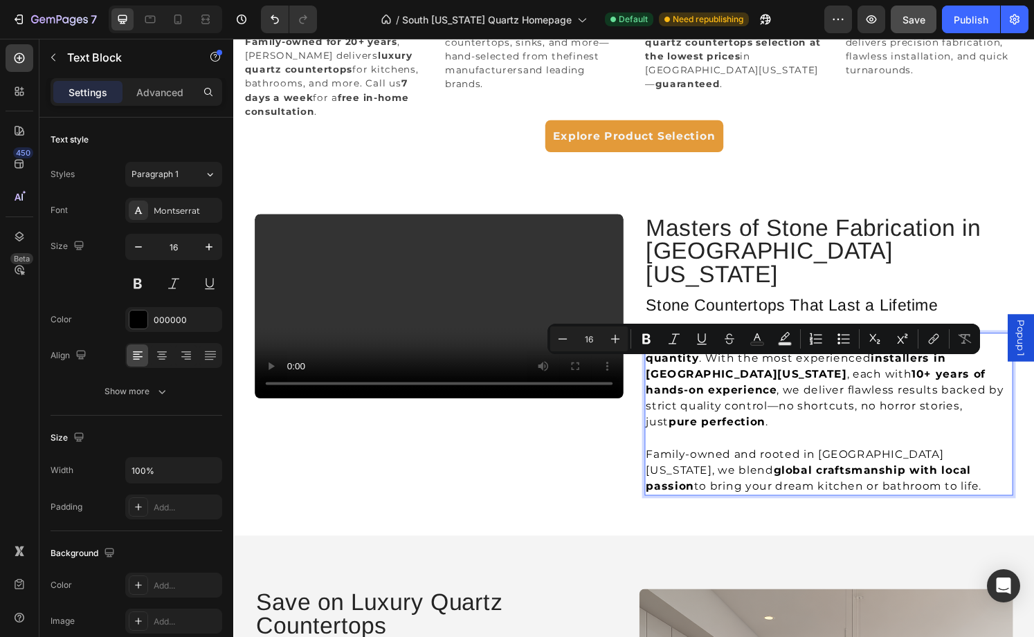
click at [803, 480] on strong "global craftsmanship with local passion" at bounding box center [829, 495] width 337 height 30
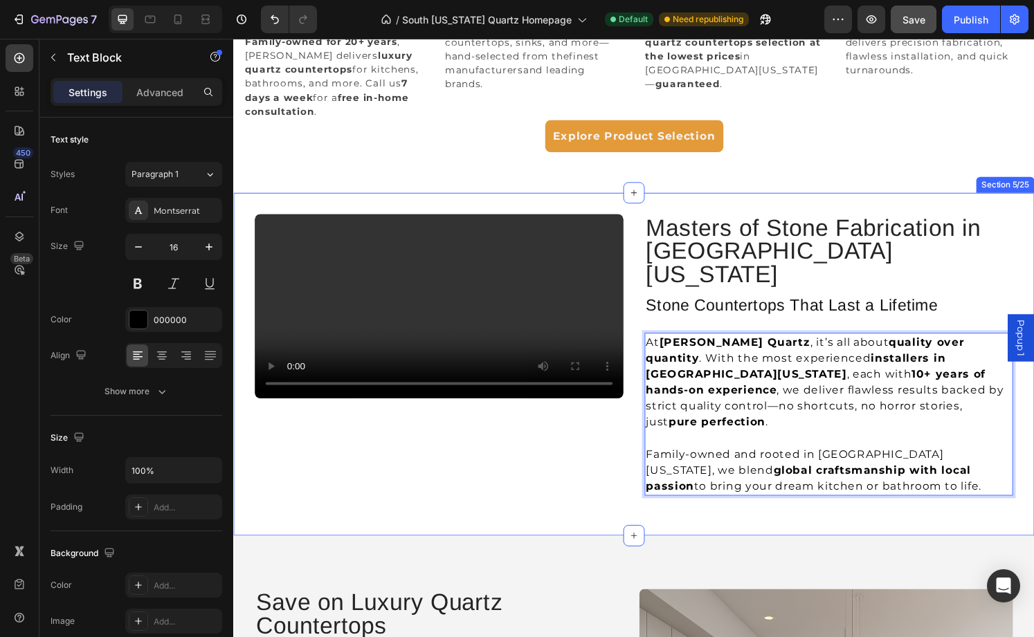
drag, startPoint x: 847, startPoint y: 438, endPoint x: 633, endPoint y: 315, distance: 247.4
click at [633, 315] on div "Video Row Masters of Stone Fabrication in South Florida Heading Stone Counterto…" at bounding box center [648, 377] width 831 height 356
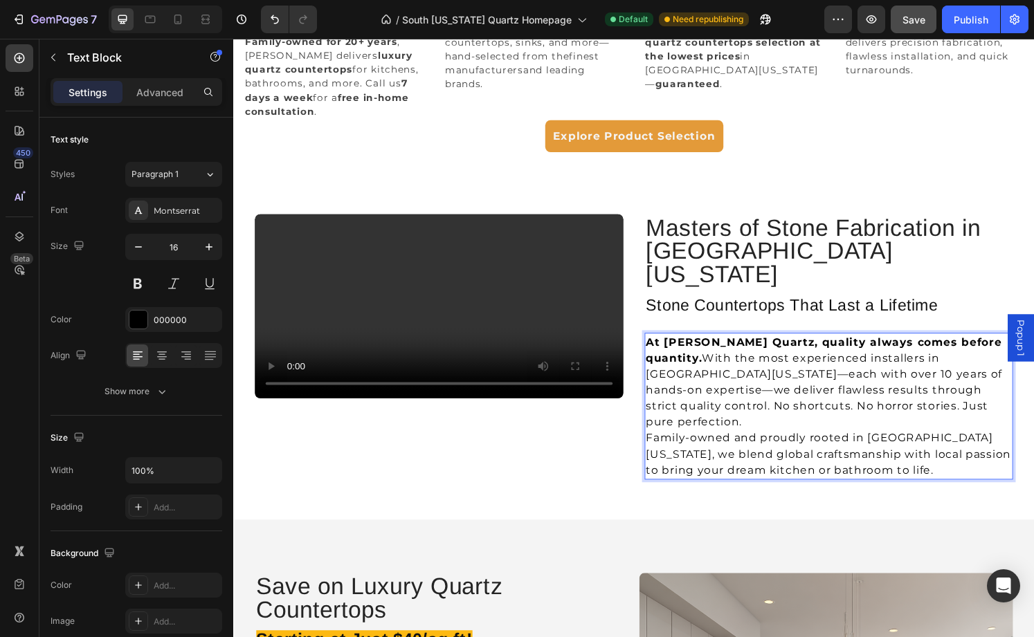
click at [853, 382] on p "At Griffin Quartz, quality always comes before quantity. With the most experien…" at bounding box center [850, 395] width 379 height 100
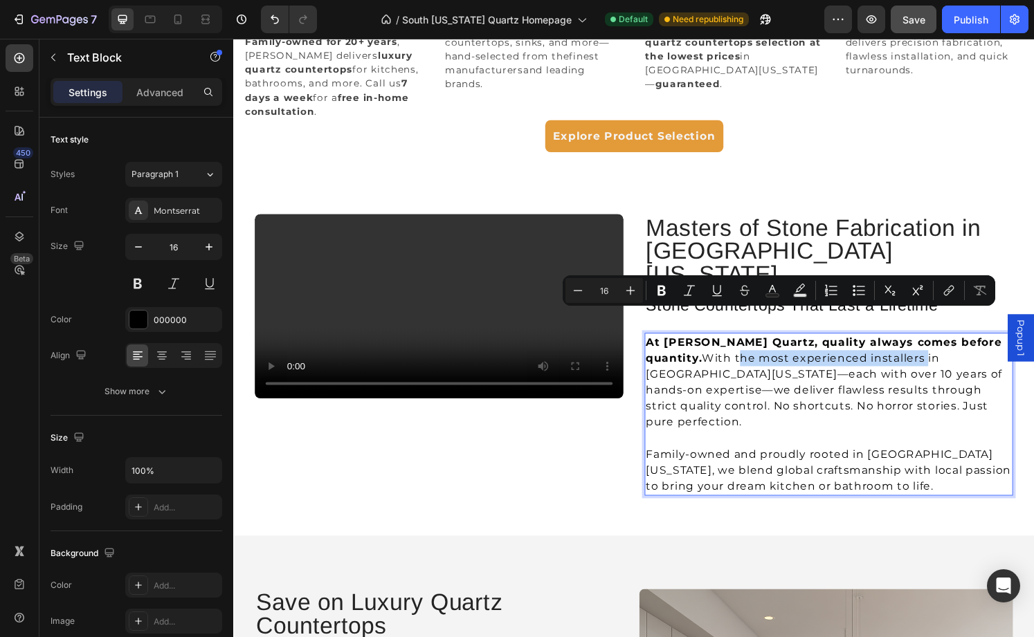
drag, startPoint x: 693, startPoint y: 329, endPoint x: 888, endPoint y: 336, distance: 194.6
click at [888, 345] on p "At Griffin Quartz, quality always comes before quantity. With the most experien…" at bounding box center [850, 395] width 379 height 100
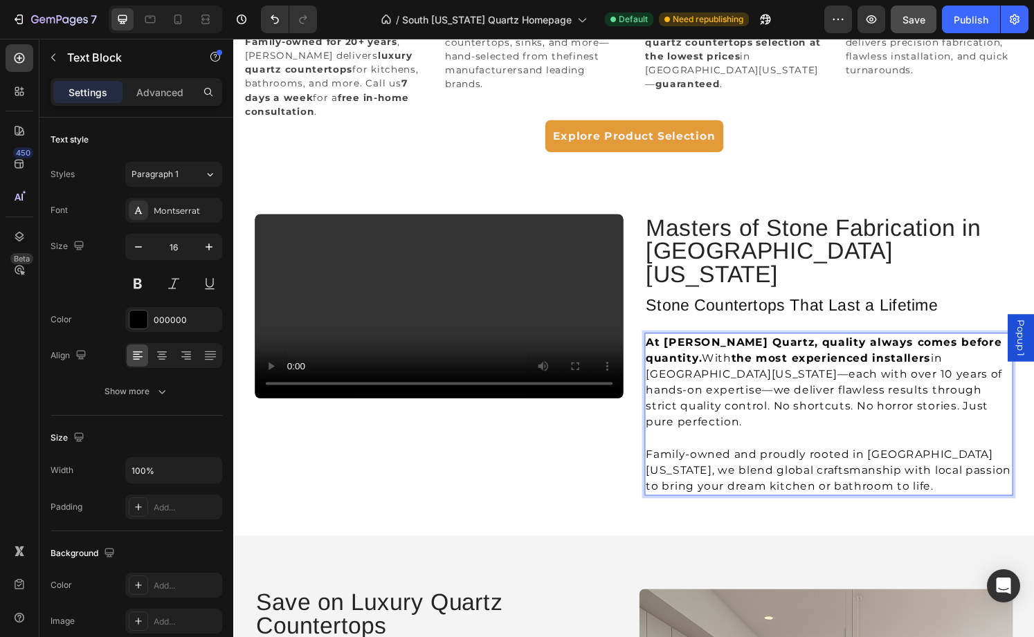
click at [859, 345] on p "At Griffin Quartz, quality always comes before quantity. With the most experien…" at bounding box center [850, 395] width 379 height 100
drag, startPoint x: 723, startPoint y: 346, endPoint x: 941, endPoint y: 347, distance: 217.3
click at [941, 347] on p "At Griffin Quartz, quality always comes before quantity. With the most experien…" at bounding box center [850, 395] width 379 height 100
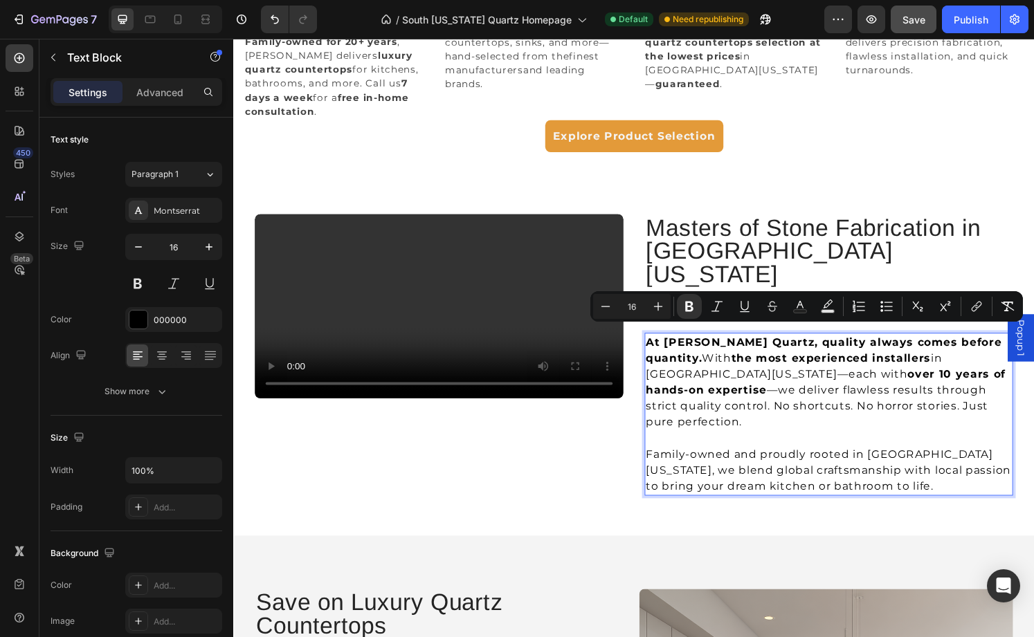
click at [776, 445] on p "Rich Text Editor. Editing area: main" at bounding box center [850, 453] width 379 height 17
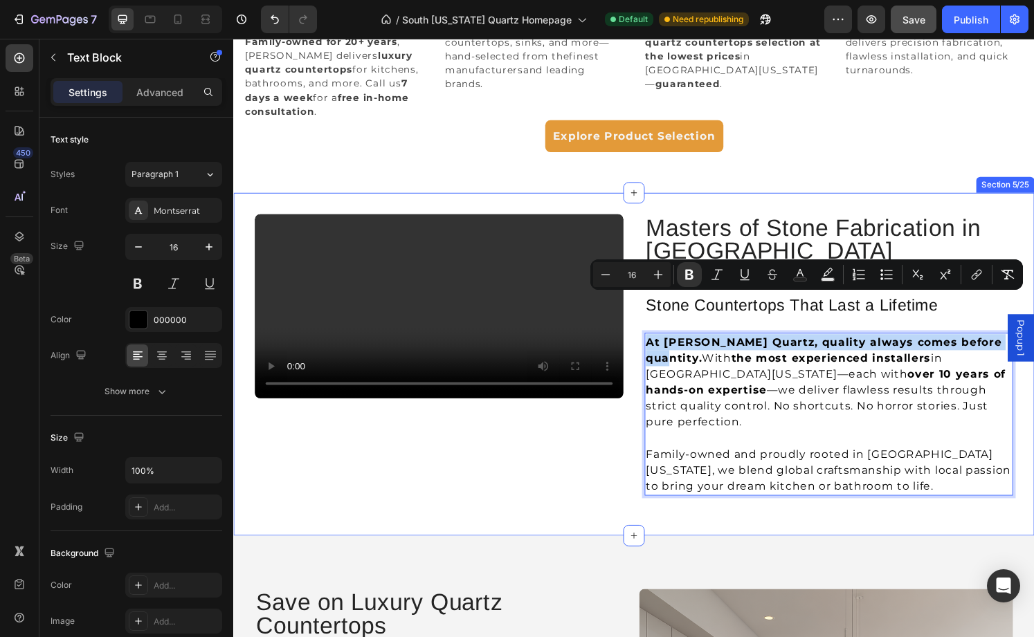
drag, startPoint x: 1027, startPoint y: 317, endPoint x: 658, endPoint y: 305, distance: 369.1
click at [658, 305] on div "Video Row Masters of Stone Fabrication in South Florida Heading Stone Counterto…" at bounding box center [648, 377] width 831 height 356
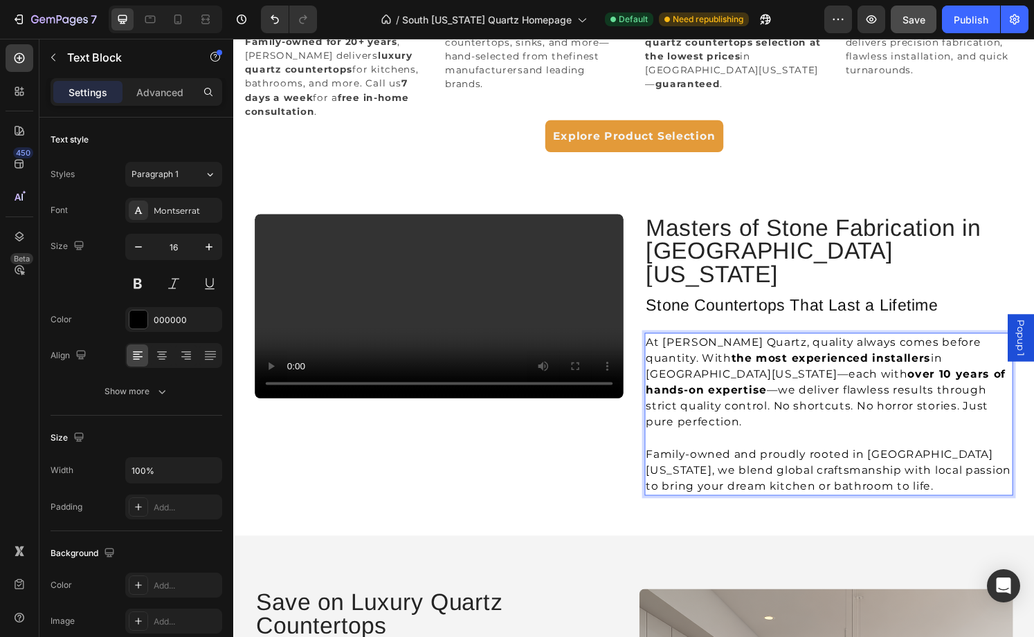
click at [713, 380] on strong "over 10 years of hands-on expertise" at bounding box center [847, 395] width 373 height 30
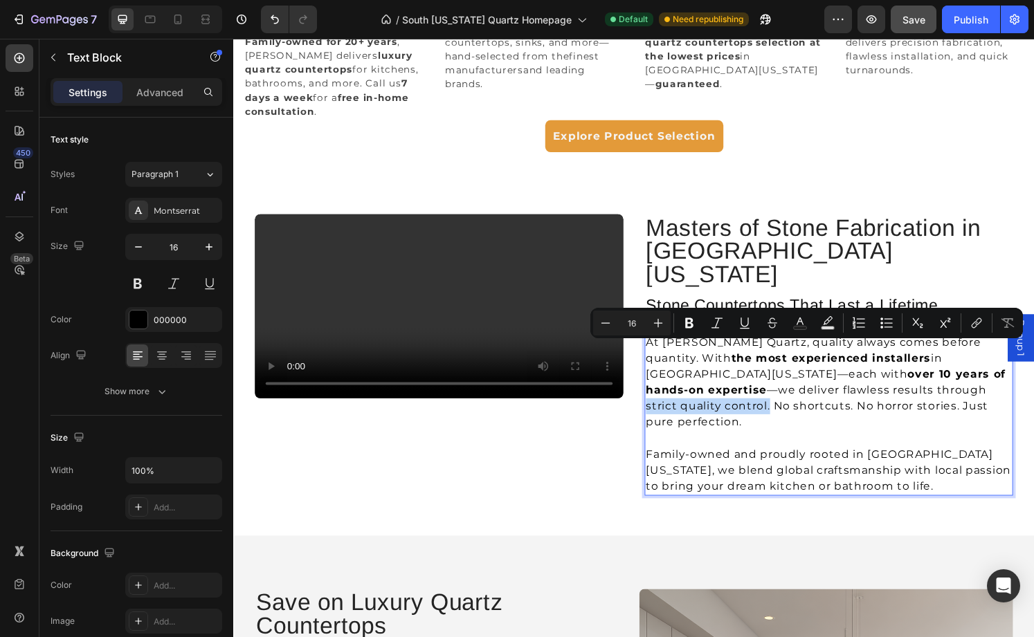
drag, startPoint x: 760, startPoint y: 364, endPoint x: 888, endPoint y: 366, distance: 128.1
click at [888, 366] on p "At Griffin Quartz, quality always comes before quantity. With the most experien…" at bounding box center [850, 395] width 379 height 100
click at [891, 385] on p "At Griffin Quartz, quality always comes before quantity. With the most experien…" at bounding box center [850, 395] width 379 height 100
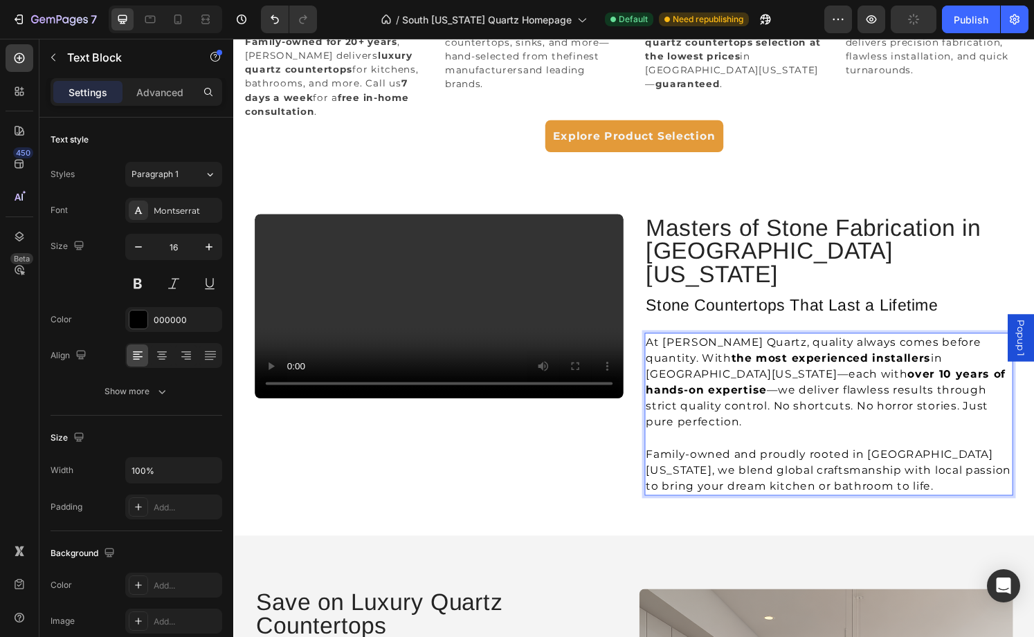
click at [884, 362] on p "At Griffin Quartz, quality always comes before quantity. With the most experien…" at bounding box center [850, 395] width 379 height 100
click at [878, 445] on p "Rich Text Editor. Editing area: main" at bounding box center [850, 453] width 379 height 17
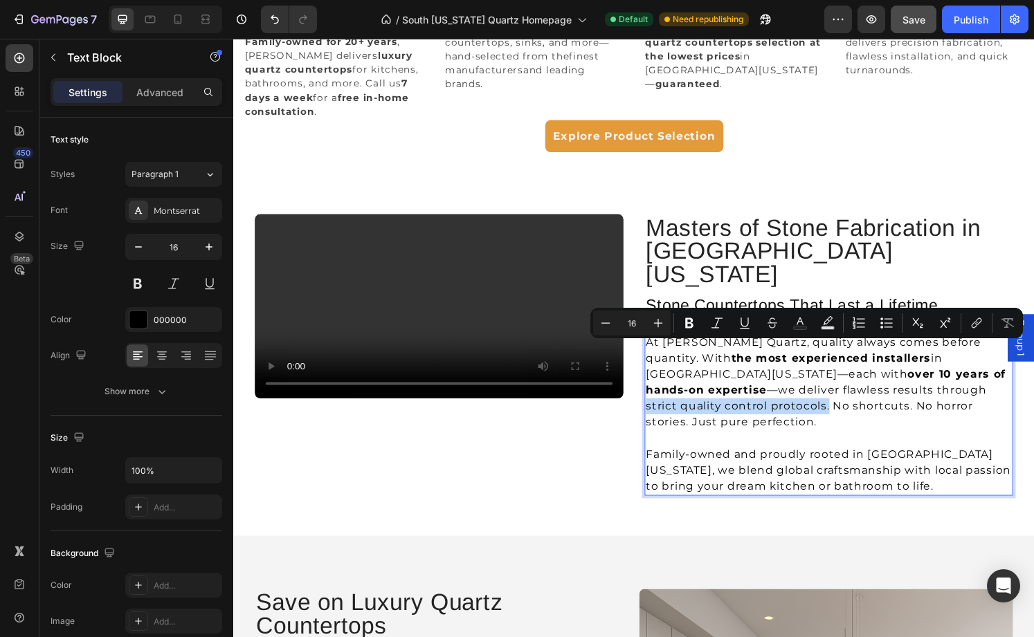
drag, startPoint x: 760, startPoint y: 363, endPoint x: 948, endPoint y: 367, distance: 188.3
click at [948, 367] on p "At Griffin Quartz, quality always comes before quantity. With the most experien…" at bounding box center [850, 395] width 379 height 100
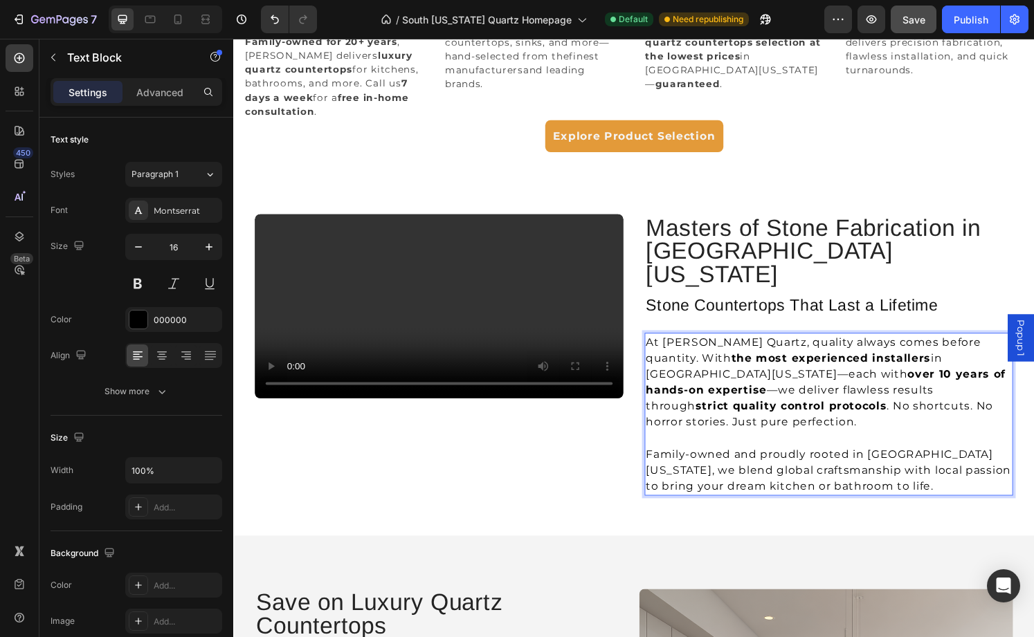
click at [923, 445] on p "Rich Text Editor. Editing area: main" at bounding box center [850, 453] width 379 height 17
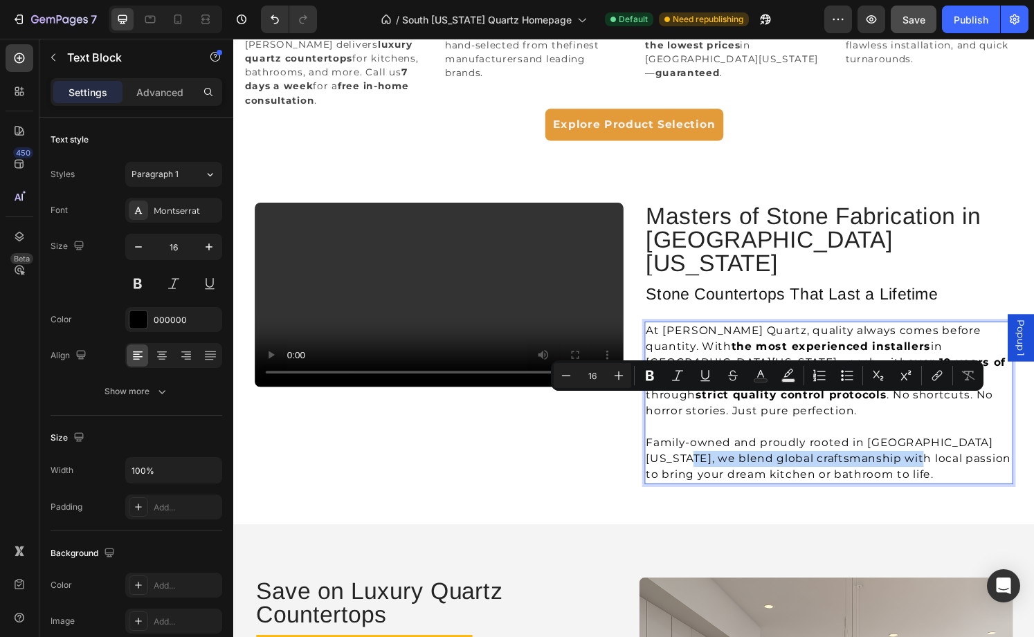
drag, startPoint x: 662, startPoint y: 420, endPoint x: 899, endPoint y: 420, distance: 237.4
click at [899, 450] on p "Family-owned and proudly rooted in South Florida, we blend global craftsmanship…" at bounding box center [850, 475] width 379 height 50
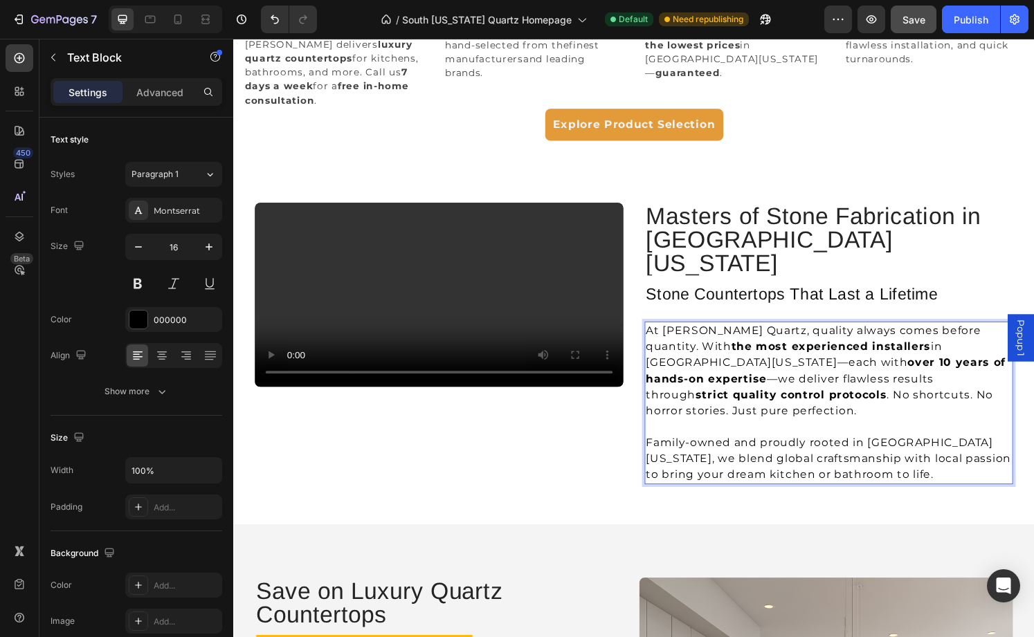
click at [924, 450] on p "Family-owned and proudly rooted in South Florida, we blend global craftsmanship…" at bounding box center [850, 475] width 379 height 50
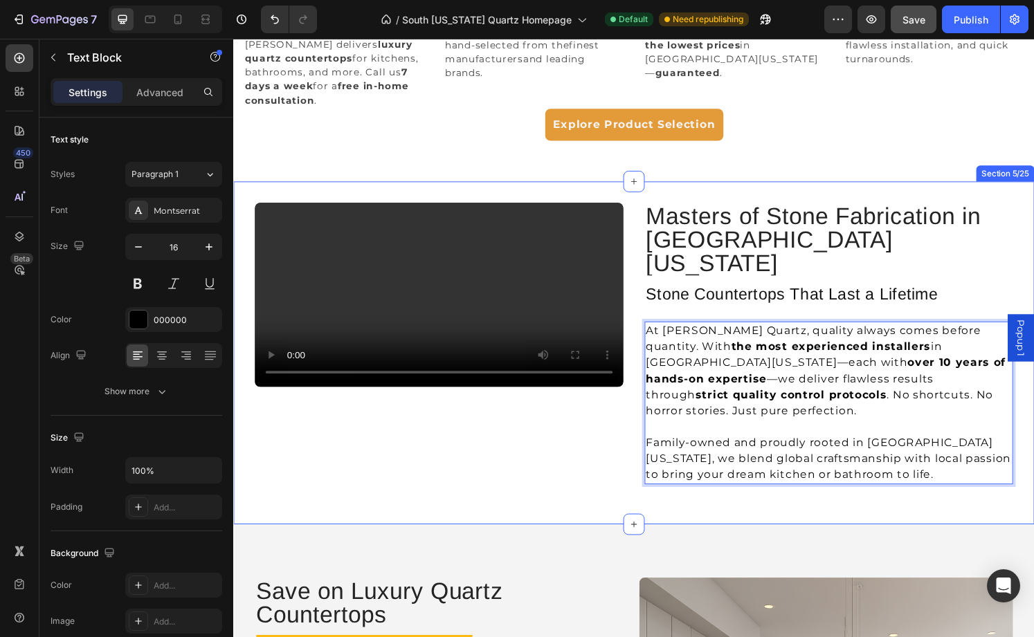
click at [920, 457] on div "Masters of Stone Fabrication in South Florida Heading Stone Countertops That La…" at bounding box center [851, 364] width 382 height 311
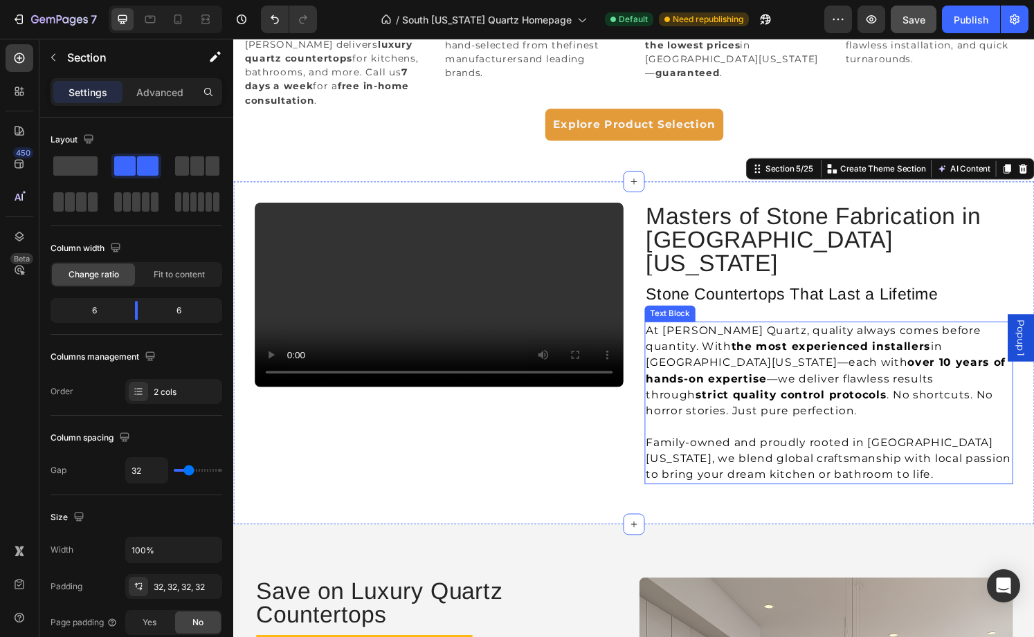
click at [846, 450] on p "Family-owned and proudly rooted in South Florida, we blend global craftsmanship…" at bounding box center [850, 475] width 379 height 50
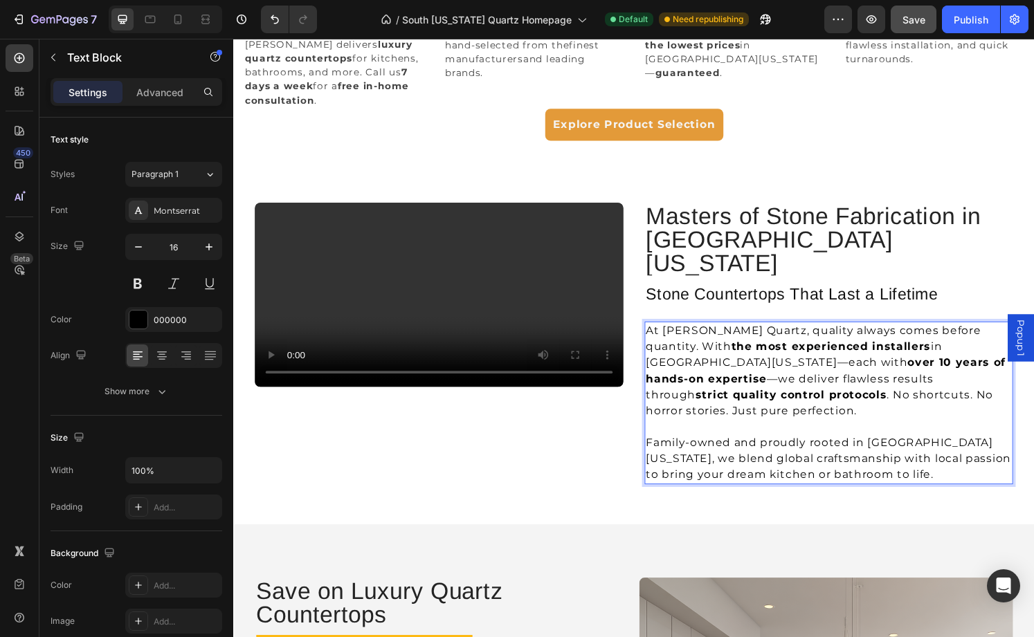
click at [839, 450] on p "Family-owned and proudly rooted in South Florida, we blend global craftsmanship…" at bounding box center [850, 475] width 379 height 50
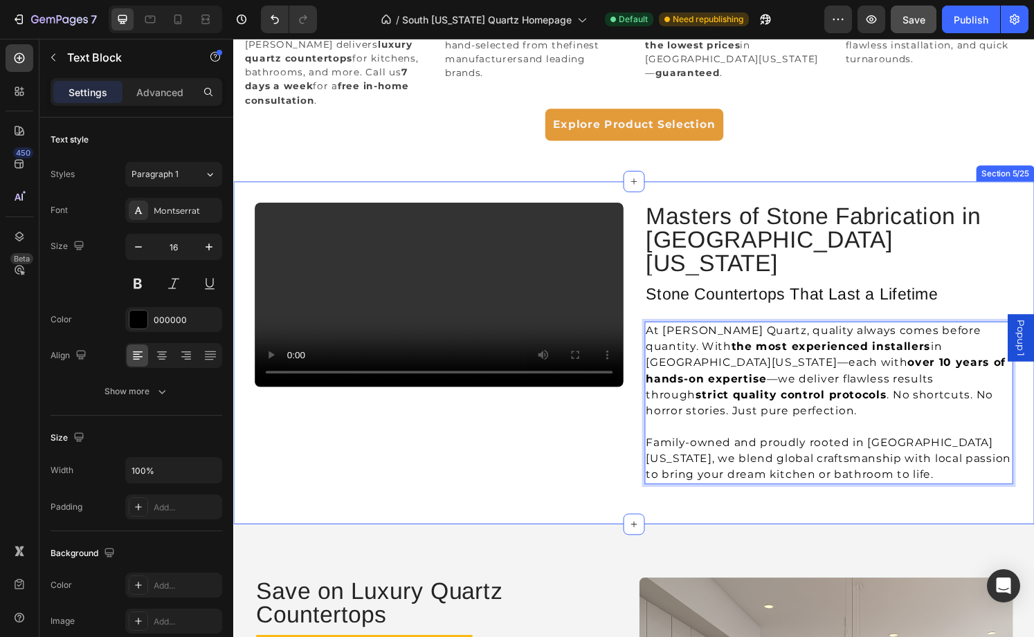
click at [880, 451] on div "Masters of Stone Fabrication in South Florida Heading Stone Countertops That La…" at bounding box center [851, 364] width 382 height 311
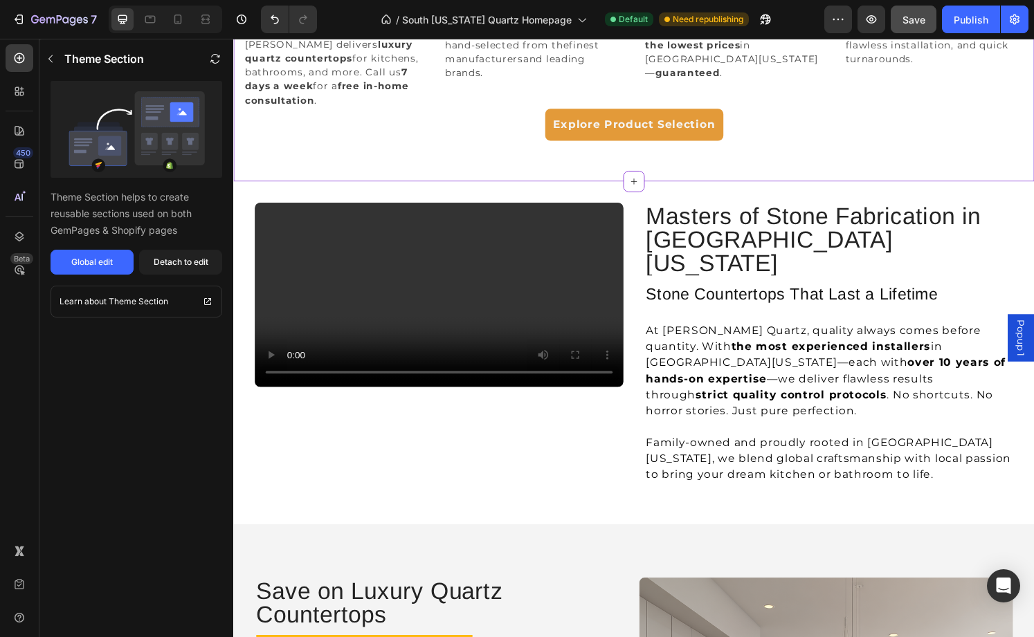
click at [922, 111] on div "Explore Product Selection Button" at bounding box center [649, 127] width 810 height 33
click at [915, 14] on span "Save" at bounding box center [913, 20] width 23 height 12
click at [748, 231] on h2 "Masters of Stone Fabrication in [GEOGRAPHIC_DATA][US_STATE]" at bounding box center [851, 246] width 382 height 75
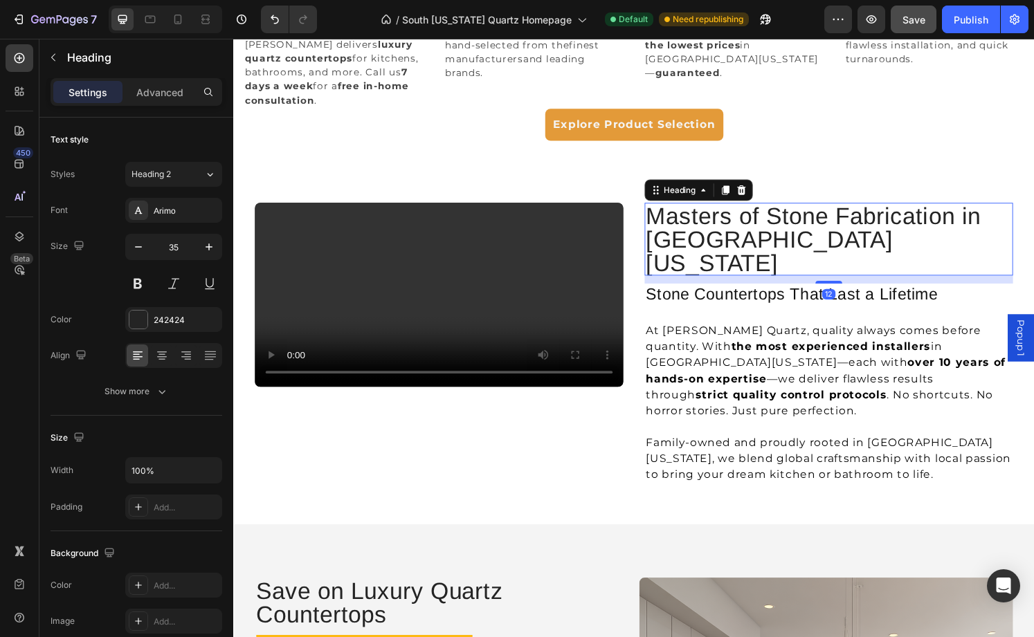
click at [748, 231] on h2 "Masters of Stone Fabrication in [GEOGRAPHIC_DATA][US_STATE]" at bounding box center [851, 246] width 382 height 75
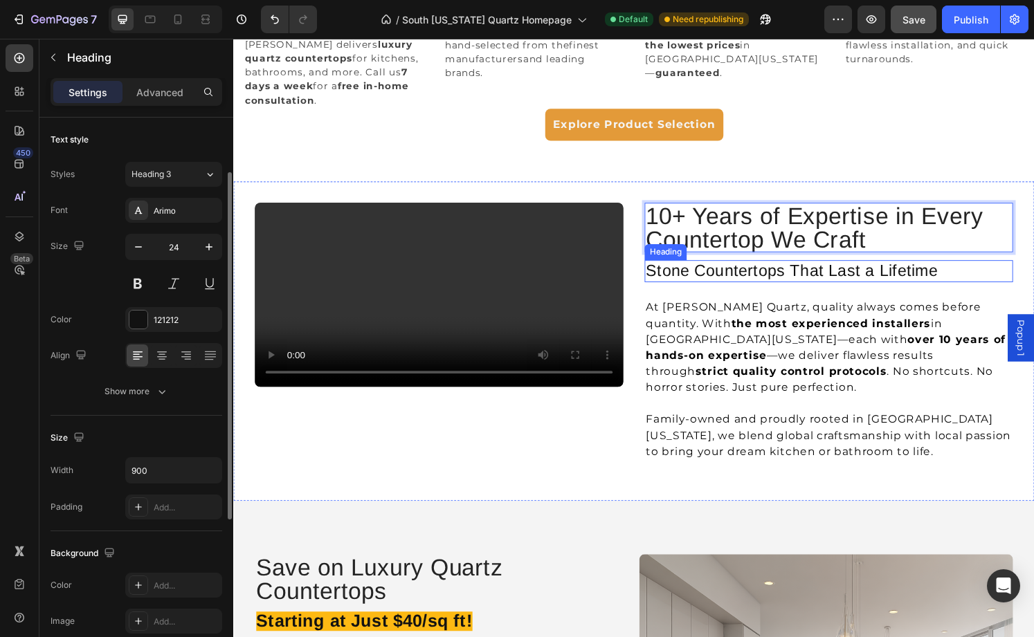
click at [750, 269] on h3 "Stone Countertops That Last a Lifetime" at bounding box center [851, 280] width 382 height 23
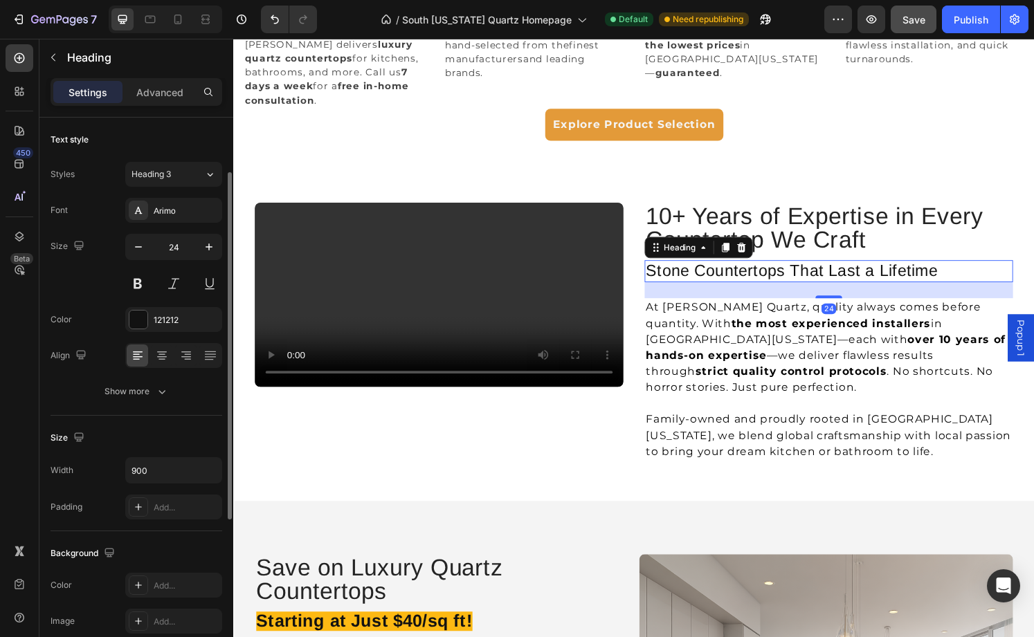
scroll to position [34, 0]
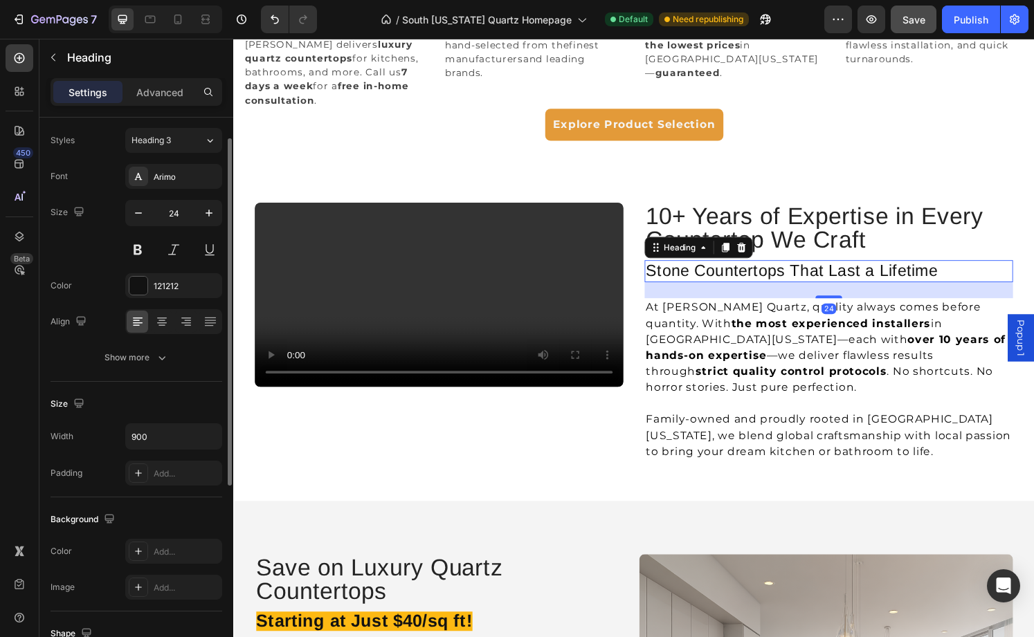
click at [750, 269] on h3 "Stone Countertops That Last a Lifetime" at bounding box center [851, 280] width 382 height 23
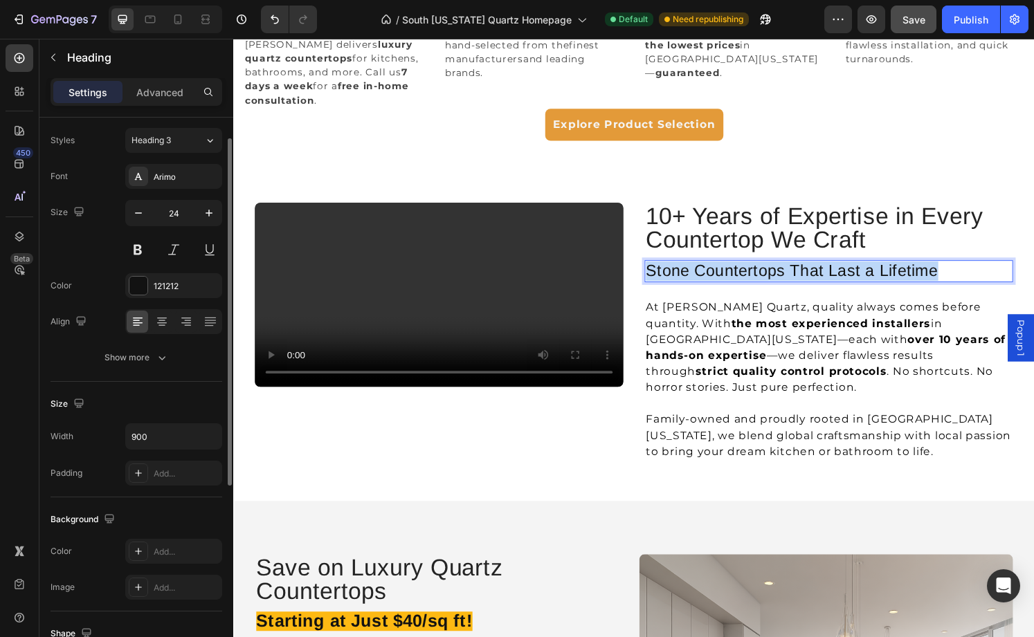
click at [750, 270] on p "Stone Countertops That Last a Lifetime" at bounding box center [850, 280] width 379 height 20
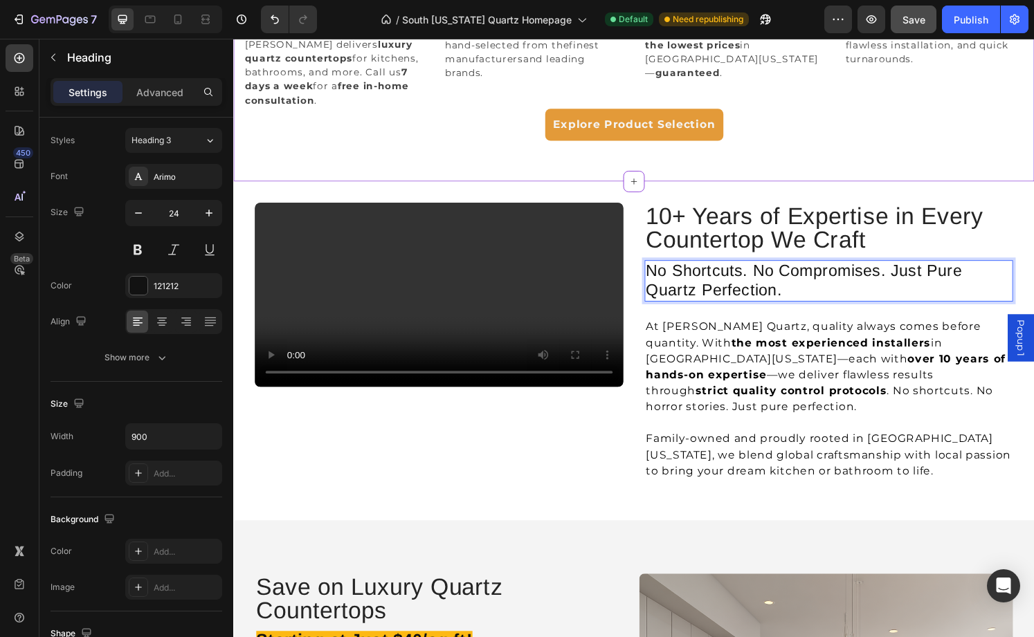
click at [937, 148] on div "Icon Quartz Countertops – South Florida’s Premier Choice Heading Family-owned f…" at bounding box center [648, 44] width 831 height 285
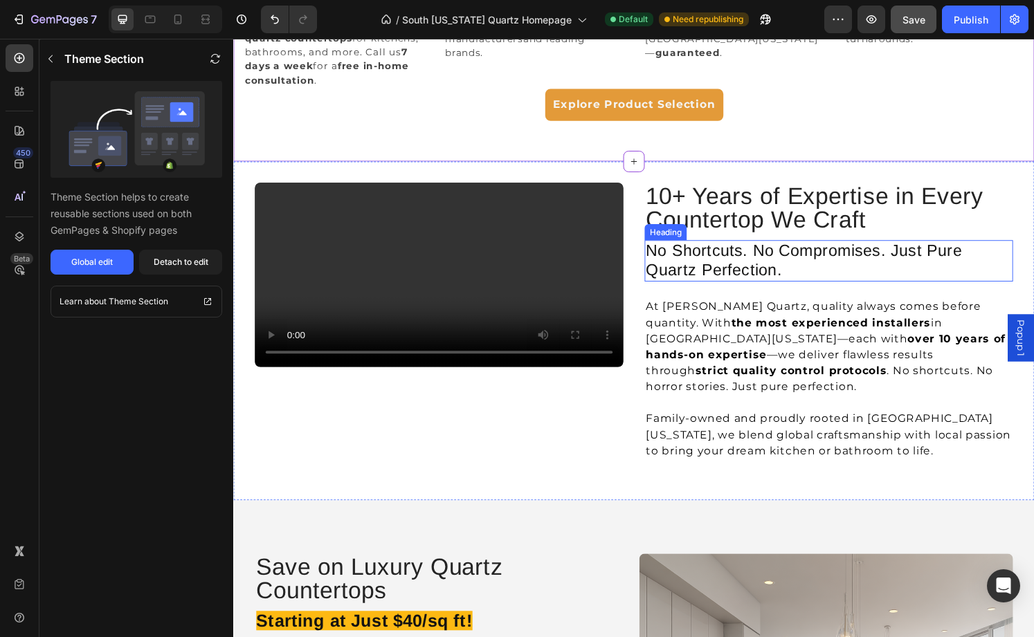
scroll to position [971, 0]
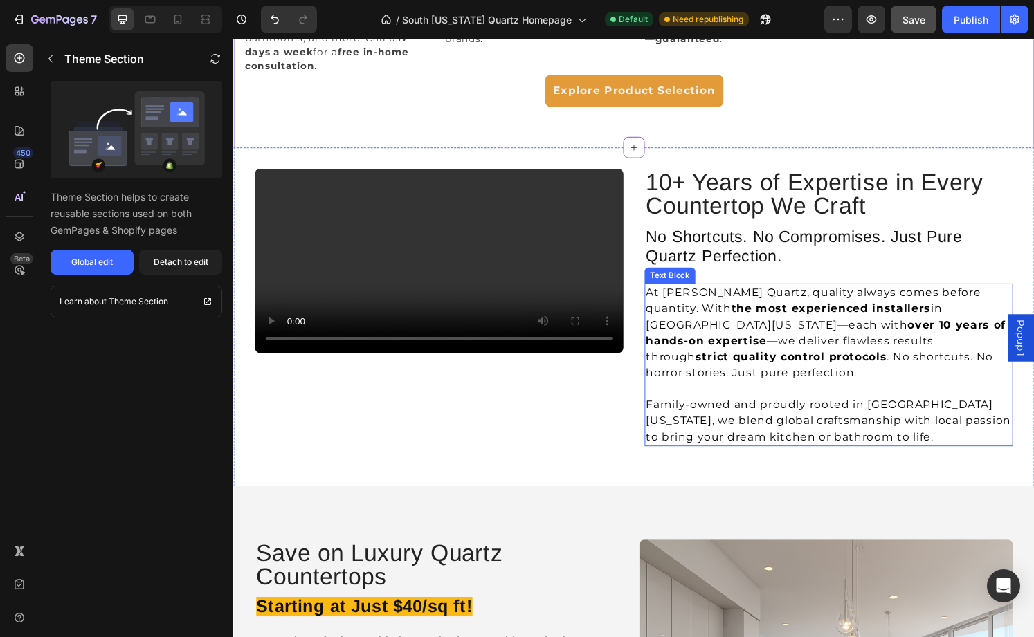
click at [918, 351] on p "At Griffin Quartz, quality always comes before quantity. With the most experien…" at bounding box center [850, 344] width 379 height 100
click at [976, 100] on div "Explore Product Selection Button" at bounding box center [649, 97] width 810 height 42
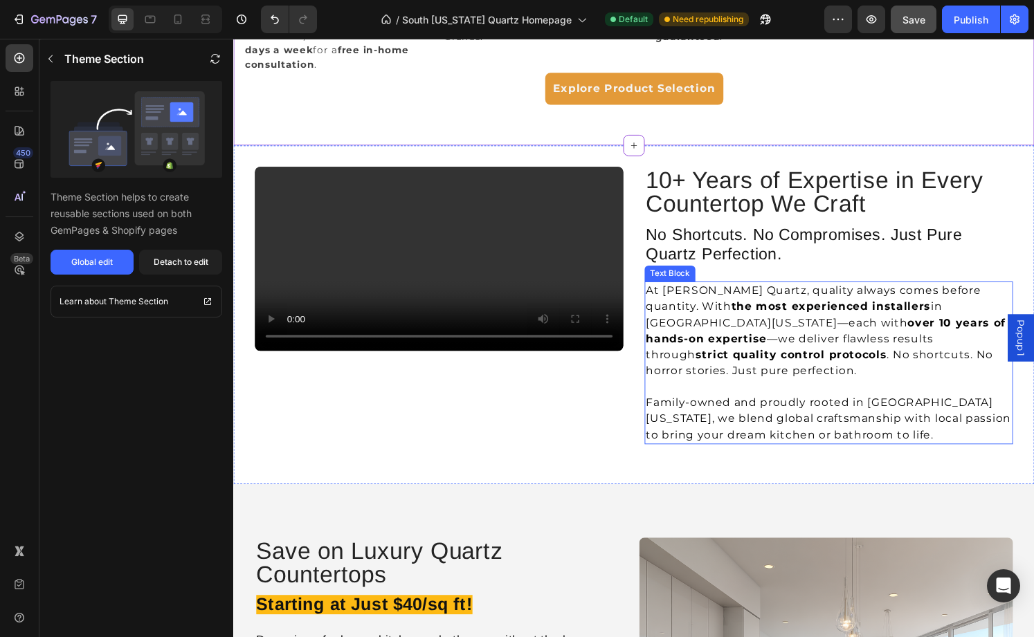
scroll to position [941, 0]
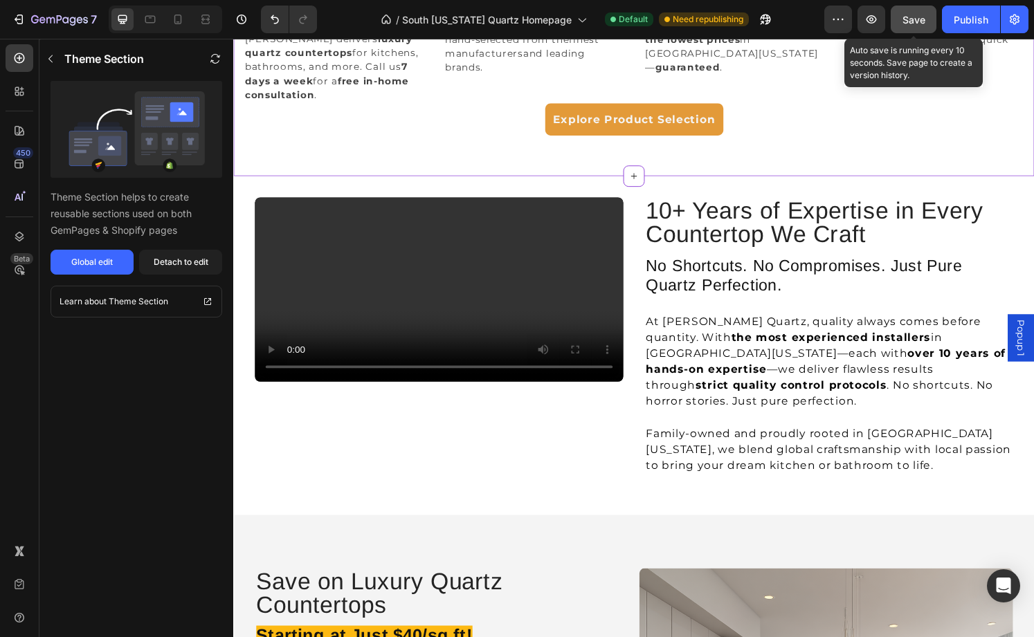
click at [919, 22] on span "Save" at bounding box center [913, 20] width 23 height 12
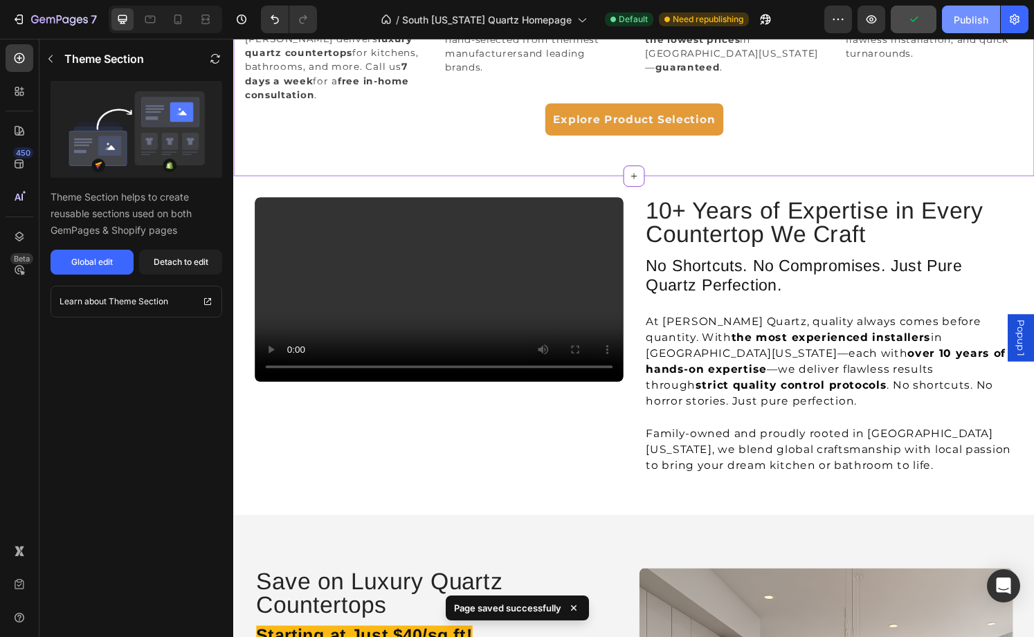
click at [986, 19] on div "Publish" at bounding box center [971, 19] width 35 height 15
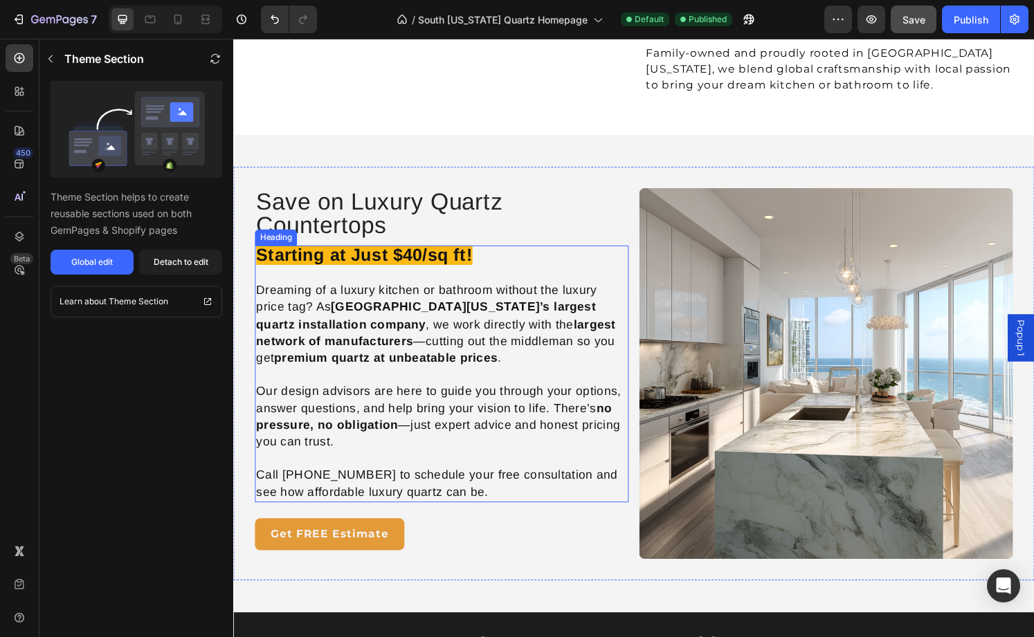
scroll to position [1334, 0]
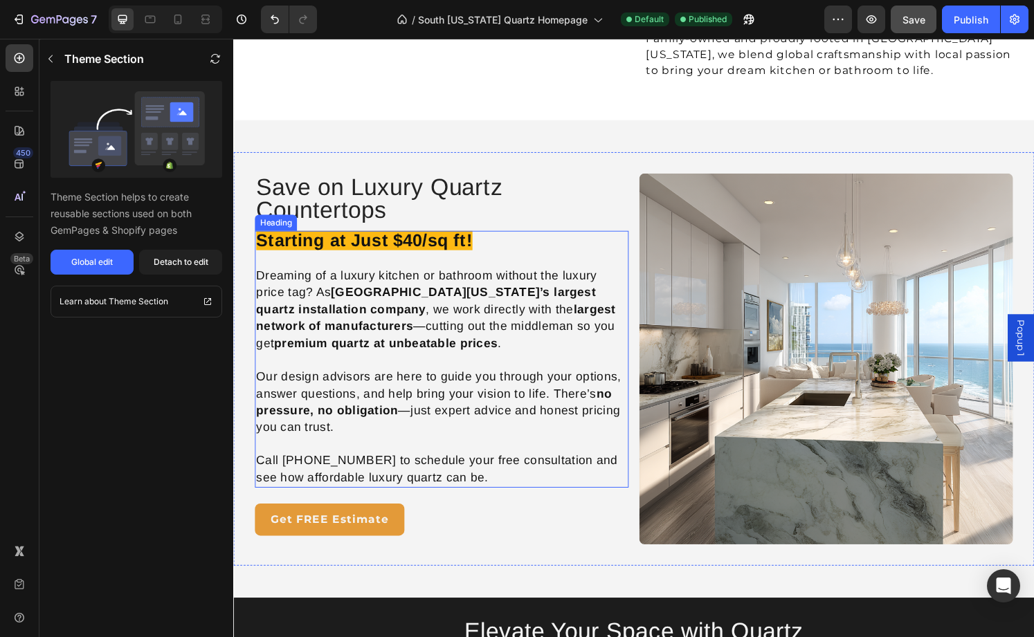
click at [338, 426] on h4 "Starting at Just $40/sq ft! Dreaming of a luxury kitchen or bathroom without th…" at bounding box center [449, 371] width 388 height 266
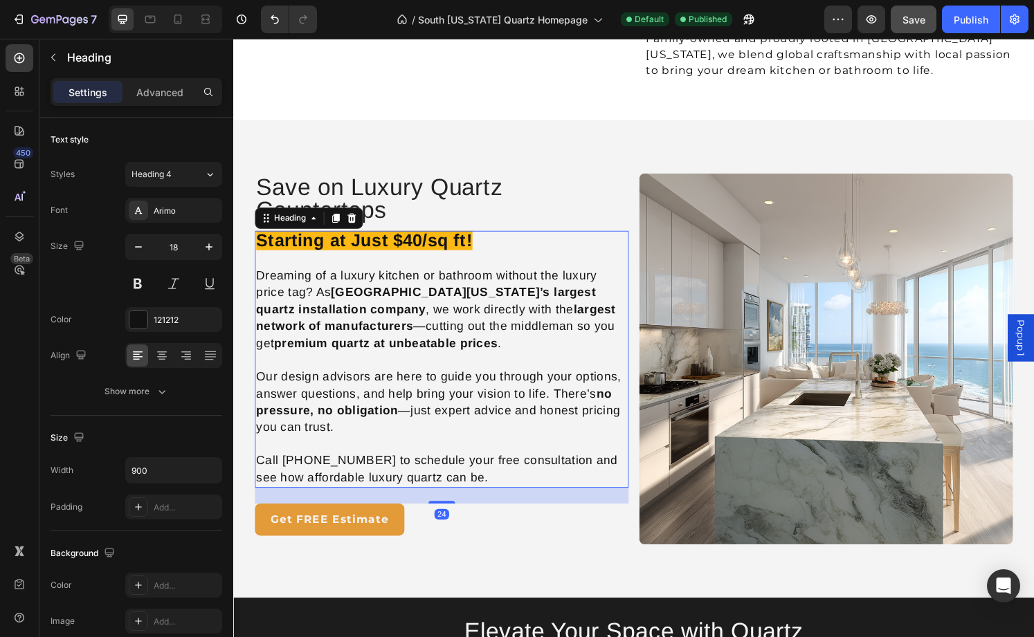
click at [334, 426] on h4 "Starting at Just $40/sq ft! Dreaming of a luxury kitchen or bathroom without th…" at bounding box center [449, 371] width 388 height 266
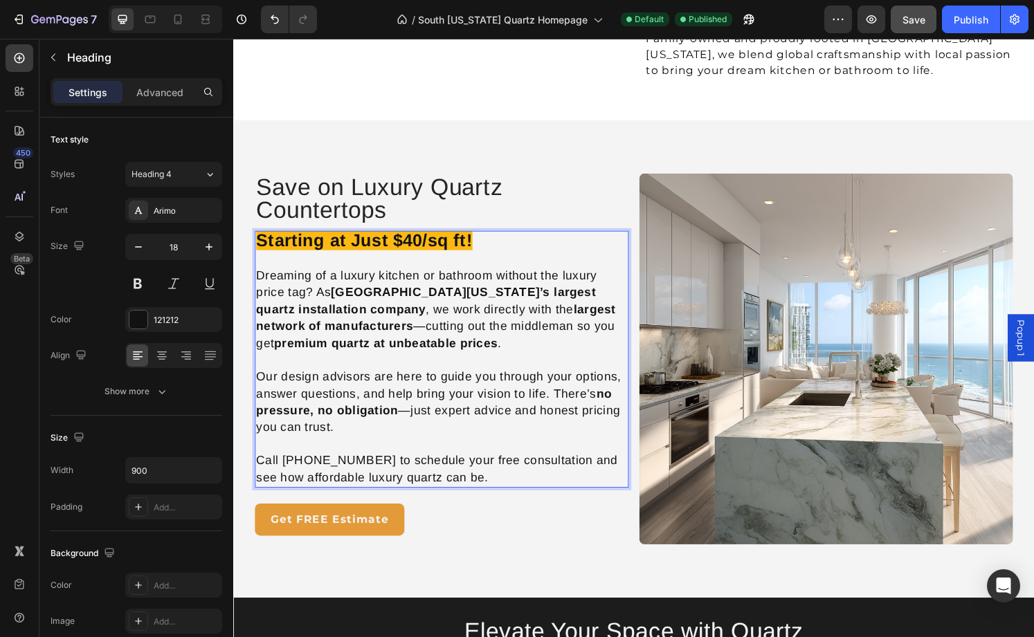
click at [336, 426] on p "Starting at Just $40/sq ft! Dreaming of a luxury kitchen or bathroom without th…" at bounding box center [449, 371] width 385 height 264
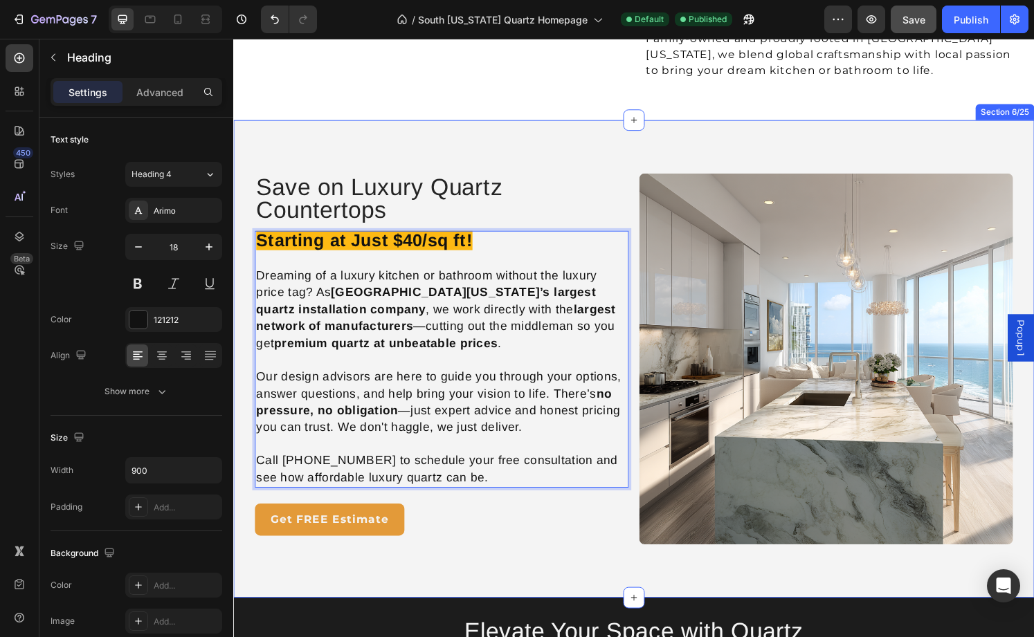
click at [482, 577] on div "Save on Luxury Quartz Countertops Heading Starting at Just $40/sq ft! Dreaming …" at bounding box center [648, 371] width 831 height 496
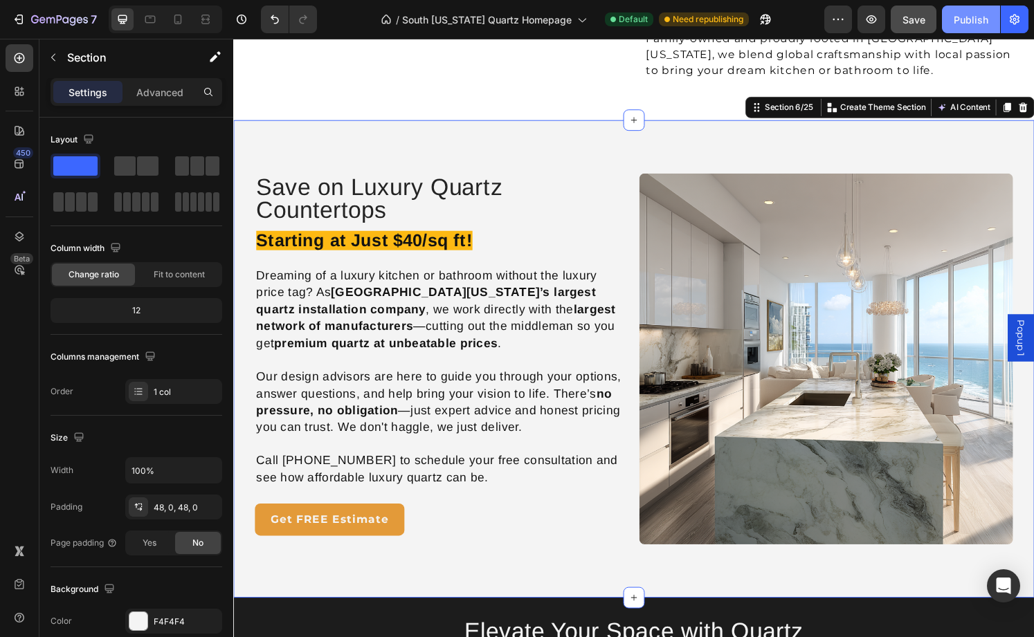
click at [971, 15] on div "Publish" at bounding box center [971, 19] width 35 height 15
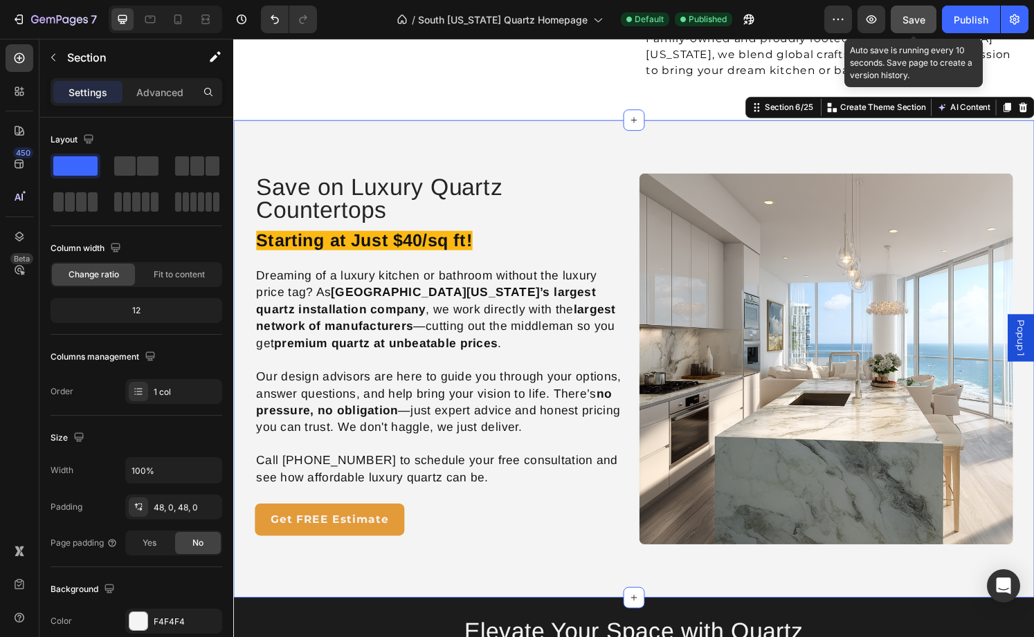
click at [920, 20] on span "Save" at bounding box center [913, 20] width 23 height 12
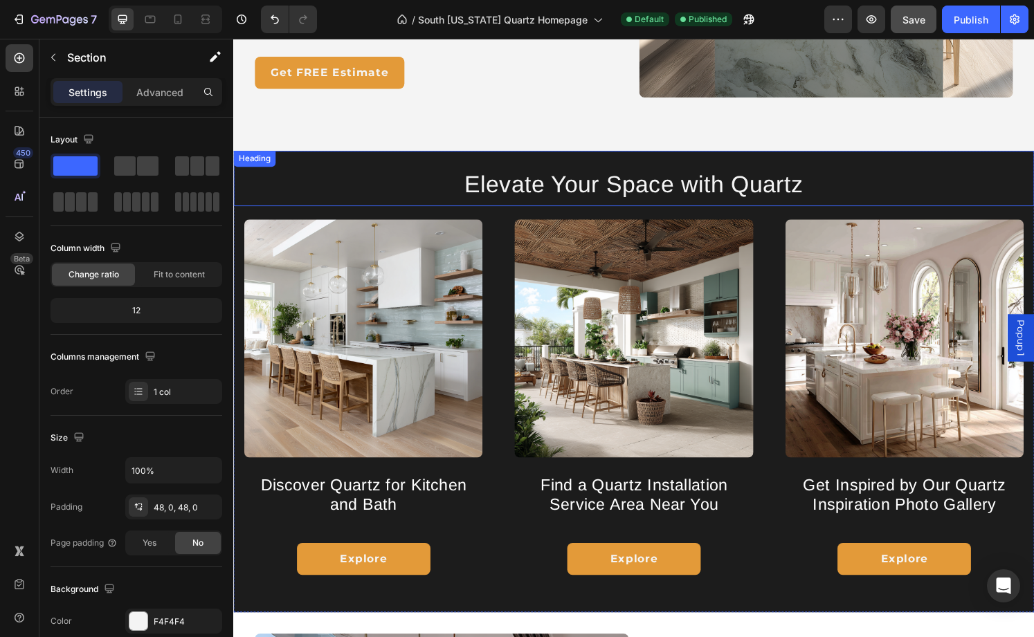
scroll to position [1775, 0]
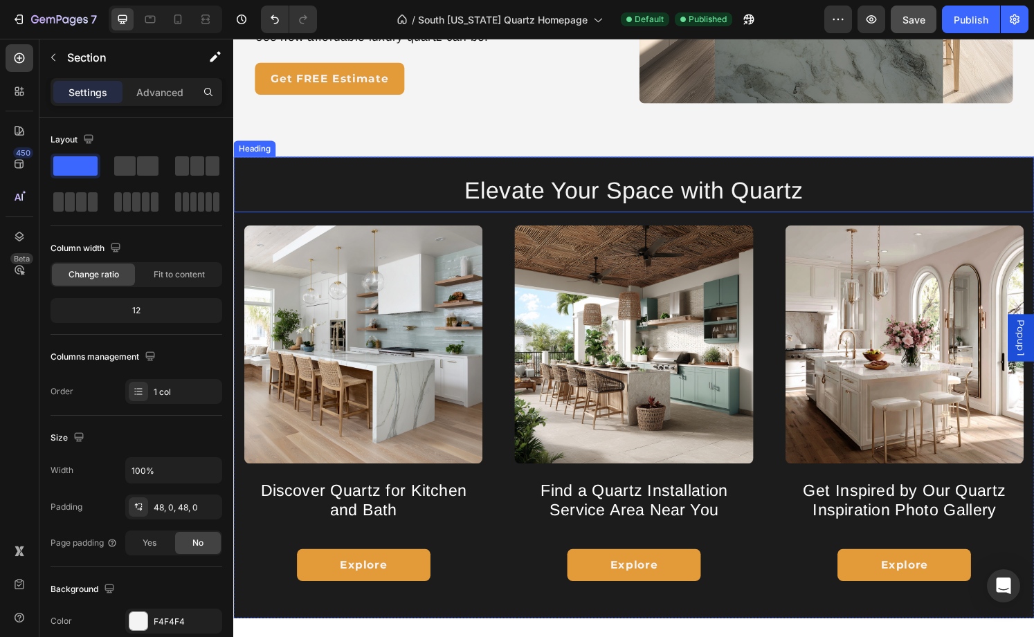
click at [629, 194] on h2 "Elevate Your Space with Quartz" at bounding box center [648, 189] width 831 height 57
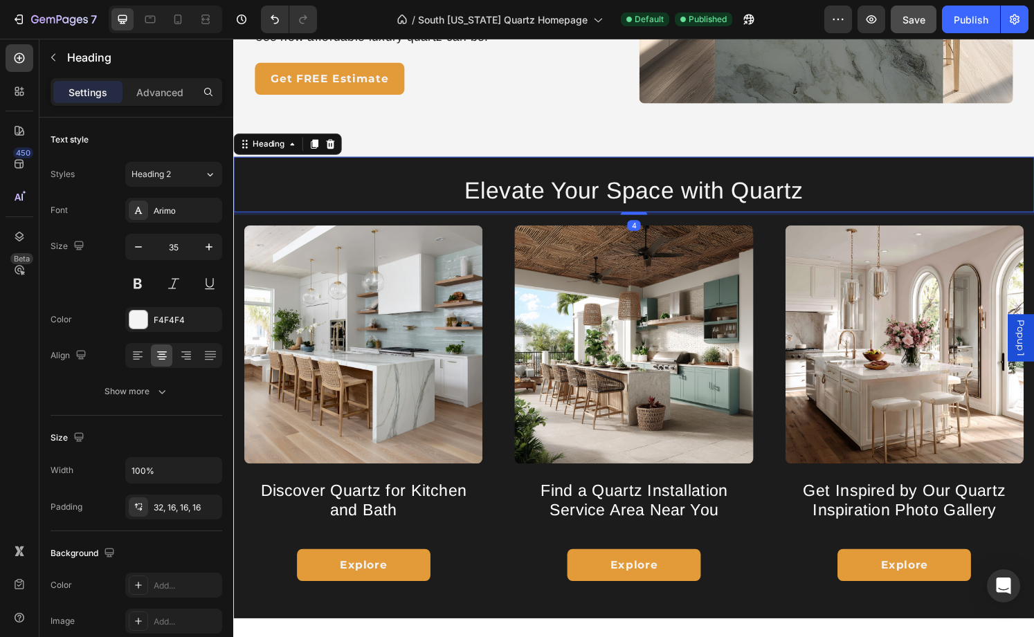
click at [629, 194] on h2 "Elevate Your Space with Quartz" at bounding box center [648, 189] width 831 height 57
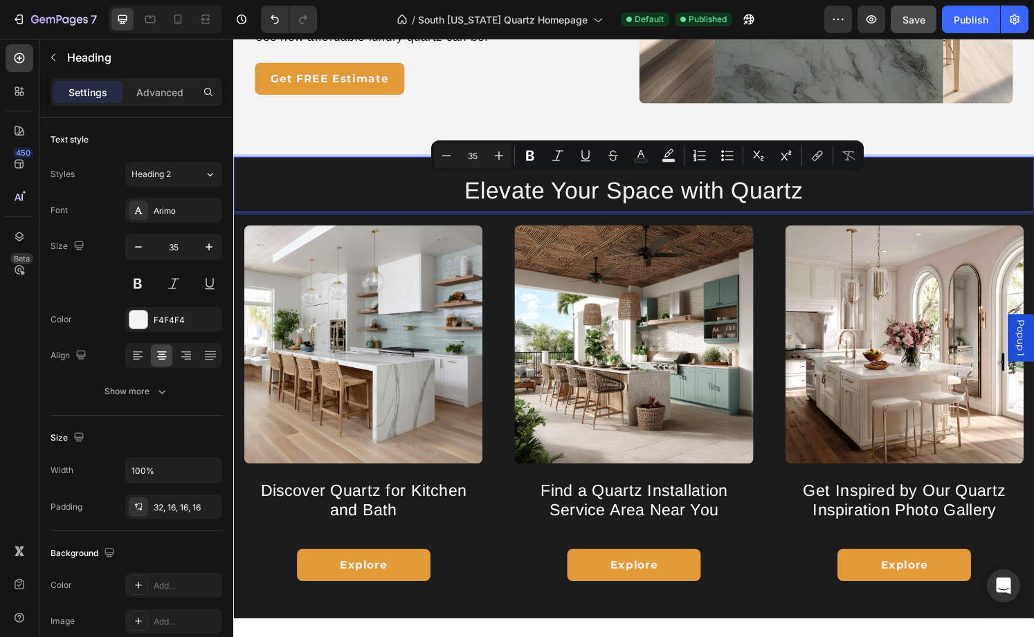
click at [621, 195] on p "Elevate Your Space with Quartz" at bounding box center [648, 195] width 808 height 24
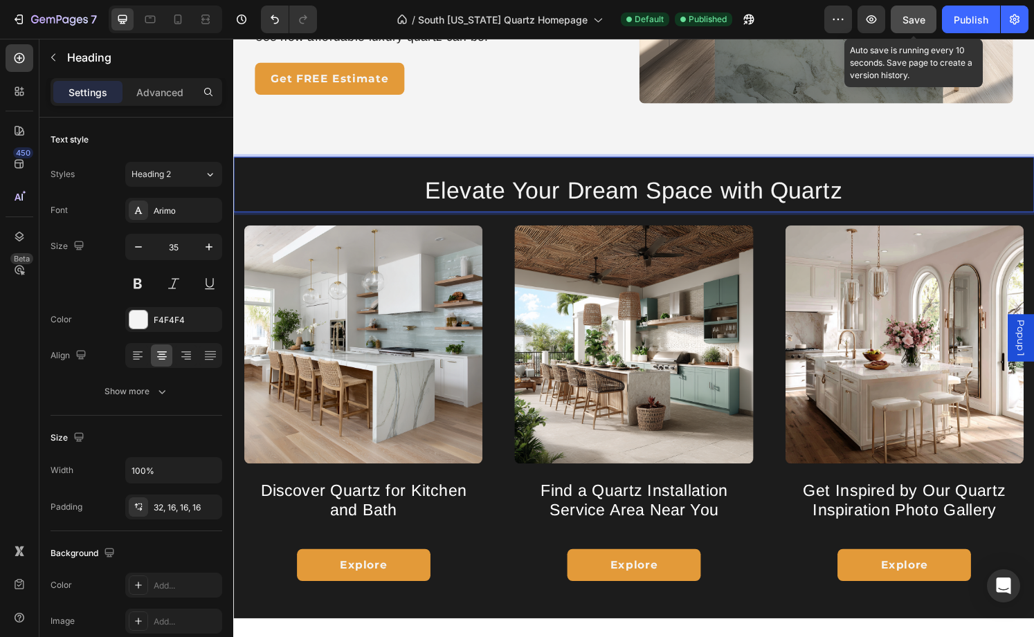
click at [920, 19] on span "Save" at bounding box center [913, 20] width 23 height 12
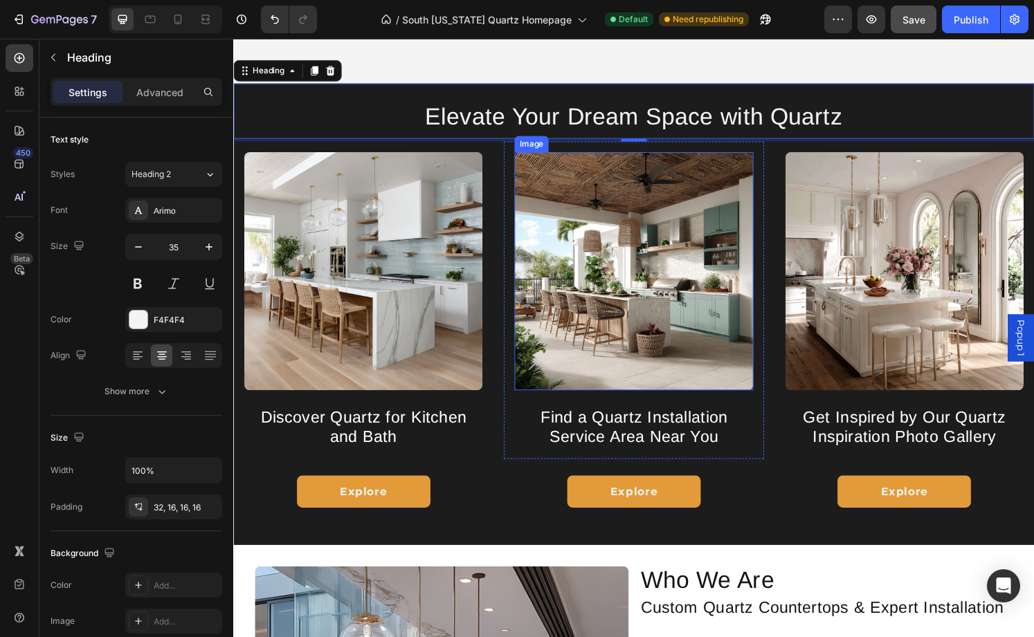
scroll to position [1846, 0]
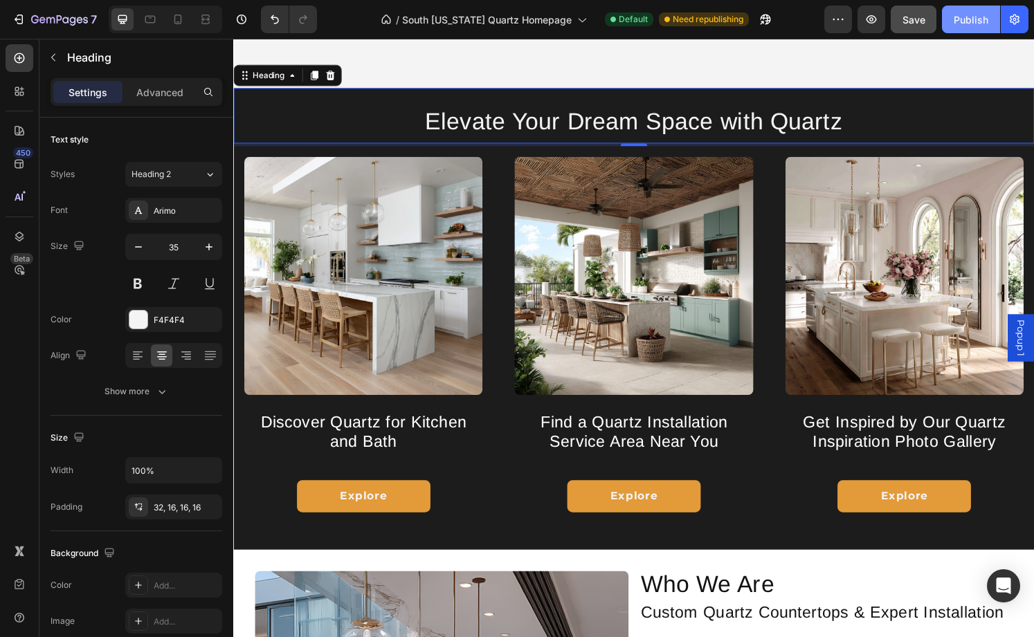
click at [960, 13] on div "Publish" at bounding box center [971, 19] width 35 height 15
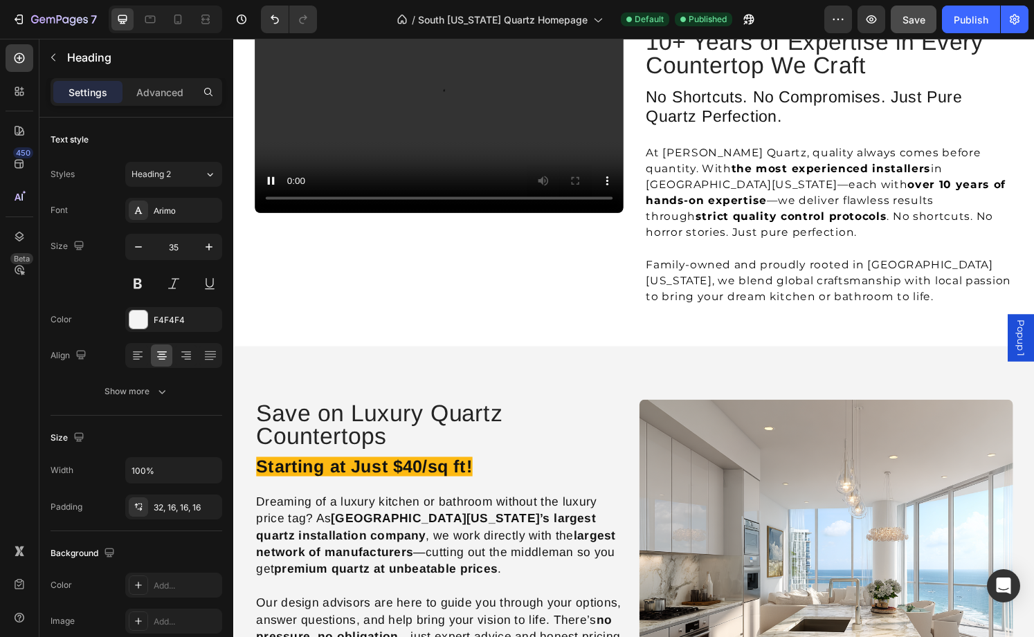
scroll to position [1108, 0]
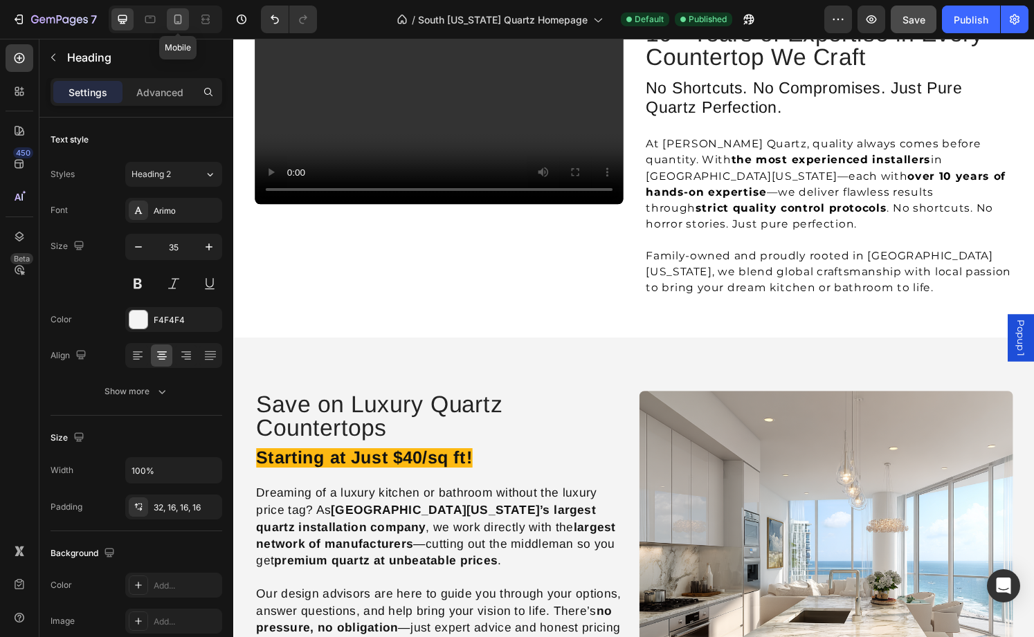
click at [183, 22] on icon at bounding box center [178, 19] width 14 height 14
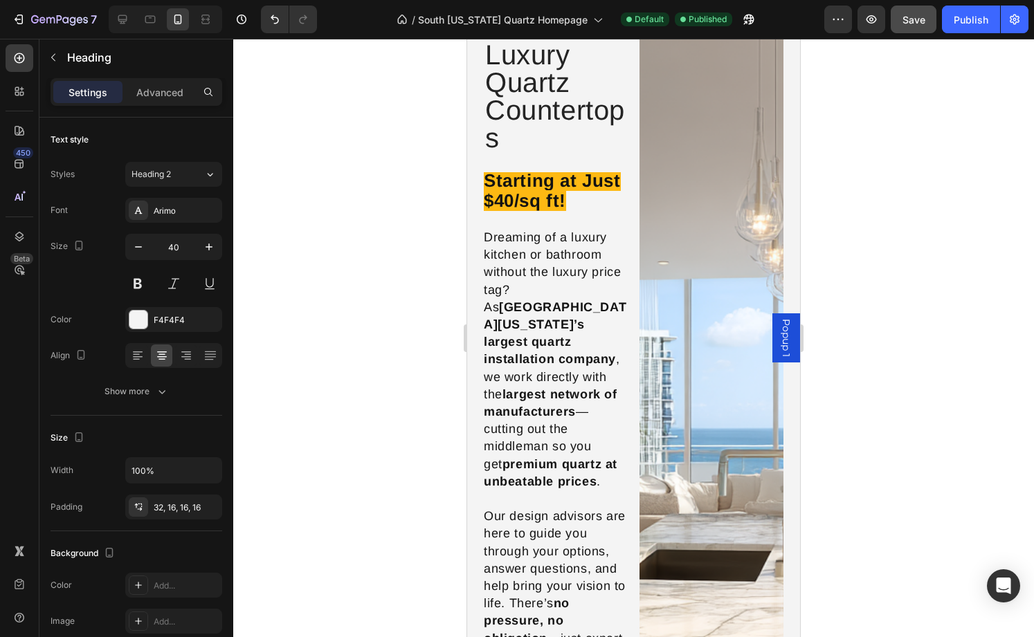
scroll to position [2363, 0]
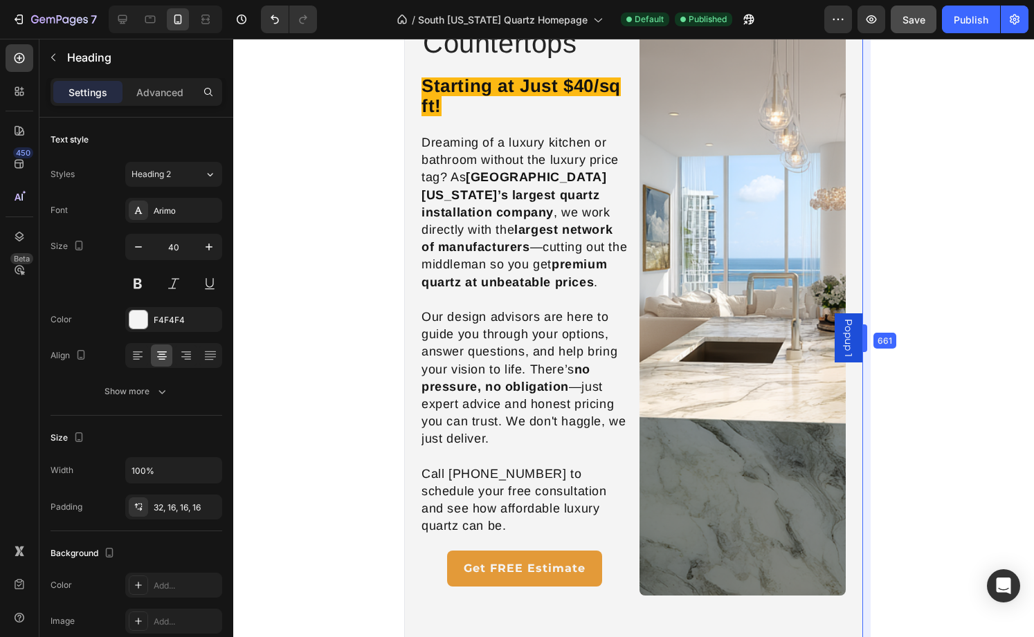
drag, startPoint x: 802, startPoint y: 334, endPoint x: 927, endPoint y: 325, distance: 124.9
click at [126, 21] on icon at bounding box center [122, 19] width 9 height 9
type input "35"
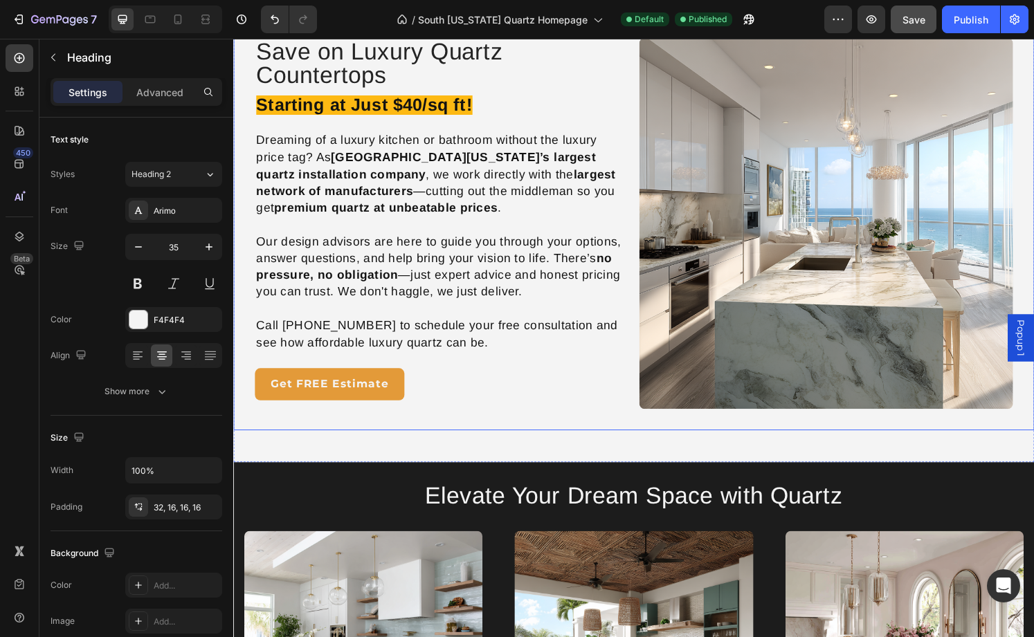
scroll to position [1883, 0]
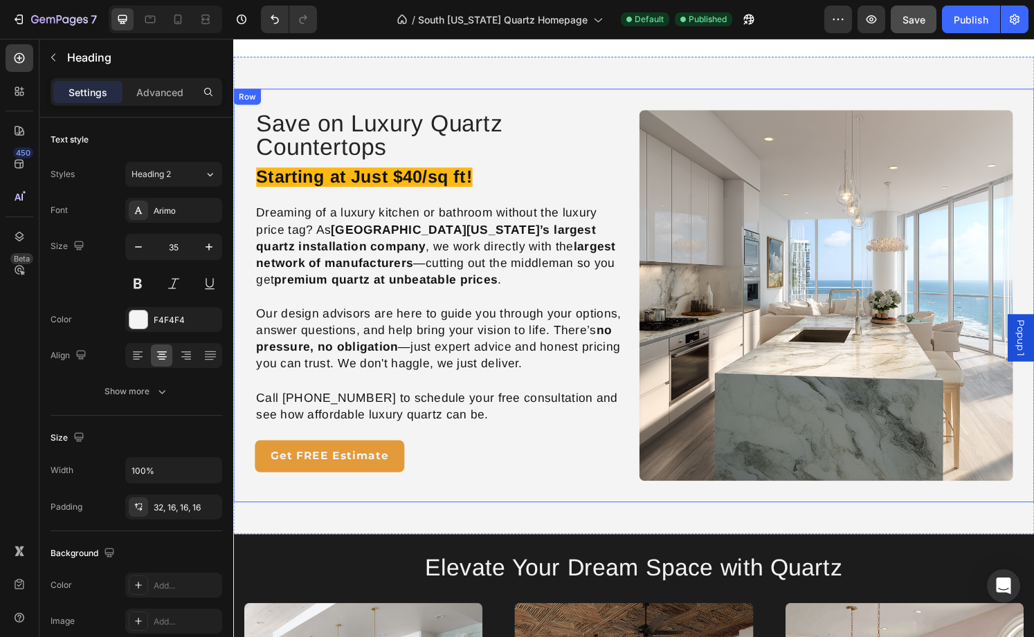
click at [648, 120] on div "Save on Luxury Quartz Countertops Heading Starting at Just $40/sq ft! Dreaming …" at bounding box center [648, 305] width 831 height 429
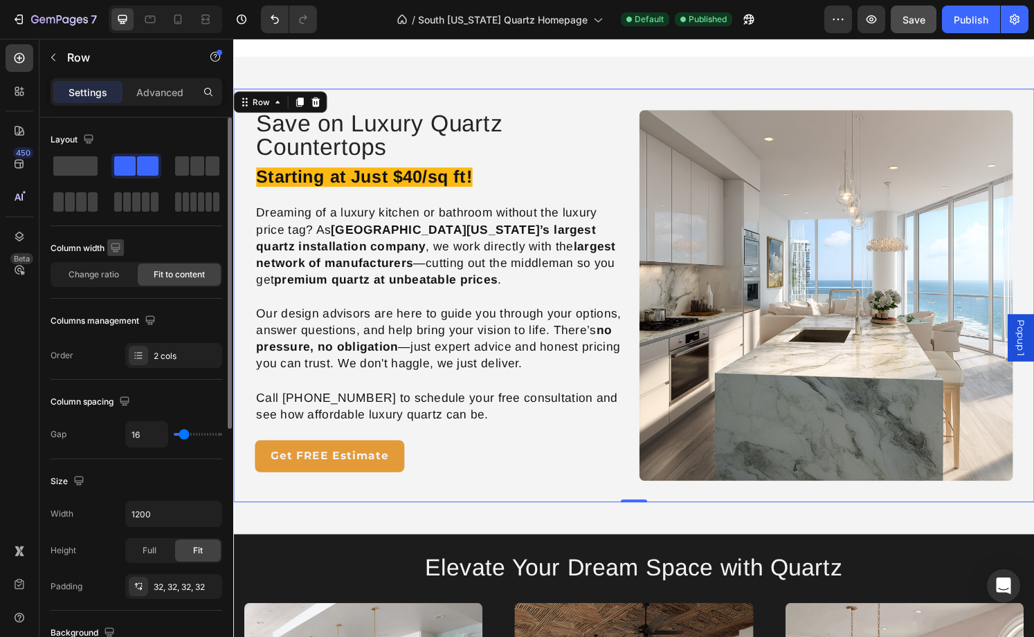
click at [120, 248] on icon "button" at bounding box center [115, 247] width 9 height 9
click at [122, 319] on icon "button" at bounding box center [118, 320] width 14 height 14
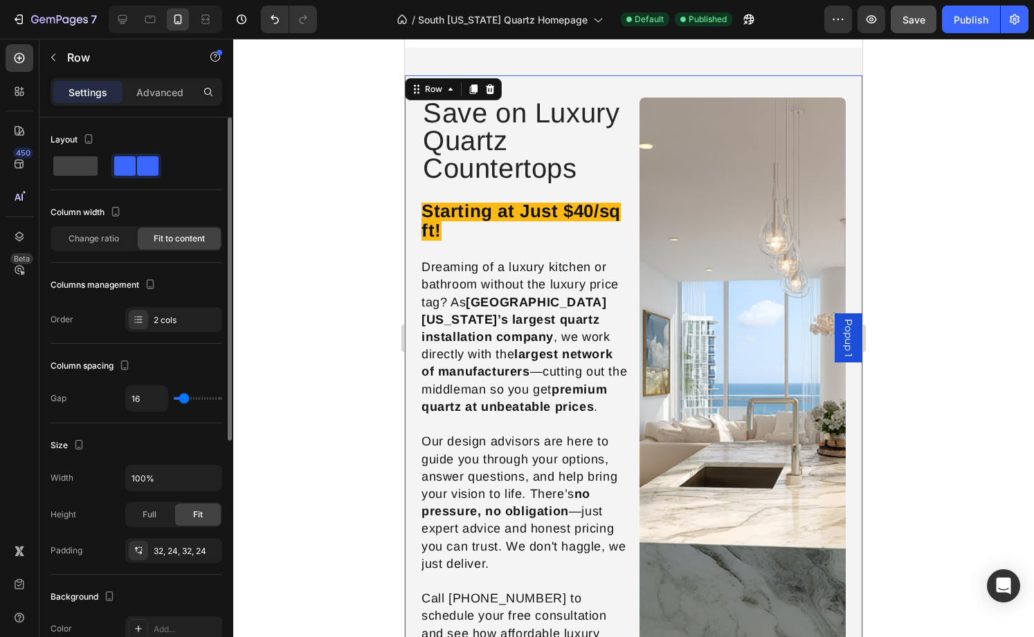
scroll to position [2229, 0]
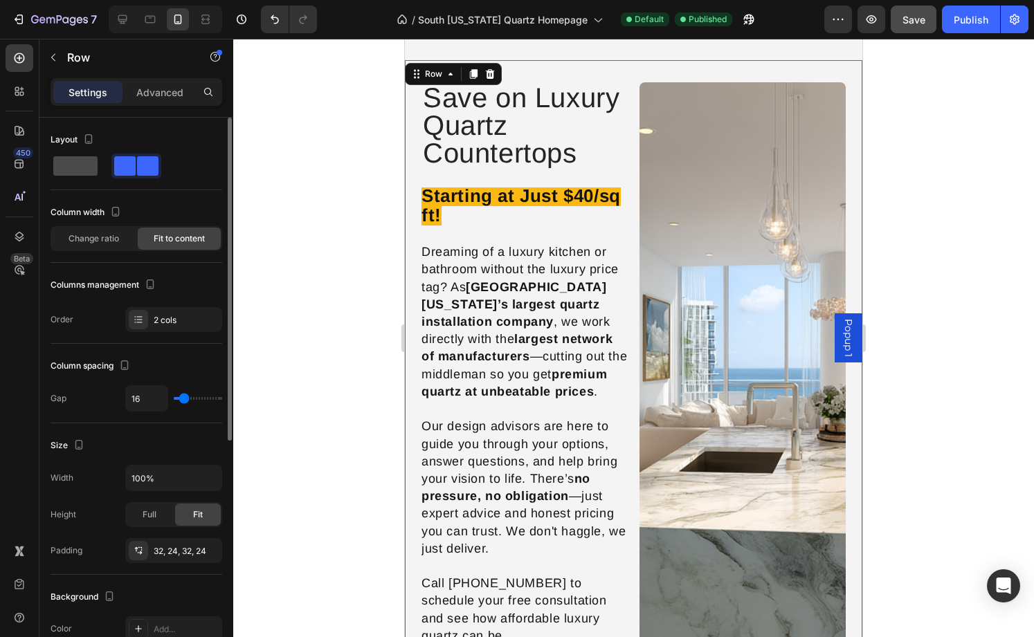
click at [78, 161] on span at bounding box center [75, 165] width 44 height 19
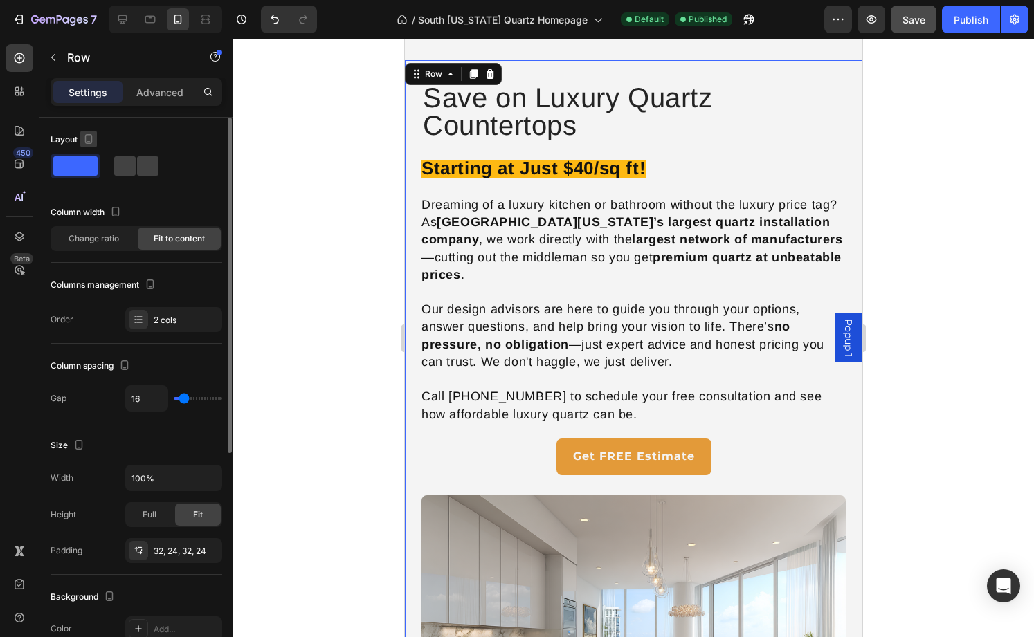
click at [89, 142] on icon "button" at bounding box center [89, 139] width 14 height 14
click at [93, 184] on icon "button" at bounding box center [91, 186] width 14 height 14
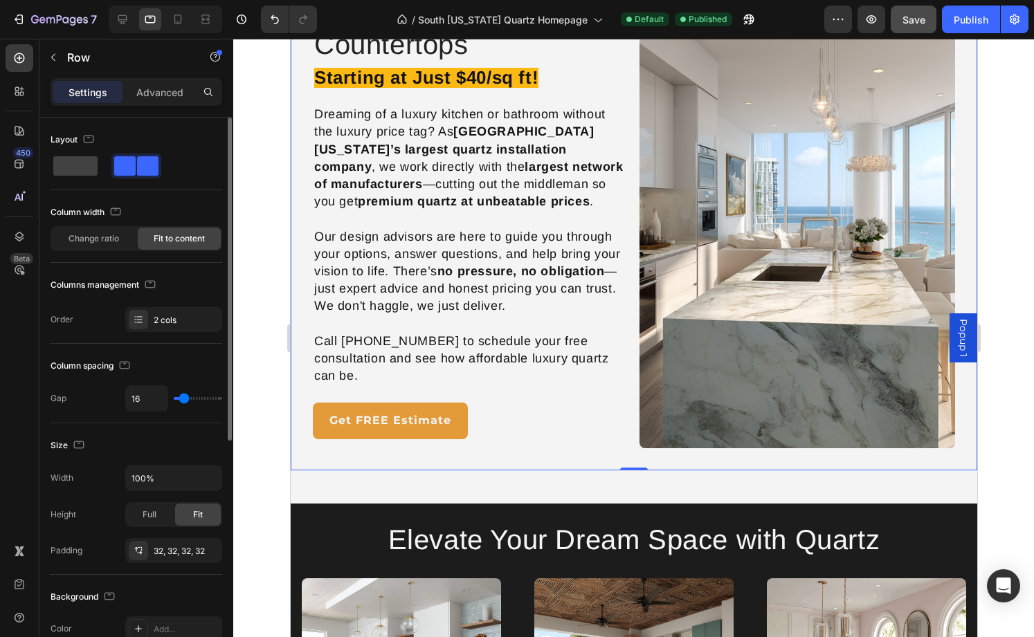
scroll to position [2119, 0]
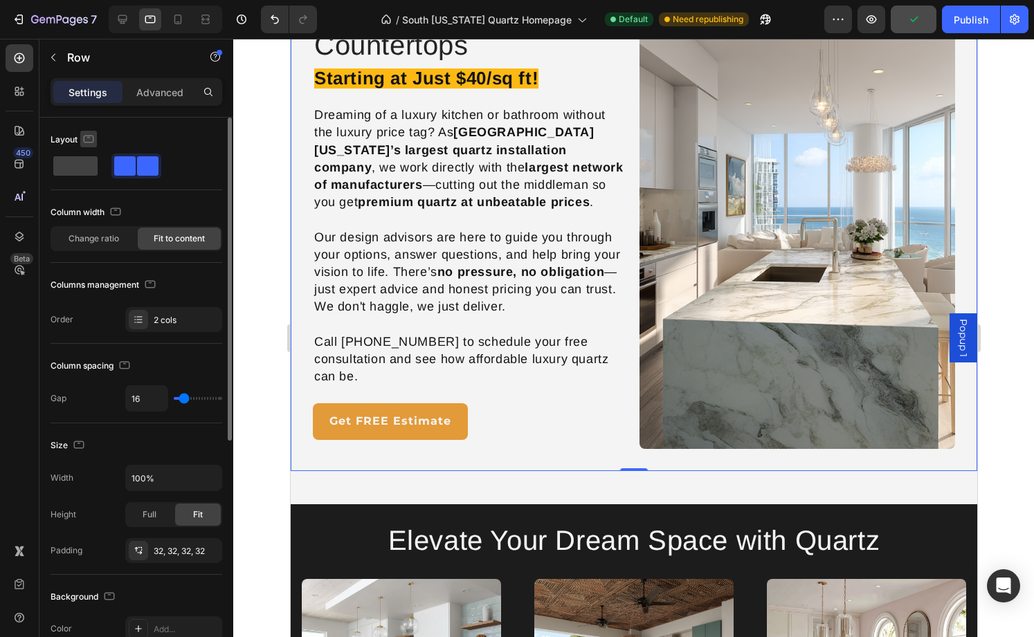
click at [88, 137] on icon "button" at bounding box center [88, 137] width 3 height 1
click at [91, 206] on icon "button" at bounding box center [92, 211] width 8 height 10
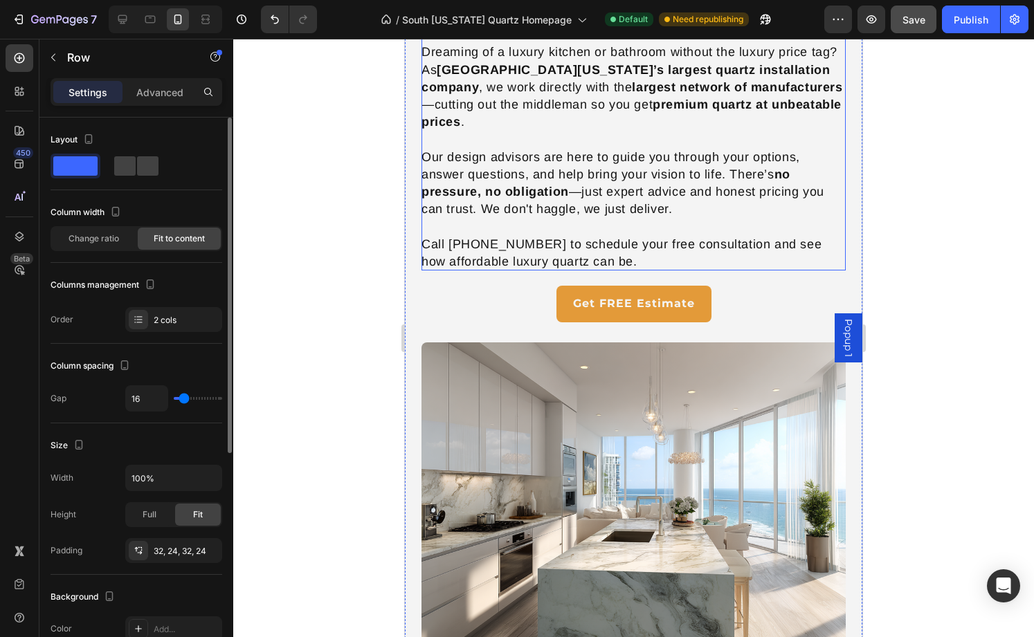
scroll to position [2641, 0]
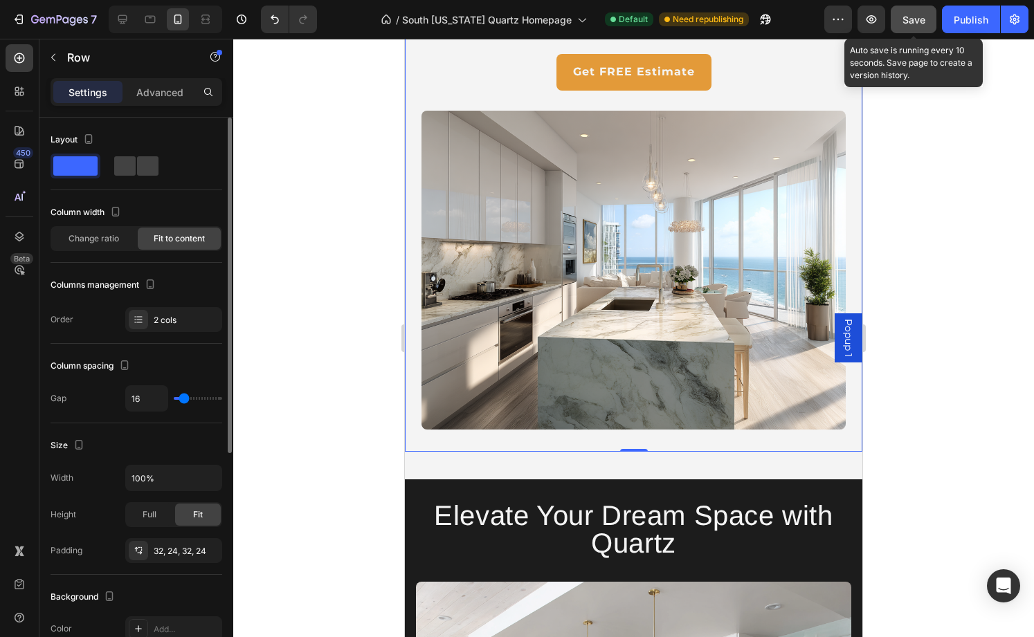
click at [912, 19] on span "Save" at bounding box center [913, 20] width 23 height 12
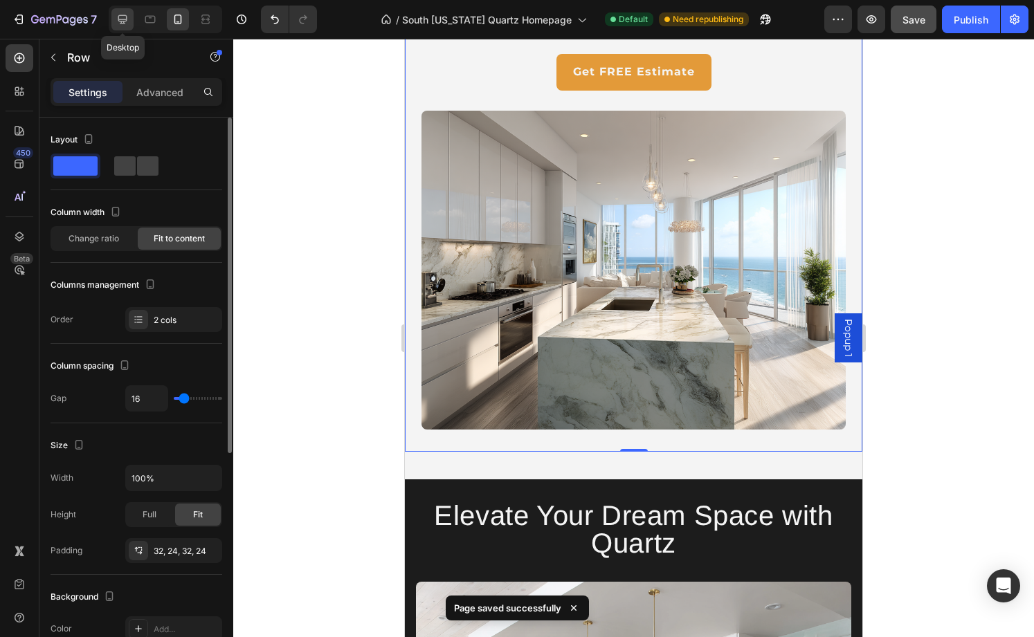
click at [127, 20] on icon at bounding box center [122, 19] width 9 height 9
type input "1200"
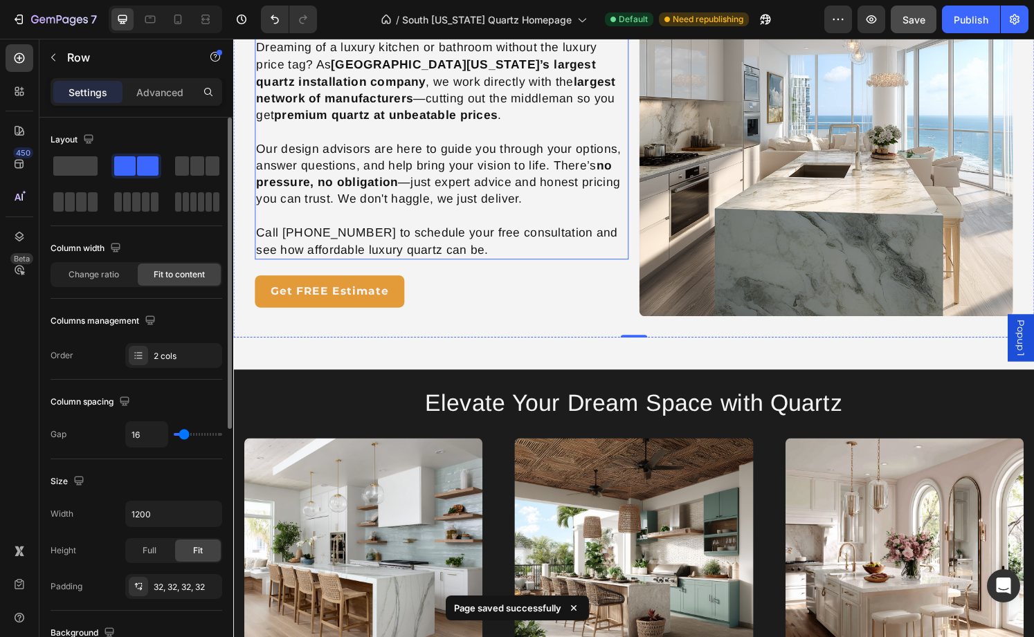
scroll to position [2008, 0]
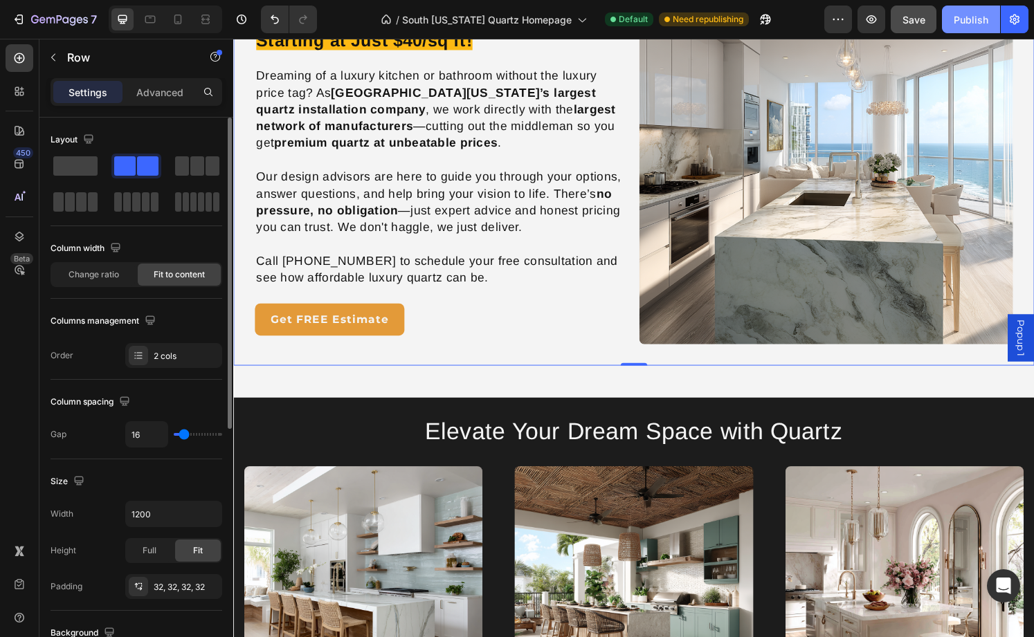
click at [995, 17] on button "Publish" at bounding box center [971, 20] width 58 height 28
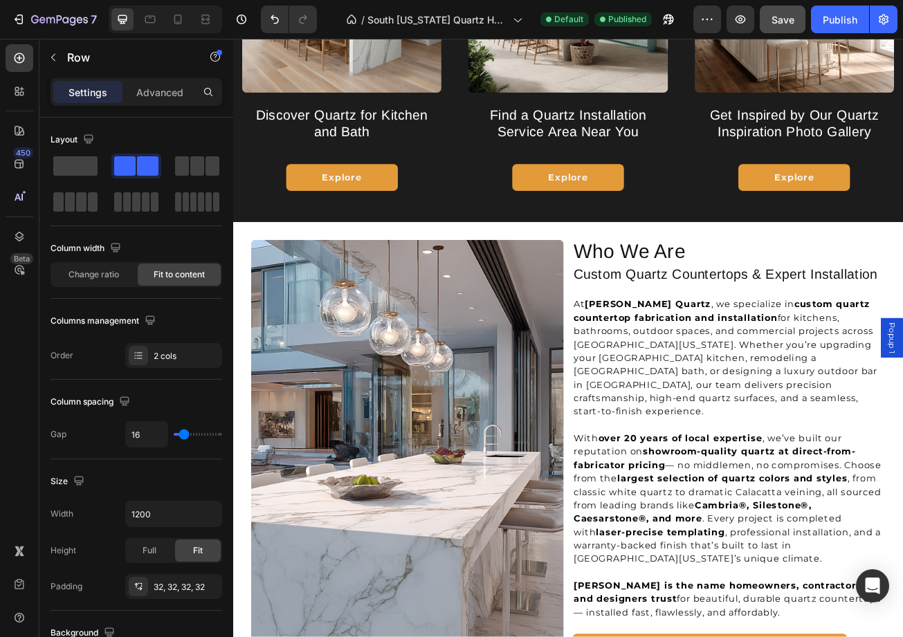
scroll to position [2315, 0]
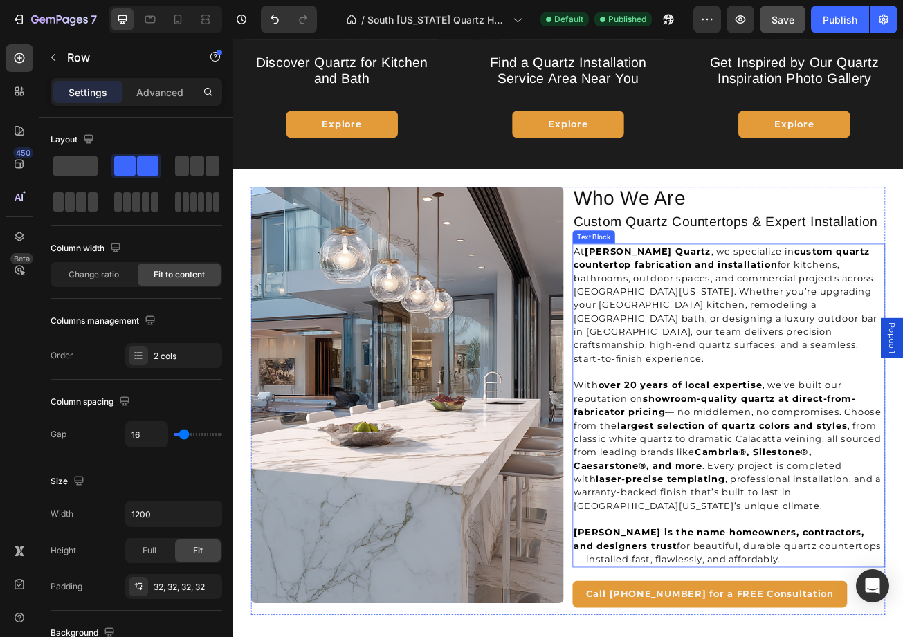
click at [859, 410] on p "At Griffin Quartz , we specialize in custom quartz countertop fabrication and i…" at bounding box center [847, 369] width 385 height 149
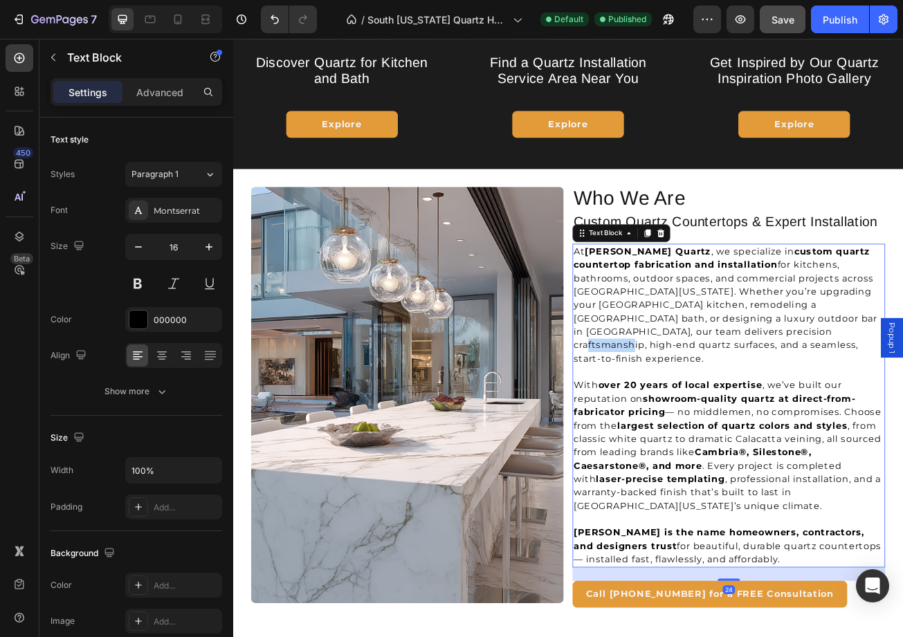
click at [859, 410] on p "At Griffin Quartz , we specialize in custom quartz countertop fabrication and i…" at bounding box center [847, 369] width 385 height 149
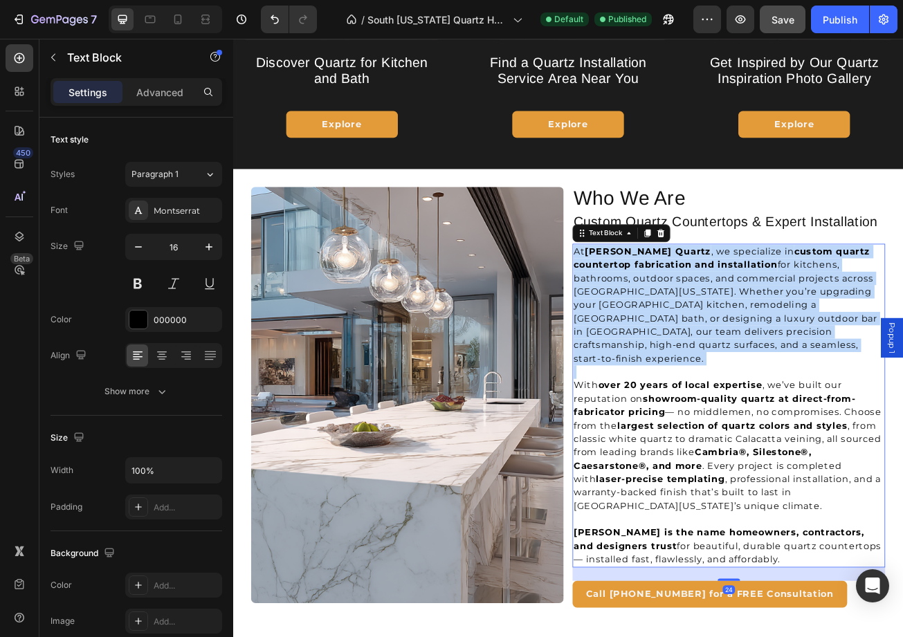
click at [859, 410] on p "At Griffin Quartz , we specialize in custom quartz countertop fabrication and i…" at bounding box center [847, 369] width 385 height 149
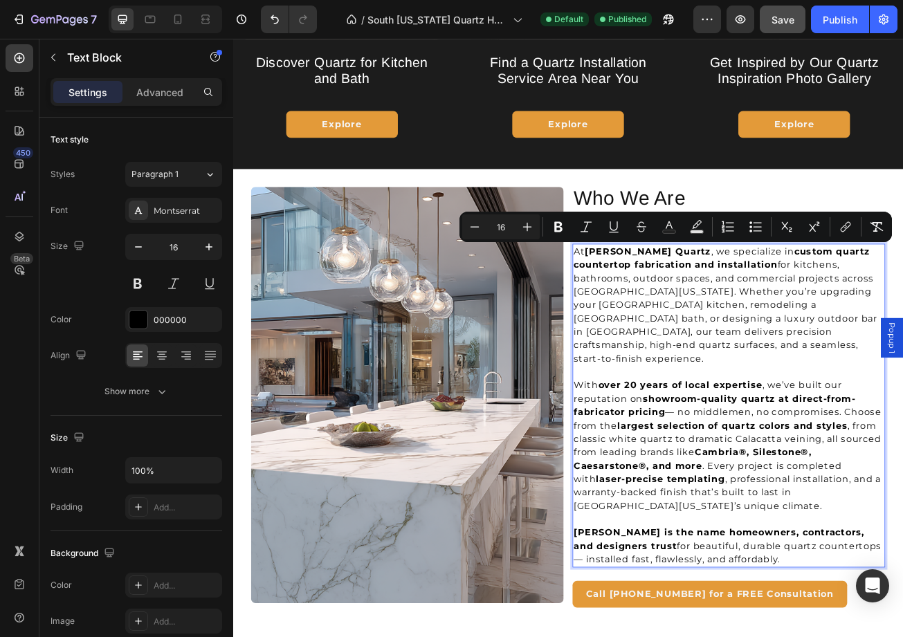
click at [851, 606] on p "With over 20 years of local expertise , we’ve built our reputation on showroom-…" at bounding box center [847, 544] width 385 height 166
drag, startPoint x: 925, startPoint y: 669, endPoint x: 632, endPoint y: 309, distance: 463.4
click at [632, 309] on div "Image Who We Are Heading Custom Quartz Countertops & Expert Installation Headin…" at bounding box center [648, 489] width 786 height 532
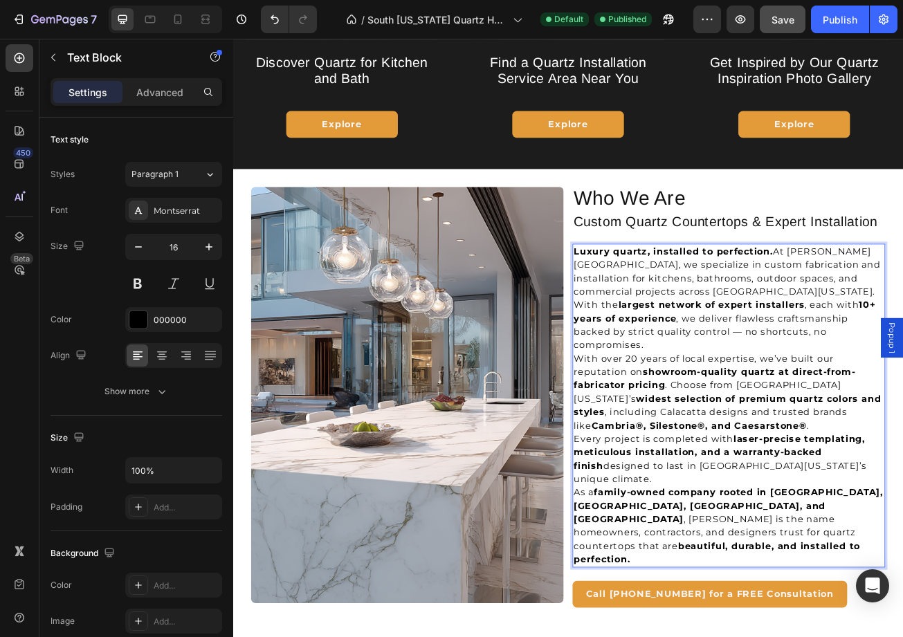
click at [805, 397] on p "Luxury quartz, installed to perfection. At Griffin Quartz, we specialize in cus…" at bounding box center [847, 361] width 385 height 133
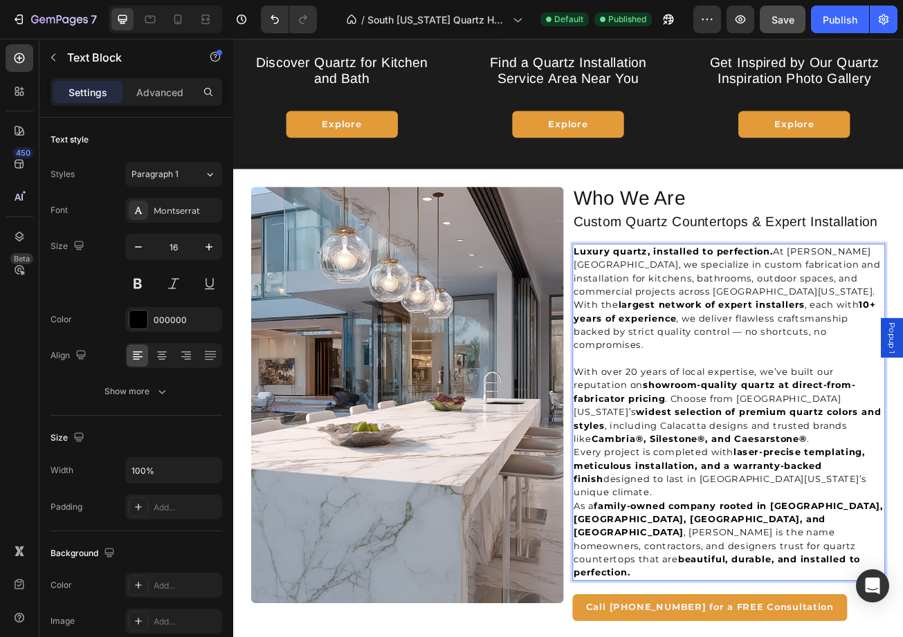
click at [905, 509] on p "With over 20 years of local expertise, we’ve built our reputation on showroom-q…" at bounding box center [847, 494] width 385 height 100
click at [913, 521] on p "With over 20 years of local expertise, we’ve built our reputation on showroom-q…" at bounding box center [847, 494] width 385 height 100
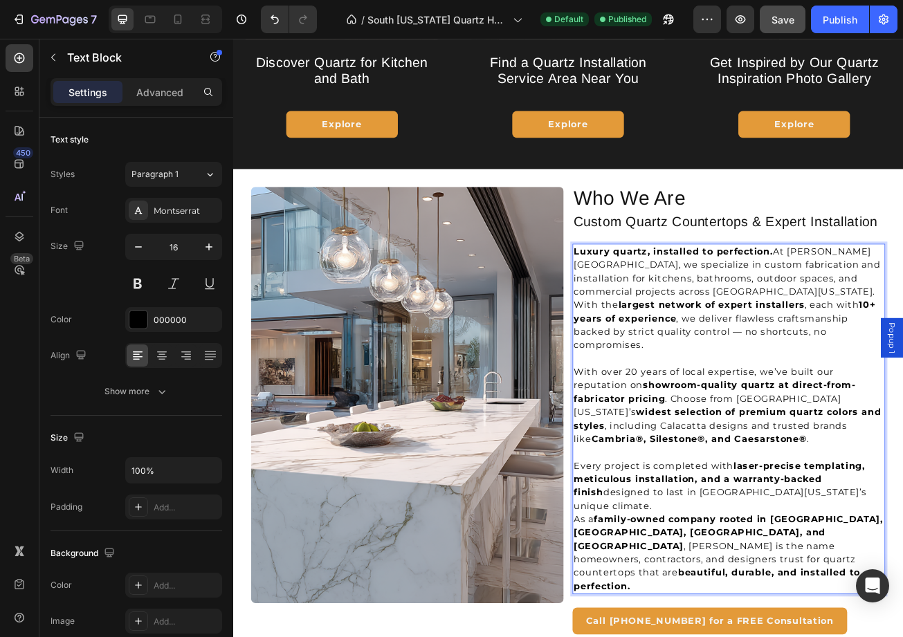
click at [990, 582] on p "Every project is completed with laser-precise templating, meticulous installati…" at bounding box center [847, 594] width 385 height 66
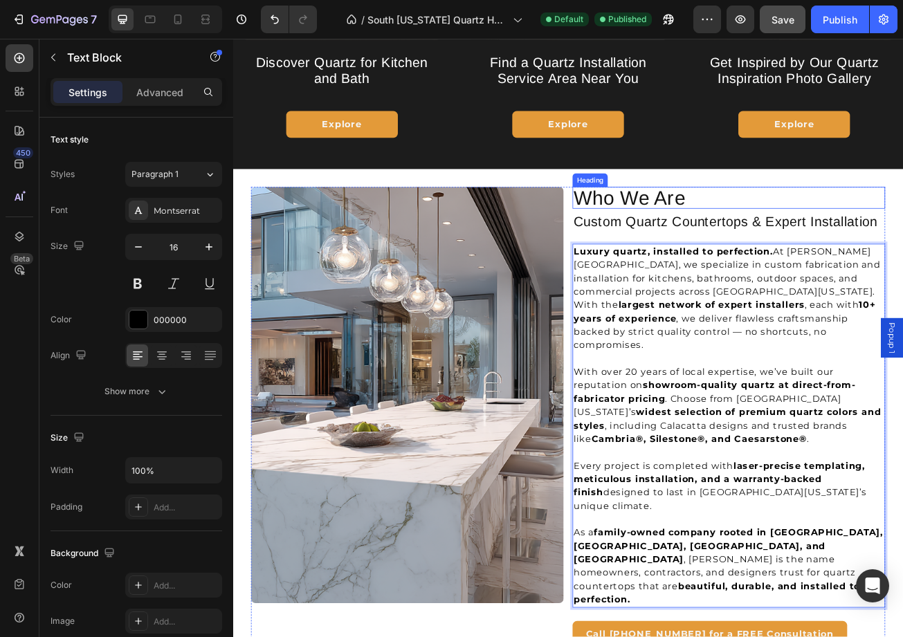
click at [909, 234] on h2 "Who We Are" at bounding box center [848, 236] width 388 height 27
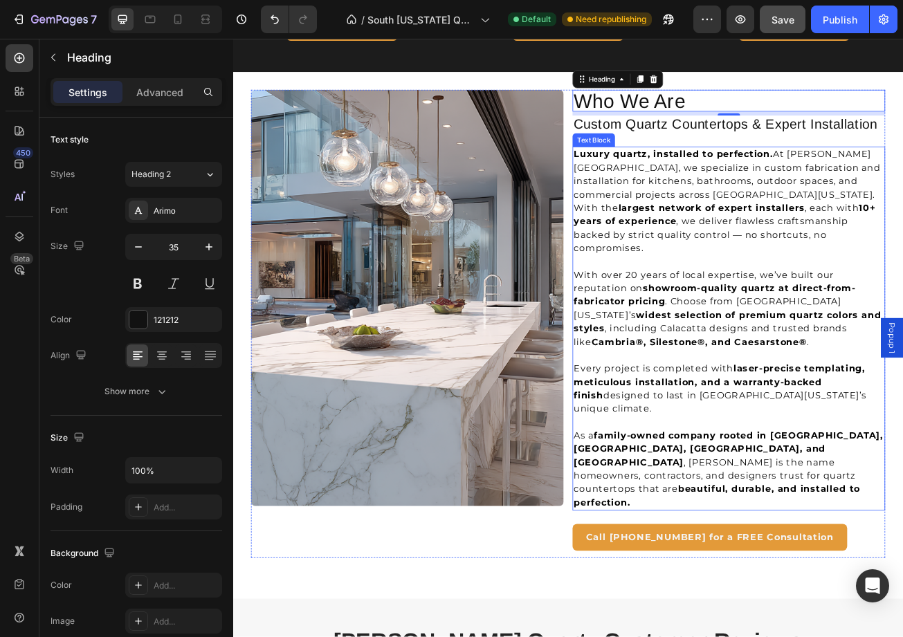
scroll to position [2437, 0]
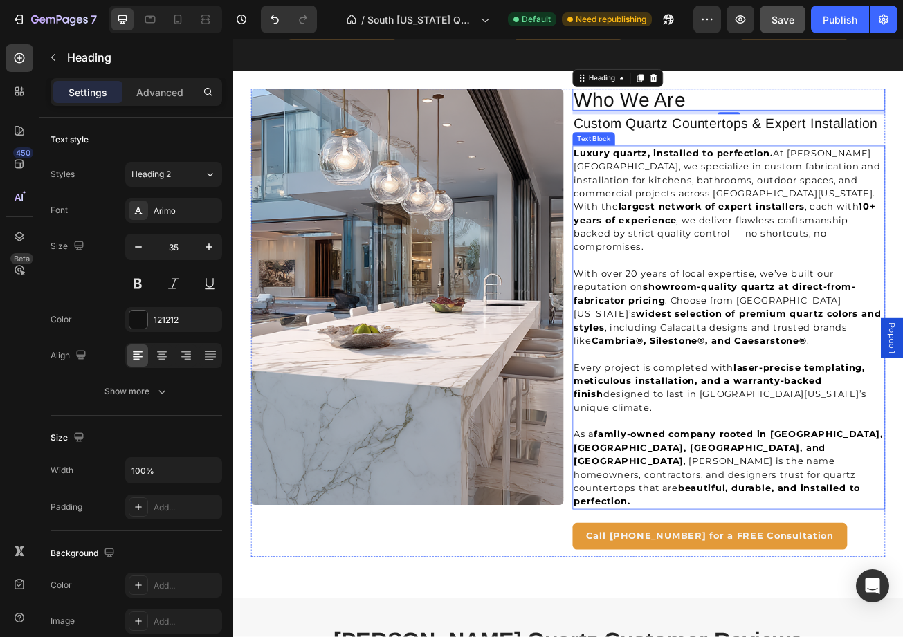
click at [897, 523] on strong "family-owned company rooted in Fort Lauderdale, Miami, Boca Raton, and West Pal…" at bounding box center [846, 546] width 383 height 46
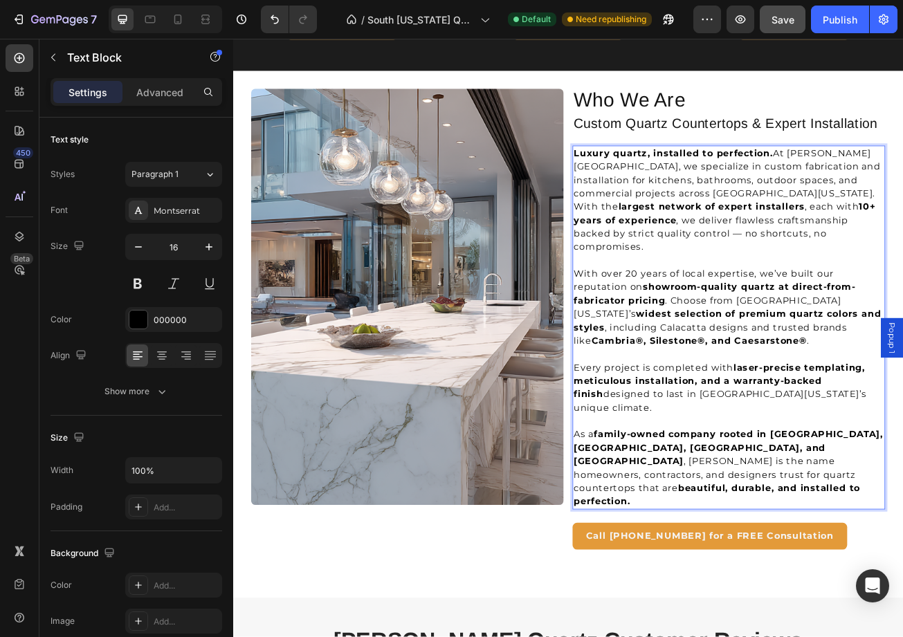
click at [761, 556] on p "As a family-owned company rooted in Fort Lauderdale, Miami, Boca Raton, and Wes…" at bounding box center [847, 572] width 385 height 100
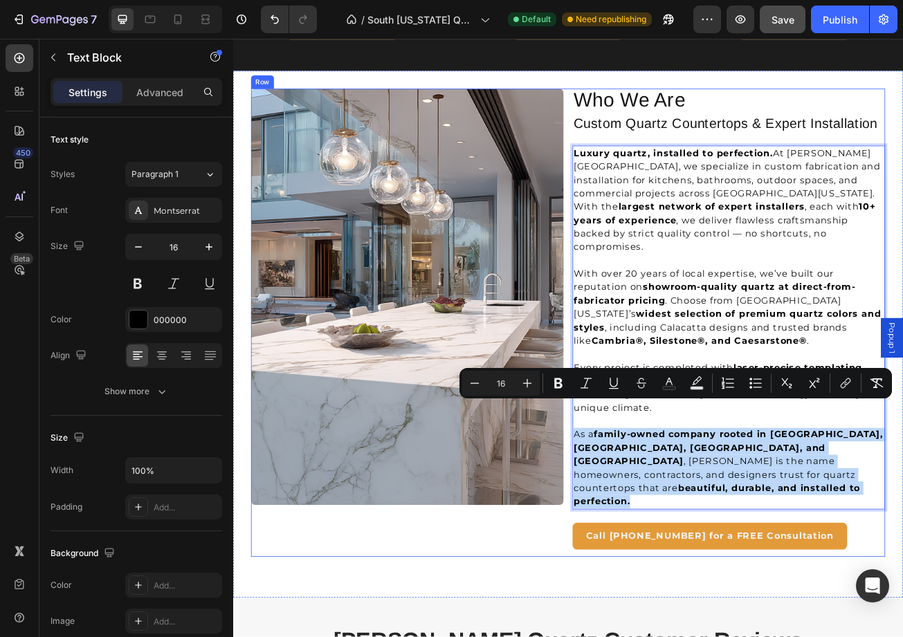
drag, startPoint x: 752, startPoint y: 560, endPoint x: 652, endPoint y: 494, distance: 119.4
click at [652, 494] on div "Image Who We Are Heading Custom Quartz Countertops & Expert Installation Headin…" at bounding box center [648, 391] width 786 height 581
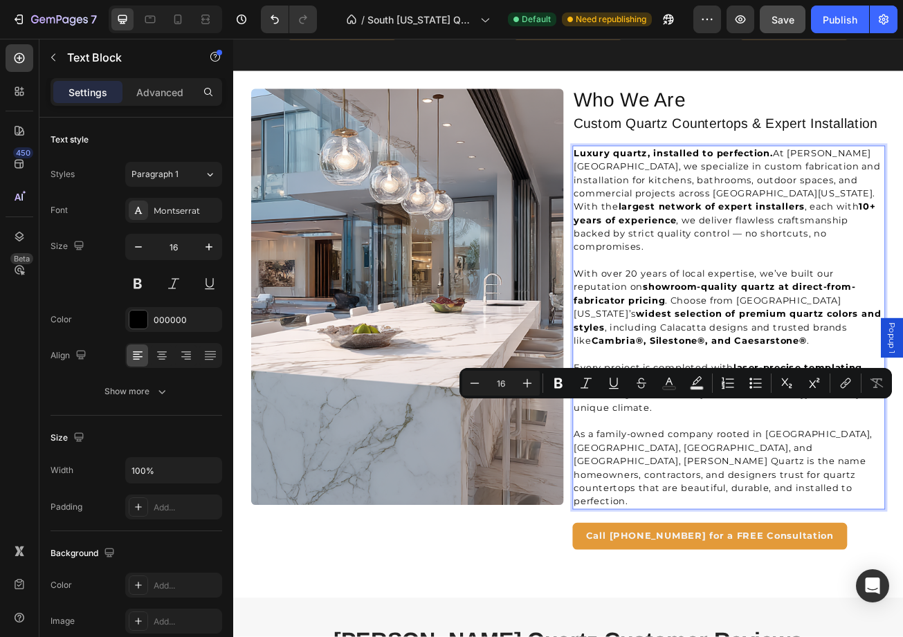
click at [802, 529] on p "As a family-owned company rooted in Fort Lauderdale, Miami, Boca Raton, and Wes…" at bounding box center [847, 572] width 385 height 100
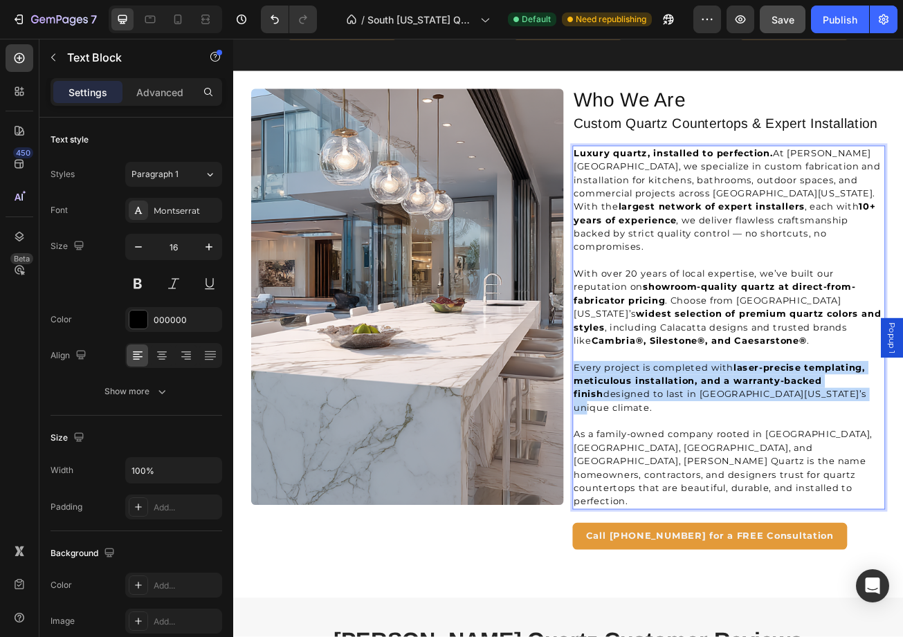
drag, startPoint x: 976, startPoint y: 465, endPoint x: 659, endPoint y: 426, distance: 319.4
click at [659, 439] on p "Every project is completed with laser-precise templating, meticulous installati…" at bounding box center [847, 472] width 385 height 66
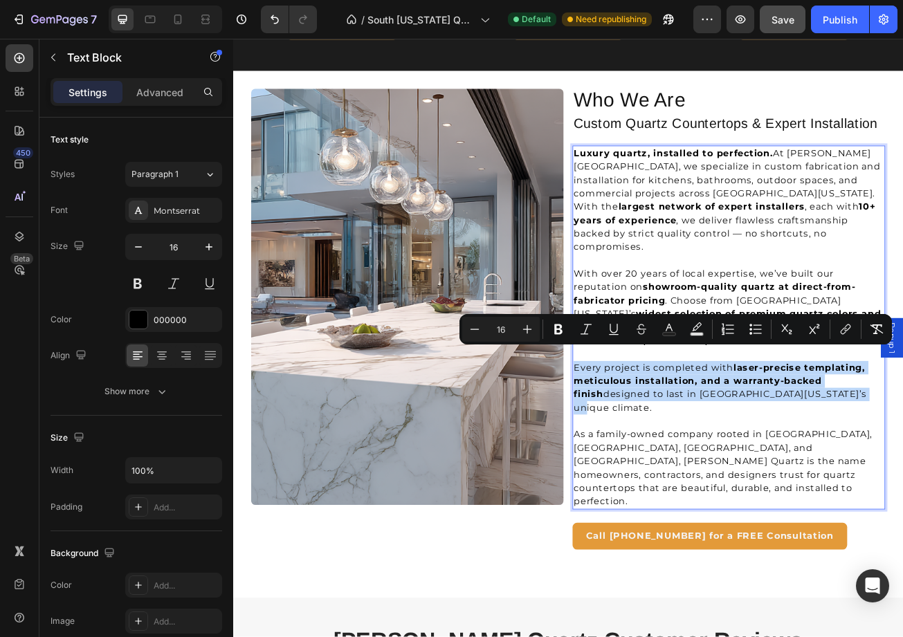
click at [778, 448] on strong "laser-precise templating, meticulous installation, and a warranty-backed finish" at bounding box center [835, 463] width 361 height 46
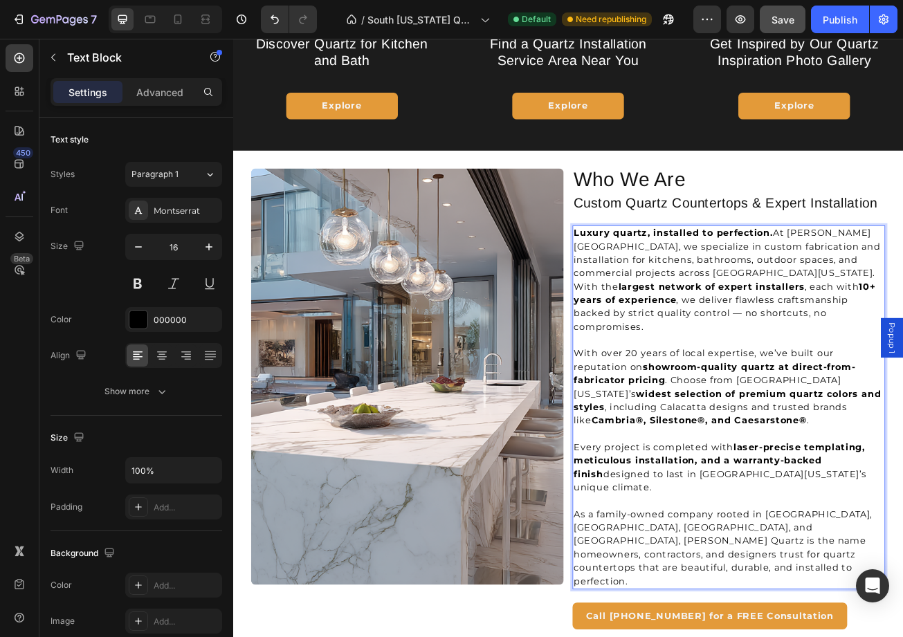
scroll to position [2327, 0]
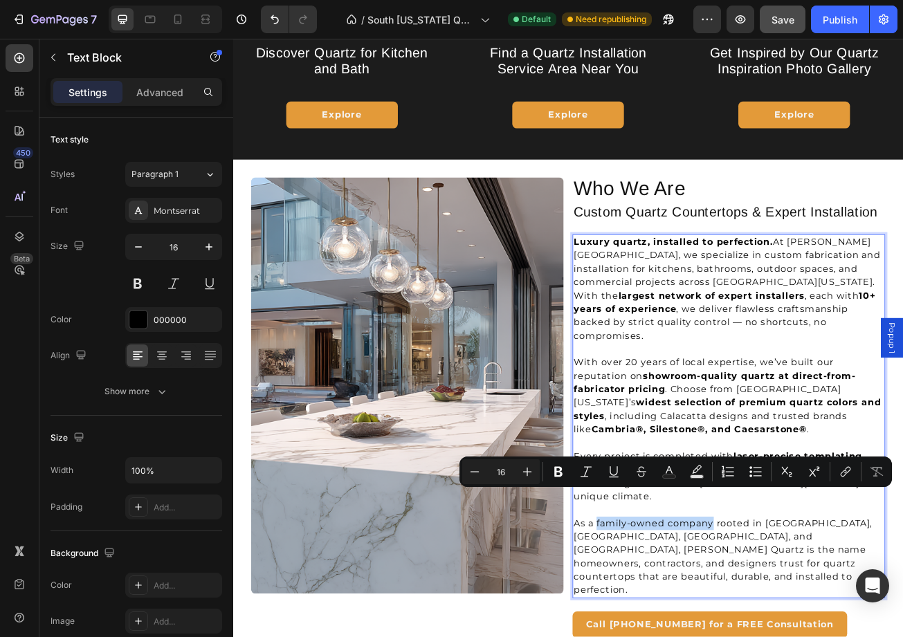
drag, startPoint x: 831, startPoint y: 608, endPoint x: 685, endPoint y: 605, distance: 145.4
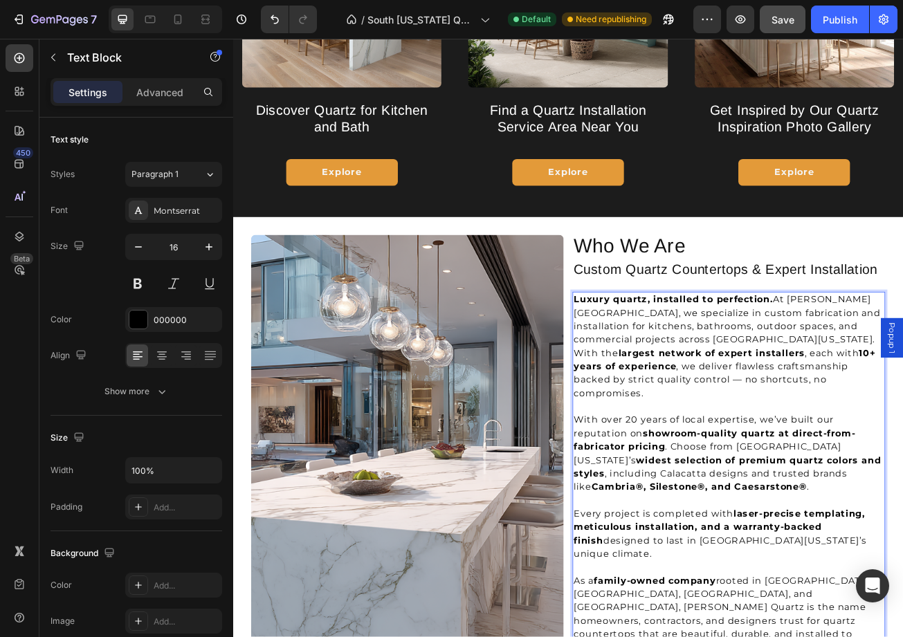
scroll to position [2248, 0]
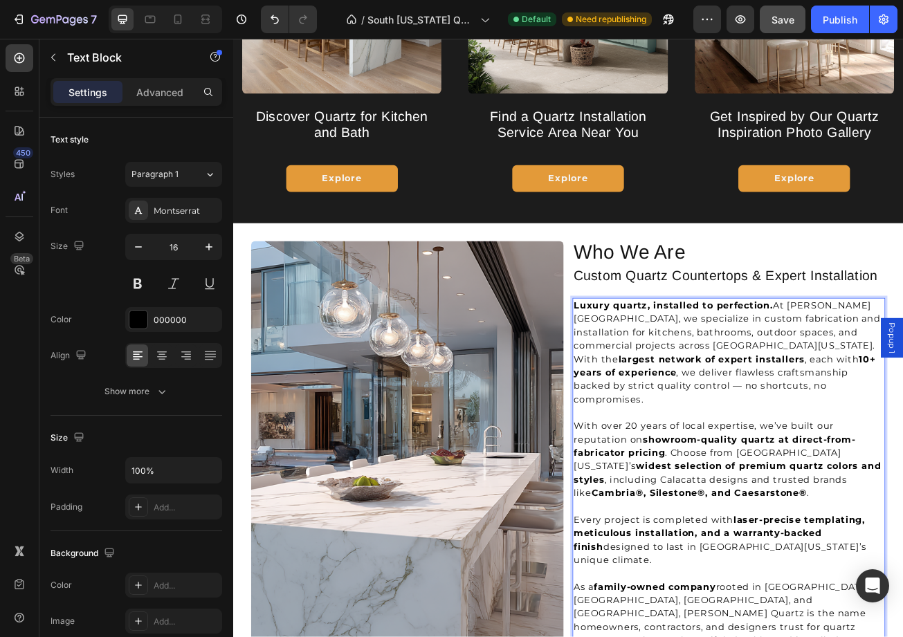
click at [800, 439] on strong "10+ years of experience" at bounding box center [842, 445] width 374 height 30
click at [849, 495] on p "Rich Text Editor. Editing area: main" at bounding box center [847, 503] width 385 height 17
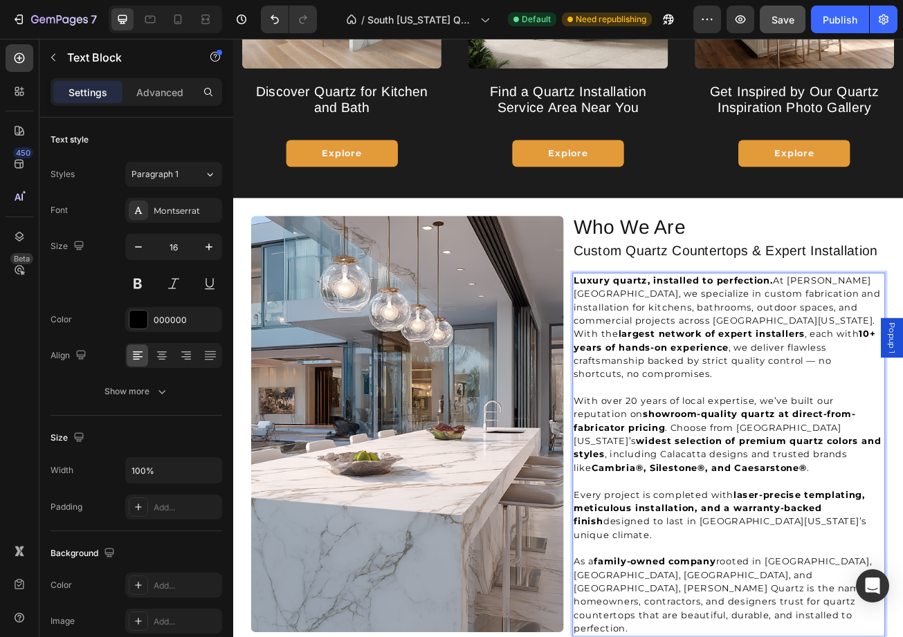
scroll to position [2287, 0]
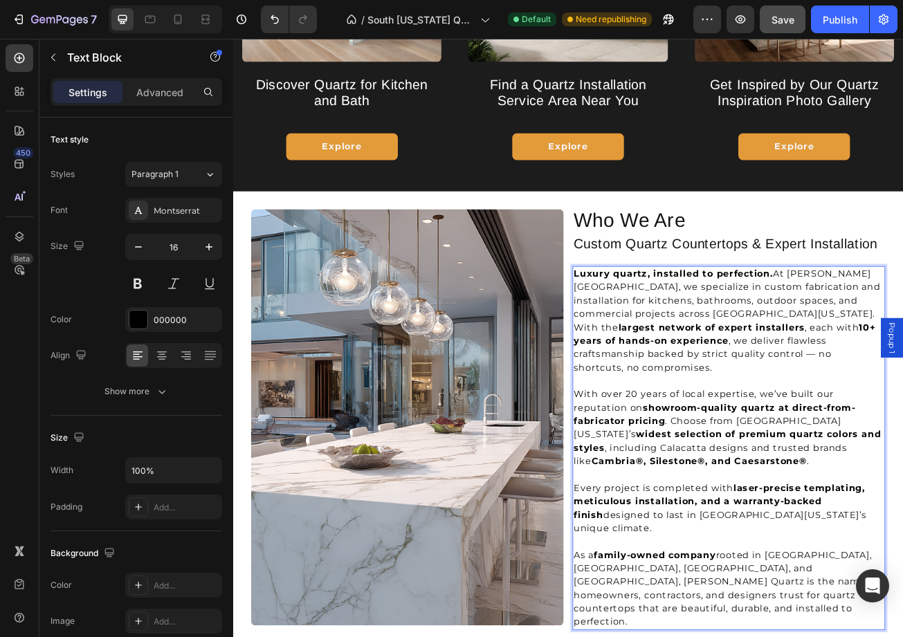
click at [778, 429] on p "Luxury quartz, installed to perfection. At Griffin Quartz, we specialize in cus…" at bounding box center [847, 389] width 385 height 133
click at [851, 431] on p "Luxury quartz, installed to perfection. At Griffin Quartz, we specialize in cus…" at bounding box center [847, 389] width 385 height 133
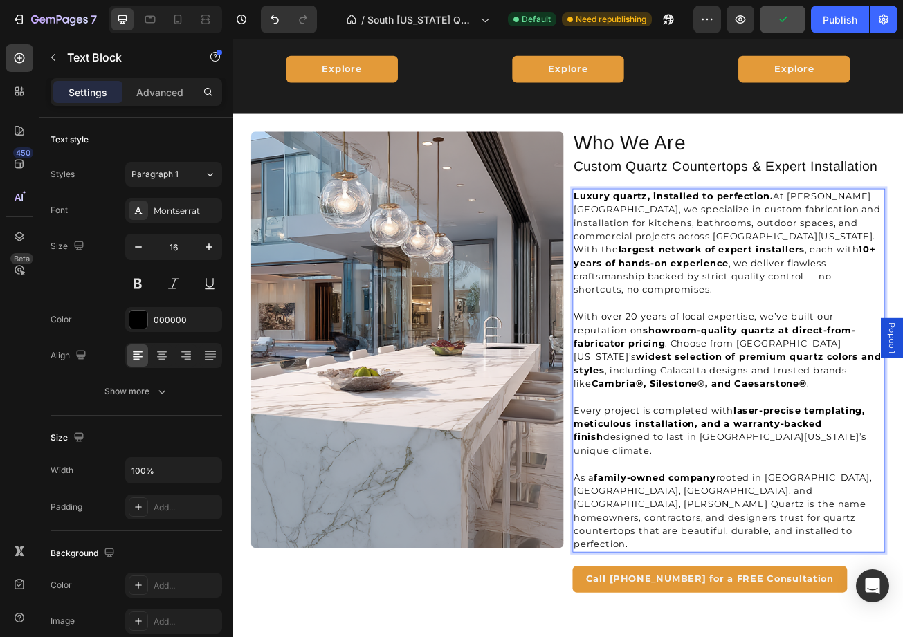
scroll to position [2373, 0]
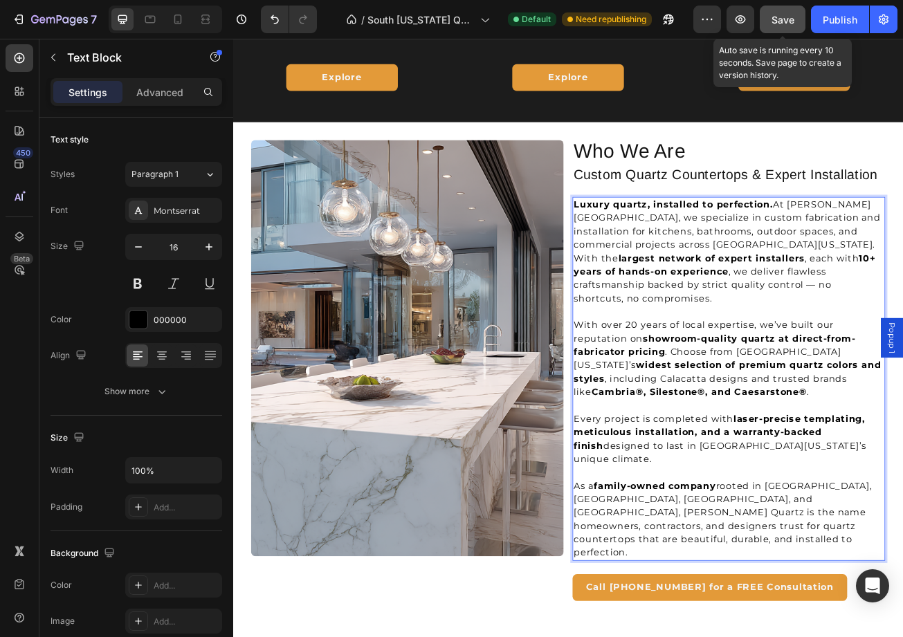
click at [792, 21] on span "Save" at bounding box center [783, 20] width 23 height 12
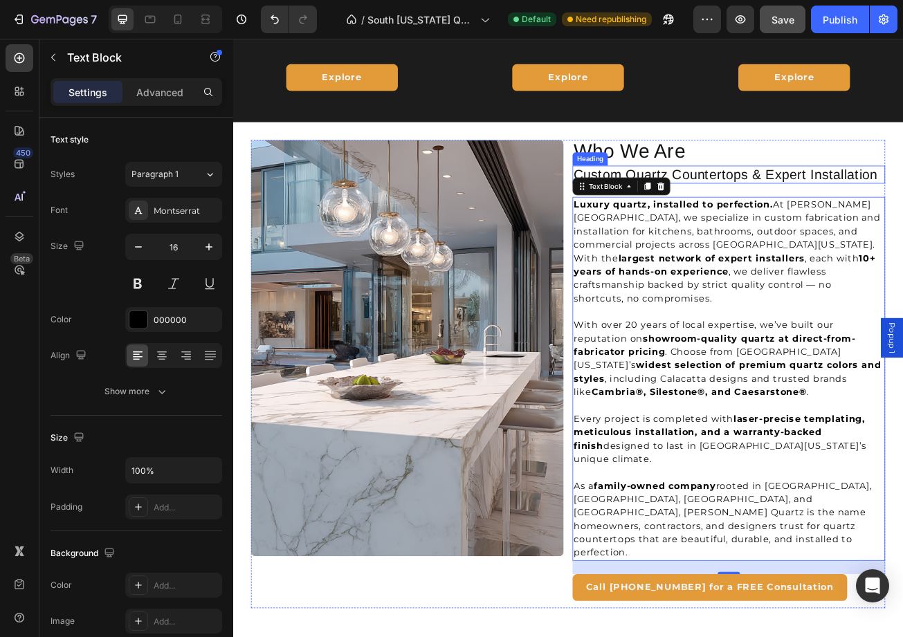
click at [837, 210] on h3 "Custom Quartz Countertops & Expert Installation" at bounding box center [848, 208] width 388 height 23
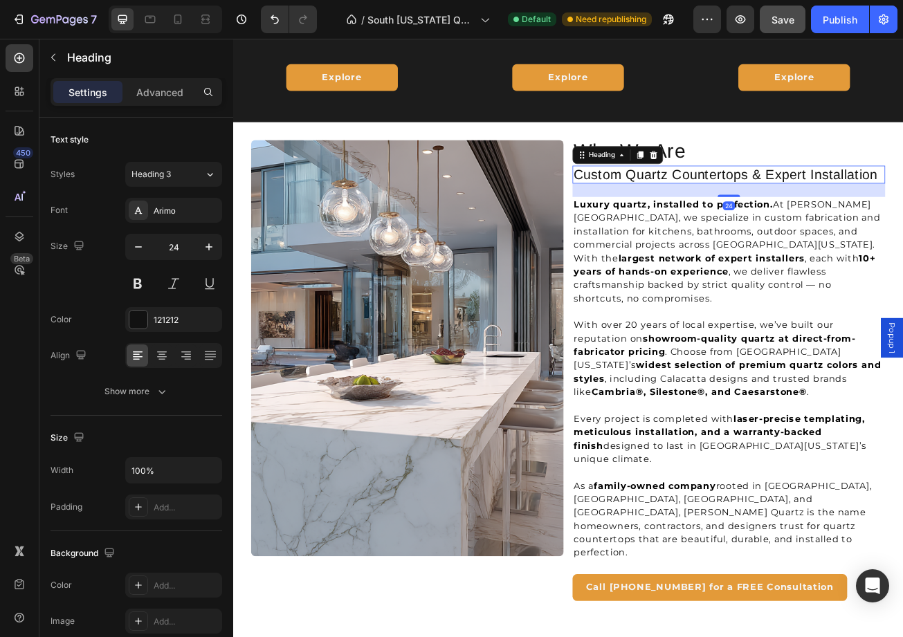
click at [837, 210] on h3 "Custom Quartz Countertops & Expert Installation" at bounding box center [848, 208] width 388 height 23
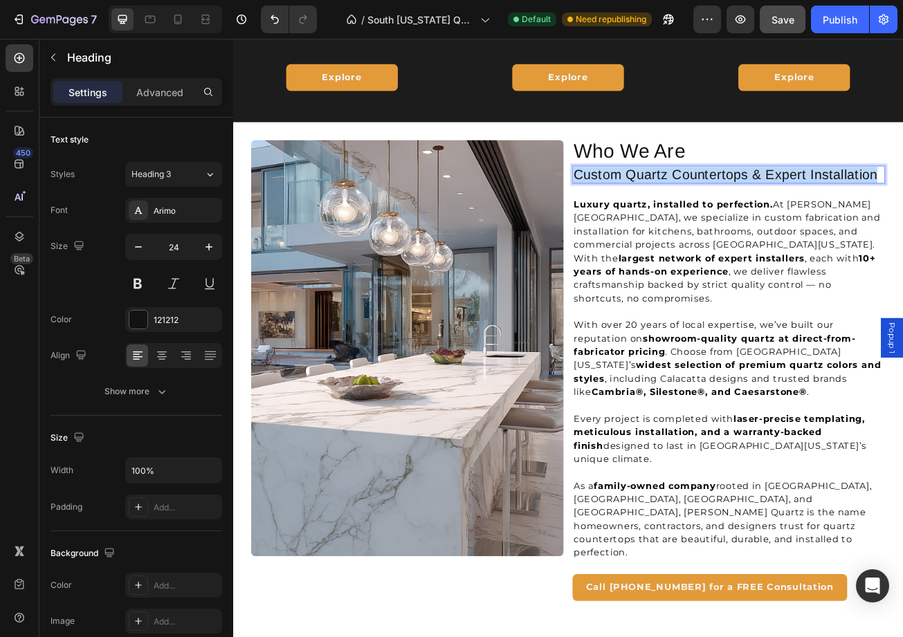
click at [837, 210] on p "Custom Quartz Countertops & Expert Installation" at bounding box center [847, 208] width 385 height 20
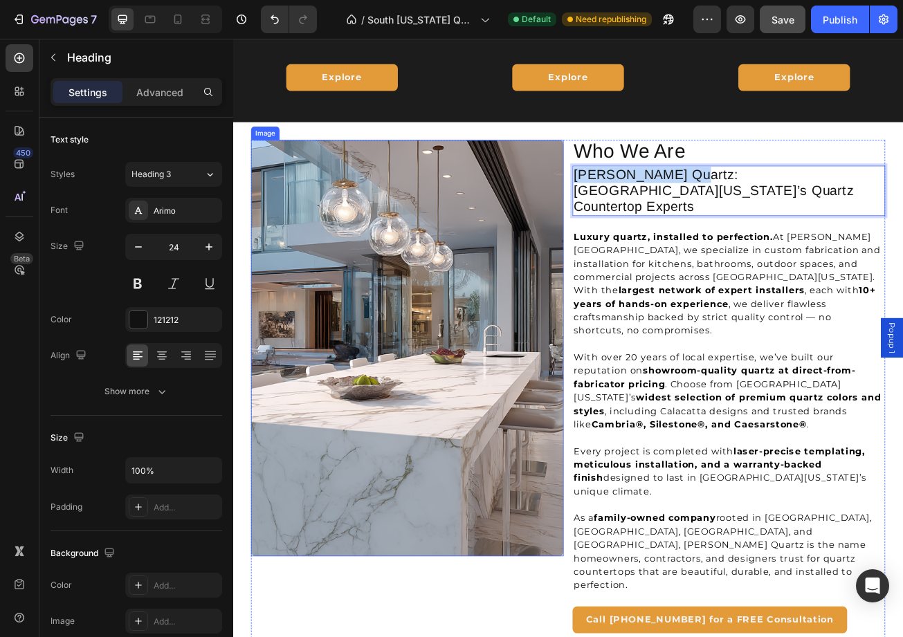
drag, startPoint x: 772, startPoint y: 210, endPoint x: 636, endPoint y: 206, distance: 136.4
click at [636, 206] on div "Image Who We Are Heading Griffin Quartz: South Florida’s Quartz Countertop Expe…" at bounding box center [648, 475] width 786 height 621
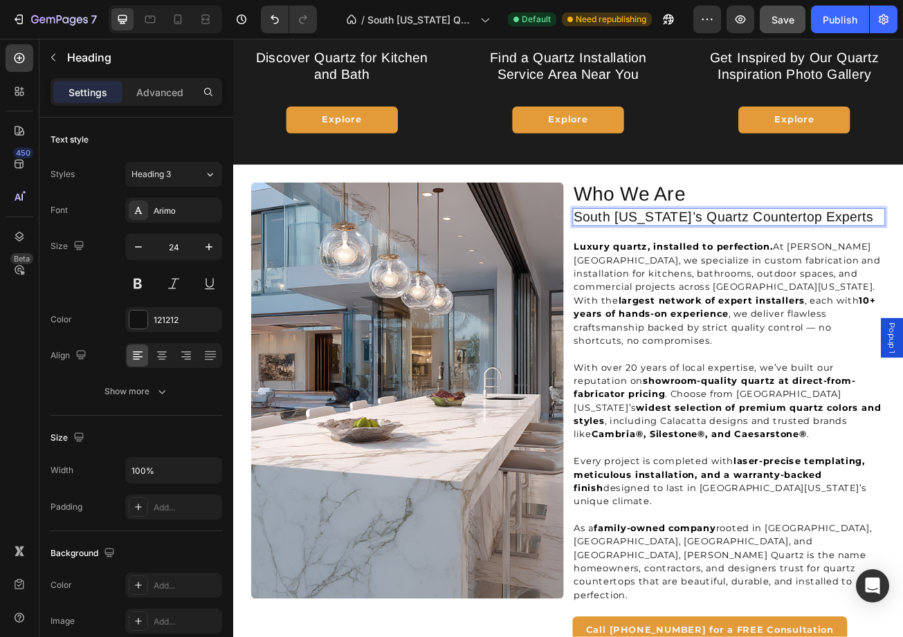
scroll to position [2316, 0]
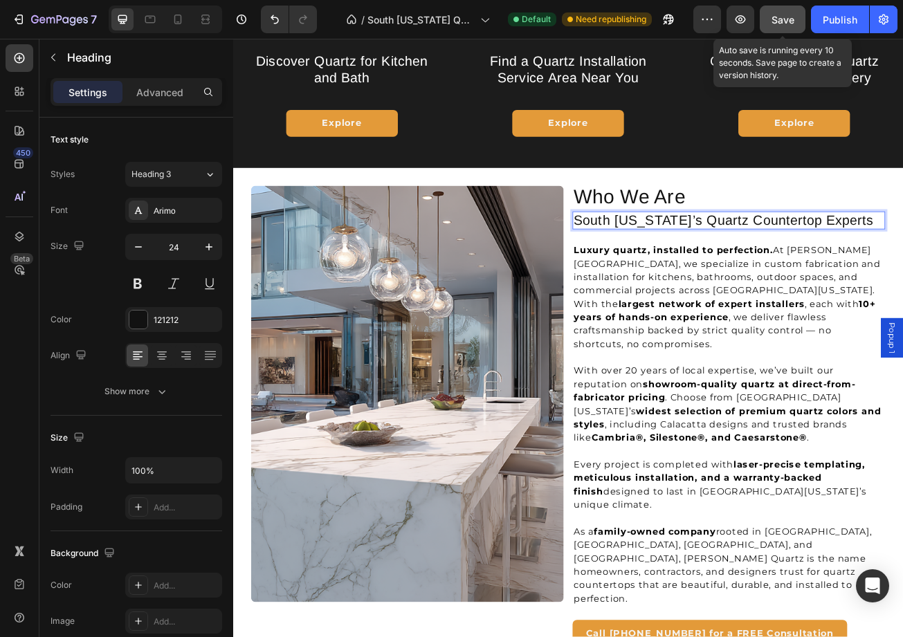
click at [795, 16] on button "Save" at bounding box center [783, 20] width 46 height 28
click at [966, 264] on p "South Florida’s Quartz Countertop Experts" at bounding box center [847, 265] width 385 height 20
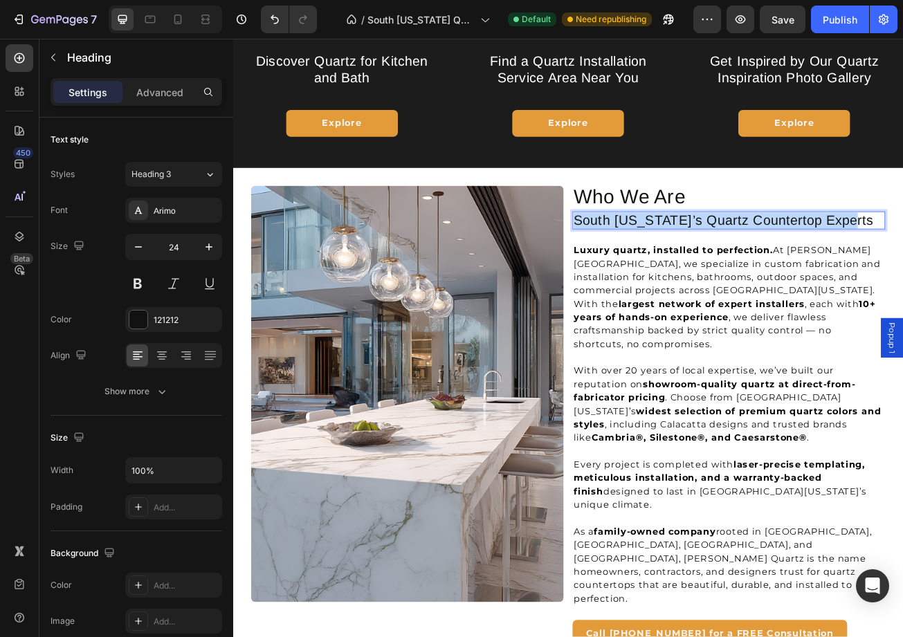
click at [966, 264] on p "South Florida’s Quartz Countertop Experts" at bounding box center [847, 265] width 385 height 20
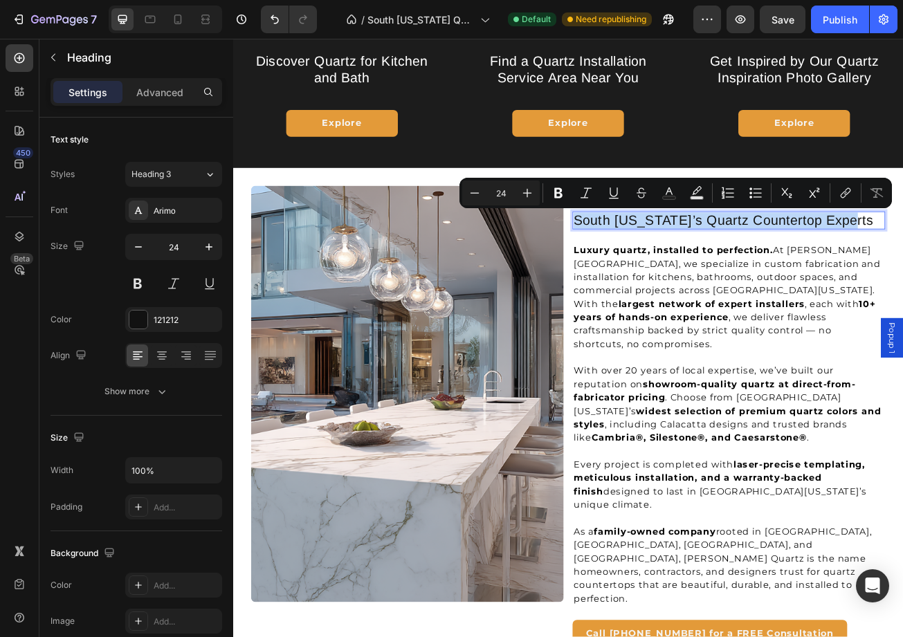
click at [961, 264] on p "South Florida’s Quartz Countertop Experts" at bounding box center [847, 265] width 385 height 20
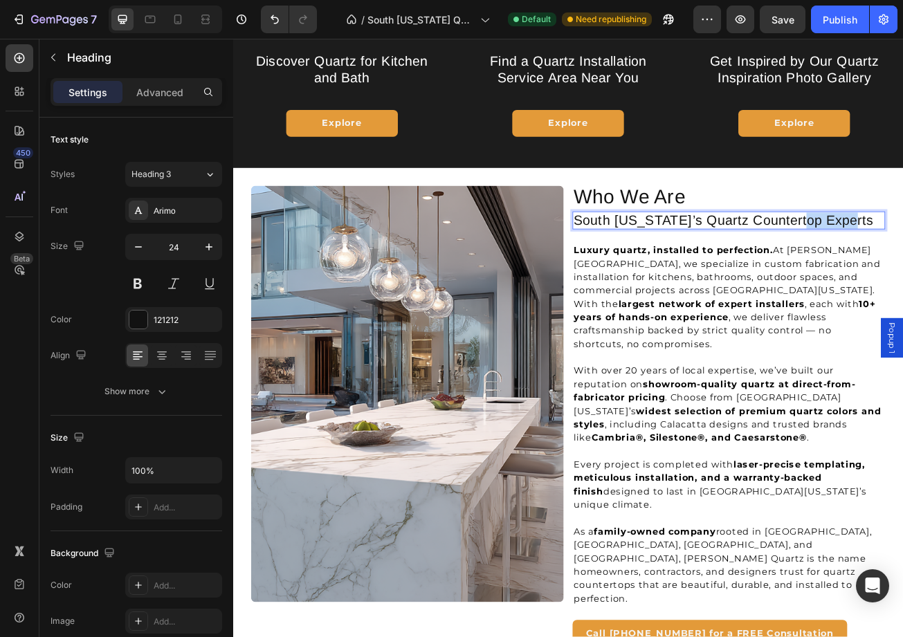
click at [961, 264] on p "South Florida’s Quartz Countertop Experts" at bounding box center [847, 265] width 385 height 20
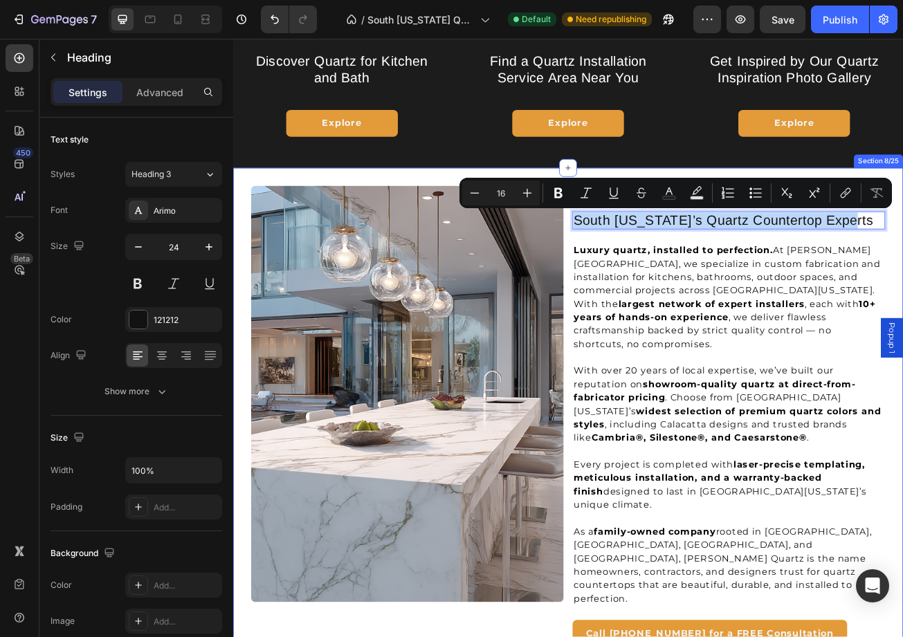
click at [1033, 292] on div "Image Who We Are Heading South Florida’s Quartz Countertop Experts Heading 24 L…" at bounding box center [648, 526] width 831 height 654
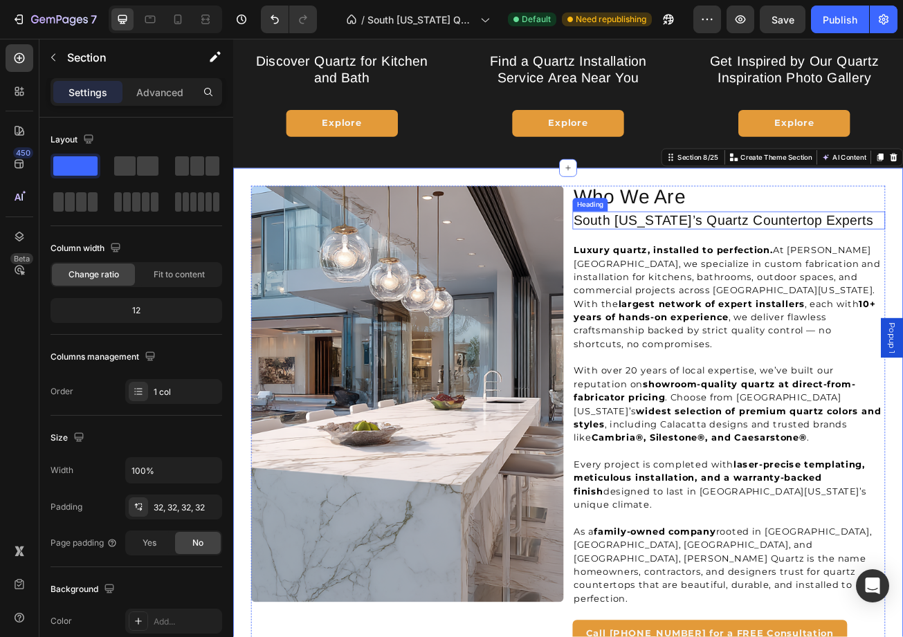
click at [963, 264] on p "South Florida’s Quartz Countertop Experts" at bounding box center [847, 265] width 385 height 20
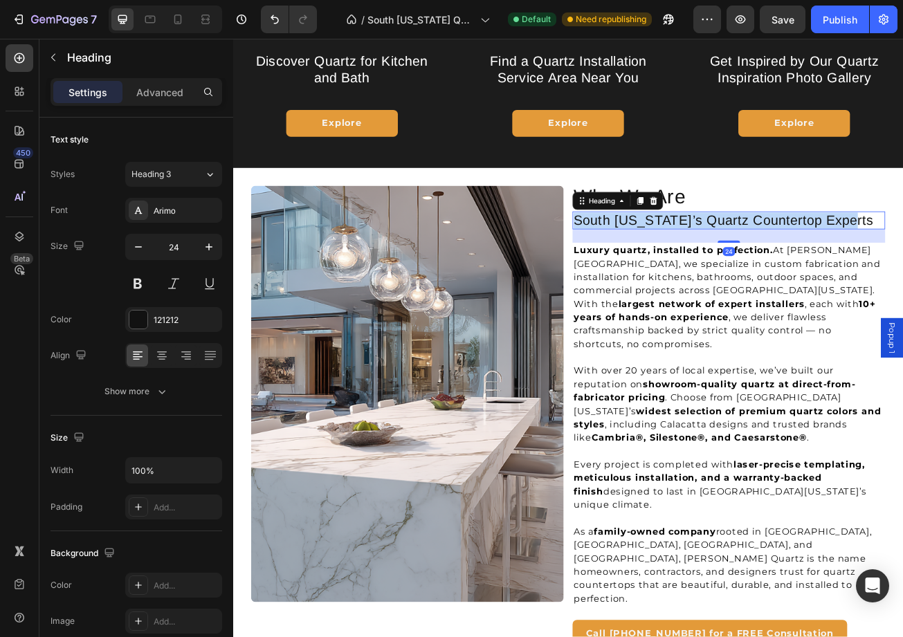
click at [963, 264] on p "South Florida’s Quartz Countertop Experts" at bounding box center [847, 265] width 385 height 20
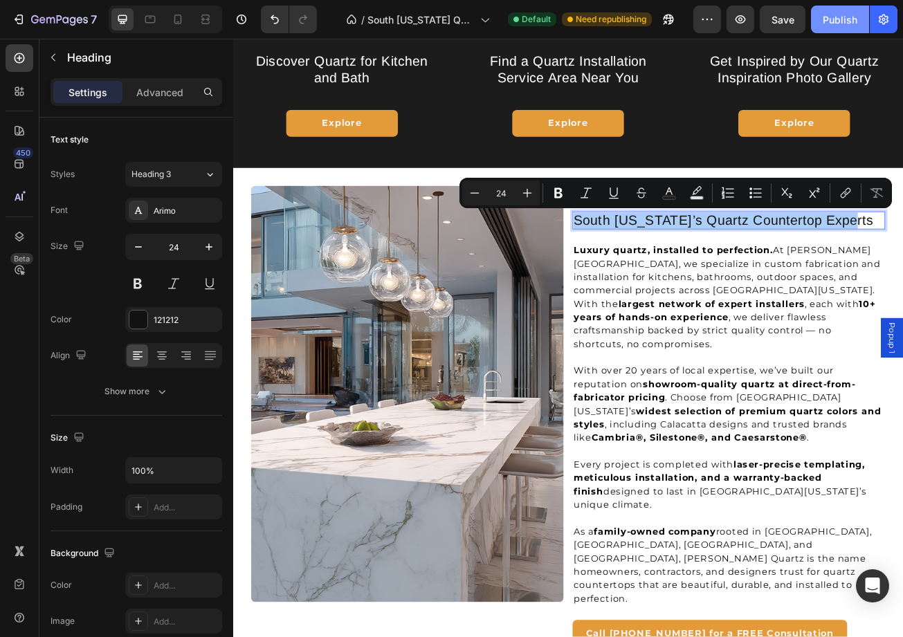
click at [850, 26] on button "Publish" at bounding box center [840, 20] width 58 height 28
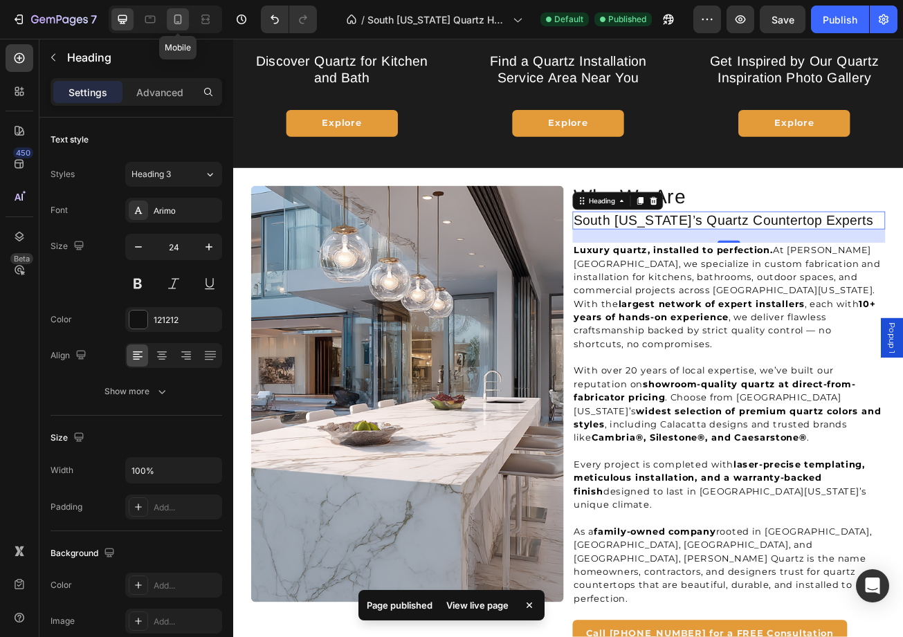
click at [175, 19] on icon at bounding box center [178, 20] width 8 height 10
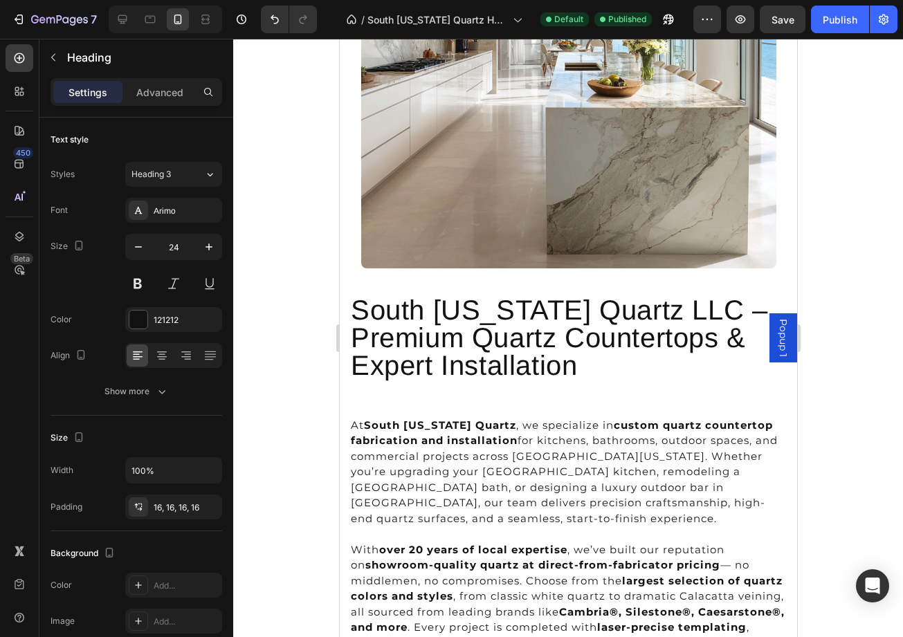
scroll to position [5438, 0]
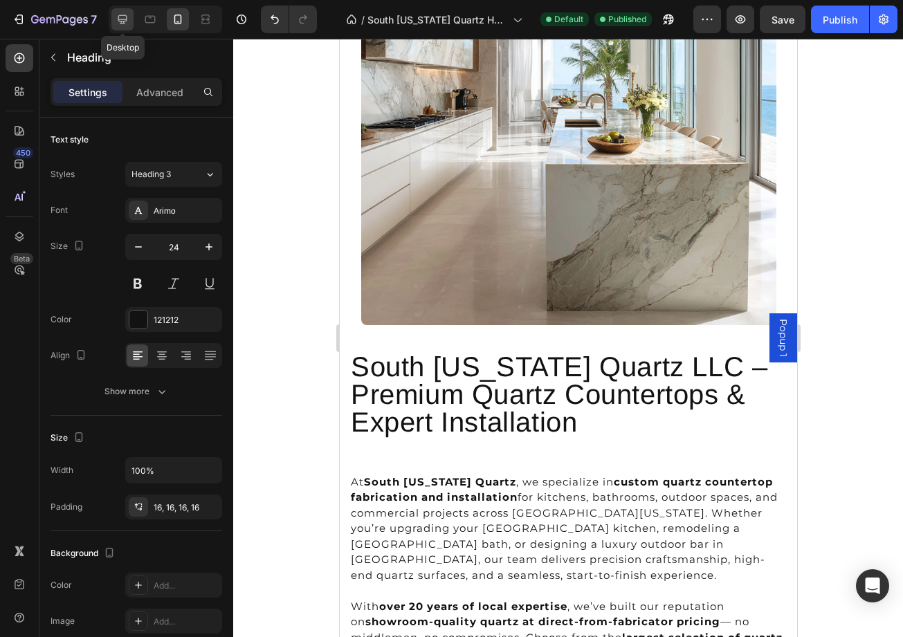
click at [122, 21] on icon at bounding box center [122, 19] width 9 height 9
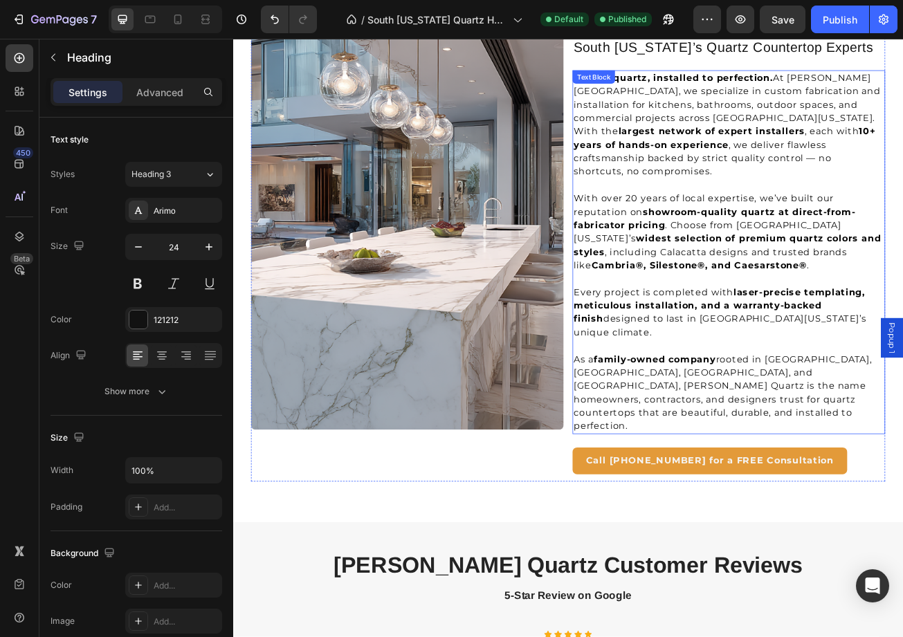
scroll to position [3389, 0]
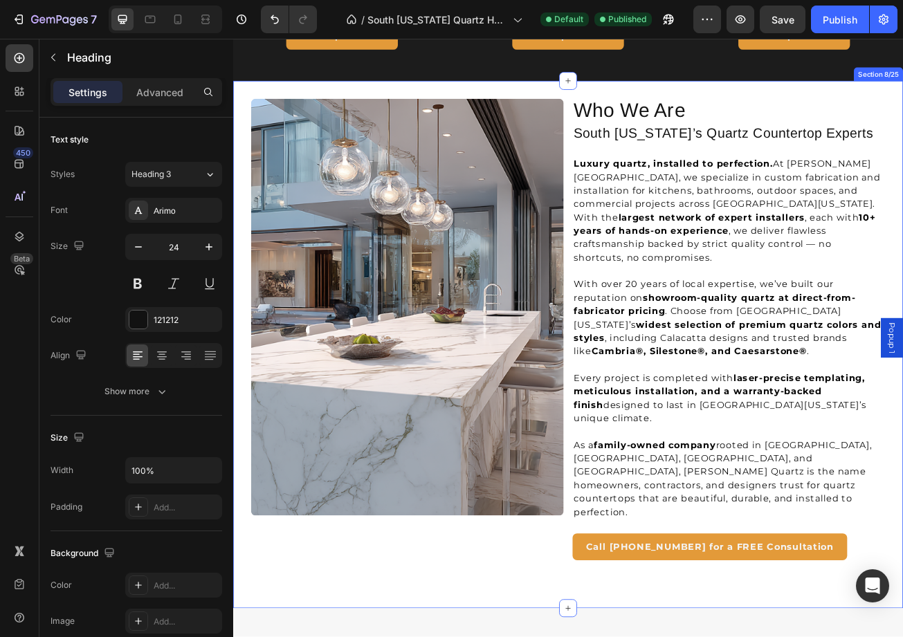
click at [828, 102] on div "Image Who We Are Heading South Florida’s Quartz Countertop Experts Heading Luxu…" at bounding box center [648, 418] width 831 height 654
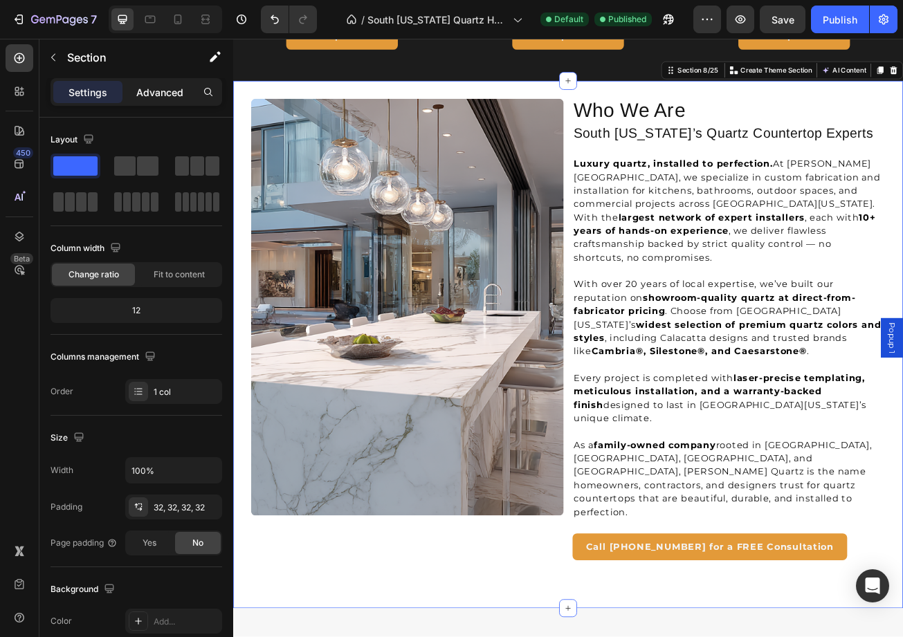
click at [157, 97] on p "Advanced" at bounding box center [159, 92] width 47 height 15
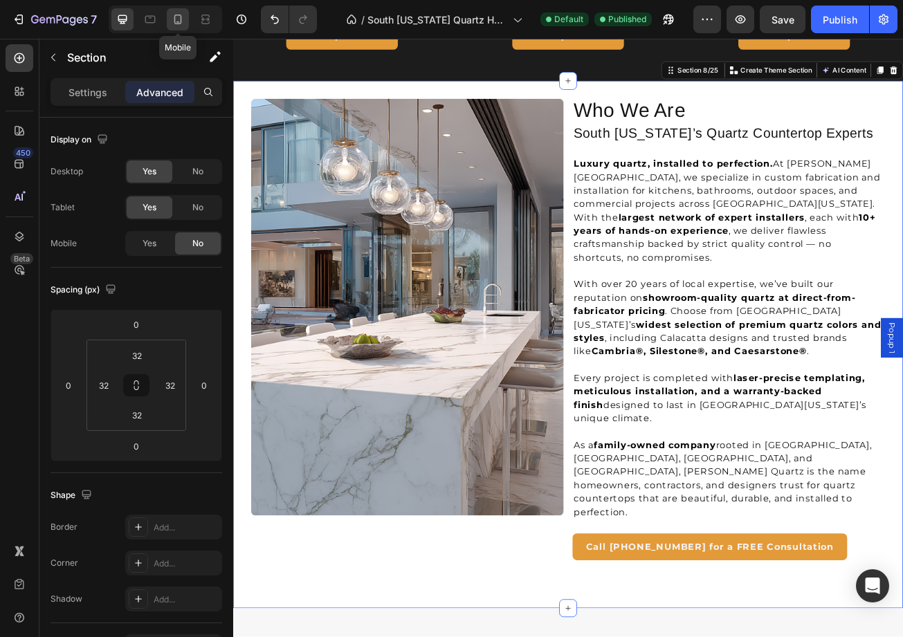
click at [180, 23] on icon at bounding box center [178, 19] width 14 height 14
type input "0"
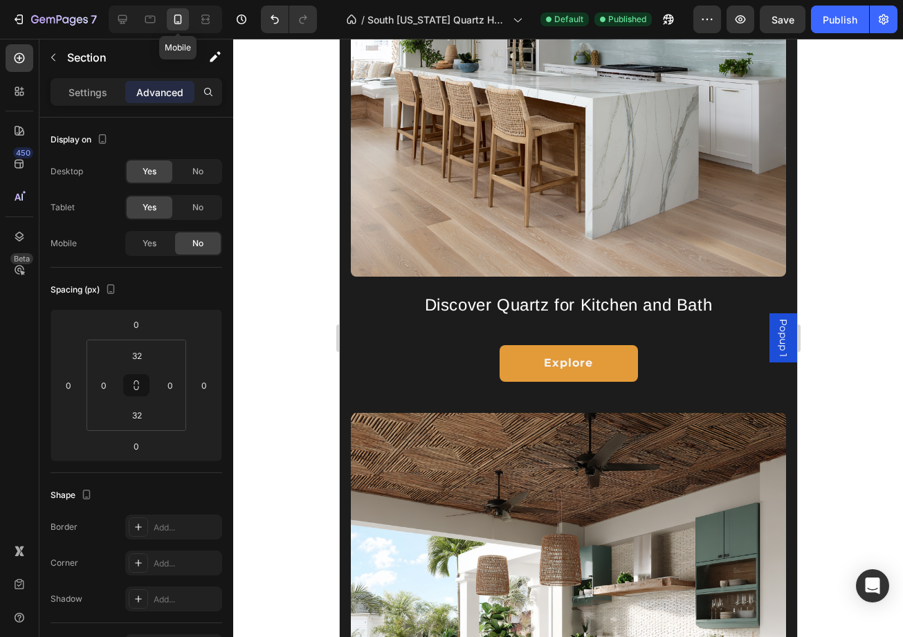
scroll to position [3288, 0]
click at [120, 23] on icon at bounding box center [123, 19] width 14 height 14
type input "32"
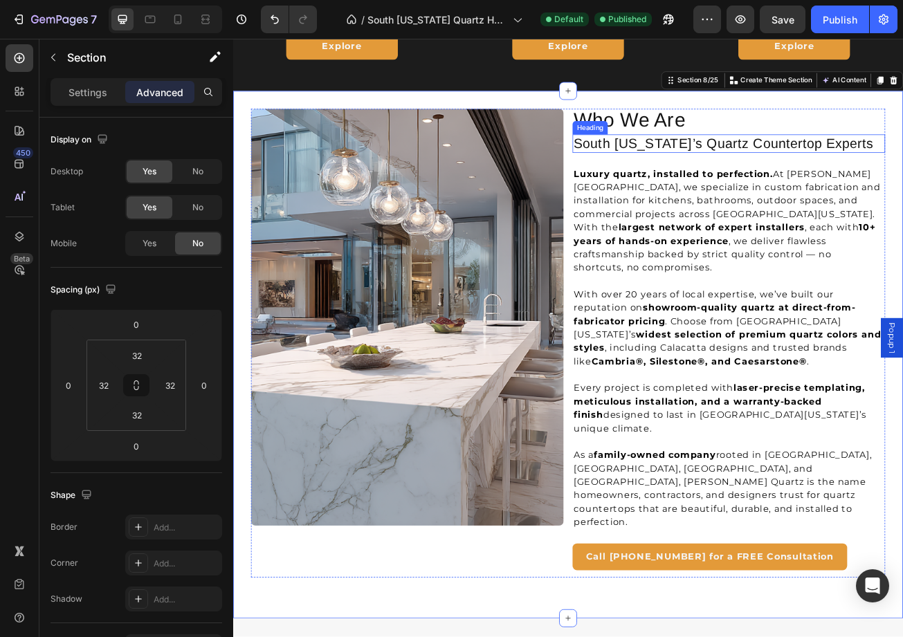
scroll to position [3352, 0]
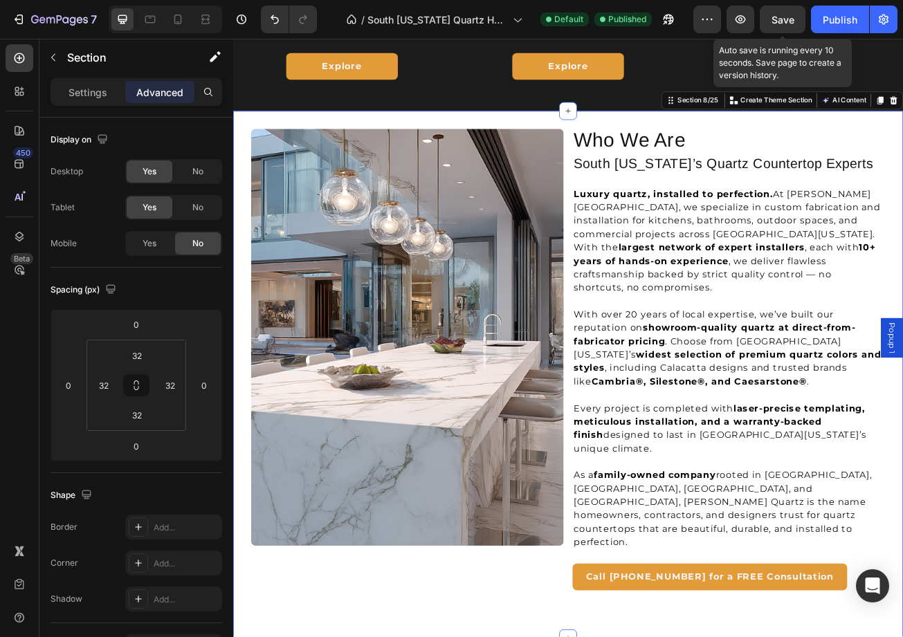
click at [790, 21] on span "Save" at bounding box center [783, 20] width 23 height 12
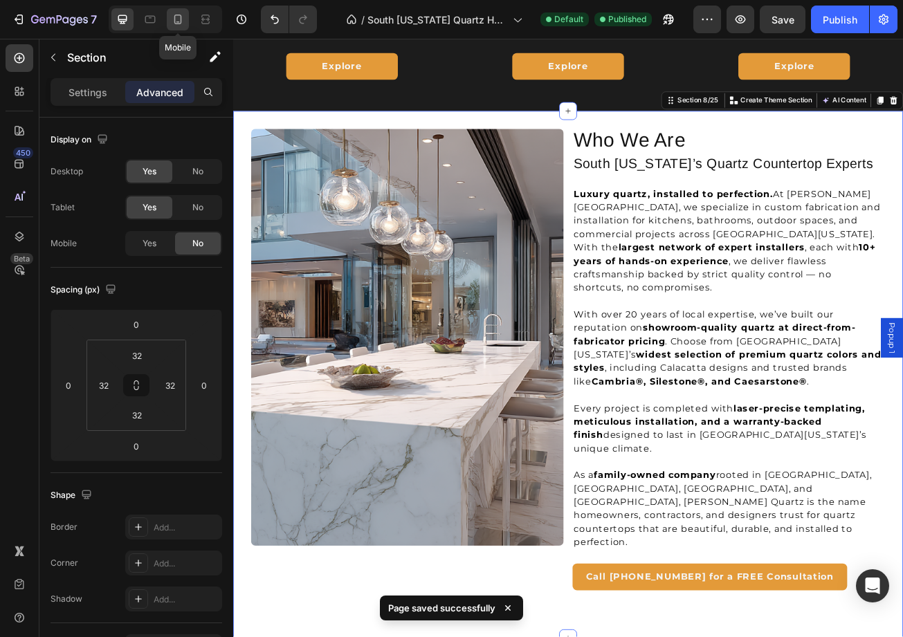
click at [181, 19] on icon at bounding box center [178, 19] width 14 height 14
type input "0"
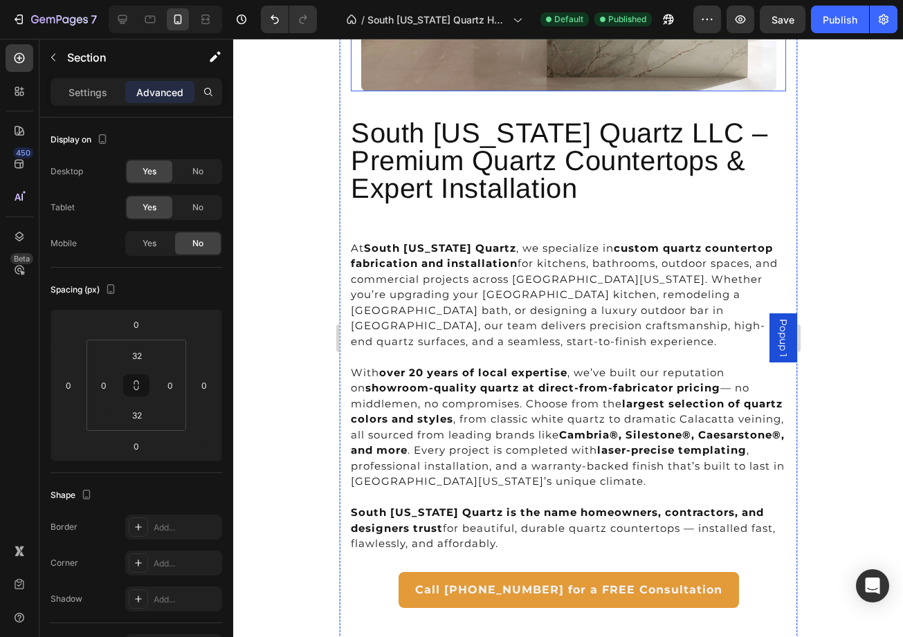
scroll to position [5690, 0]
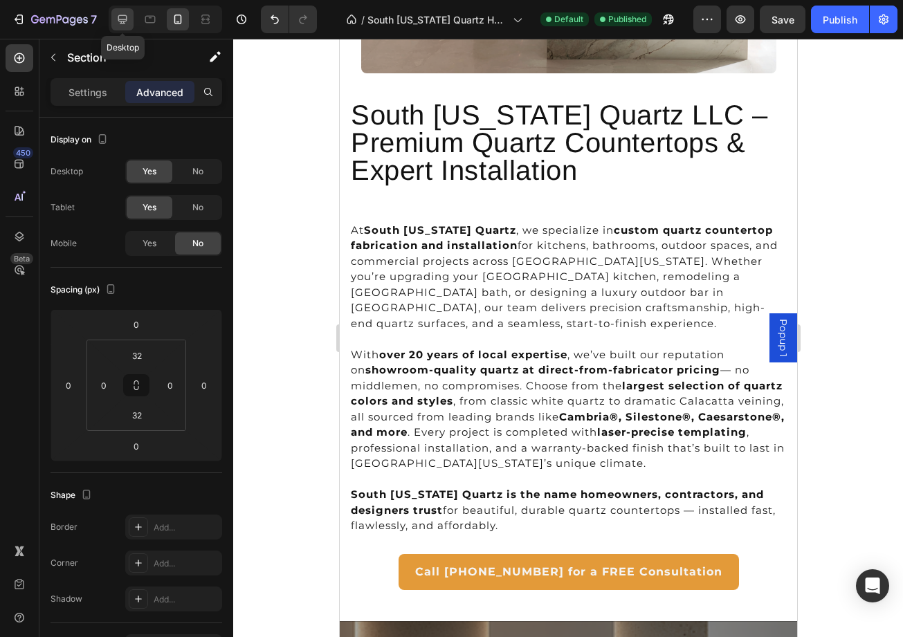
click at [128, 19] on icon at bounding box center [123, 19] width 14 height 14
type input "32"
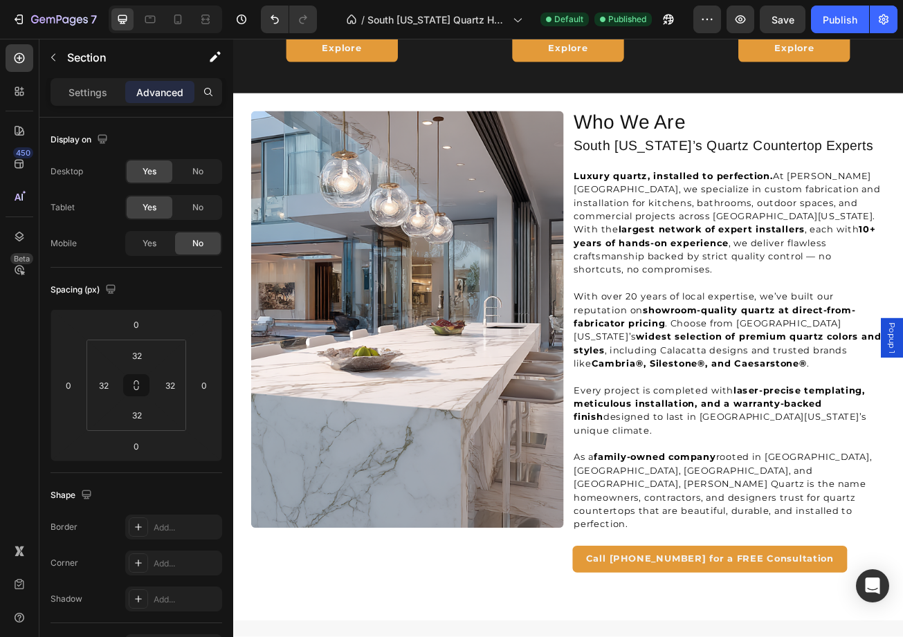
scroll to position [3348, 0]
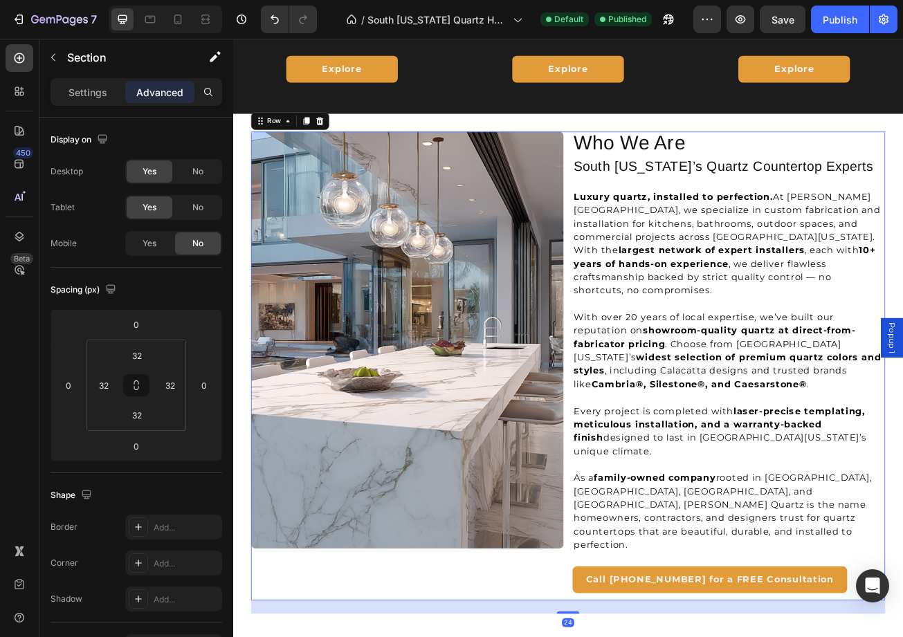
click at [650, 159] on div "Image Who We Are Heading South Florida’s Quartz Countertop Experts Heading Luxu…" at bounding box center [648, 444] width 786 height 581
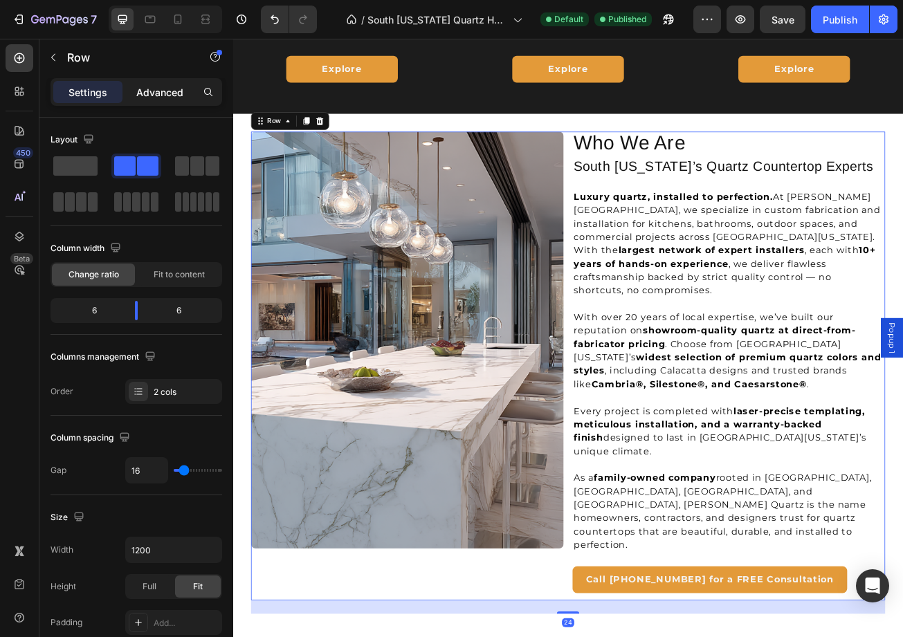
click at [157, 82] on div "Advanced" at bounding box center [159, 92] width 69 height 22
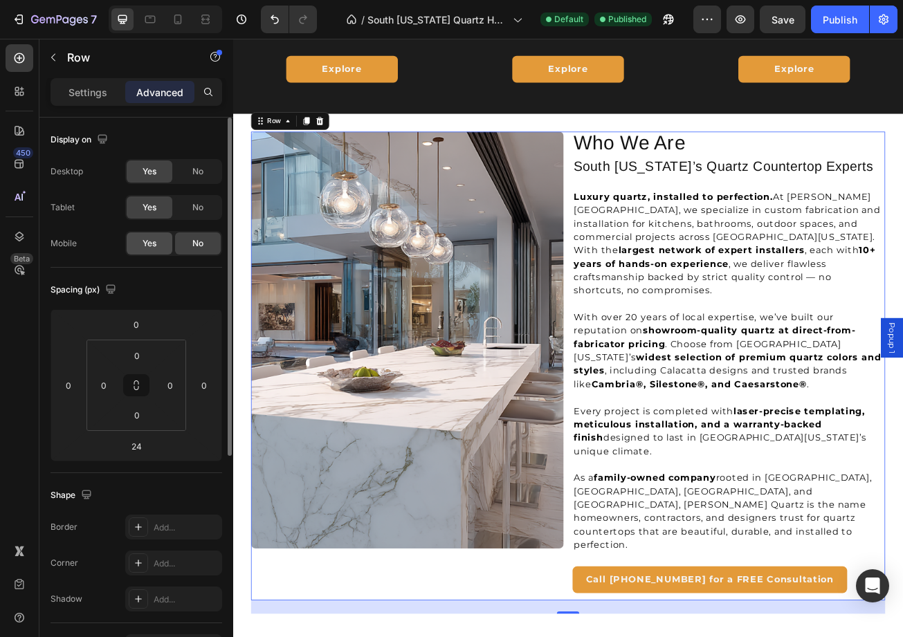
click at [145, 244] on span "Yes" at bounding box center [150, 243] width 14 height 12
click at [179, 18] on icon at bounding box center [178, 19] width 14 height 14
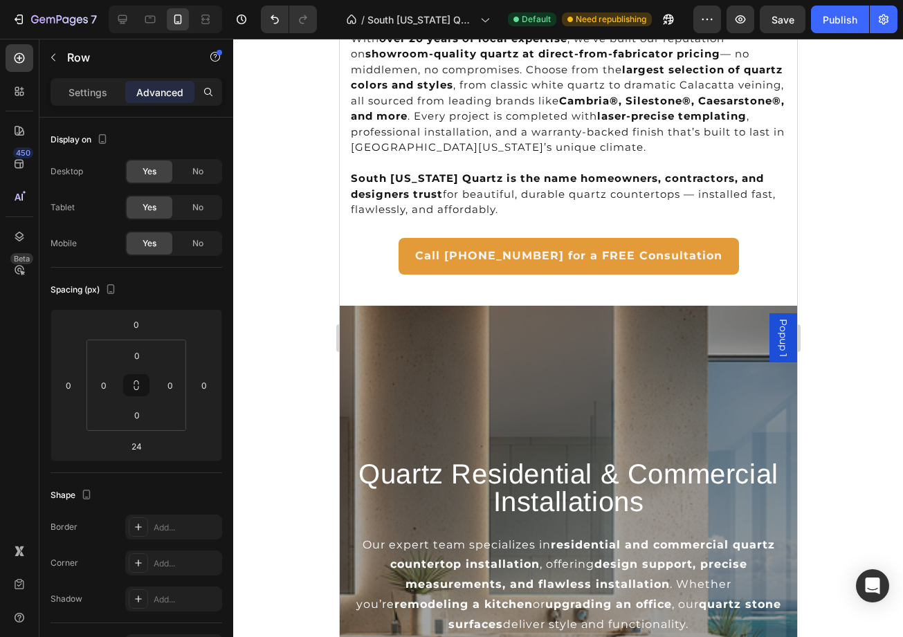
scroll to position [5867, 0]
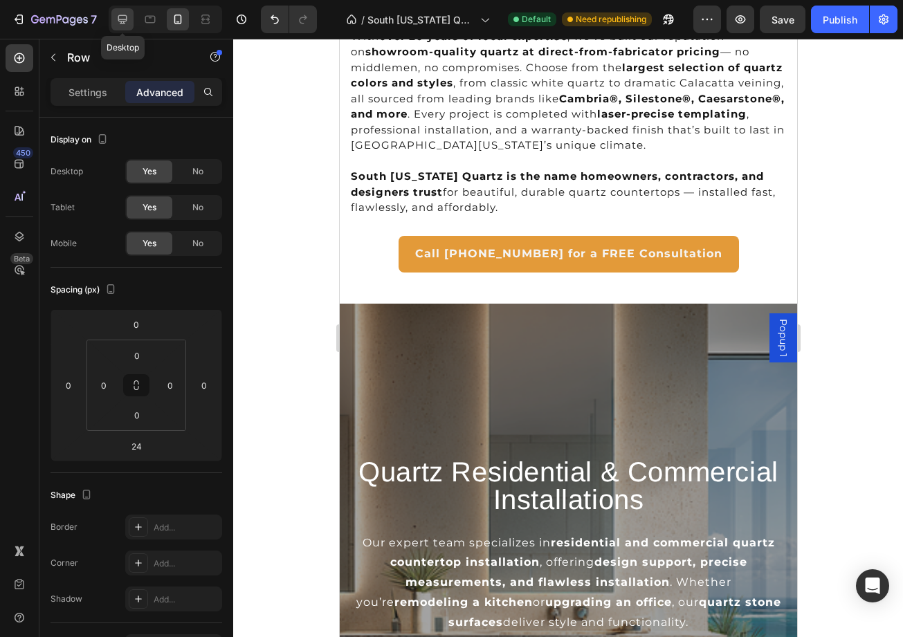
click at [122, 22] on icon at bounding box center [123, 19] width 14 height 14
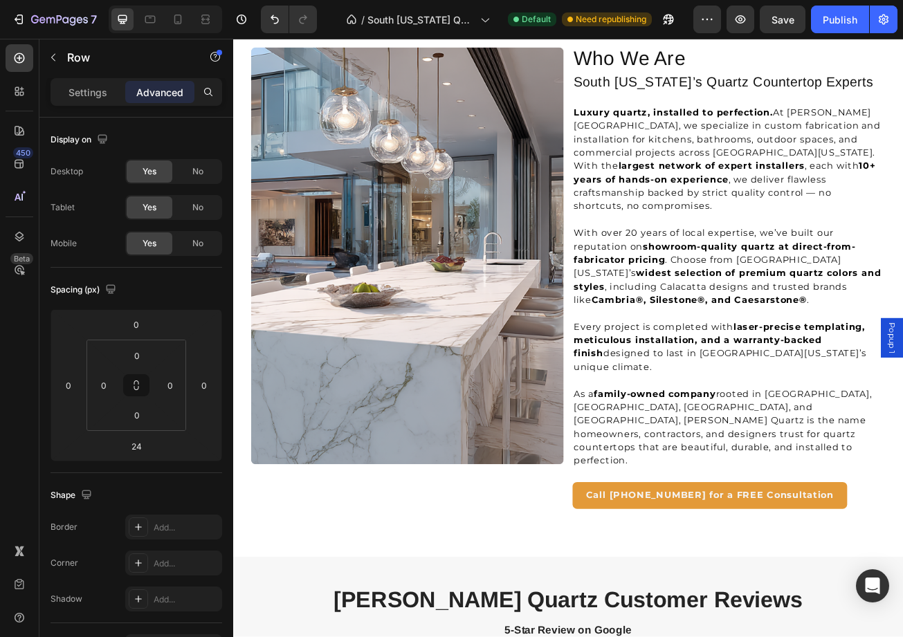
scroll to position [3305, 0]
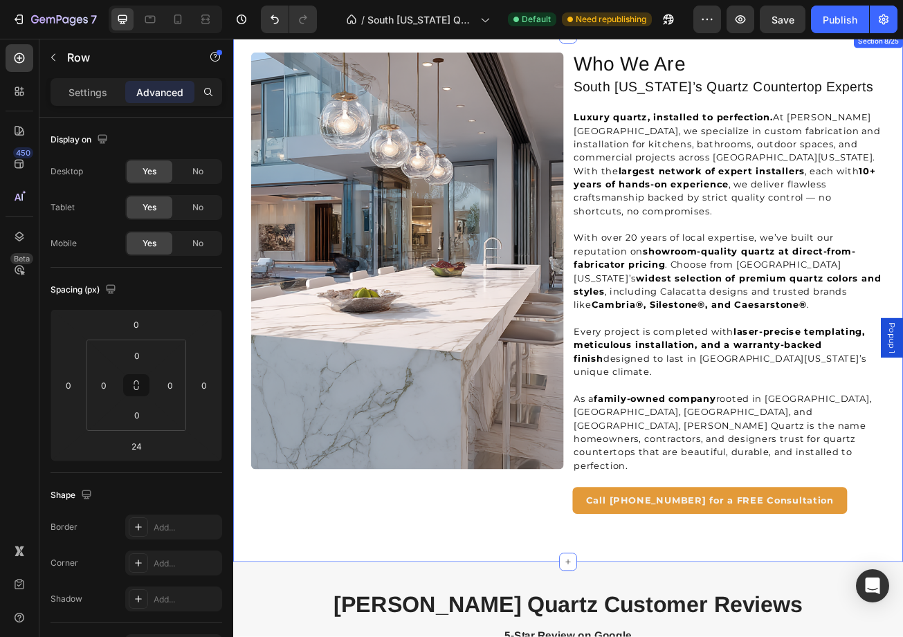
click at [1033, 589] on div "Image Who We Are Heading South Florida’s Quartz Countertop Experts Heading Luxu…" at bounding box center [648, 361] width 831 height 654
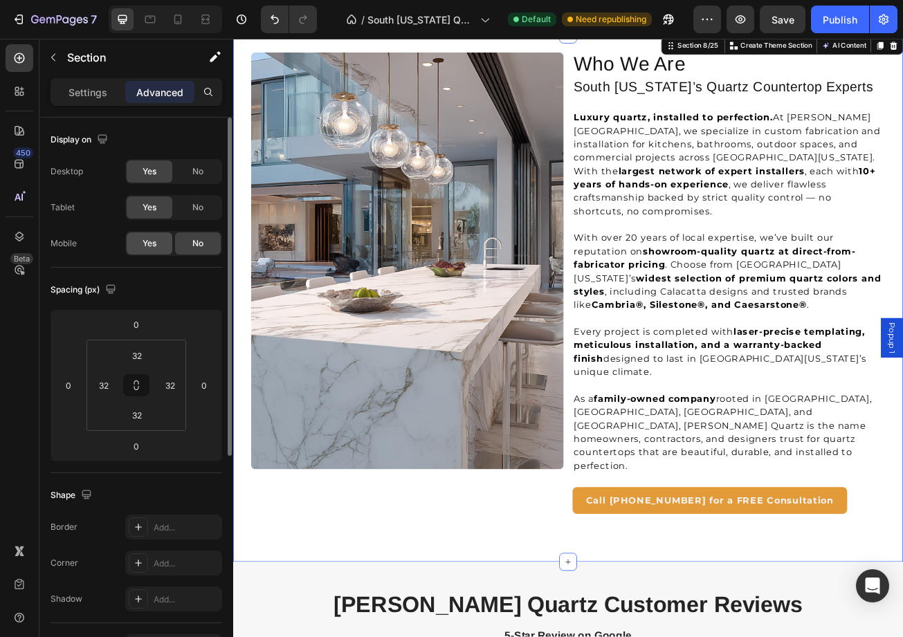
click at [145, 239] on span "Yes" at bounding box center [150, 243] width 14 height 12
click at [178, 17] on icon at bounding box center [178, 19] width 14 height 14
type input "0"
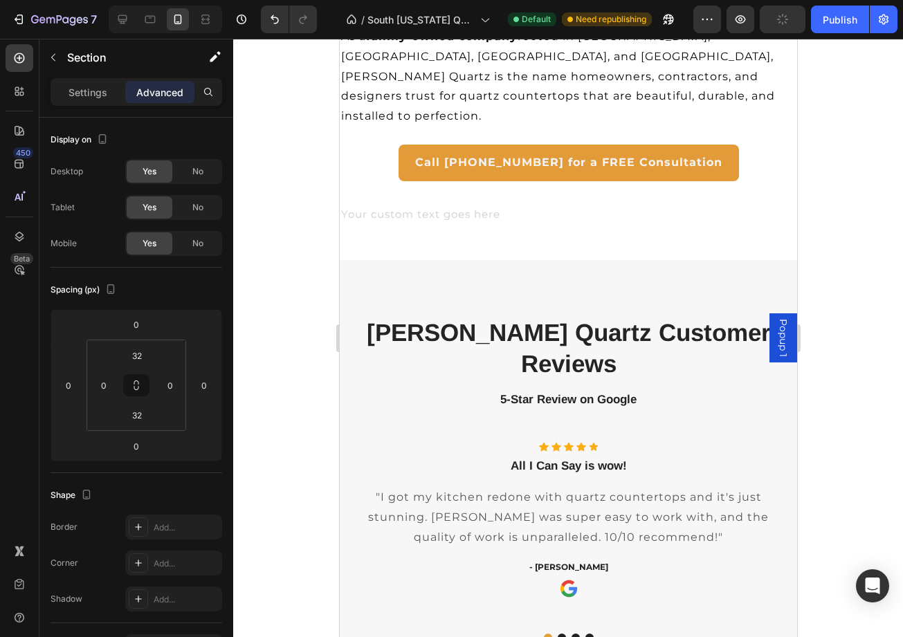
scroll to position [5753, 0]
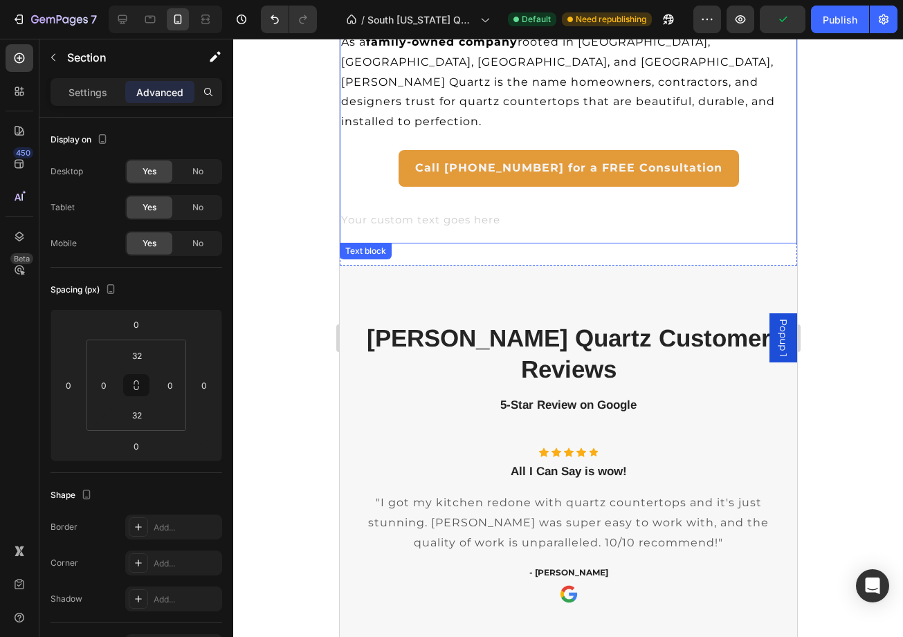
click at [478, 212] on div at bounding box center [567, 223] width 457 height 22
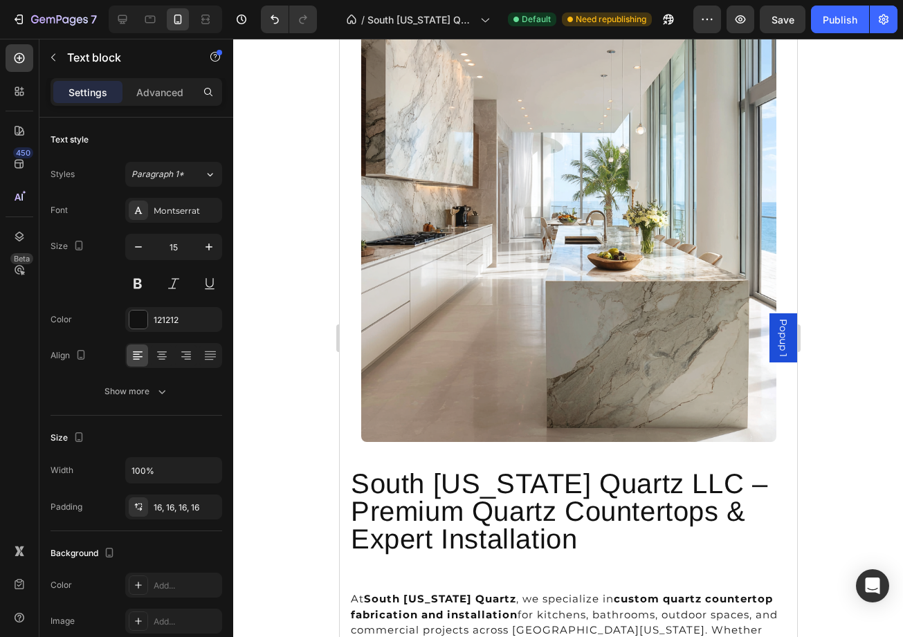
scroll to position [6478, 0]
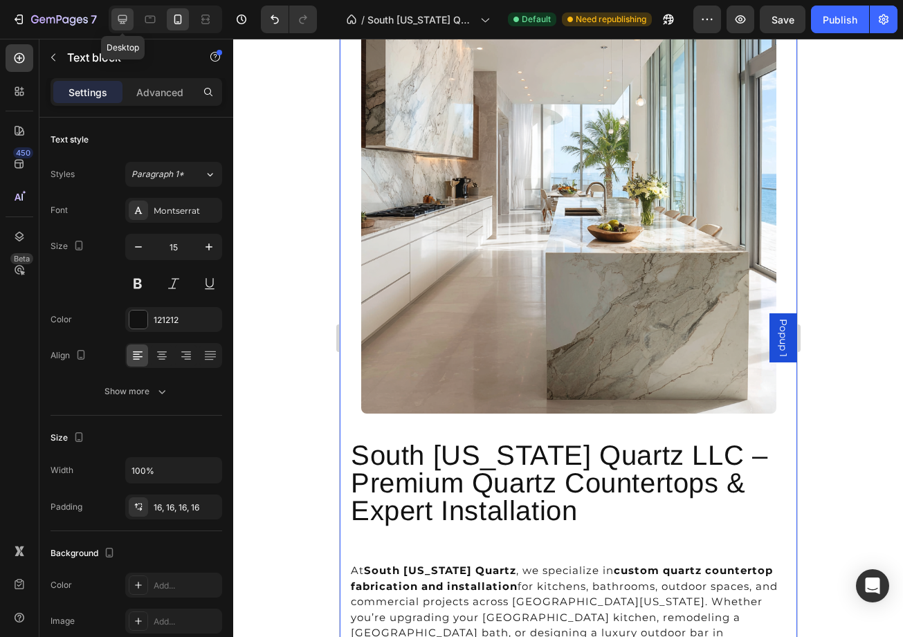
click at [127, 17] on icon at bounding box center [122, 19] width 9 height 9
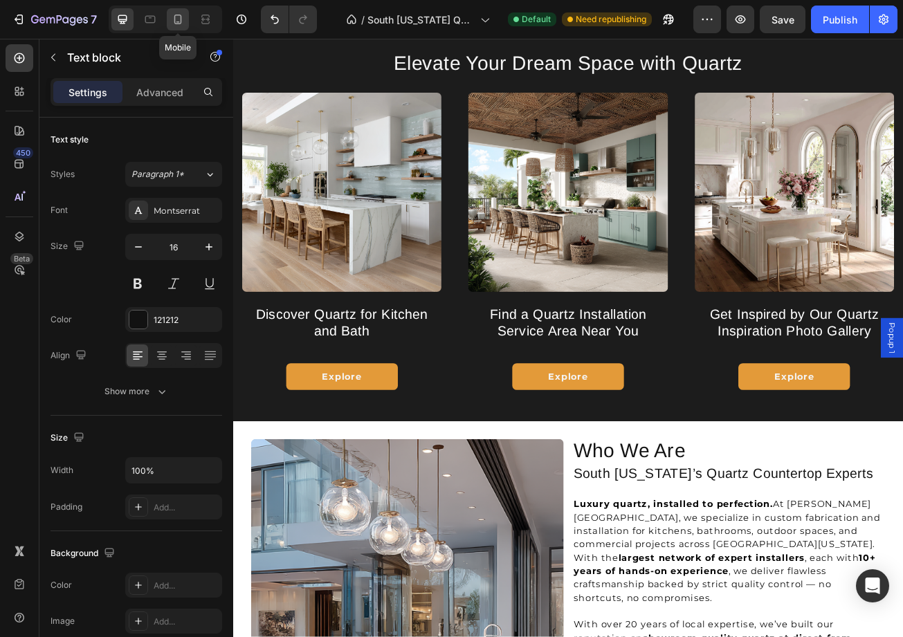
click at [181, 21] on icon at bounding box center [178, 20] width 8 height 10
type input "15"
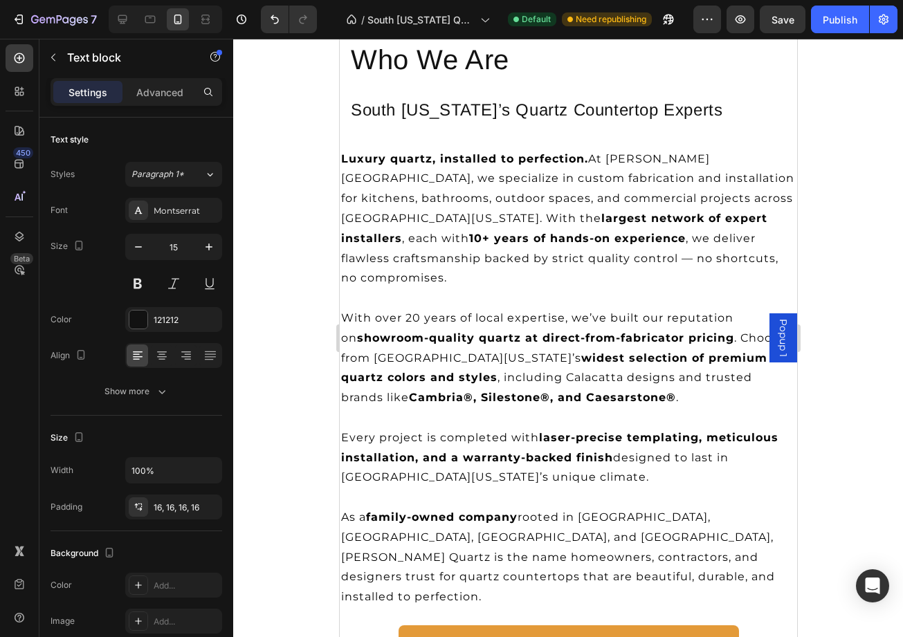
scroll to position [5507, 0]
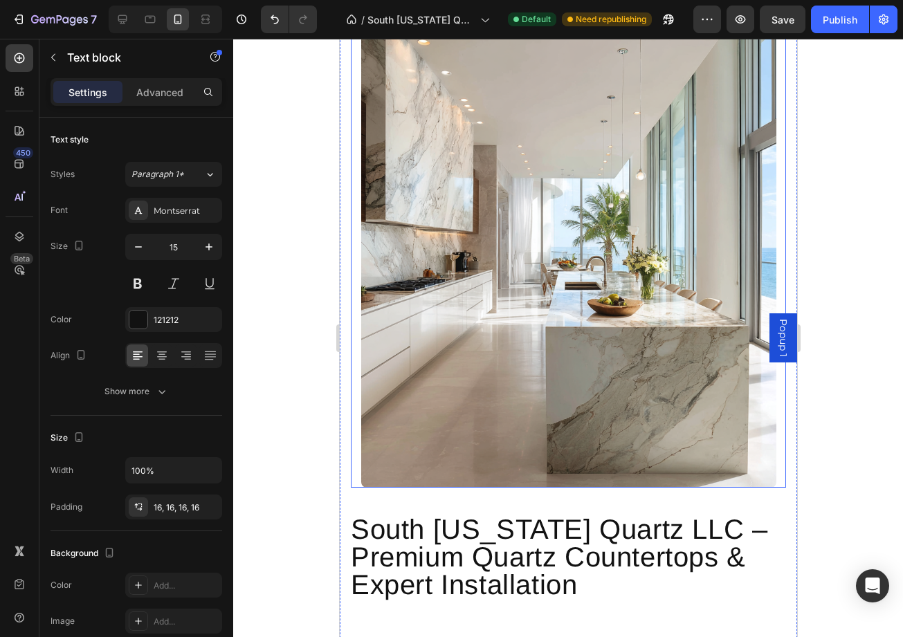
click at [712, 343] on img at bounding box center [568, 245] width 415 height 484
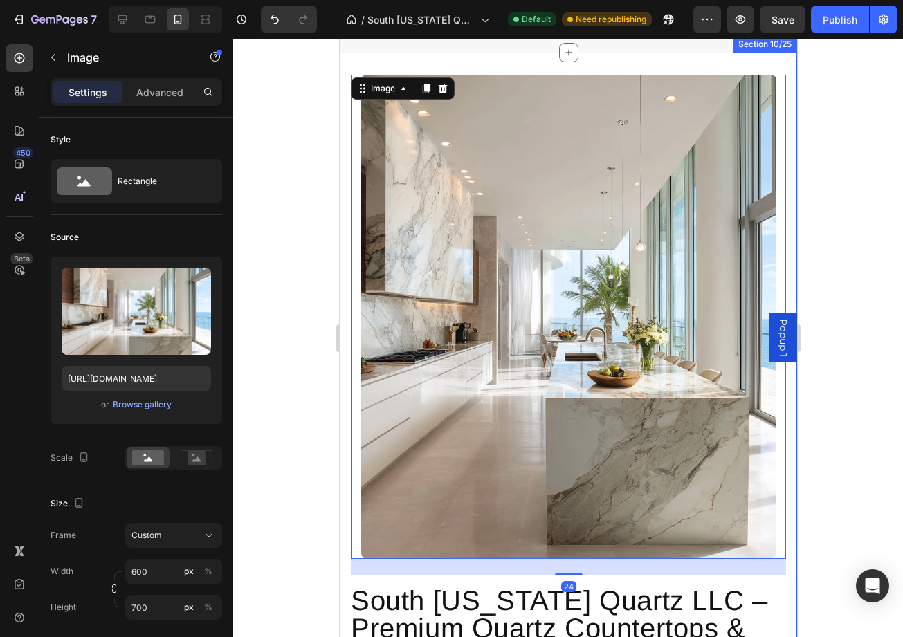
scroll to position [6300, 0]
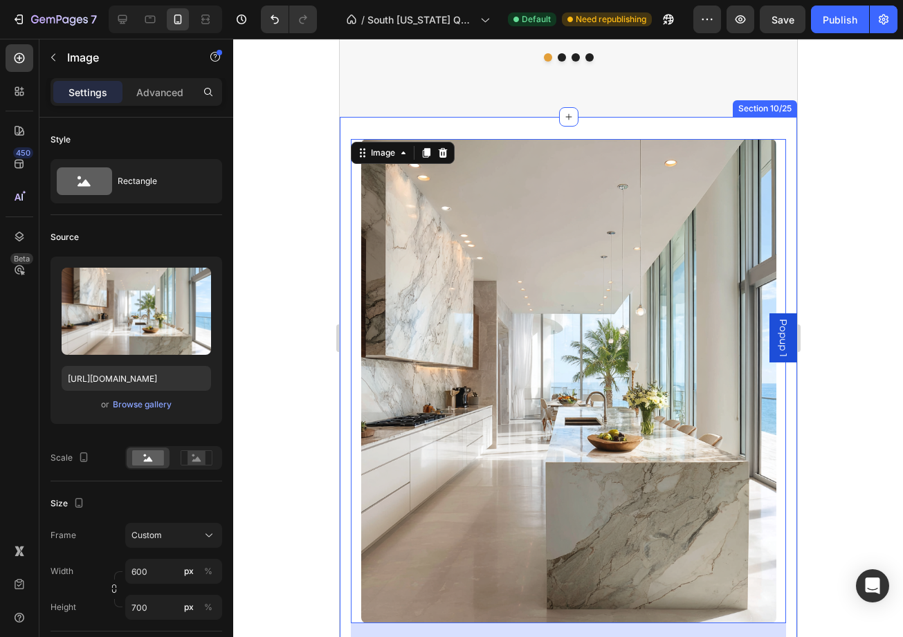
click at [437, 117] on div "Image 24 South Florida Quartz LLC – Premium Quartz Countertops & Expert Install…" at bounding box center [567, 644] width 457 height 1055
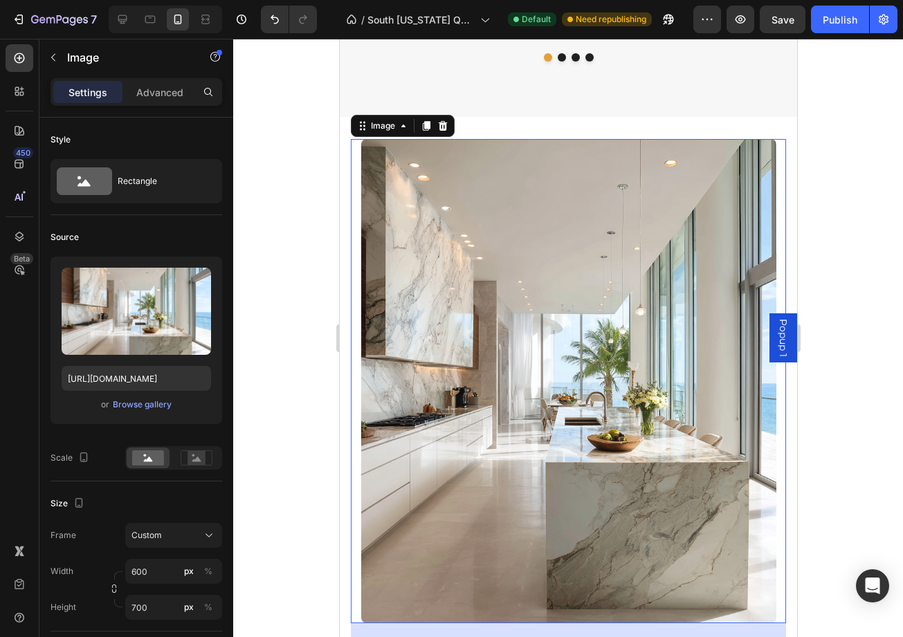
click at [495, 139] on img at bounding box center [568, 381] width 415 height 484
click at [440, 120] on icon at bounding box center [442, 125] width 11 height 11
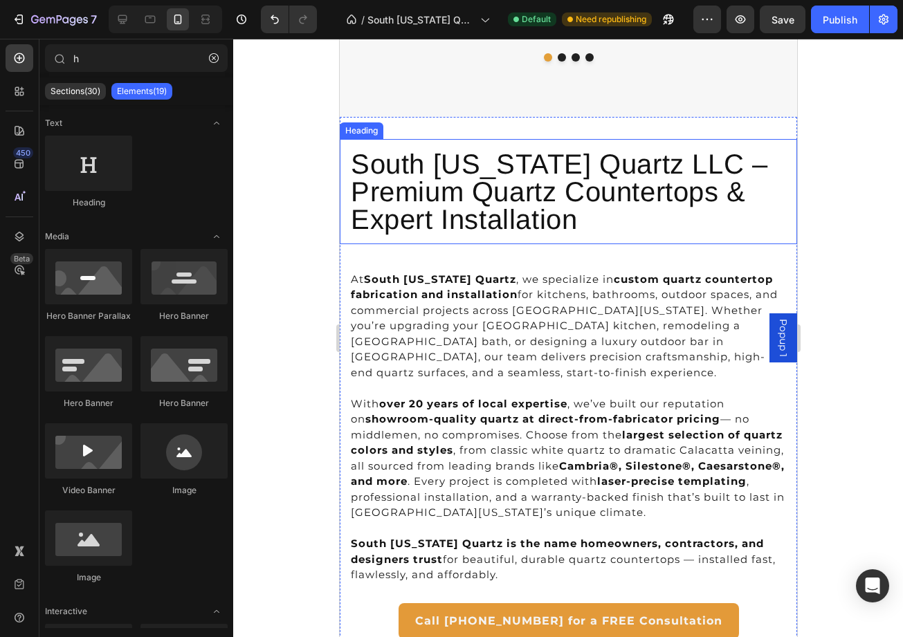
click at [525, 158] on h1 "South [US_STATE] Quartz LLC – Premium Quartz Countertops & Expert Installation" at bounding box center [567, 191] width 457 height 105
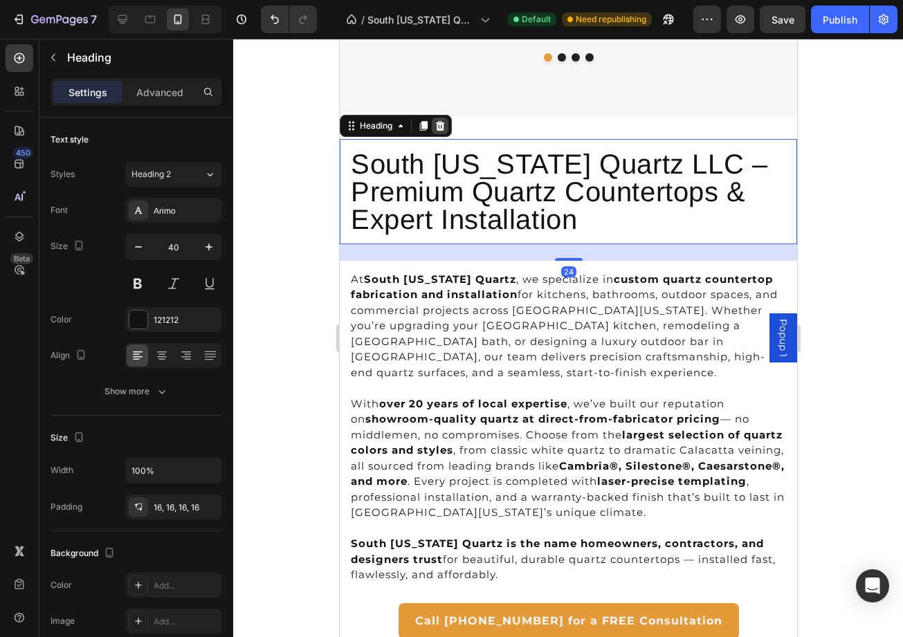
click at [438, 120] on icon at bounding box center [439, 125] width 11 height 11
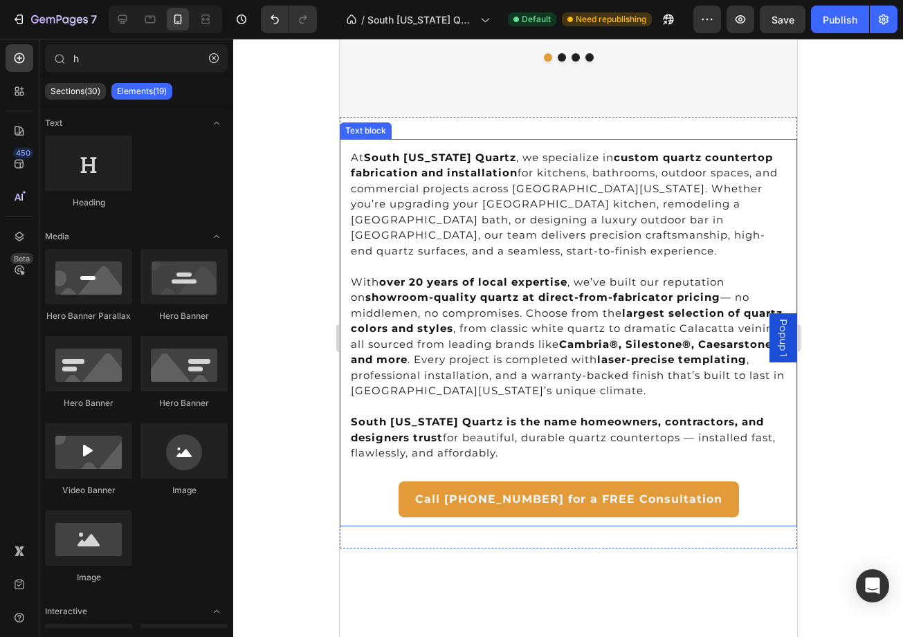
click at [469, 171] on p "At South Florida Quartz , we specialize in custom quartz countertop fabrication…" at bounding box center [567, 204] width 435 height 109
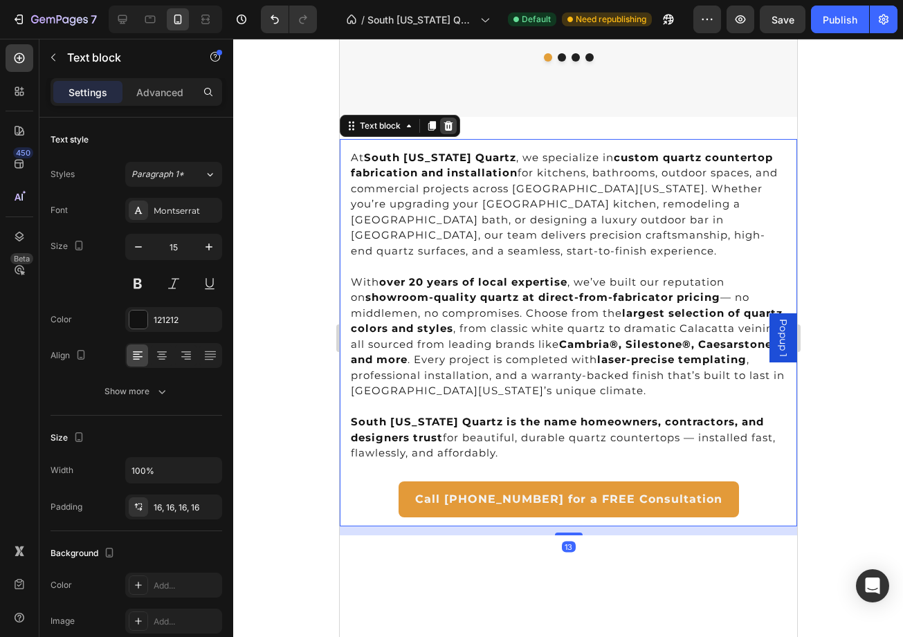
click at [448, 120] on icon at bounding box center [447, 125] width 11 height 11
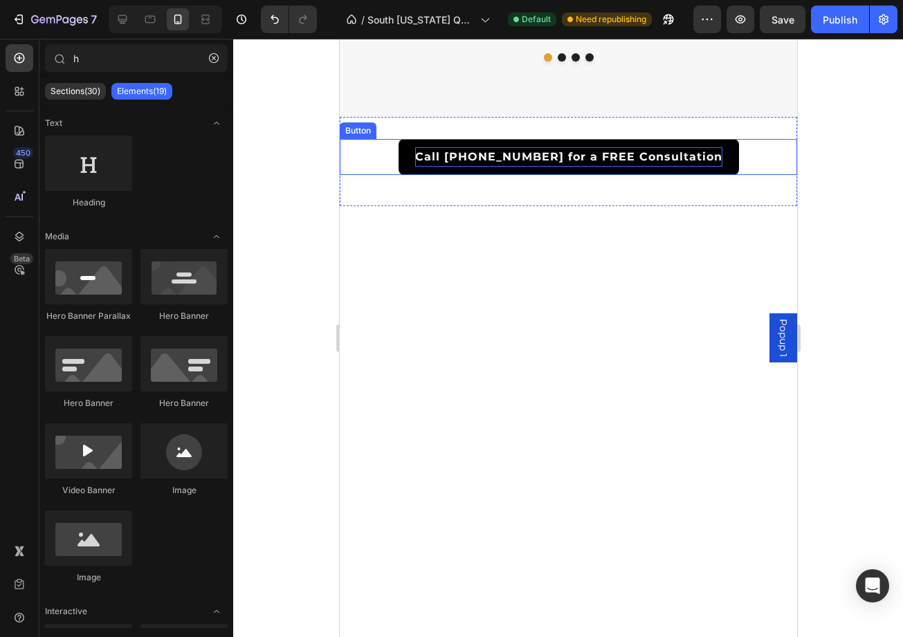
click at [473, 147] on p "Call [PHONE_NUMBER] for a FREE Consultation" at bounding box center [568, 157] width 307 height 20
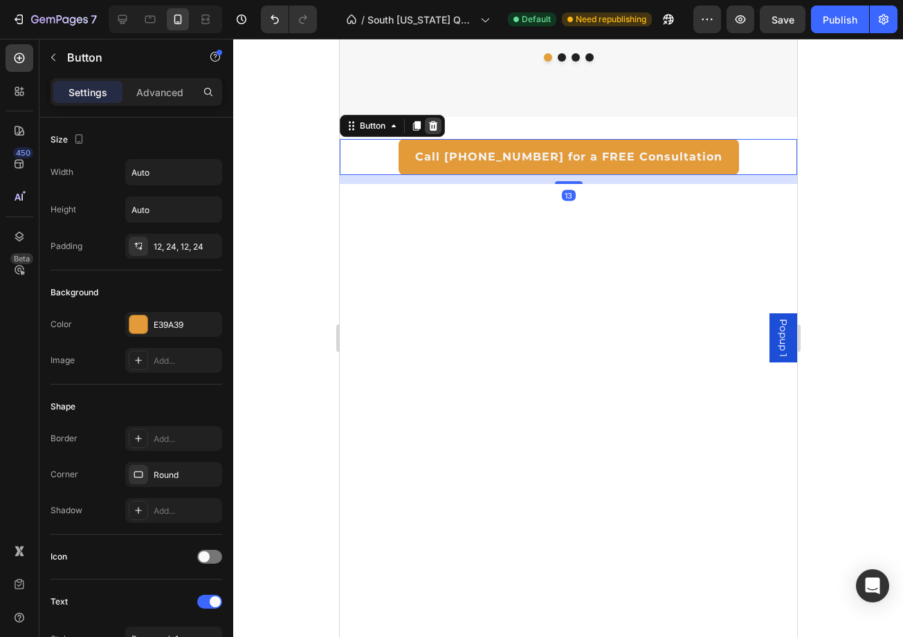
click at [430, 120] on icon at bounding box center [432, 125] width 11 height 11
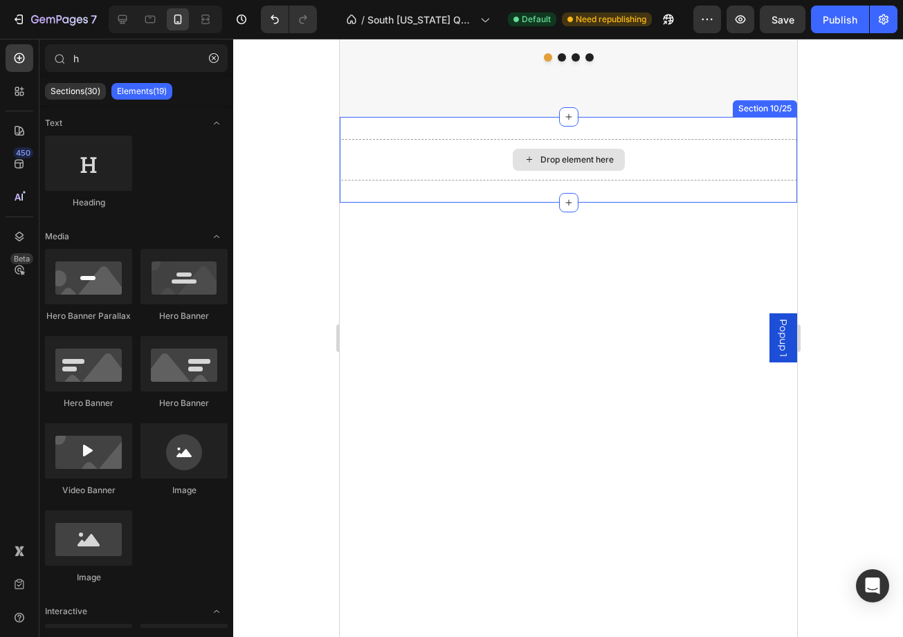
click at [417, 139] on div "Drop element here" at bounding box center [567, 160] width 457 height 42
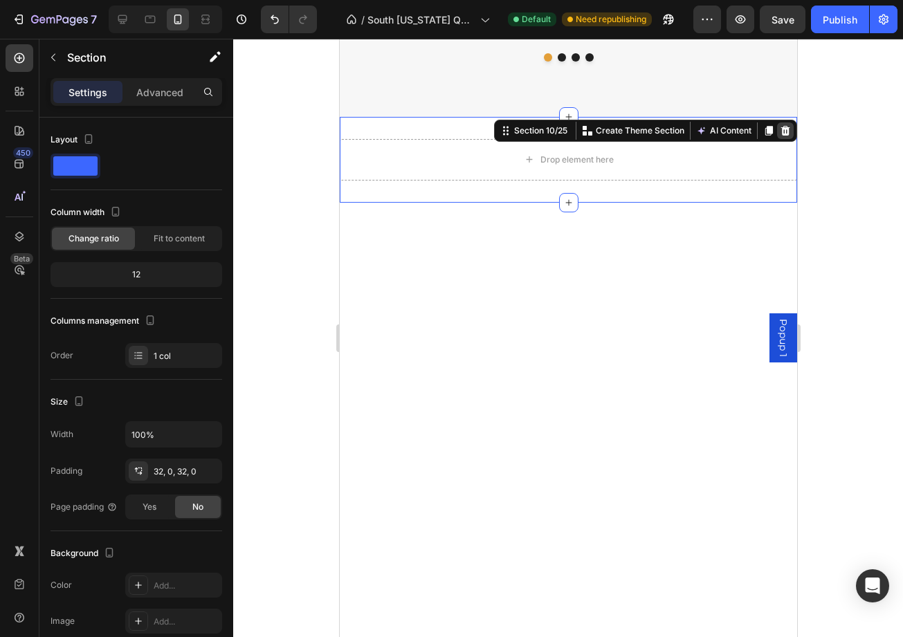
click at [783, 125] on icon at bounding box center [784, 130] width 11 height 11
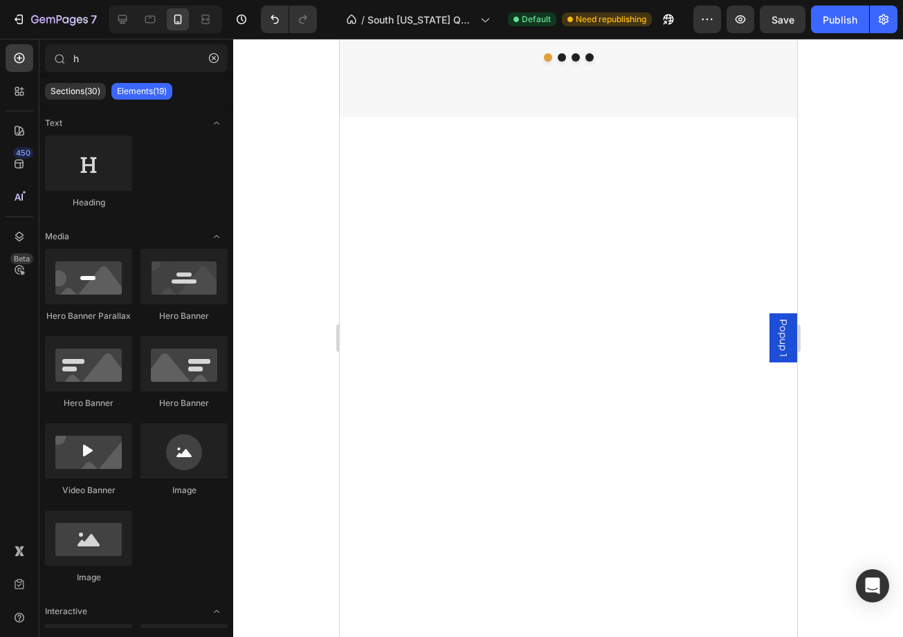
click at [754, 159] on div at bounding box center [567, 424] width 457 height 614
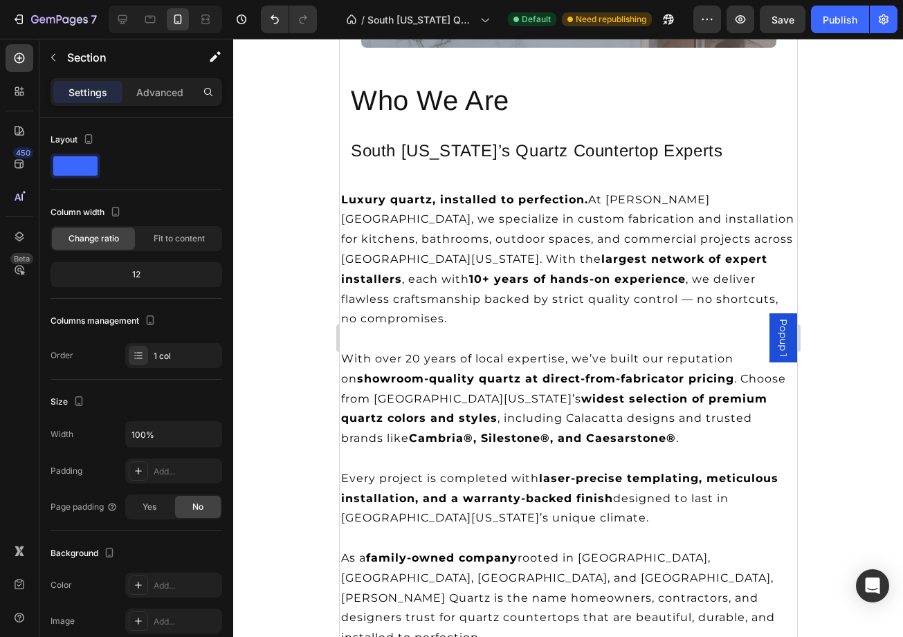
scroll to position [5239, 0]
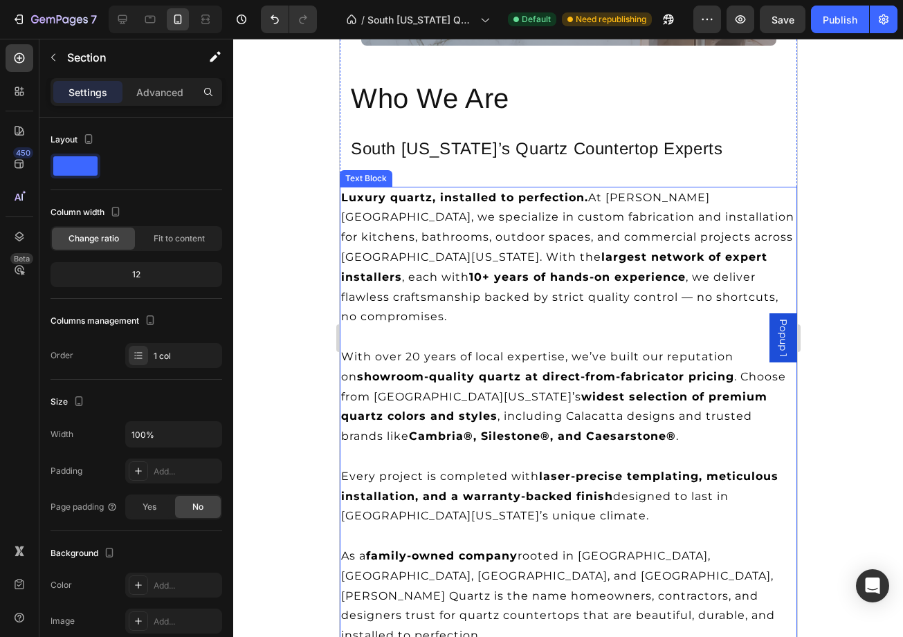
click at [555, 233] on p "Luxury quartz, installed to perfection. At Griffin Quartz, we specialize in cus…" at bounding box center [568, 258] width 455 height 140
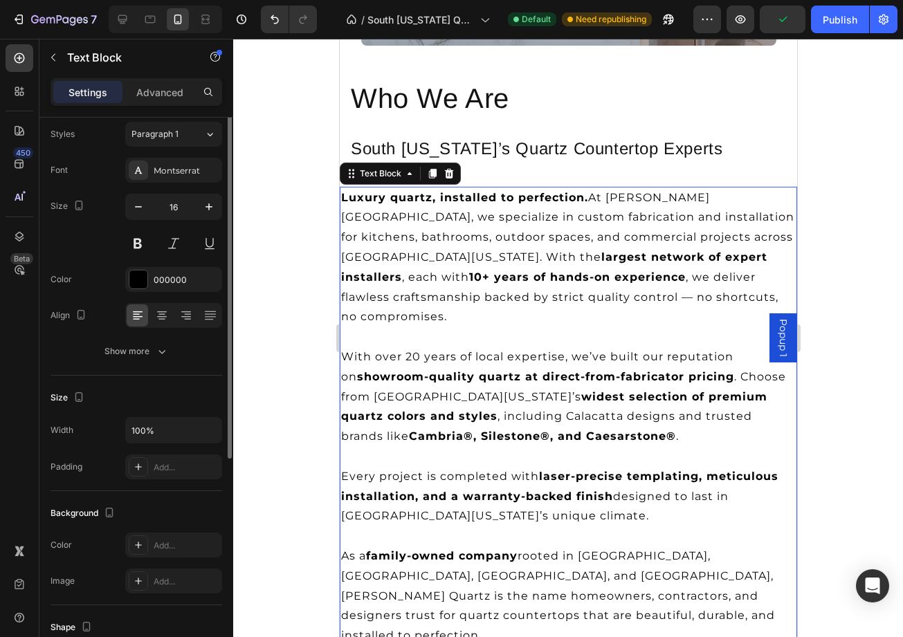
scroll to position [43, 0]
click at [148, 464] on div "Add..." at bounding box center [173, 464] width 97 height 25
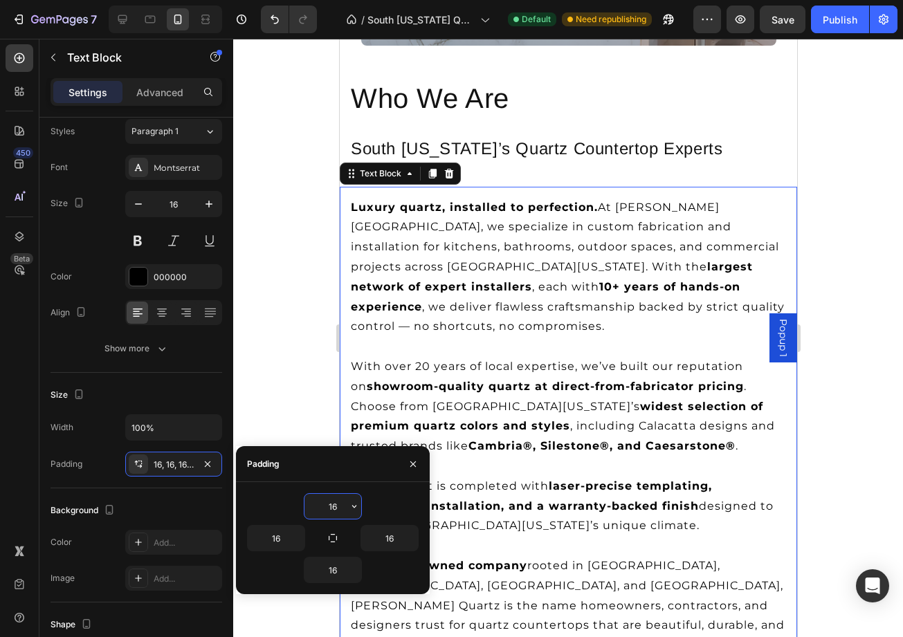
click at [276, 216] on div at bounding box center [568, 338] width 670 height 599
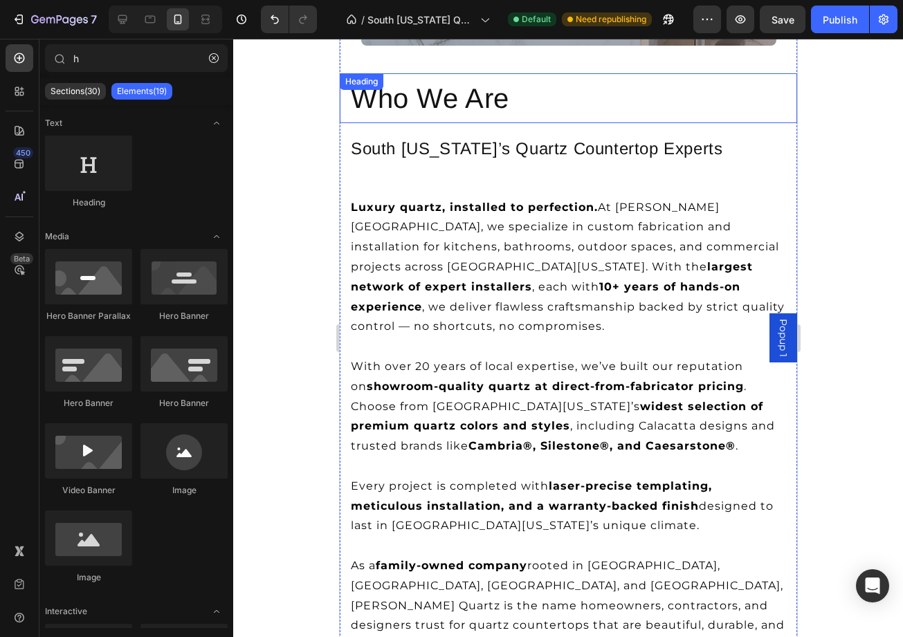
click at [468, 111] on h2 "Who We Are" at bounding box center [567, 98] width 457 height 50
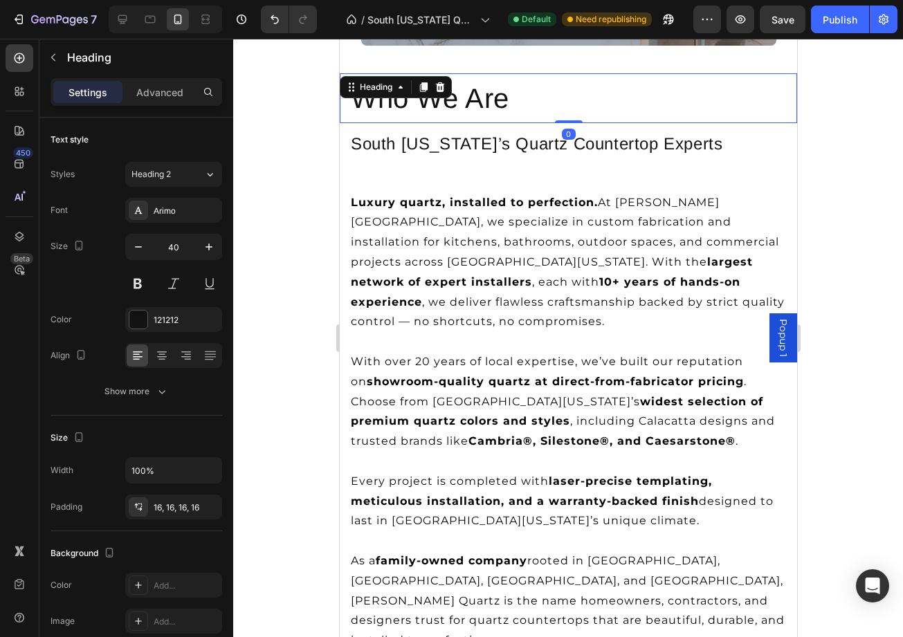
drag, startPoint x: 568, startPoint y: 126, endPoint x: 571, endPoint y: 80, distance: 45.8
click at [571, 80] on div "Who We Are Heading 0" at bounding box center [567, 98] width 457 height 50
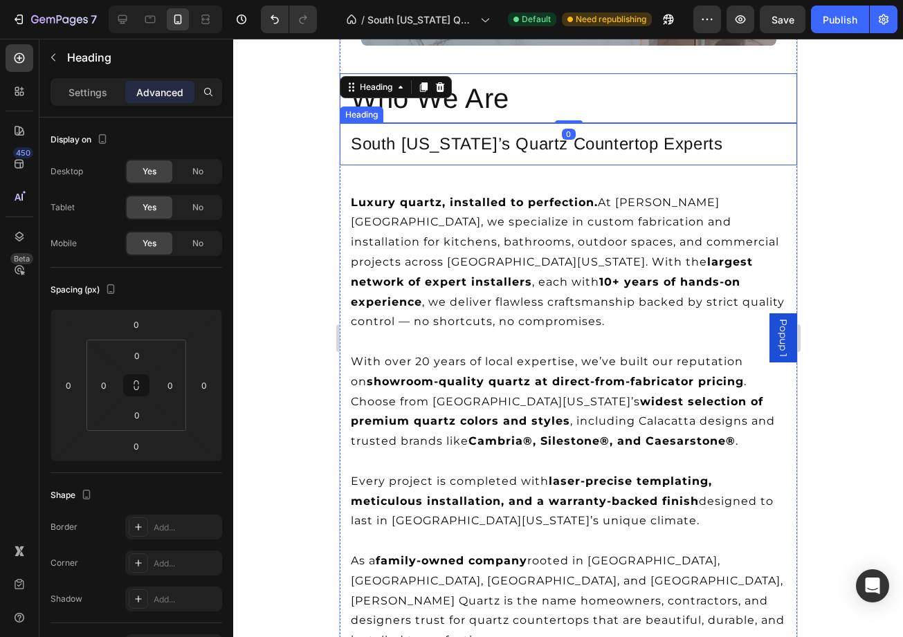
click at [545, 157] on h3 "South Florida’s Quartz Countertop Experts" at bounding box center [567, 144] width 457 height 42
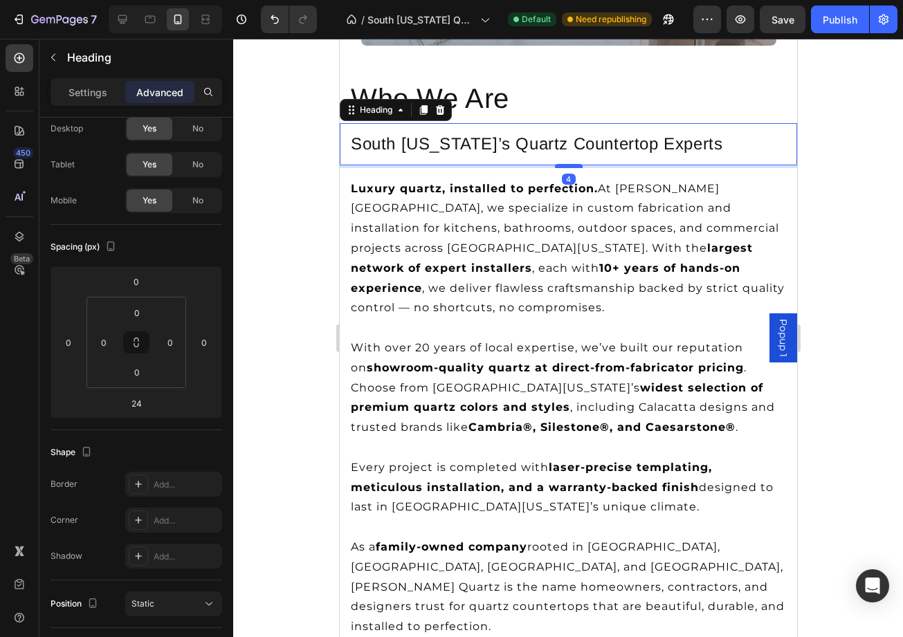
drag, startPoint x: 575, startPoint y: 181, endPoint x: 576, endPoint y: 167, distance: 13.9
click at [576, 167] on div at bounding box center [568, 166] width 28 height 4
type input "4"
click at [839, 195] on div at bounding box center [568, 338] width 670 height 599
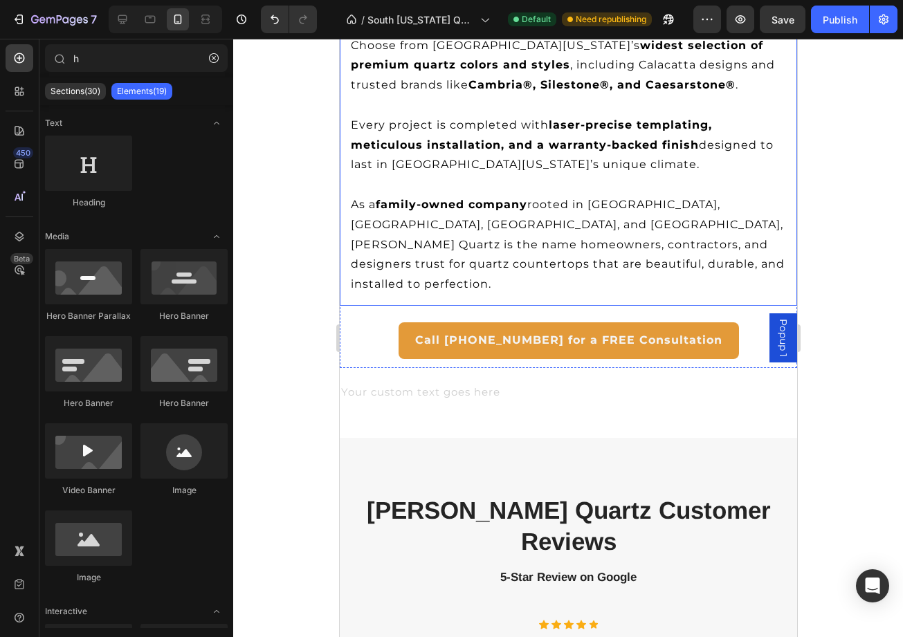
scroll to position [5603, 0]
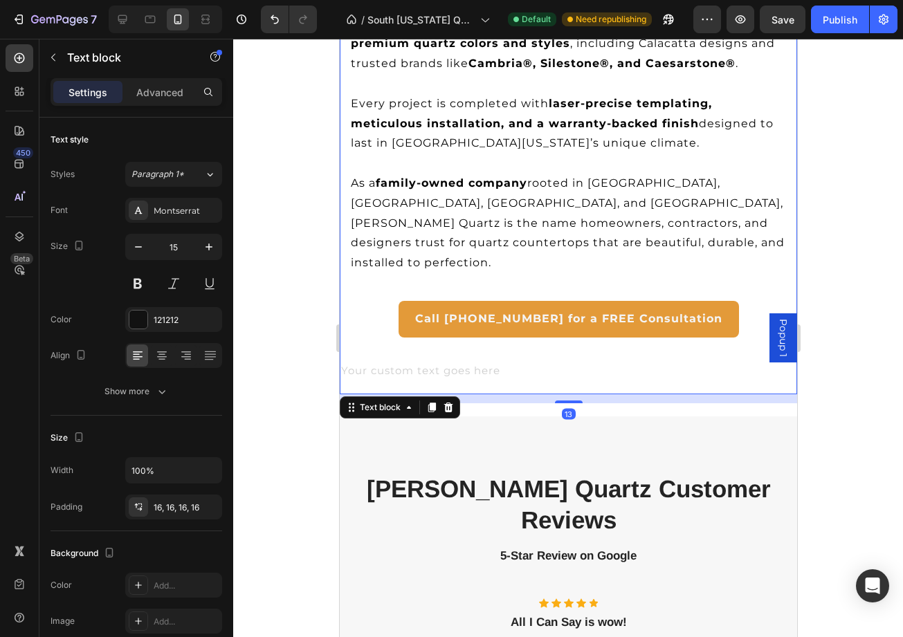
click at [491, 363] on div at bounding box center [567, 374] width 457 height 22
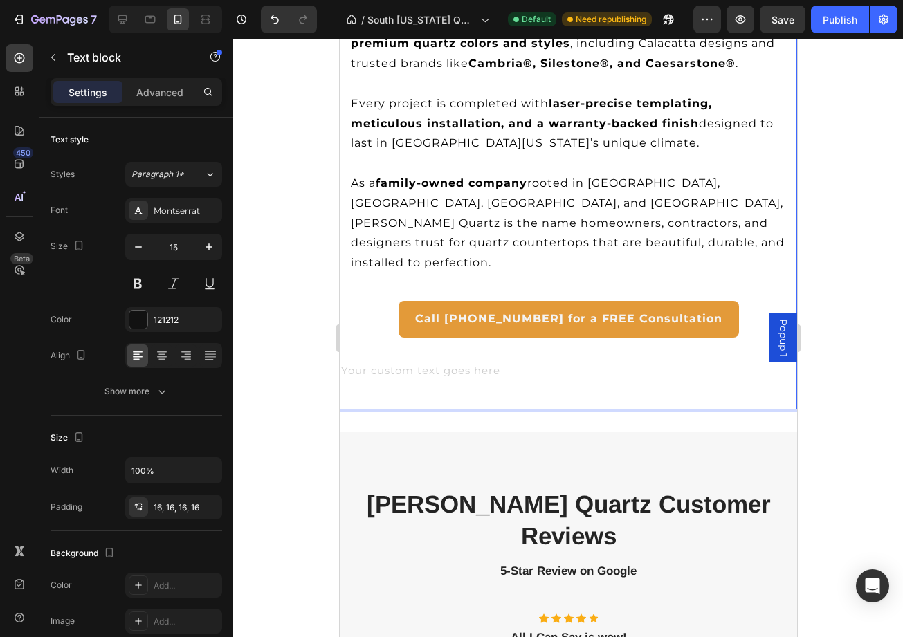
click at [491, 363] on div "Rich Text Editor. Editing area: main" at bounding box center [567, 382] width 457 height 38
click at [817, 270] on div at bounding box center [568, 338] width 670 height 599
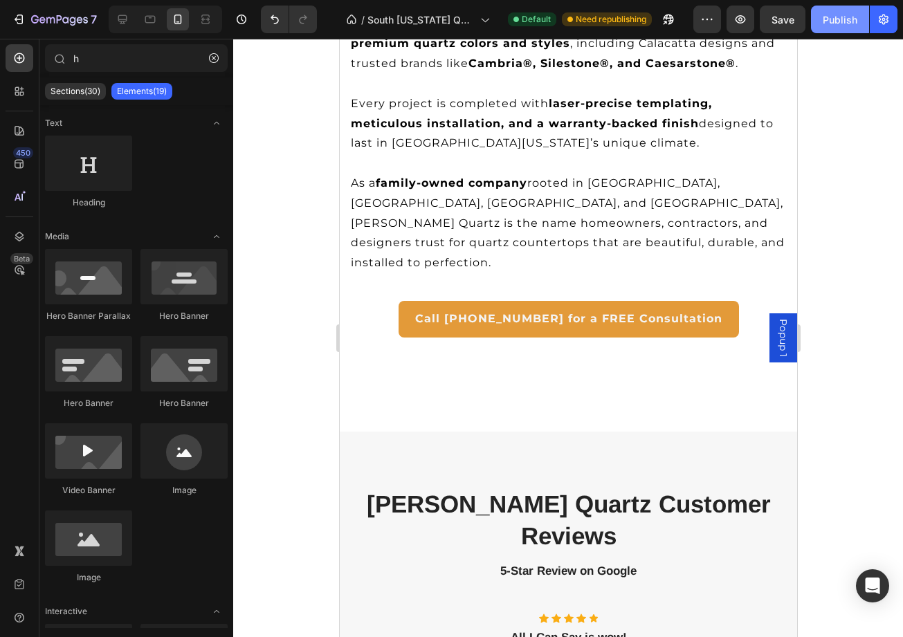
click at [842, 15] on div "Publish" at bounding box center [840, 19] width 35 height 15
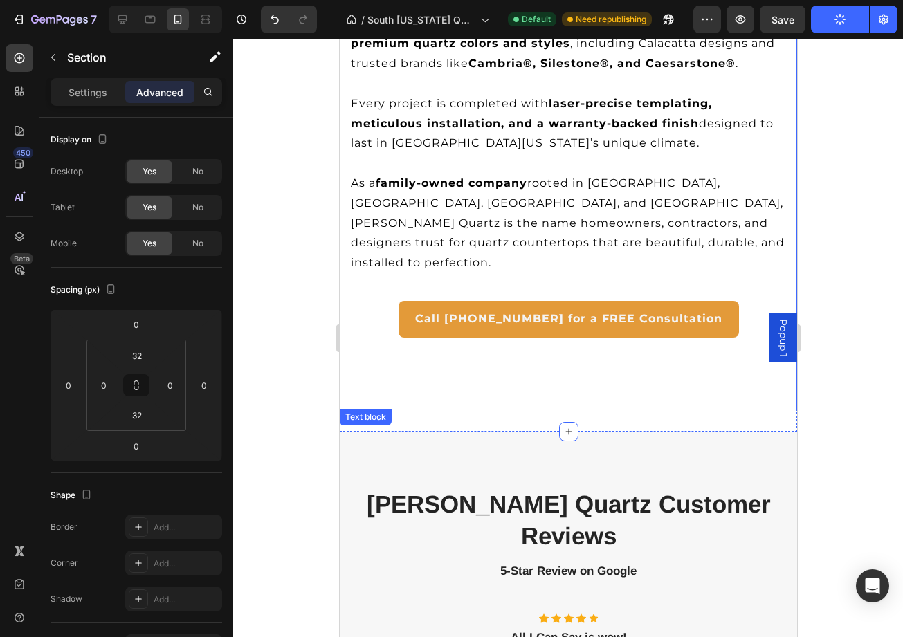
scroll to position [5575, 0]
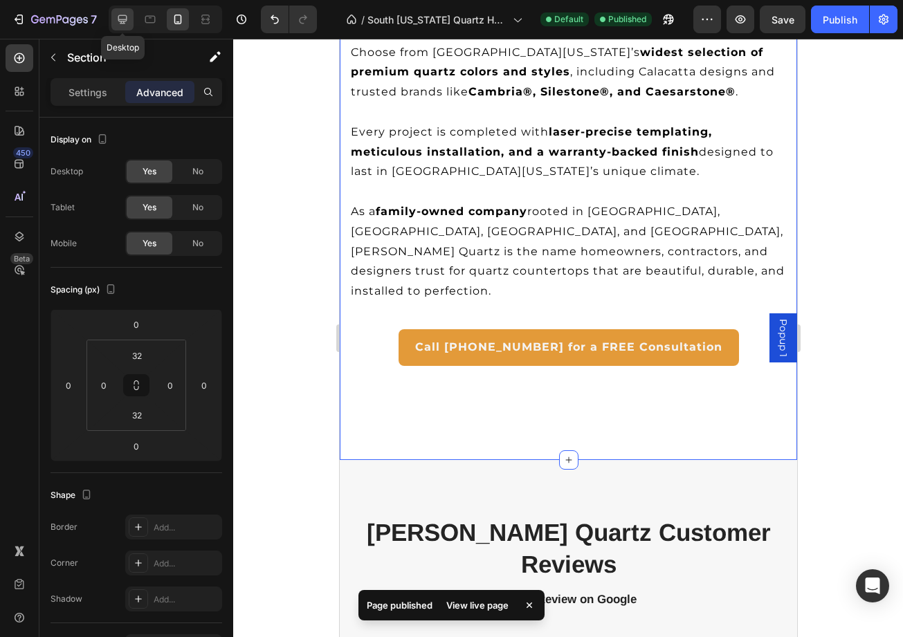
click at [130, 21] on div at bounding box center [122, 19] width 22 height 22
type input "32"
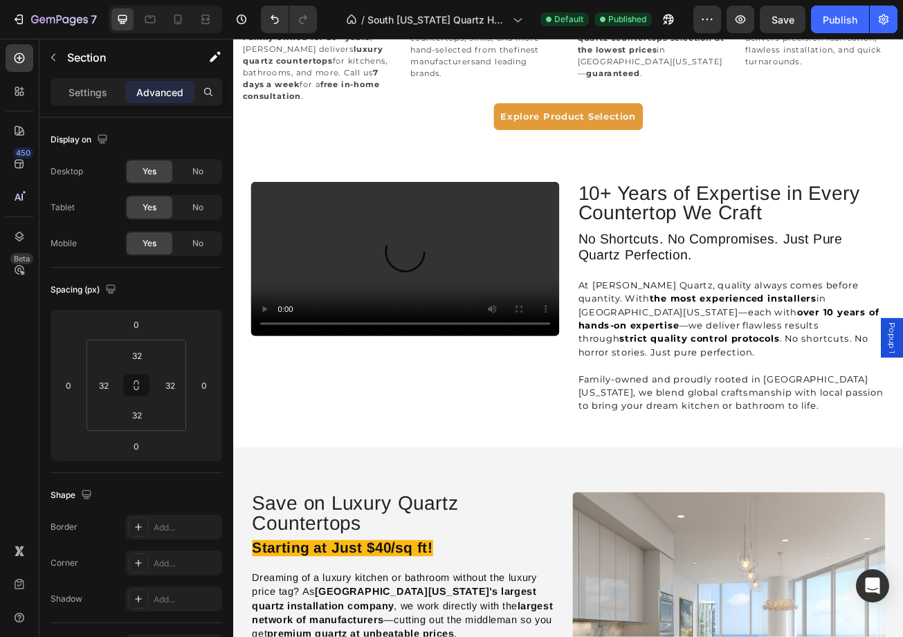
scroll to position [1013, 0]
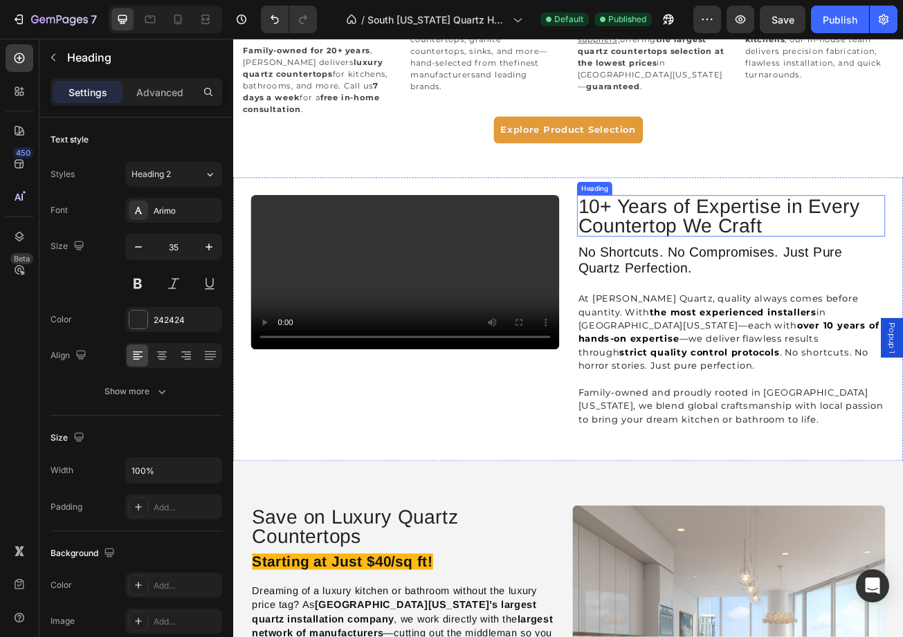
click at [850, 246] on h2 "10+ Years of Expertise in Every Countertop We Craft" at bounding box center [851, 258] width 382 height 51
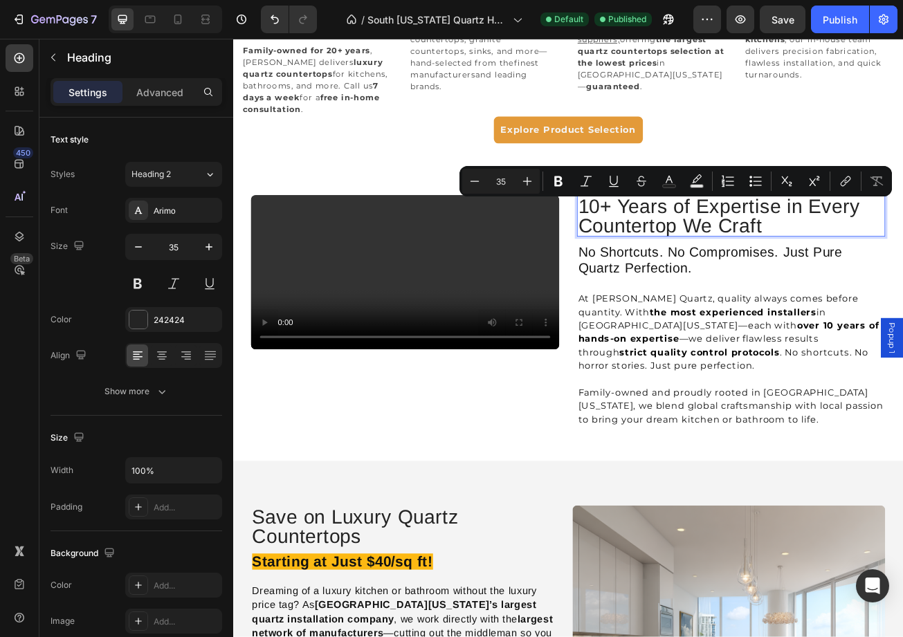
click at [880, 250] on p "10+ Years of Expertise in Every Countertop We Craft" at bounding box center [850, 259] width 379 height 48
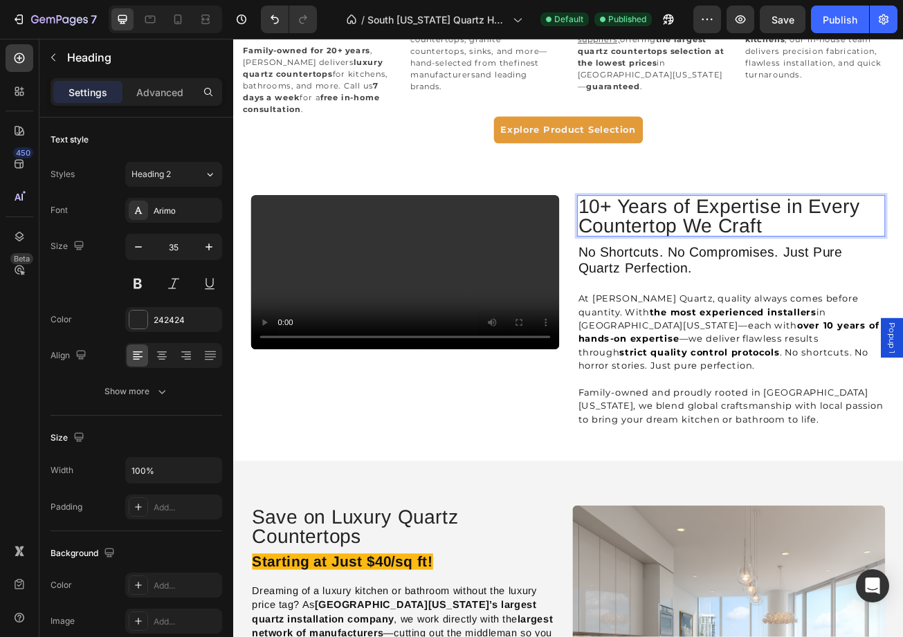
click at [889, 250] on p "10+ Years of Expertise in Every Countertop We Craft" at bounding box center [850, 259] width 379 height 48
drag, startPoint x: 910, startPoint y: 253, endPoint x: 839, endPoint y: 251, distance: 71.3
click at [839, 251] on p "10+ Years of Expertise in Every Countertop We Craft" at bounding box center [850, 259] width 379 height 48
click at [847, 24] on div "Publish" at bounding box center [840, 19] width 35 height 15
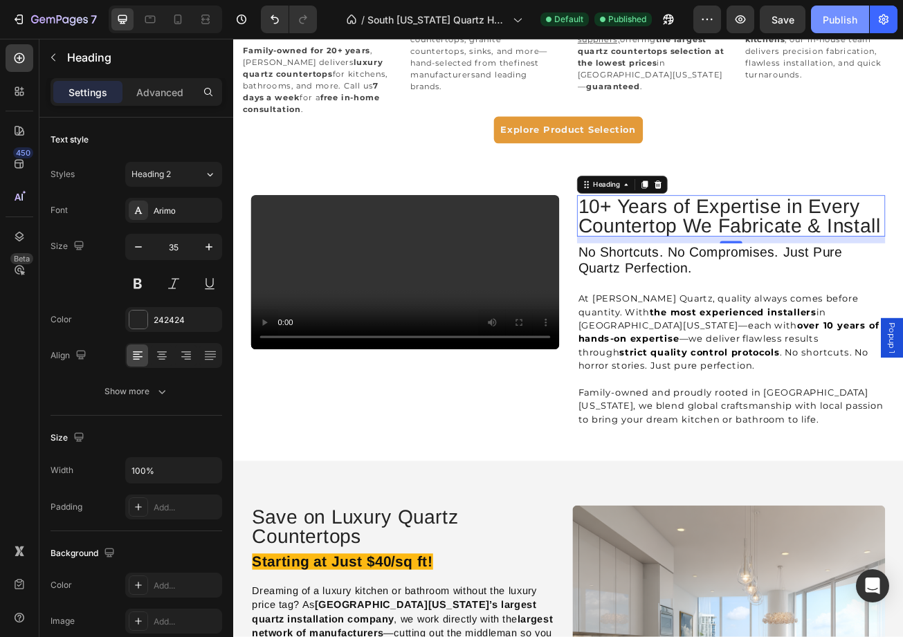
click at [843, 14] on div "Publish" at bounding box center [840, 19] width 35 height 15
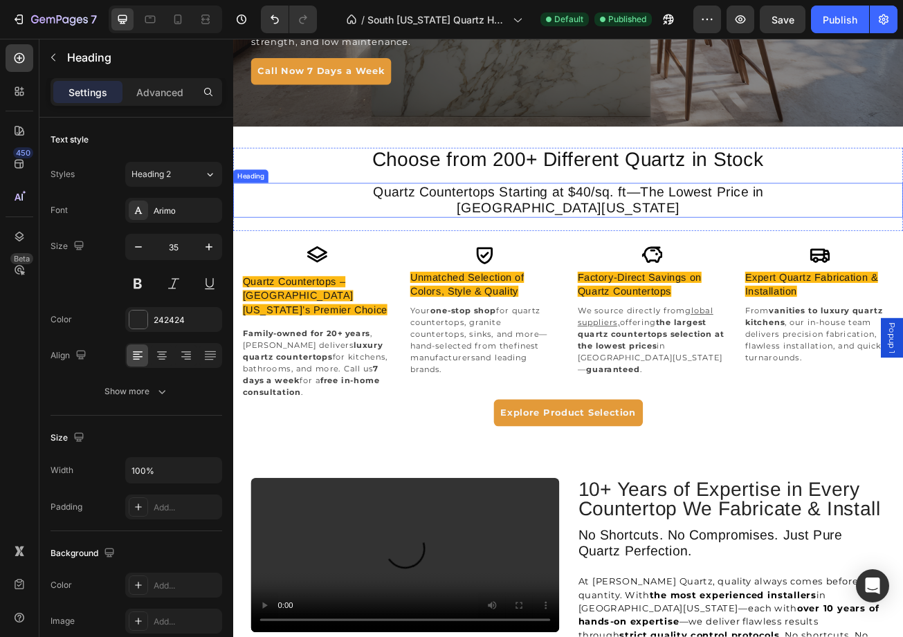
scroll to position [602, 0]
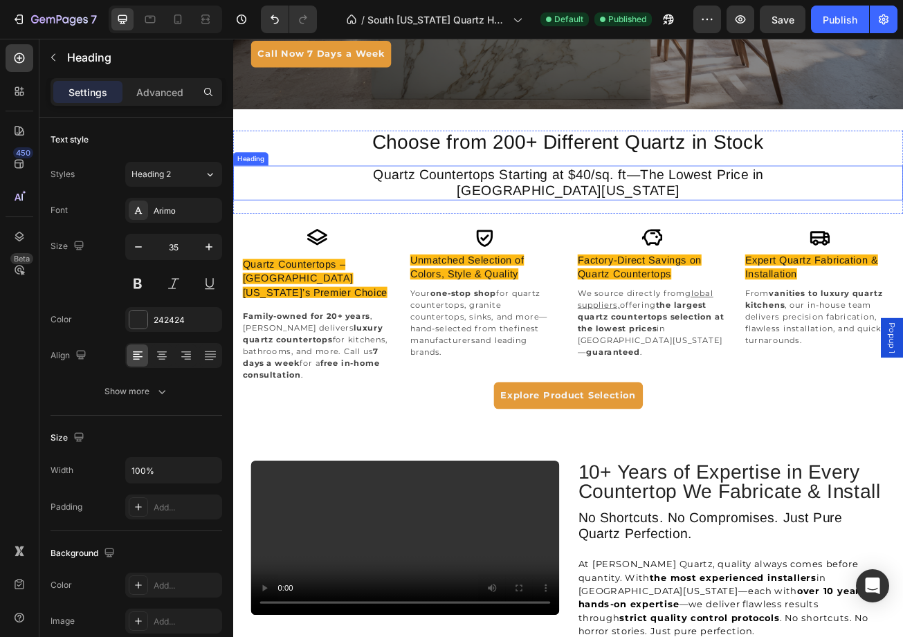
click at [705, 208] on h2 "Quartz Countertops Starting at $40/sq. ft—The Lowest Price in [GEOGRAPHIC_DATA]…" at bounding box center [648, 218] width 623 height 43
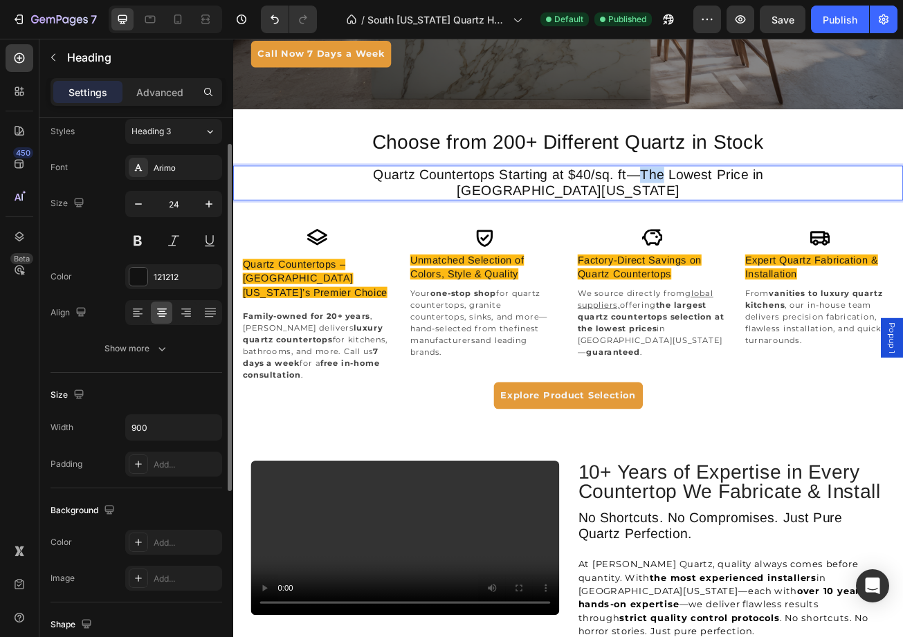
click at [705, 208] on h2 "Quartz Countertops Starting at $40/sq. ft—The Lowest Price in [GEOGRAPHIC_DATA]…" at bounding box center [648, 218] width 623 height 43
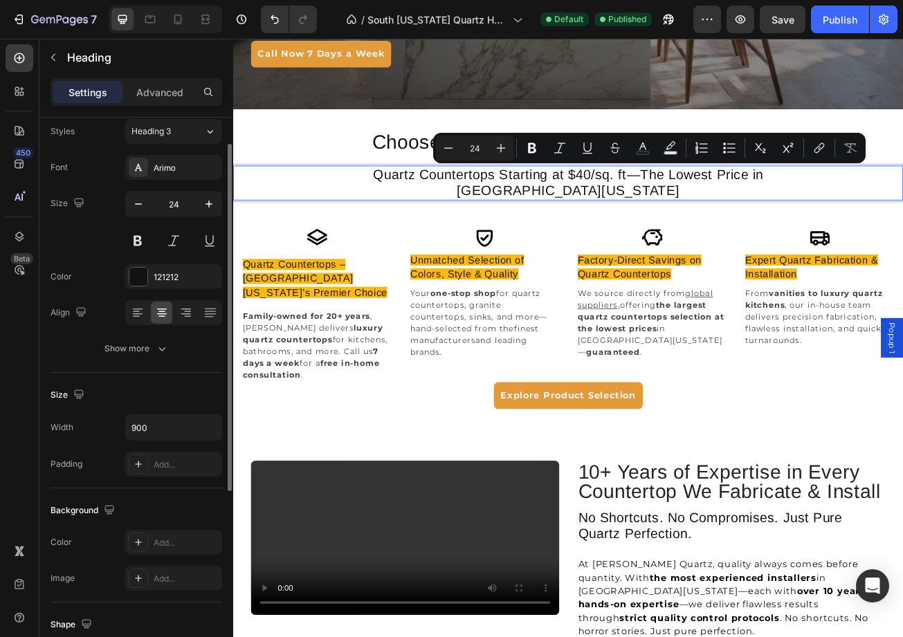
click at [749, 206] on p "Quartz Countertops Starting at $40/sq. ft—The Lowest Price in [GEOGRAPHIC_DATA]…" at bounding box center [648, 218] width 620 height 40
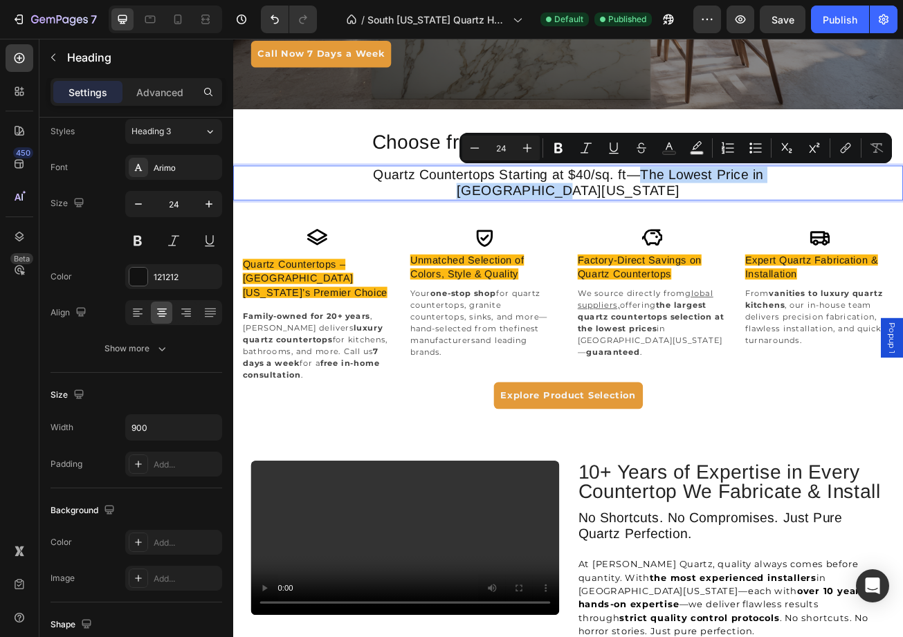
drag, startPoint x: 685, startPoint y: 207, endPoint x: 945, endPoint y: 215, distance: 259.6
click at [945, 215] on p "Quartz Countertops Starting at $40/sq. ft—The Lowest Price in [GEOGRAPHIC_DATA]…" at bounding box center [648, 218] width 620 height 40
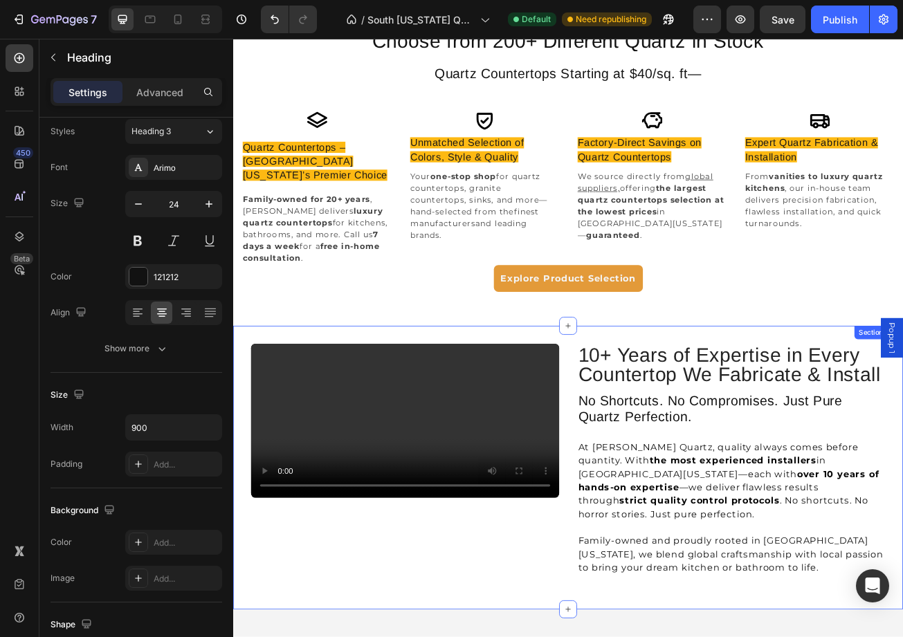
scroll to position [561, 0]
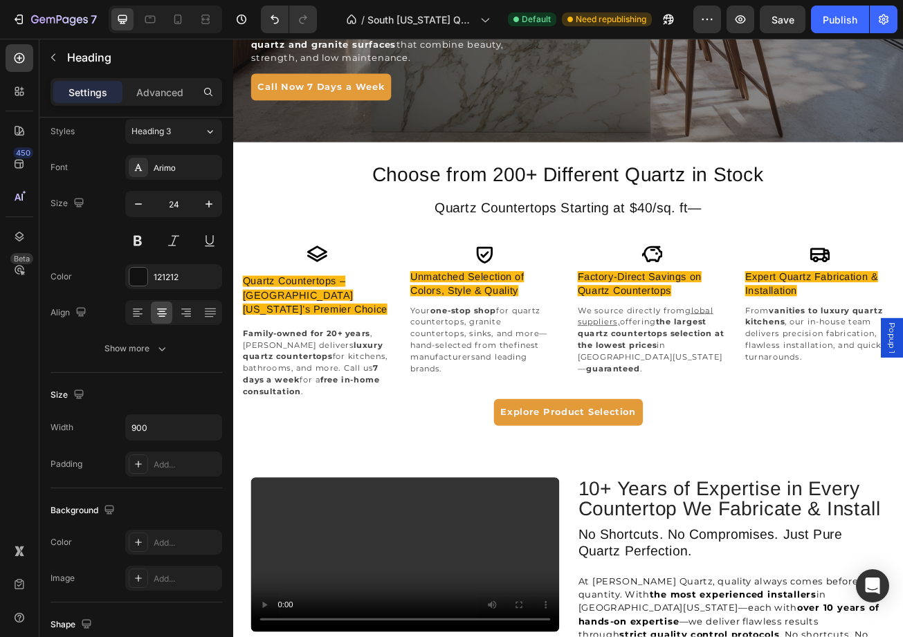
click at [803, 253] on h2 "Quartz Countertops Starting at $40/sq. ft—" at bounding box center [648, 248] width 623 height 23
click at [803, 253] on p "Quartz Countertops Starting at $40/sq. ft—" at bounding box center [648, 249] width 620 height 20
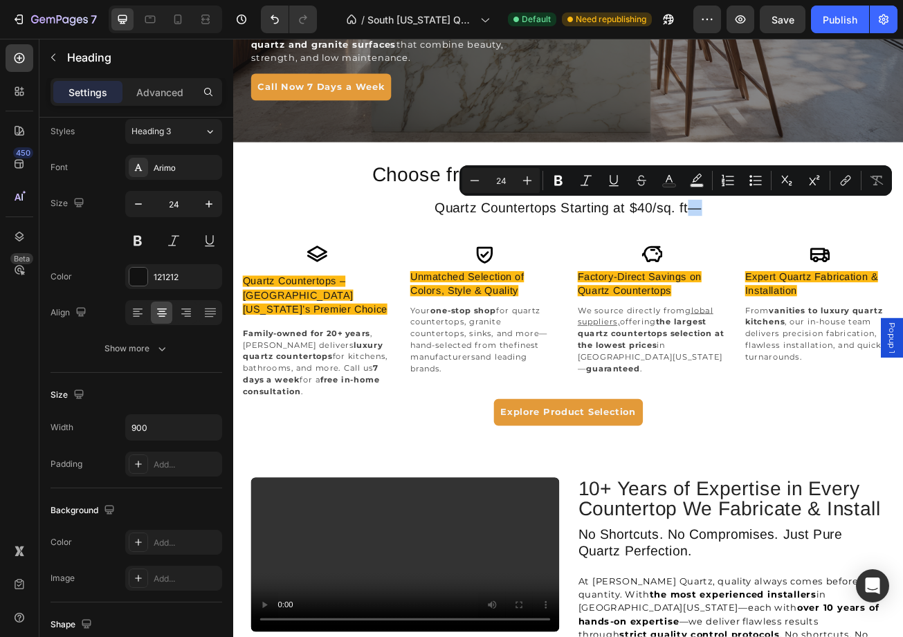
click at [817, 252] on p "Quartz Countertops Starting at $40/sq. ft—" at bounding box center [648, 249] width 620 height 20
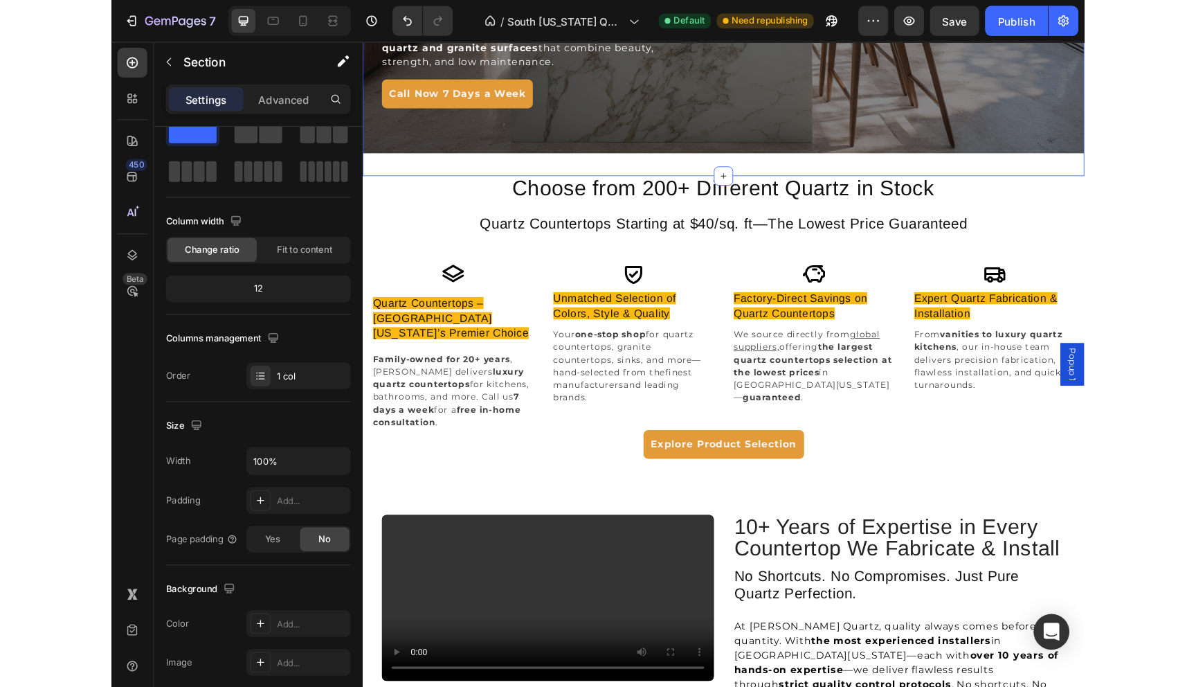
scroll to position [0, 0]
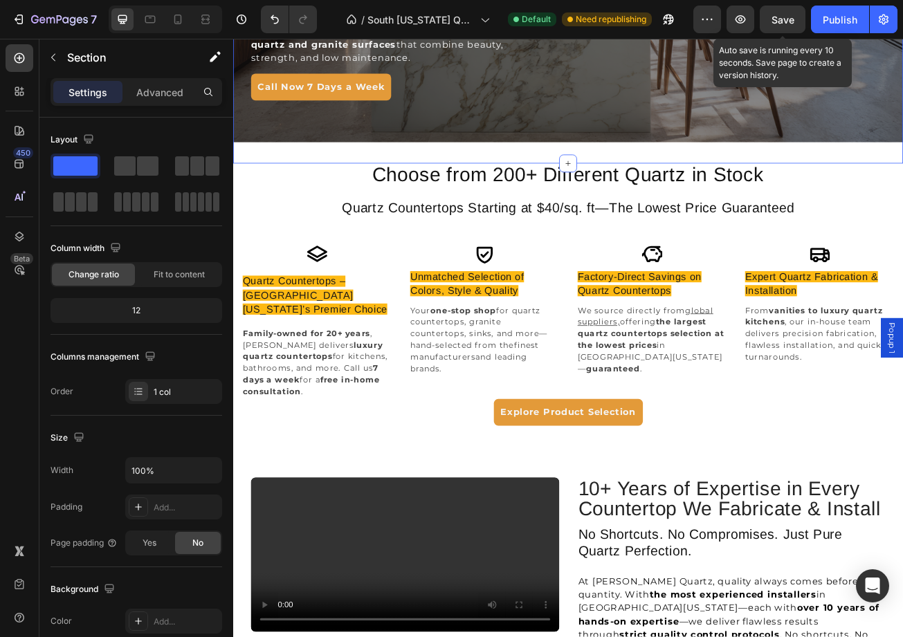
click at [787, 22] on span "Save" at bounding box center [783, 20] width 23 height 12
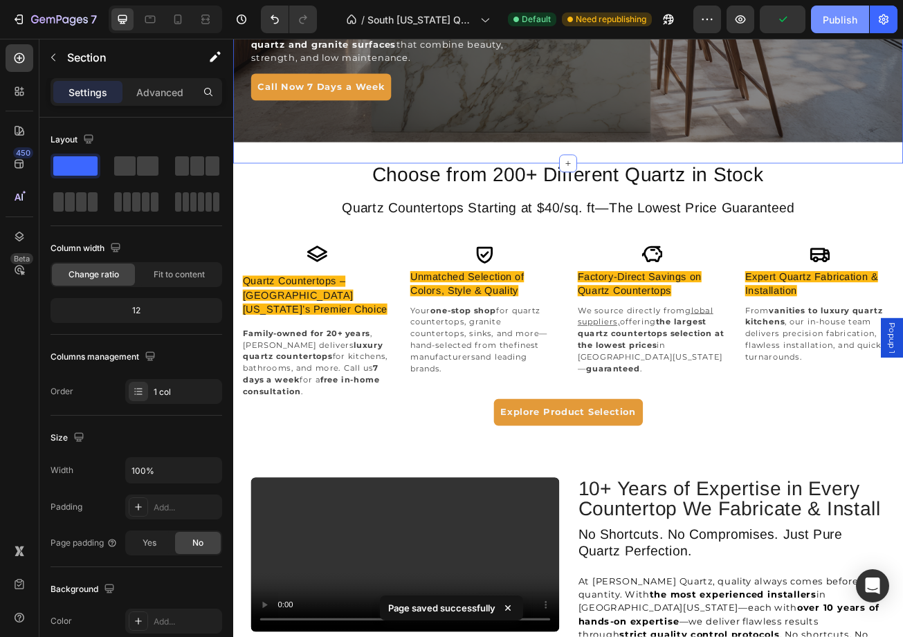
click at [836, 25] on div "Publish" at bounding box center [840, 19] width 35 height 15
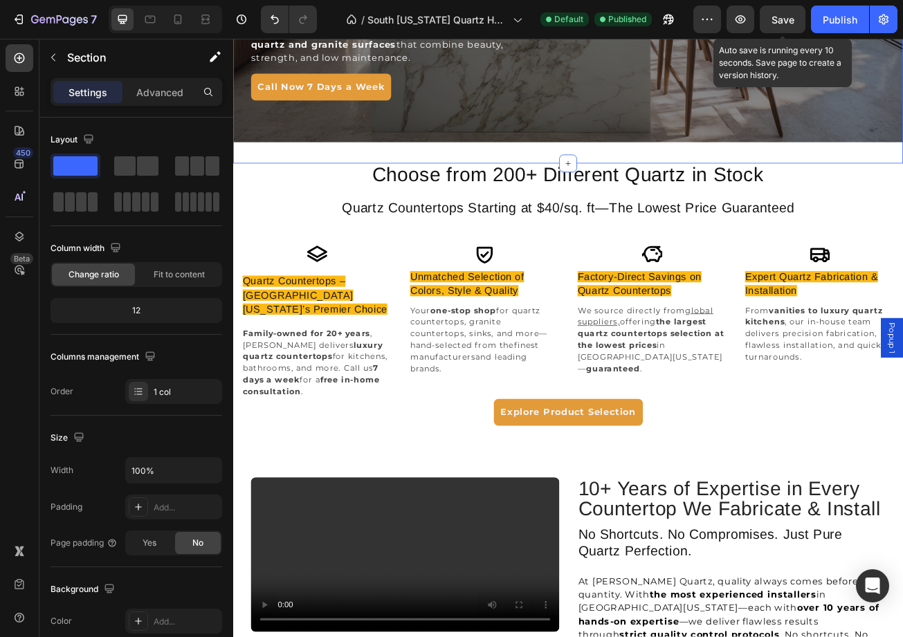
click at [780, 17] on span "Save" at bounding box center [783, 20] width 23 height 12
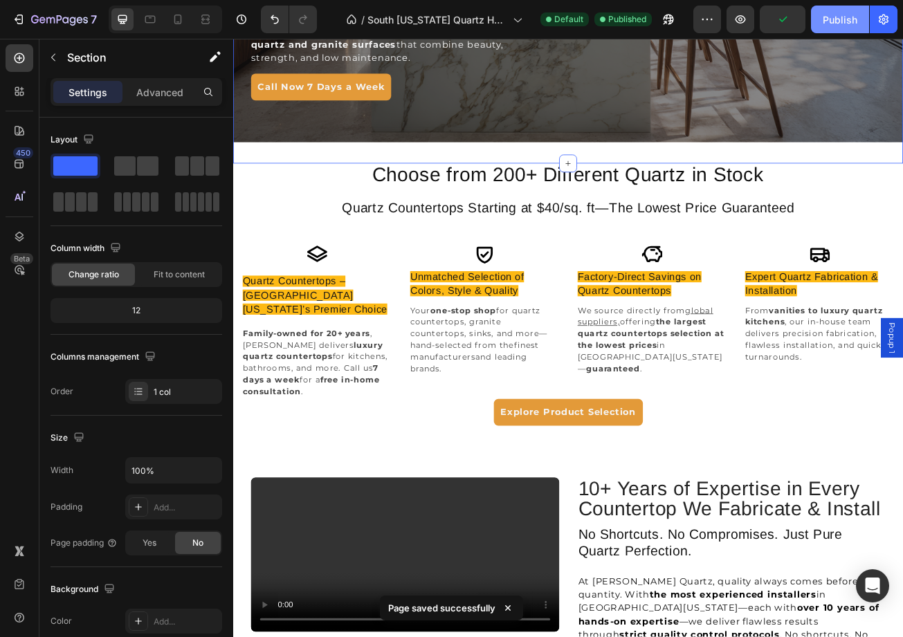
click at [839, 10] on button "Publish" at bounding box center [840, 20] width 58 height 28
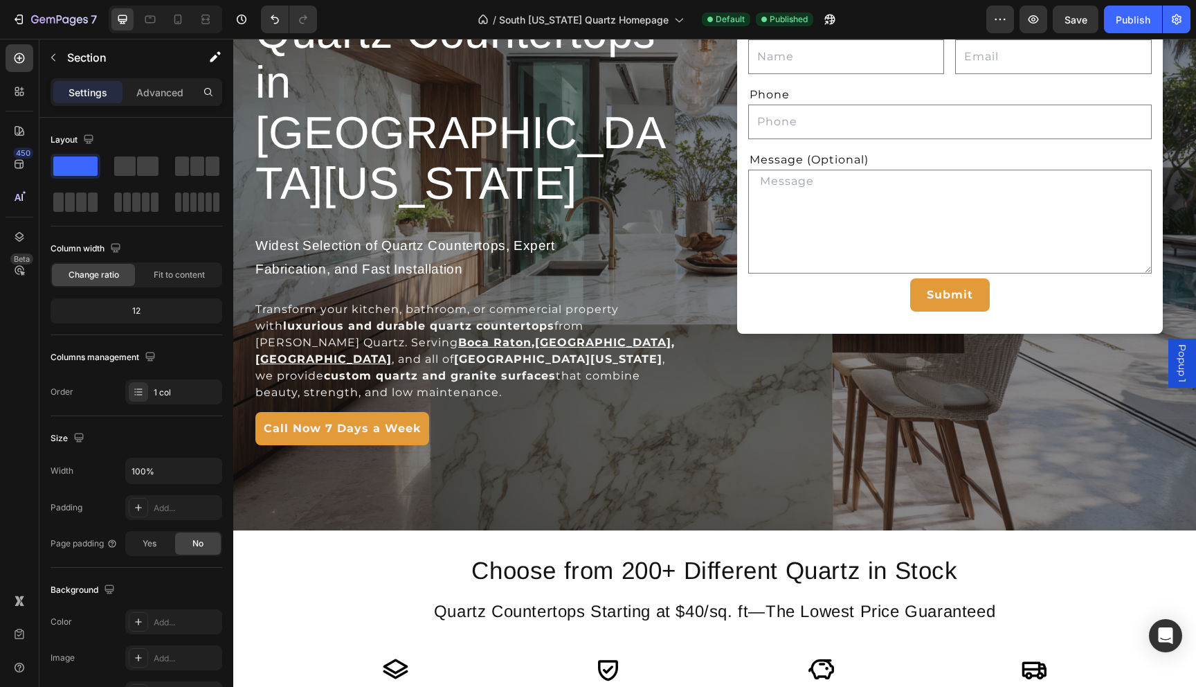
scroll to position [221, 0]
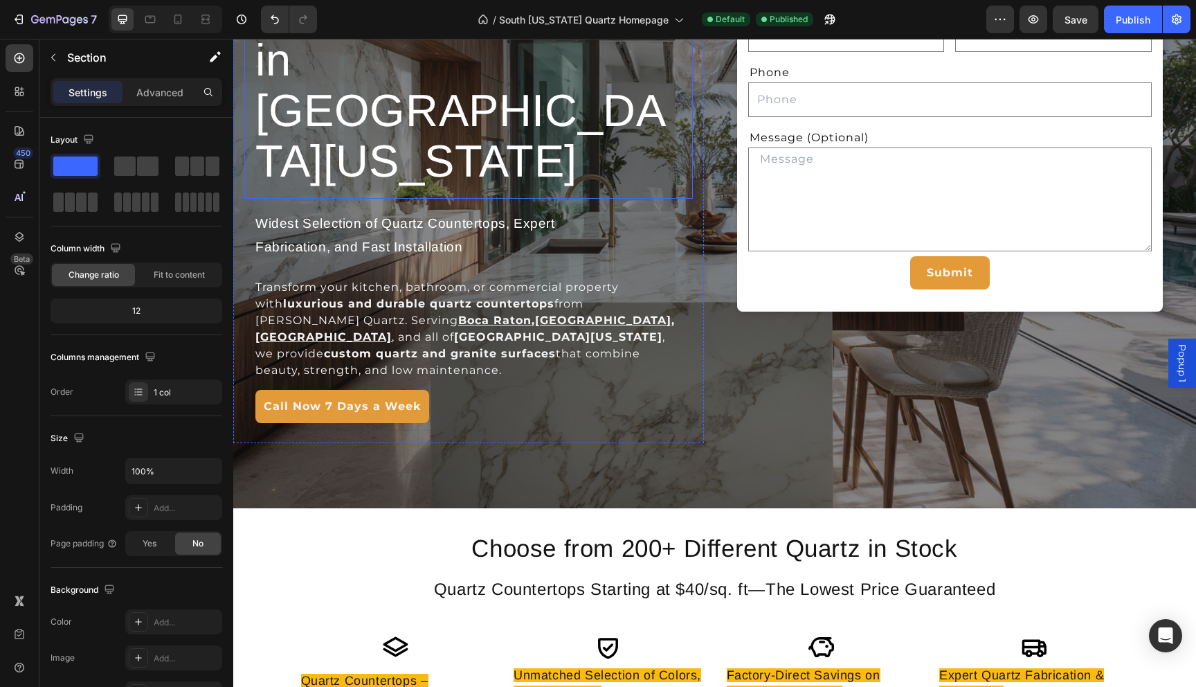
click at [433, 105] on span "Quartz Countertops in [GEOGRAPHIC_DATA][US_STATE]" at bounding box center [460, 85] width 410 height 201
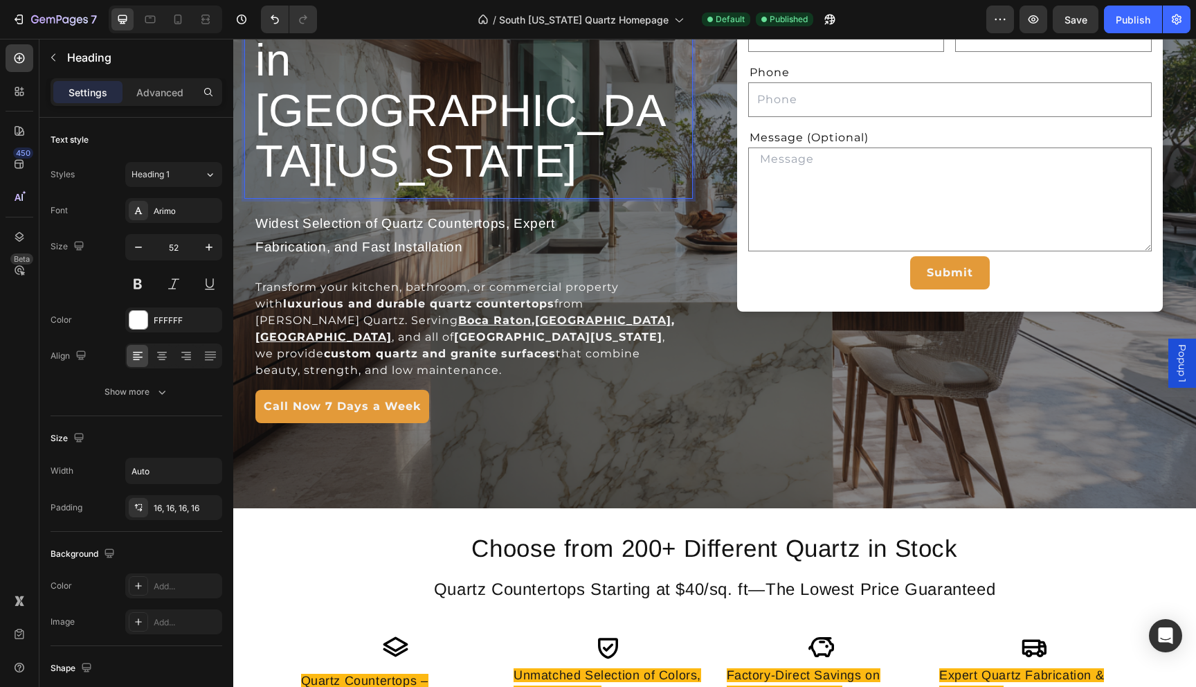
click at [433, 105] on span "Quartz Countertops in [GEOGRAPHIC_DATA][US_STATE]" at bounding box center [460, 85] width 410 height 201
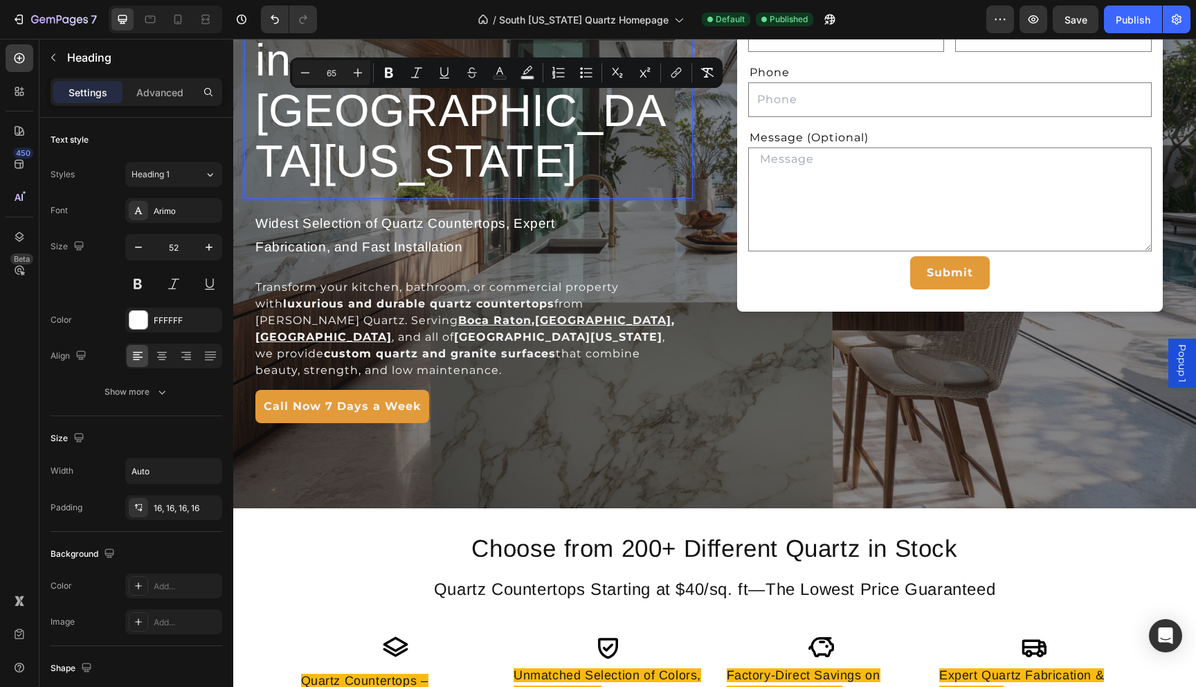
click at [433, 105] on span "Quartz Countertops in [GEOGRAPHIC_DATA][US_STATE]" at bounding box center [460, 85] width 410 height 201
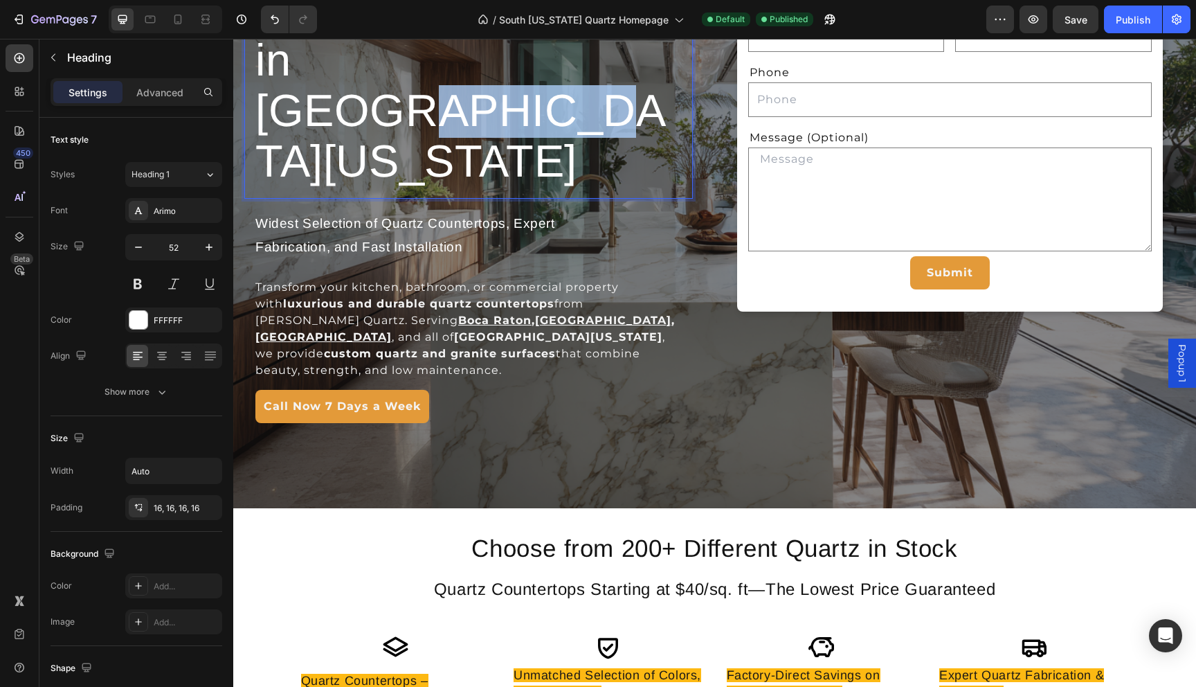
click at [433, 105] on span "Quartz Countertops in [GEOGRAPHIC_DATA][US_STATE]" at bounding box center [460, 85] width 410 height 201
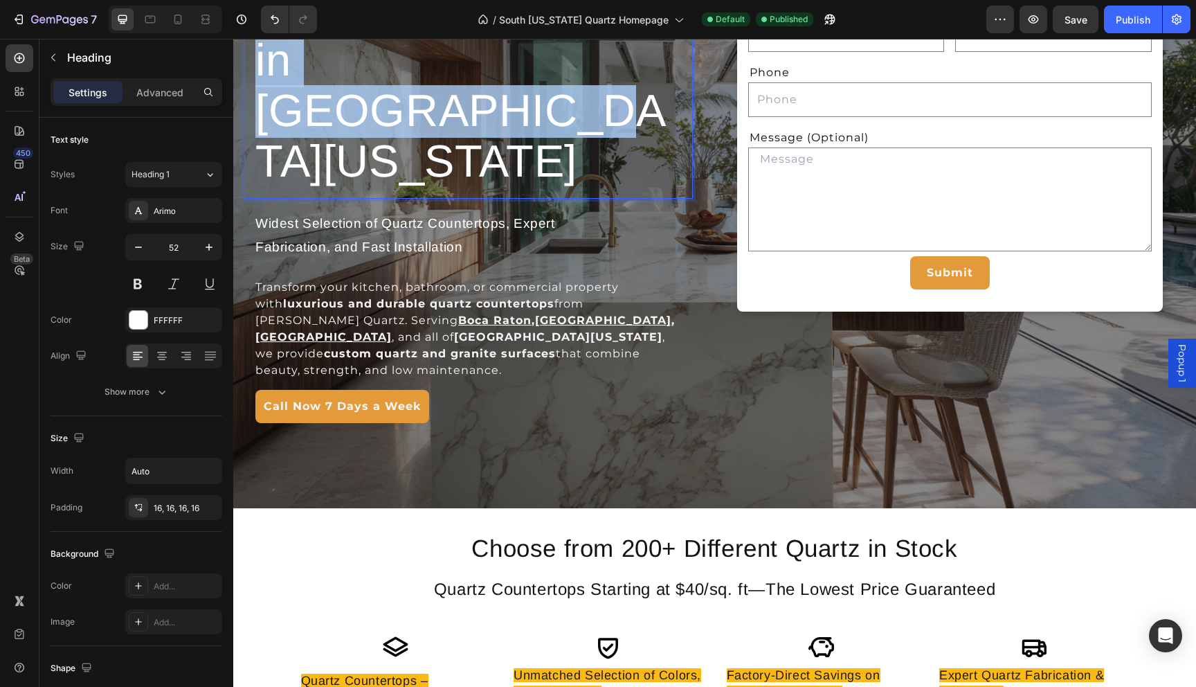
click at [433, 105] on span "Quartz Countertops in [GEOGRAPHIC_DATA][US_STATE]" at bounding box center [460, 85] width 410 height 201
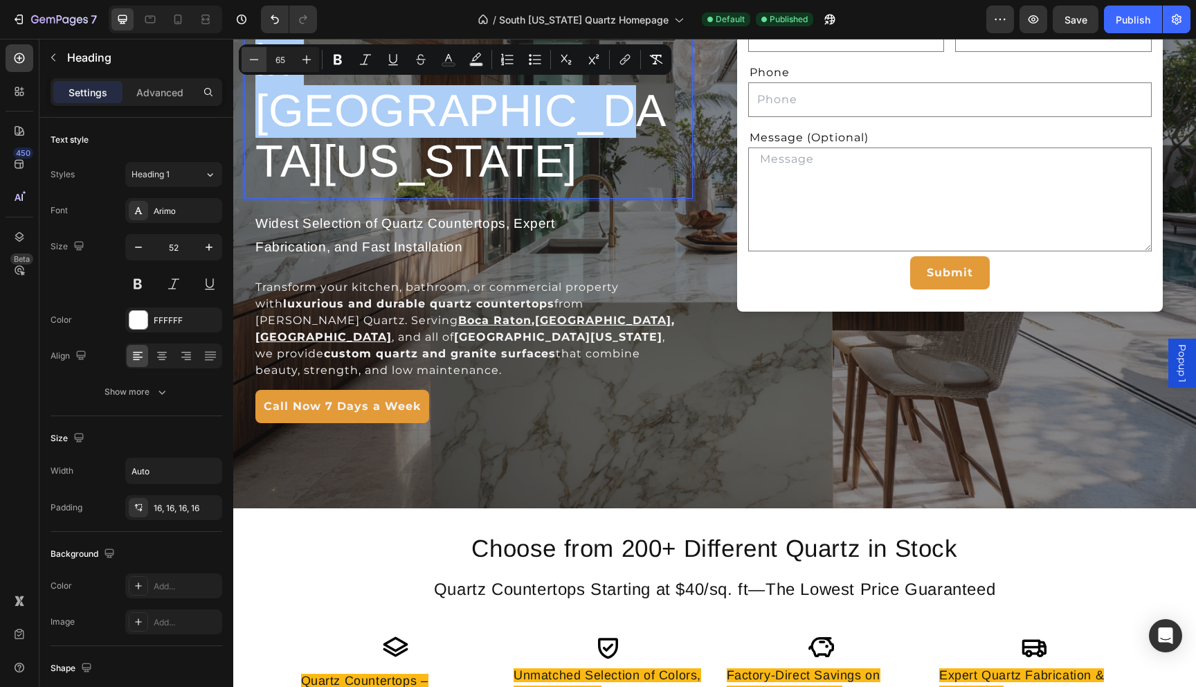
click at [260, 63] on icon "Editor contextual toolbar" at bounding box center [254, 60] width 14 height 14
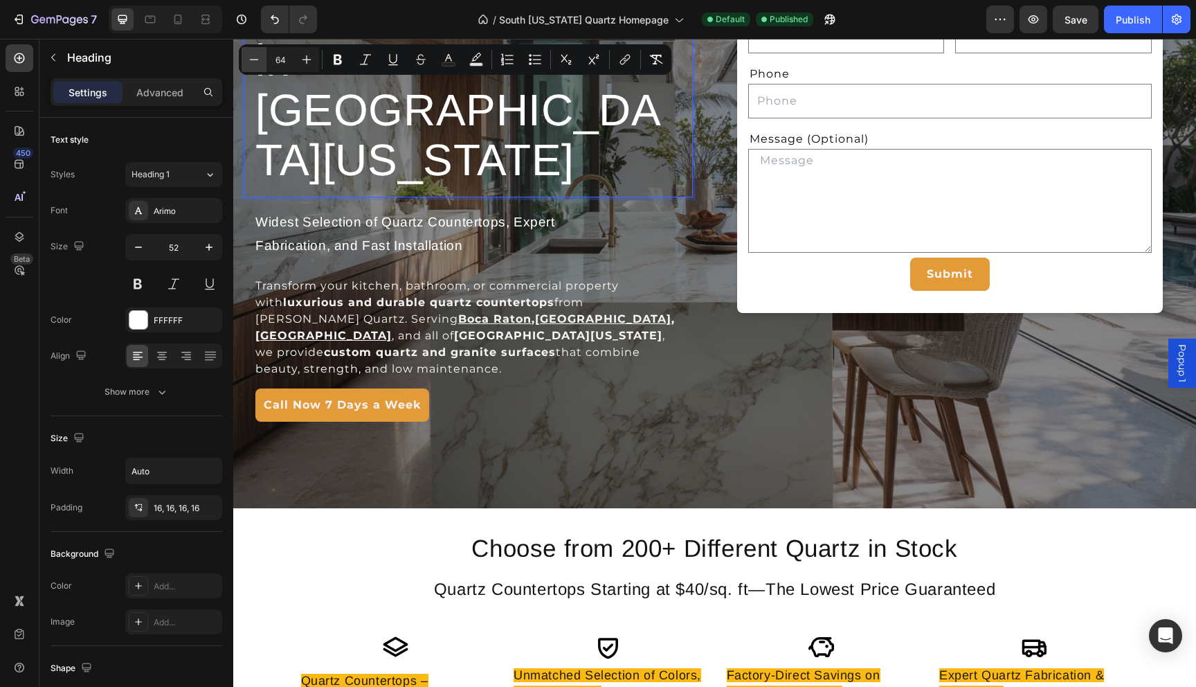
click at [260, 63] on icon "Editor contextual toolbar" at bounding box center [254, 60] width 14 height 14
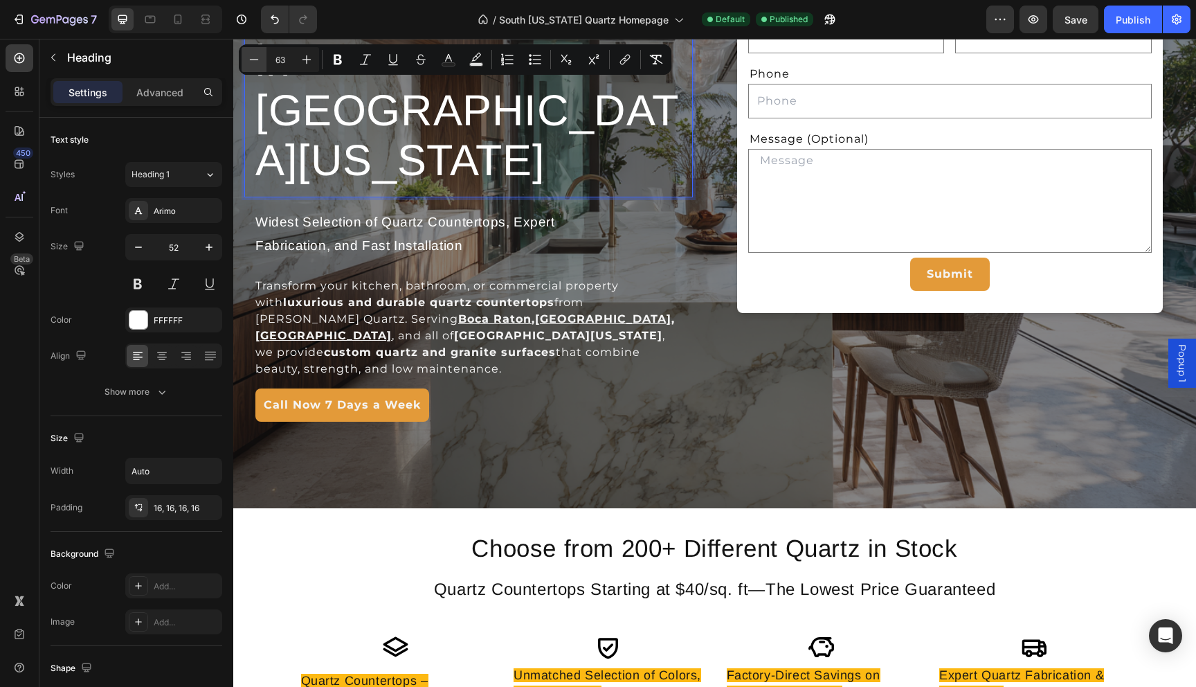
click at [260, 63] on icon "Editor contextual toolbar" at bounding box center [254, 60] width 14 height 14
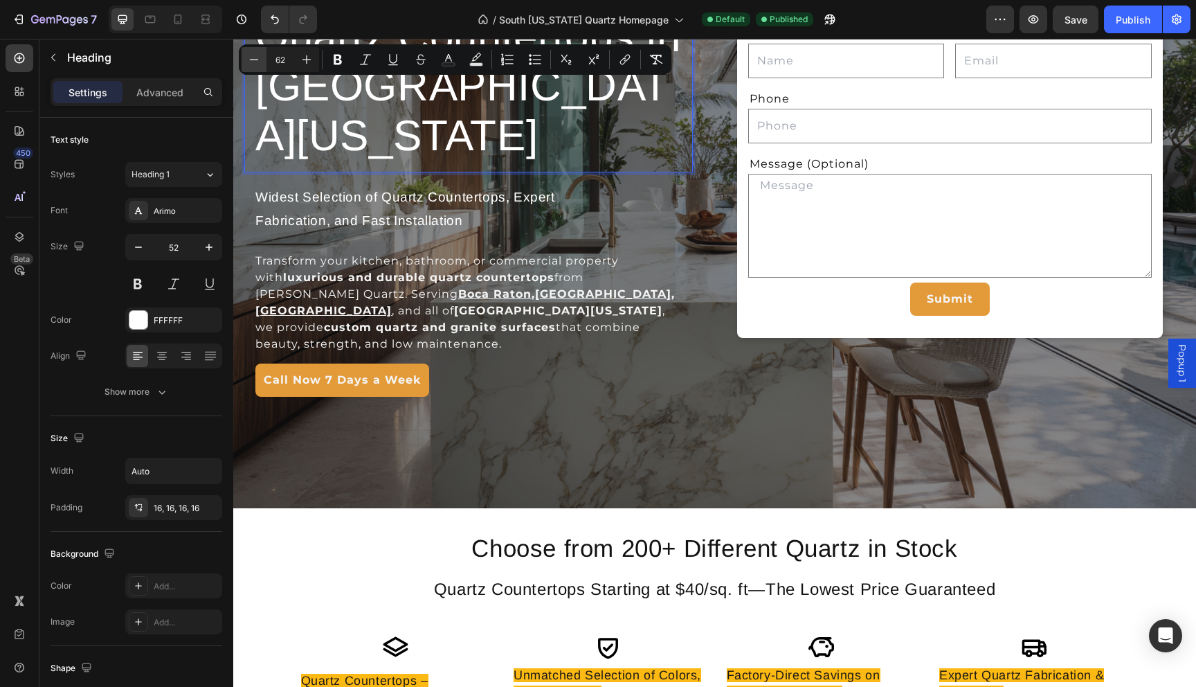
click at [260, 63] on icon "Editor contextual toolbar" at bounding box center [254, 60] width 14 height 14
type input "60"
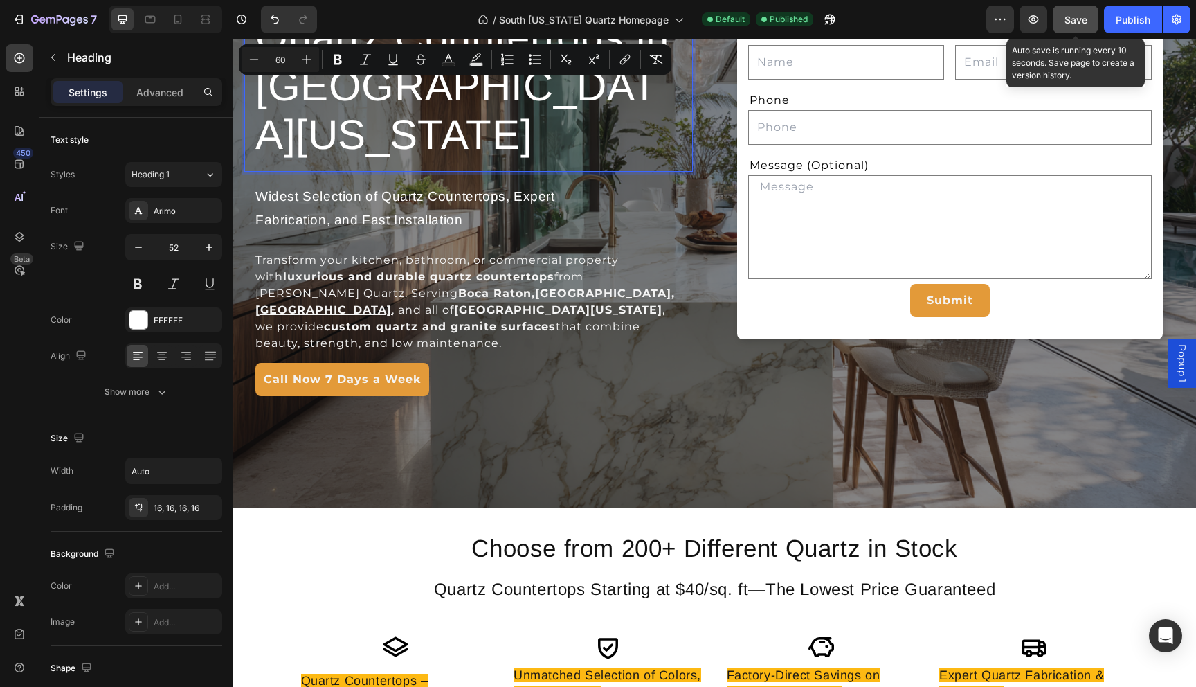
click at [1033, 14] on span "Save" at bounding box center [1075, 20] width 23 height 12
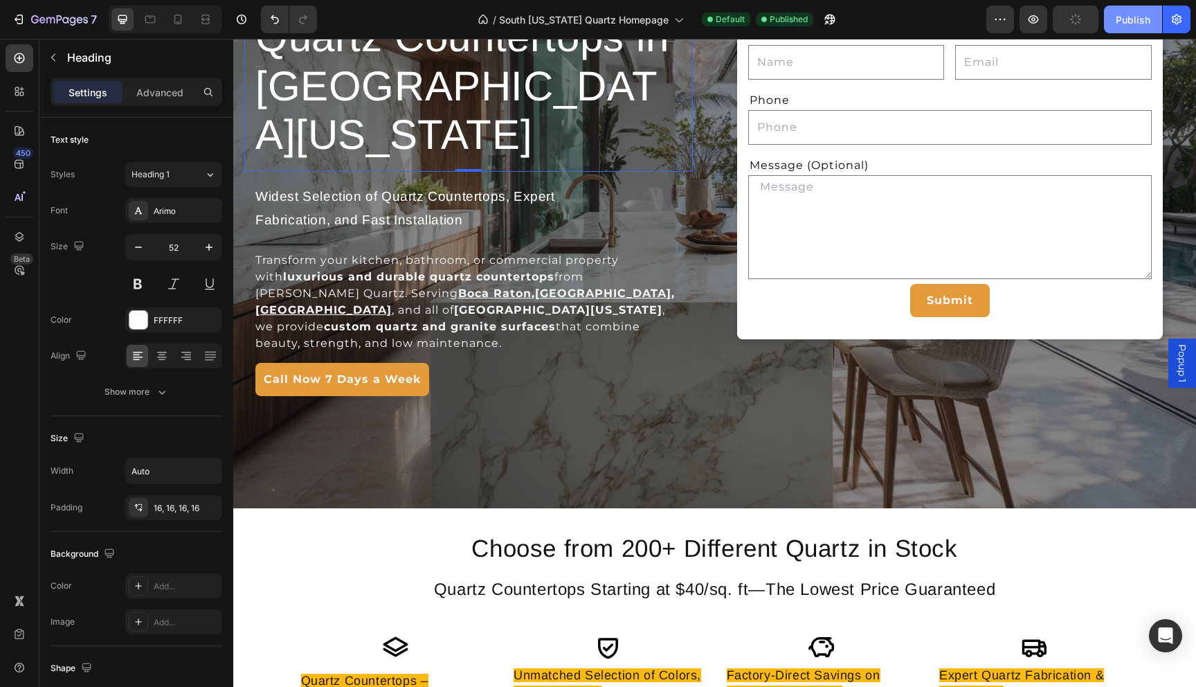
click at [1033, 17] on div "Publish" at bounding box center [1133, 19] width 35 height 15
